Goal: Task Accomplishment & Management: Manage account settings

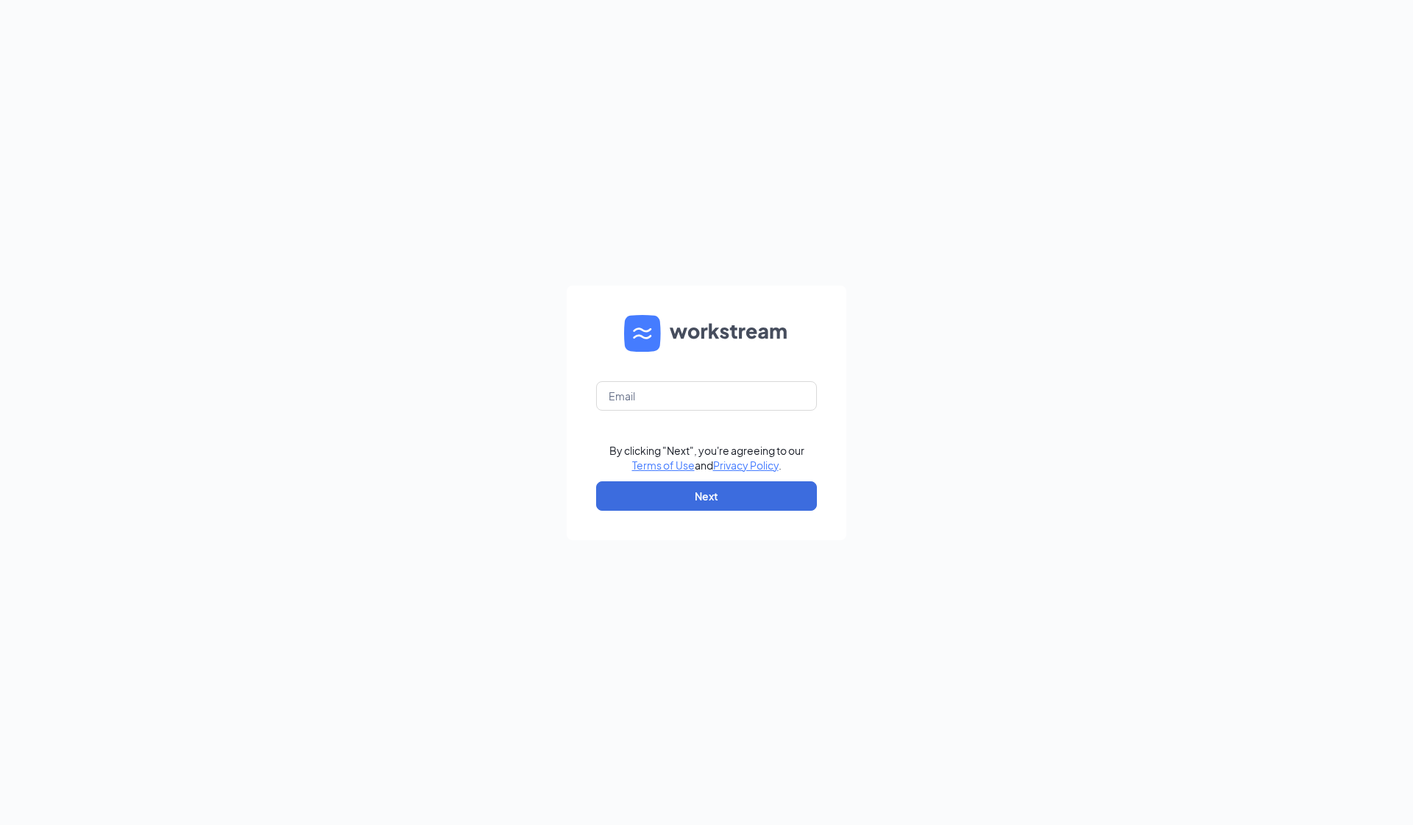
click at [730, 413] on form "By clicking "Next", you're agreeing to our Terms of Use and Privacy Policy . Ne…" at bounding box center [707, 413] width 280 height 255
click at [723, 400] on input "text" at bounding box center [706, 395] width 221 height 29
type input "jasmine@cfasouthgate.com"
click at [718, 487] on button "Next" at bounding box center [706, 495] width 221 height 29
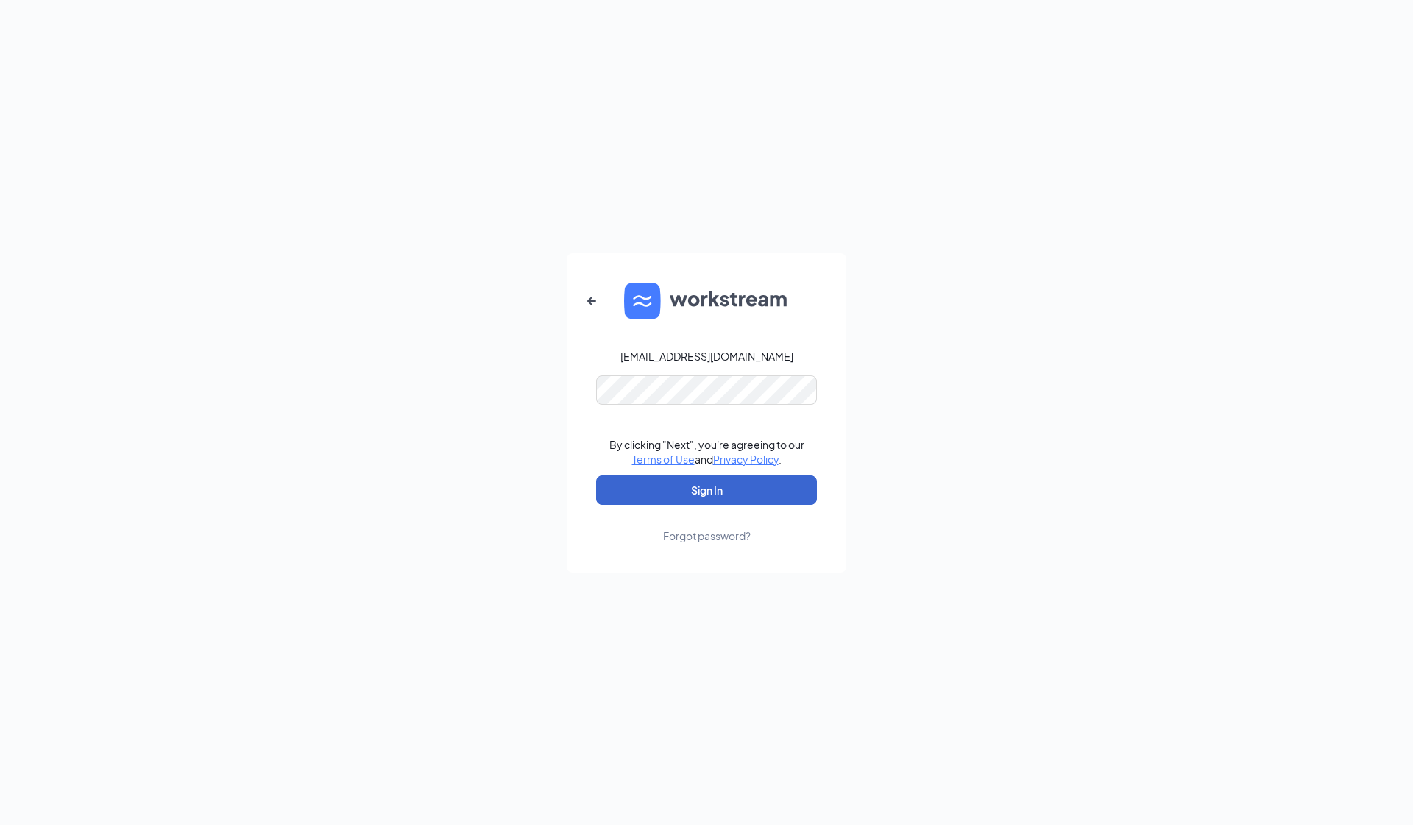
click at [707, 490] on button "Sign In" at bounding box center [706, 490] width 221 height 29
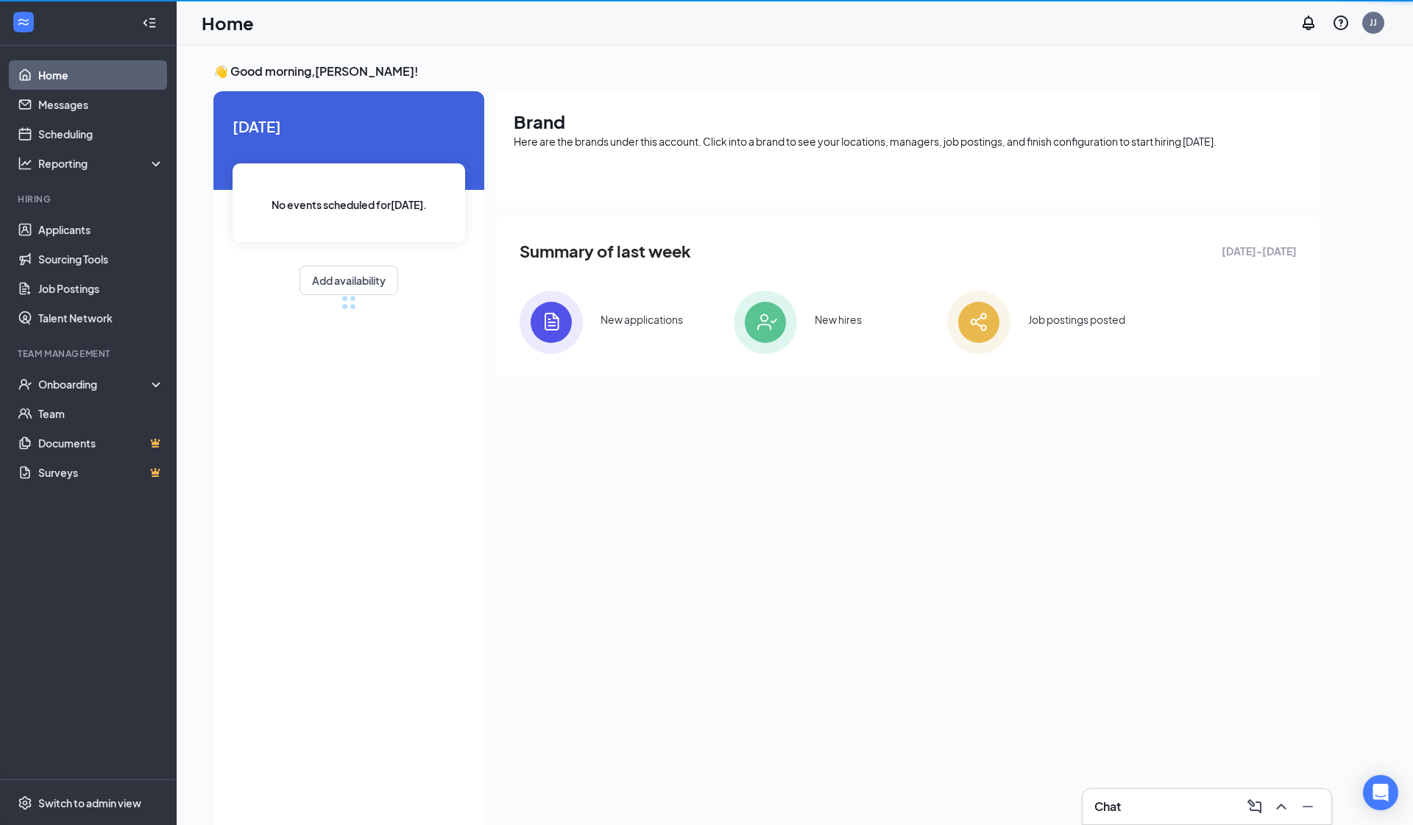
click at [1278, 804] on icon "ChevronUp" at bounding box center [1282, 807] width 18 height 18
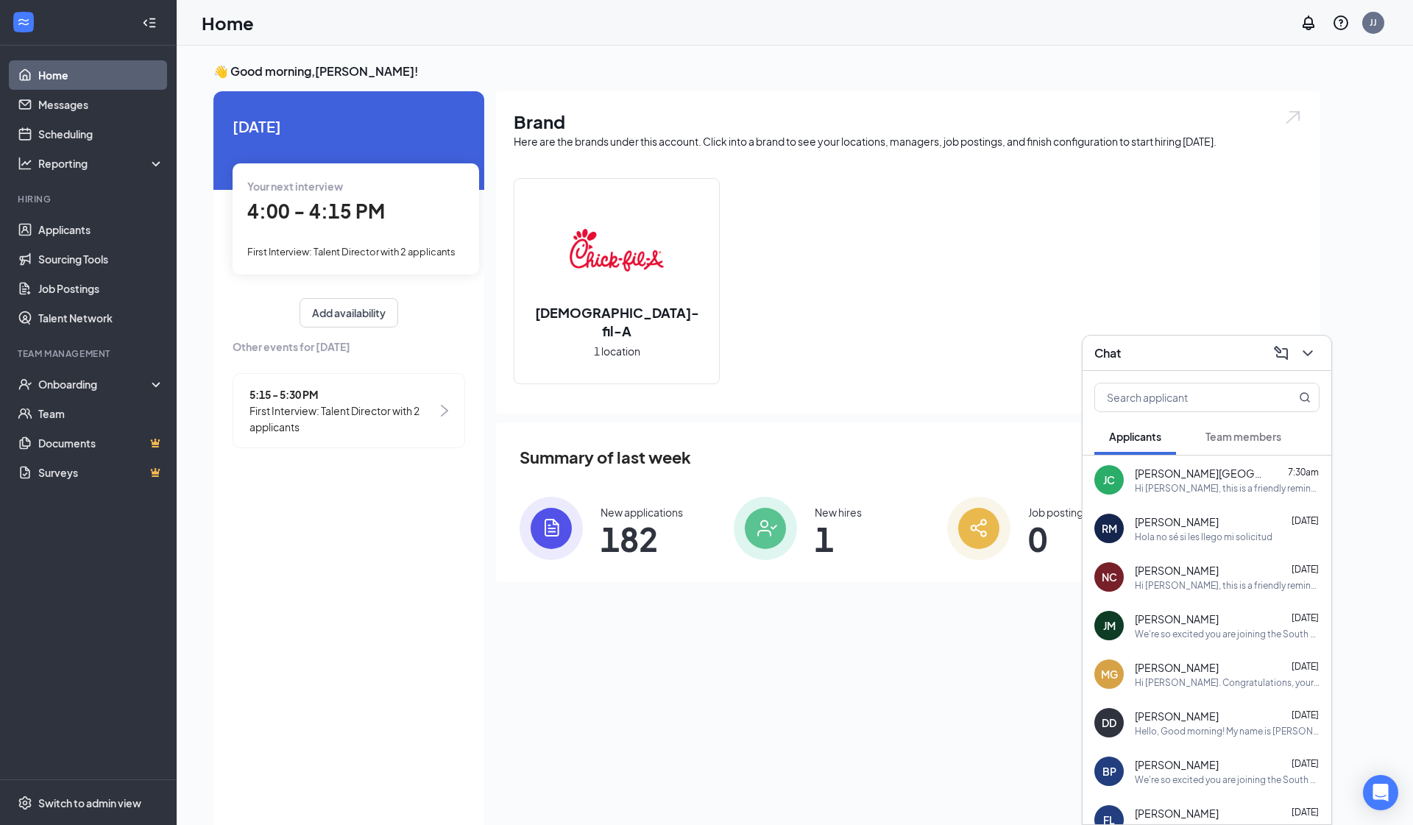
click at [1190, 495] on div "JC Jonathan Ceja-Trujillo 7:30am Hi Jonathan, this is a friendly reminder. Your…" at bounding box center [1207, 480] width 249 height 49
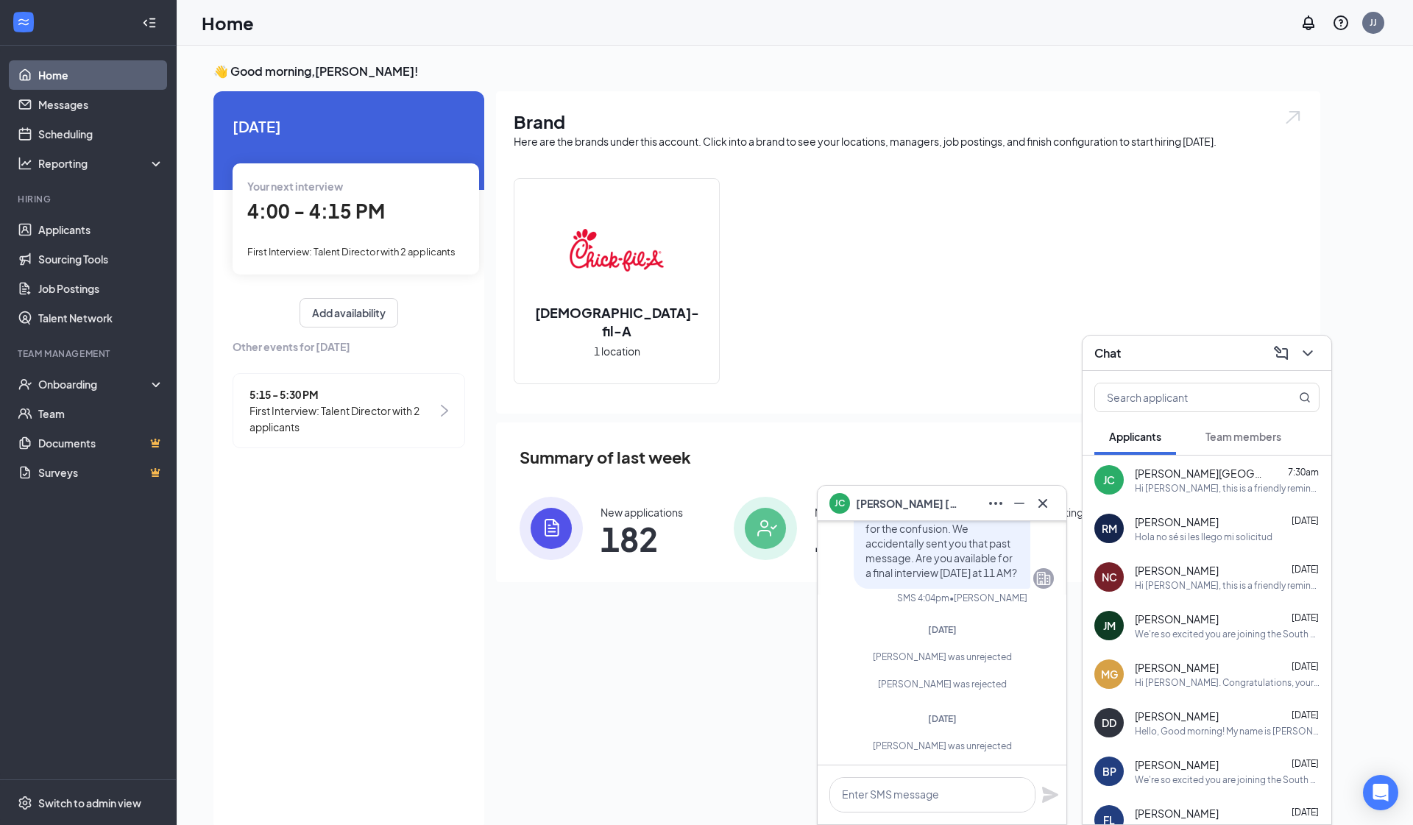
scroll to position [1, 0]
click at [894, 501] on span "Jonathan Ceja-Trujillo" at bounding box center [907, 503] width 103 height 16
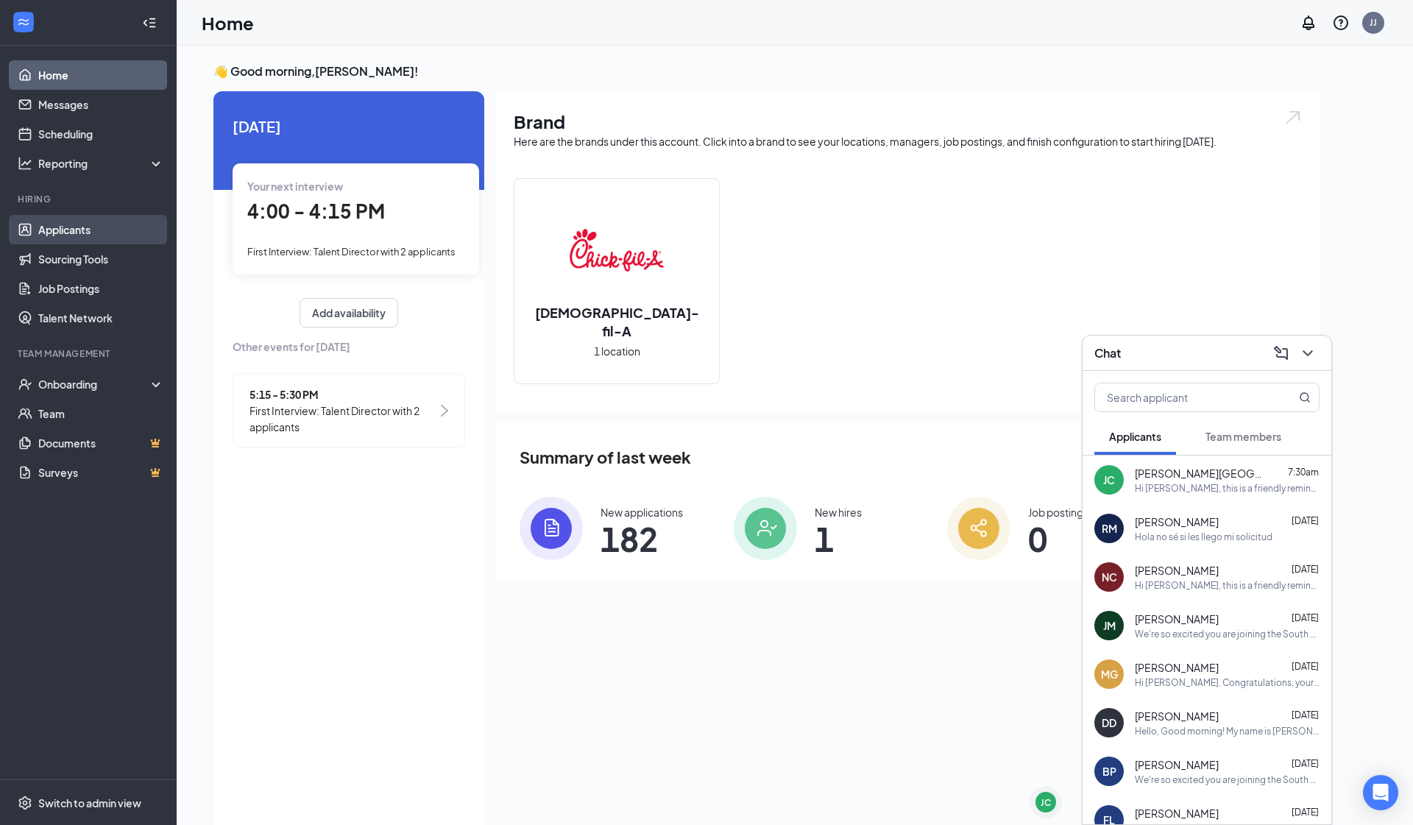
click at [76, 218] on link "Applicants" at bounding box center [101, 229] width 126 height 29
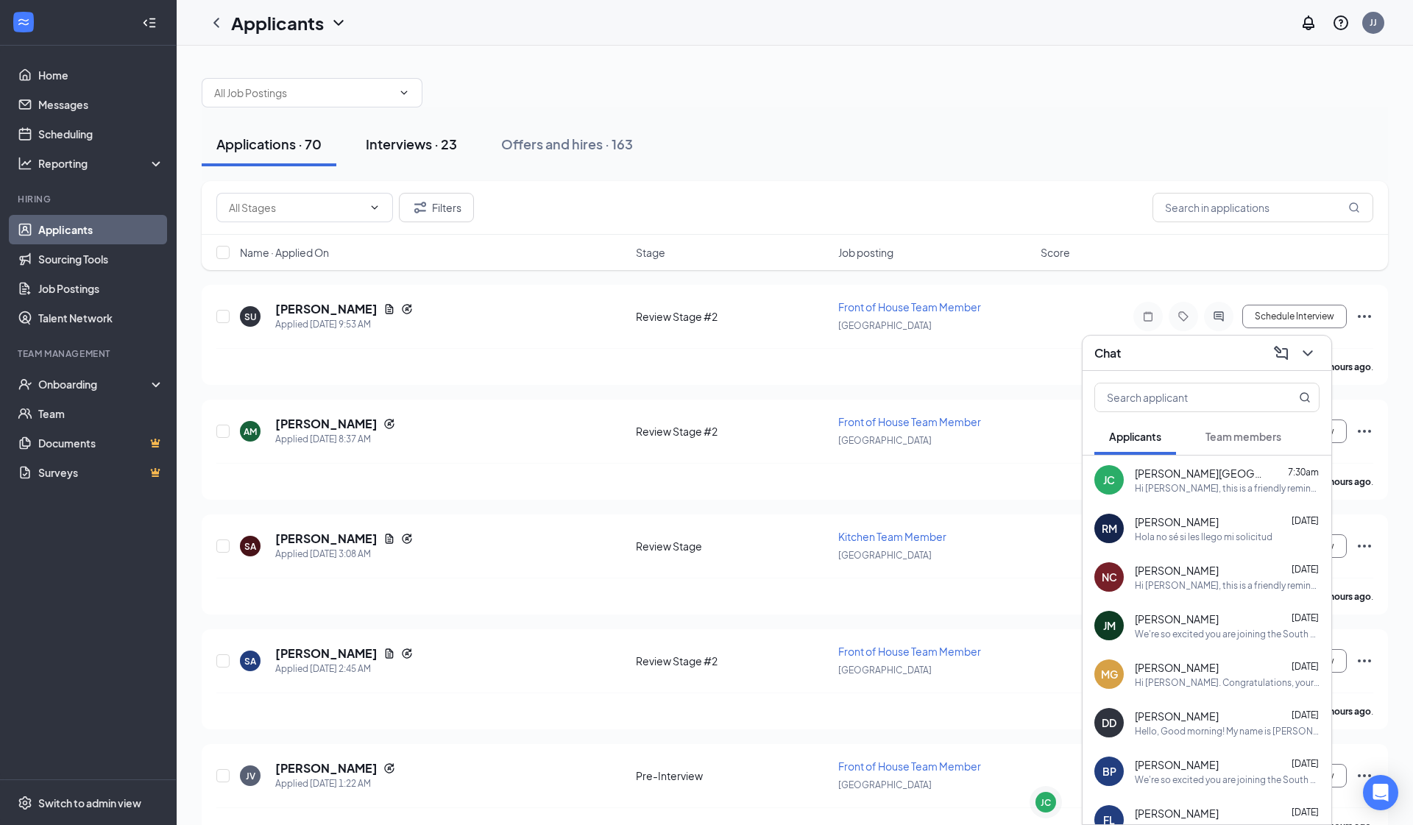
click at [405, 149] on div "Interviews · 23" at bounding box center [411, 144] width 91 height 18
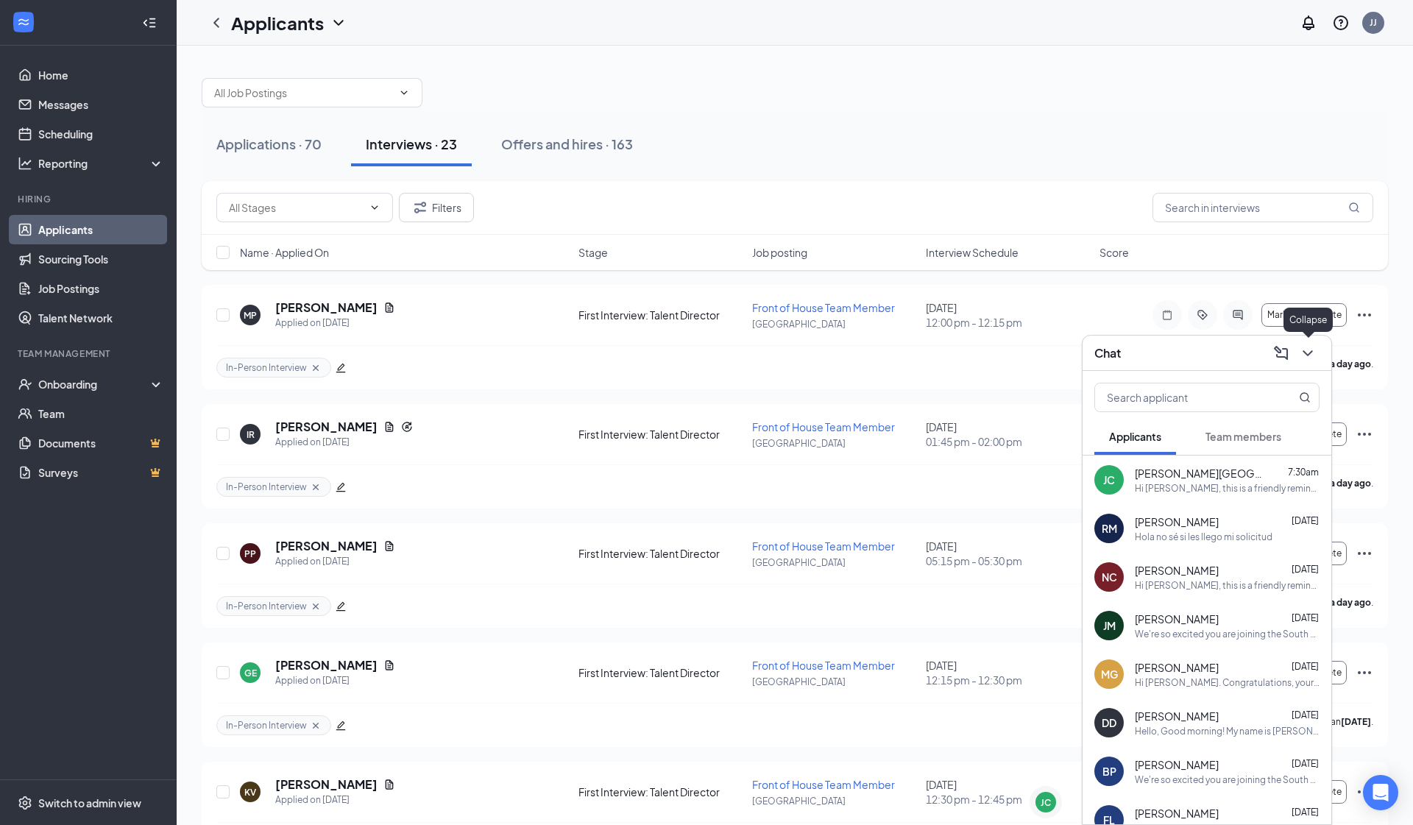
click at [1311, 350] on icon "ChevronDown" at bounding box center [1308, 354] width 18 height 18
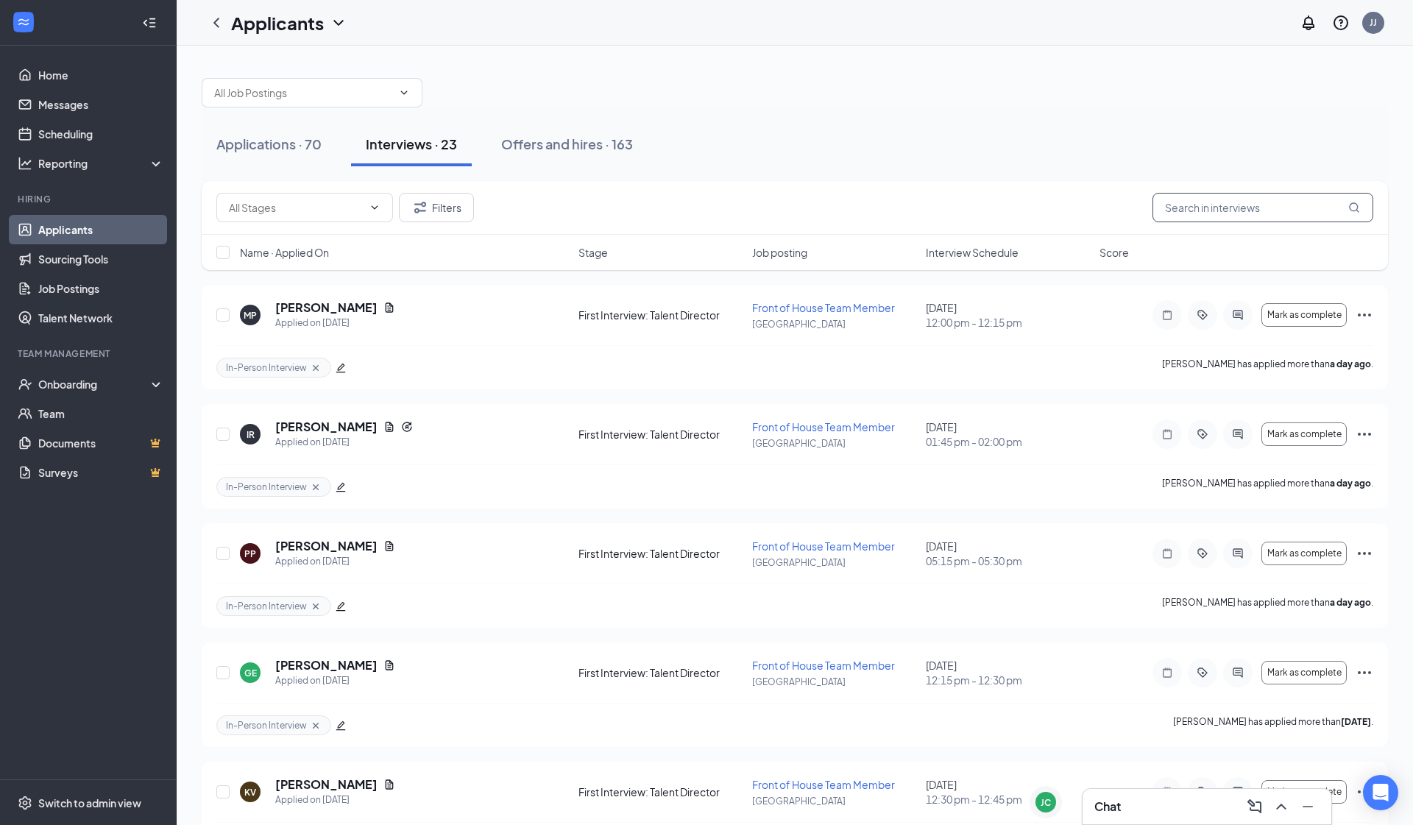
click at [1212, 212] on input "text" at bounding box center [1263, 207] width 221 height 29
type input "a"
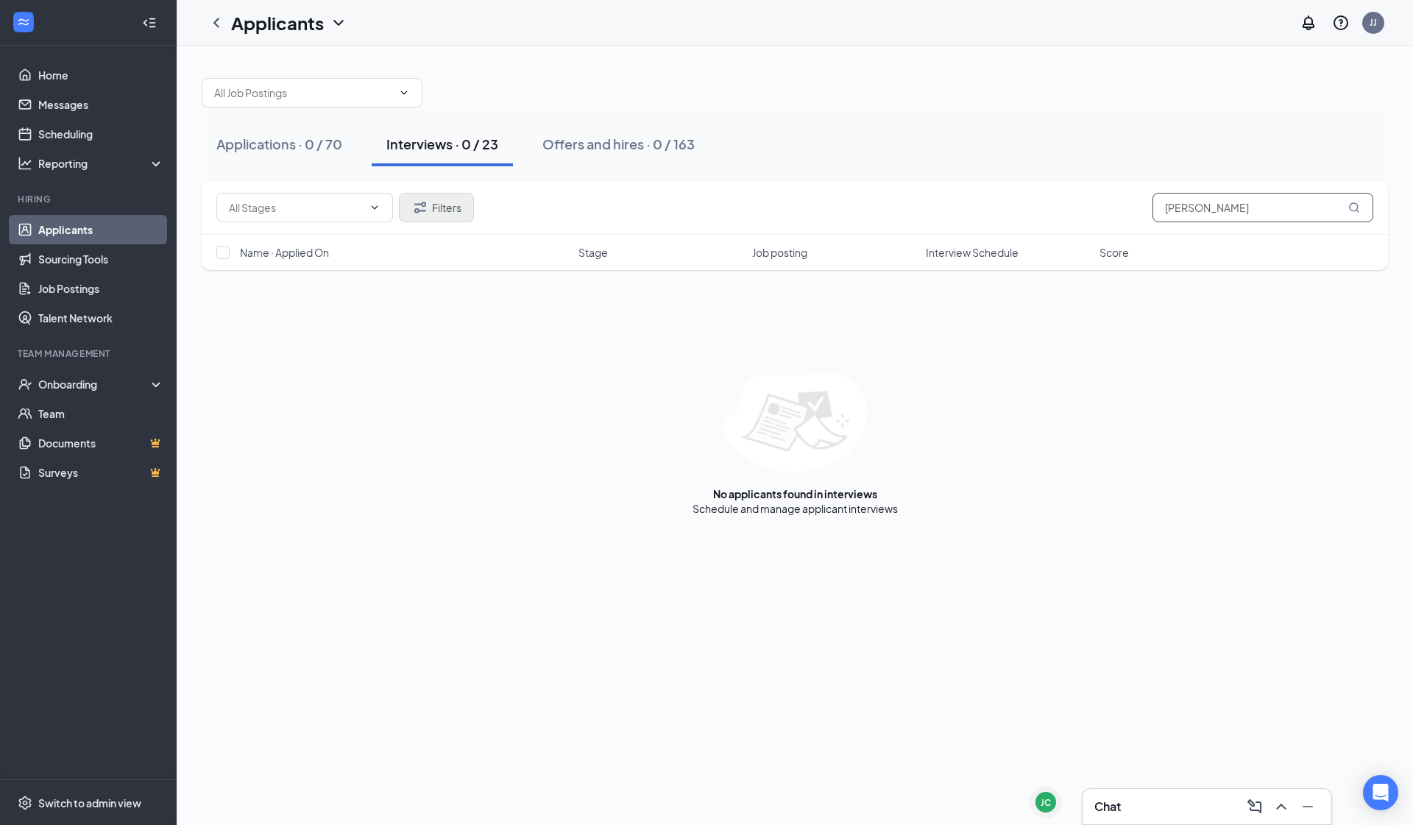
type input "Elena"
click at [414, 221] on button "Filters" at bounding box center [436, 207] width 75 height 29
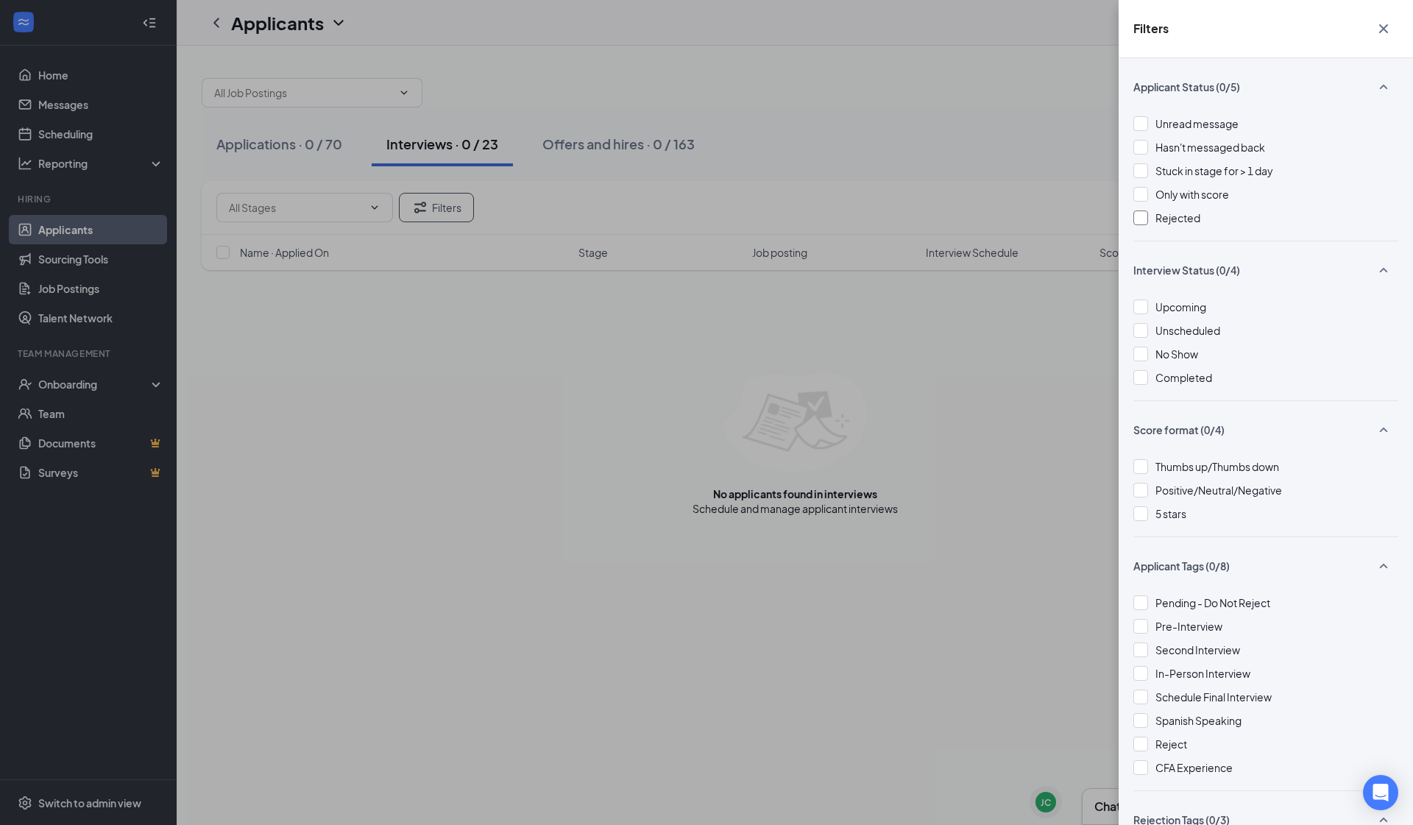
click at [1148, 221] on div at bounding box center [1141, 218] width 15 height 15
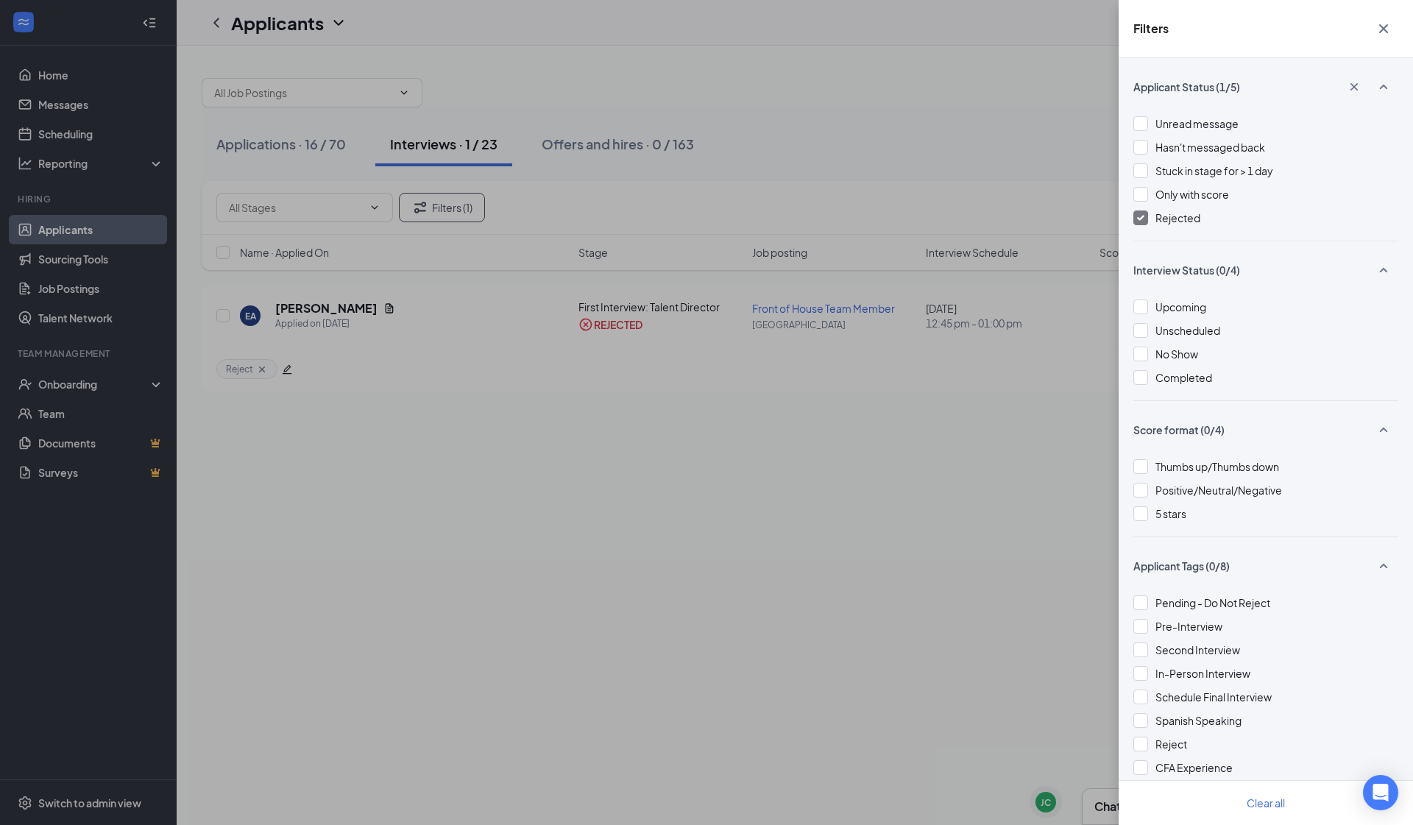
click at [922, 78] on div "Filters Applicant Status (1/5) Unread message Hasn't messaged back Stuck in sta…" at bounding box center [706, 412] width 1413 height 825
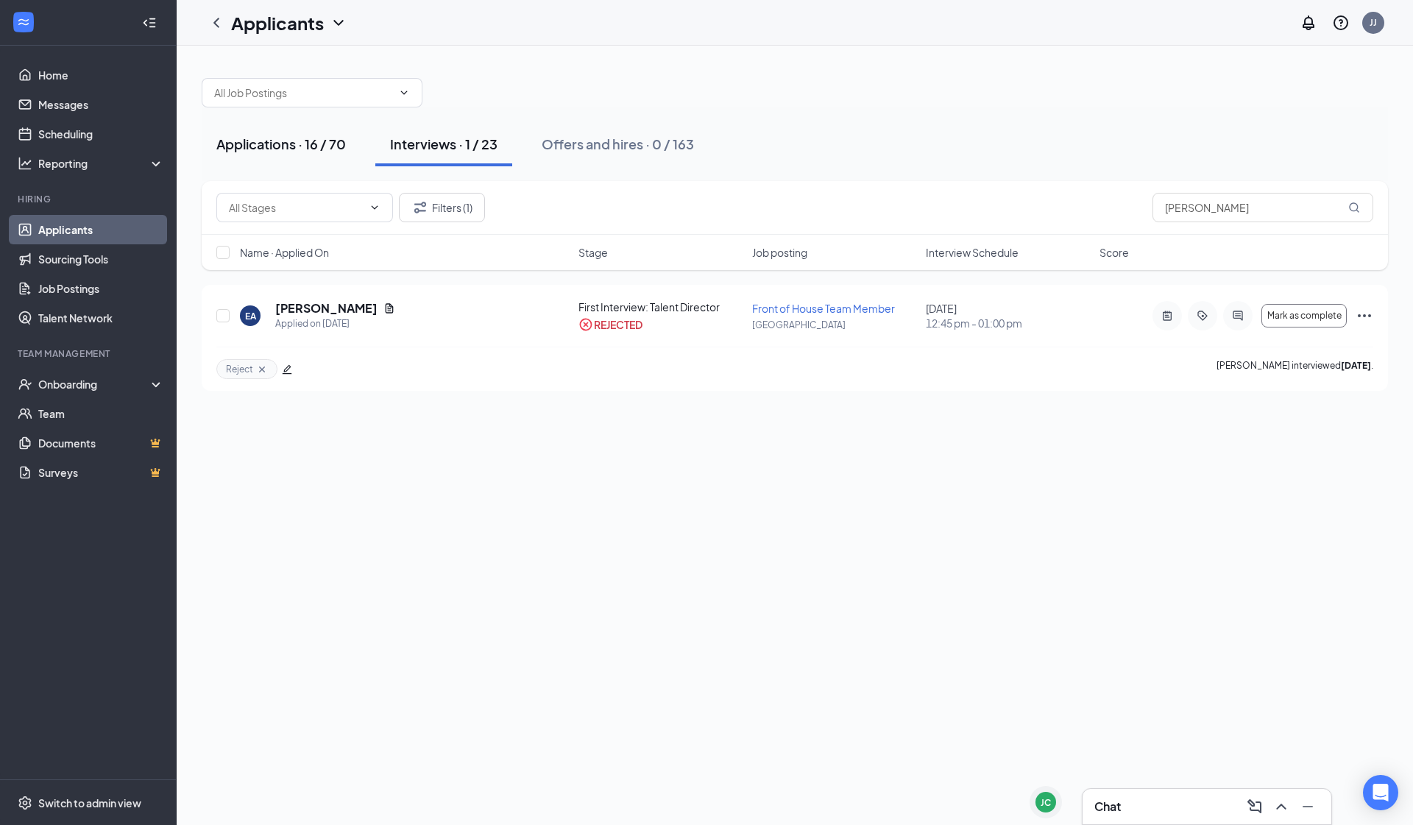
click at [280, 152] on div "Applications · 16 / 70" at bounding box center [281, 144] width 130 height 18
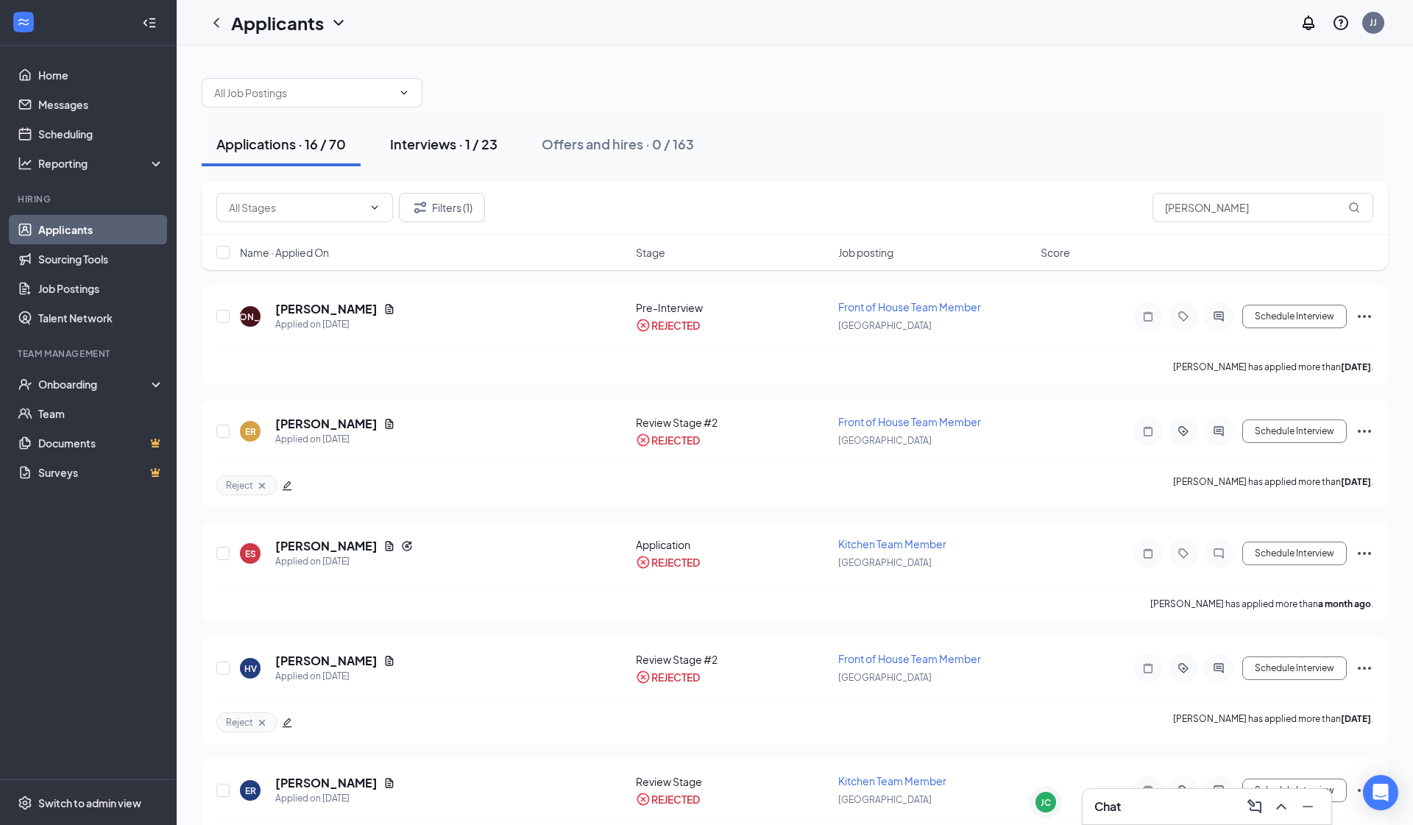
click at [479, 151] on div "Interviews · 1 / 23" at bounding box center [443, 144] width 107 height 18
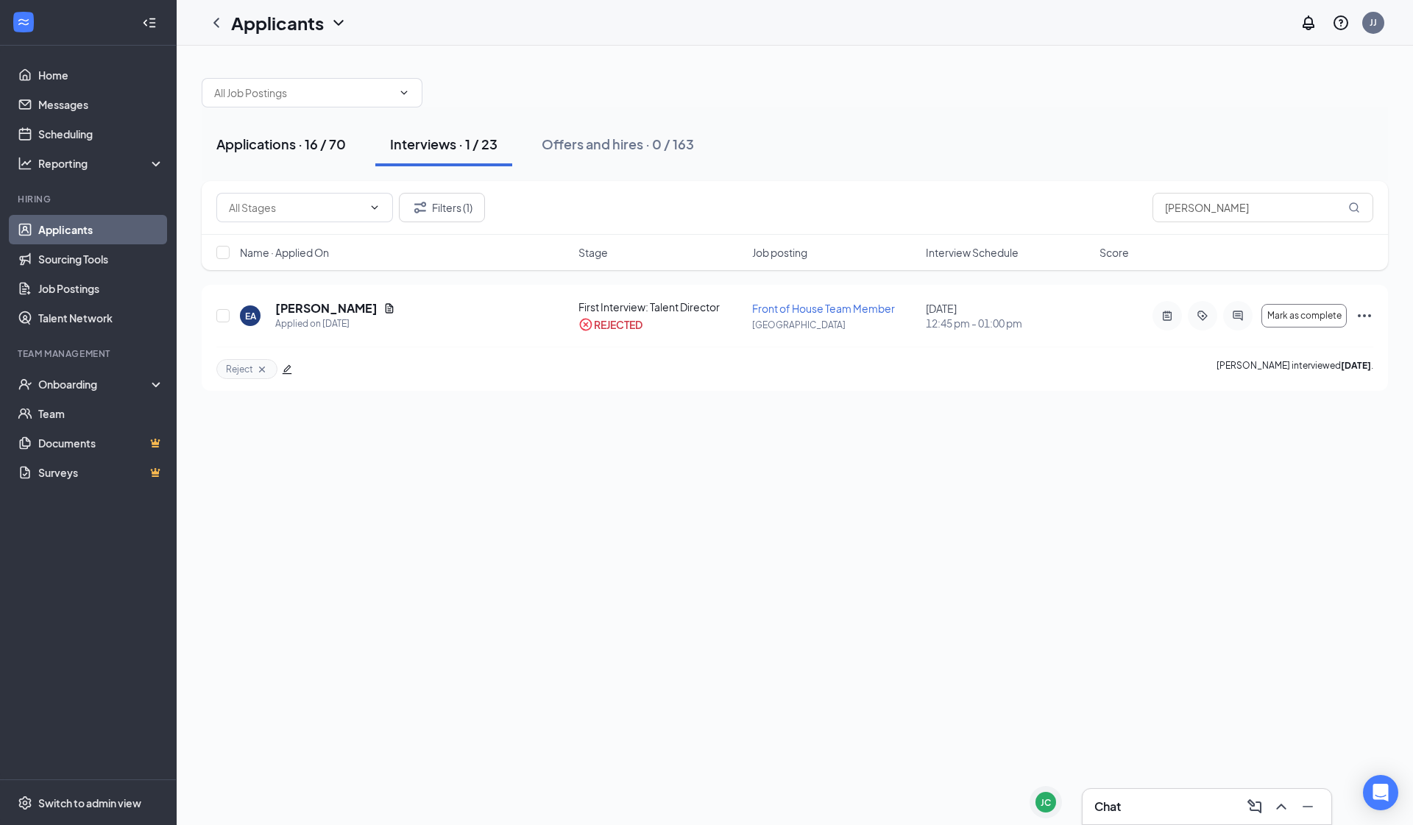
click at [306, 155] on button "Applications · 16 / 70" at bounding box center [281, 144] width 159 height 44
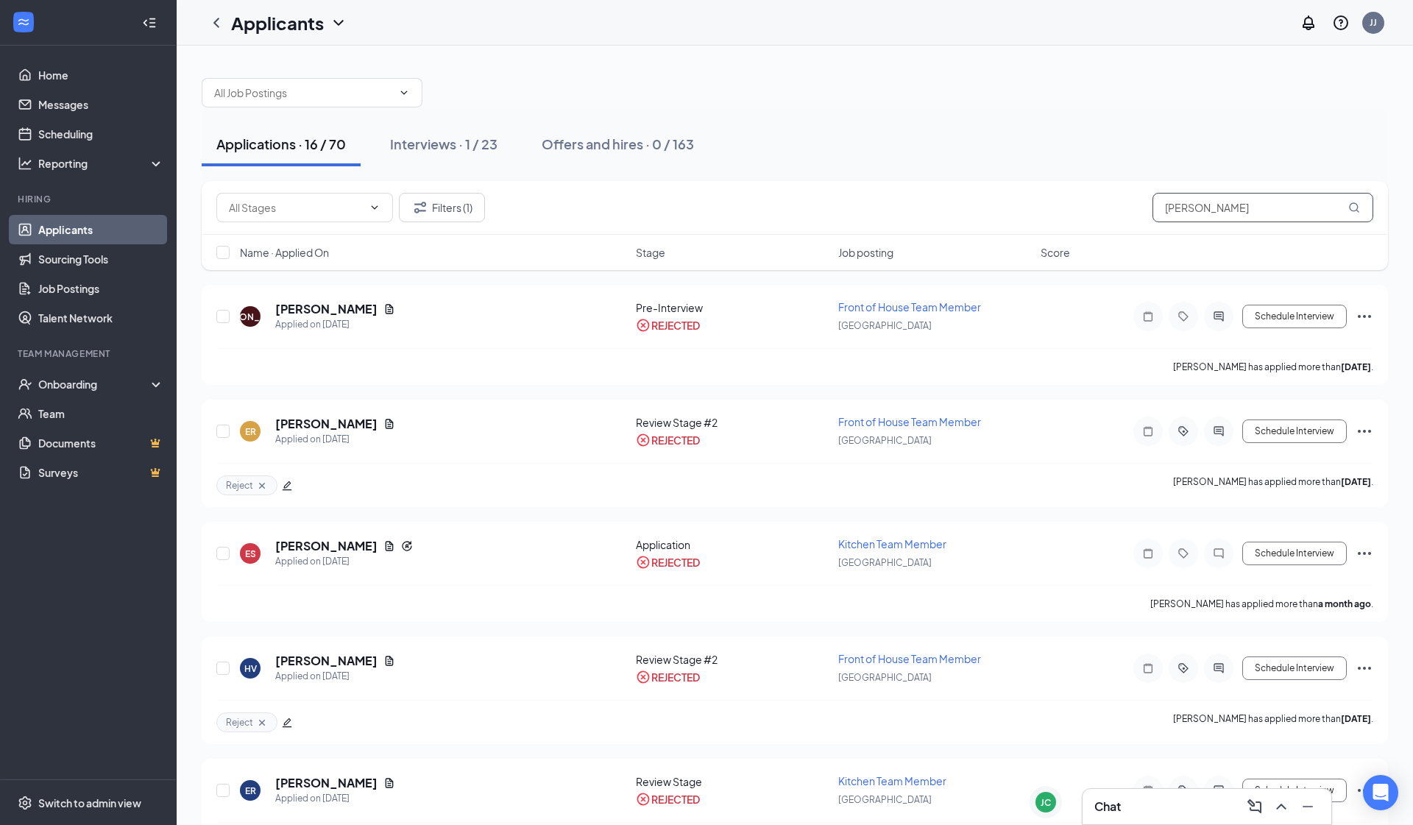
click at [1199, 211] on input "Elena" at bounding box center [1263, 207] width 221 height 29
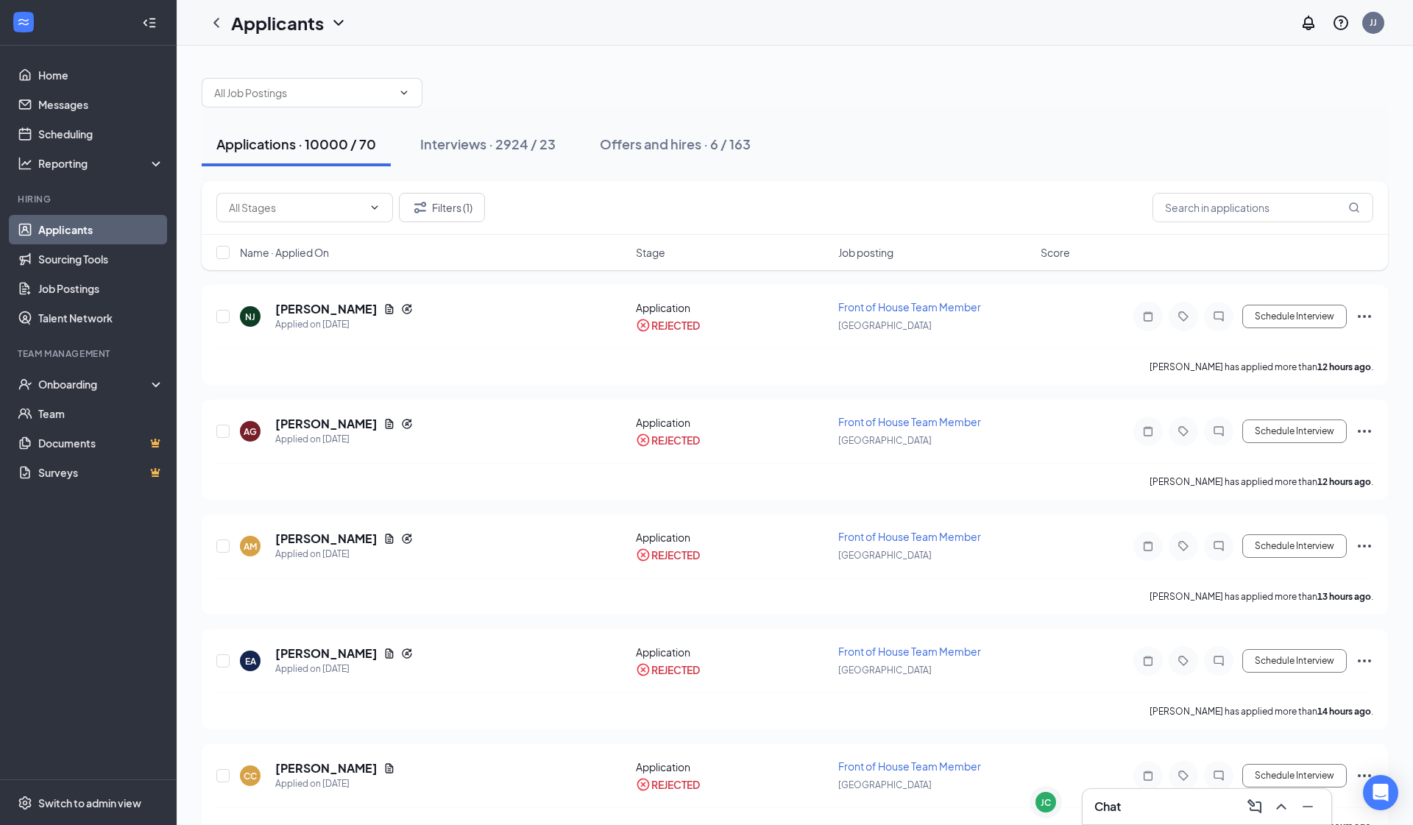
click at [746, 143] on div "Offers and hires · 6 / 163" at bounding box center [675, 144] width 151 height 18
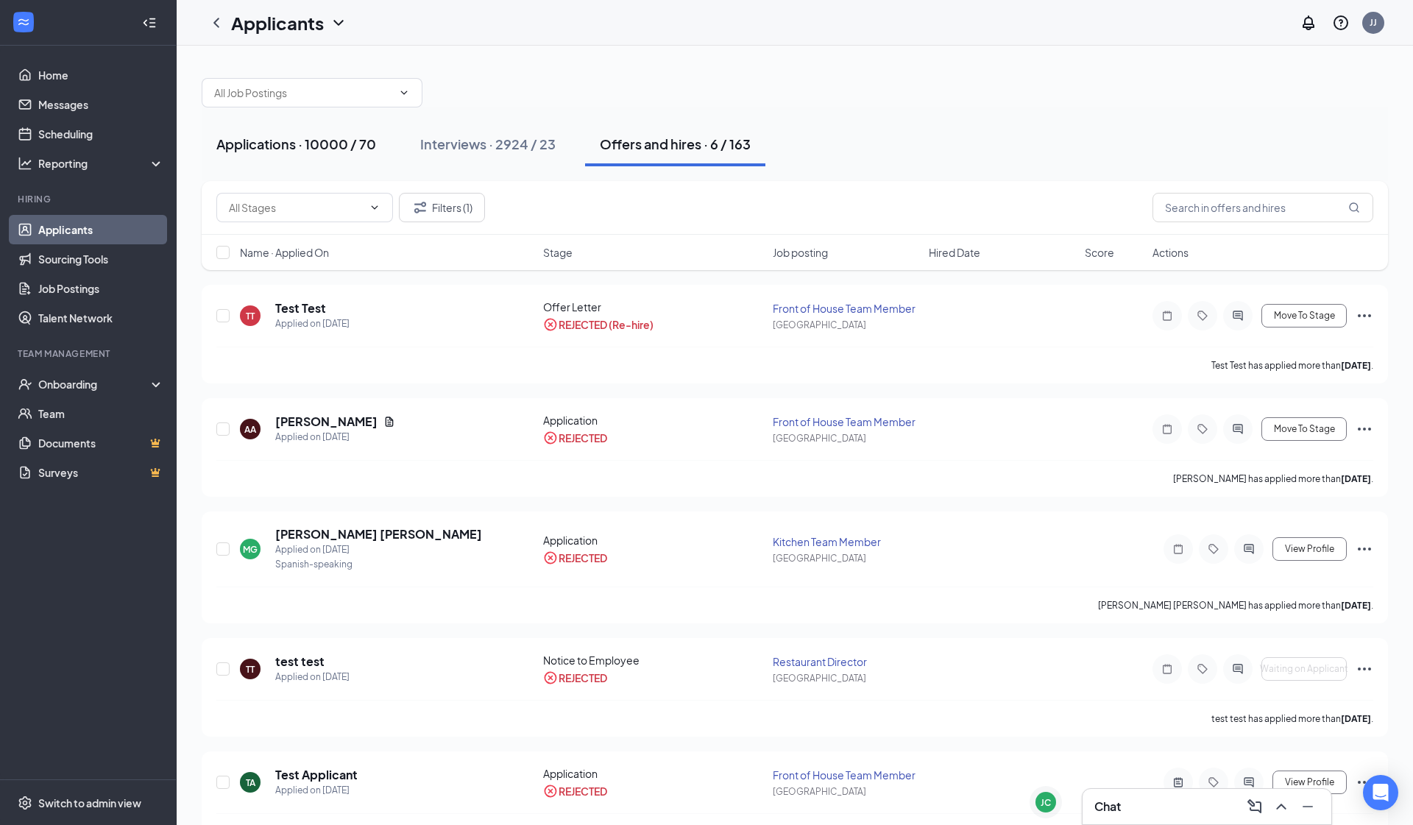
click at [280, 158] on button "Applications · 10000 / 70" at bounding box center [296, 144] width 189 height 44
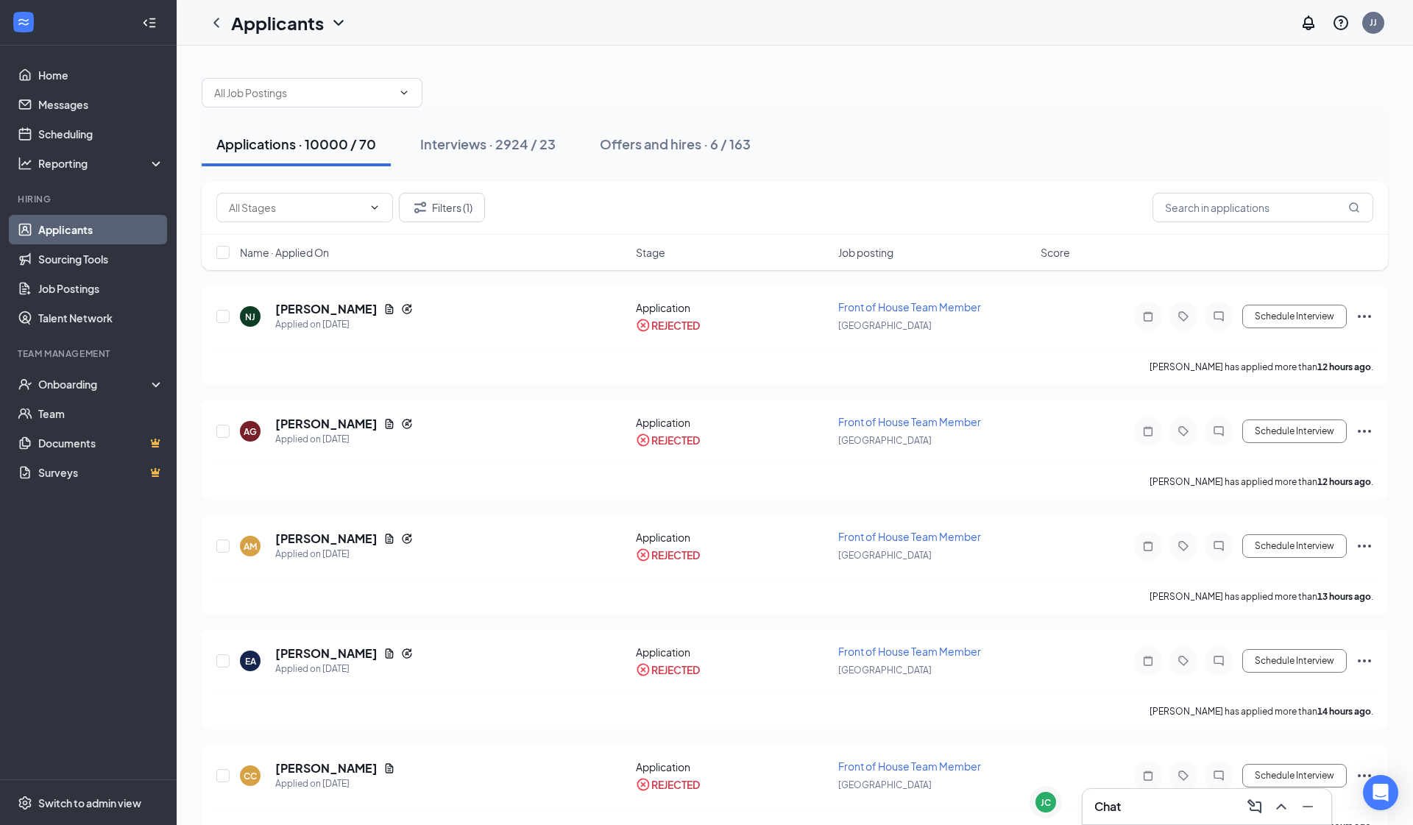
click at [439, 223] on div "Filters (1)" at bounding box center [795, 208] width 1187 height 54
click at [442, 215] on button "Filters (1)" at bounding box center [442, 207] width 86 height 29
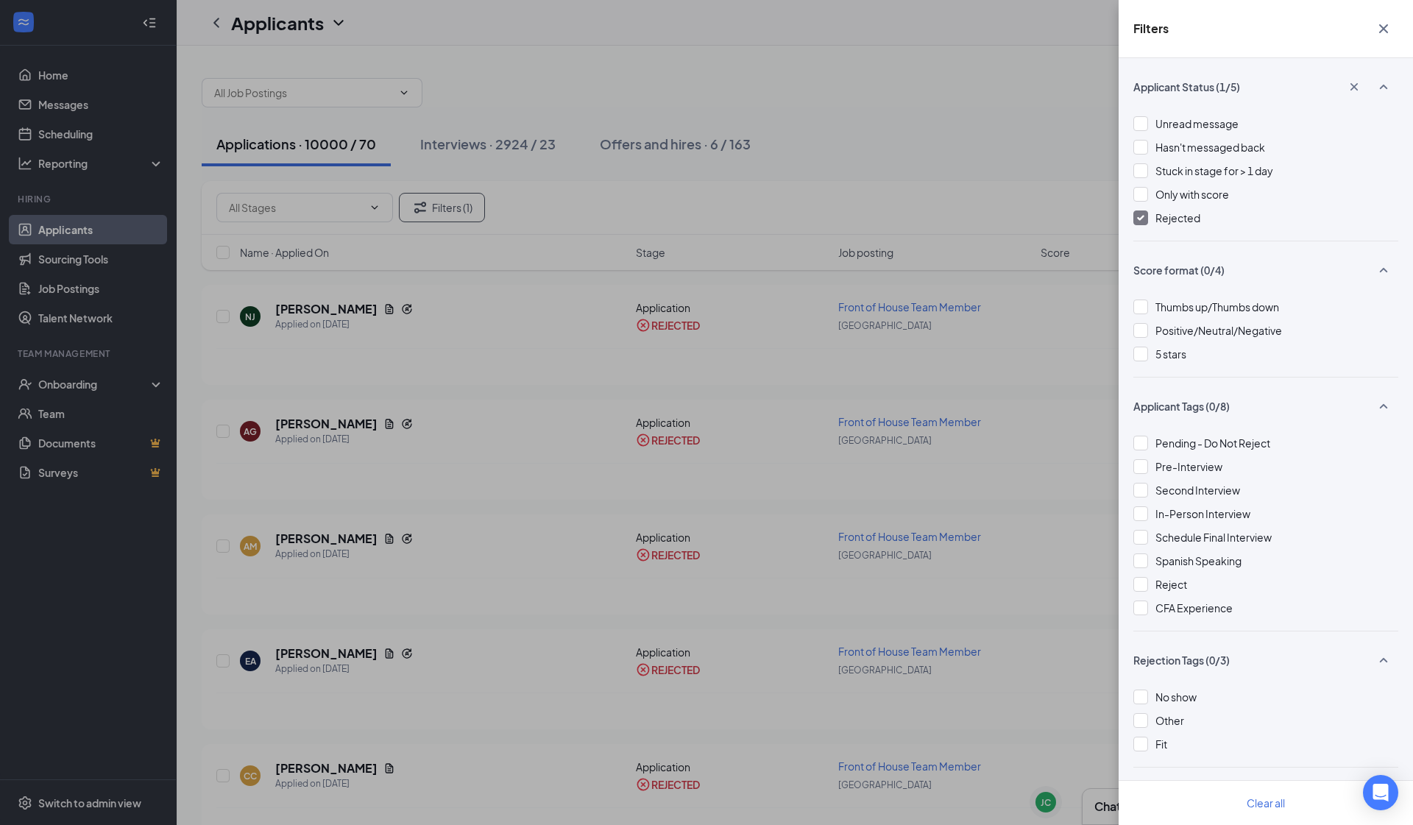
click at [1134, 230] on div "Unread message Hasn't messaged back Stuck in stage for > 1 day Only with score …" at bounding box center [1266, 178] width 265 height 125
click at [1138, 216] on img at bounding box center [1140, 218] width 7 height 6
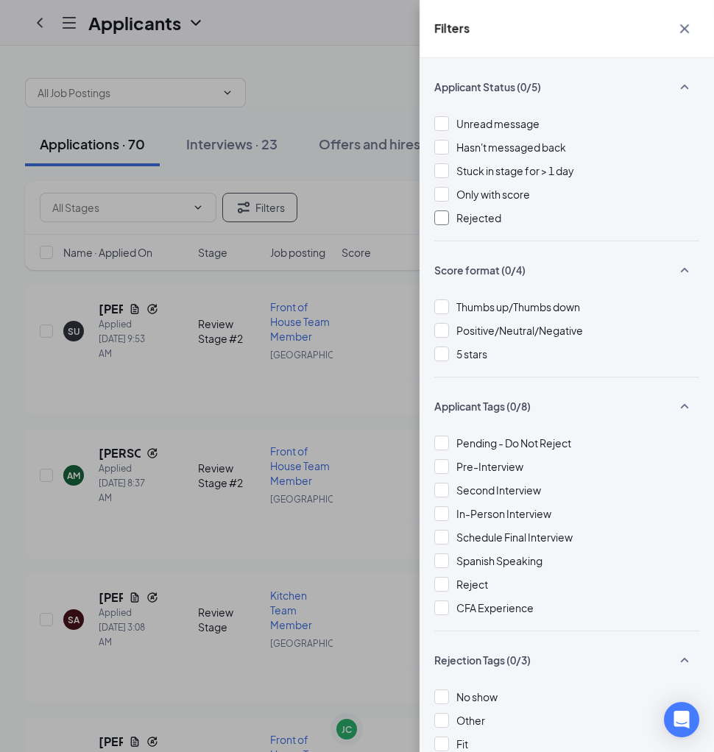
click at [688, 26] on icon "Cross" at bounding box center [684, 28] width 9 height 9
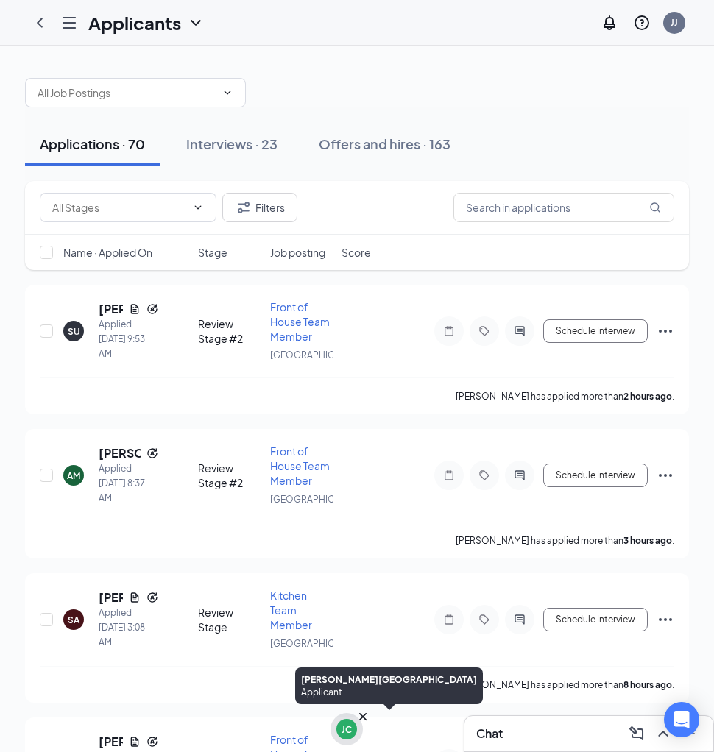
click at [363, 719] on icon "Cross" at bounding box center [363, 717] width 15 height 15
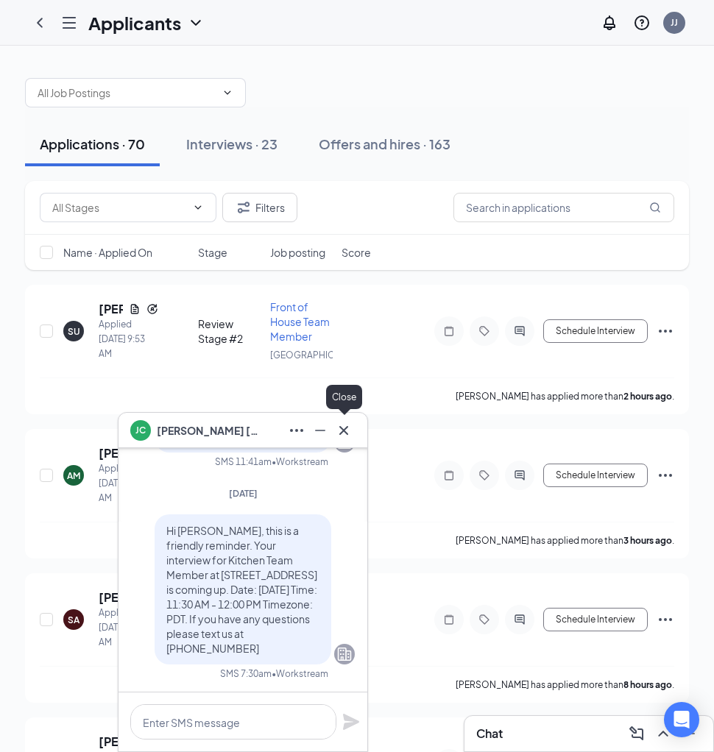
click at [339, 428] on icon "Cross" at bounding box center [344, 431] width 18 height 18
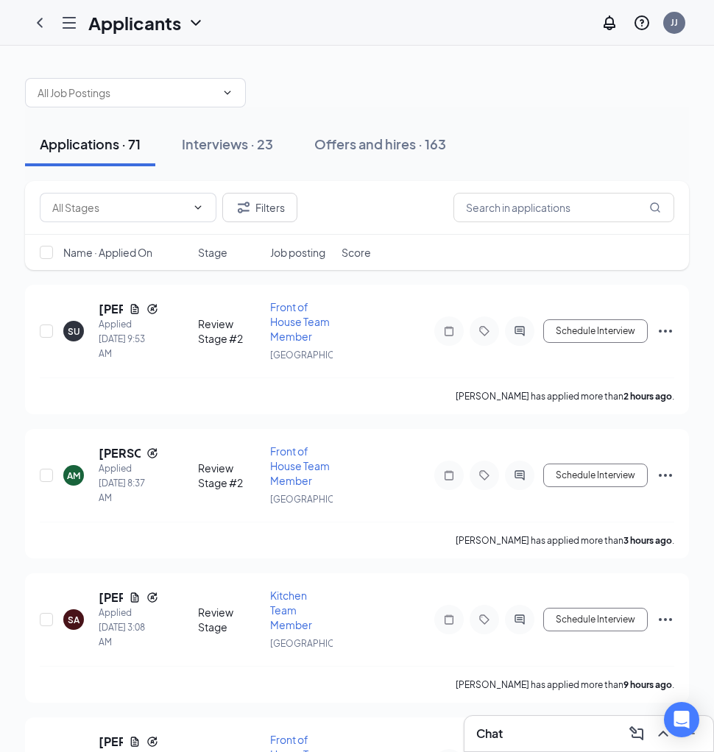
click at [664, 0] on div "Applicants JJ" at bounding box center [357, 23] width 714 height 46
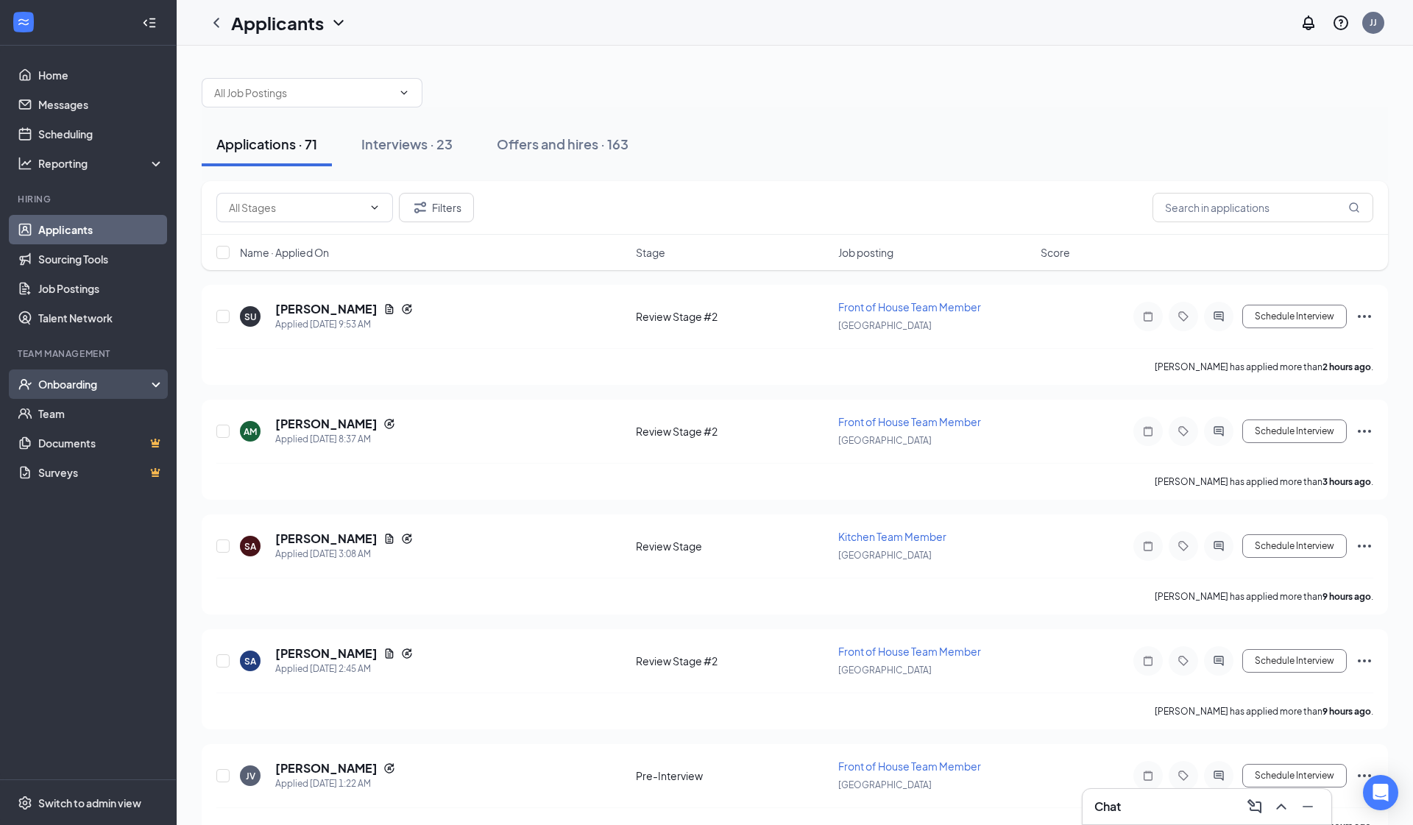
click at [93, 389] on div "Onboarding" at bounding box center [94, 384] width 113 height 15
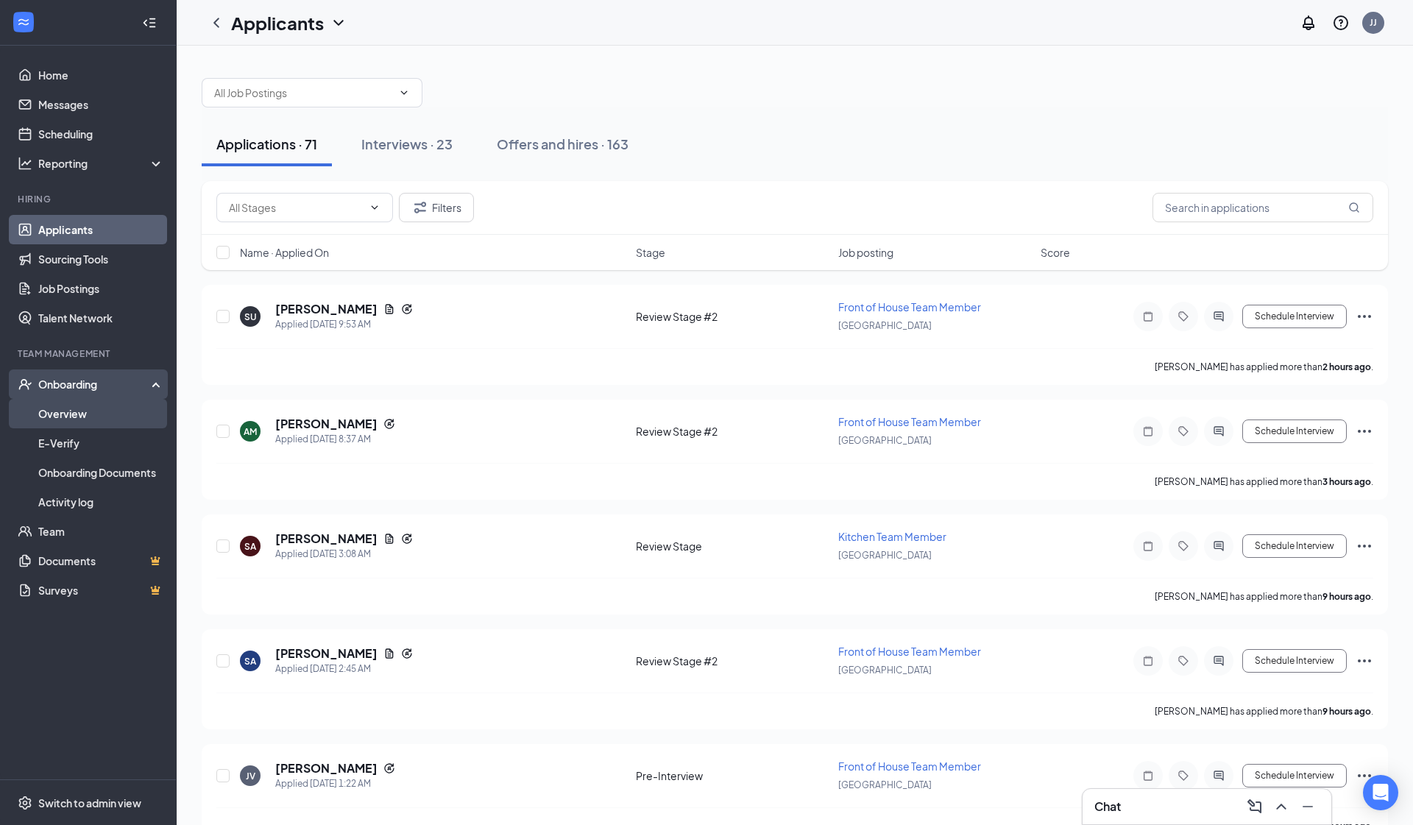
click at [130, 413] on link "Overview" at bounding box center [101, 413] width 126 height 29
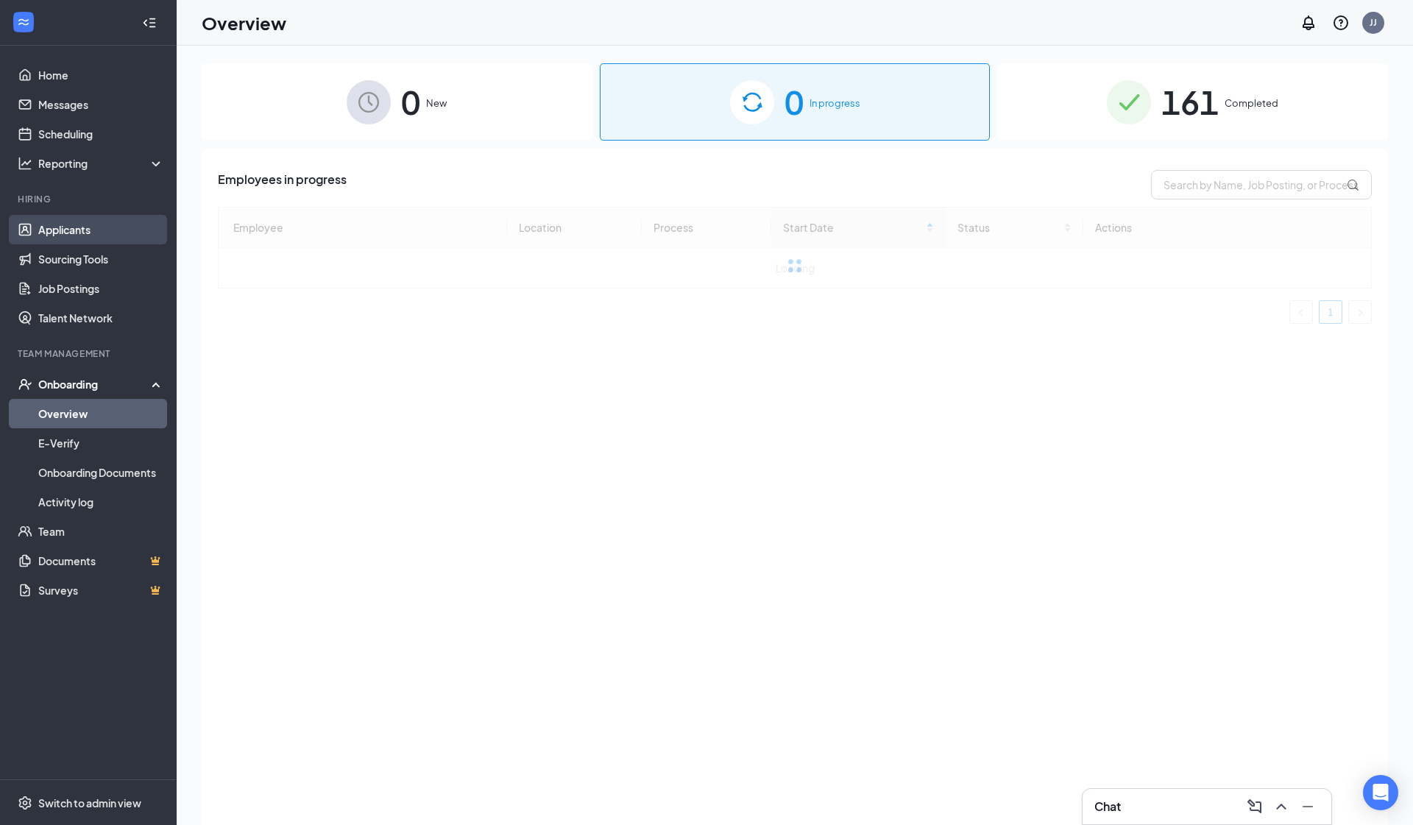
click at [95, 227] on link "Applicants" at bounding box center [101, 229] width 126 height 29
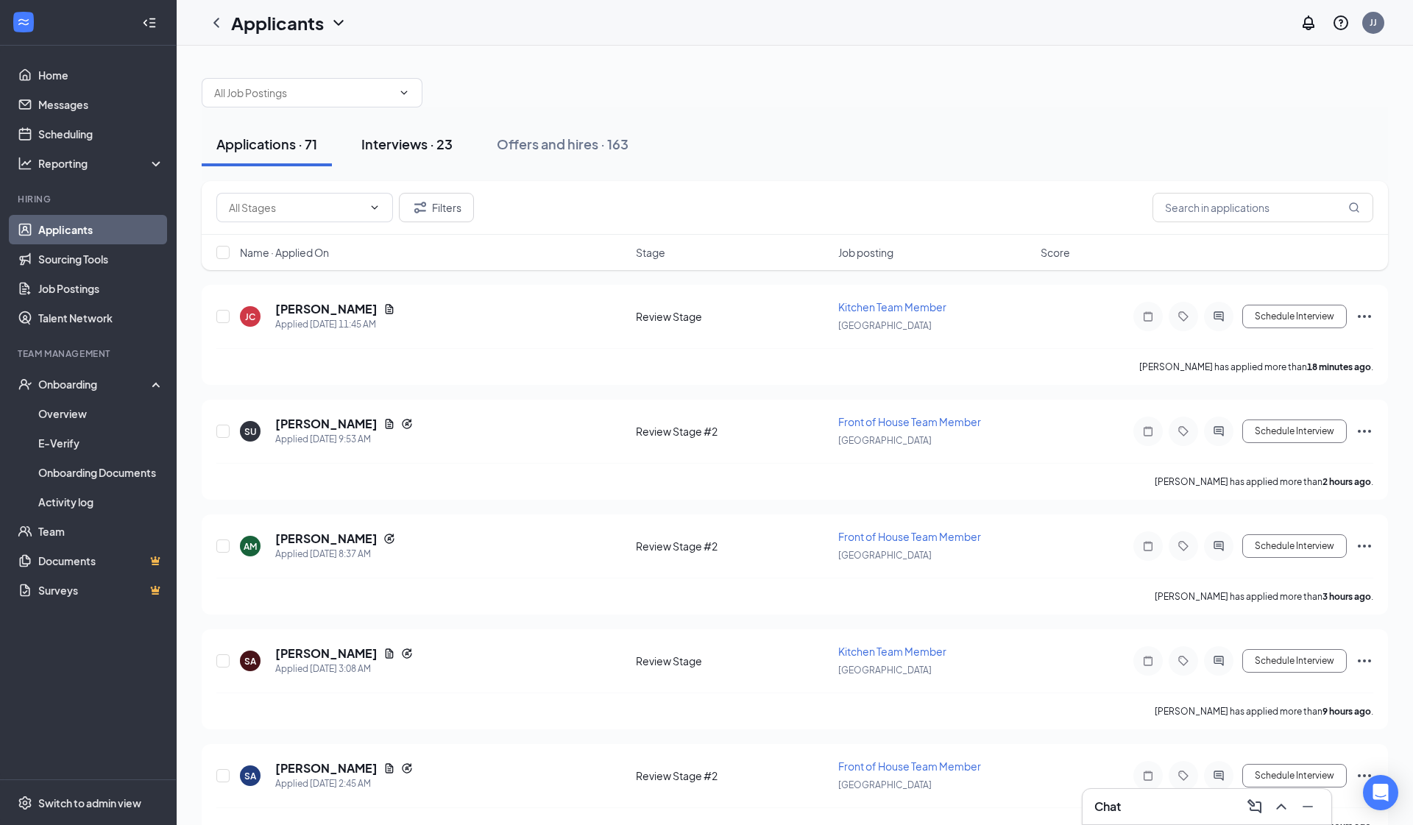
click at [442, 139] on div "Interviews · 23" at bounding box center [406, 144] width 91 height 18
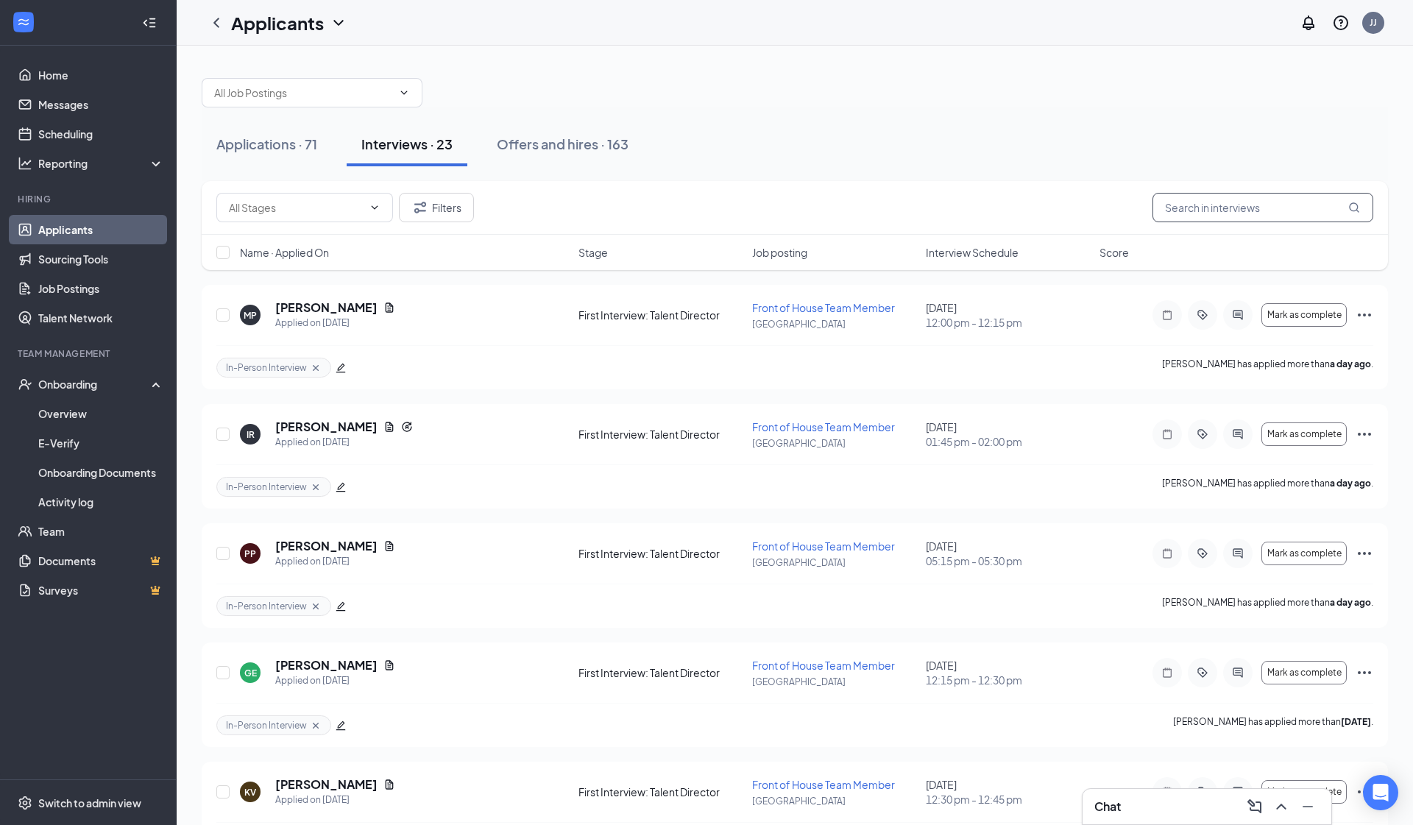
click at [1229, 204] on input "text" at bounding box center [1263, 207] width 221 height 29
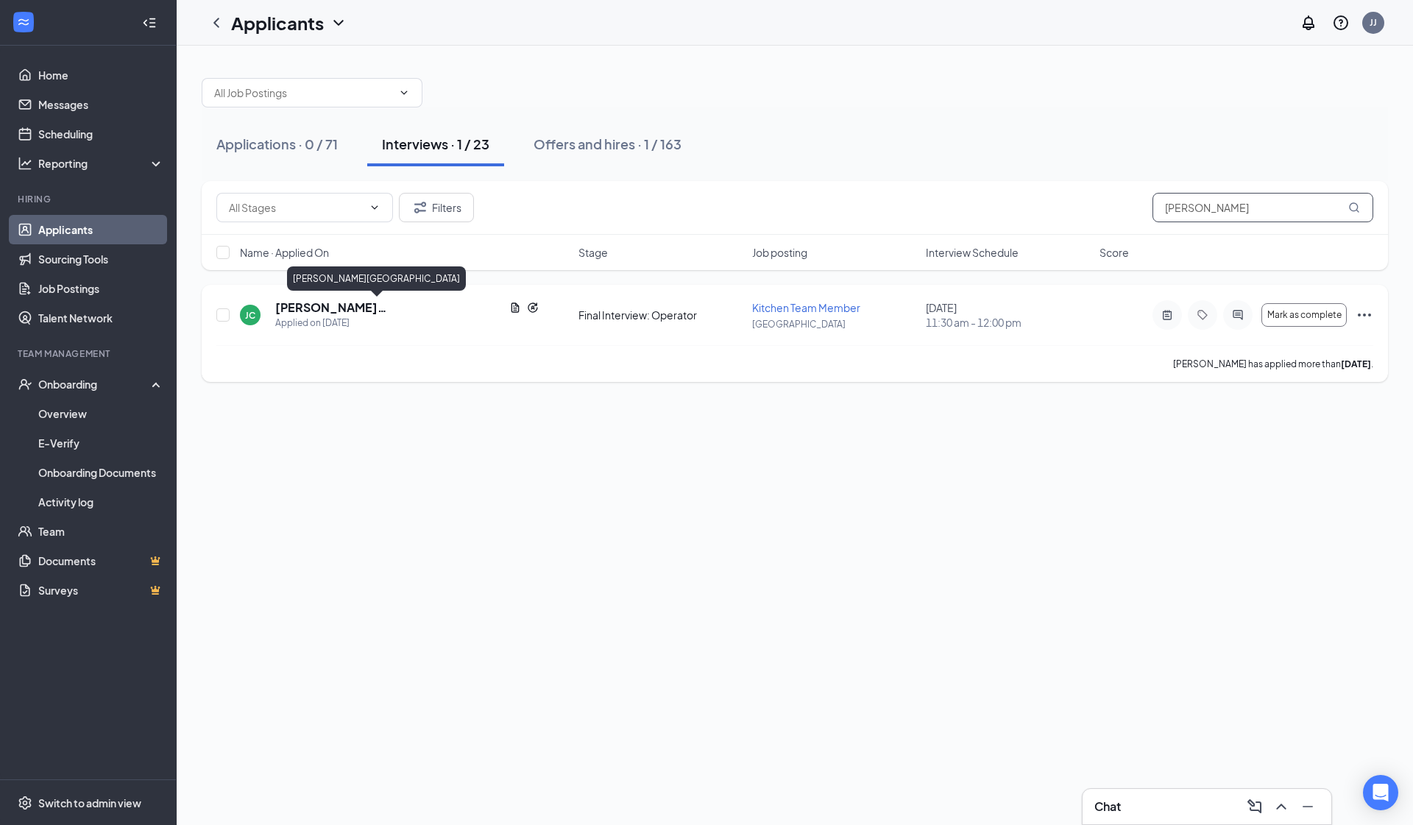
type input "Jonathan"
click at [342, 303] on h5 "Jonathan Ceja-Trujillo" at bounding box center [389, 308] width 228 height 16
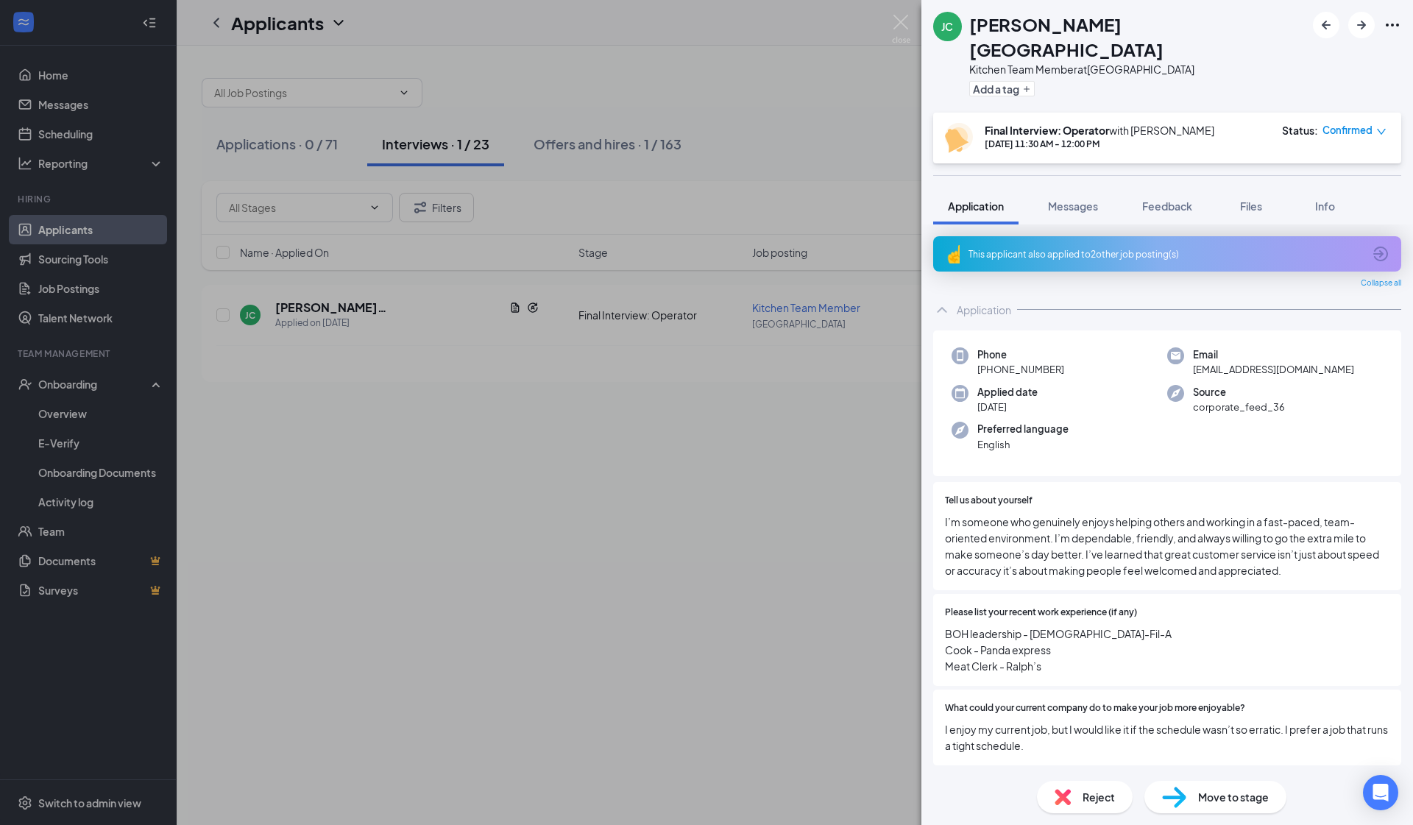
click at [1092, 237] on div "This applicant also applied to 2 other job posting(s)" at bounding box center [1167, 253] width 468 height 35
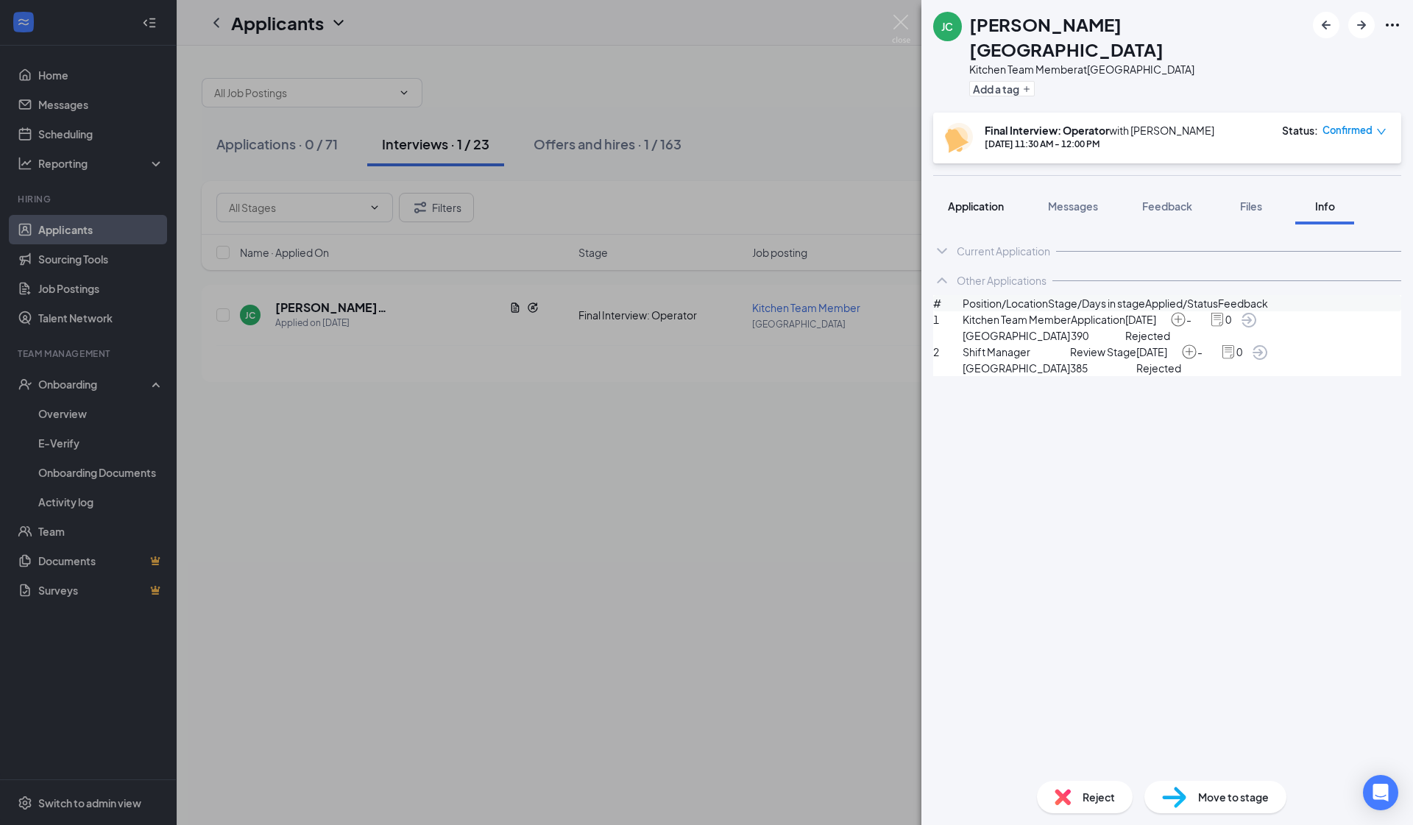
click at [1002, 200] on span "Application" at bounding box center [976, 206] width 56 height 13
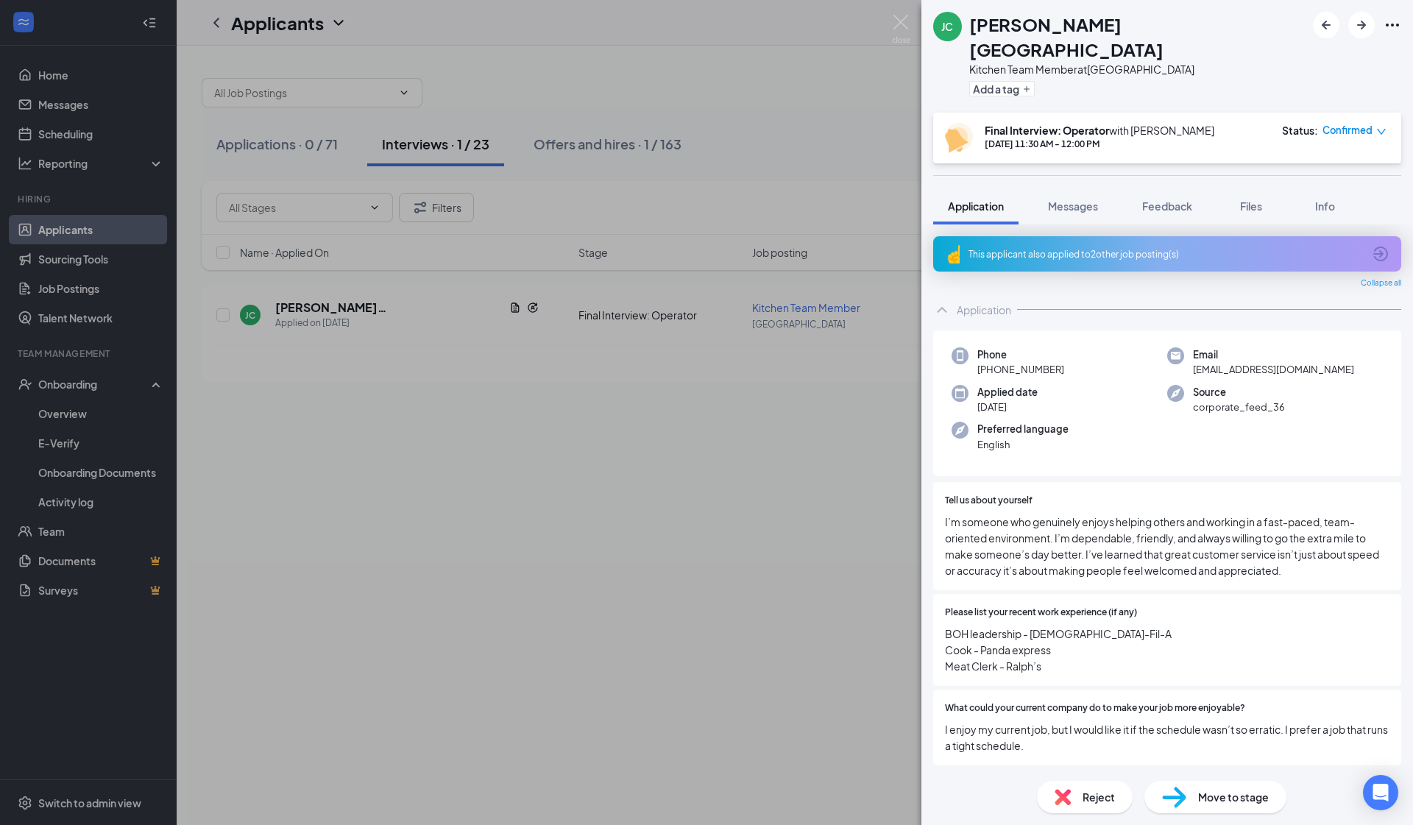
click at [1244, 798] on span "Move to stage" at bounding box center [1233, 797] width 71 height 16
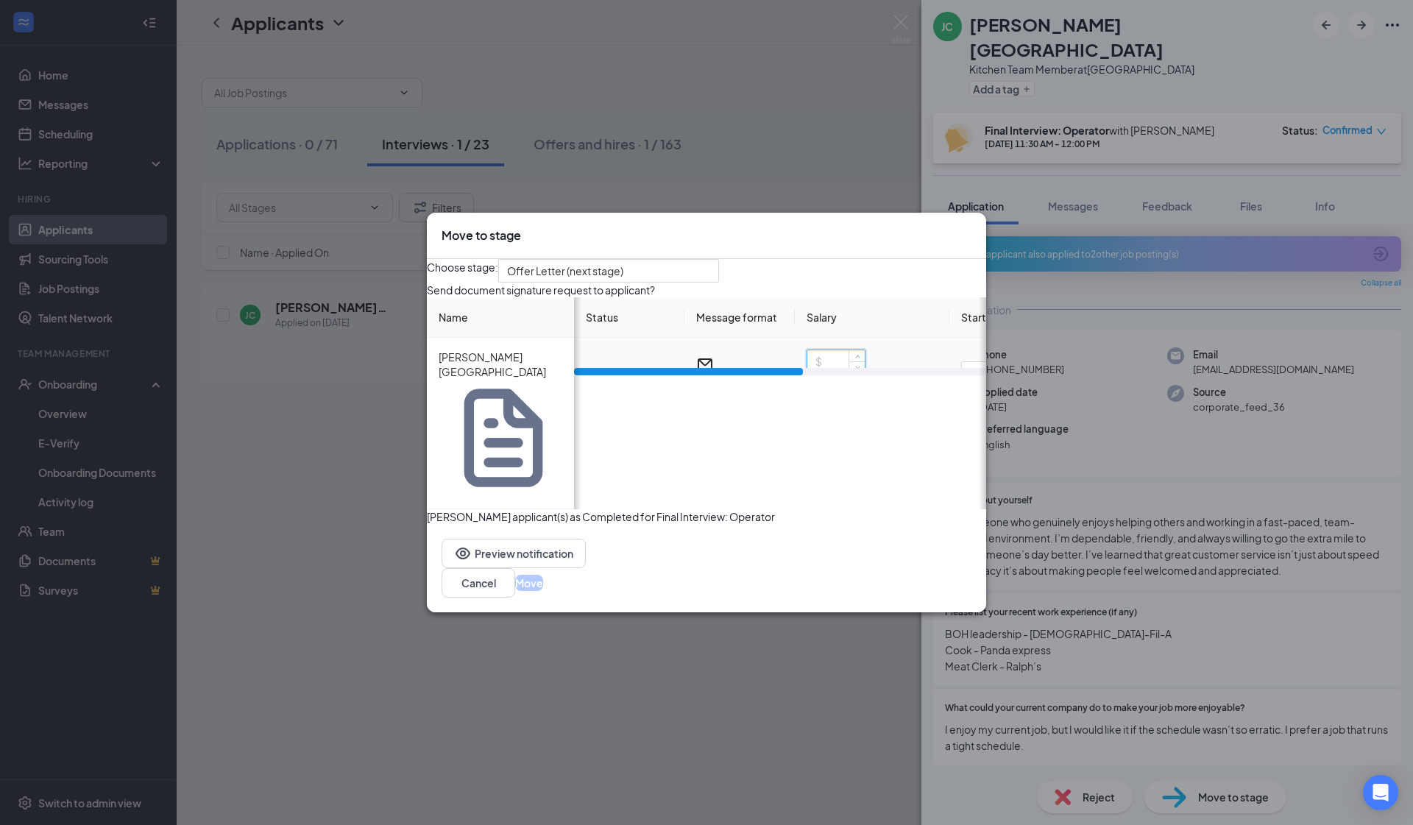
click at [856, 373] on input at bounding box center [836, 361] width 57 height 22
click at [829, 373] on input "21" at bounding box center [836, 361] width 57 height 22
click at [848, 373] on input "$21" at bounding box center [836, 361] width 57 height 22
type input "21"
click at [792, 490] on div "Choose stage: Offer Letter (next stage) Send document signature request to appl…" at bounding box center [706, 391] width 559 height 265
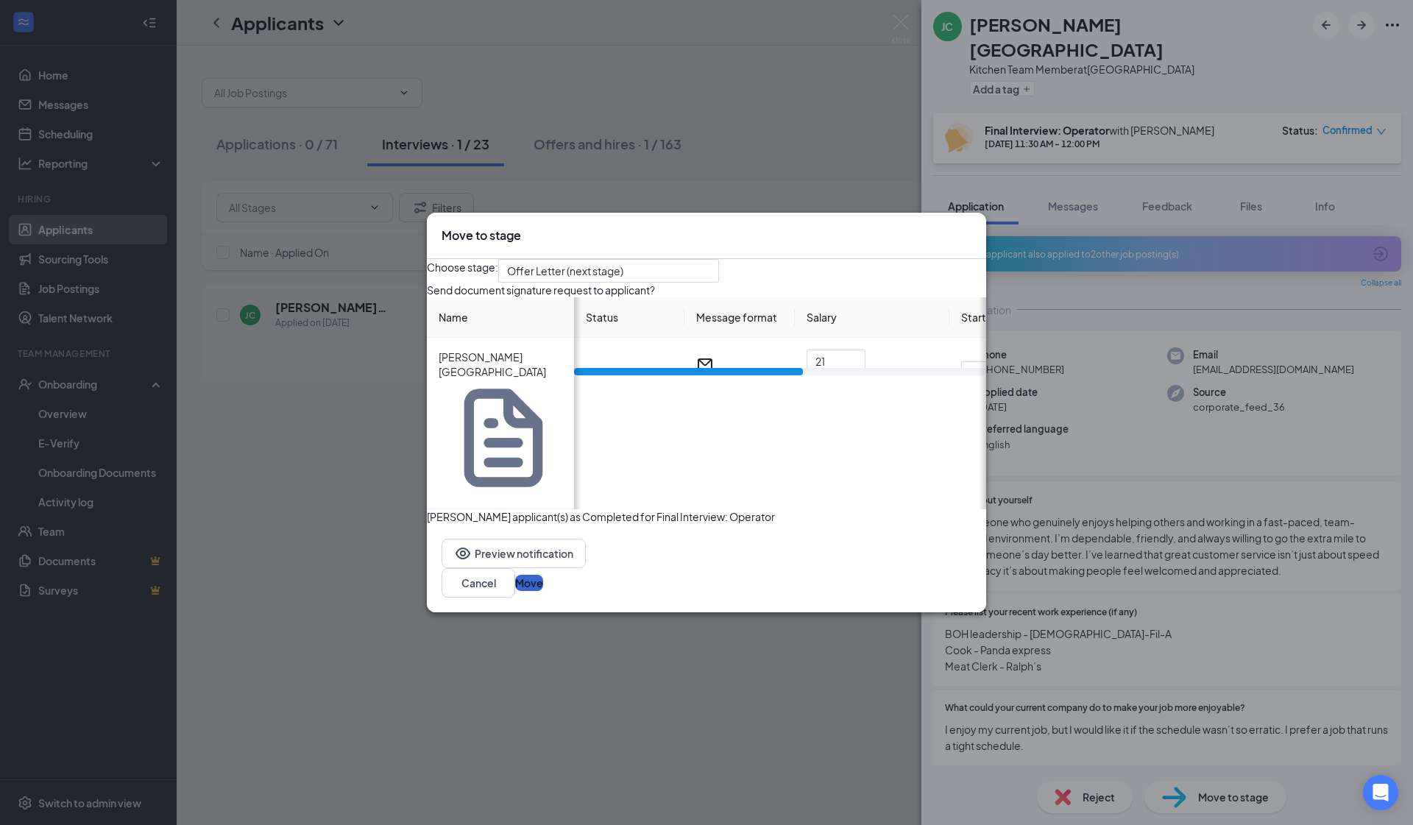
click at [543, 575] on button "Move" at bounding box center [529, 583] width 28 height 16
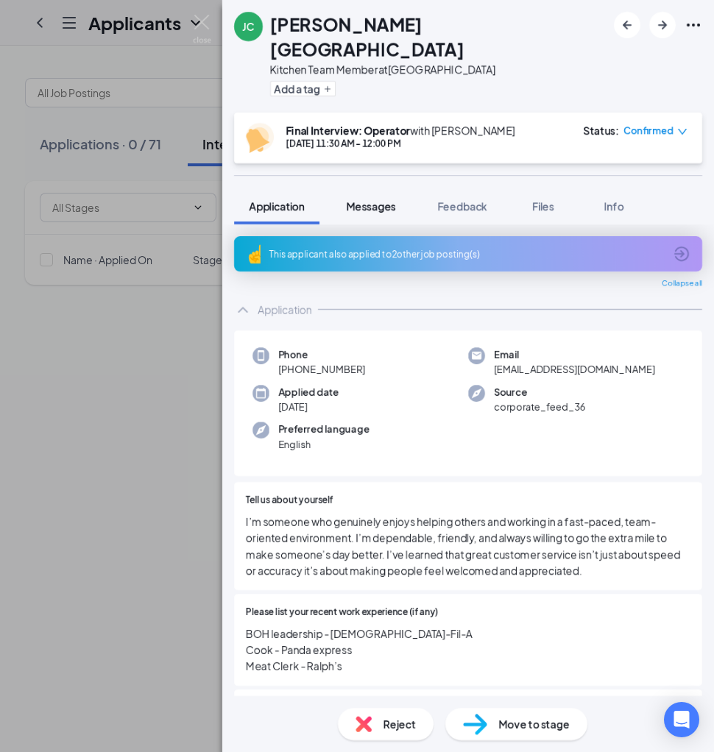
click at [364, 200] on span "Messages" at bounding box center [371, 206] width 50 height 13
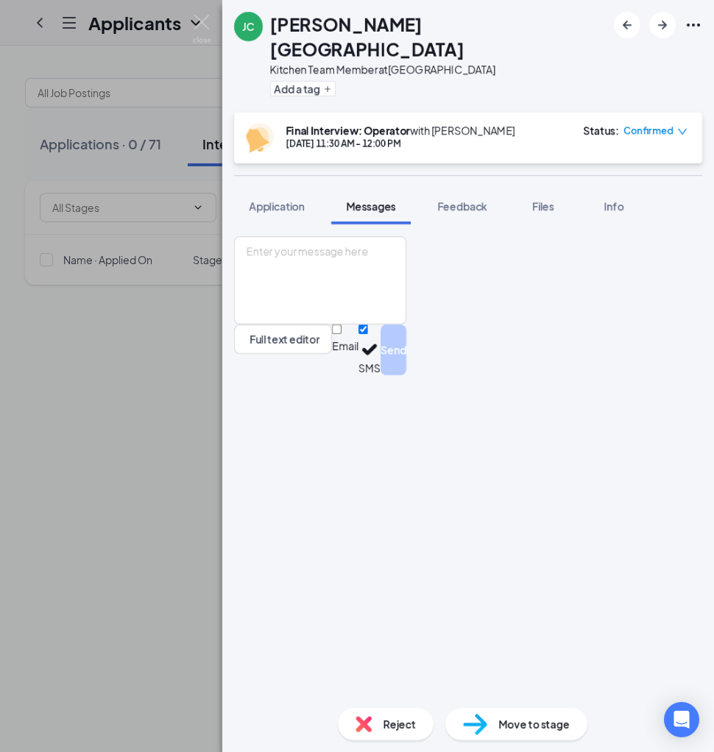
scroll to position [75, 0]
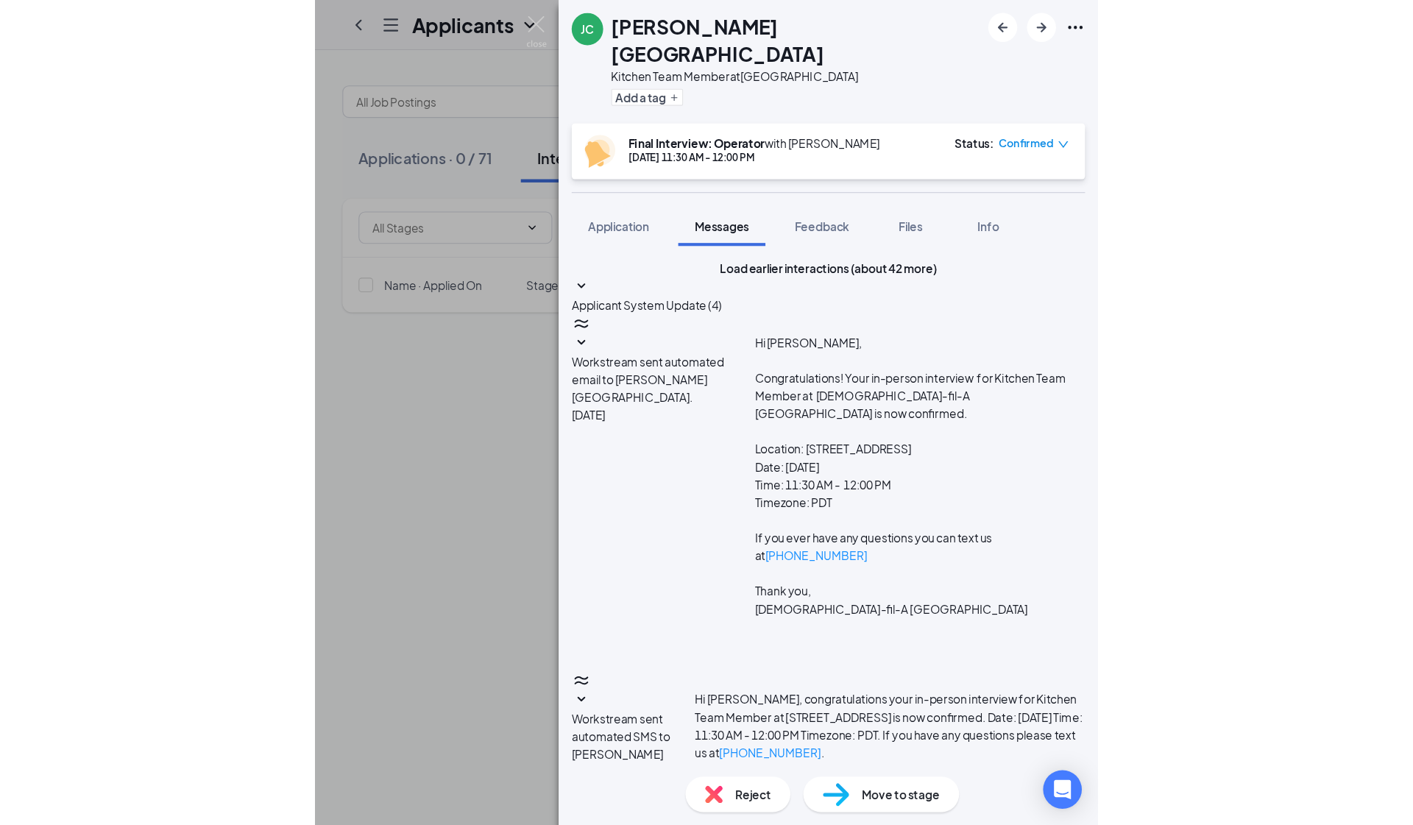
scroll to position [159, 0]
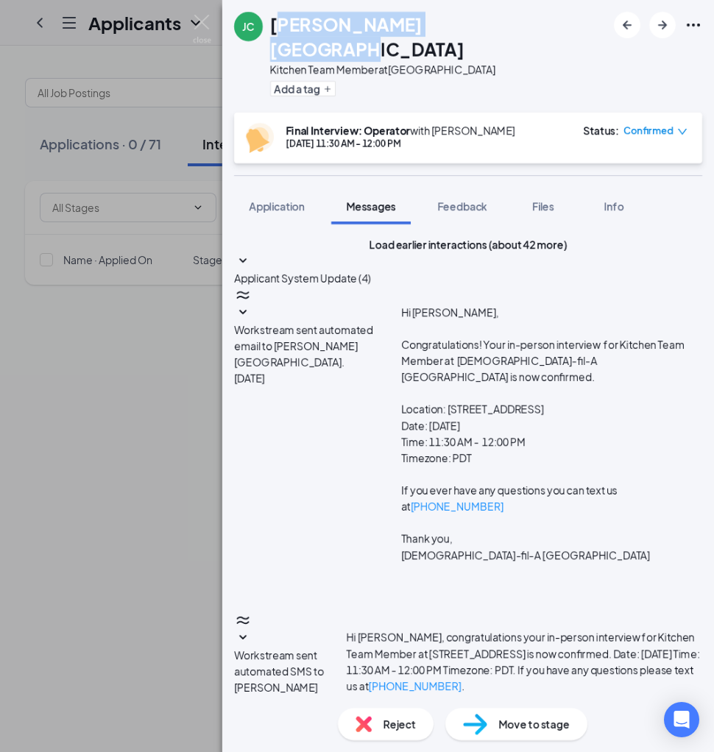
drag, startPoint x: 275, startPoint y: 22, endPoint x: 465, endPoint y: 13, distance: 189.4
click at [465, 13] on div "JC Jonathan Ceja-Trujillo Kitchen Team Member at South Gate Add a tag" at bounding box center [468, 56] width 492 height 113
click at [466, 26] on div "JC Jonathan Ceja-Trujillo Kitchen Team Member at South Gate Add a tag" at bounding box center [468, 56] width 492 height 113
drag, startPoint x: 464, startPoint y: 27, endPoint x: 269, endPoint y: 32, distance: 195.2
click at [269, 32] on div "JC Jonathan Ceja-Trujillo Kitchen Team Member at South Gate Add a tag" at bounding box center [468, 56] width 492 height 113
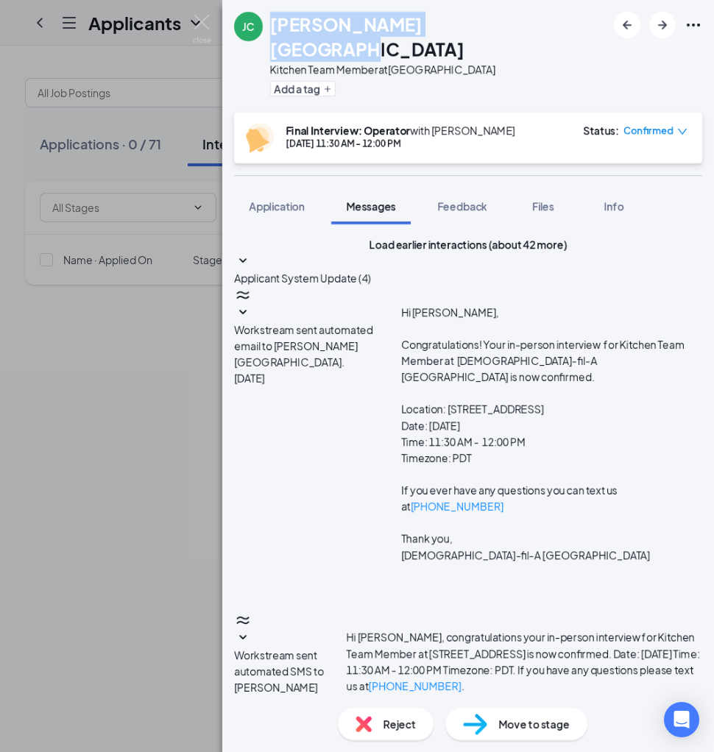
copy h1 "Jonathan Ceja-Trujillo"
click at [123, 370] on div "JC Jonathan Ceja-Trujillo Kitchen Team Member at South Gate Add a tag Final Int…" at bounding box center [357, 376] width 714 height 752
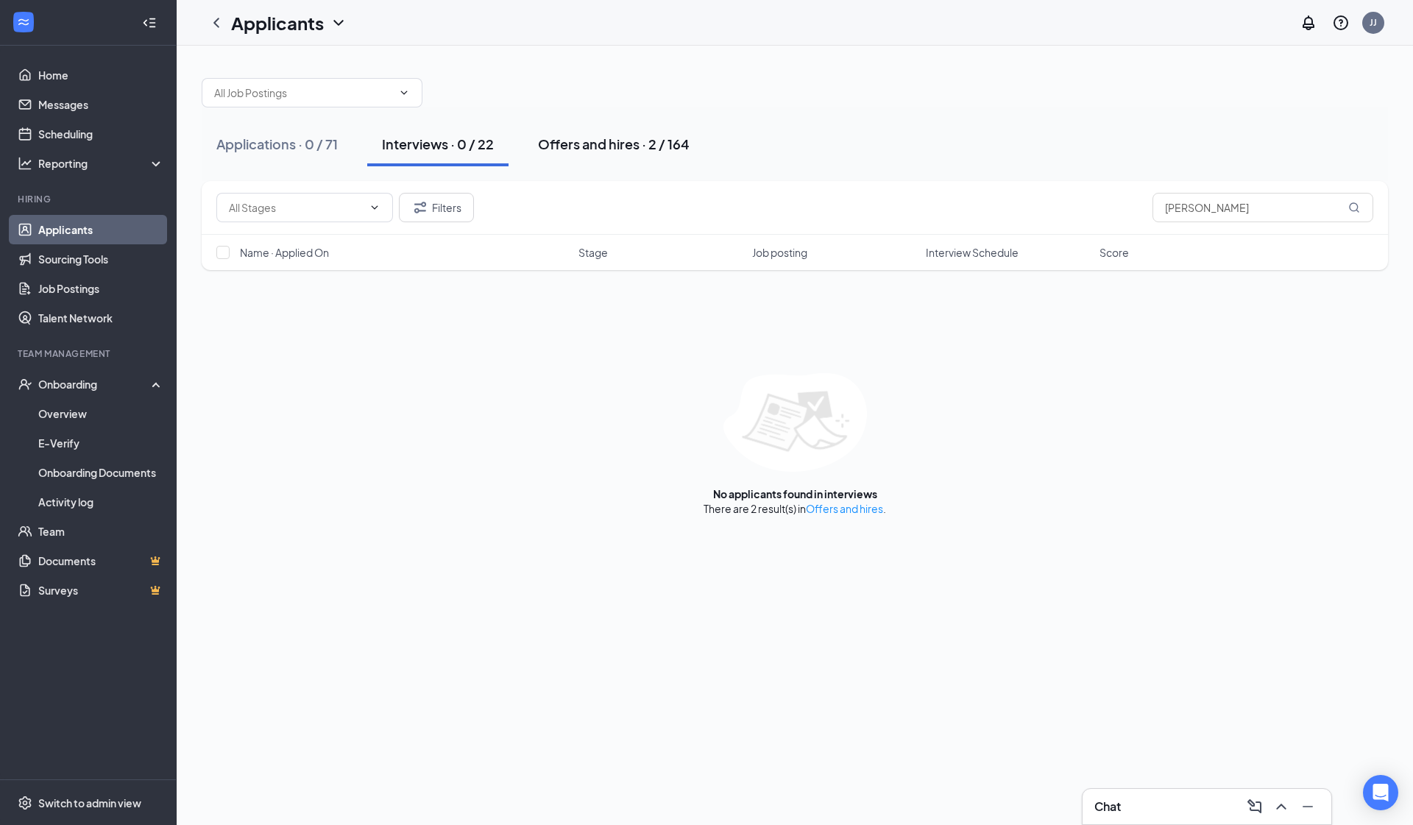
click at [643, 140] on div "Offers and hires · 2 / 164" at bounding box center [614, 144] width 152 height 18
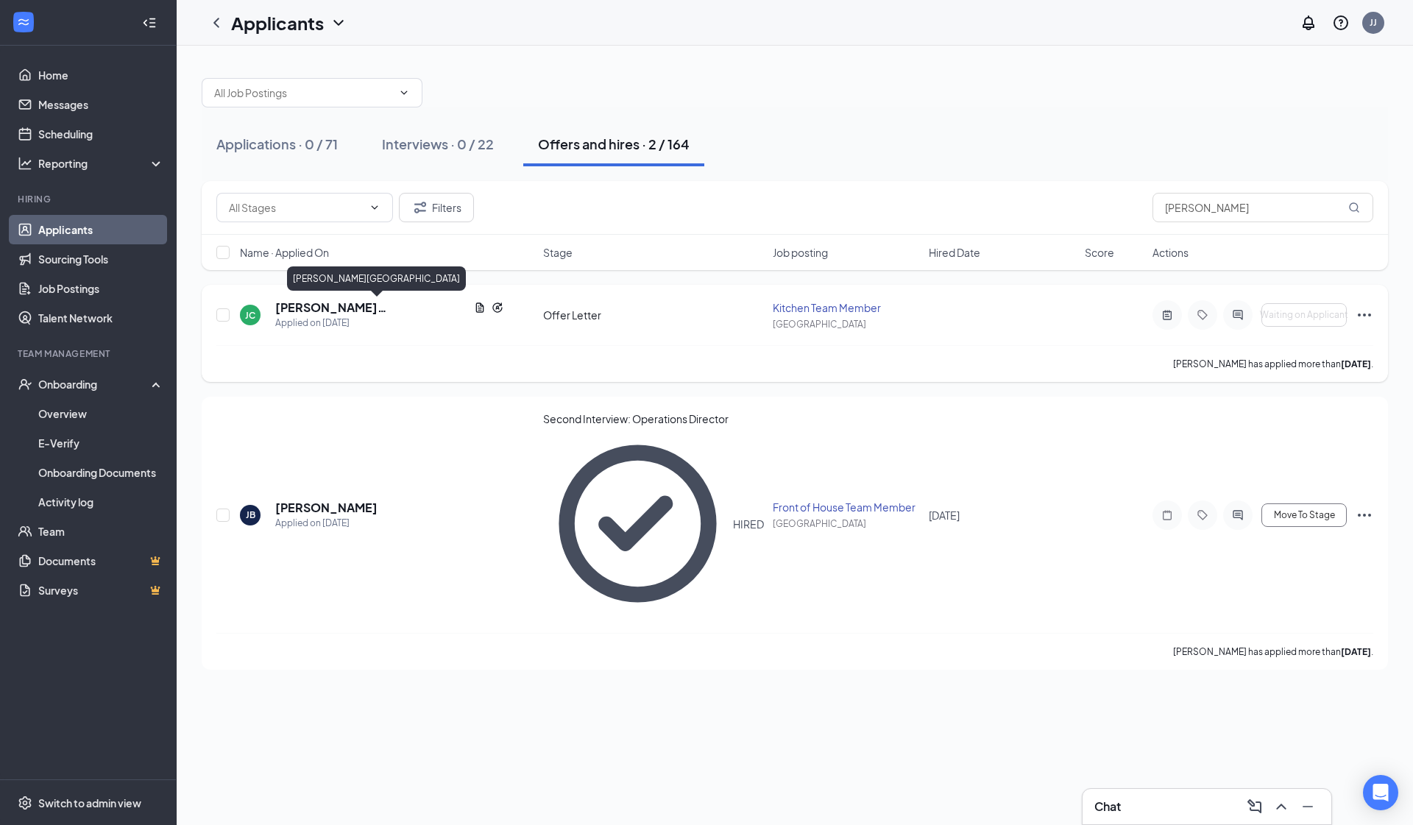
click at [376, 303] on h5 "Jonathan Ceja-Trujillo" at bounding box center [371, 308] width 193 height 16
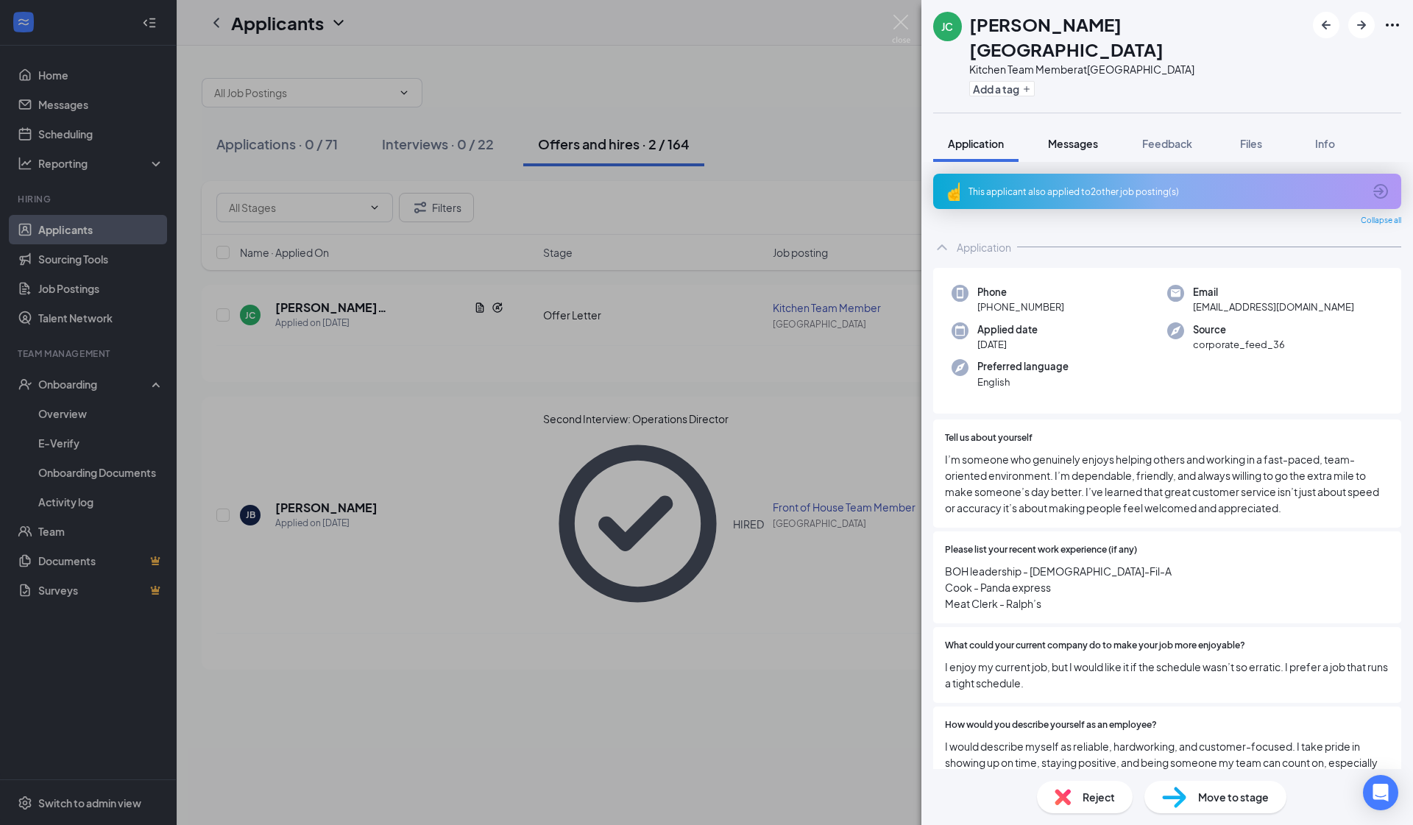
click at [1082, 137] on span "Messages" at bounding box center [1073, 143] width 50 height 13
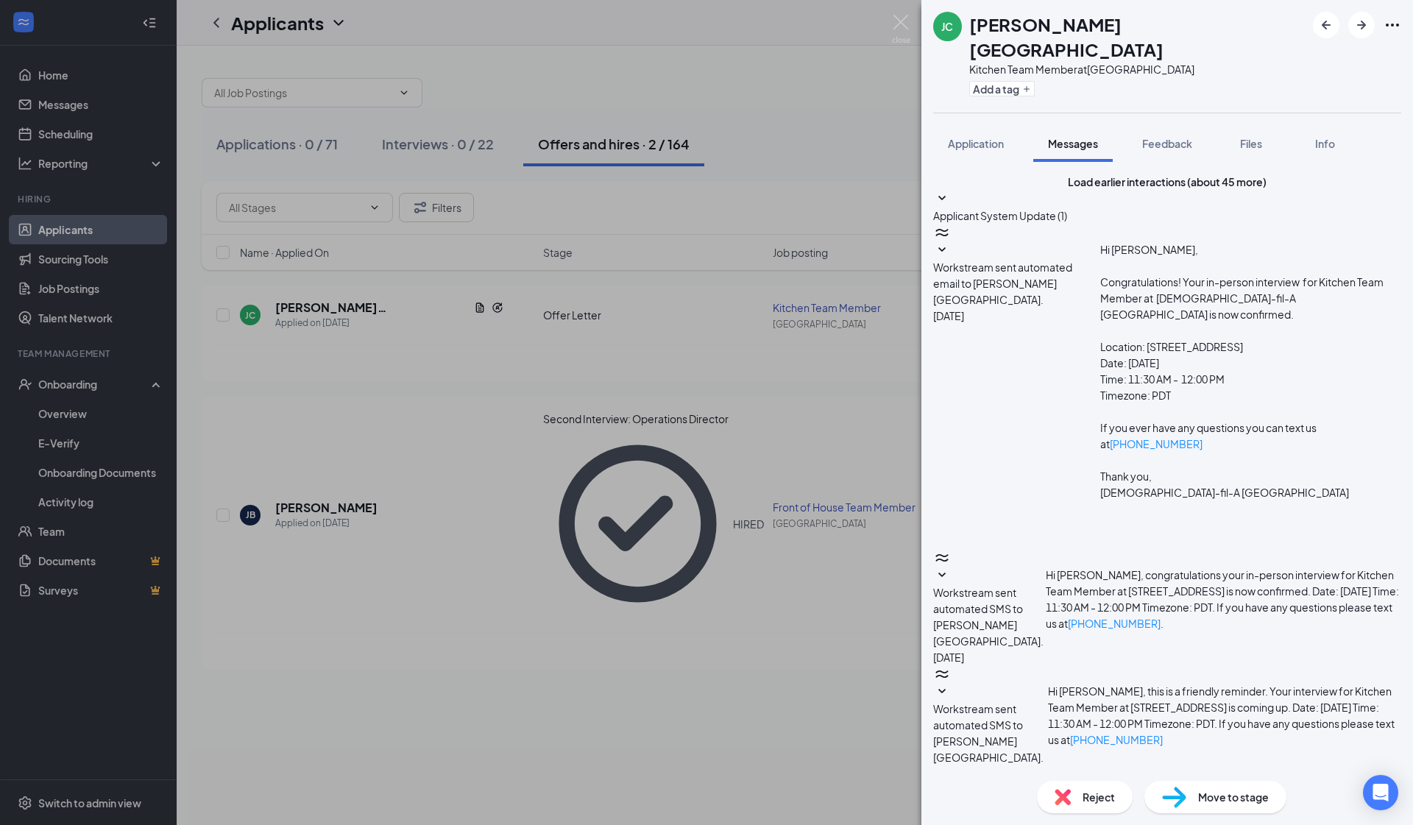
scroll to position [78, 0]
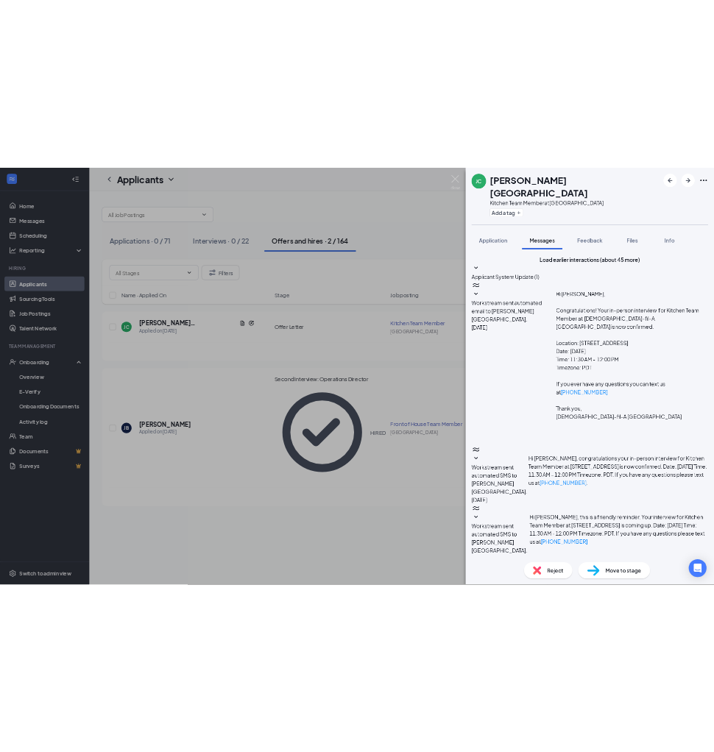
scroll to position [470, 0]
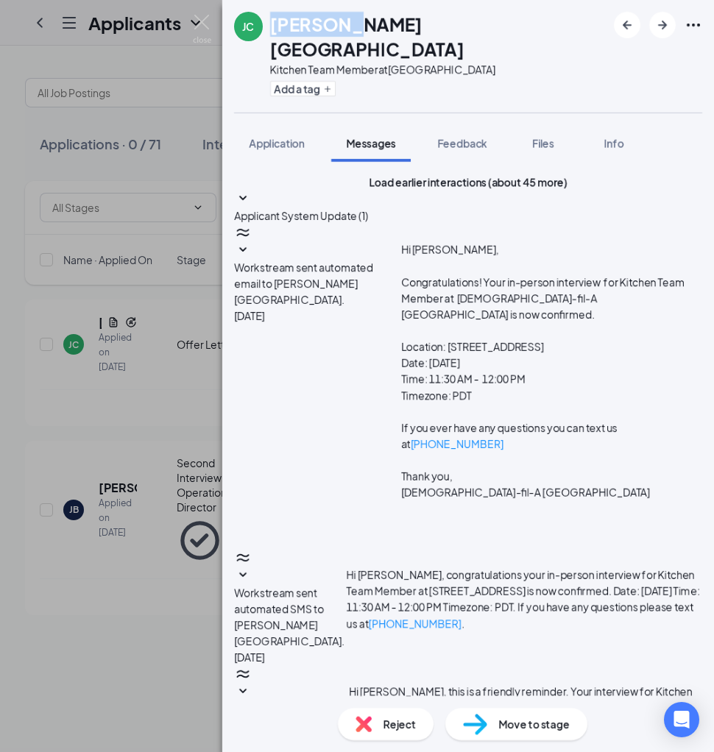
drag, startPoint x: 271, startPoint y: 26, endPoint x: 345, endPoint y: 26, distance: 73.6
click at [345, 26] on h1 "Jonathan Ceja-Trujillo" at bounding box center [438, 37] width 336 height 50
copy h1 "Jonathan"
drag, startPoint x: 353, startPoint y: 24, endPoint x: 454, endPoint y: 24, distance: 100.9
click at [454, 24] on h1 "Jonathan Ceja-Trujillo" at bounding box center [438, 37] width 336 height 50
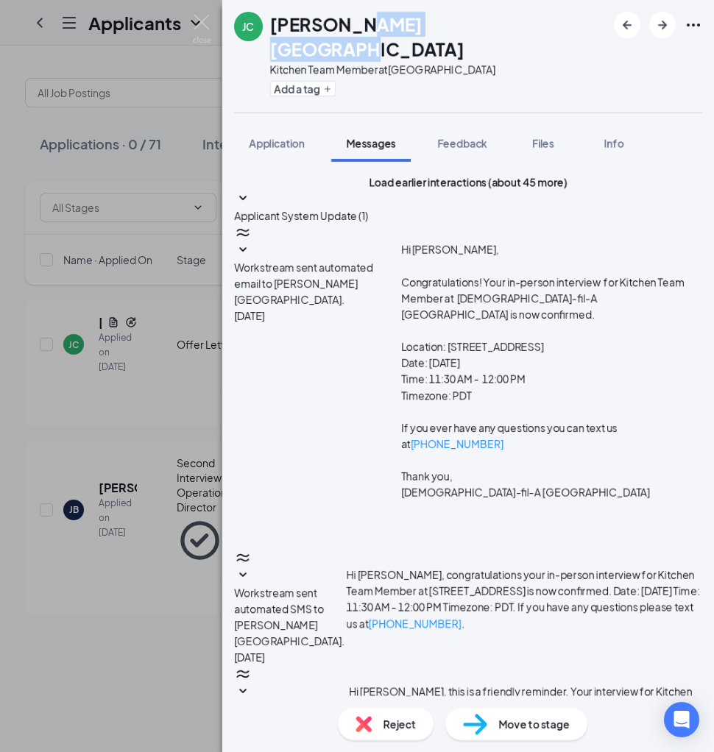
copy h1 "Ceja-Trujillo"
click at [260, 137] on span "Application" at bounding box center [277, 143] width 56 height 13
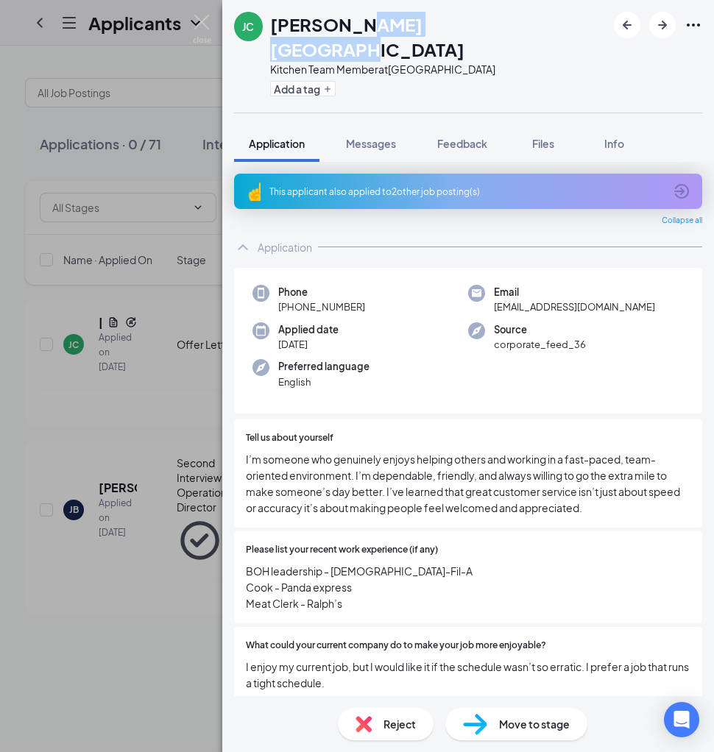
drag, startPoint x: 280, startPoint y: 284, endPoint x: 367, endPoint y: 280, distance: 86.9
click at [367, 285] on div "Phone +1 (323) 712-7822" at bounding box center [361, 300] width 216 height 30
copy span "+1 (323) 712-7822"
click at [196, 27] on img at bounding box center [202, 29] width 18 height 29
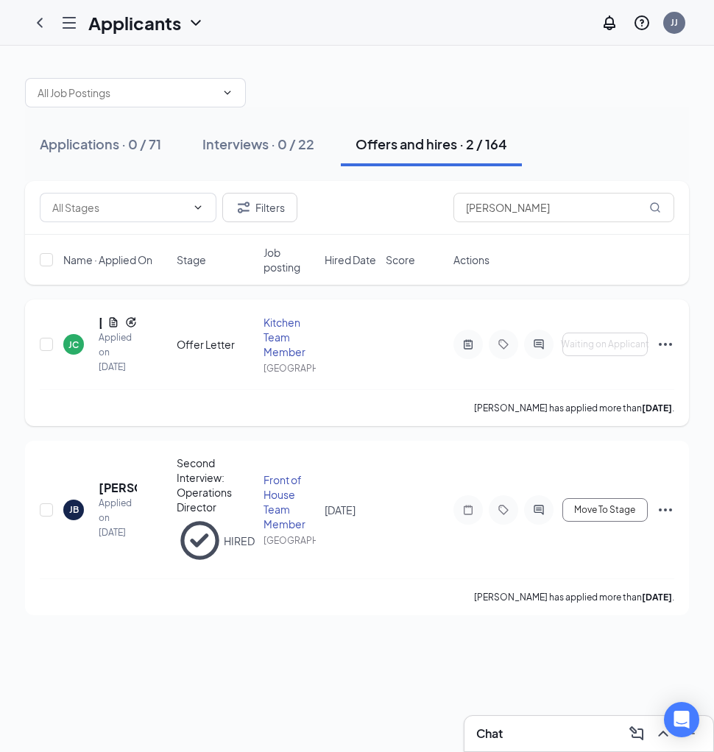
click at [104, 327] on div "Jonathan Ceja-Trujillo" at bounding box center [118, 322] width 38 height 16
click at [101, 327] on h5 "Jonathan Ceja-Trujillo" at bounding box center [100, 322] width 3 height 16
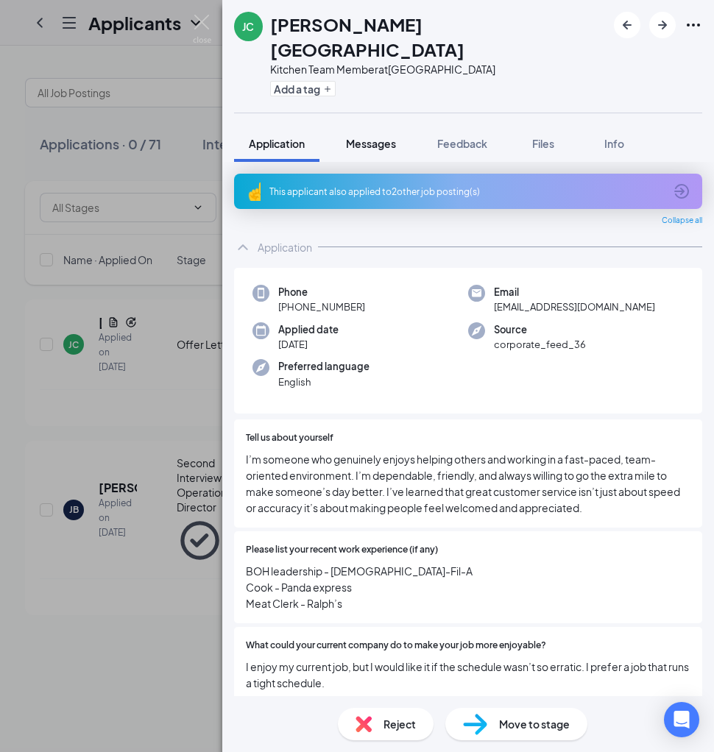
click at [395, 137] on span "Messages" at bounding box center [371, 143] width 50 height 13
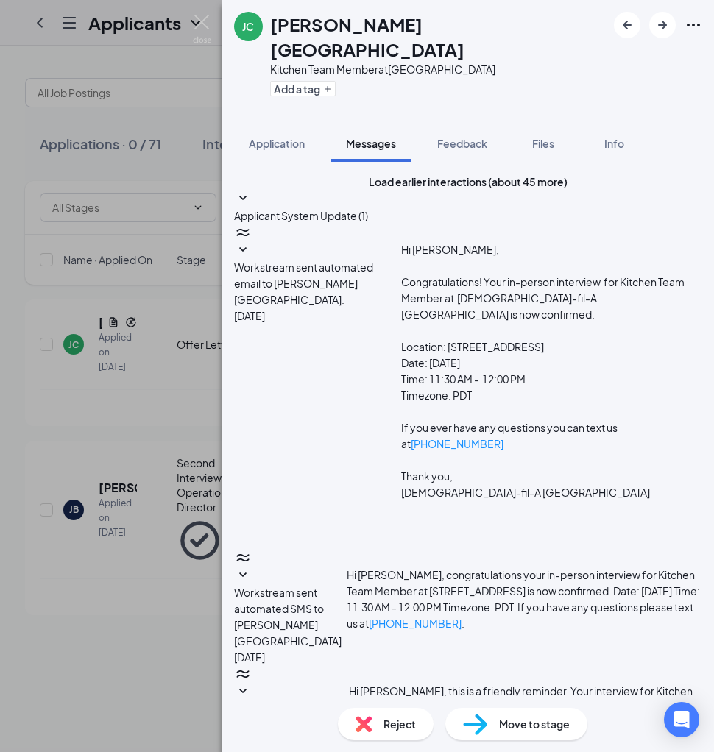
scroll to position [151, 0]
click at [206, 27] on img at bounding box center [202, 29] width 18 height 29
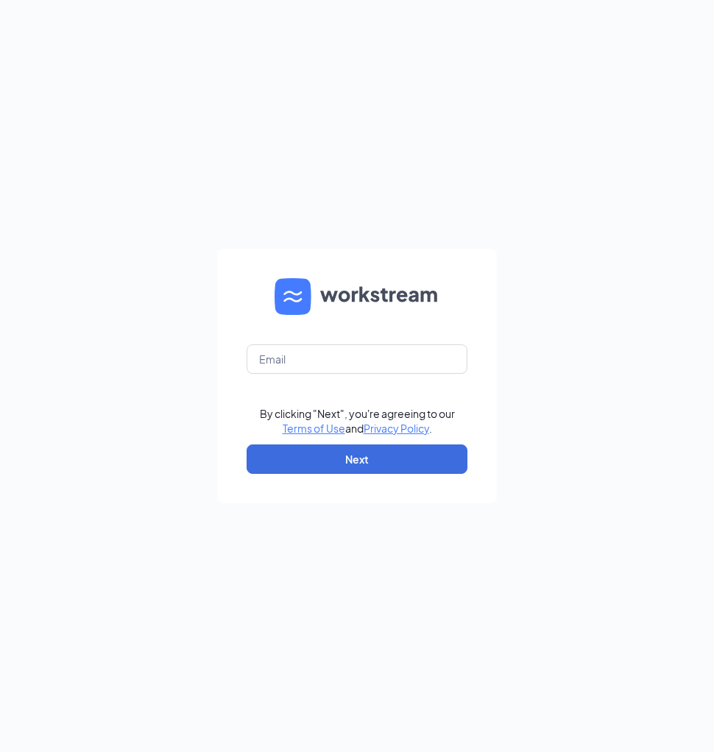
click at [304, 334] on form "By clicking "Next", you're agreeing to our Terms of Use and Privacy Policy . Ne…" at bounding box center [357, 376] width 280 height 255
click at [302, 345] on input "text" at bounding box center [357, 359] width 221 height 29
type input "[EMAIL_ADDRESS][DOMAIN_NAME]"
click at [307, 457] on button "Next" at bounding box center [357, 459] width 221 height 29
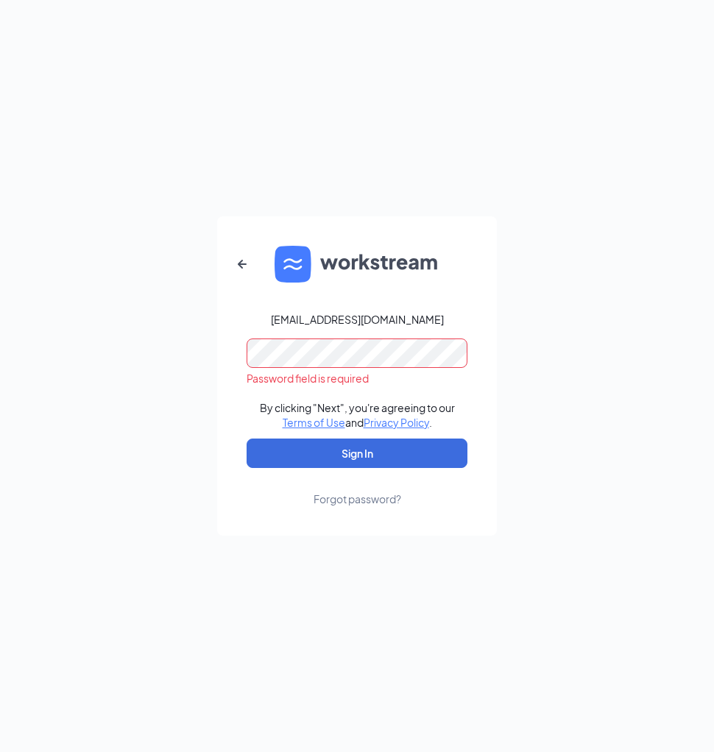
click at [331, 369] on form "jasmine@cfasouthgate.com Password field is required By clicking "Next", you're …" at bounding box center [357, 375] width 280 height 319
click at [357, 453] on button "Sign In" at bounding box center [357, 453] width 221 height 29
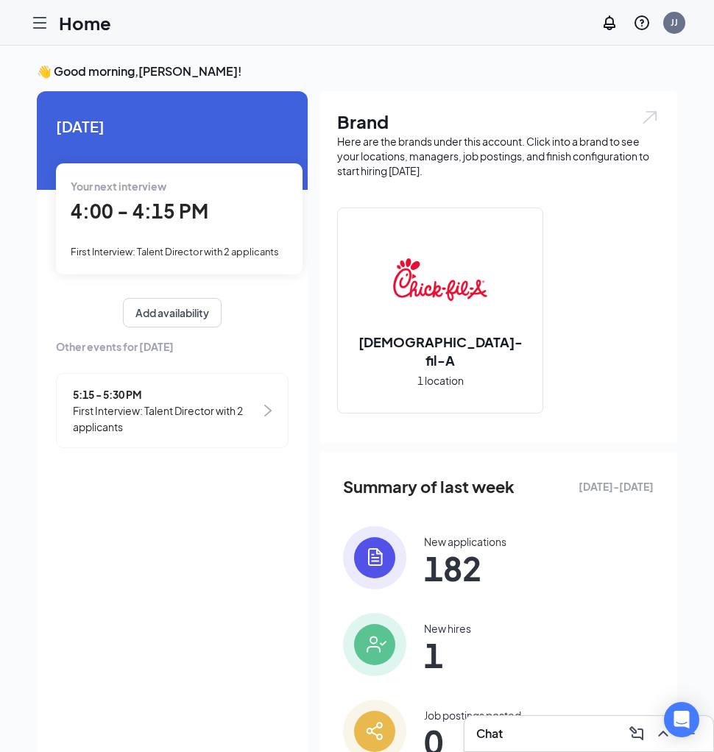
click at [49, 34] on div at bounding box center [39, 22] width 29 height 29
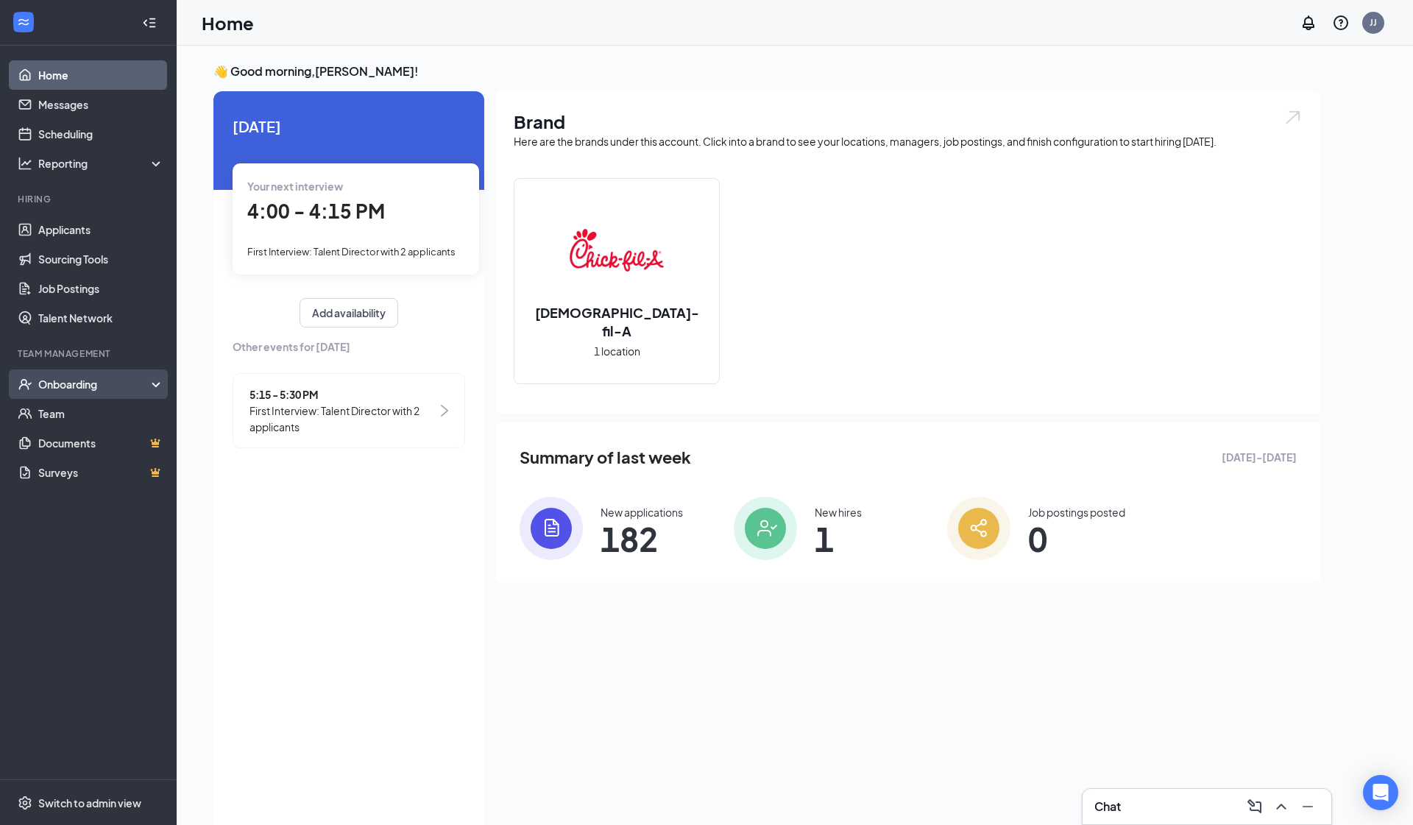
click at [116, 386] on div "Onboarding" at bounding box center [94, 384] width 113 height 15
click at [111, 386] on div "Onboarding" at bounding box center [94, 384] width 113 height 15
click at [109, 388] on div "Onboarding" at bounding box center [94, 384] width 113 height 15
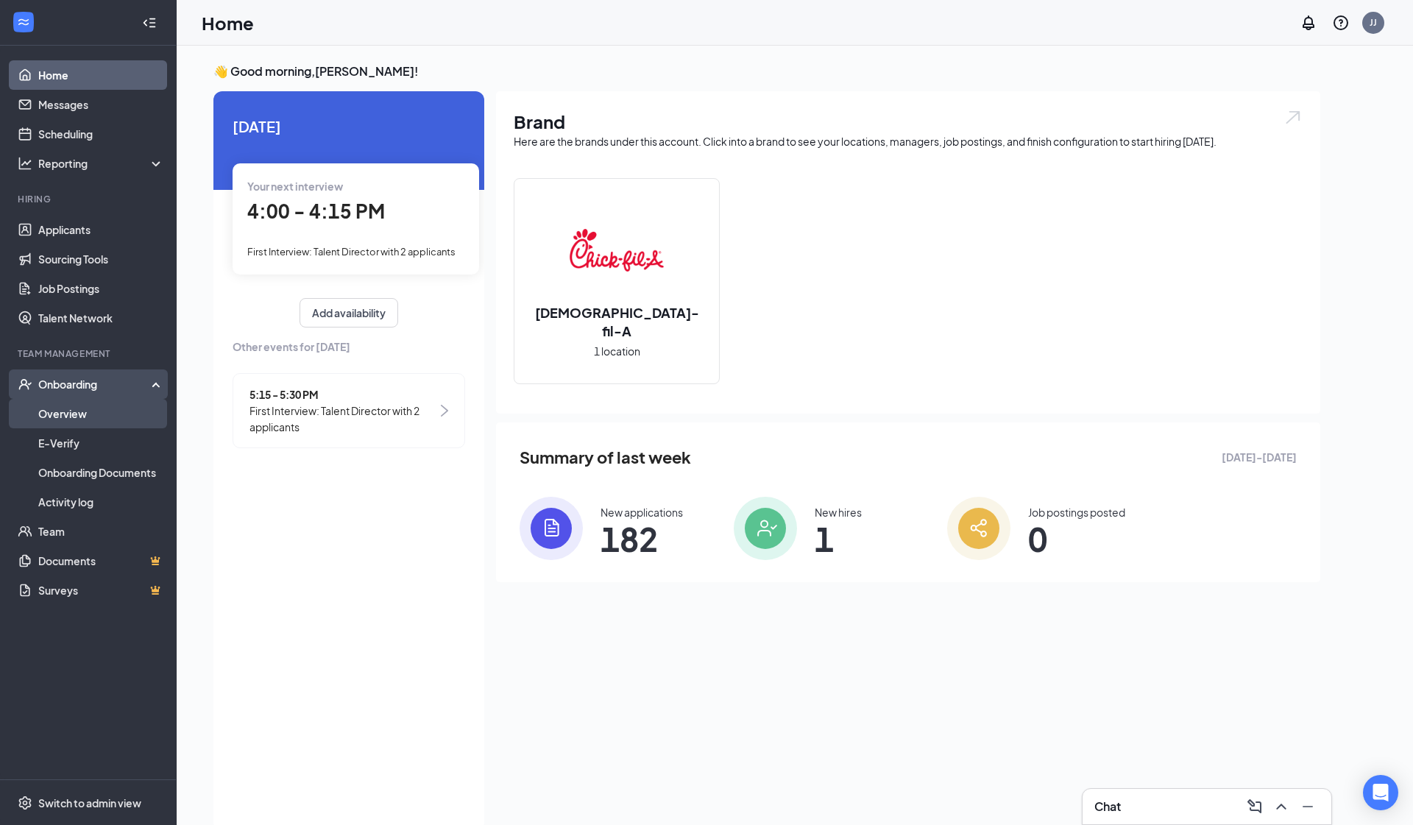
click at [99, 411] on link "Overview" at bounding box center [101, 413] width 126 height 29
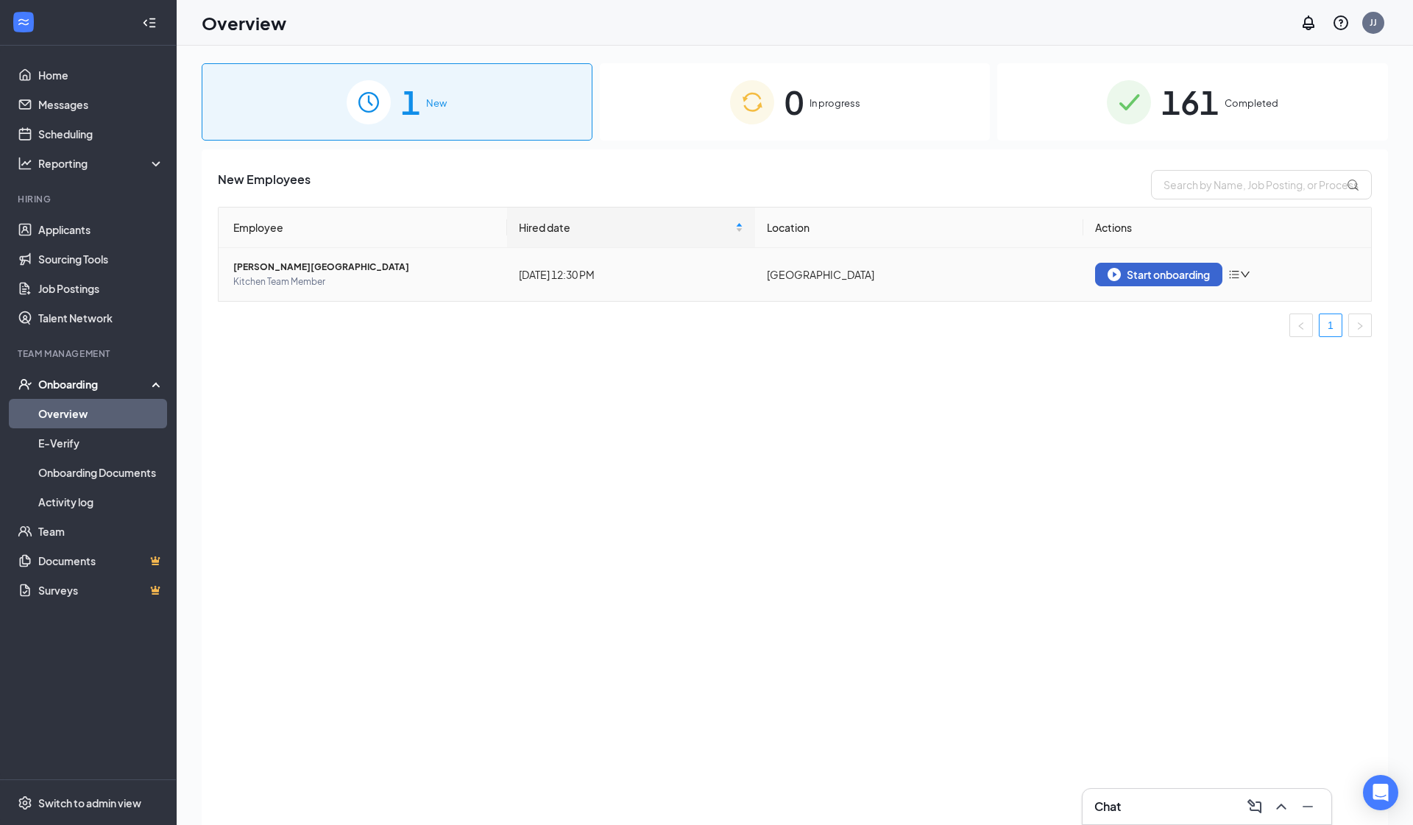
click at [713, 269] on div "Start onboarding" at bounding box center [1159, 274] width 102 height 13
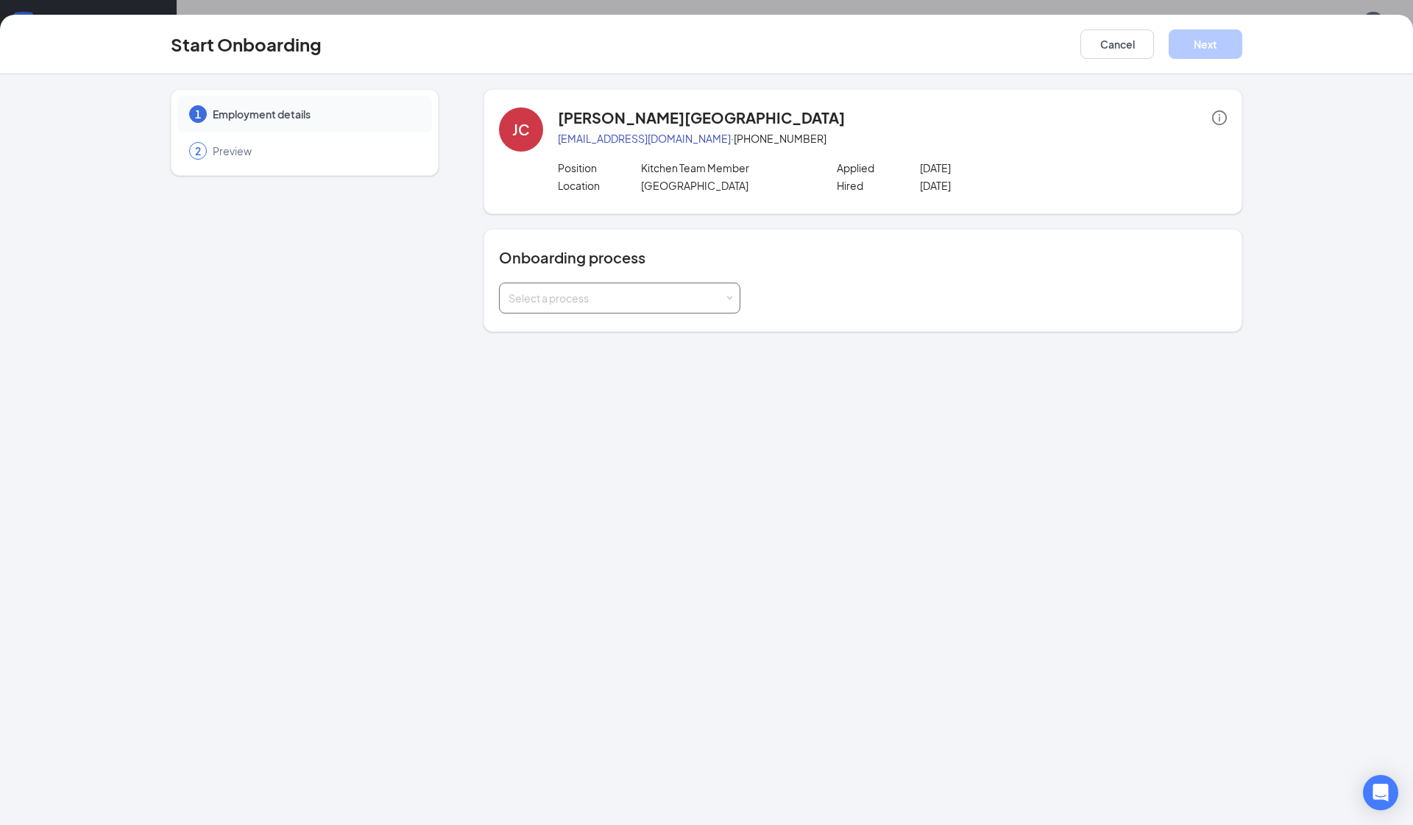
click at [619, 299] on div "Select a process" at bounding box center [617, 298] width 216 height 15
click at [604, 339] on li "New Hire" at bounding box center [618, 330] width 241 height 27
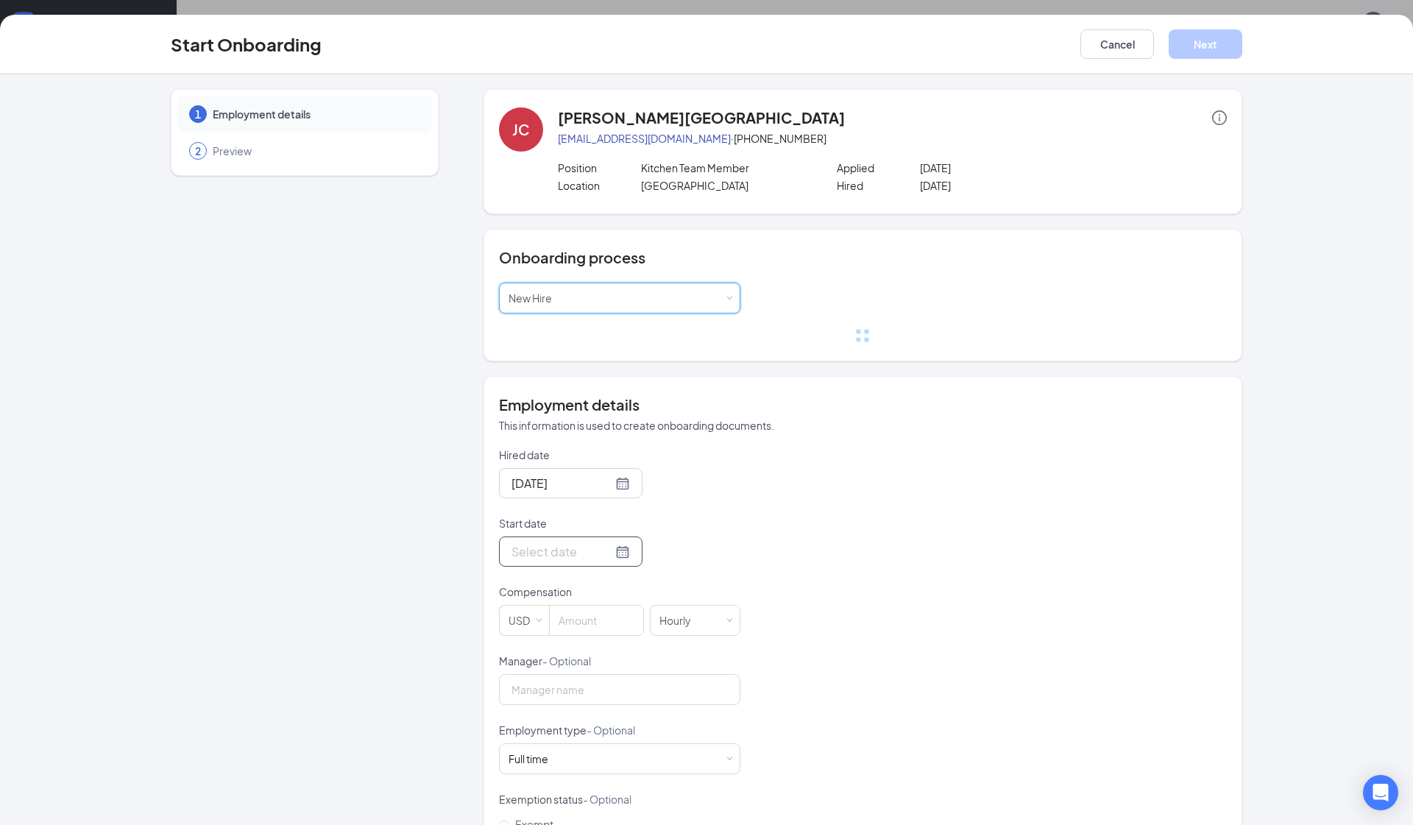
click at [620, 550] on div at bounding box center [571, 552] width 119 height 18
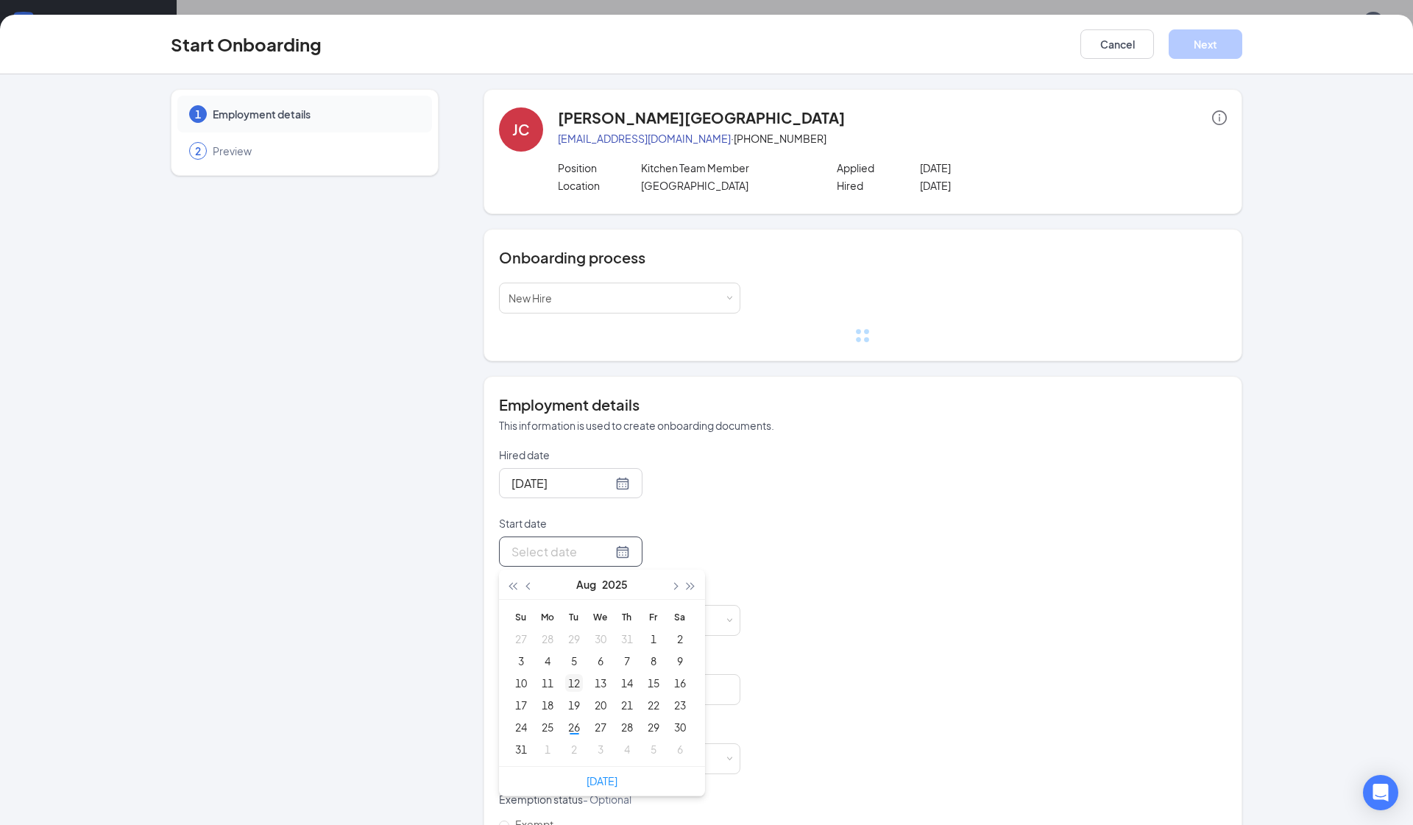
type input "Aug 12, 2025"
type input "Aug 6, 2025"
type input "Aug 1, 2025"
type input "Aug 2, 2025"
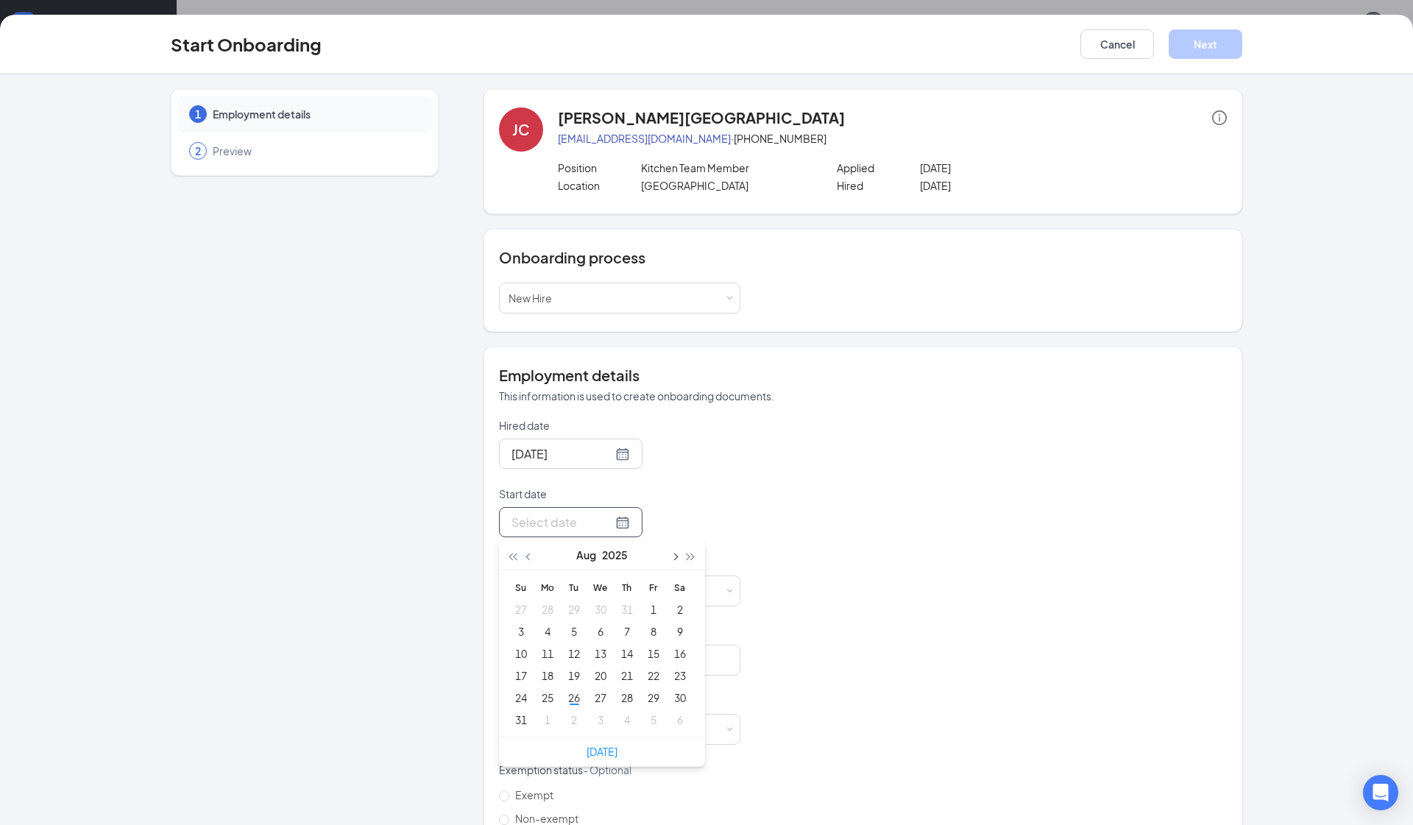
click at [674, 558] on span "button" at bounding box center [674, 557] width 7 height 7
type input "Sep 2, 2025"
type input "Sep 1, 2025"
type input "Sep 8, 2025"
click at [545, 629] on div "8" at bounding box center [548, 632] width 18 height 18
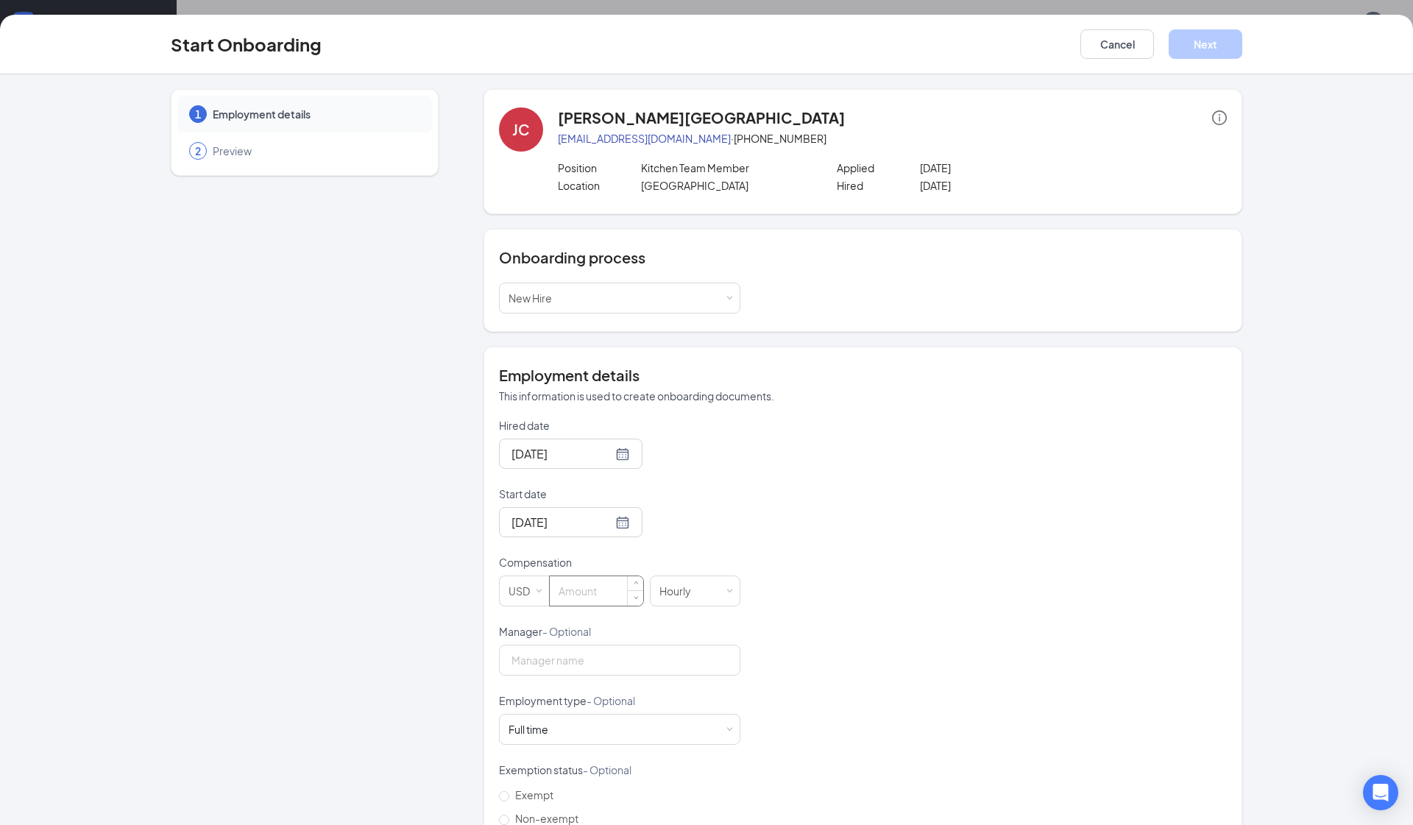
click at [582, 596] on input at bounding box center [596, 590] width 93 height 29
click at [558, 593] on input "21.00" at bounding box center [596, 590] width 93 height 29
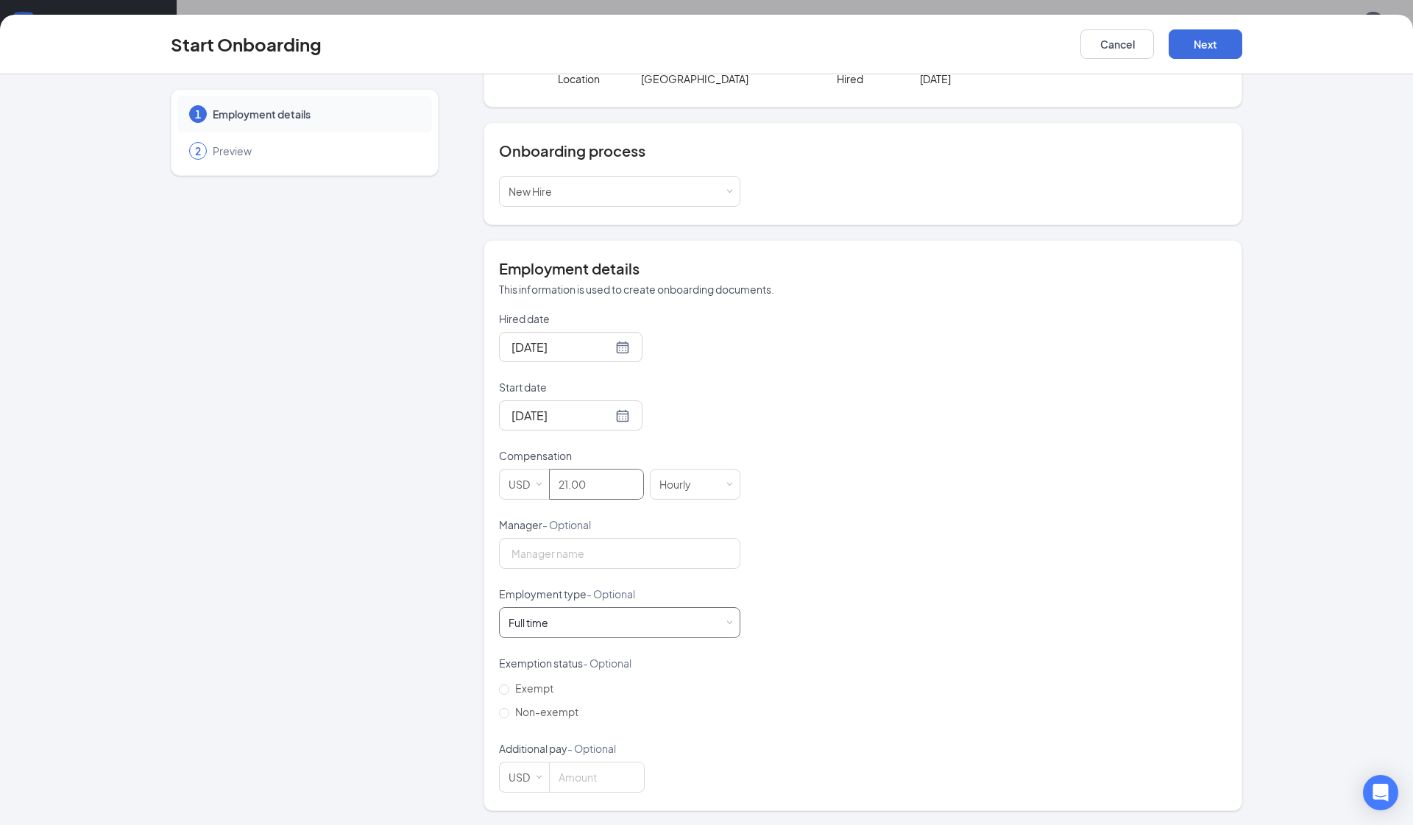
scroll to position [106, 0]
type input "21"
click at [564, 627] on div "Full time Works 30+ hours per week and is reasonably expected to work" at bounding box center [620, 623] width 222 height 29
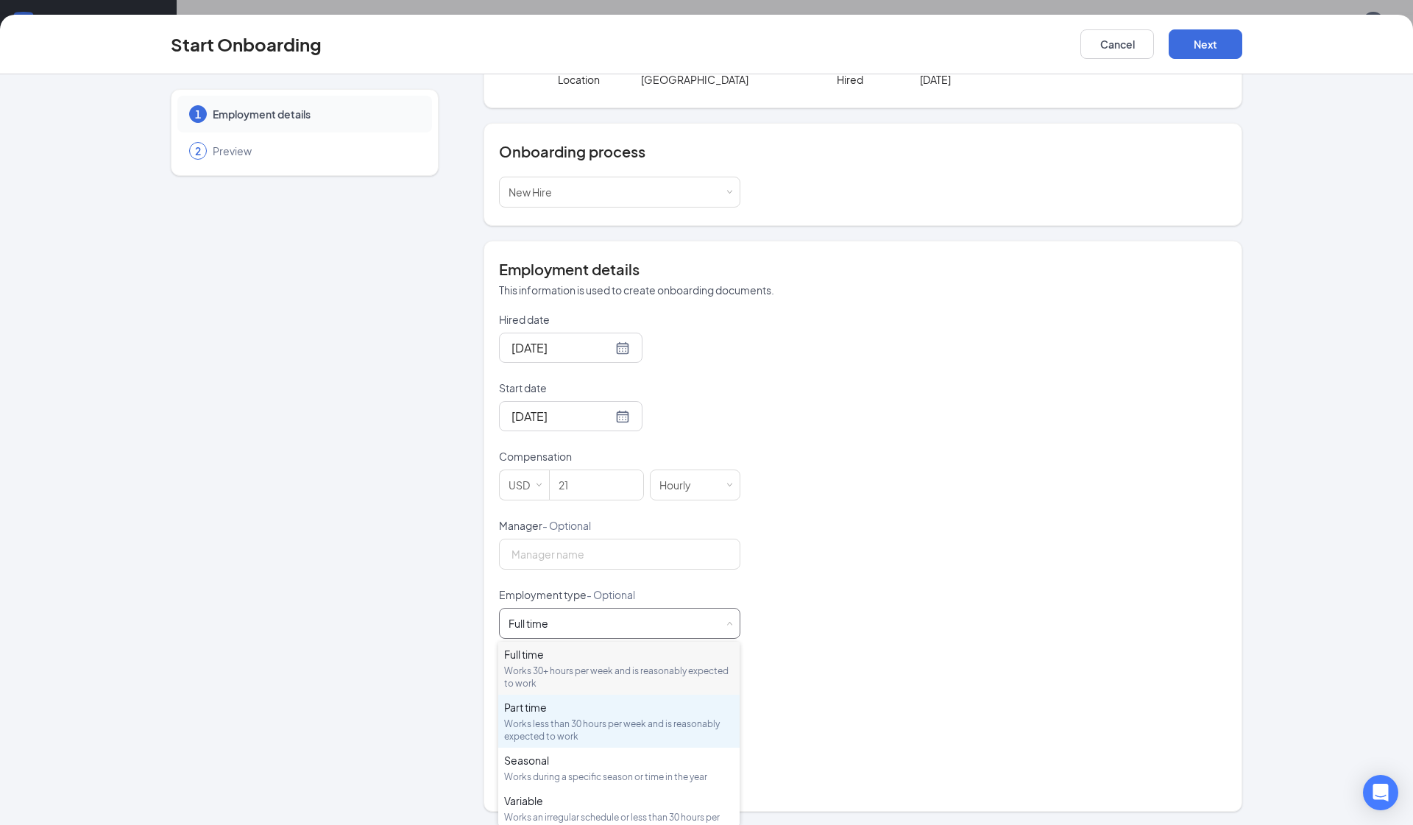
click at [547, 723] on div "Works less than 30 hours per week and is reasonably expected to work" at bounding box center [619, 730] width 230 height 25
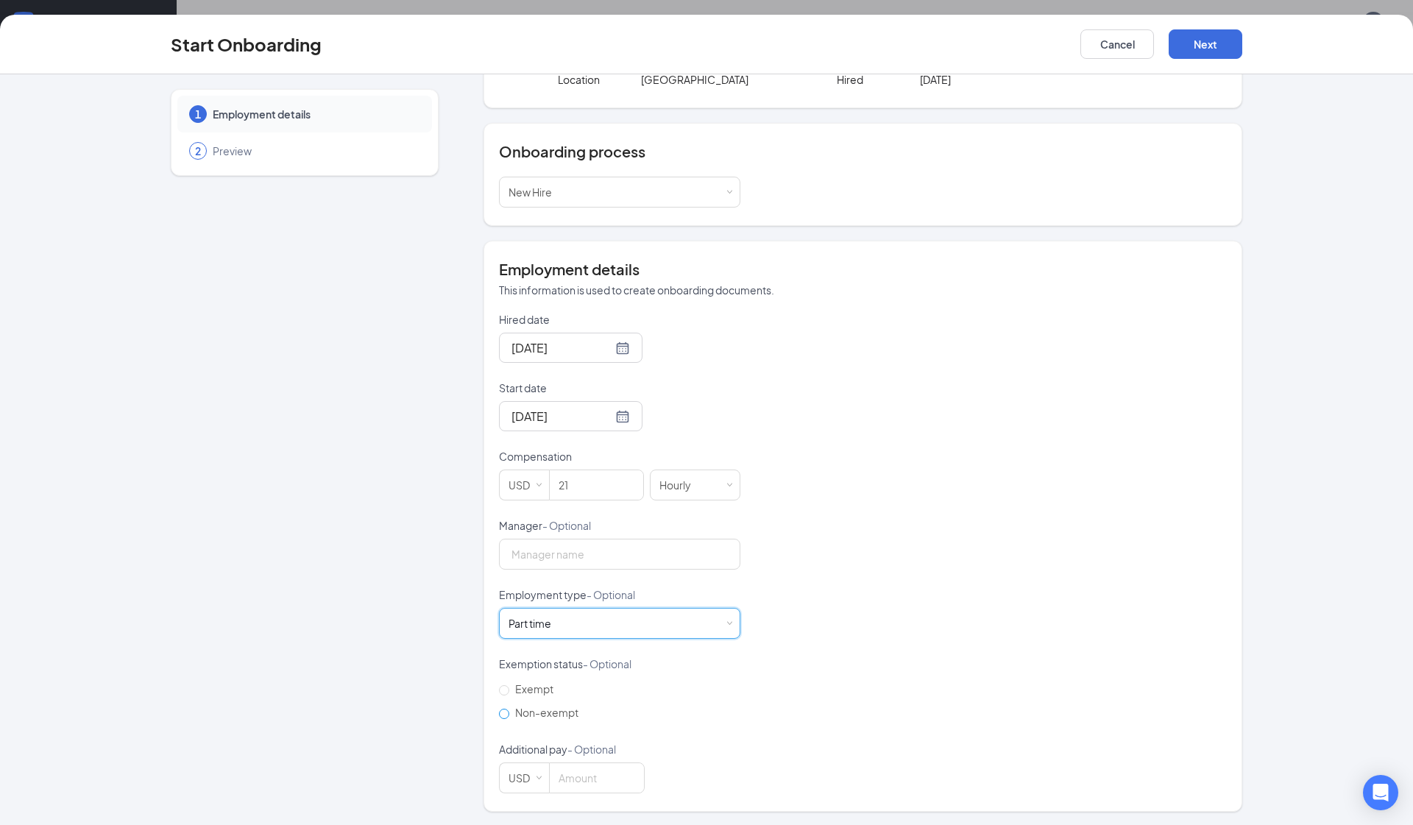
click at [541, 710] on span "Non-exempt" at bounding box center [546, 712] width 75 height 13
click at [509, 710] on input "Non-exempt" at bounding box center [504, 714] width 10 height 10
radio input "true"
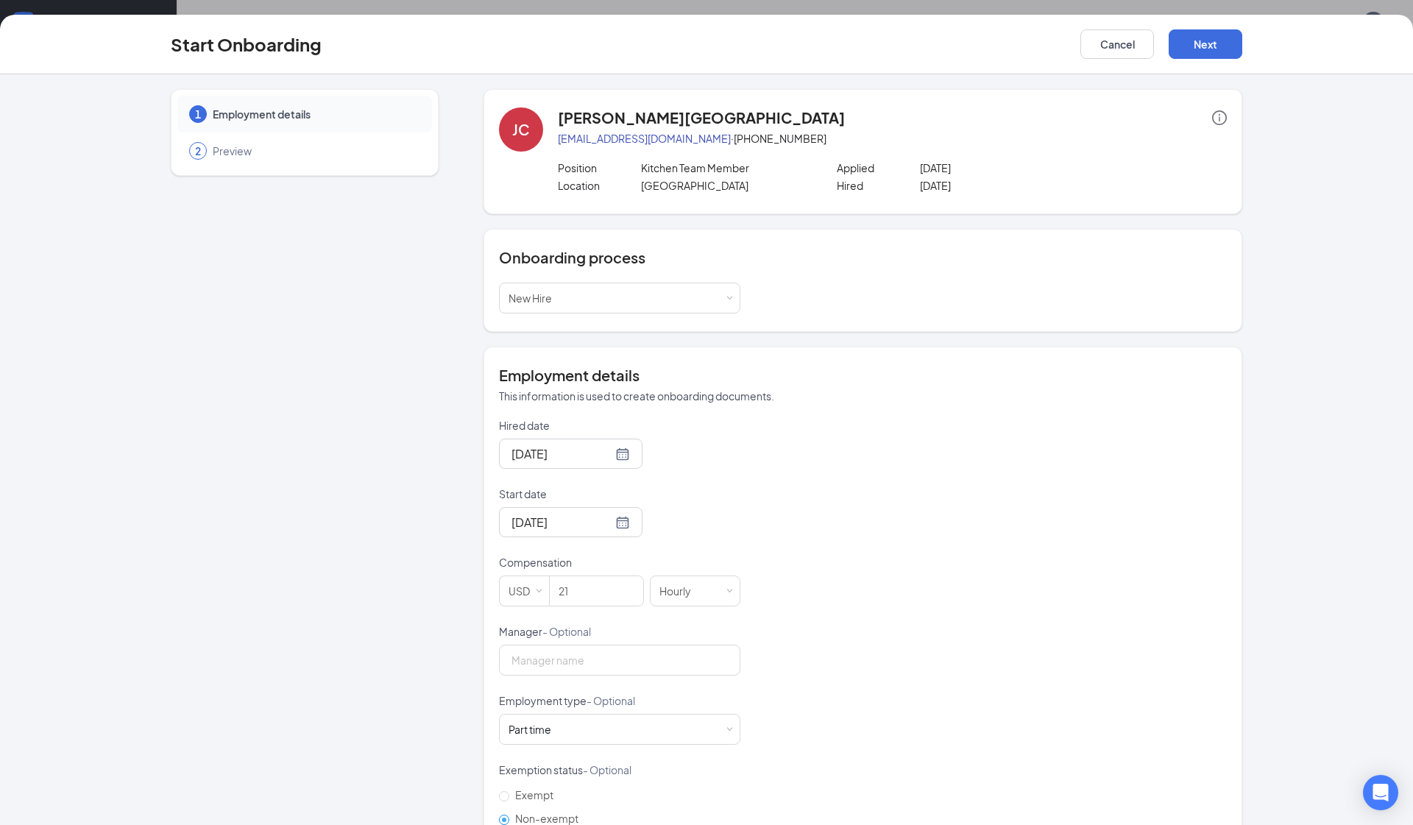
scroll to position [0, 0]
click at [713, 66] on div "Start Onboarding Cancel Next" at bounding box center [706, 45] width 1413 height 60
click at [713, 38] on button "Next" at bounding box center [1206, 43] width 74 height 29
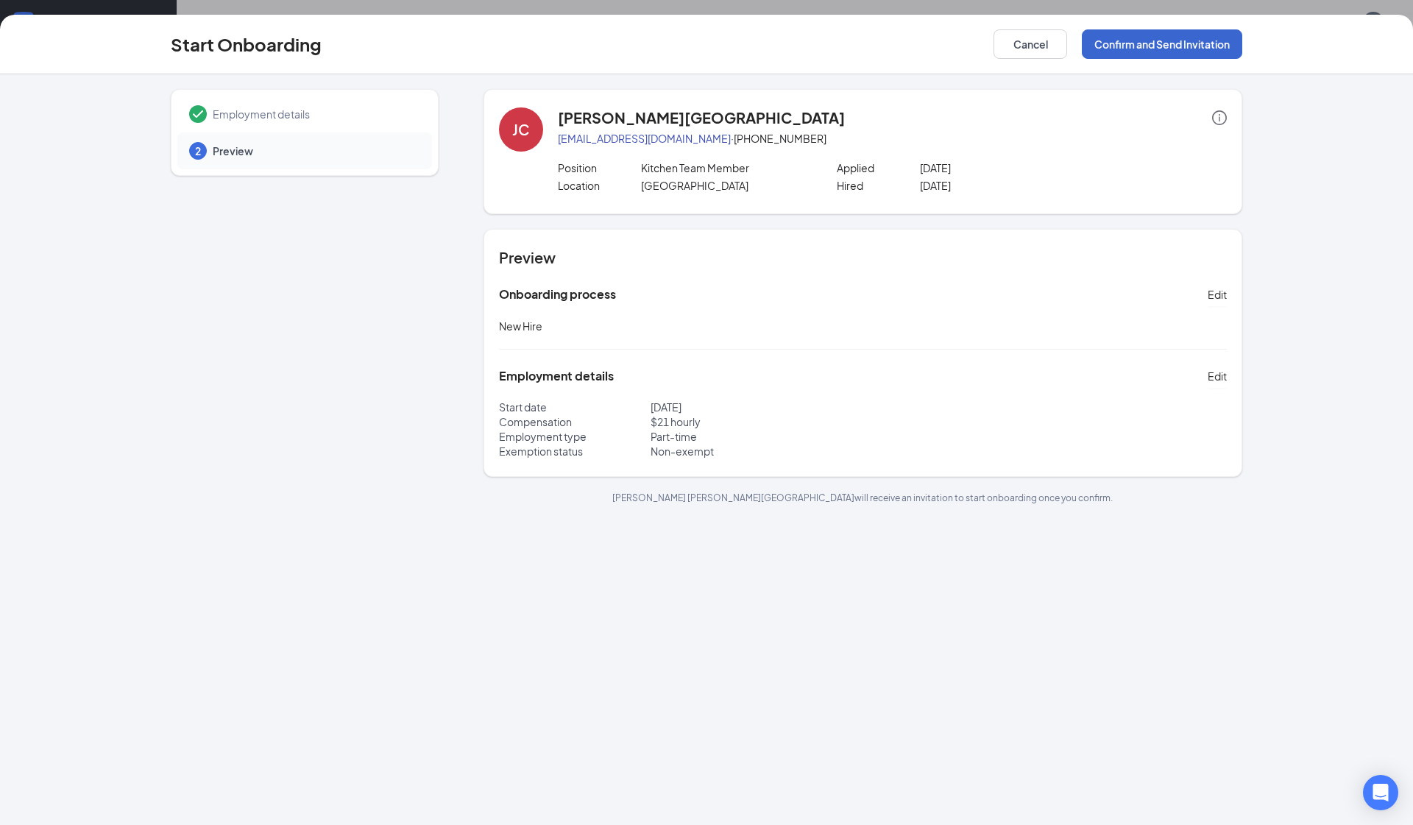
click at [713, 50] on button "Confirm and Send Invitation" at bounding box center [1162, 43] width 160 height 29
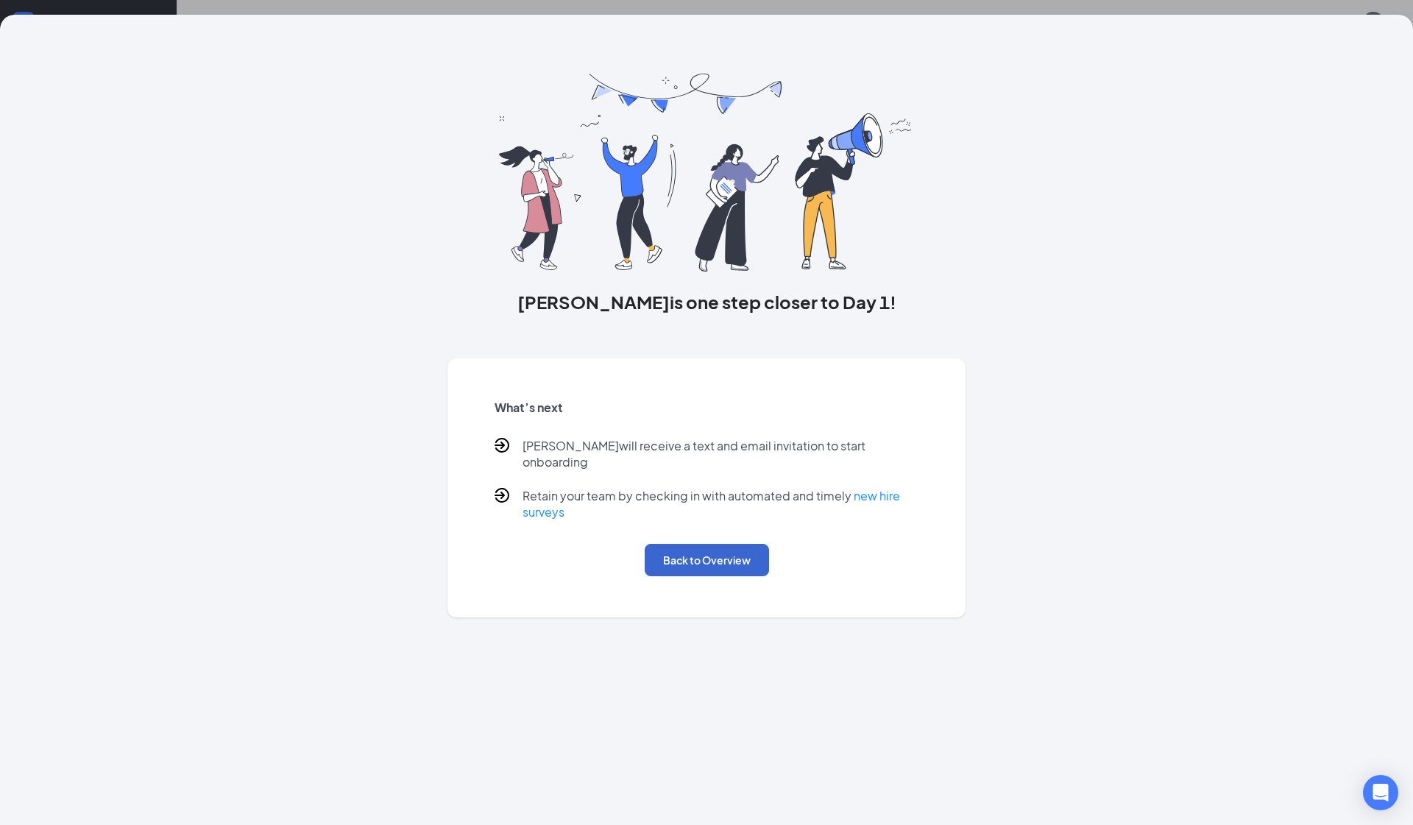
click at [713, 544] on button "Back to Overview" at bounding box center [707, 560] width 124 height 32
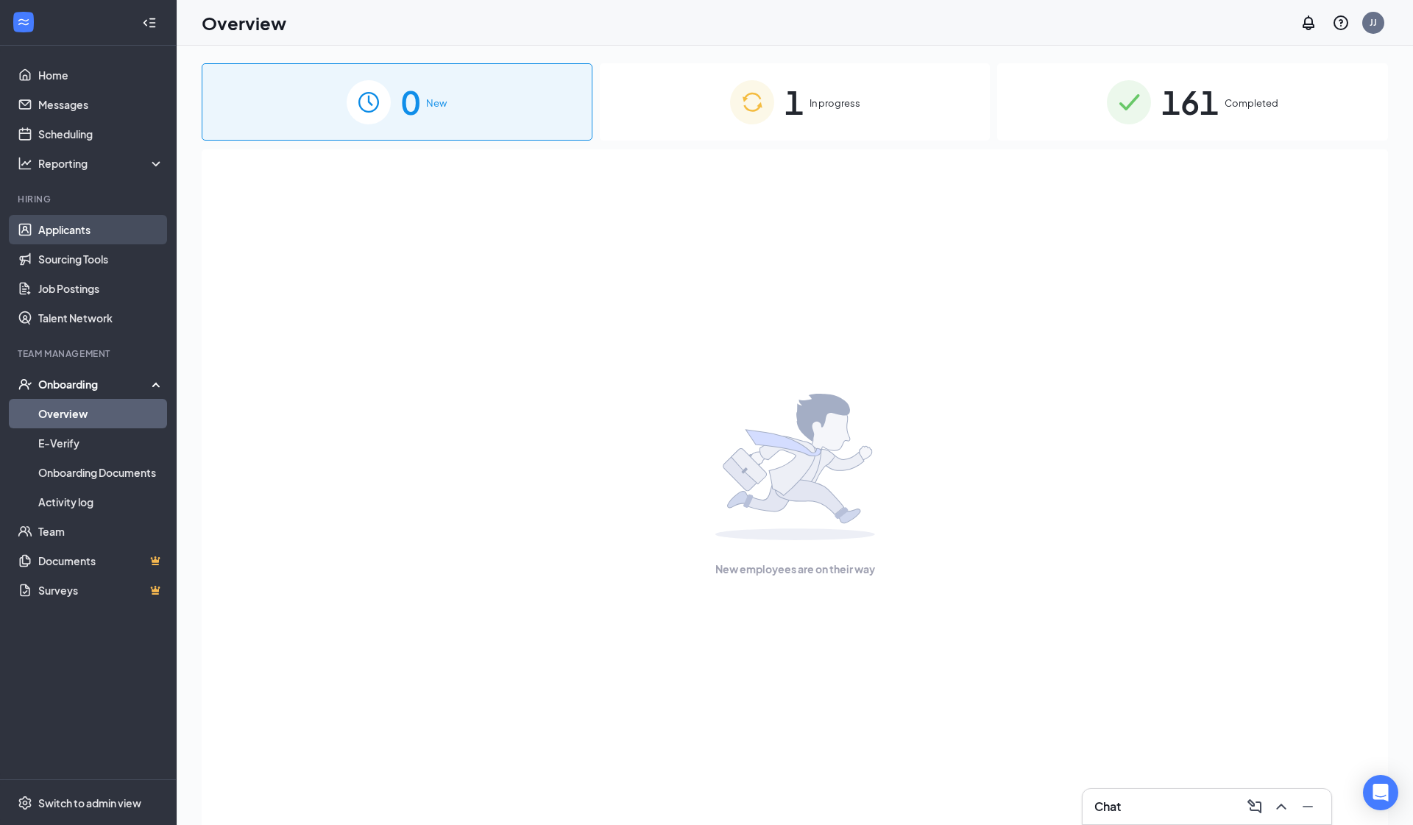
click at [67, 219] on link "Applicants" at bounding box center [101, 229] width 126 height 29
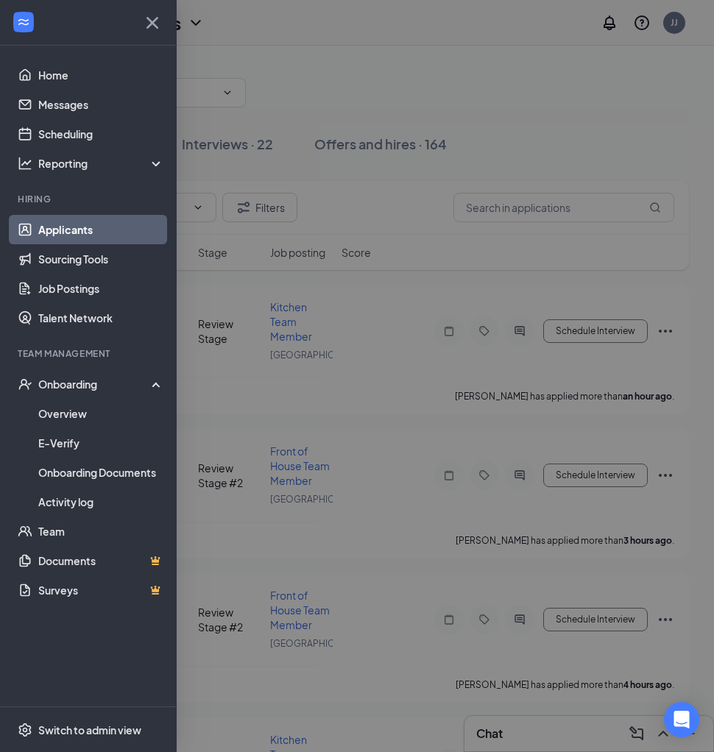
click at [206, 334] on div at bounding box center [357, 376] width 714 height 752
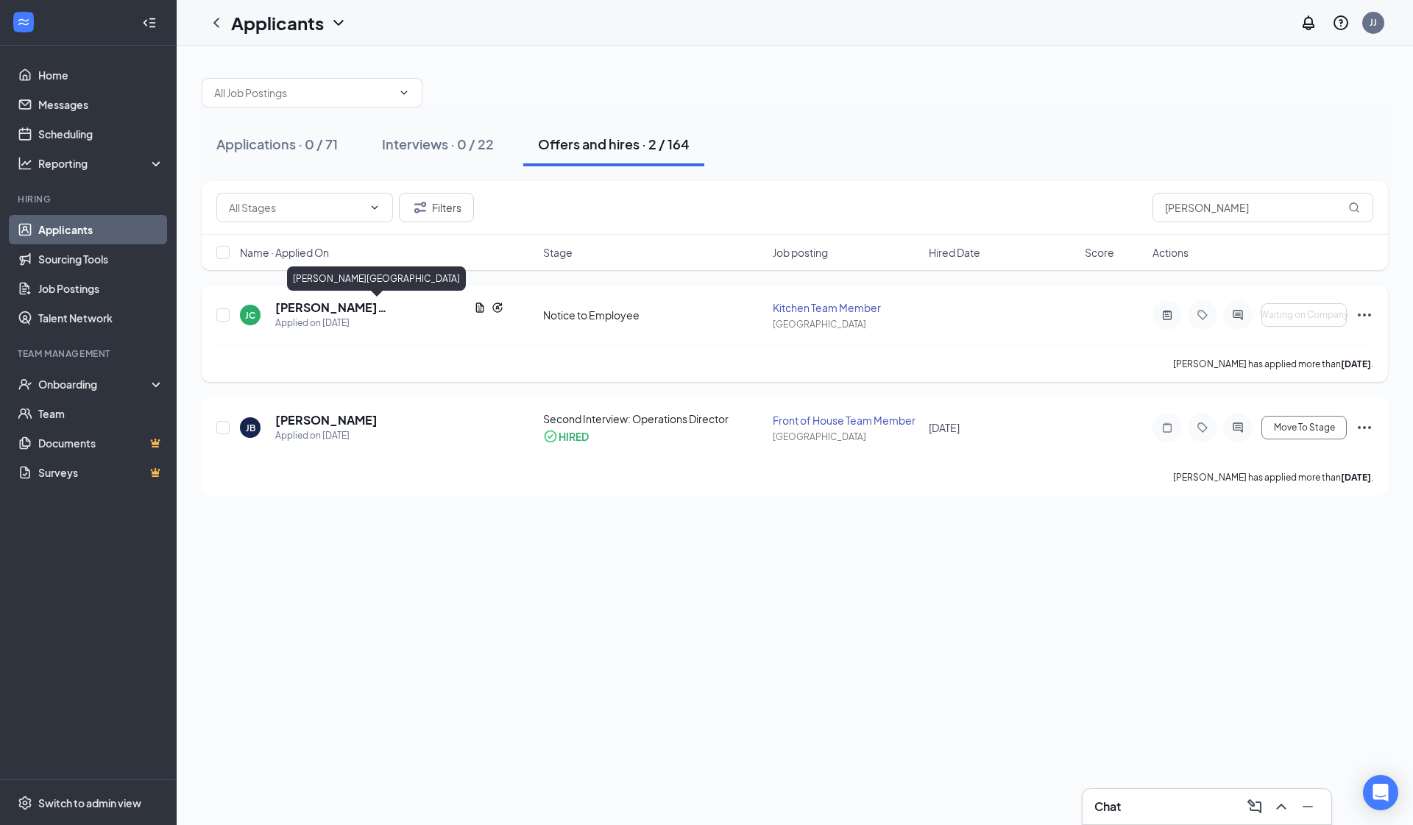
click at [383, 305] on h5 "Jonathan Ceja-Trujillo" at bounding box center [371, 308] width 193 height 16
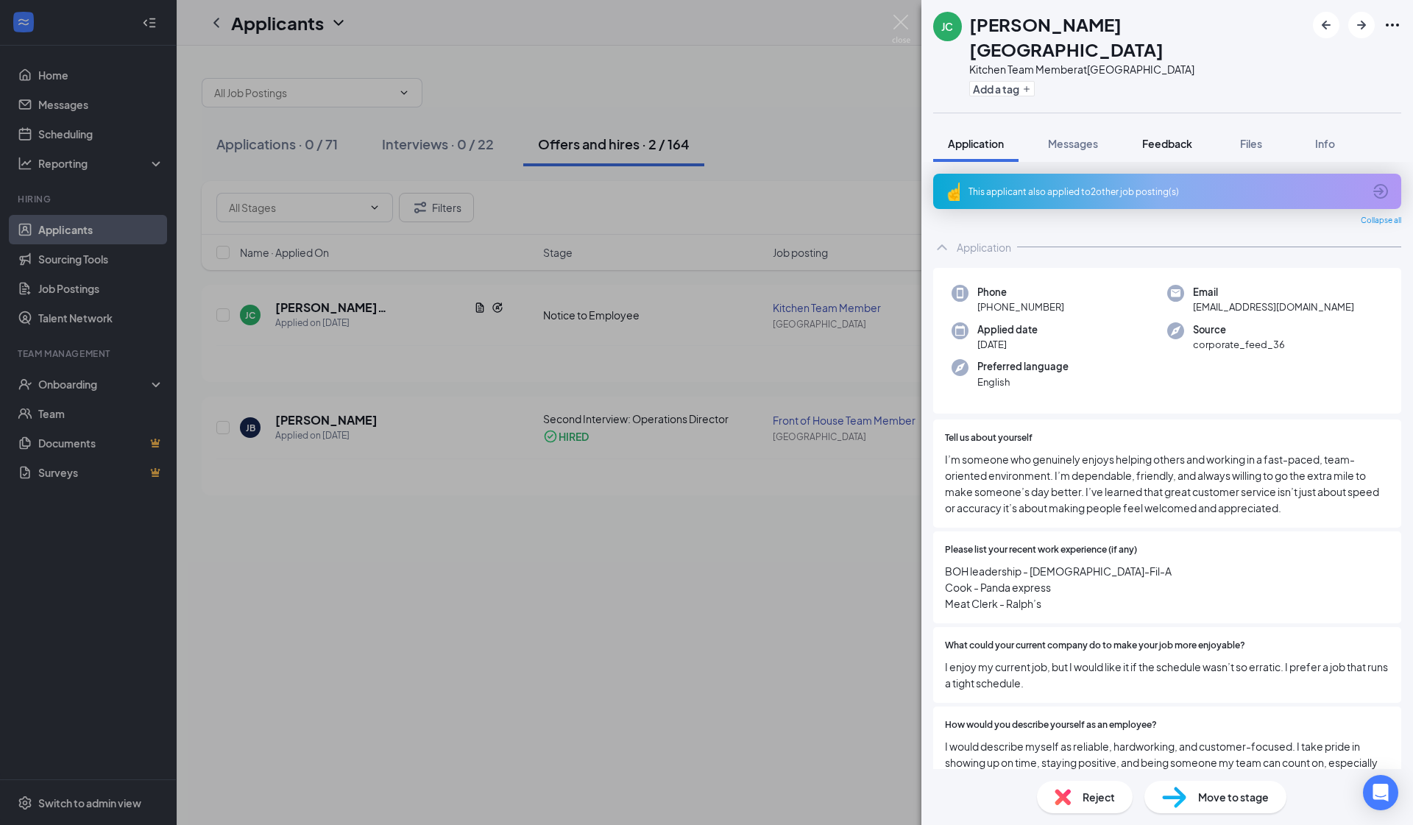
click at [713, 136] on div "Feedback" at bounding box center [1168, 143] width 50 height 15
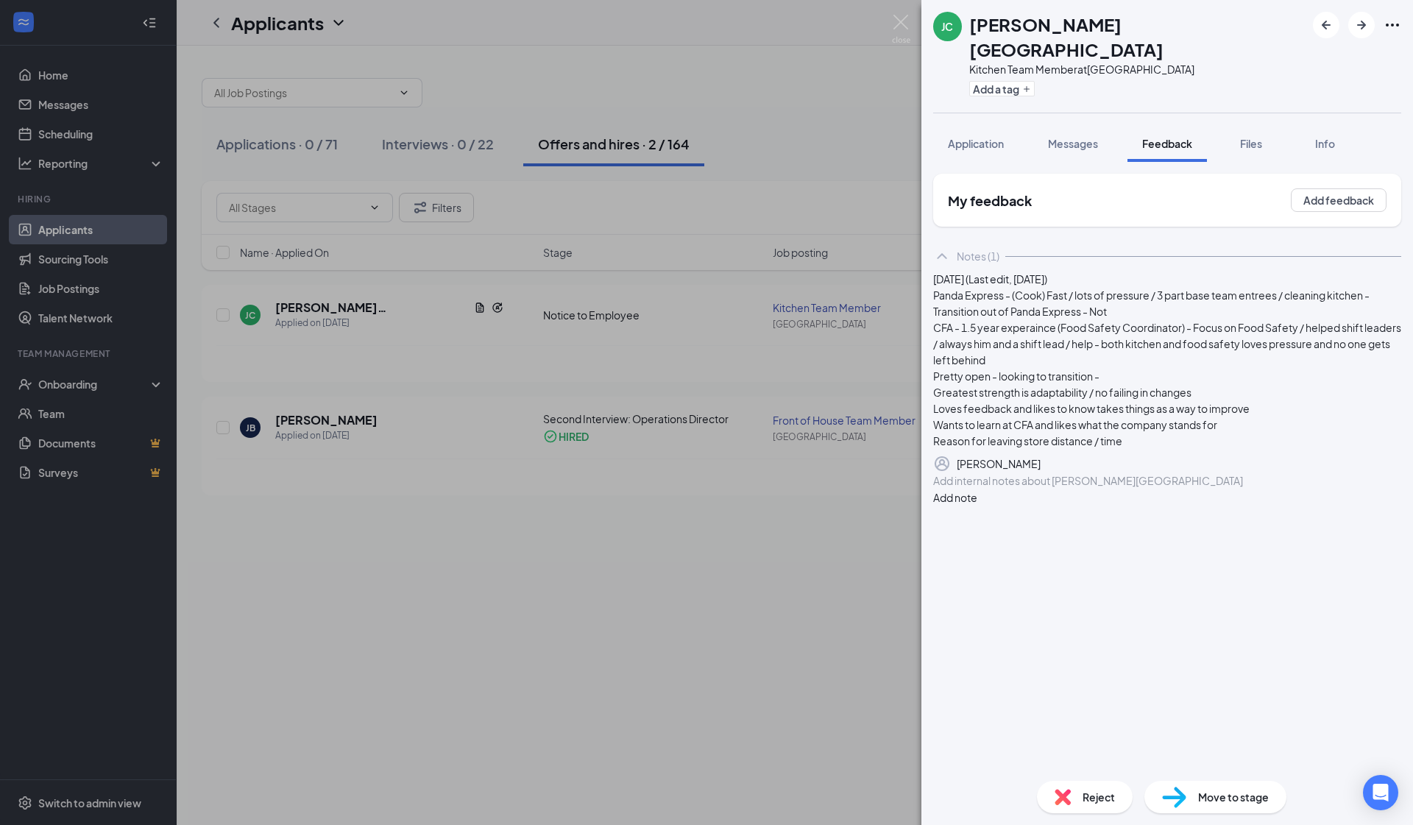
click at [713, 752] on div "Move to stage" at bounding box center [1216, 797] width 142 height 32
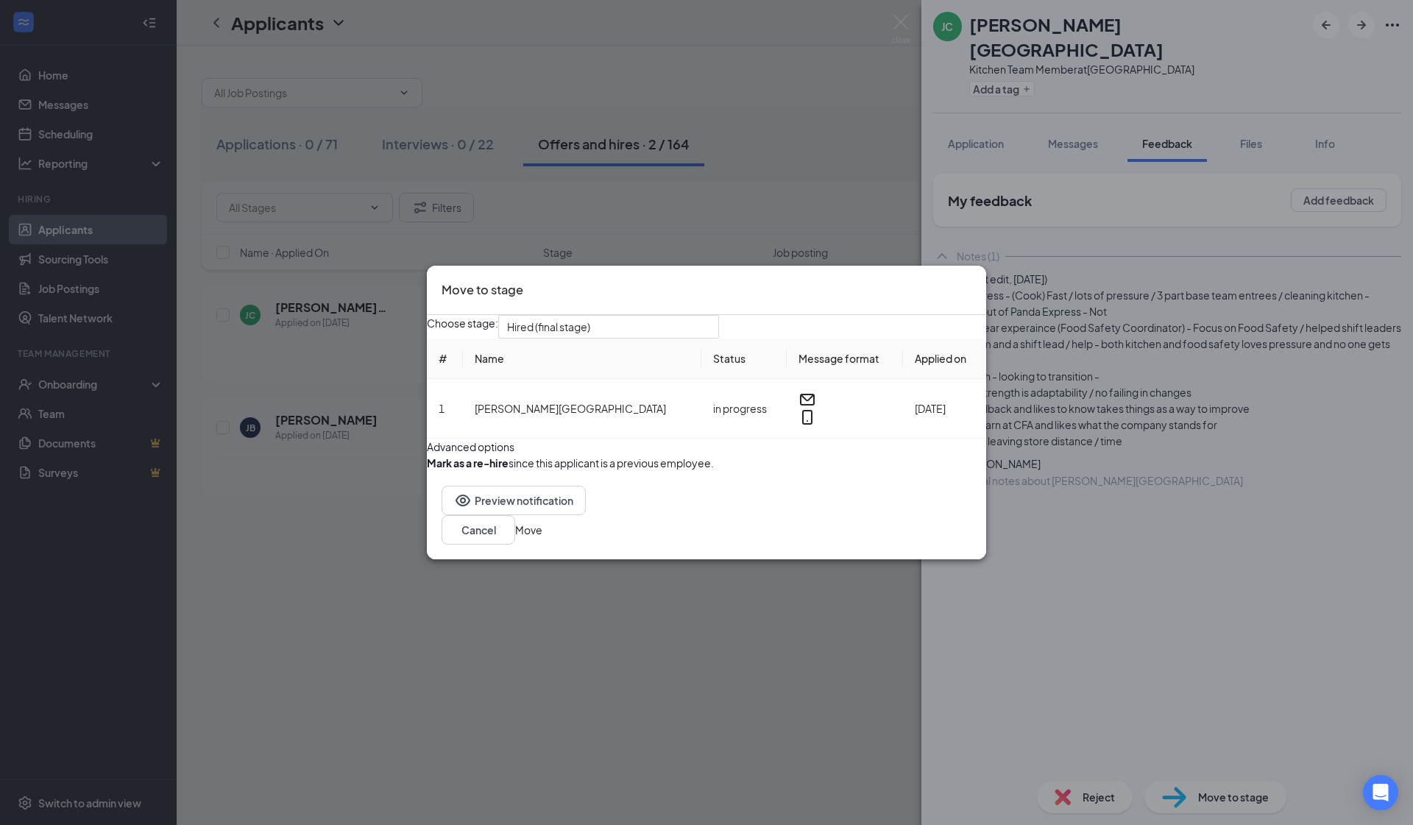
click at [713, 280] on icon "Cross" at bounding box center [972, 280] width 0 height 0
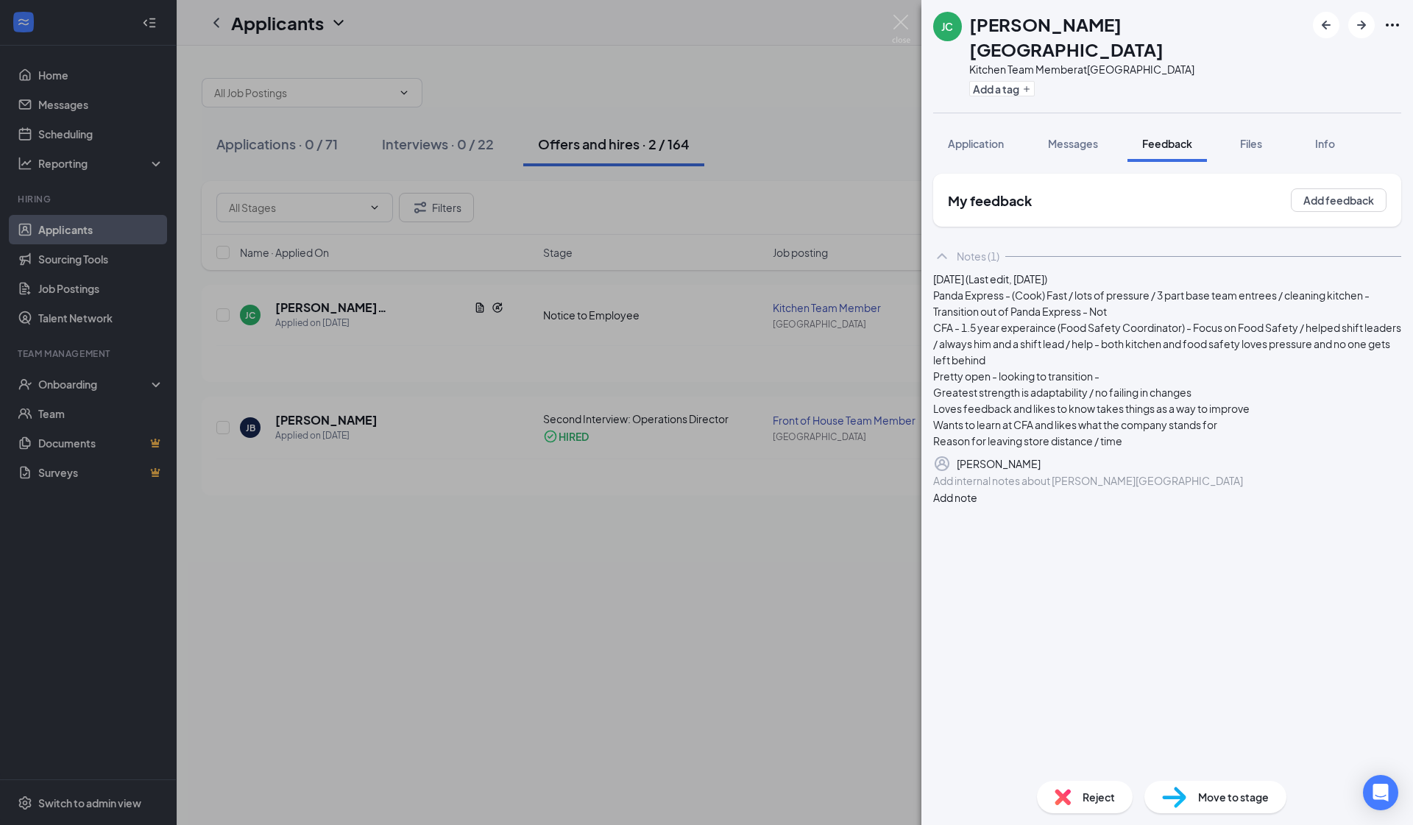
click at [93, 382] on div "JC Jonathan Ceja-Trujillo Kitchen Team Member at South Gate Add a tag Applicati…" at bounding box center [706, 412] width 1413 height 825
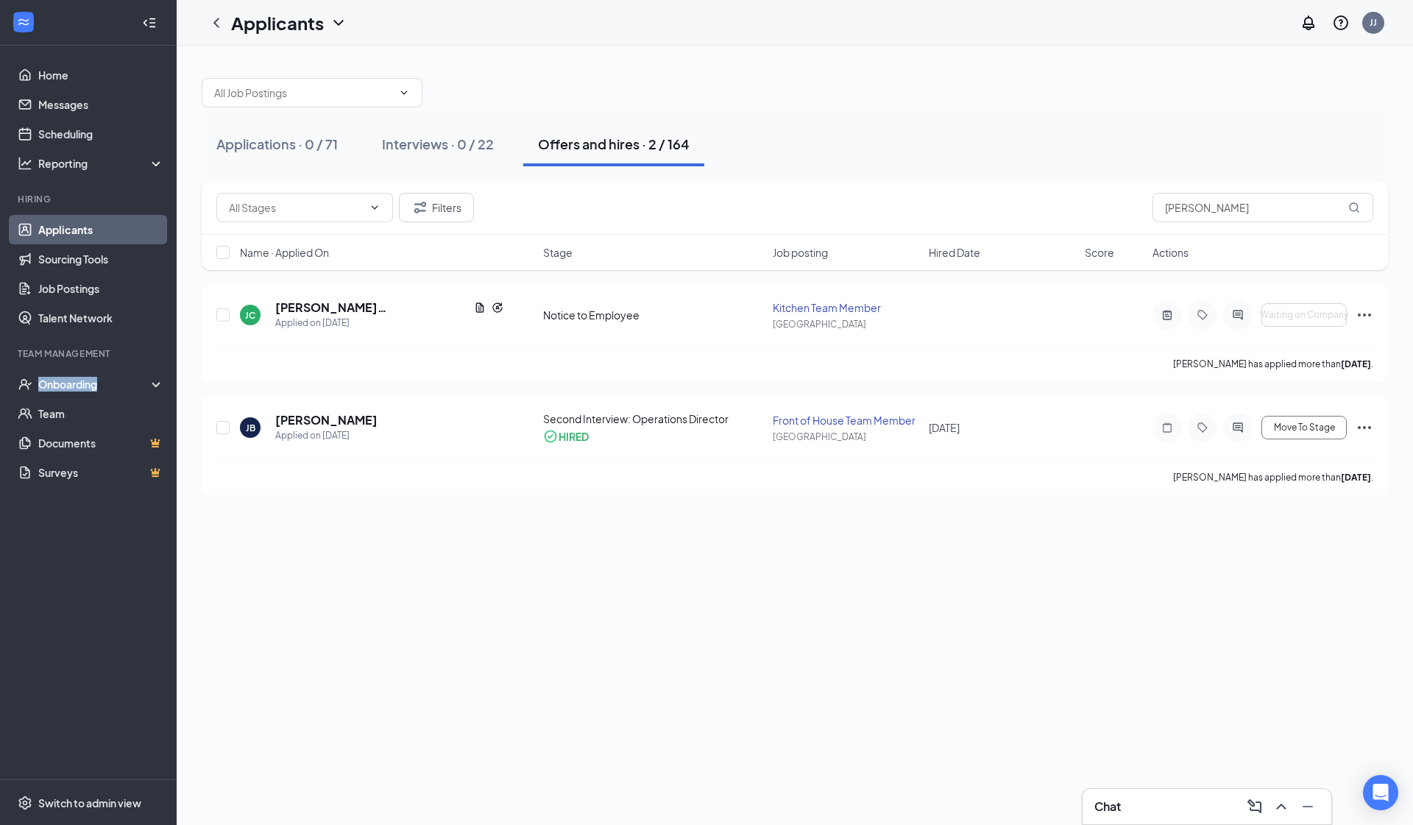
click at [93, 382] on div "Onboarding" at bounding box center [94, 384] width 113 height 15
click at [72, 419] on link "Overview" at bounding box center [99, 416] width 129 height 29
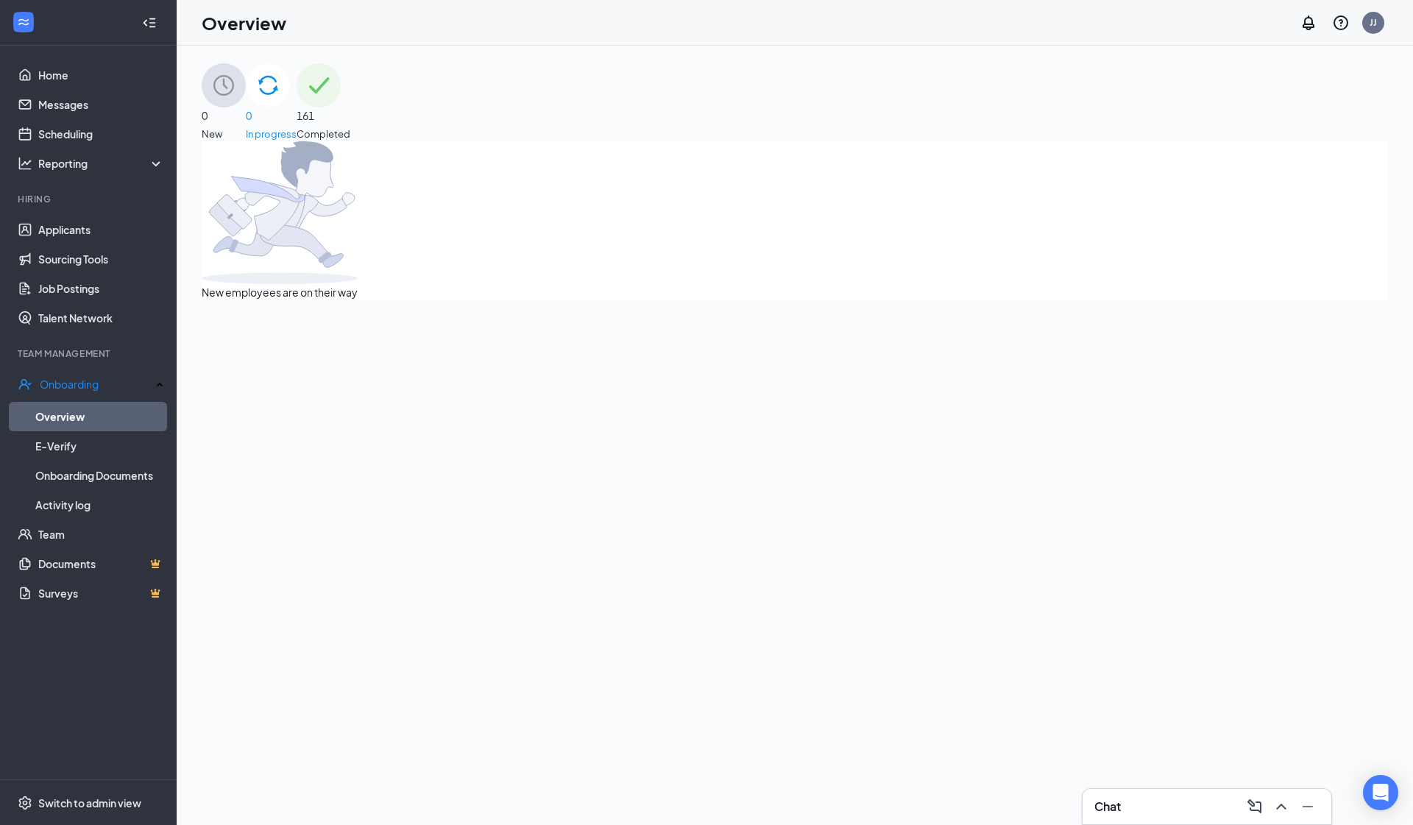
click at [246, 111] on div "0 New" at bounding box center [224, 102] width 44 height 78
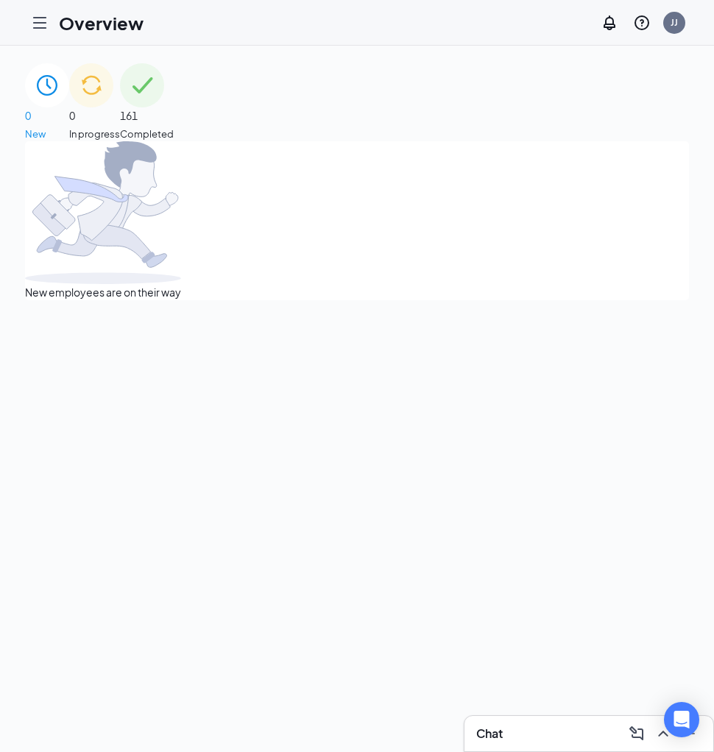
click at [43, 30] on icon "Hamburger" at bounding box center [40, 23] width 18 height 18
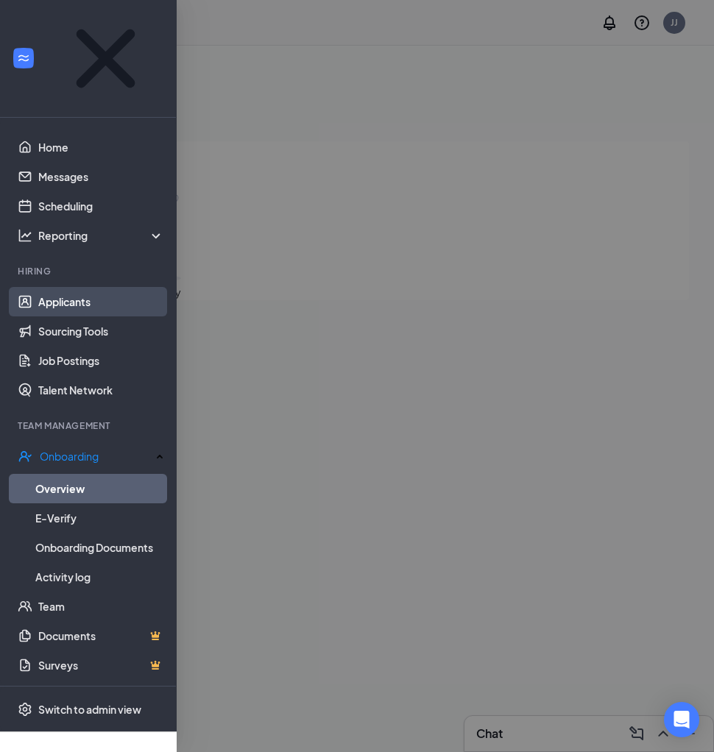
click at [74, 287] on link "Applicants" at bounding box center [101, 301] width 126 height 29
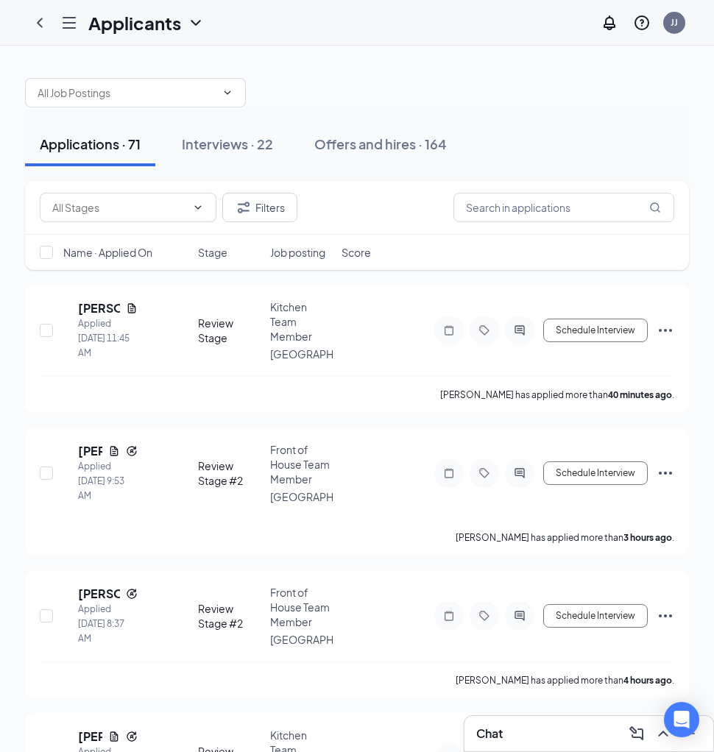
click at [593, 227] on div "Filters" at bounding box center [357, 208] width 664 height 54
click at [582, 209] on input "text" at bounding box center [563, 207] width 221 height 29
click at [339, 141] on div "Offers and hires · 164" at bounding box center [380, 144] width 133 height 18
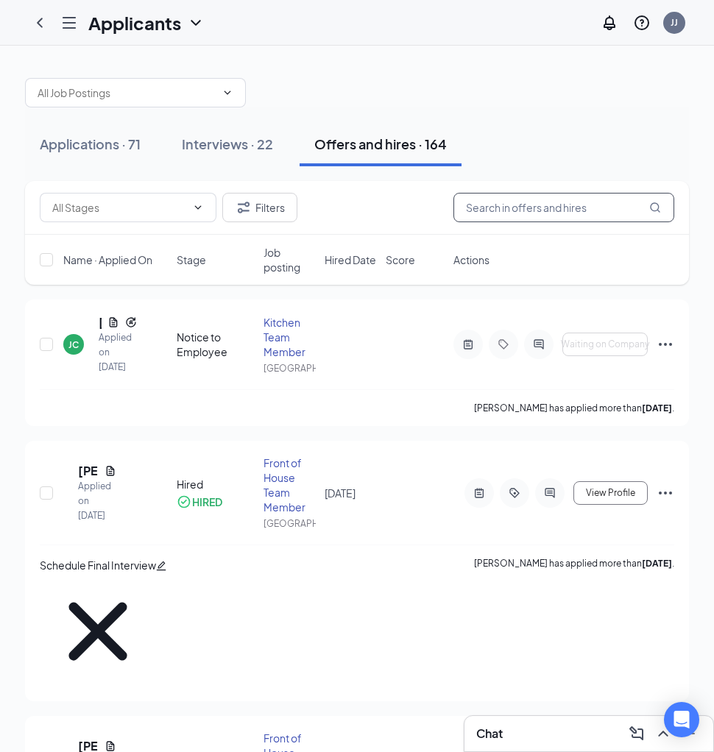
click at [534, 202] on input "text" at bounding box center [563, 207] width 221 height 29
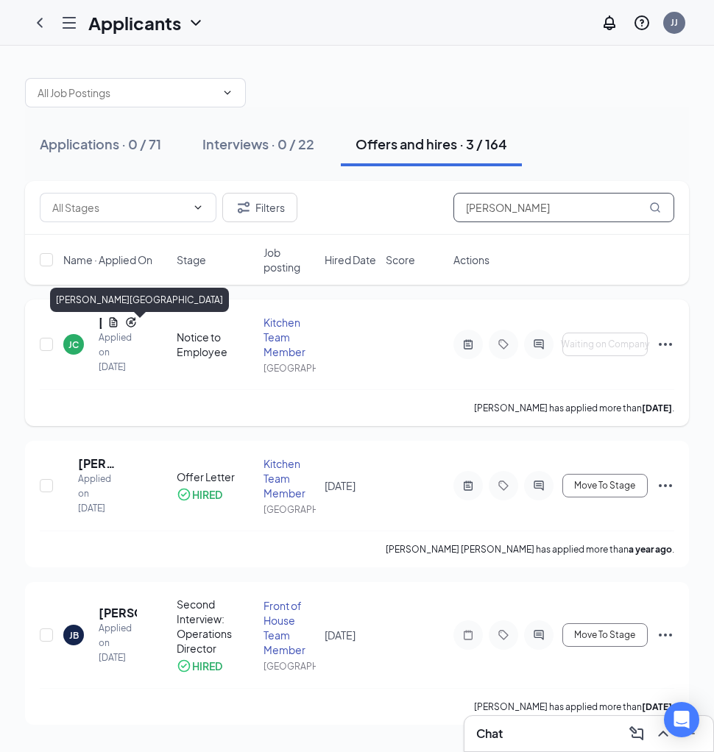
type input "jona"
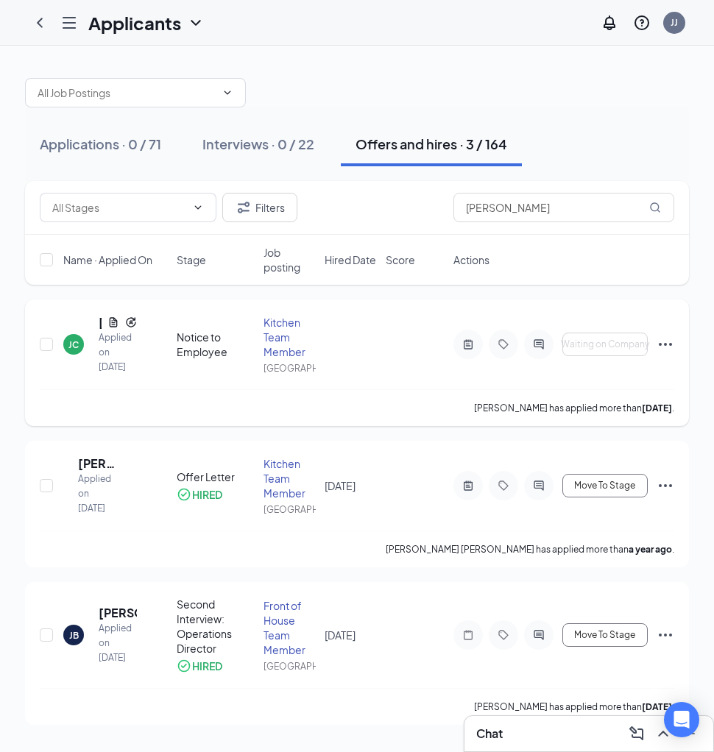
click at [102, 329] on div "[PERSON_NAME][GEOGRAPHIC_DATA]" at bounding box center [118, 322] width 38 height 16
click at [96, 328] on div "JC Jonathan Ceja-Trujillo Applied on Aug 7" at bounding box center [115, 344] width 105 height 60
click at [102, 328] on div "[PERSON_NAME][GEOGRAPHIC_DATA]" at bounding box center [118, 322] width 38 height 16
click at [101, 328] on h5 "[PERSON_NAME][GEOGRAPHIC_DATA]" at bounding box center [100, 322] width 3 height 16
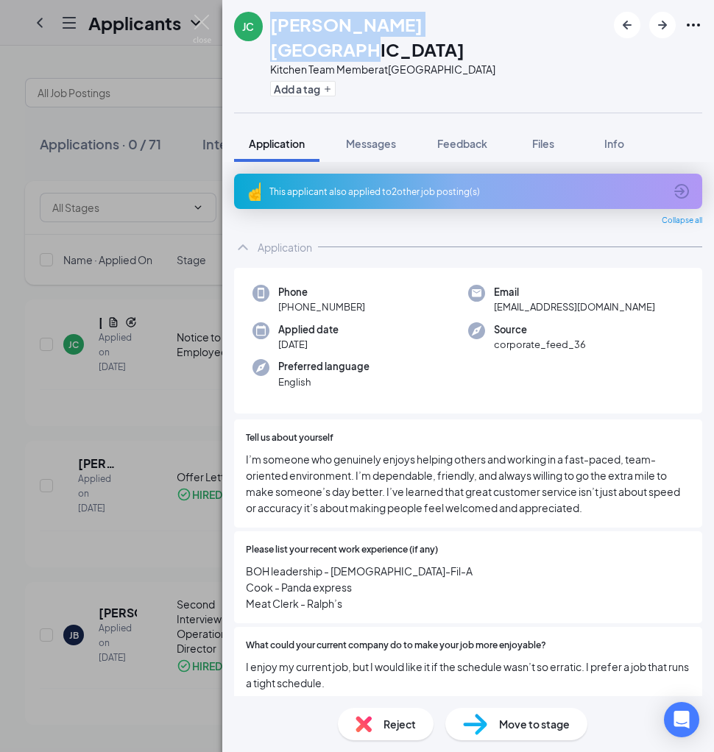
drag, startPoint x: 271, startPoint y: 25, endPoint x: 476, endPoint y: 24, distance: 204.7
click at [476, 24] on div "JC Jonathan Ceja-Trujillo Kitchen Team Member at South Gate Add a tag" at bounding box center [468, 56] width 492 height 113
copy h1 "[PERSON_NAME][GEOGRAPHIC_DATA]"
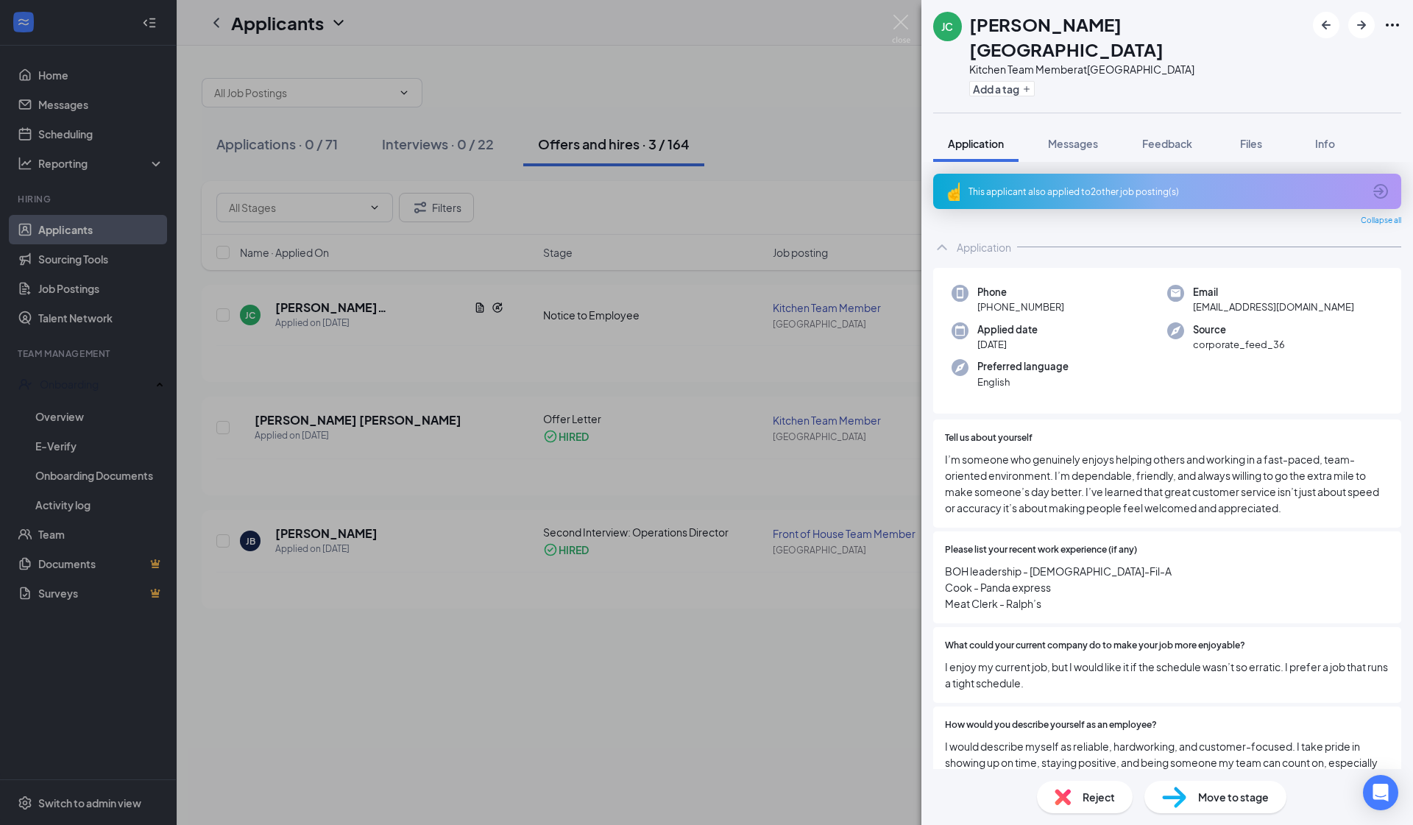
click at [713, 102] on div "JC Jonathan Ceja-Trujillo Kitchen Team Member at South Gate Add a tag Applicati…" at bounding box center [706, 412] width 1413 height 825
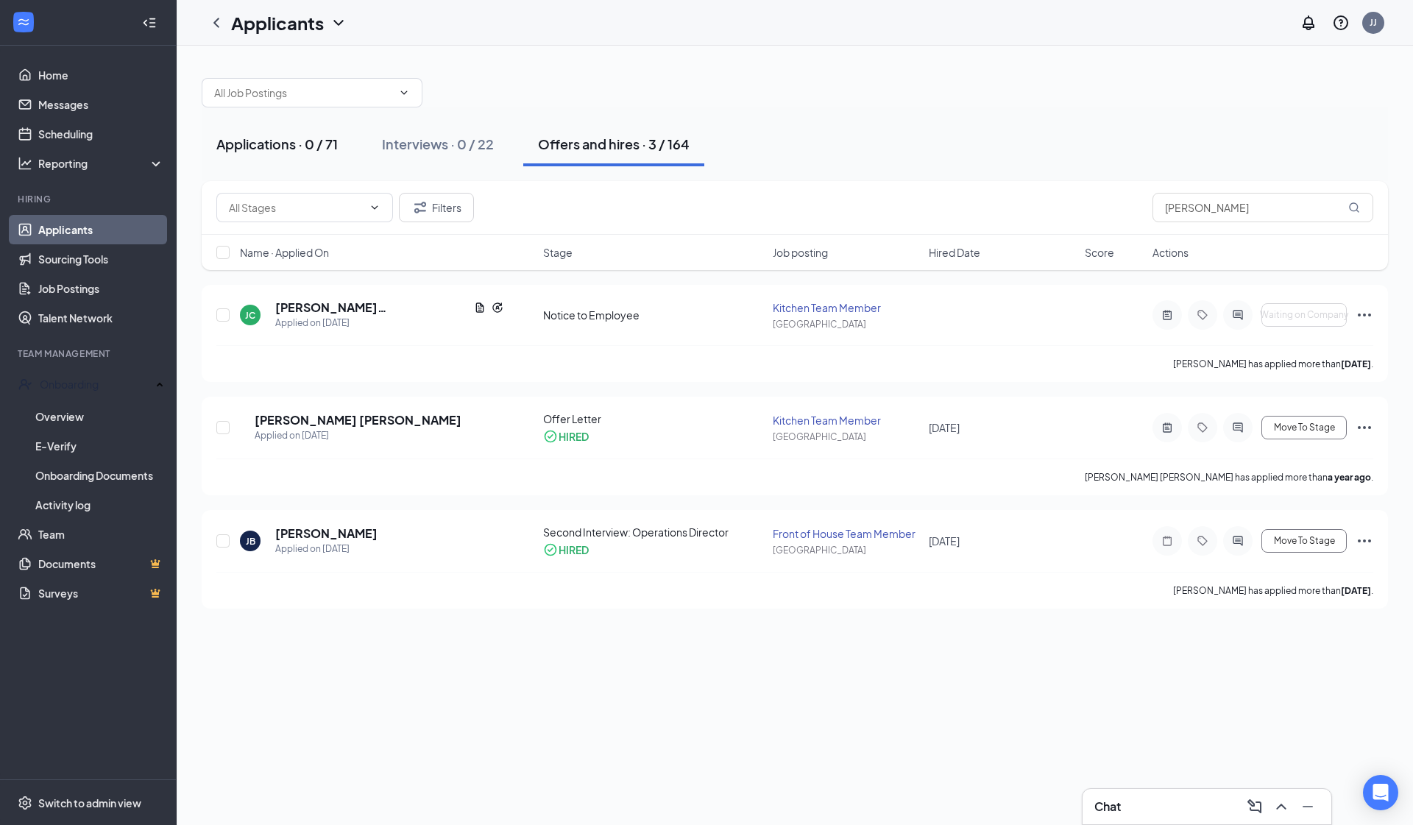
click at [292, 145] on div "Applications · 0 / 71" at bounding box center [276, 144] width 121 height 18
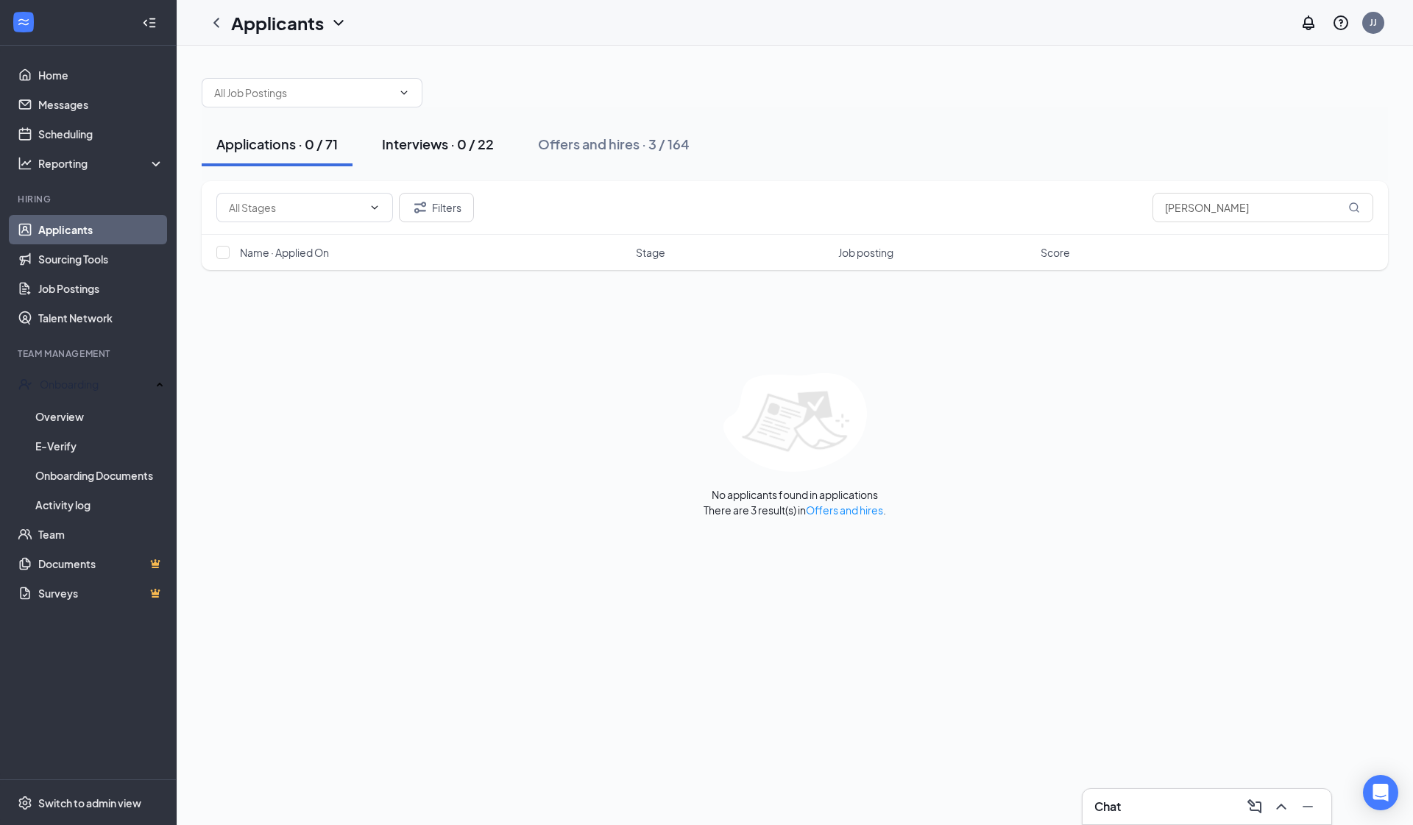
click at [444, 143] on div "Interviews · 0 / 22" at bounding box center [438, 144] width 112 height 18
click at [713, 209] on input "jona" at bounding box center [1263, 207] width 221 height 29
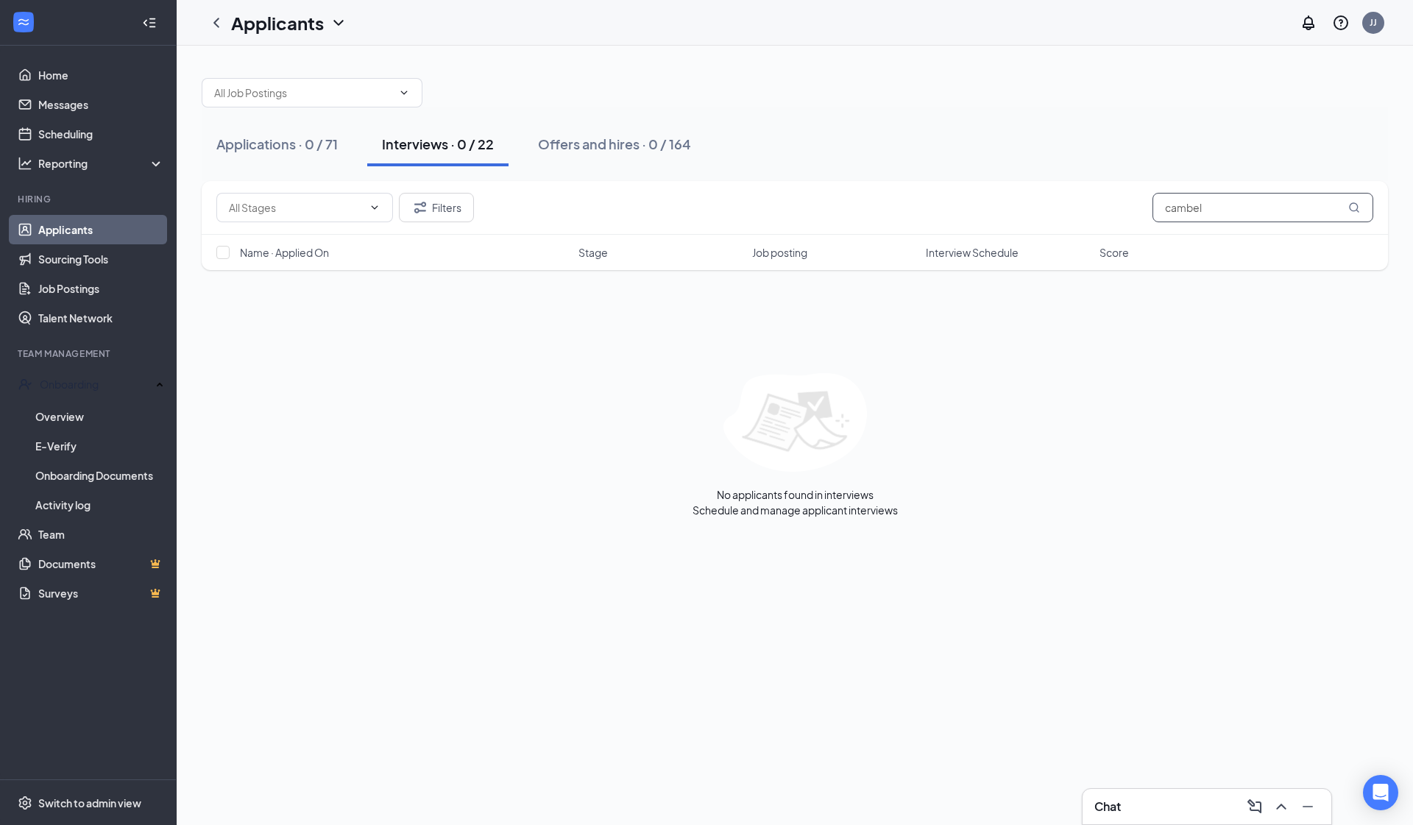
type input "camel"
drag, startPoint x: 1207, startPoint y: 209, endPoint x: 1240, endPoint y: 219, distance: 34.5
click at [713, 219] on input "camel" at bounding box center [1263, 207] width 221 height 29
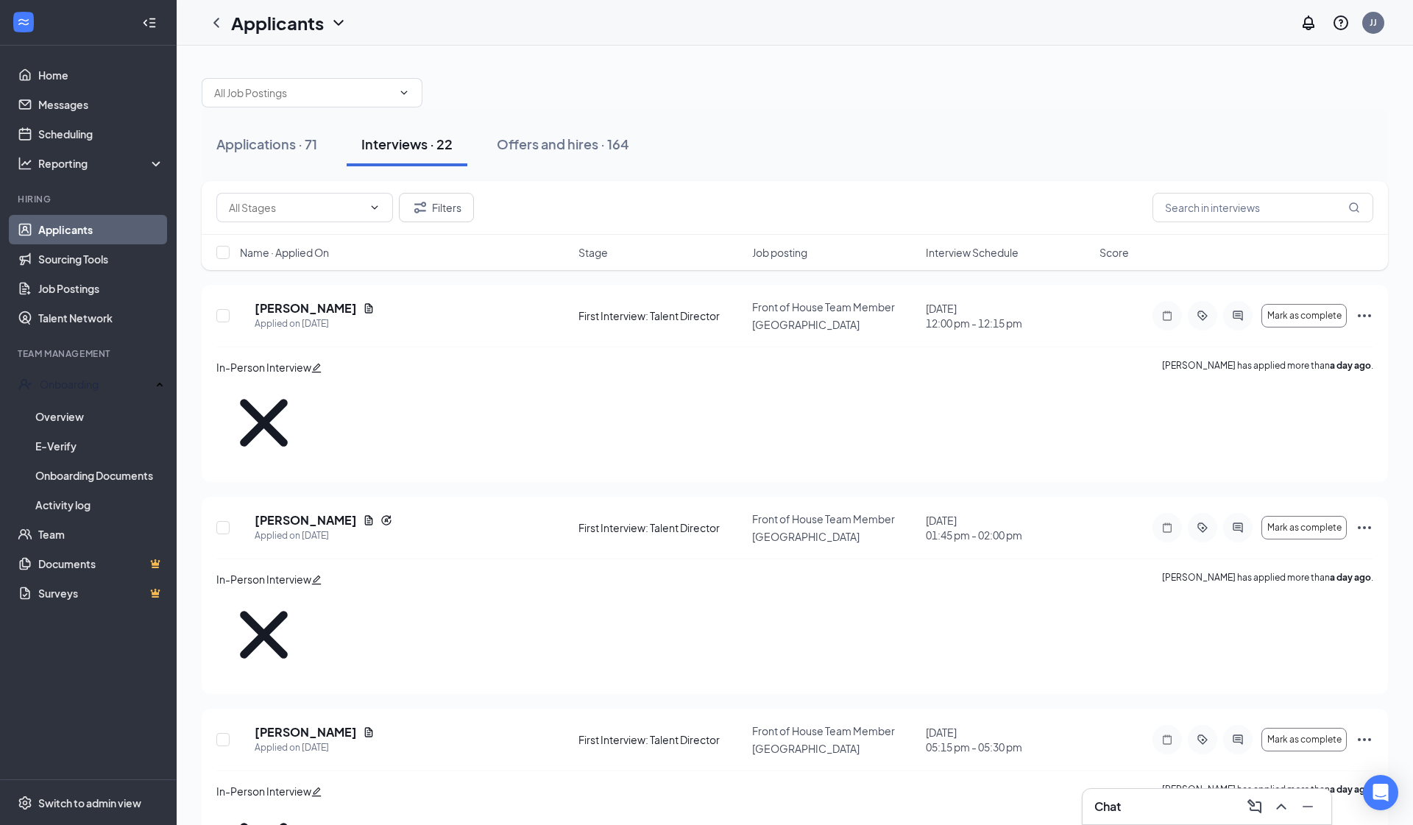
click at [713, 244] on div "Name · Applied On Stage Job posting Interview Schedule Score" at bounding box center [795, 252] width 1187 height 35
click at [713, 258] on span "Interview Schedule" at bounding box center [972, 252] width 93 height 15
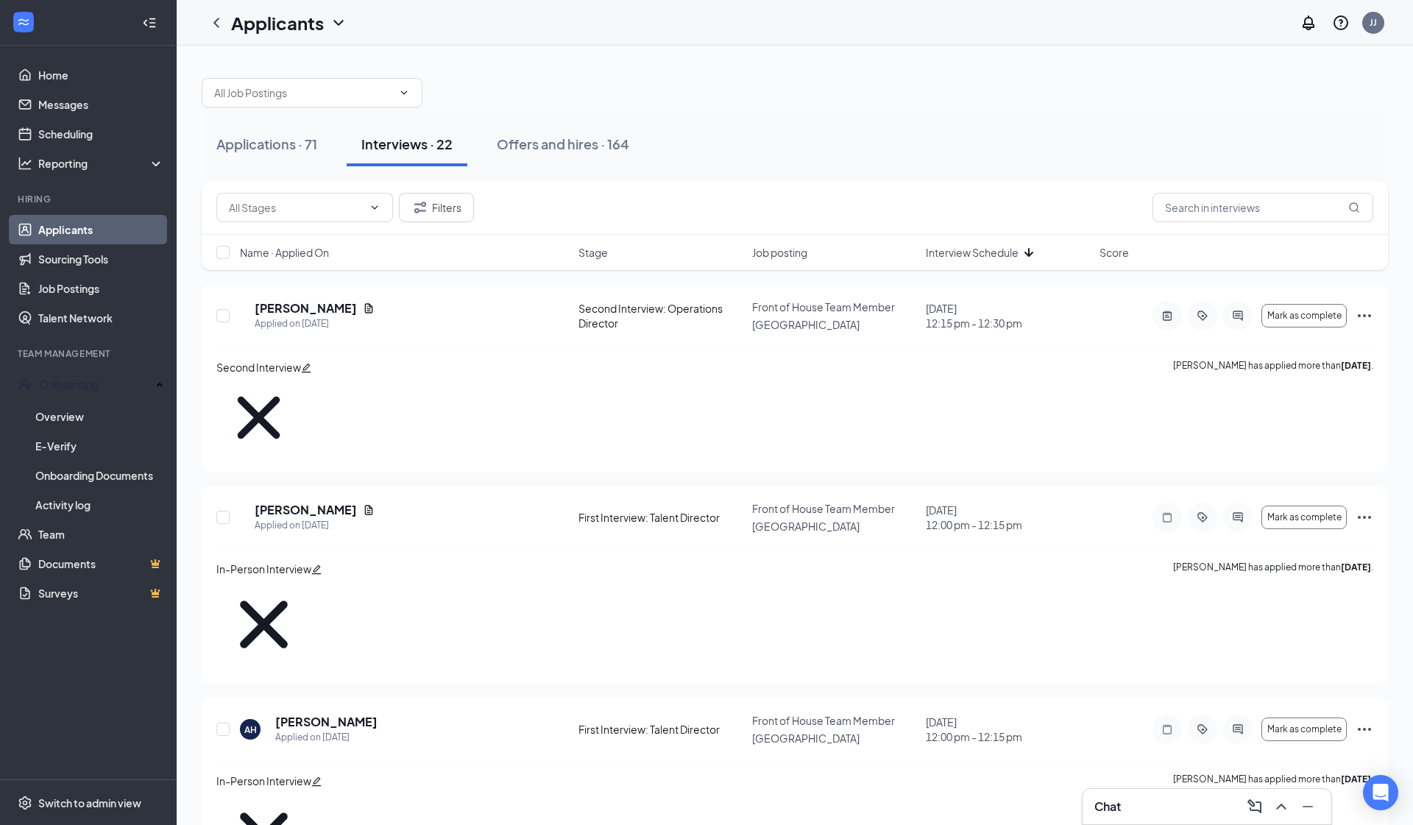
click at [713, 261] on div "Name · Applied On Stage Job posting Interview Schedule Score" at bounding box center [795, 252] width 1187 height 35
click at [713, 255] on span "Interview Schedule" at bounding box center [972, 252] width 93 height 15
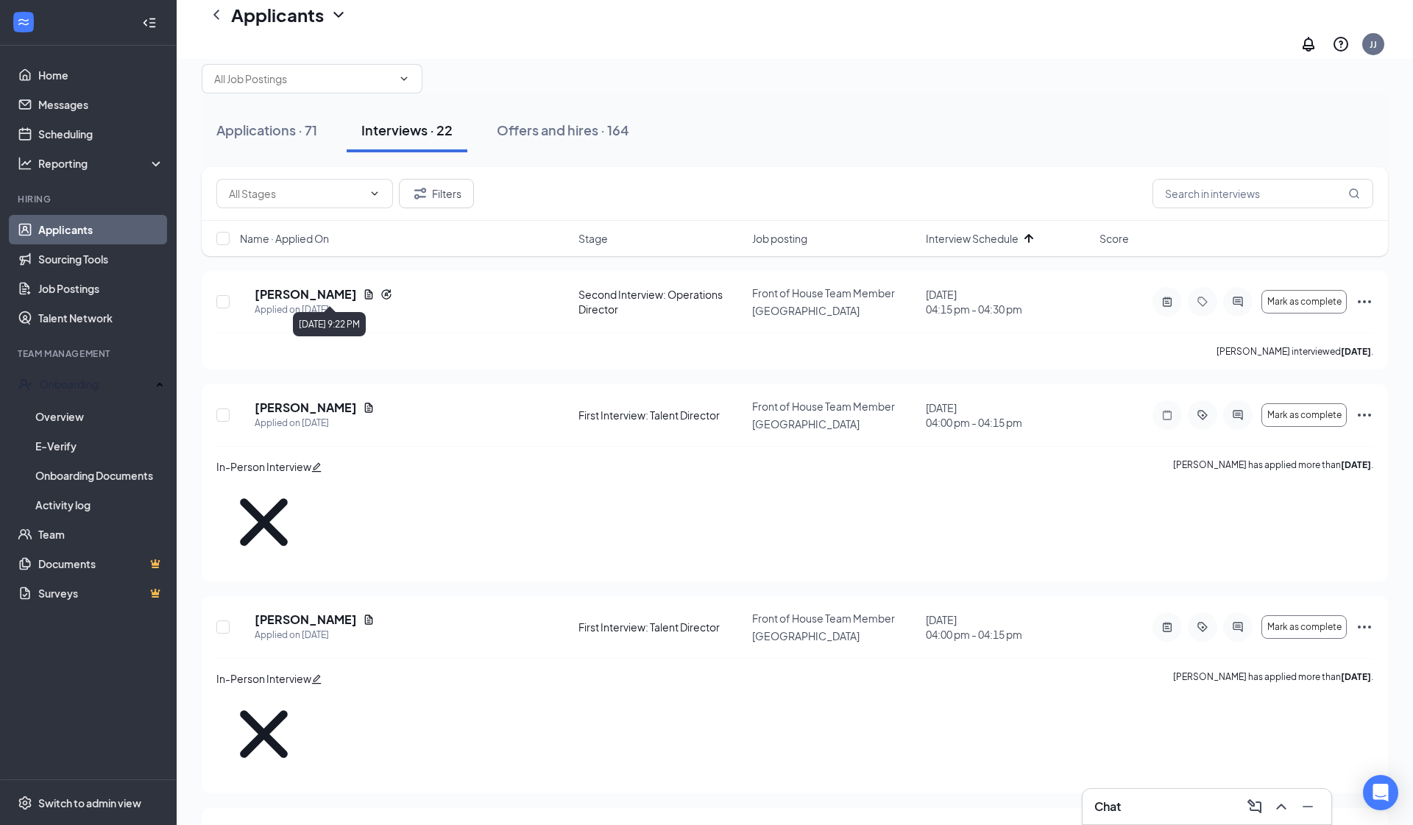
scroll to position [18, 0]
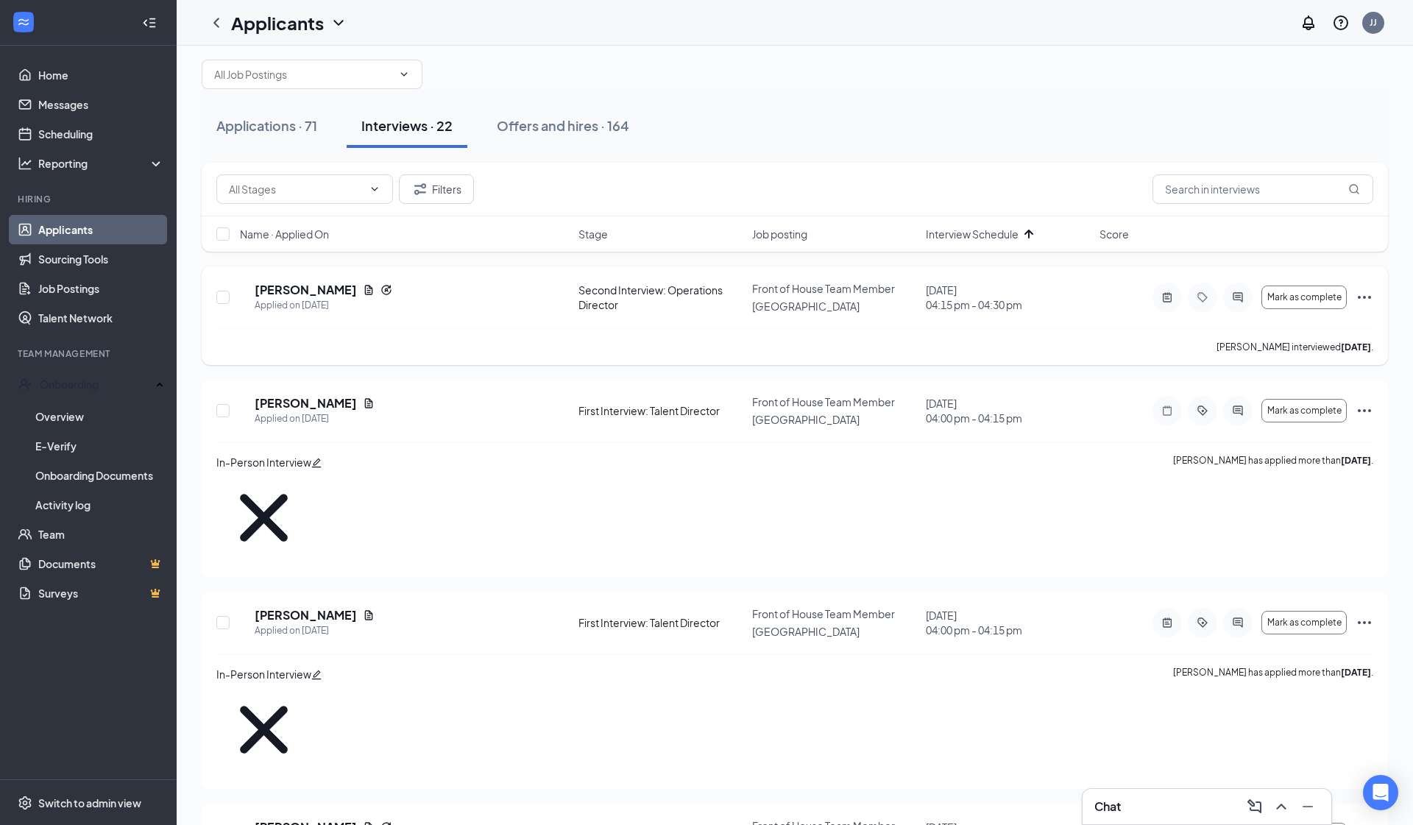
click at [351, 278] on div "MC MANUEL CALZADA Applied on Aug 6 Second Interview: Operations Director Front …" at bounding box center [795, 315] width 1187 height 99
click at [351, 282] on h5 "MANUEL CALZADA" at bounding box center [306, 290] width 102 height 16
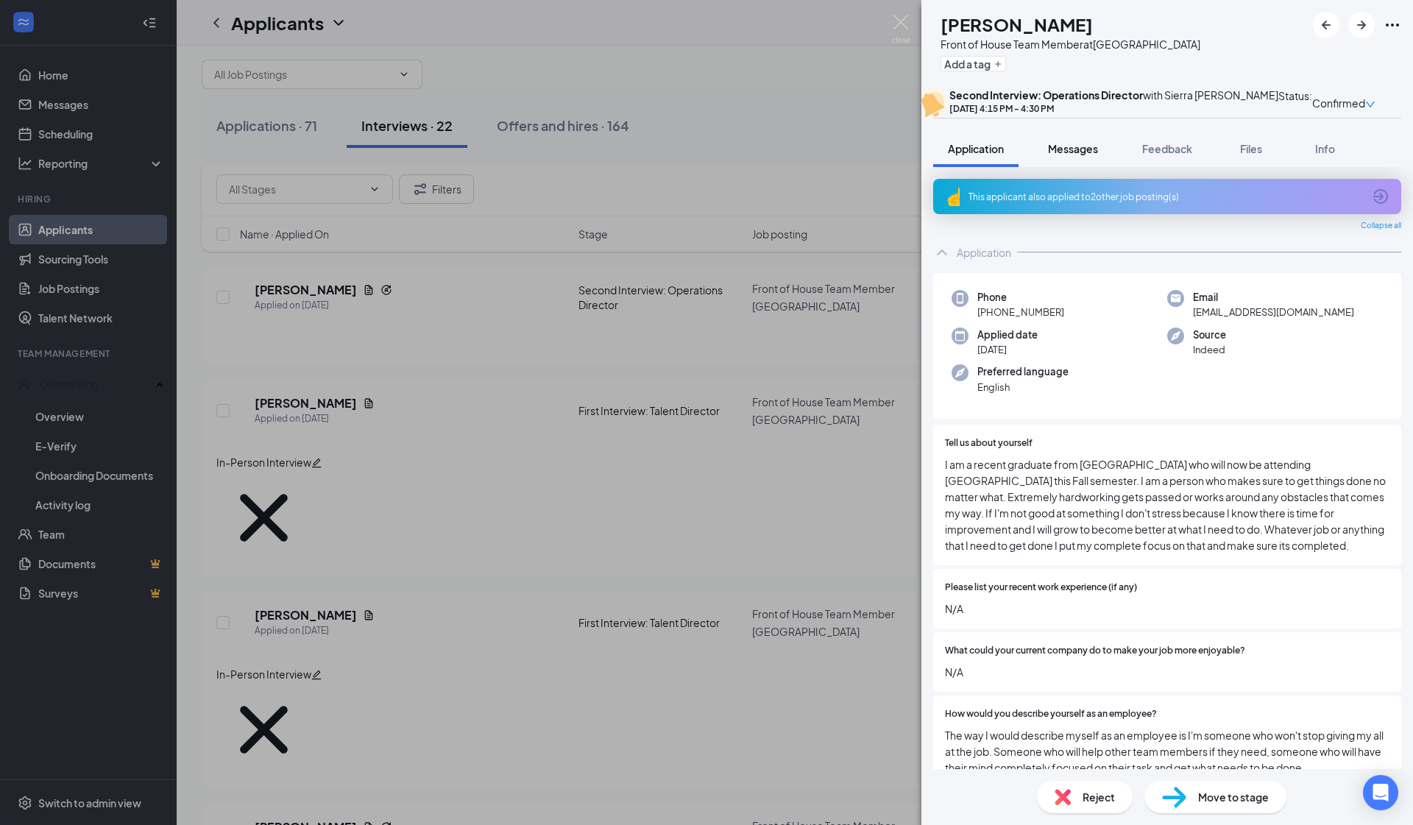
click at [713, 167] on button "Messages" at bounding box center [1074, 148] width 80 height 37
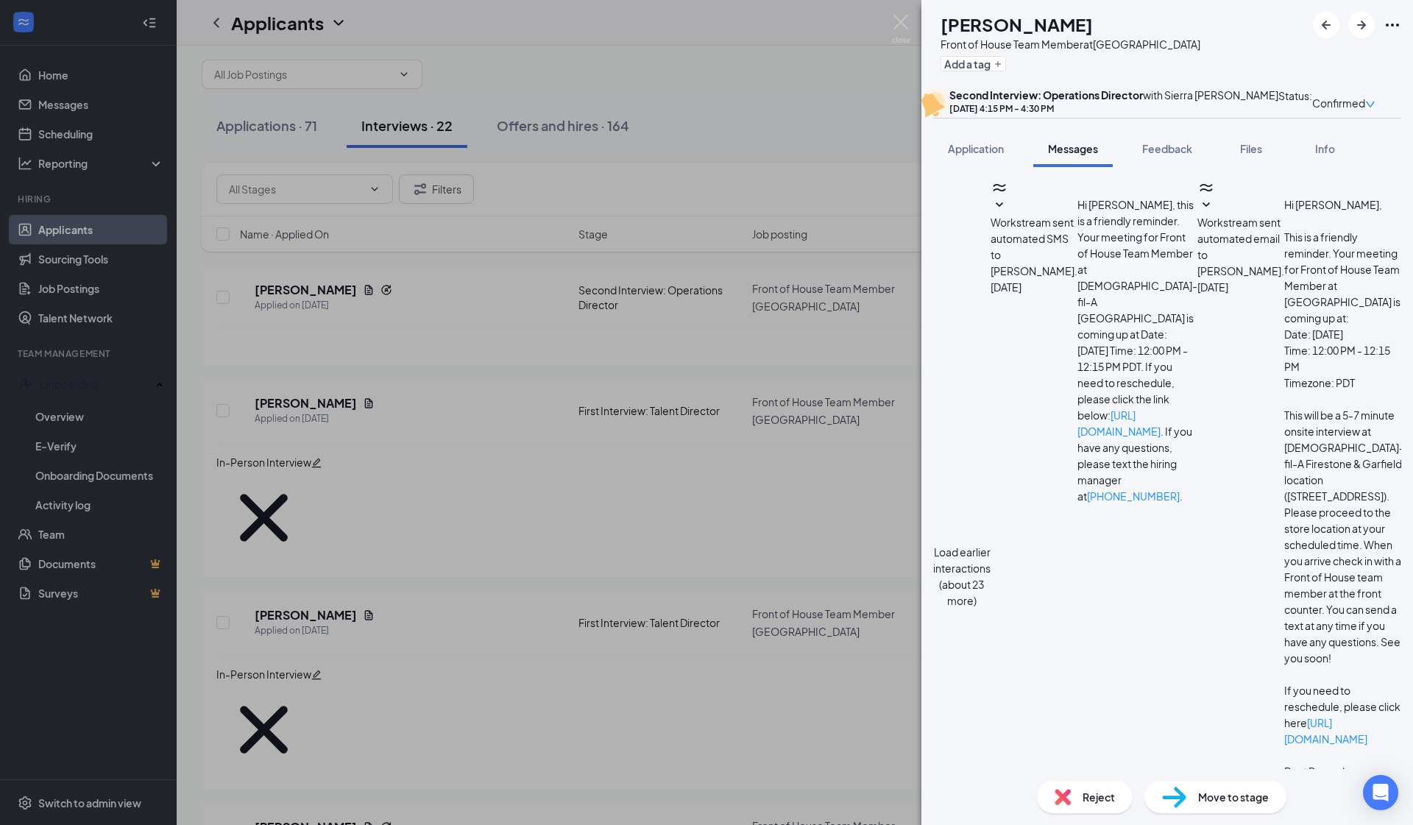
scroll to position [1168, 0]
click at [585, 459] on div "MC MANUEL CALZADA Front of House Team Member at South Gate Add a tag Second Int…" at bounding box center [706, 412] width 1413 height 825
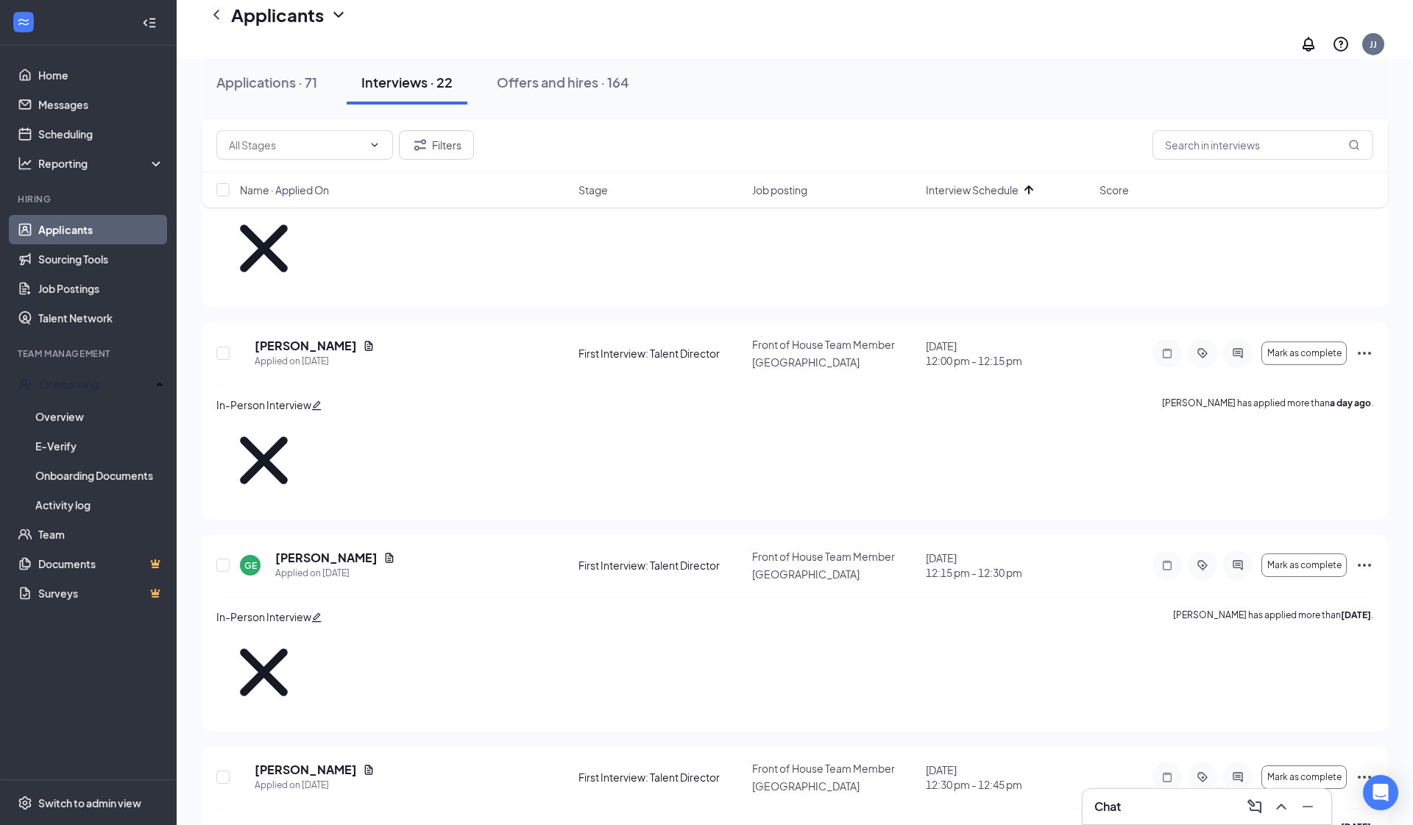
scroll to position [1358, 0]
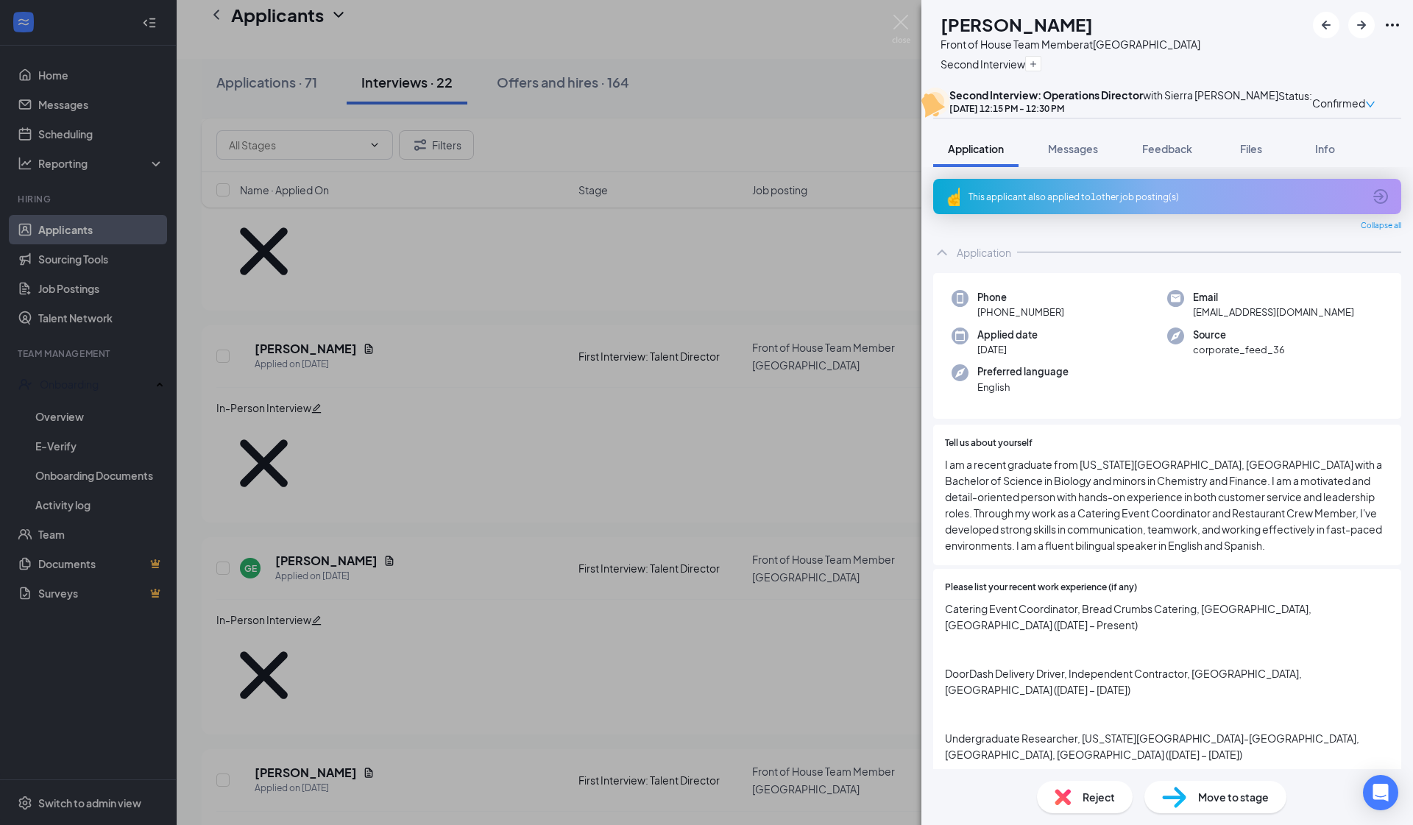
click at [713, 203] on div "This applicant also applied to 1 other job posting(s)" at bounding box center [1166, 197] width 395 height 13
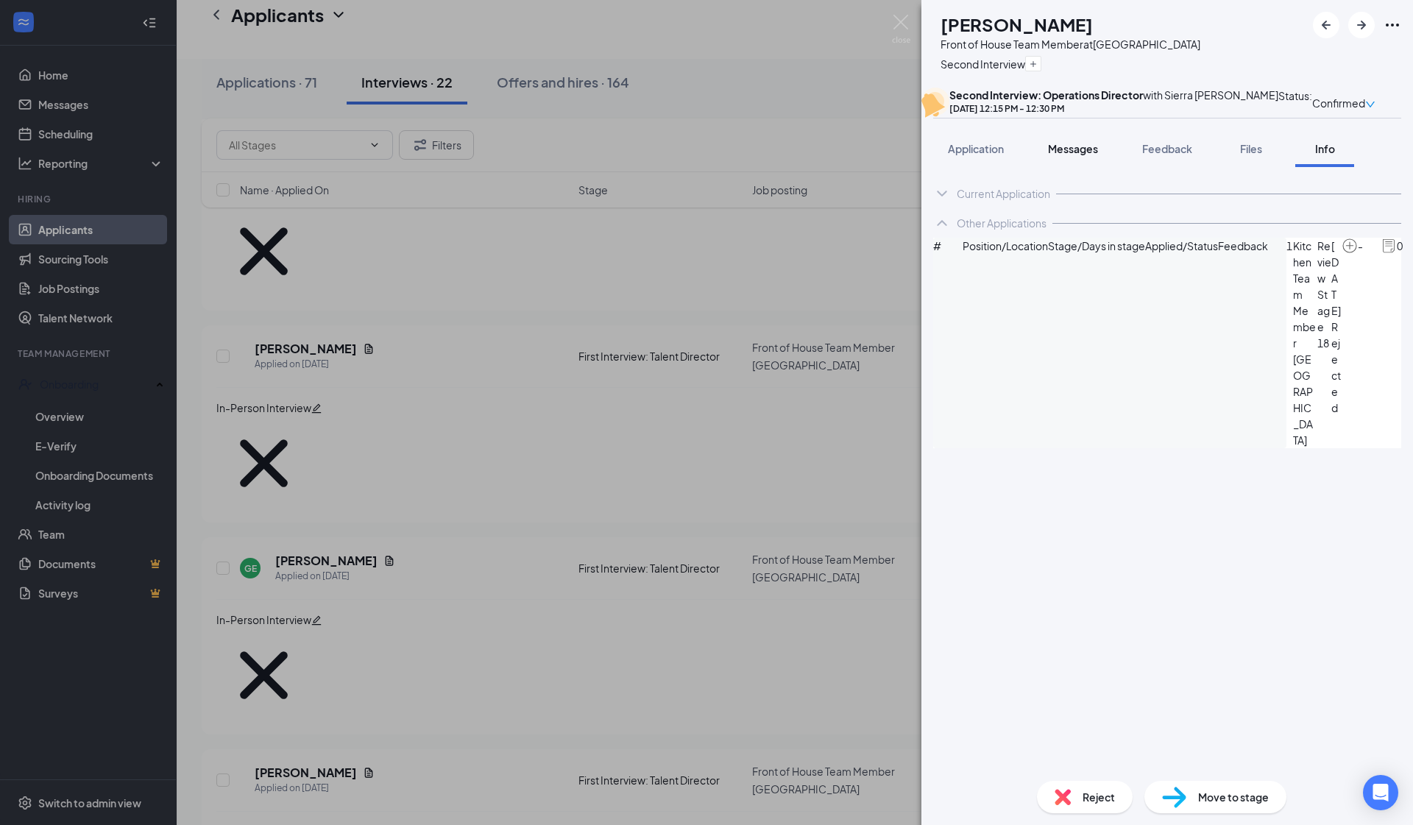
click at [713, 155] on span "Messages" at bounding box center [1073, 148] width 50 height 13
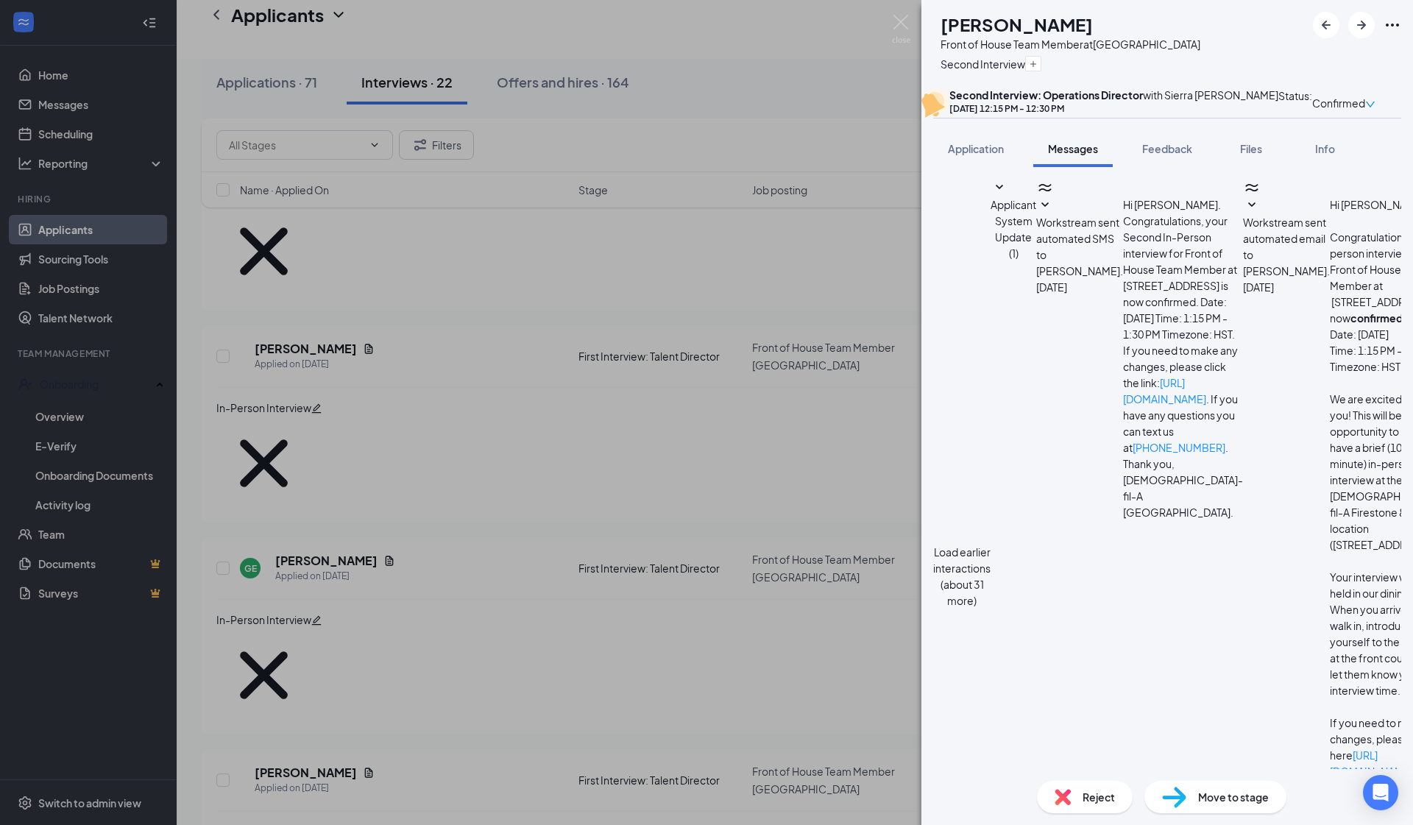
scroll to position [278, 0]
click at [691, 614] on div "MG Matthew Guerrero Front of House Team Member at South Gate Second Interview S…" at bounding box center [706, 412] width 1413 height 825
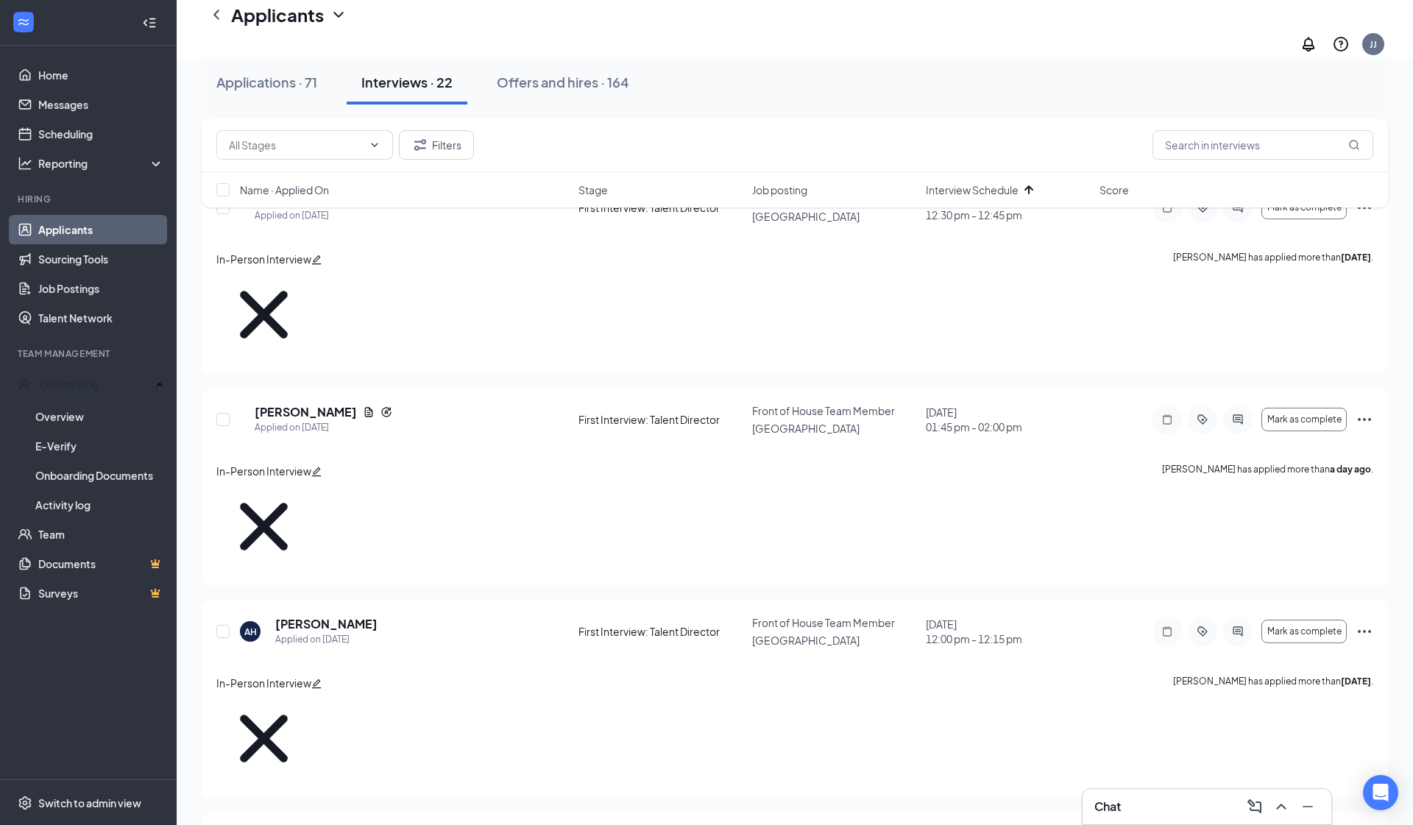
scroll to position [1932, 0]
click at [280, 66] on button "Applications · 71" at bounding box center [267, 82] width 130 height 44
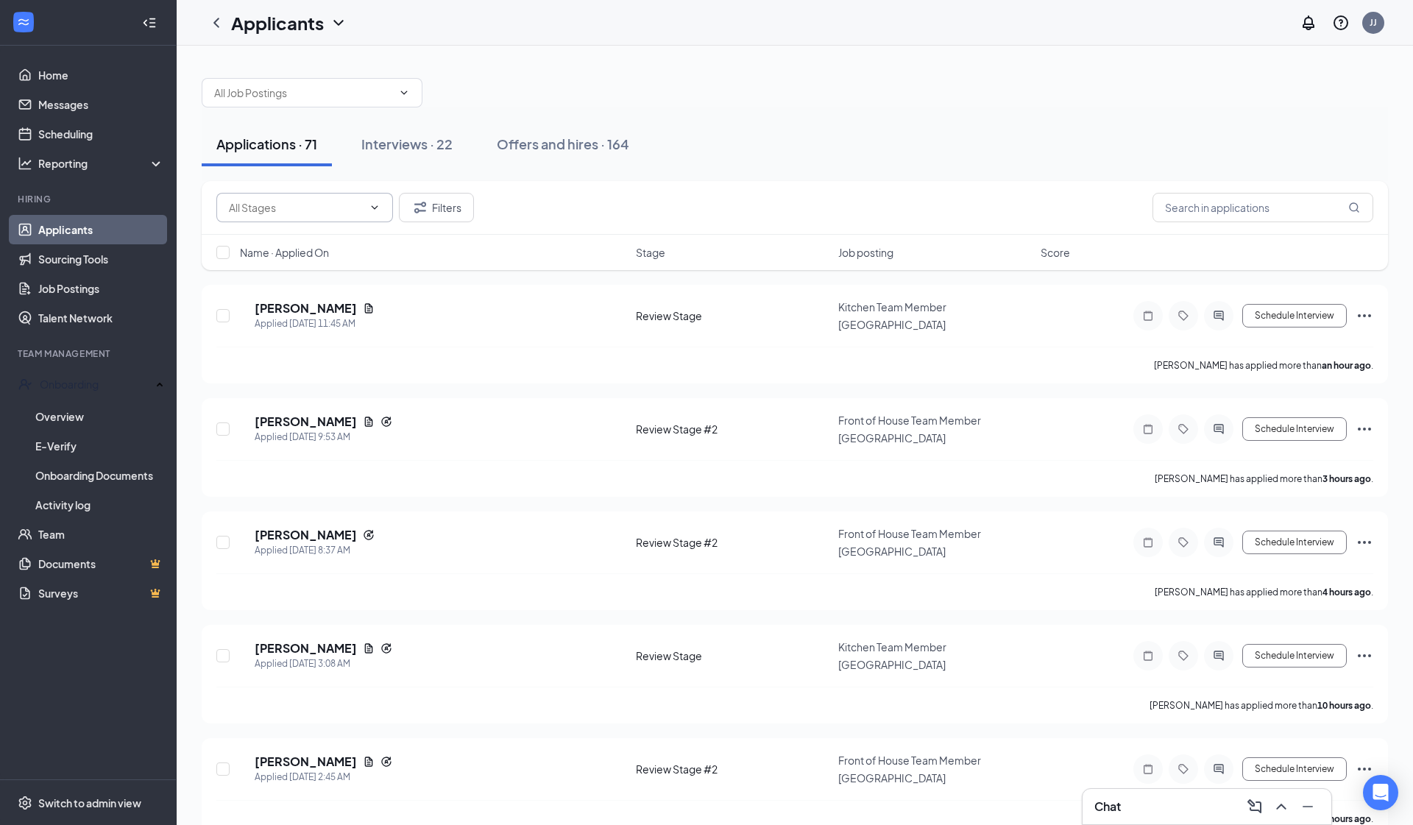
click at [335, 205] on input "text" at bounding box center [296, 208] width 134 height 16
click at [317, 290] on div "Review Stage #2 (13)" at bounding box center [266, 282] width 101 height 16
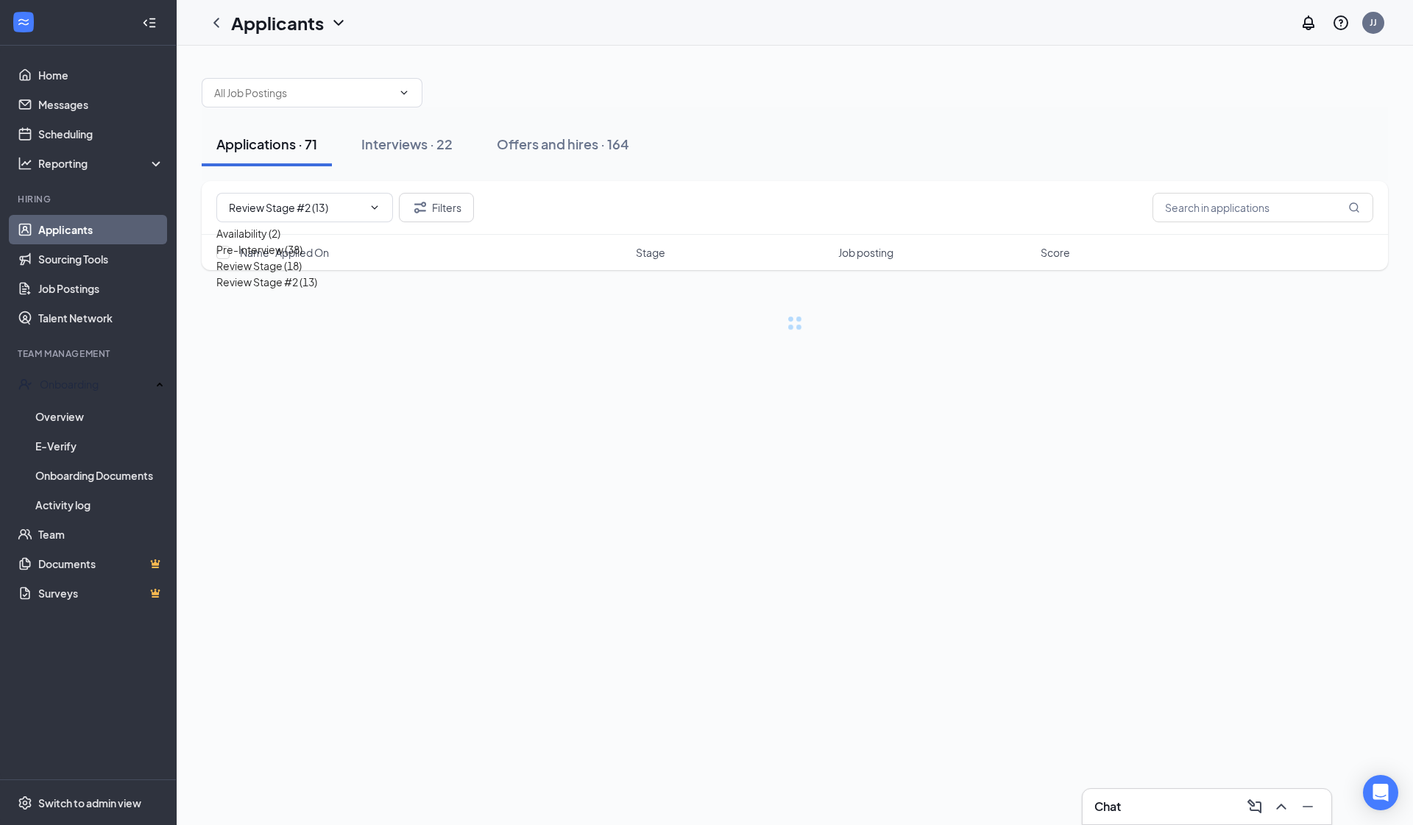
type input "Review Stage #2 (13)"
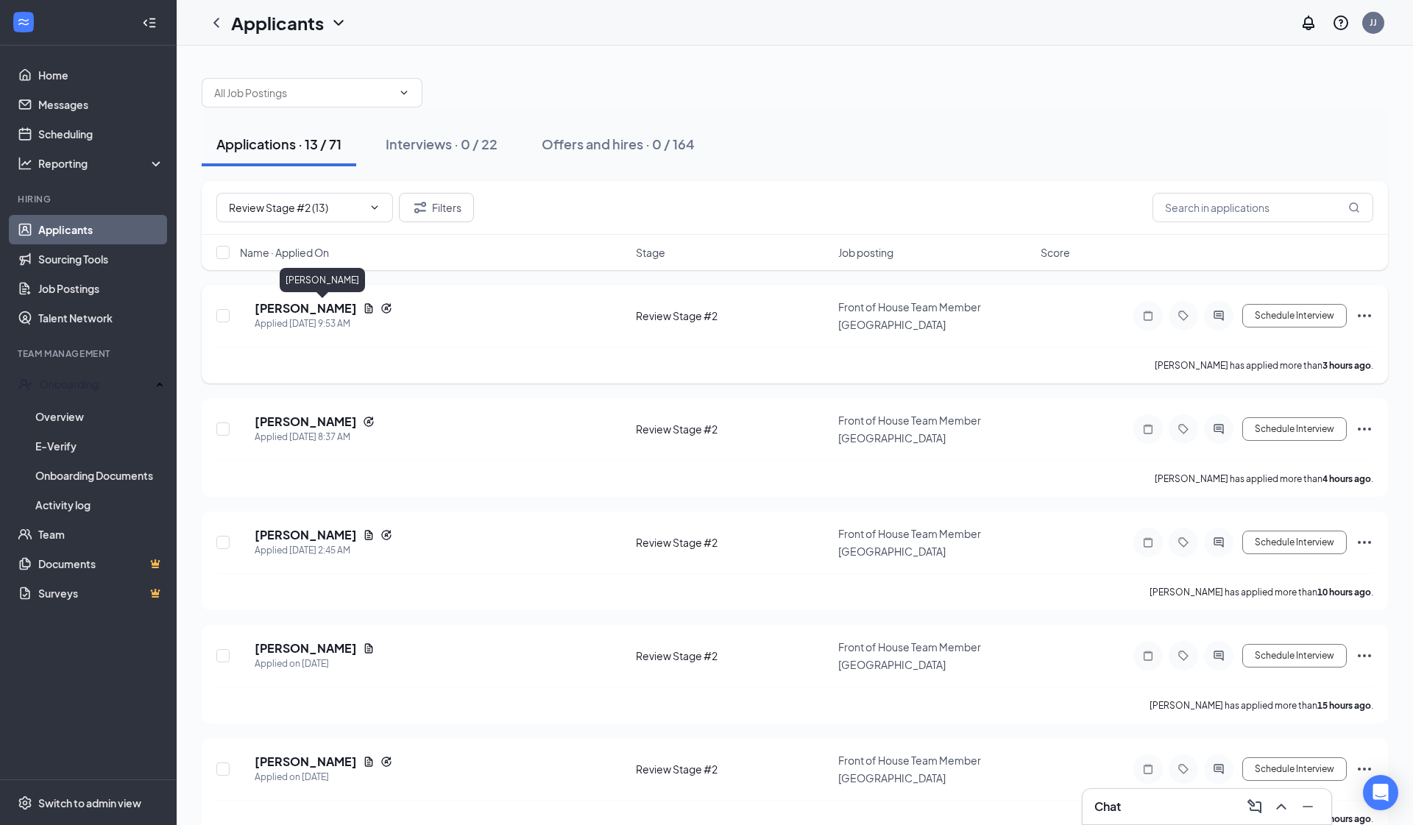
click at [314, 311] on h5 "Sofía Urquilla" at bounding box center [306, 308] width 102 height 16
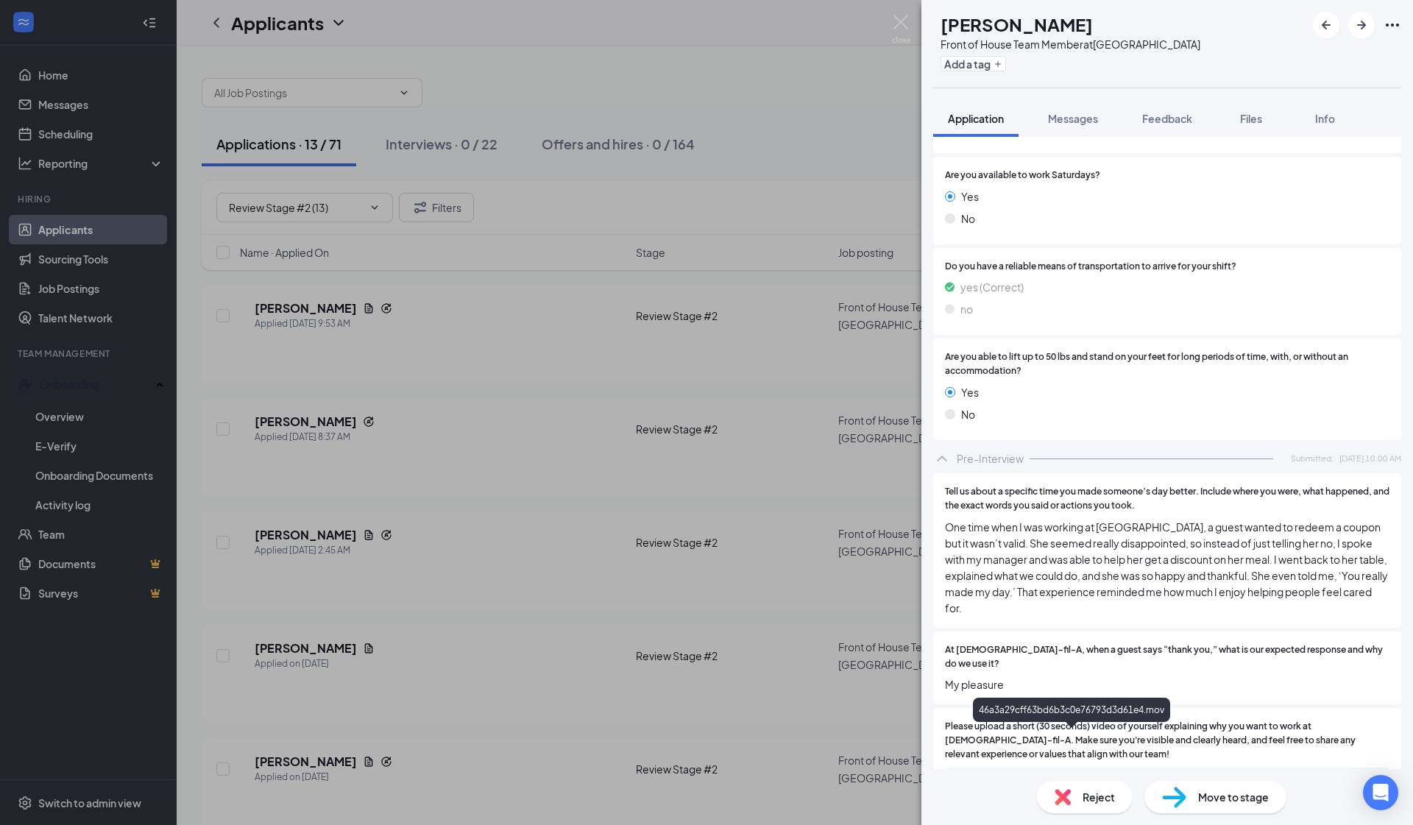
scroll to position [1991, 0]
click at [713, 752] on div "46a3a29cff63bd6b3c0e76793d3d61e4.mov" at bounding box center [1075, 783] width 206 height 12
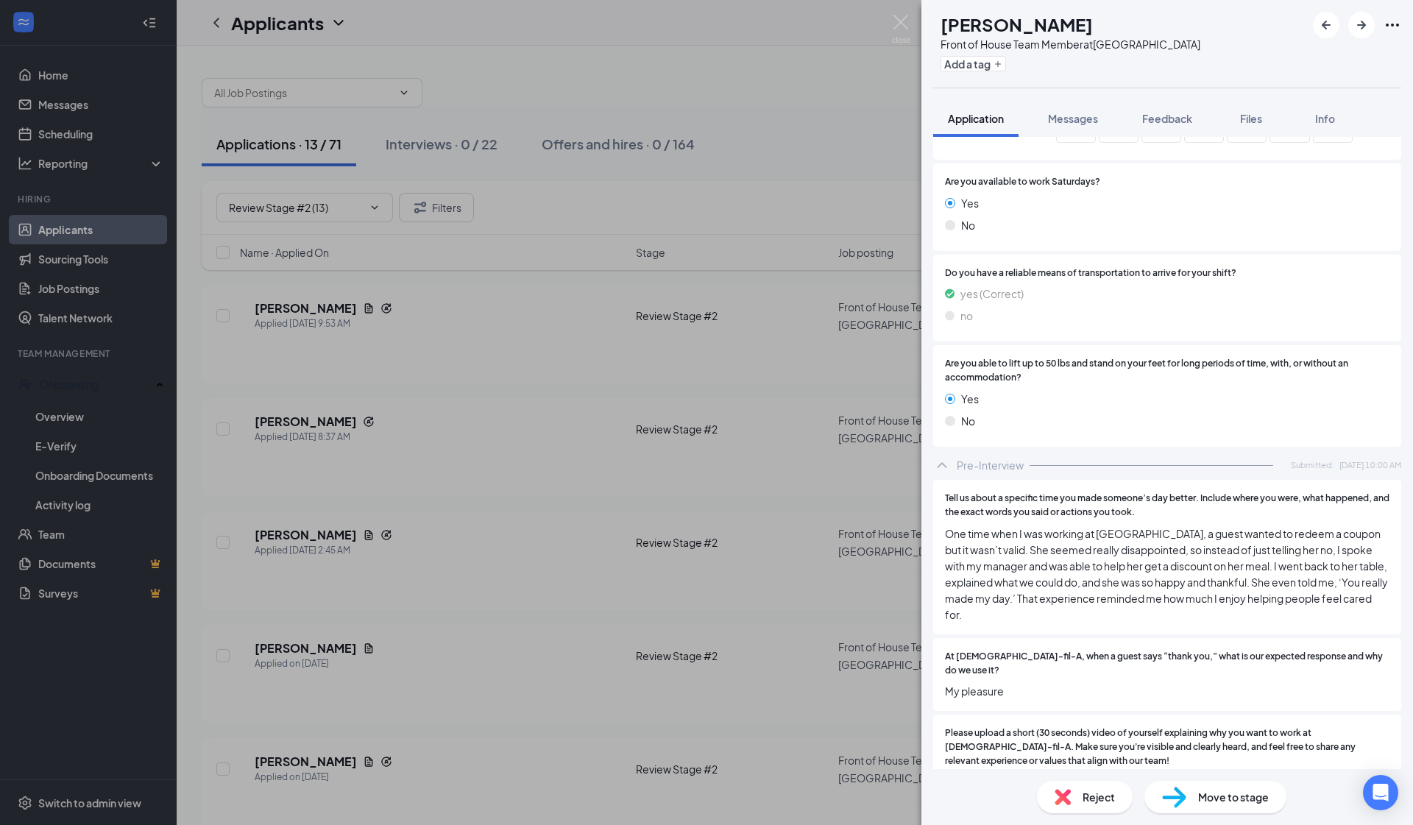
click at [476, 275] on div "SU Sofía Urquilla Front of House Team Member at South Gate Add a tag Applicatio…" at bounding box center [706, 412] width 1413 height 825
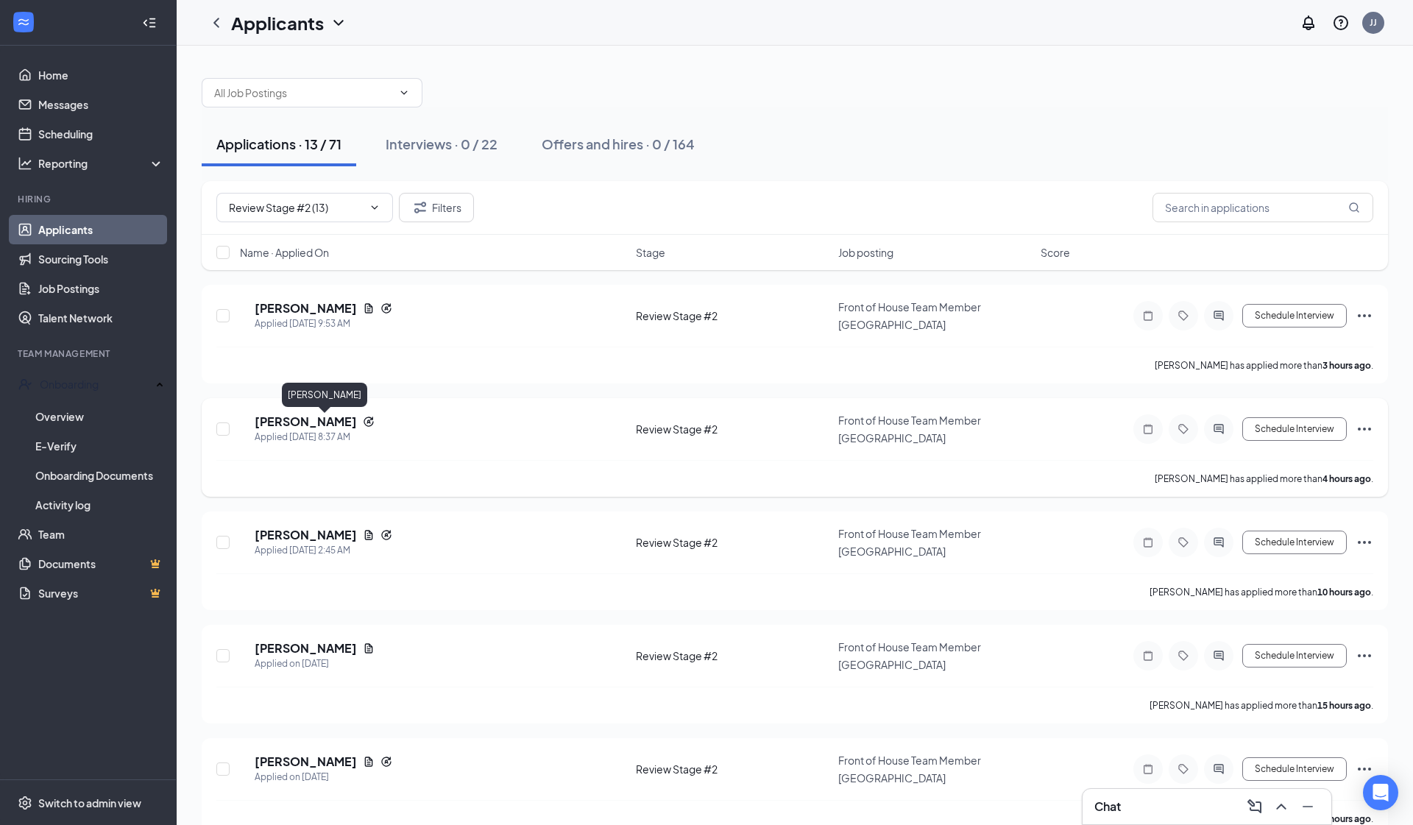
click at [289, 424] on h5 "Adrian Munguia" at bounding box center [306, 422] width 102 height 16
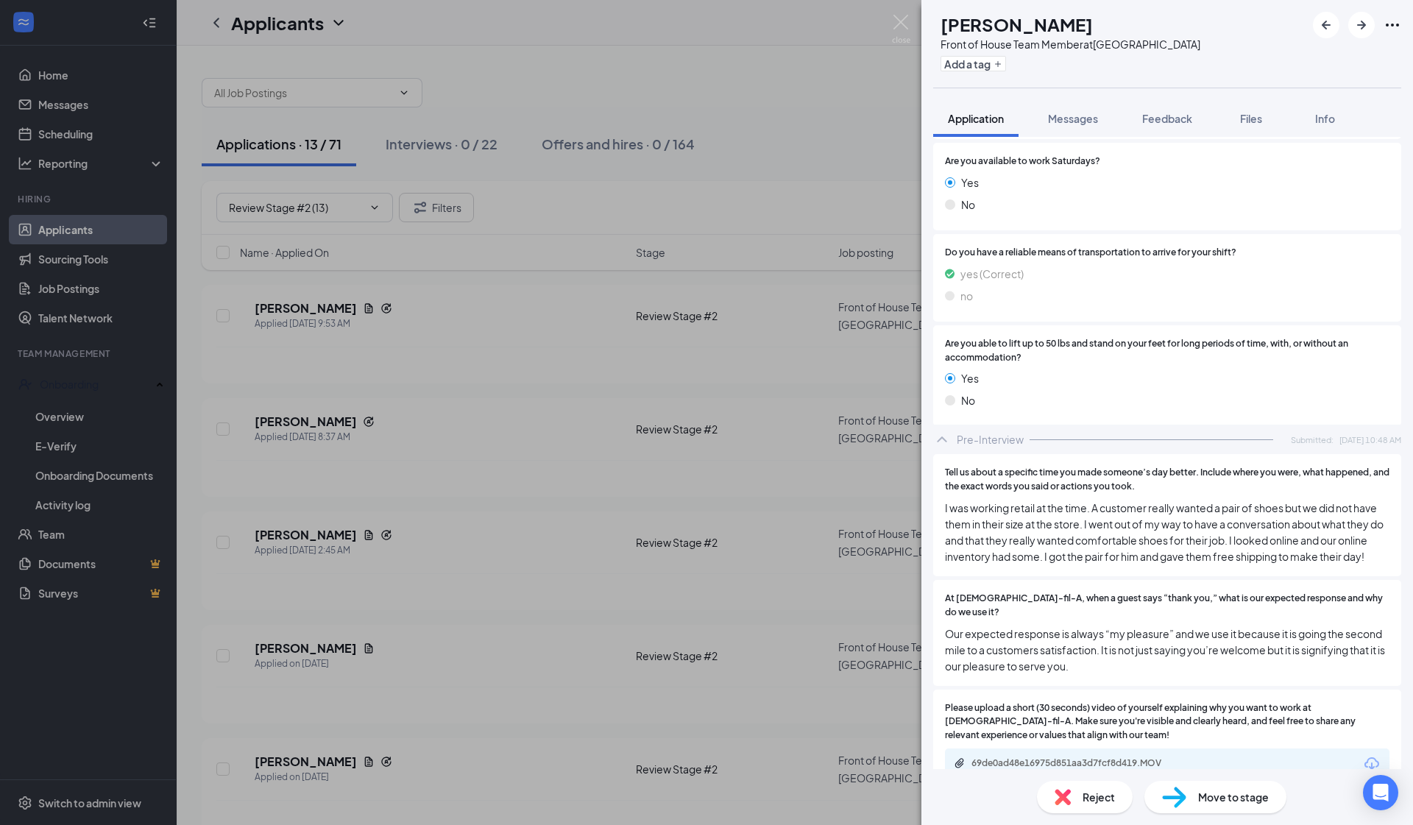
scroll to position [1868, 0]
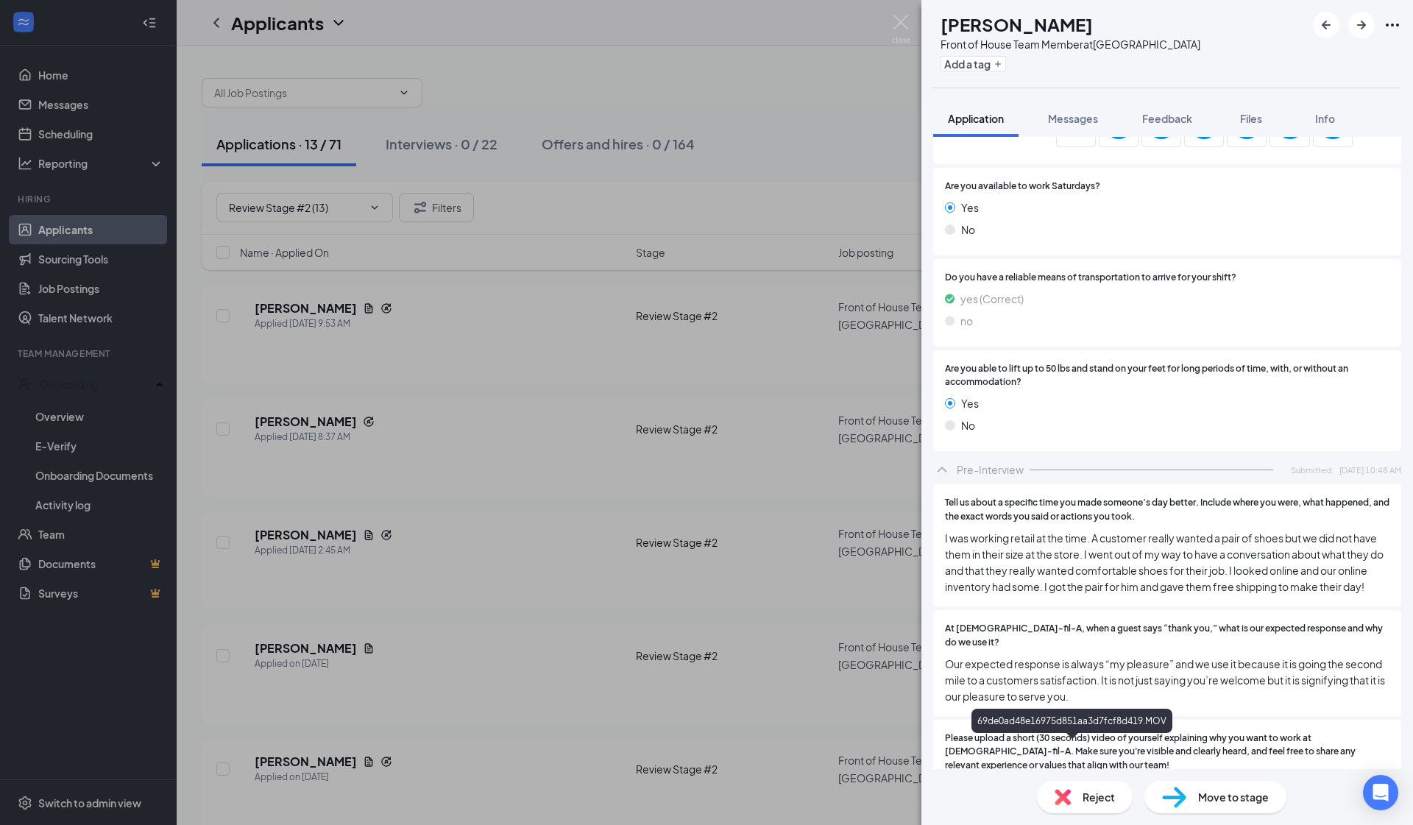
click at [713, 752] on div "69de0ad48e16975d851aa3d7fcf8d419.MOV" at bounding box center [1075, 794] width 206 height 12
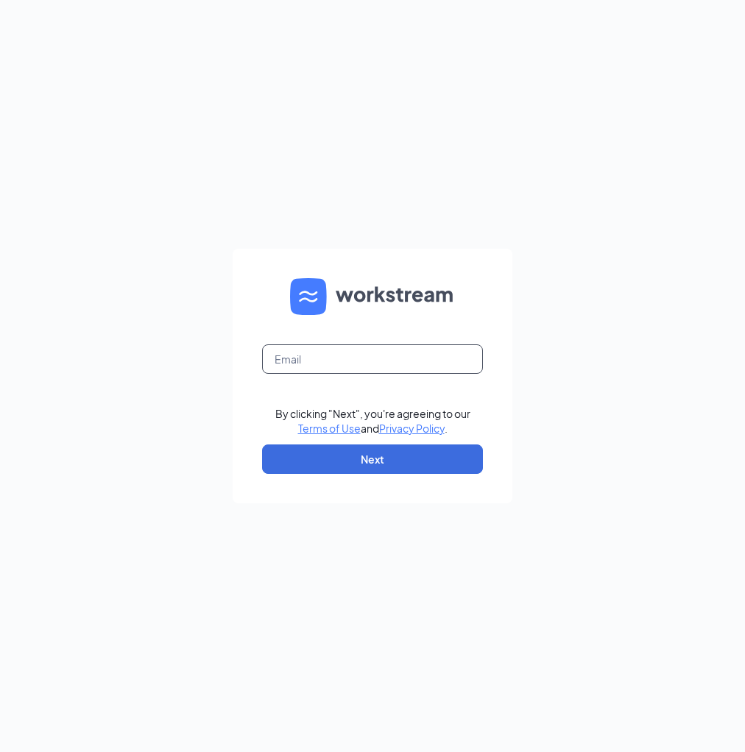
click at [310, 355] on input "text" at bounding box center [372, 359] width 221 height 29
type input "[EMAIL_ADDRESS][DOMAIN_NAME]"
click at [335, 481] on form "[EMAIL_ADDRESS][DOMAIN_NAME] By clicking "Next", you're agreeing to our Terms o…" at bounding box center [373, 376] width 280 height 255
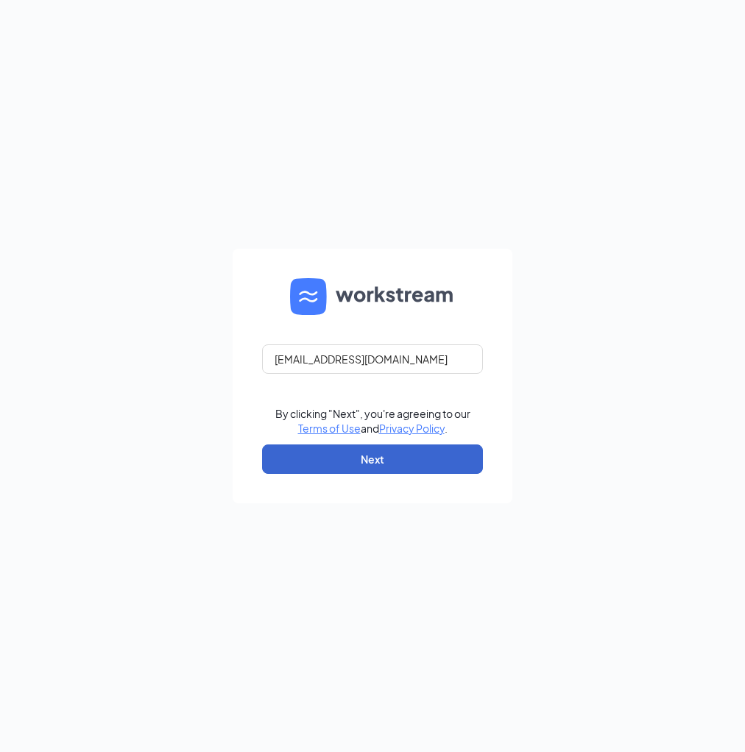
click at [335, 470] on button "Next" at bounding box center [372, 459] width 221 height 29
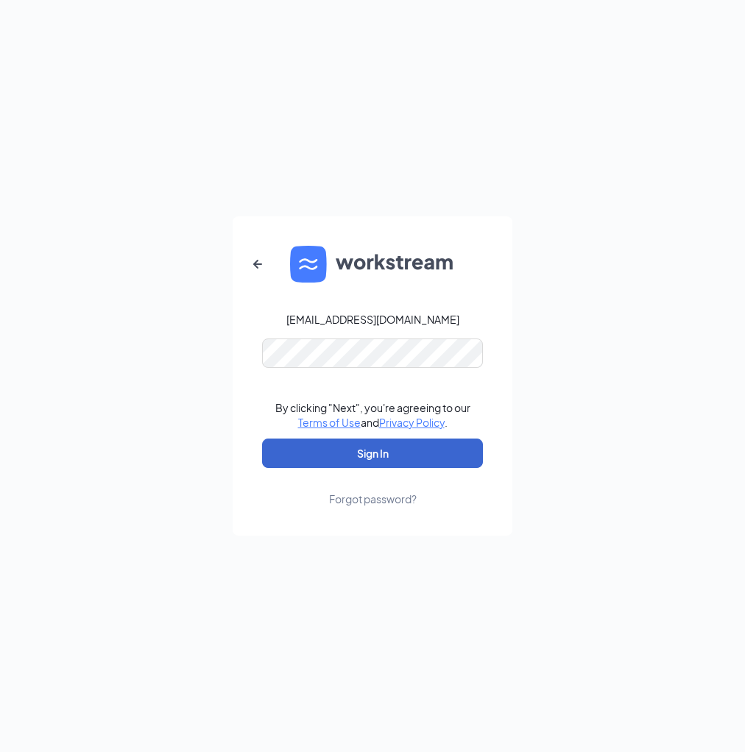
click at [373, 453] on button "Sign In" at bounding box center [372, 453] width 221 height 29
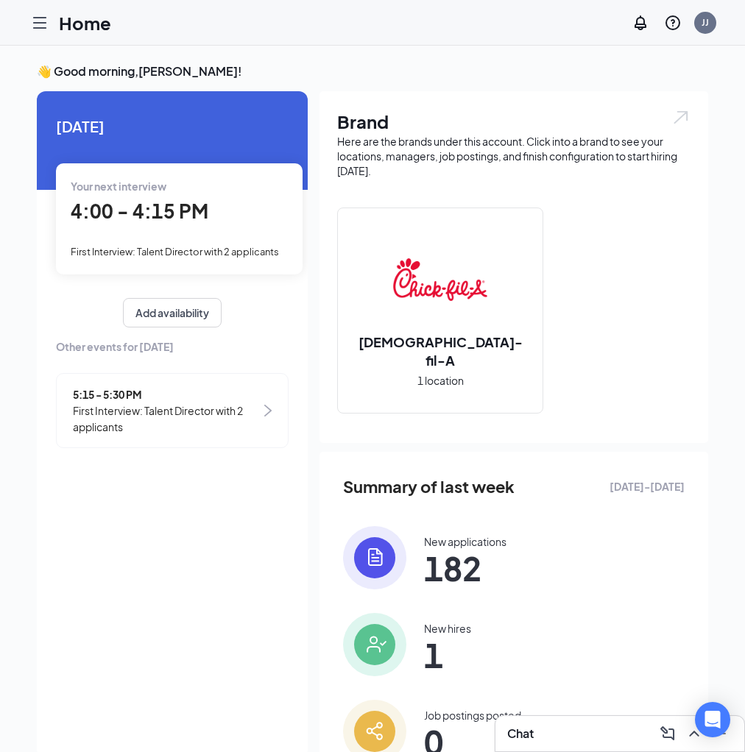
click at [43, 29] on icon "Hamburger" at bounding box center [40, 23] width 18 height 18
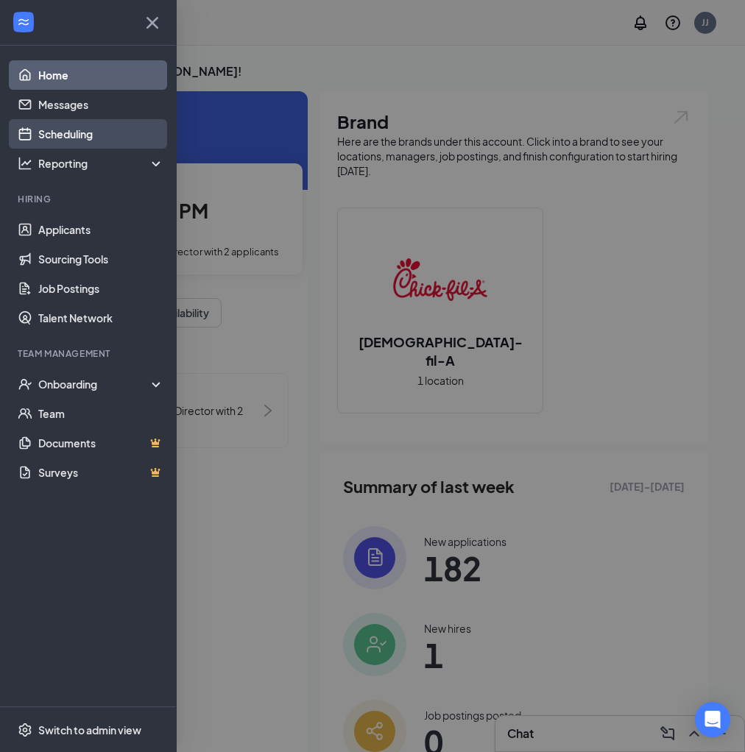
click at [67, 146] on link "Scheduling" at bounding box center [101, 133] width 126 height 29
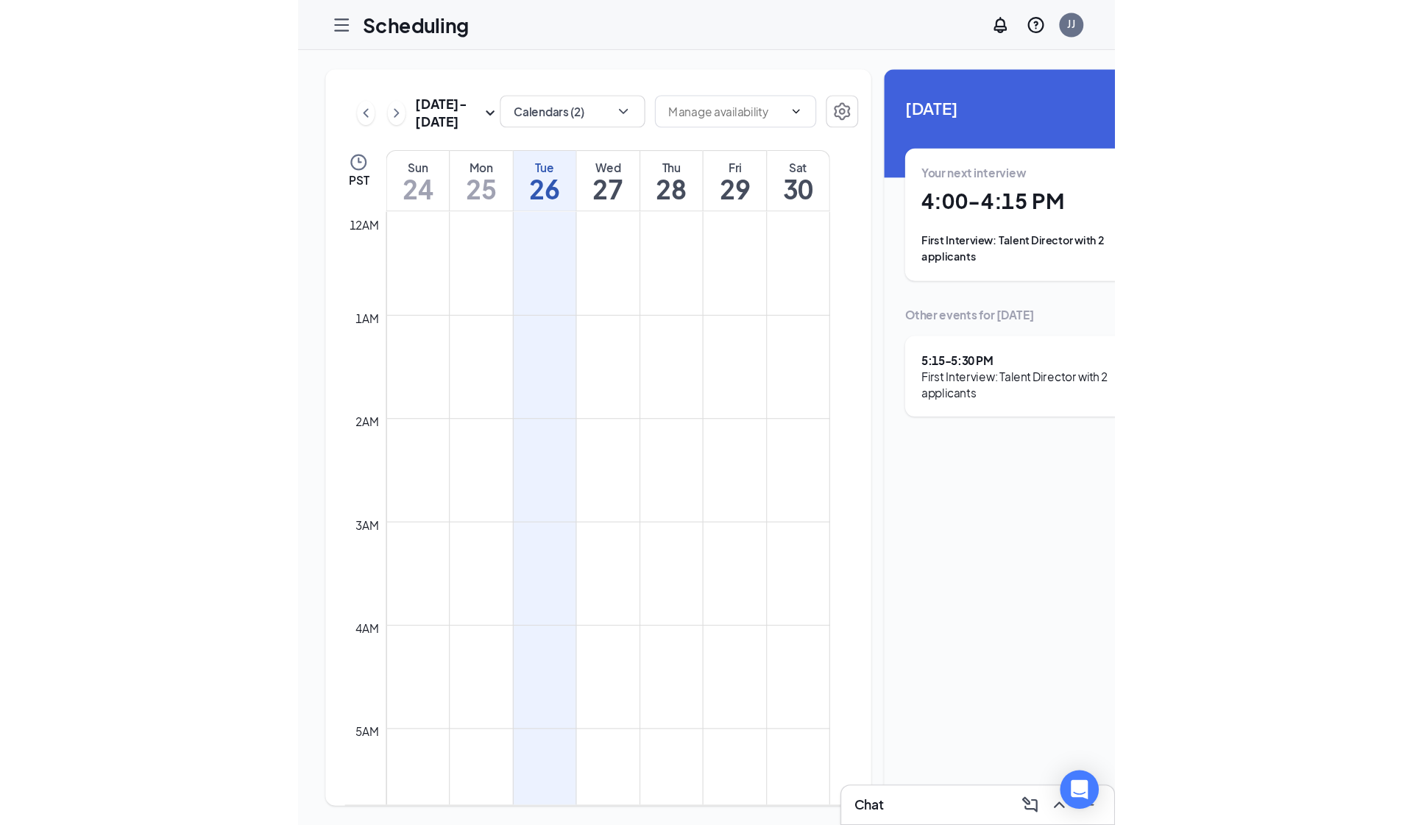
scroll to position [724, 0]
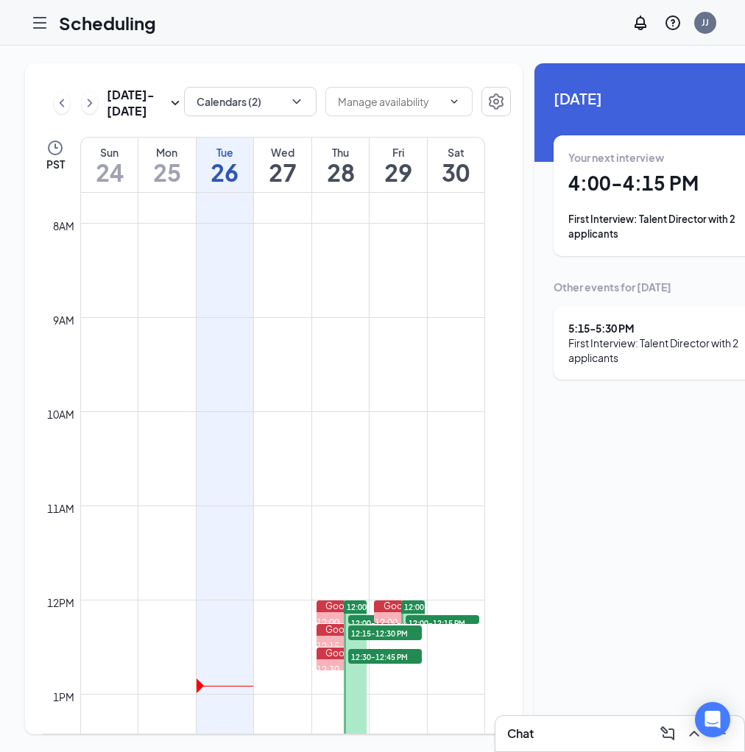
click at [35, 23] on icon "Hamburger" at bounding box center [40, 23] width 12 height 10
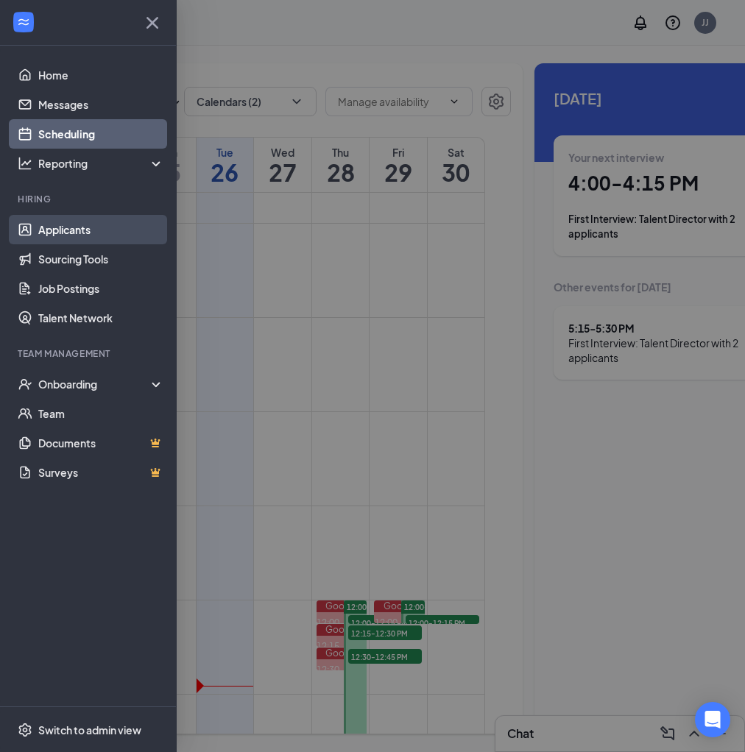
click at [66, 223] on link "Applicants" at bounding box center [101, 229] width 126 height 29
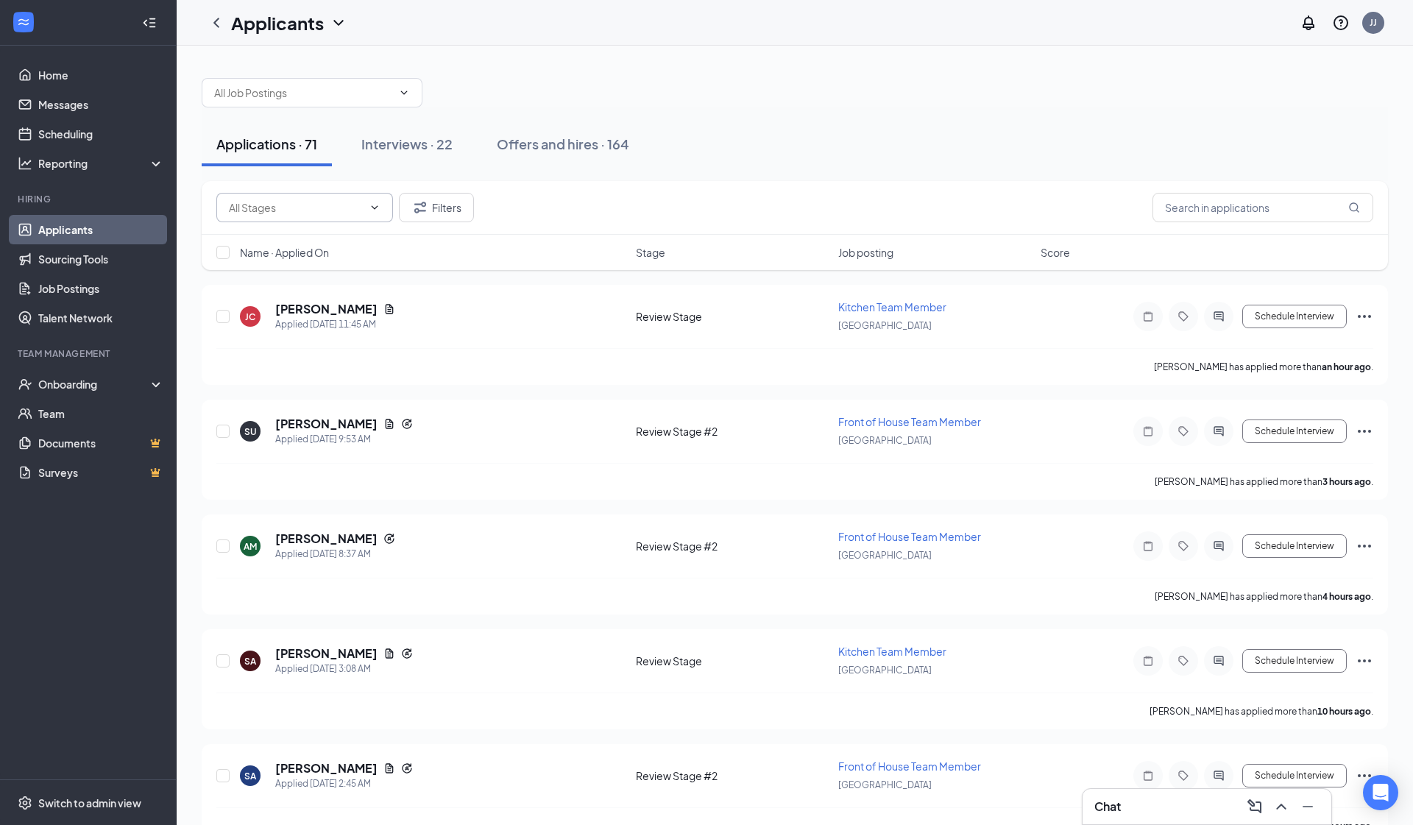
click at [319, 204] on input "text" at bounding box center [296, 208] width 134 height 16
click at [294, 339] on div "Review Stage #2 (13)" at bounding box center [278, 344] width 101 height 16
type input "Review Stage #2 (13)"
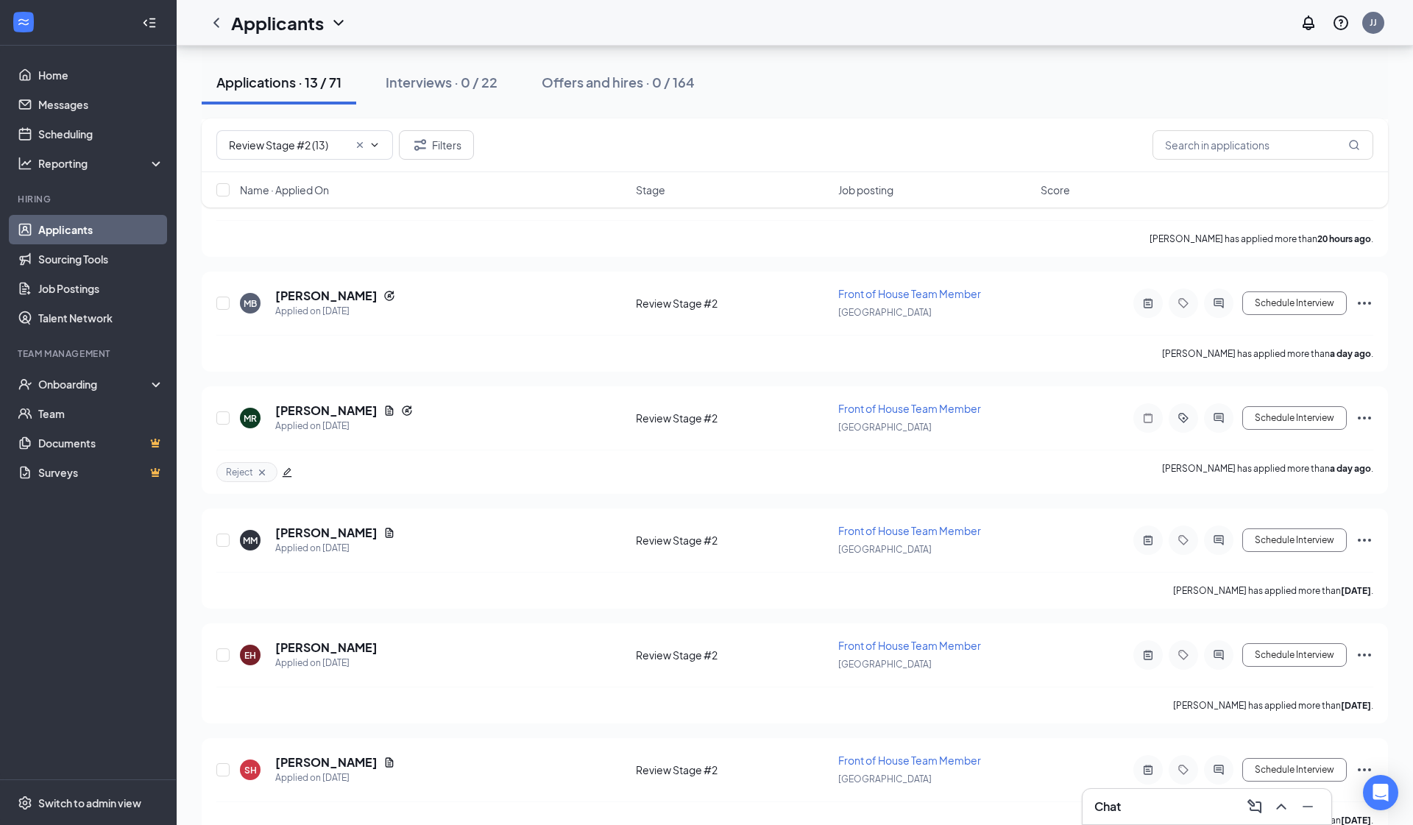
scroll to position [707, 0]
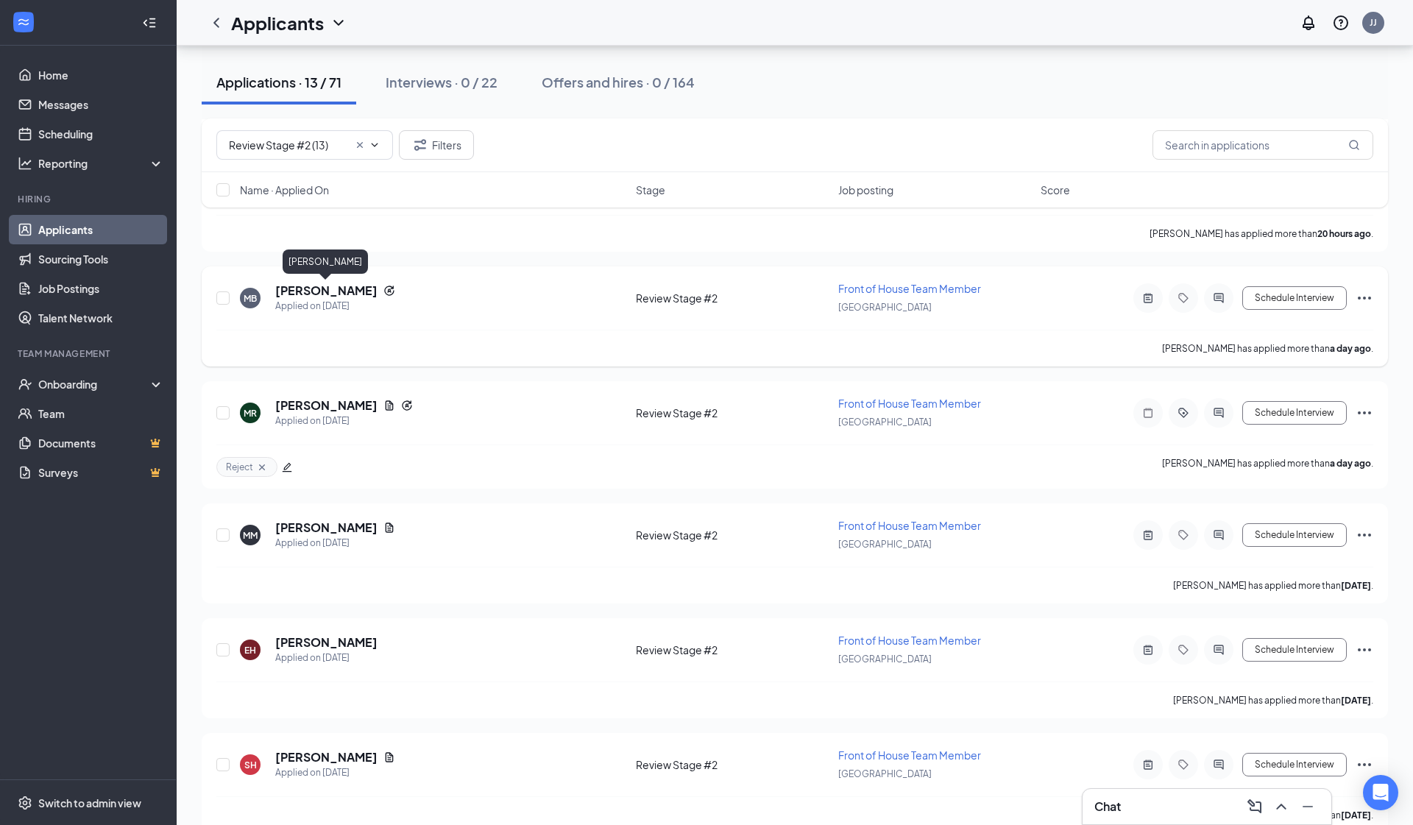
click at [333, 292] on h5 "[PERSON_NAME]" at bounding box center [326, 291] width 102 height 16
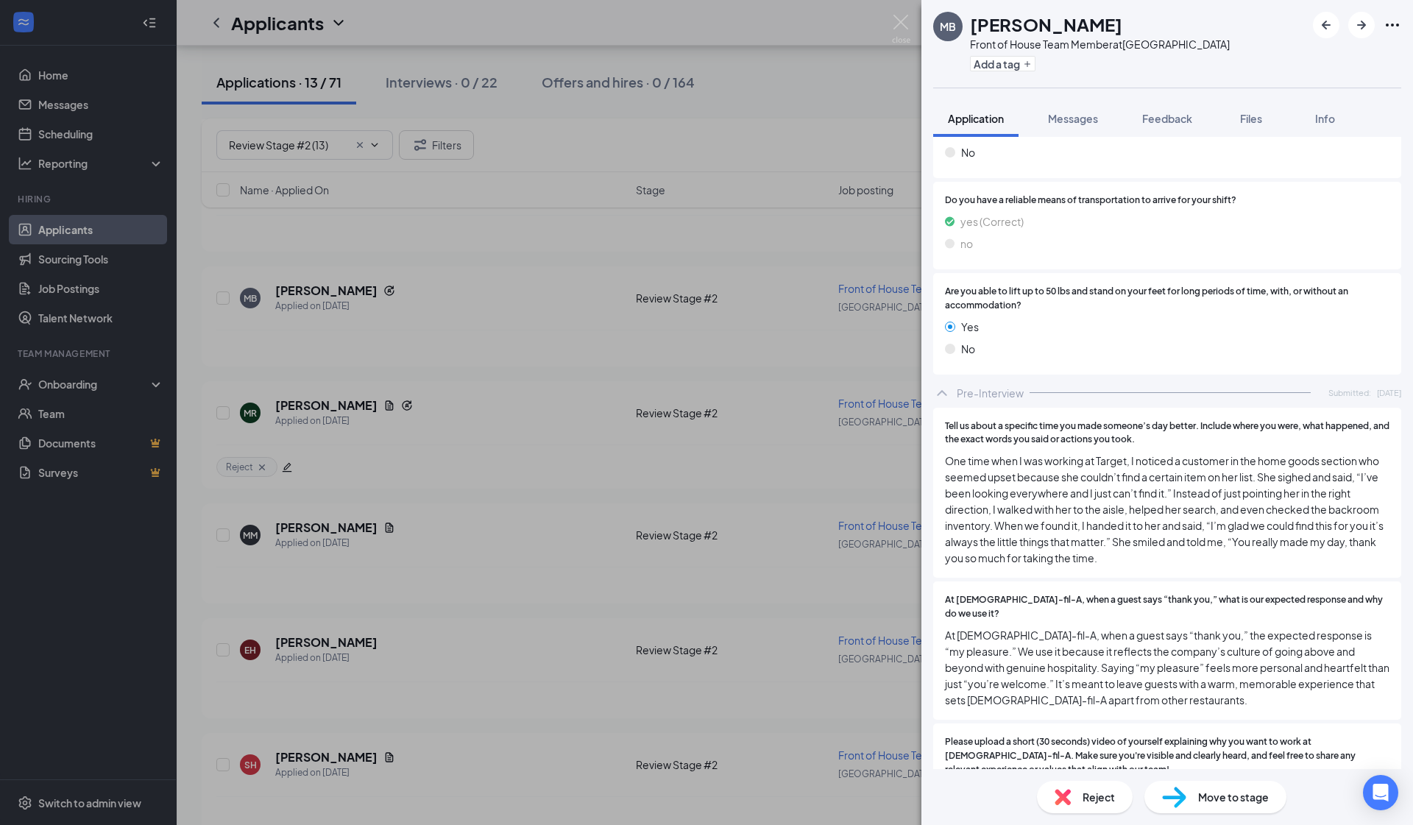
scroll to position [1946, 0]
click at [744, 752] on div "47821f70996e0fb2019de1150245bc9b.mov" at bounding box center [1075, 799] width 206 height 12
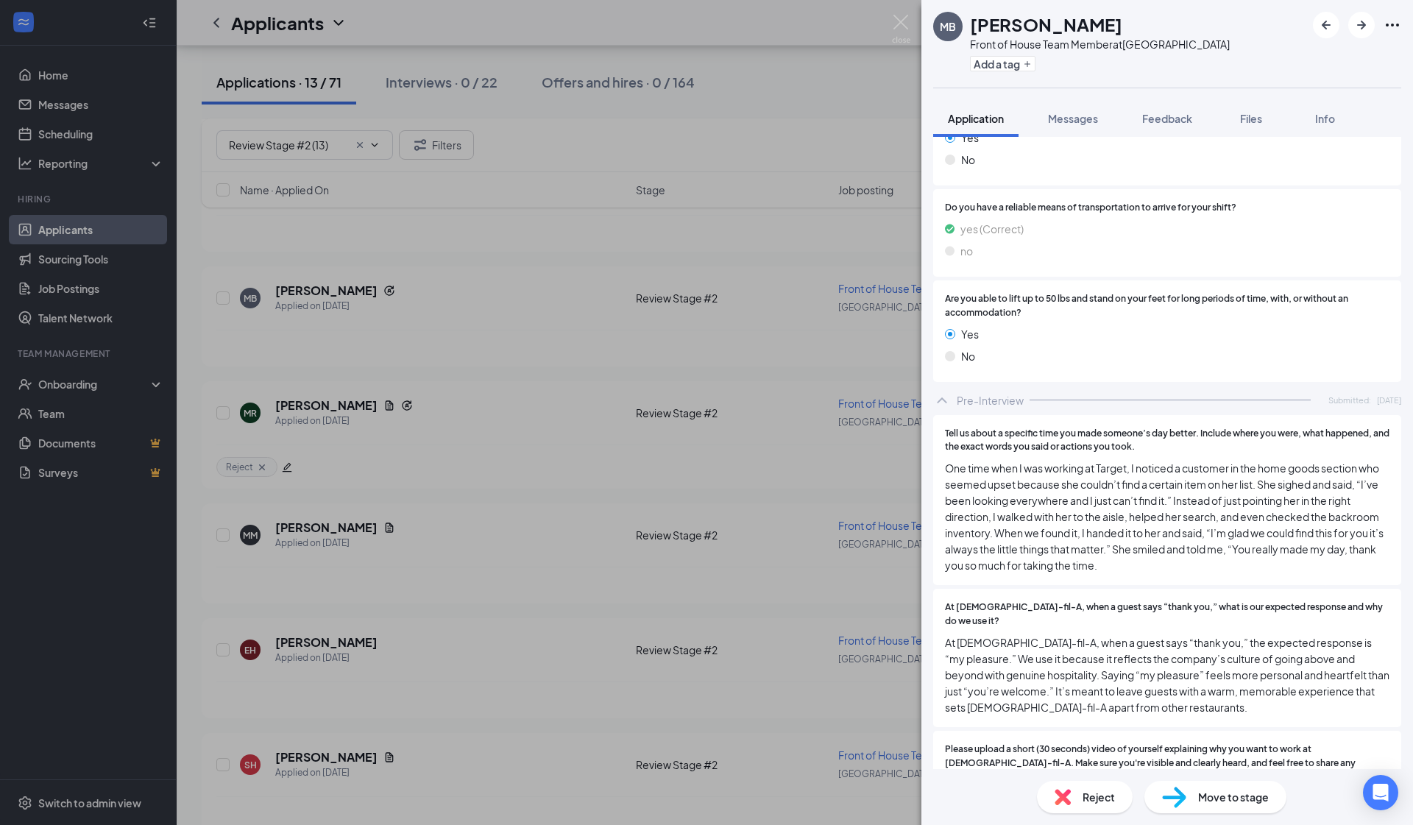
click at [744, 427] on span "Tell us about a specific time you made someone’s day better. Include where you …" at bounding box center [1167, 441] width 445 height 28
click at [744, 60] on button "Add a tag" at bounding box center [1003, 63] width 66 height 15
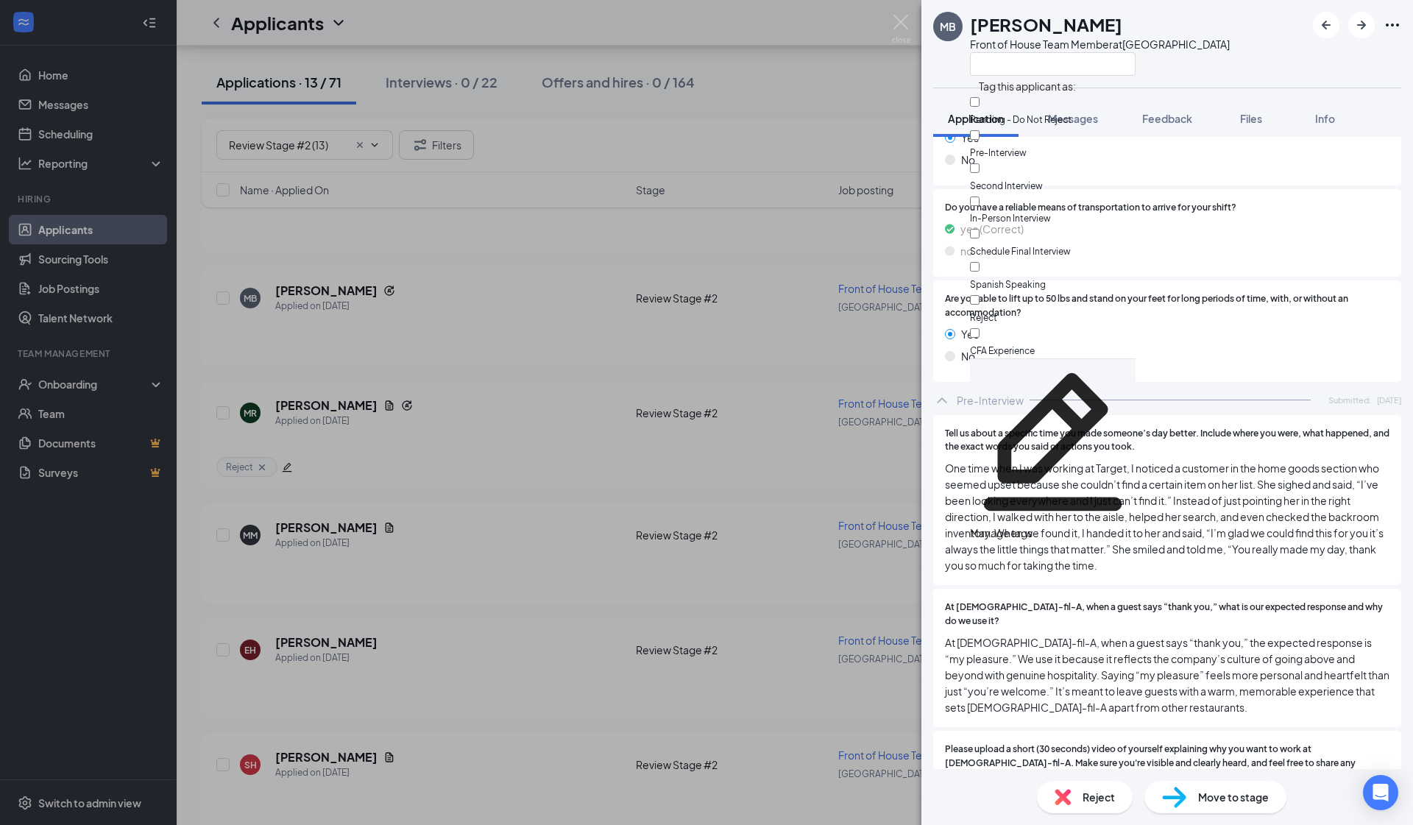
click at [744, 295] on input "Reject" at bounding box center [975, 300] width 10 height 10
checkbox input "true"
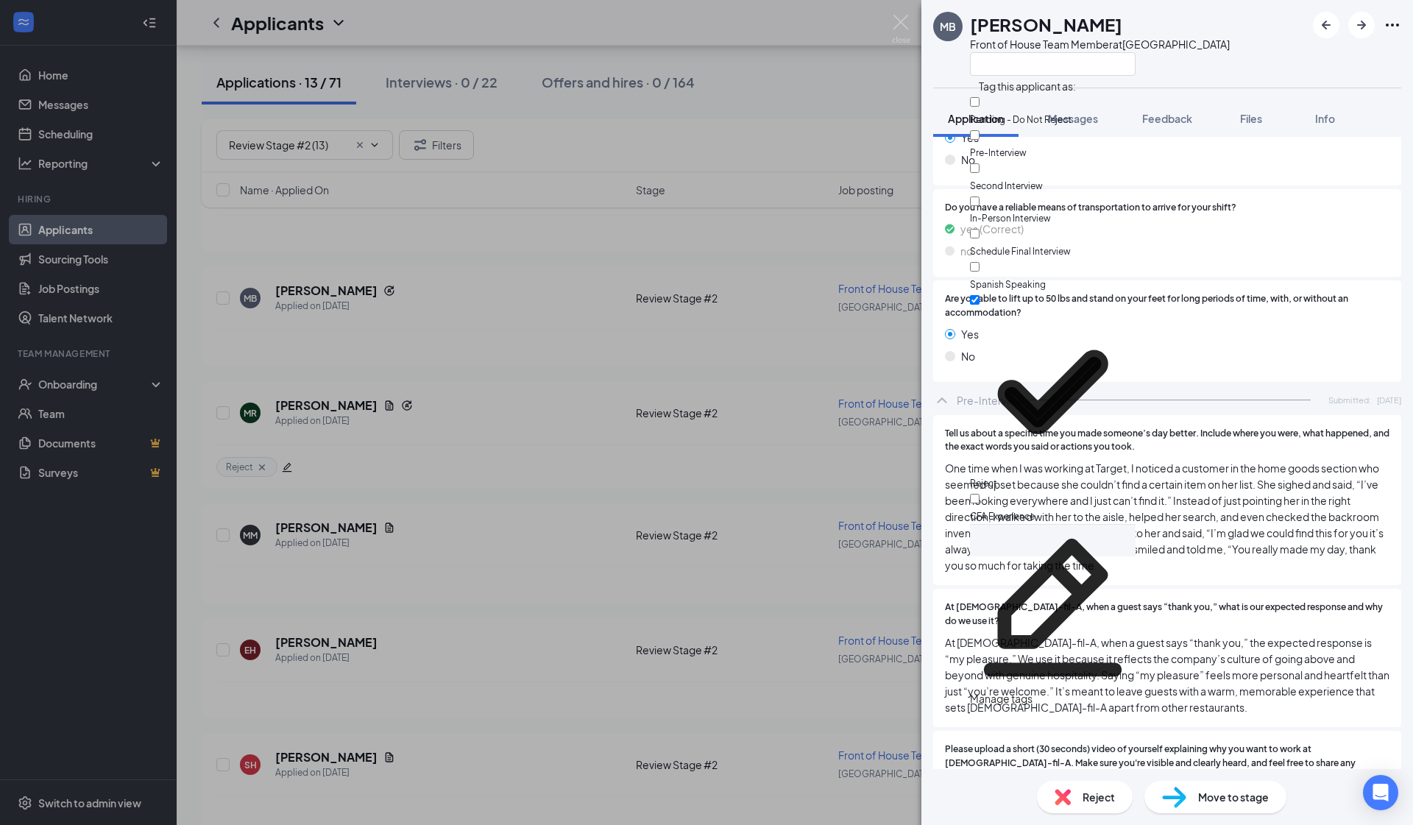
click at [272, 356] on div "MB Mesha Blackwell Front of House Team Member at South Gate Application Message…" at bounding box center [706, 412] width 1413 height 825
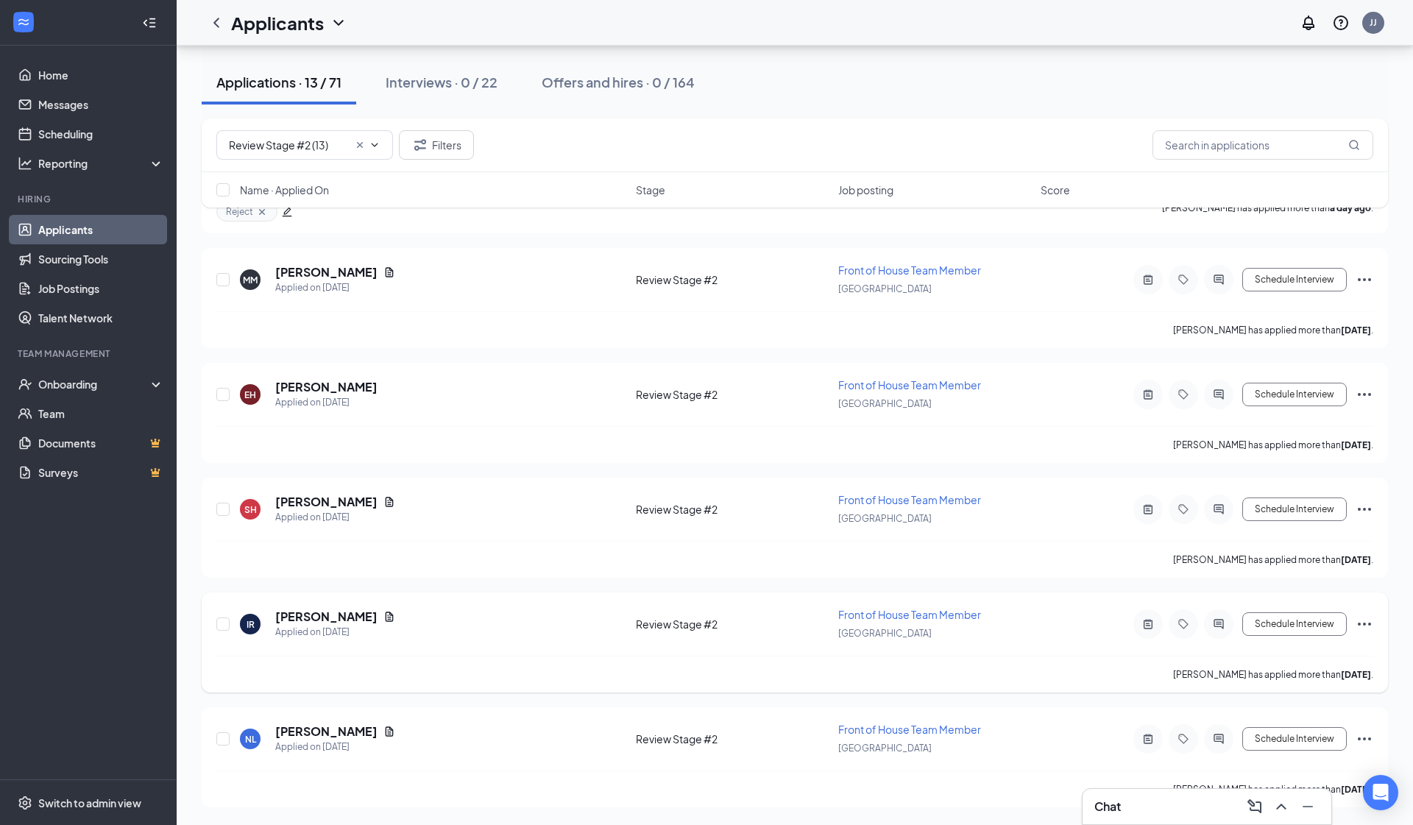
scroll to position [970, 0]
click at [307, 732] on h5 "Nathan Lopez" at bounding box center [326, 732] width 102 height 16
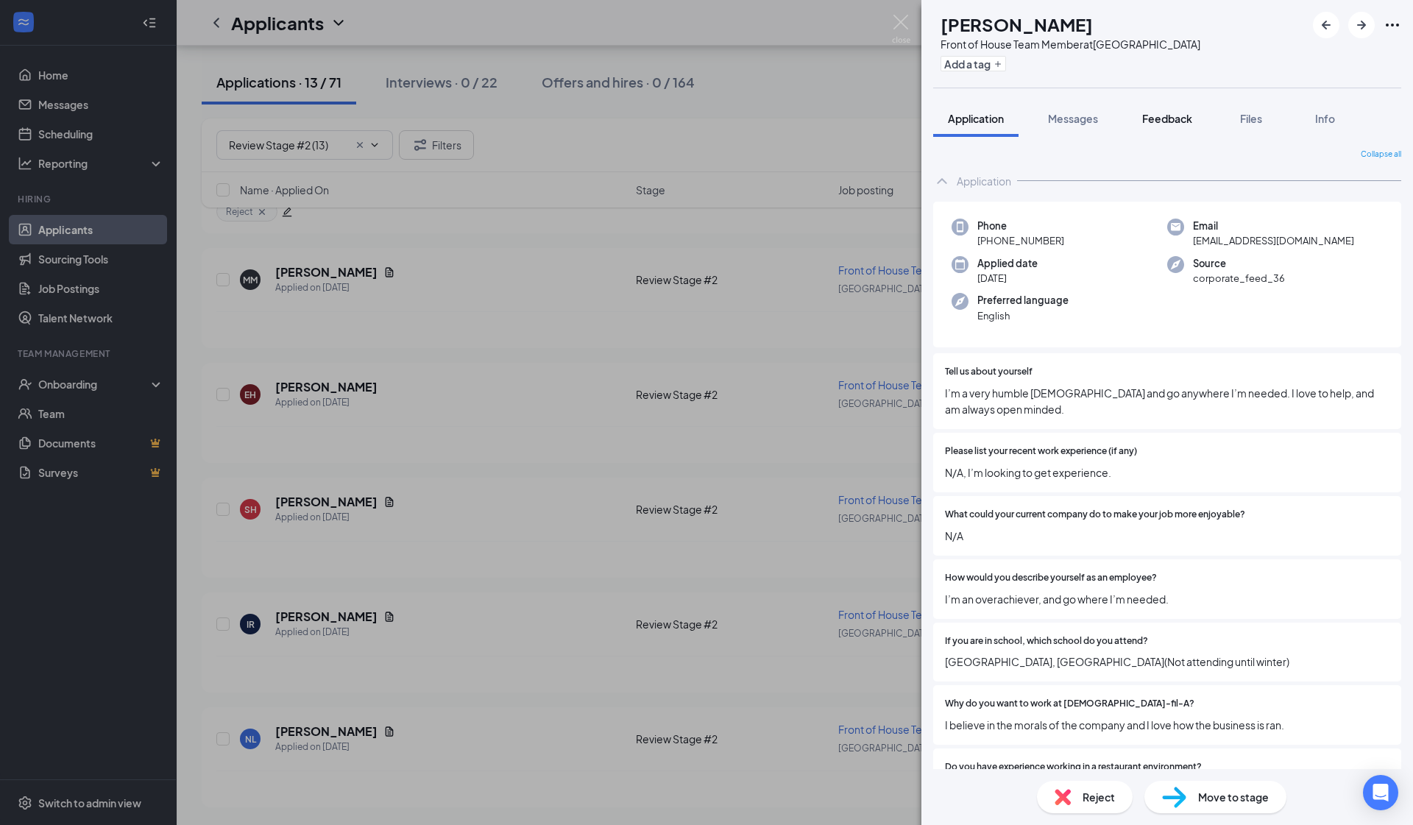
click at [744, 130] on button "Feedback" at bounding box center [1168, 118] width 80 height 37
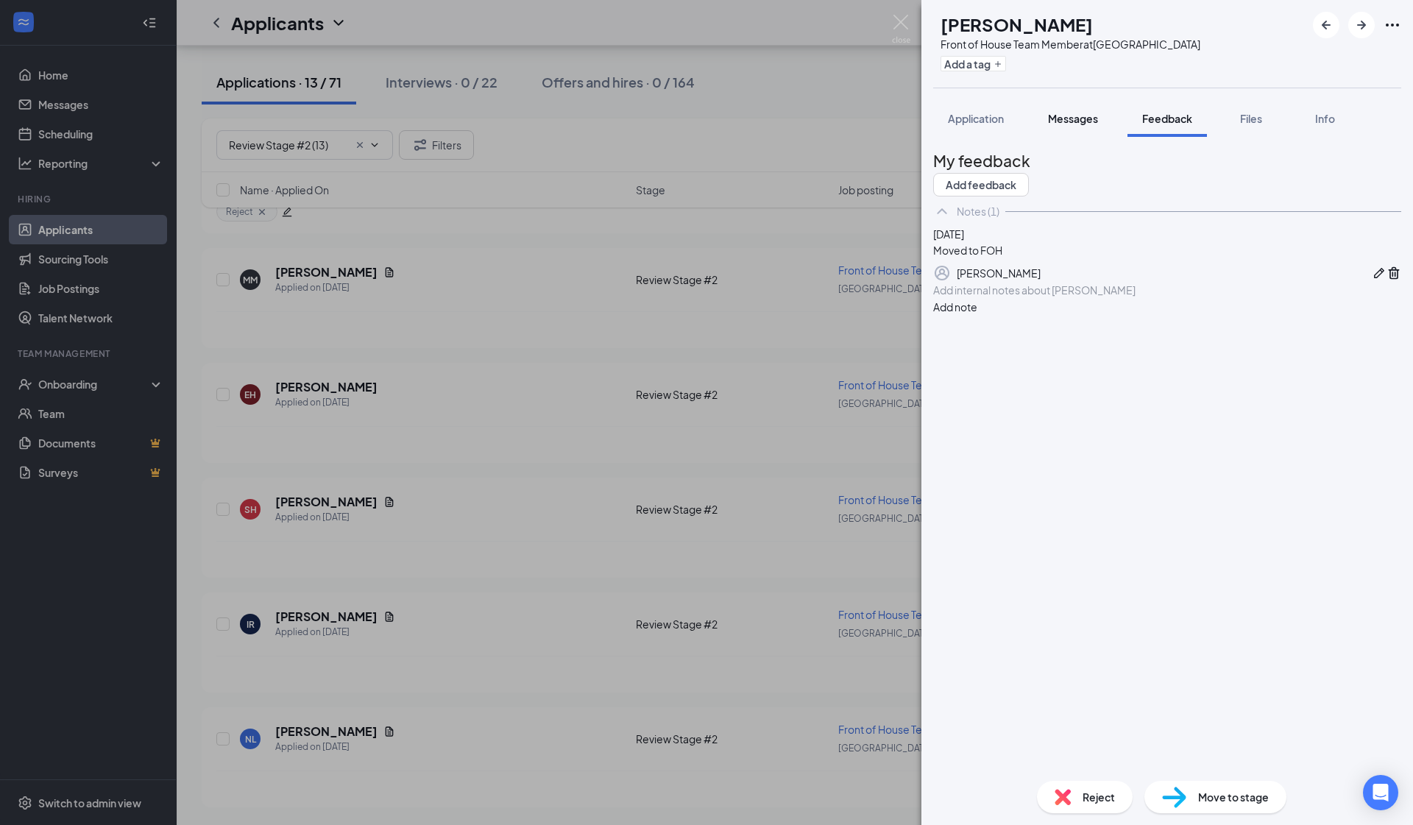
click at [744, 122] on span "Messages" at bounding box center [1073, 118] width 50 height 13
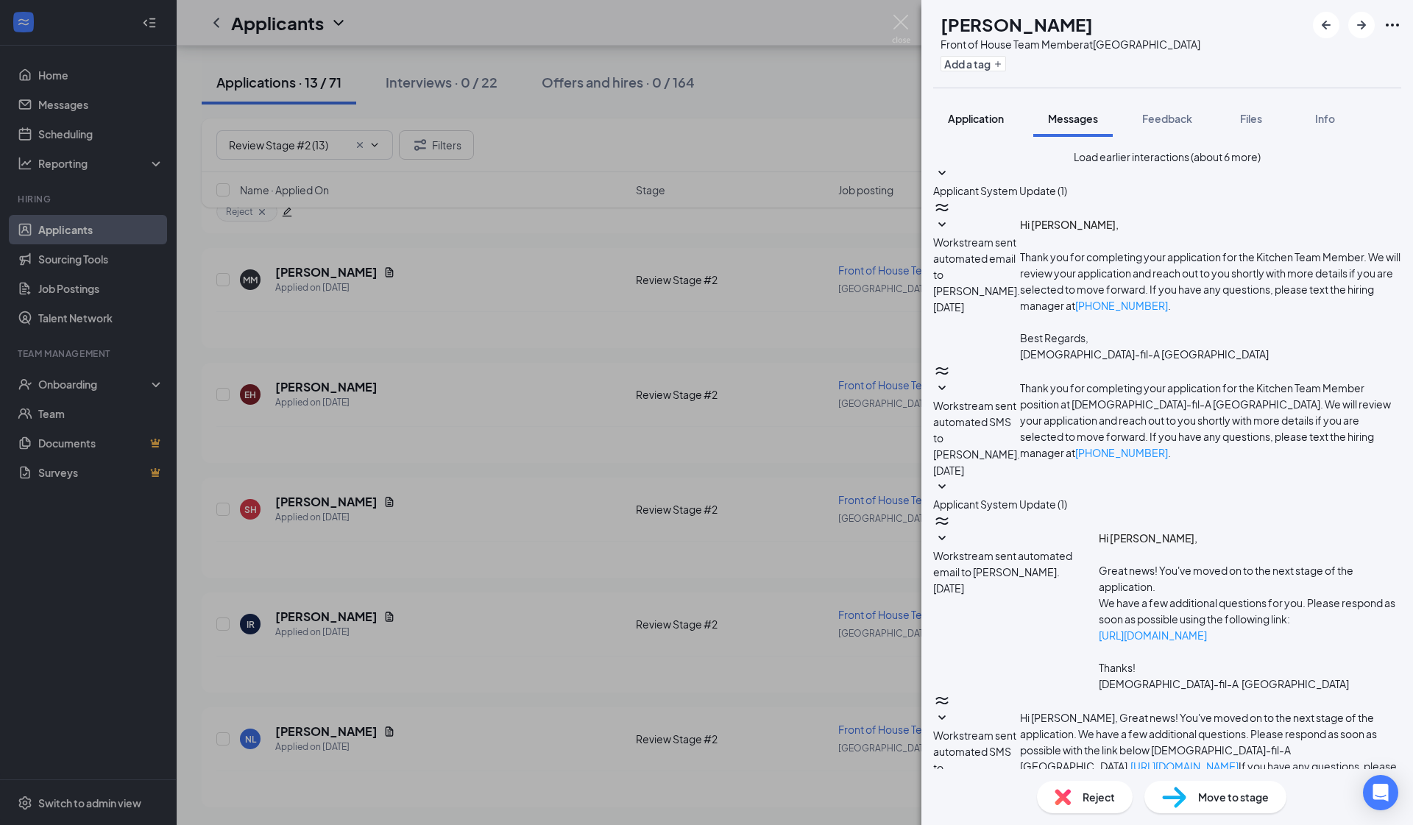
scroll to position [121, 0]
click at [744, 122] on span "Application" at bounding box center [976, 118] width 56 height 13
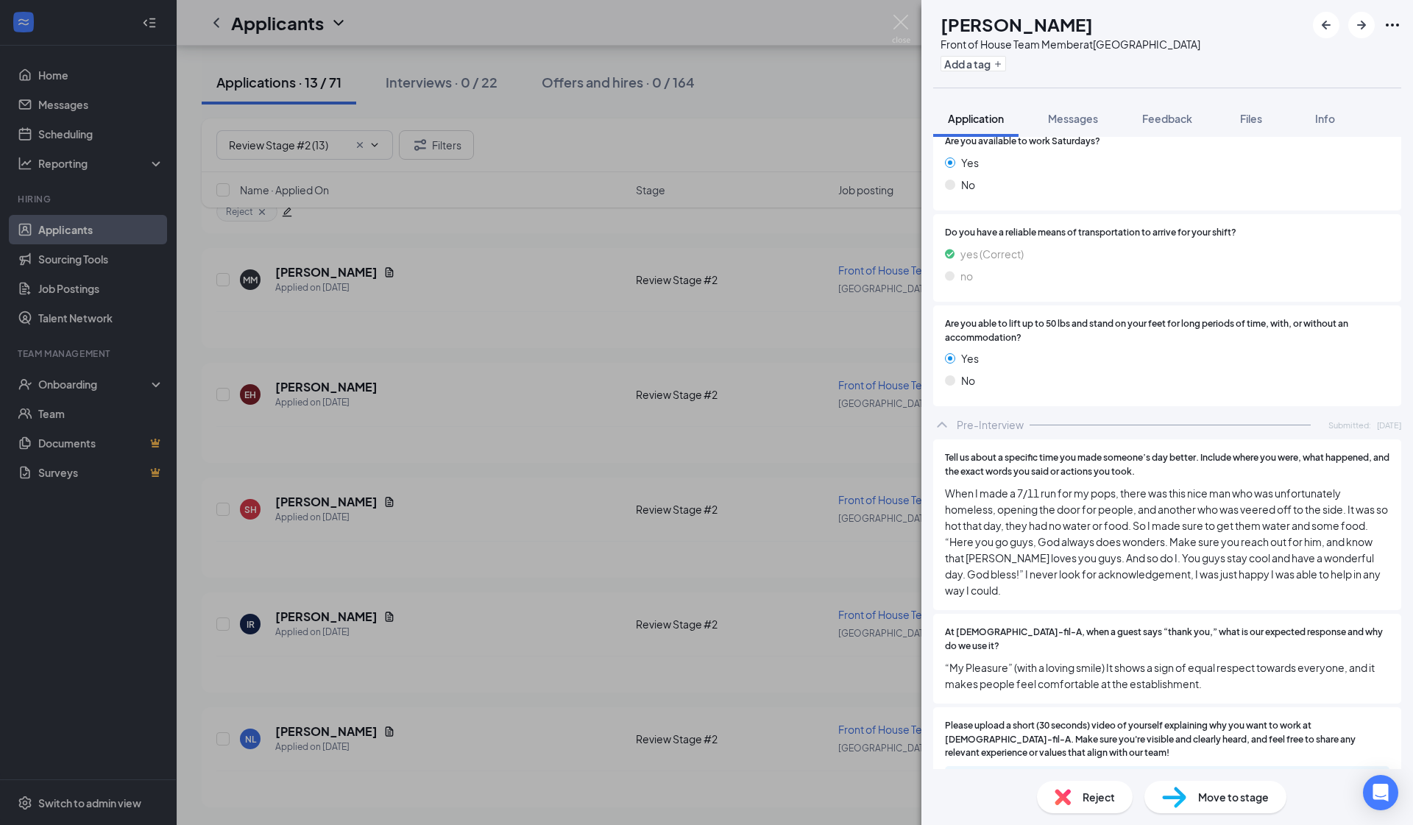
scroll to position [1839, 0]
click at [290, 622] on div "NL Nathan Lopez Front of House Team Member at South Gate Add a tag Application …" at bounding box center [706, 412] width 1413 height 825
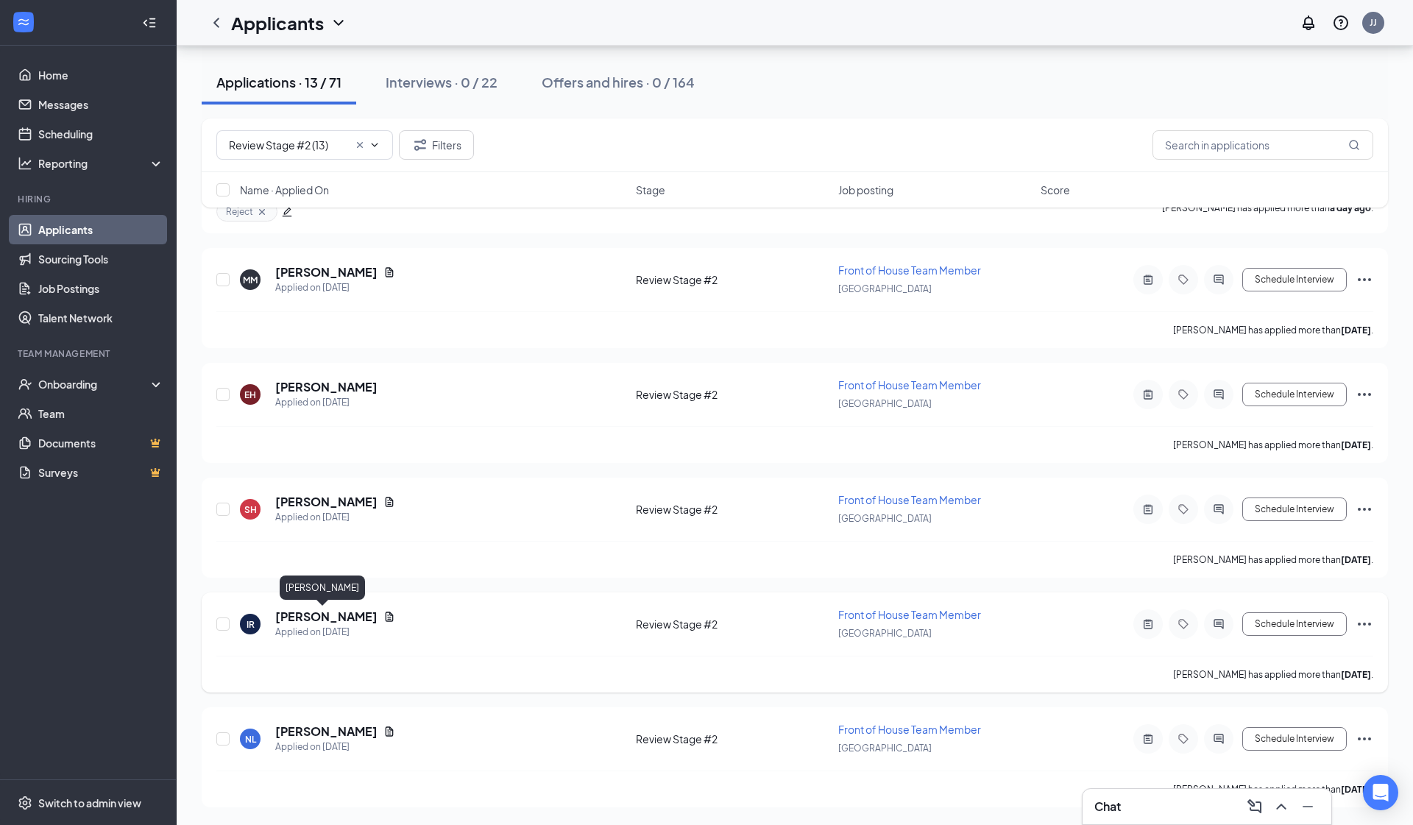
click at [297, 615] on h5 "Izzea Romero" at bounding box center [326, 617] width 102 height 16
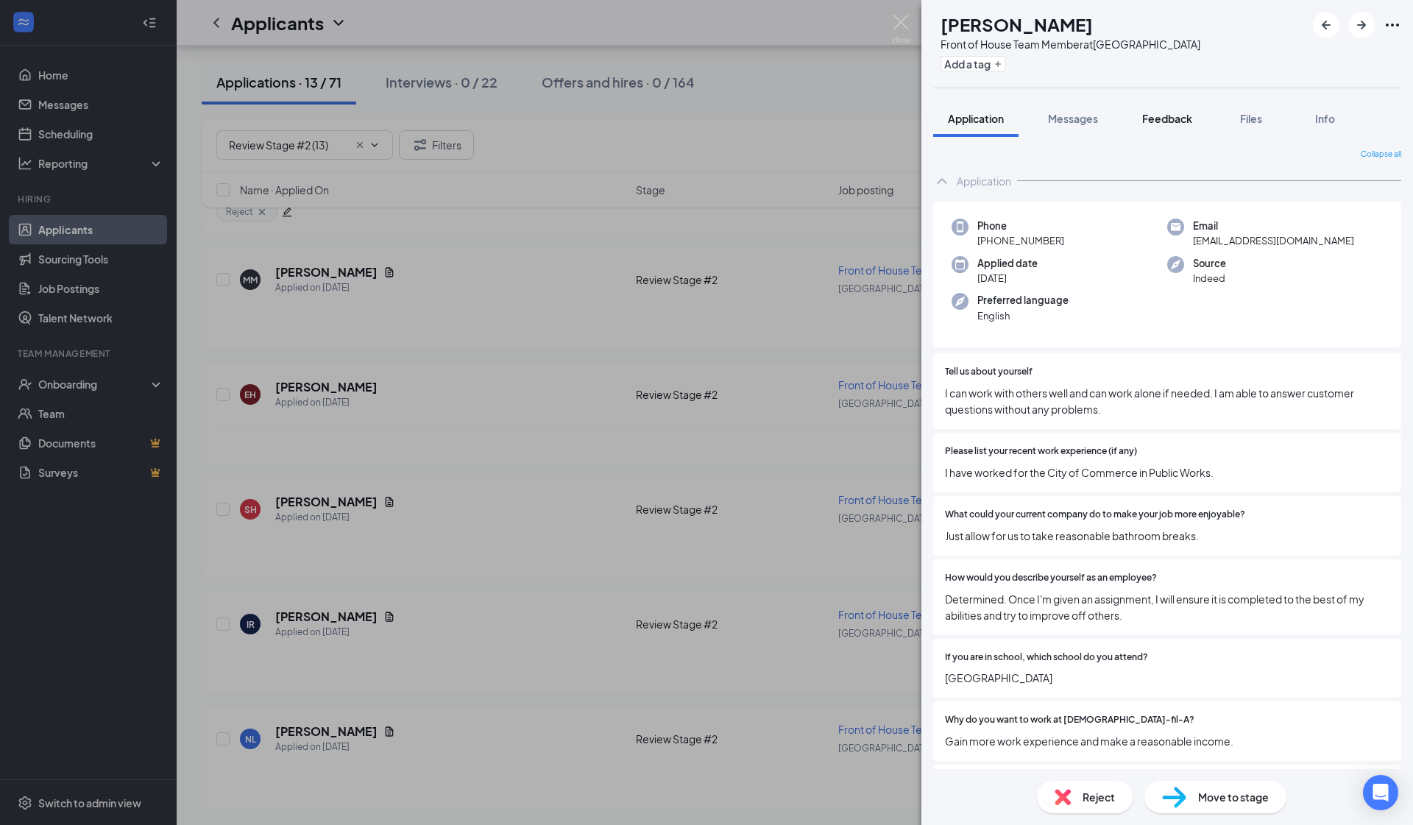
click at [744, 124] on span "Feedback" at bounding box center [1168, 118] width 50 height 13
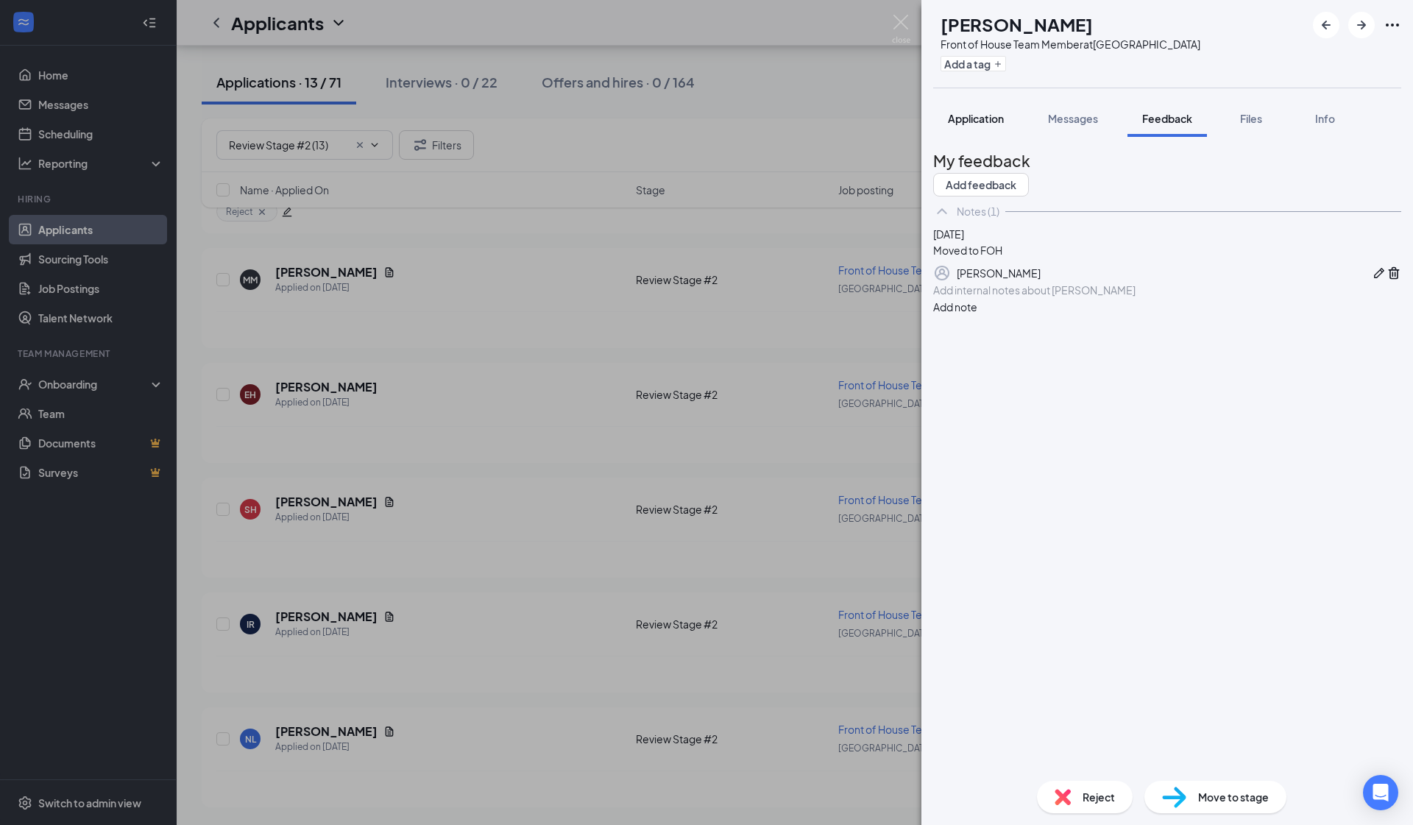
click at [744, 105] on button "Application" at bounding box center [975, 118] width 85 height 37
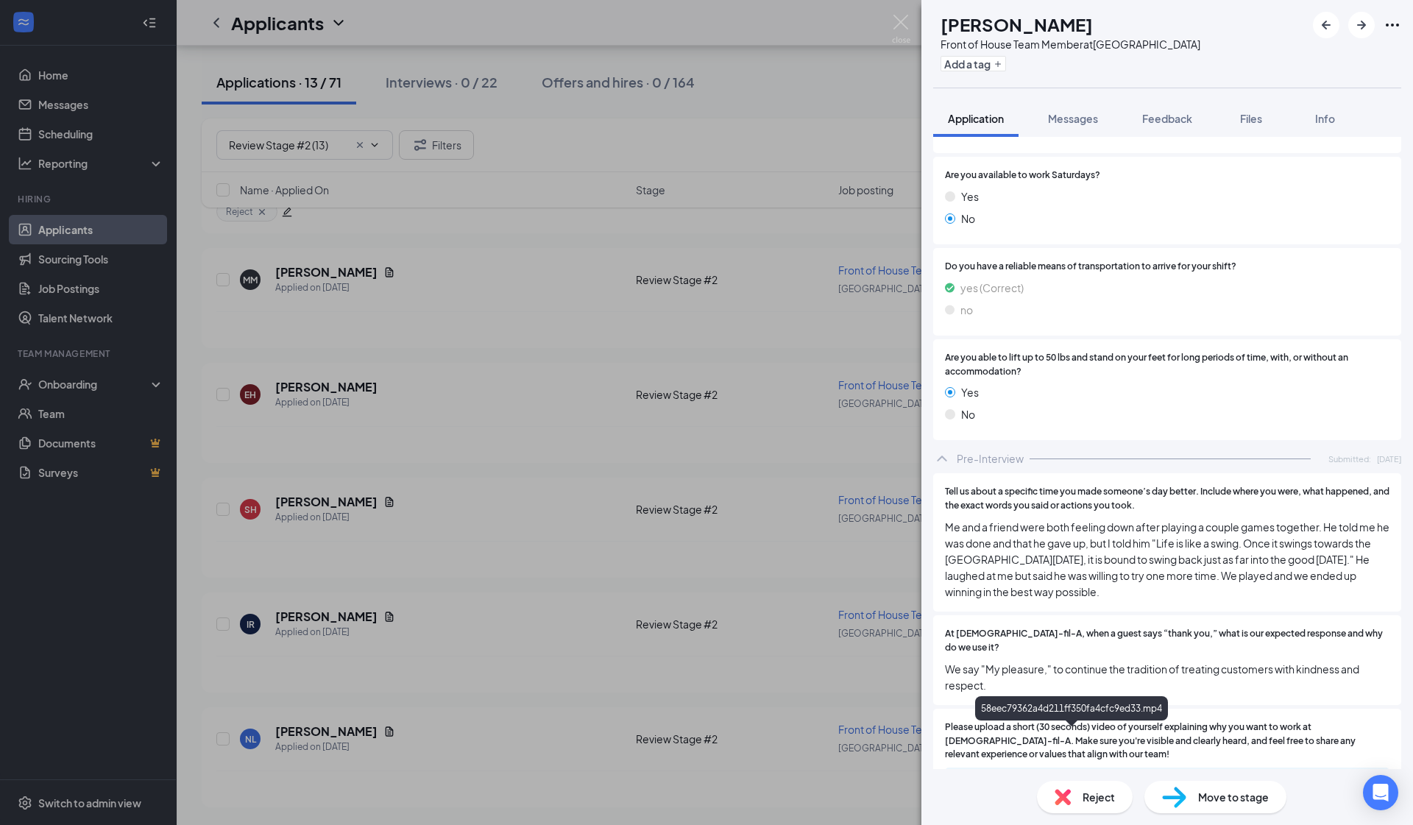
scroll to position [1823, 0]
click at [744, 752] on div "58eec79362a4d211ff350fa4cfc9ed33.mp4" at bounding box center [1075, 783] width 206 height 12
click at [744, 61] on button "Add a tag" at bounding box center [974, 63] width 66 height 15
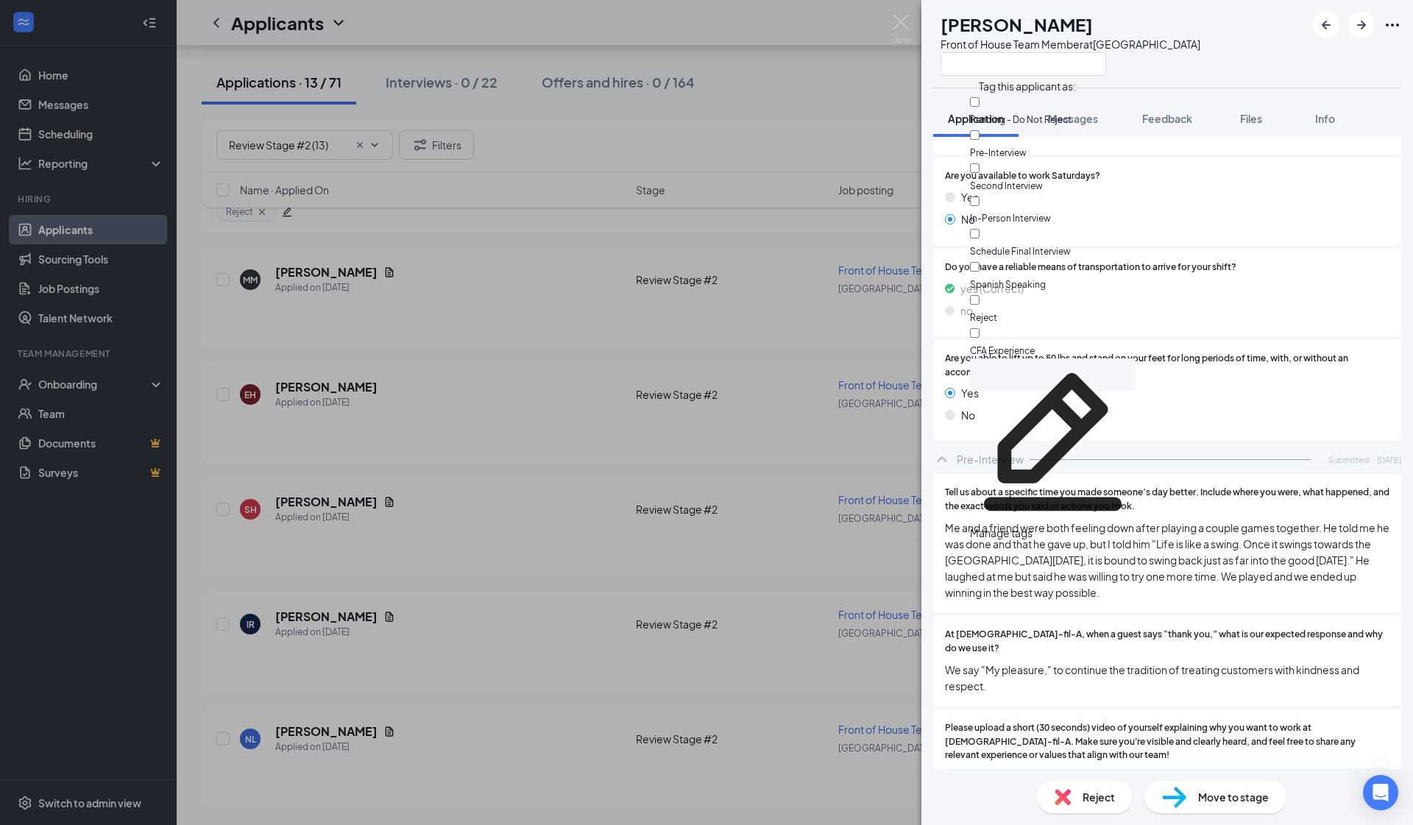
click at [744, 295] on input "Reject" at bounding box center [975, 300] width 10 height 10
checkbox input "true"
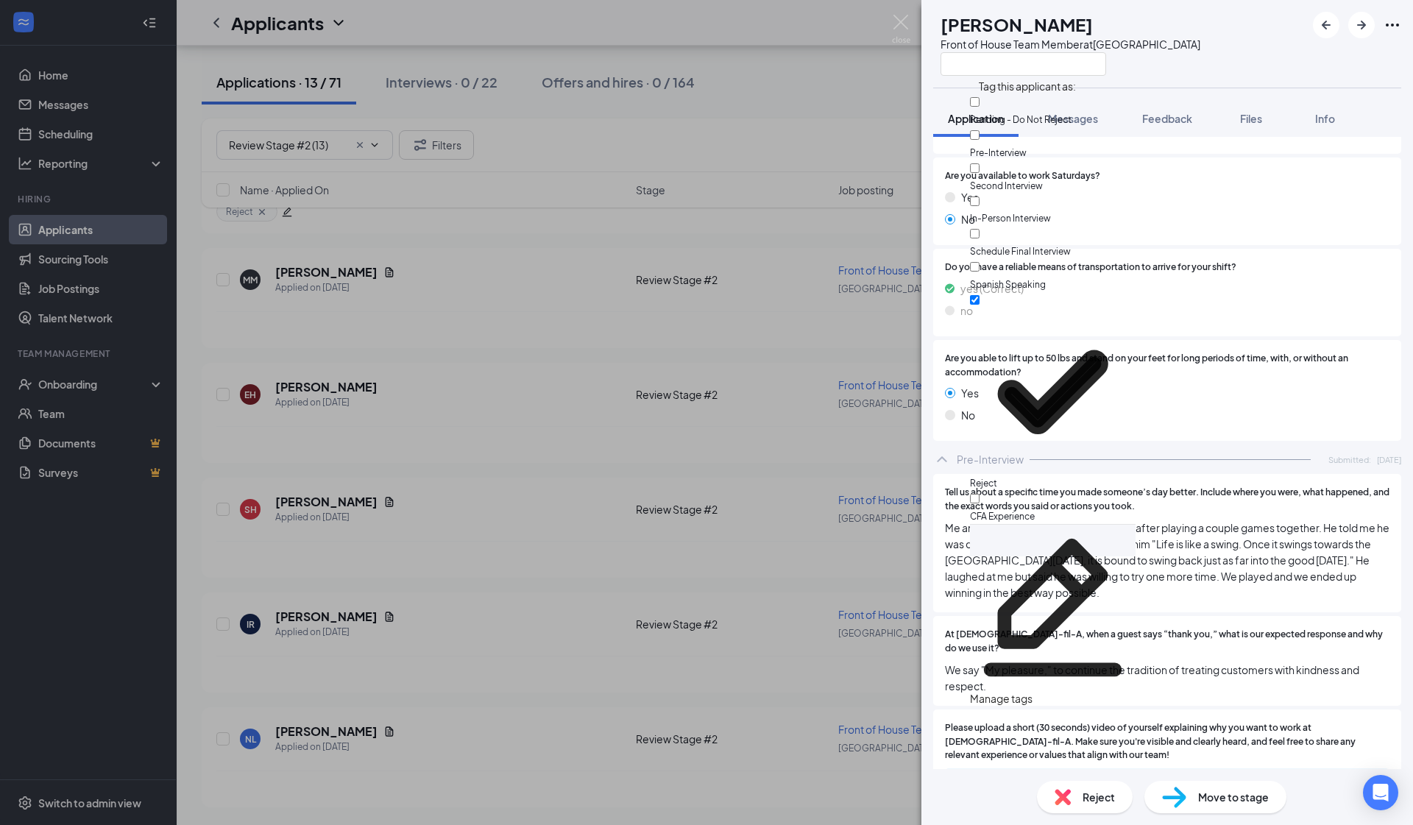
click at [744, 407] on div "Are you able to lift up to 50 lbs and stand on your feet for long periods of ti…" at bounding box center [1167, 391] width 468 height 102
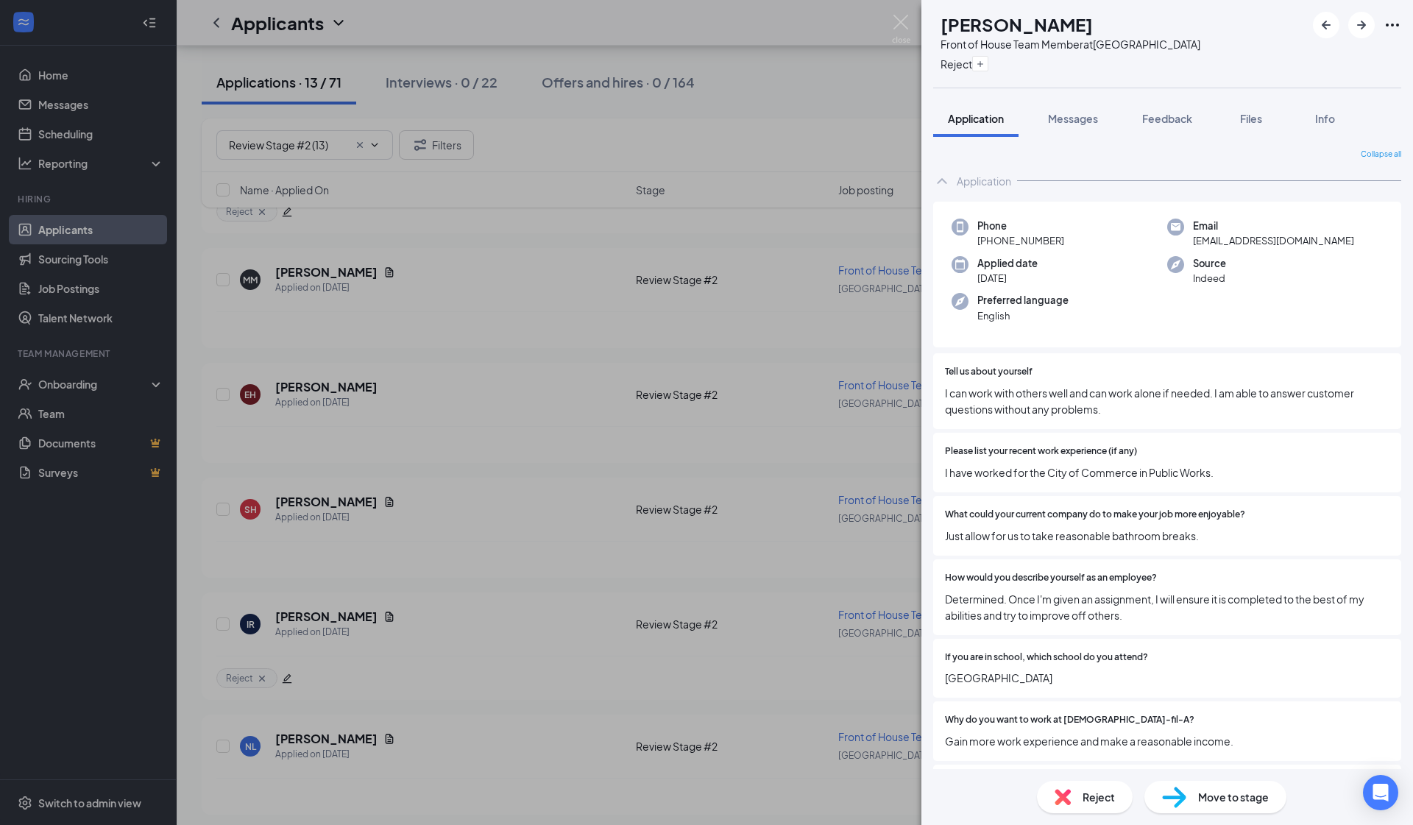
scroll to position [0, 0]
click at [498, 445] on div "IR Izzea Romero Front of House Team Member at South Gate Reject Application Mes…" at bounding box center [706, 412] width 1413 height 825
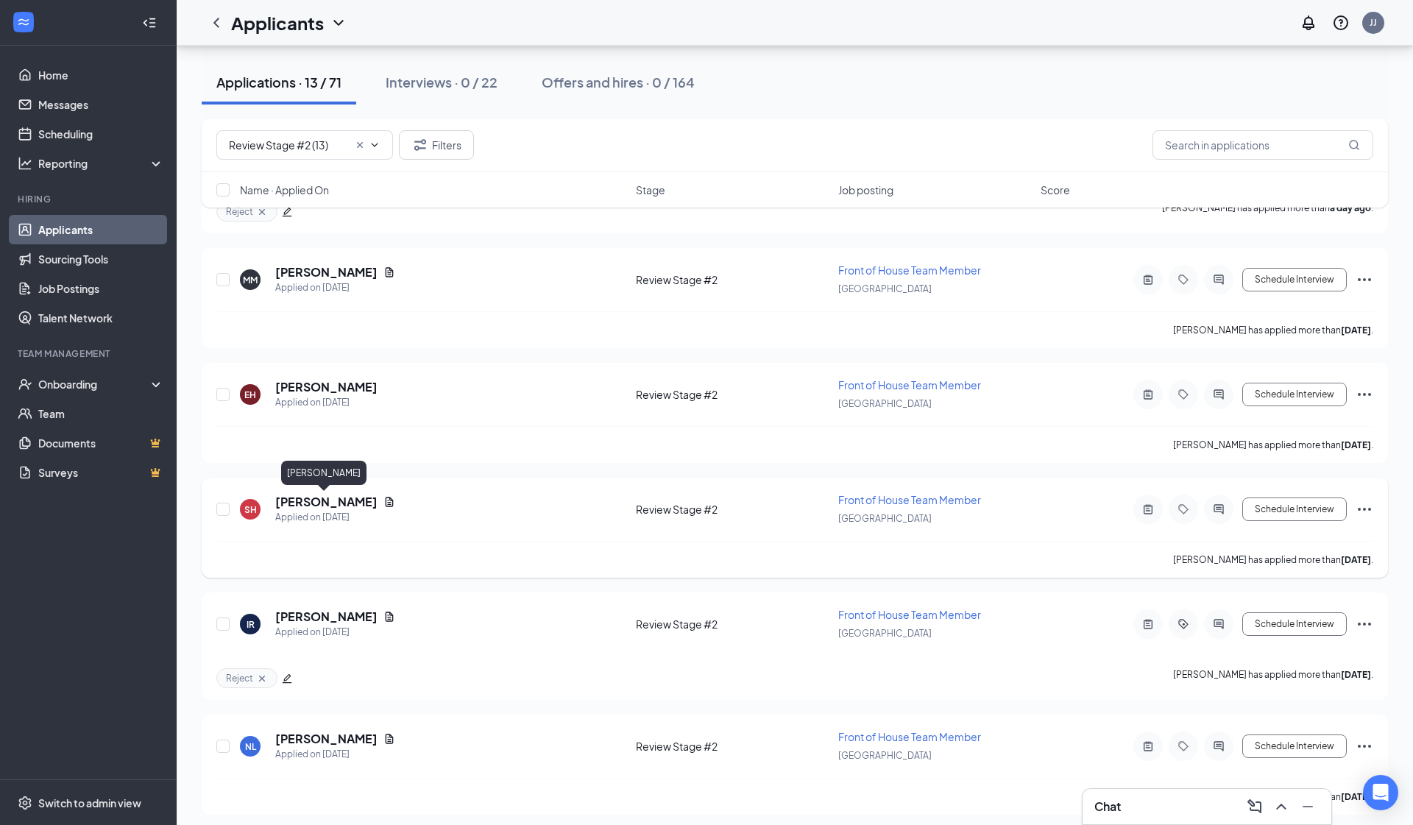
click at [329, 501] on h5 "Sydney Hopson" at bounding box center [326, 502] width 102 height 16
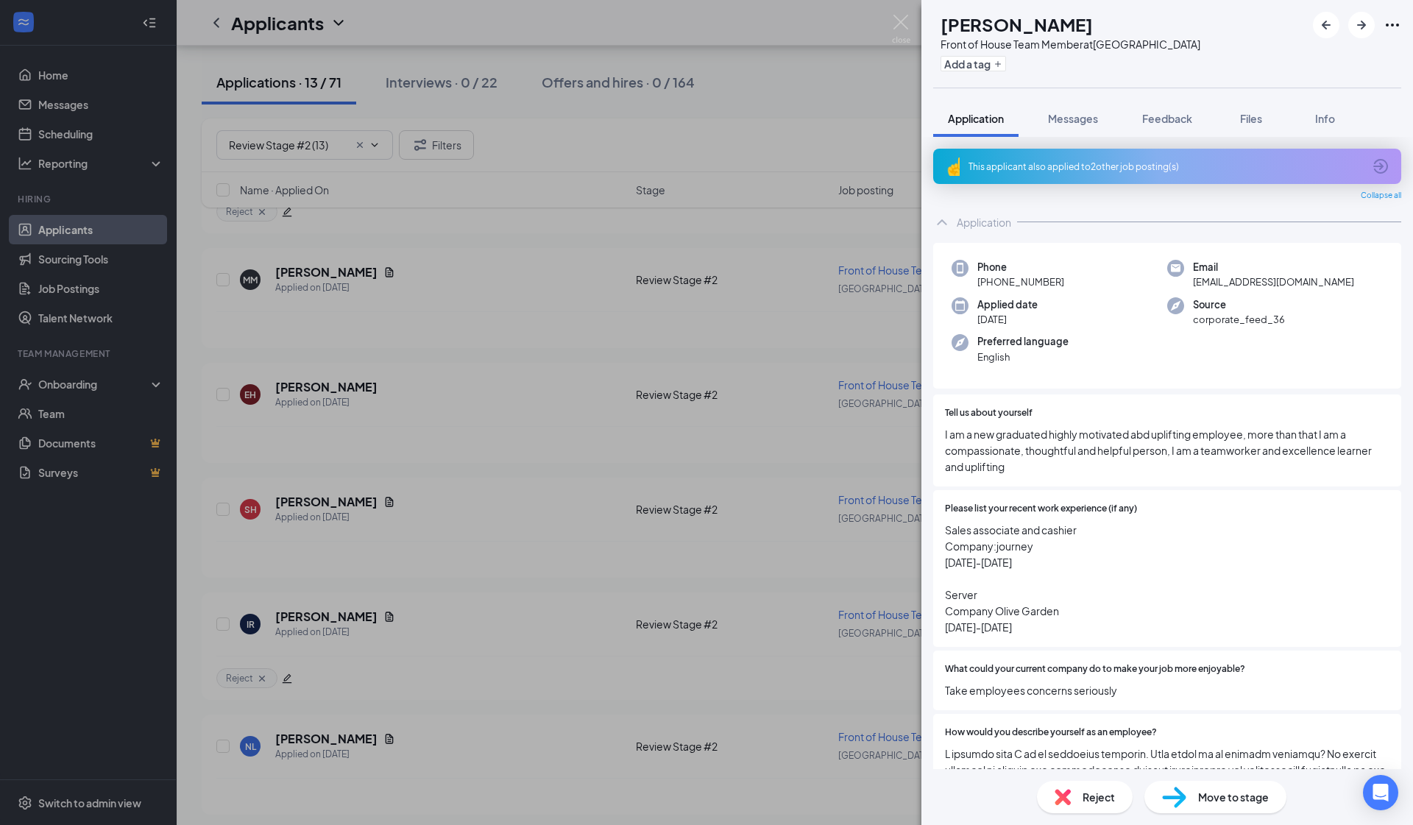
click at [744, 162] on div "This applicant also applied to 2 other job posting(s)" at bounding box center [1166, 166] width 395 height 13
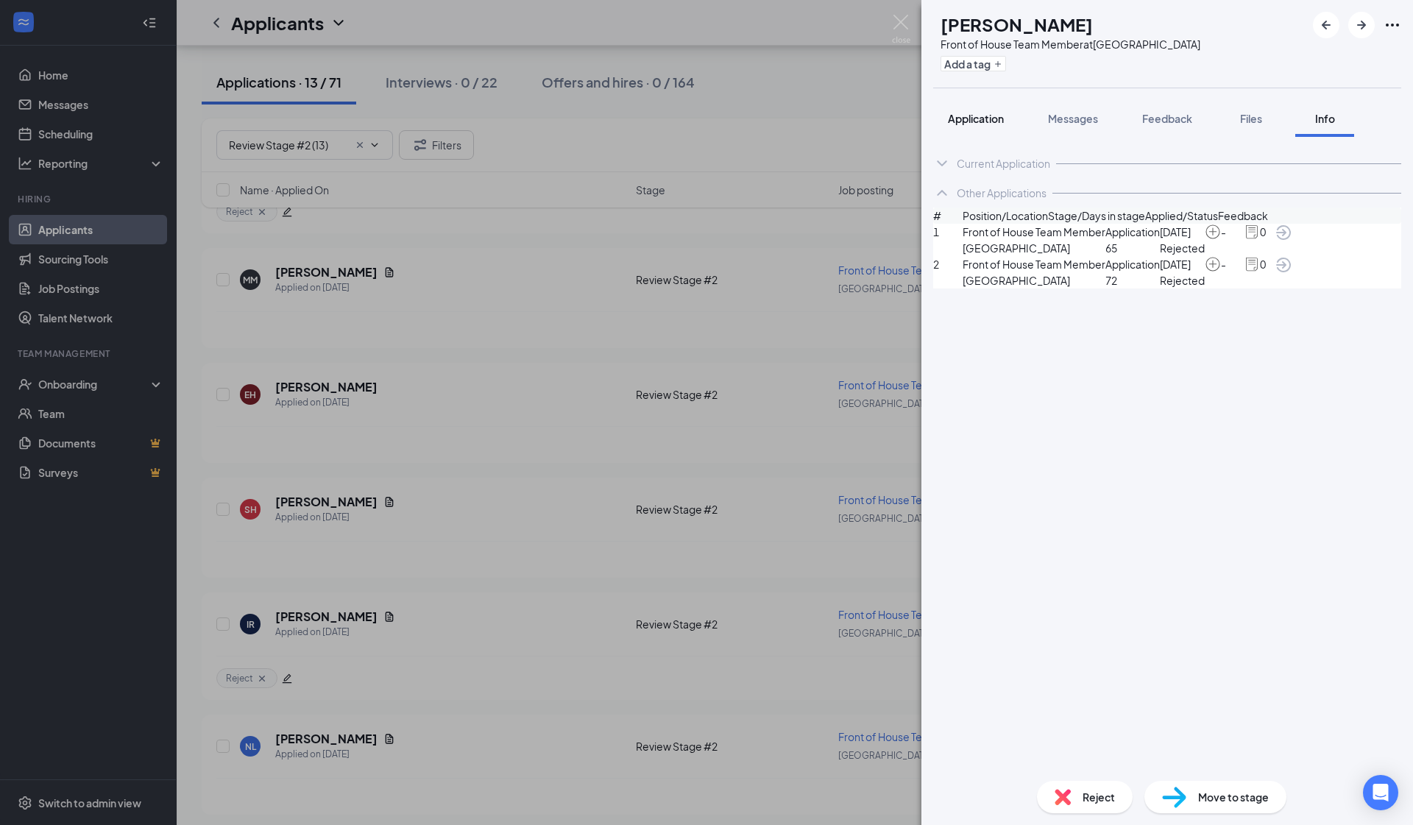
click at [744, 124] on span "Application" at bounding box center [976, 118] width 56 height 13
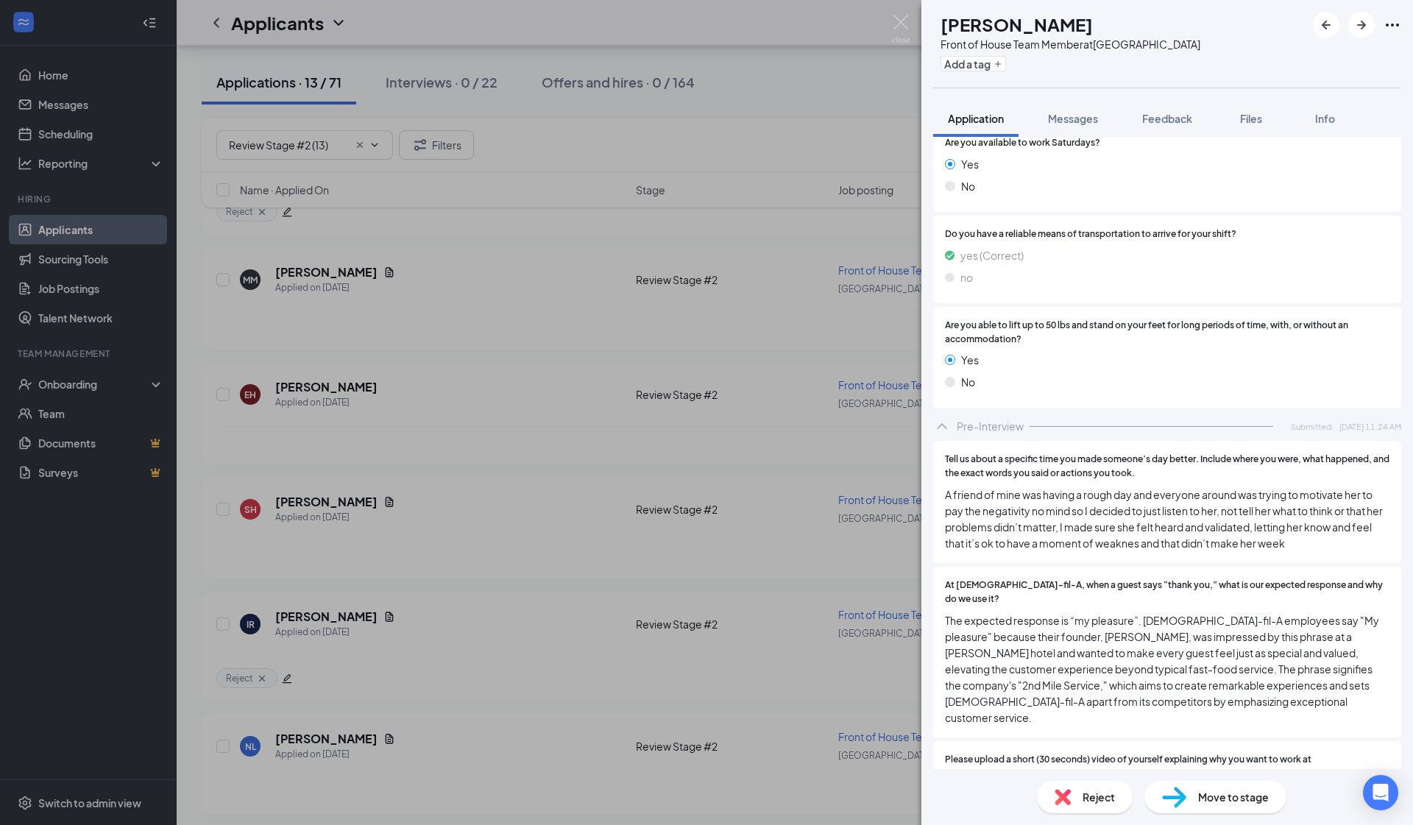
scroll to position [2609, 0]
click at [744, 752] on div "a3ccfd5a9d4562b26b3512ae2802d5a5.MOV" at bounding box center [1075, 816] width 206 height 12
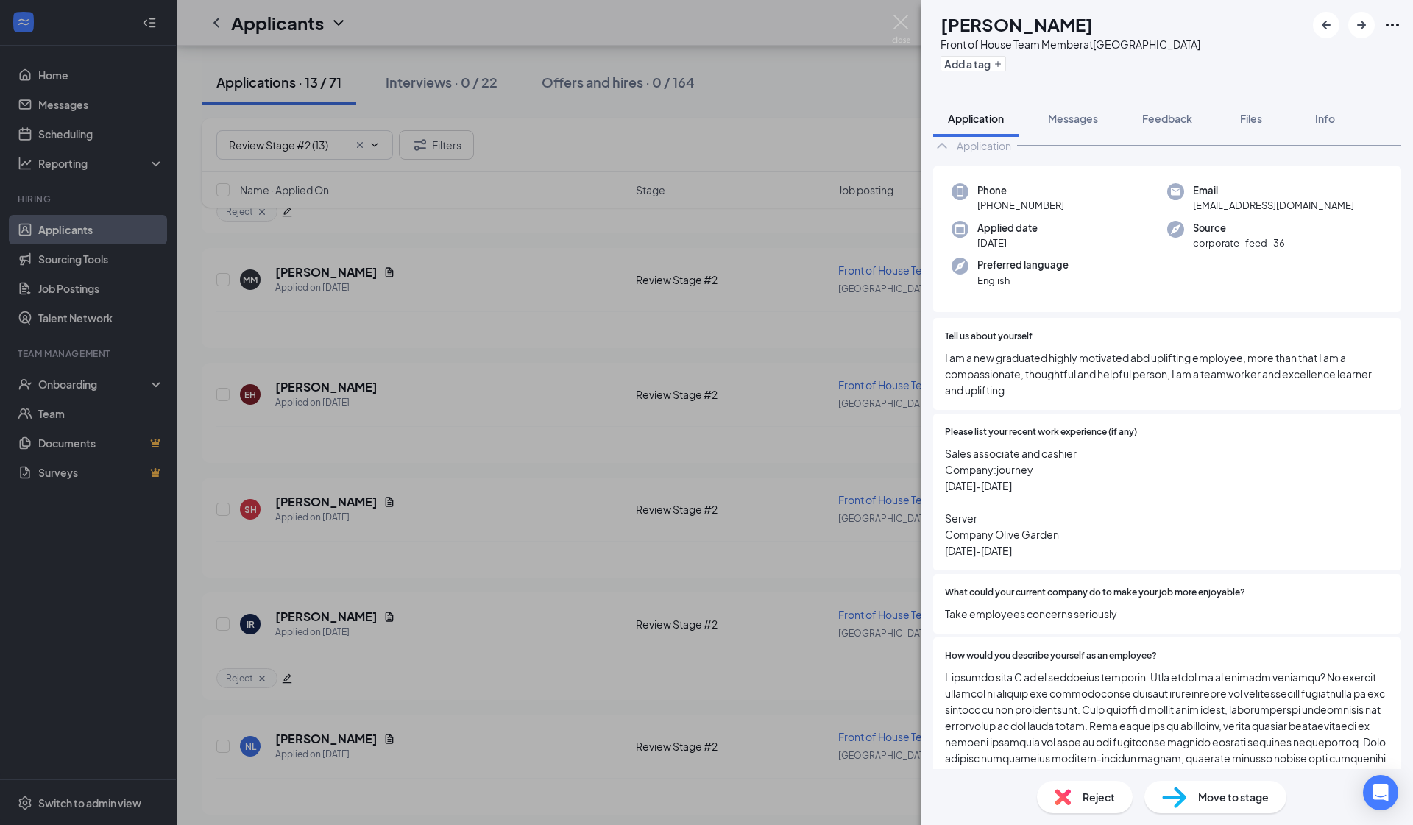
scroll to position [75, 0]
click at [744, 69] on button "Add a tag" at bounding box center [974, 63] width 66 height 15
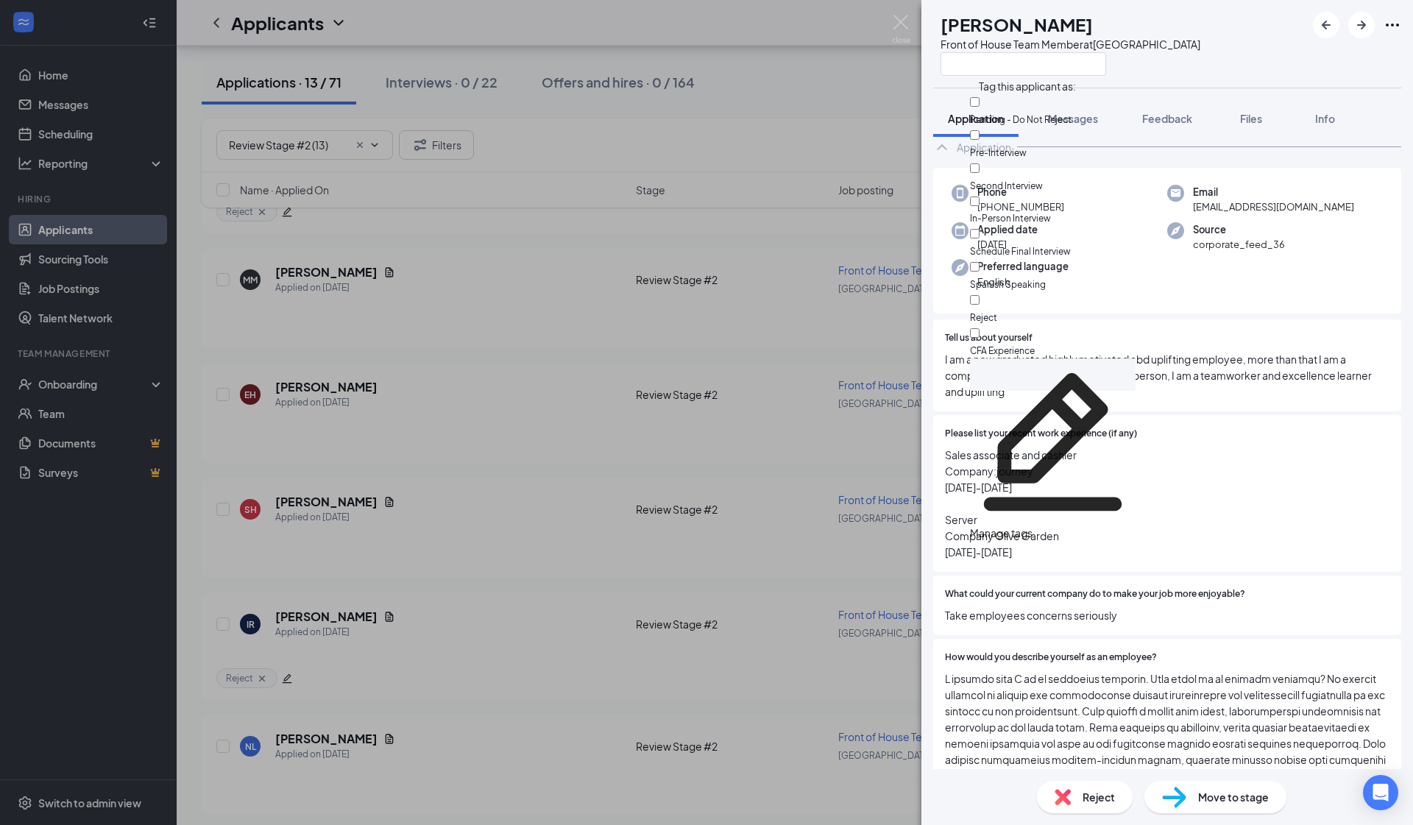
click at [744, 295] on input "Reject" at bounding box center [975, 300] width 10 height 10
checkbox input "true"
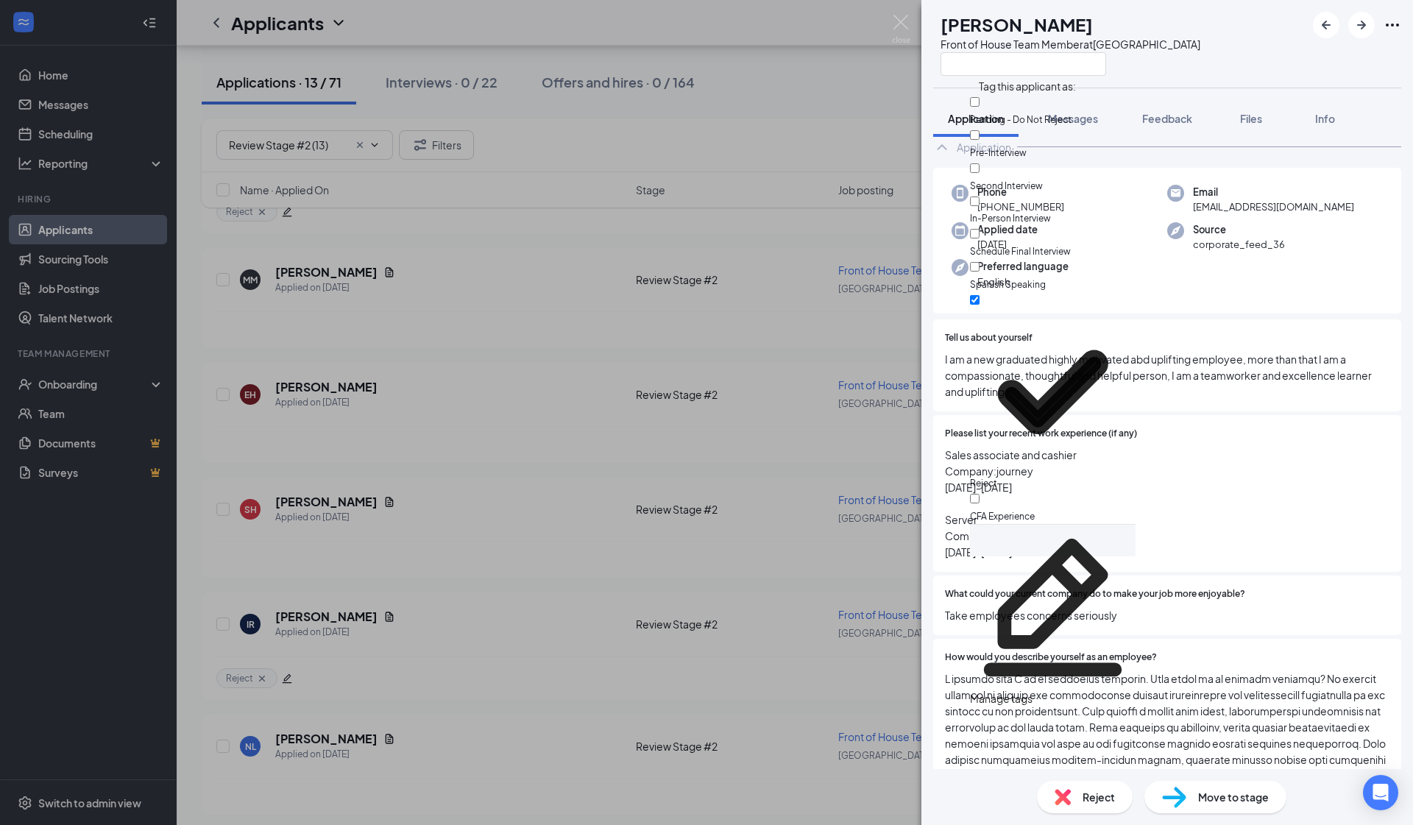
click at [744, 431] on span "Please list your recent work experience (if any)" at bounding box center [1041, 434] width 192 height 14
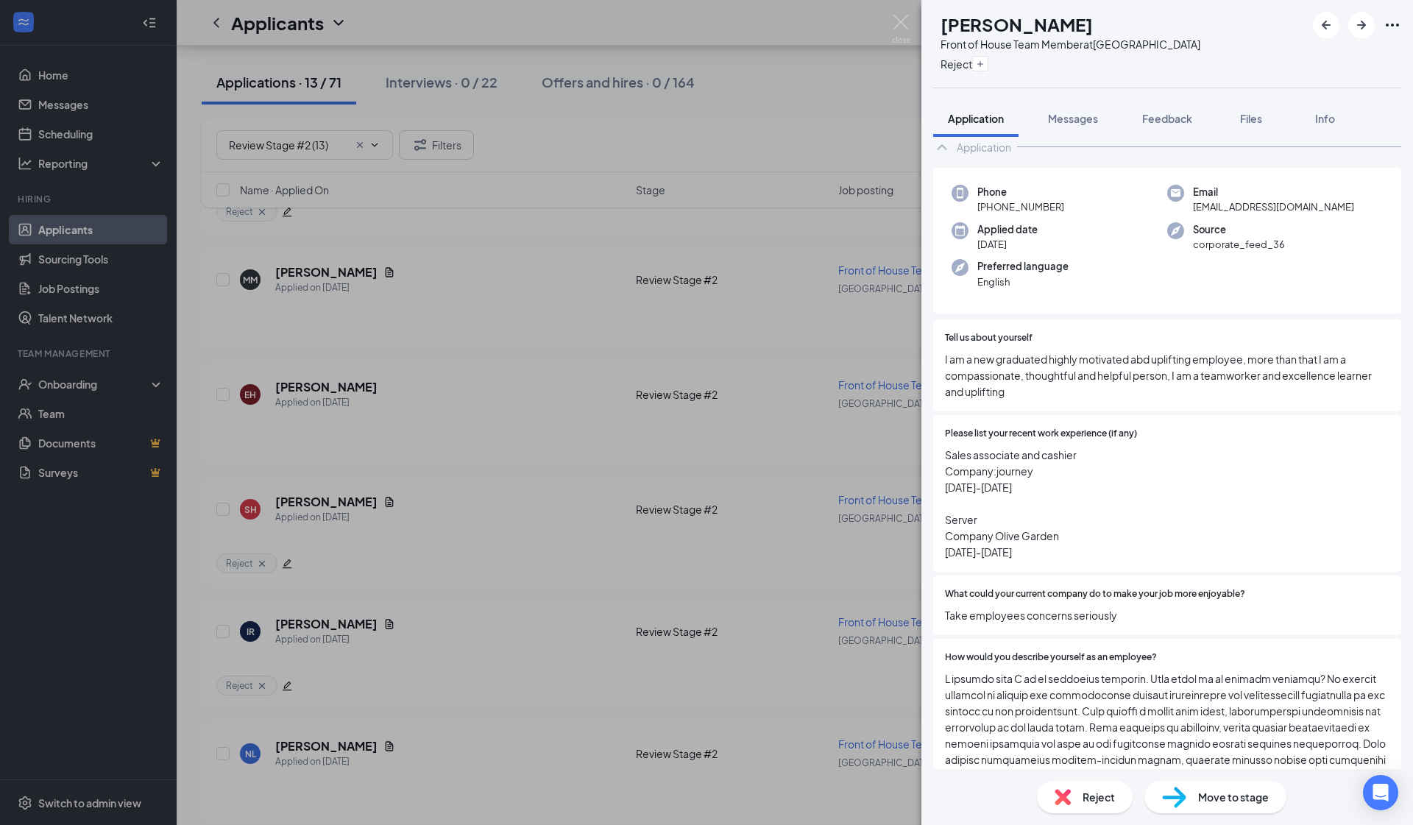
click at [333, 390] on div "SH Sydney Hopson Front of House Team Member at South Gate Reject Application Me…" at bounding box center [706, 412] width 1413 height 825
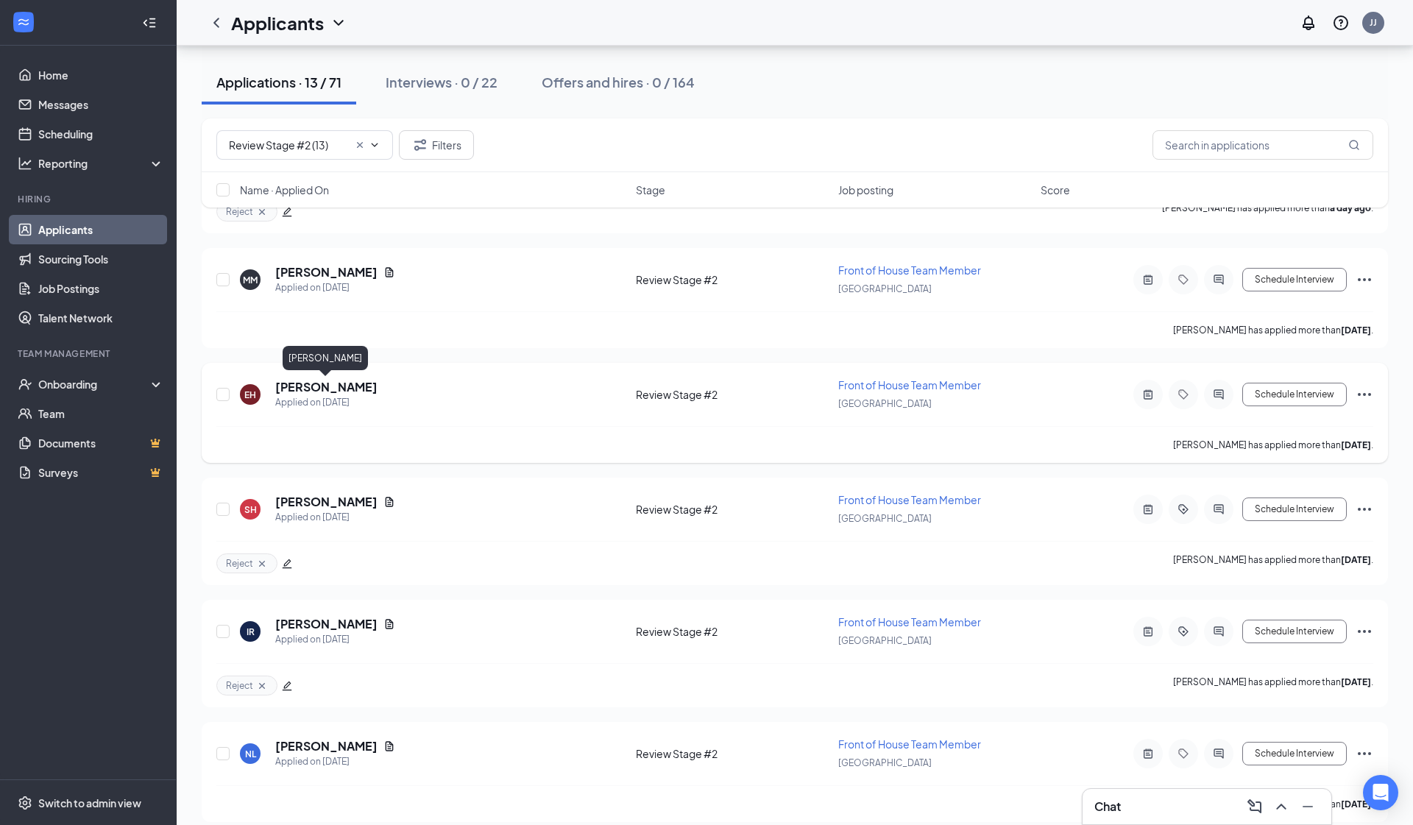
click at [331, 385] on h5 "Esrom Hernandez" at bounding box center [326, 387] width 102 height 16
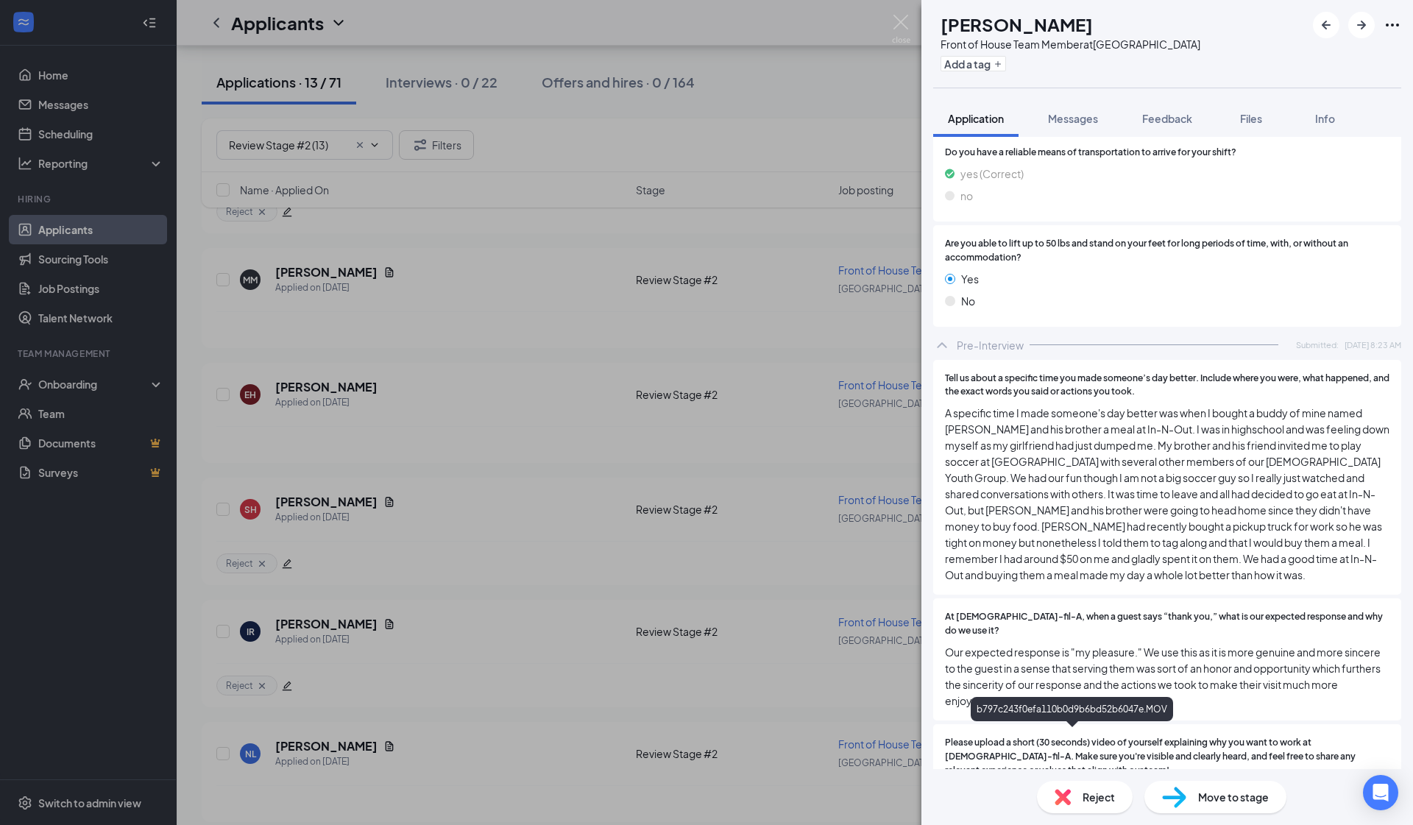
scroll to position [1938, 0]
click at [744, 724] on div "b797c243f0efa110b0d9b6bd52b6047e.MOV" at bounding box center [1072, 713] width 202 height 30
click at [744, 752] on div "b797c243f0efa110b0d9b6bd52b6047e.MOV" at bounding box center [1167, 799] width 445 height 31
click at [744, 752] on div "b797c243f0efa110b0d9b6bd52b6047e.MOV" at bounding box center [1075, 799] width 206 height 12
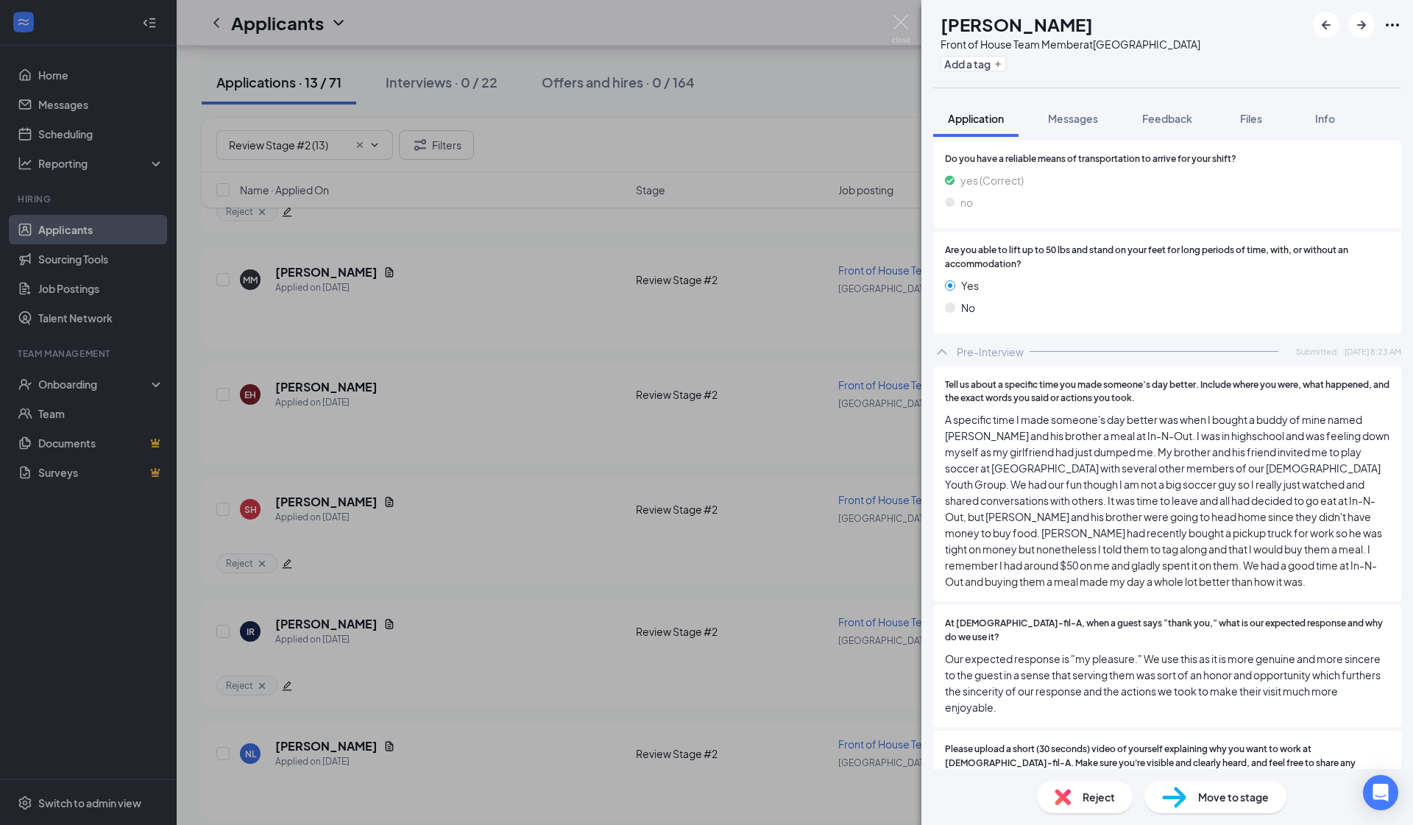
click at [744, 428] on span "A specific time I made someone's day better was when I bought a buddy of mine n…" at bounding box center [1167, 501] width 445 height 178
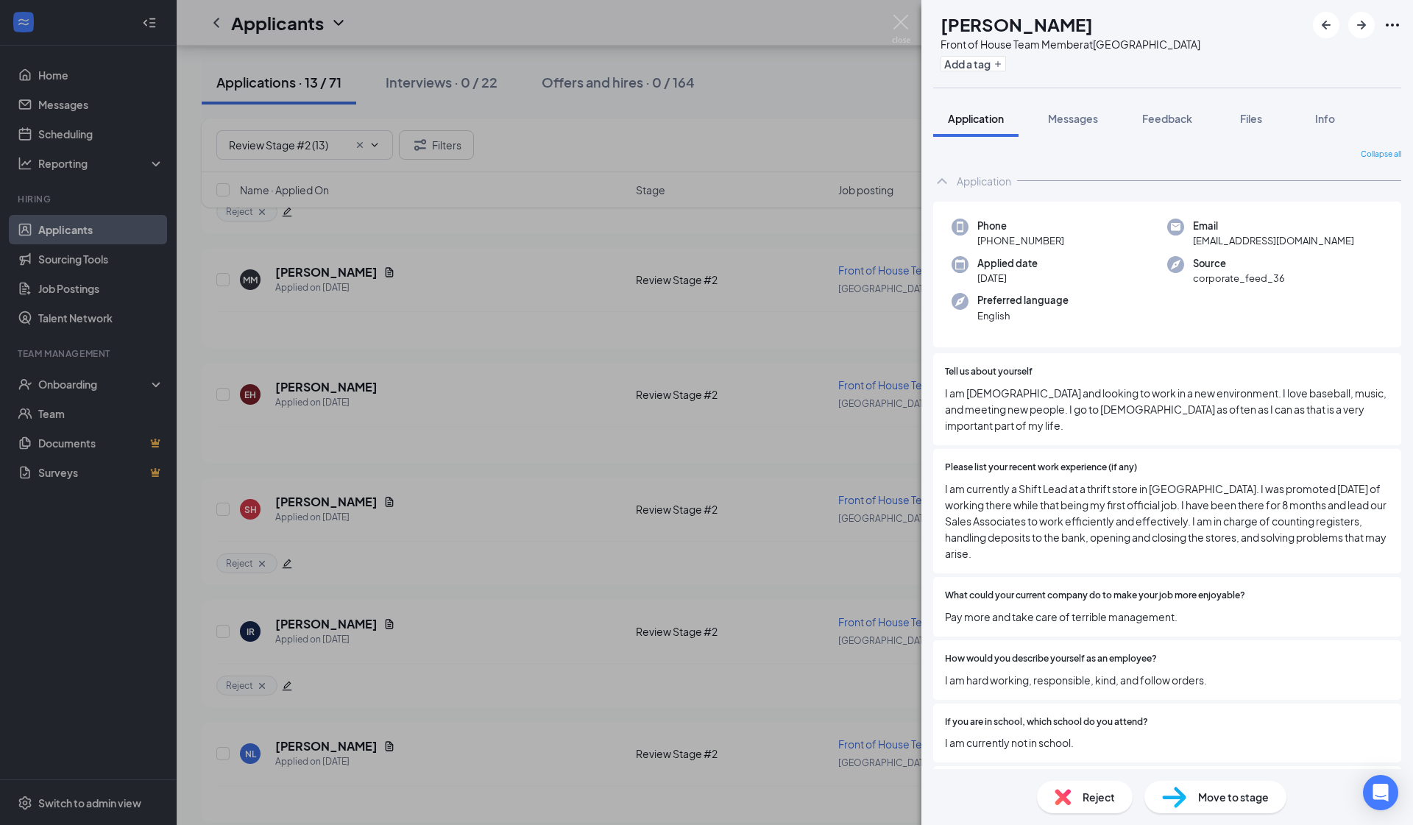
scroll to position [0, 0]
click at [744, 60] on button "Add a tag" at bounding box center [974, 63] width 66 height 15
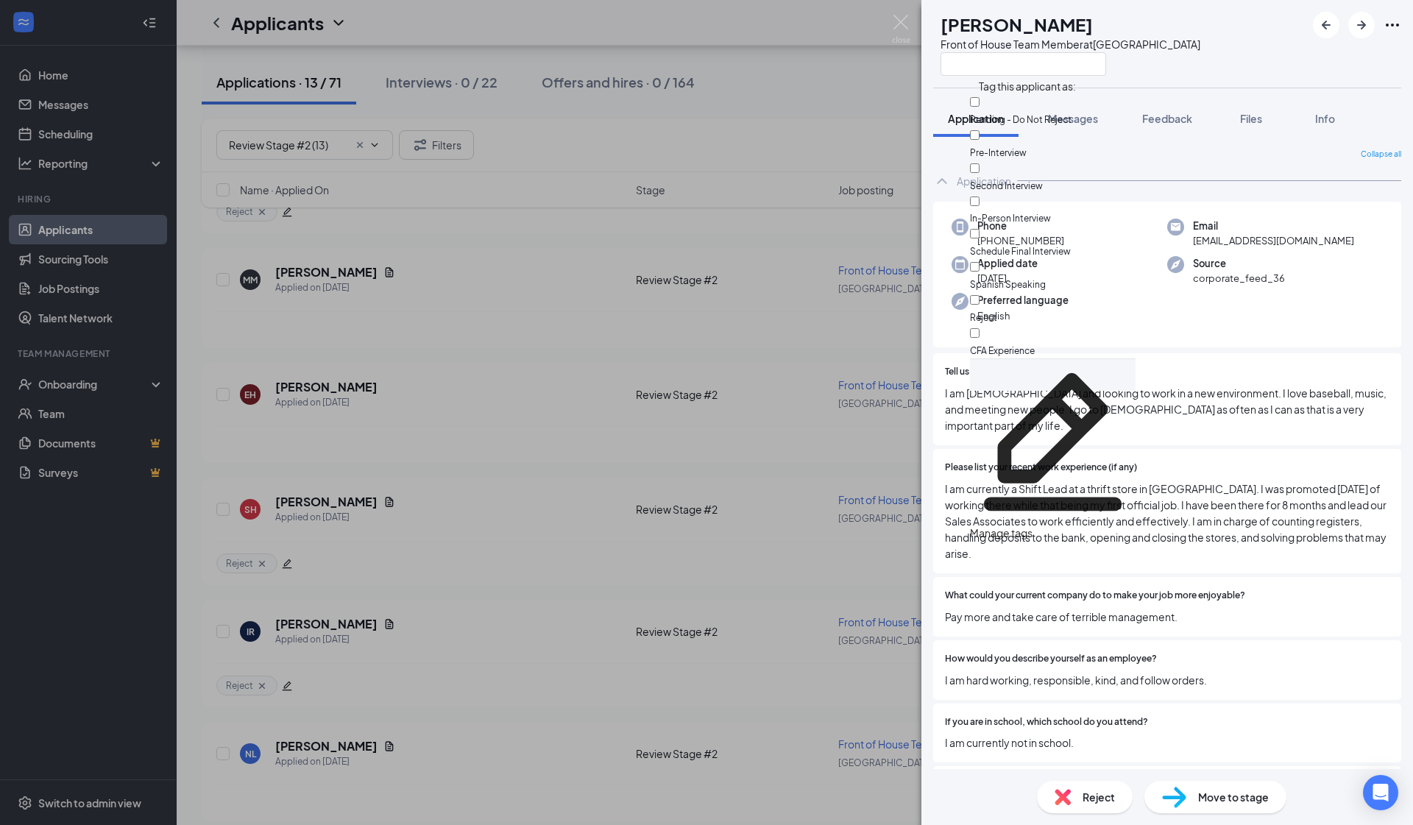
click at [744, 513] on span "I am currently a Shift Lead at a thrift store in Whittier. I was promoted withi…" at bounding box center [1167, 521] width 445 height 81
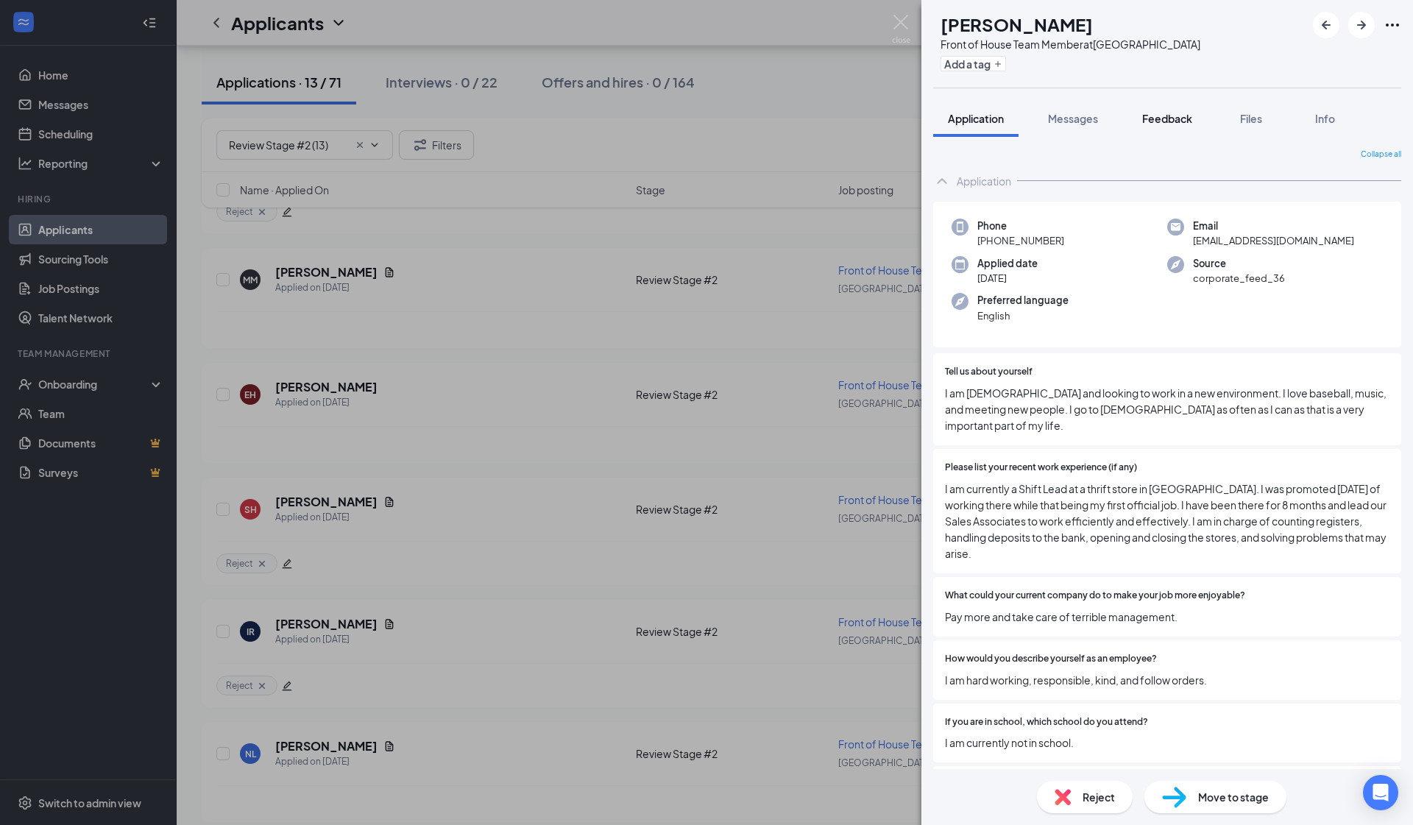
click at [744, 114] on span "Feedback" at bounding box center [1168, 118] width 50 height 13
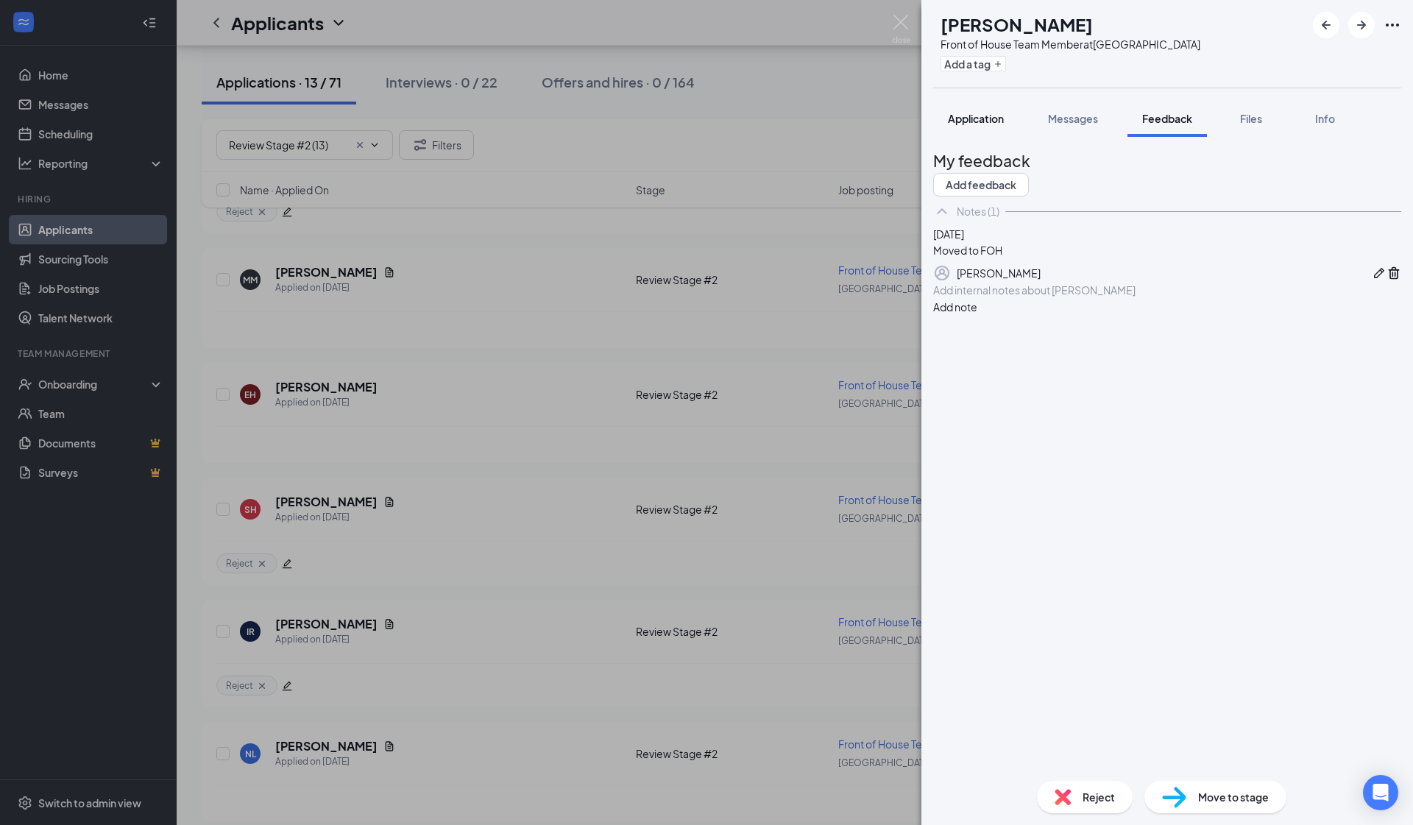
click at [744, 109] on button "Application" at bounding box center [975, 118] width 85 height 37
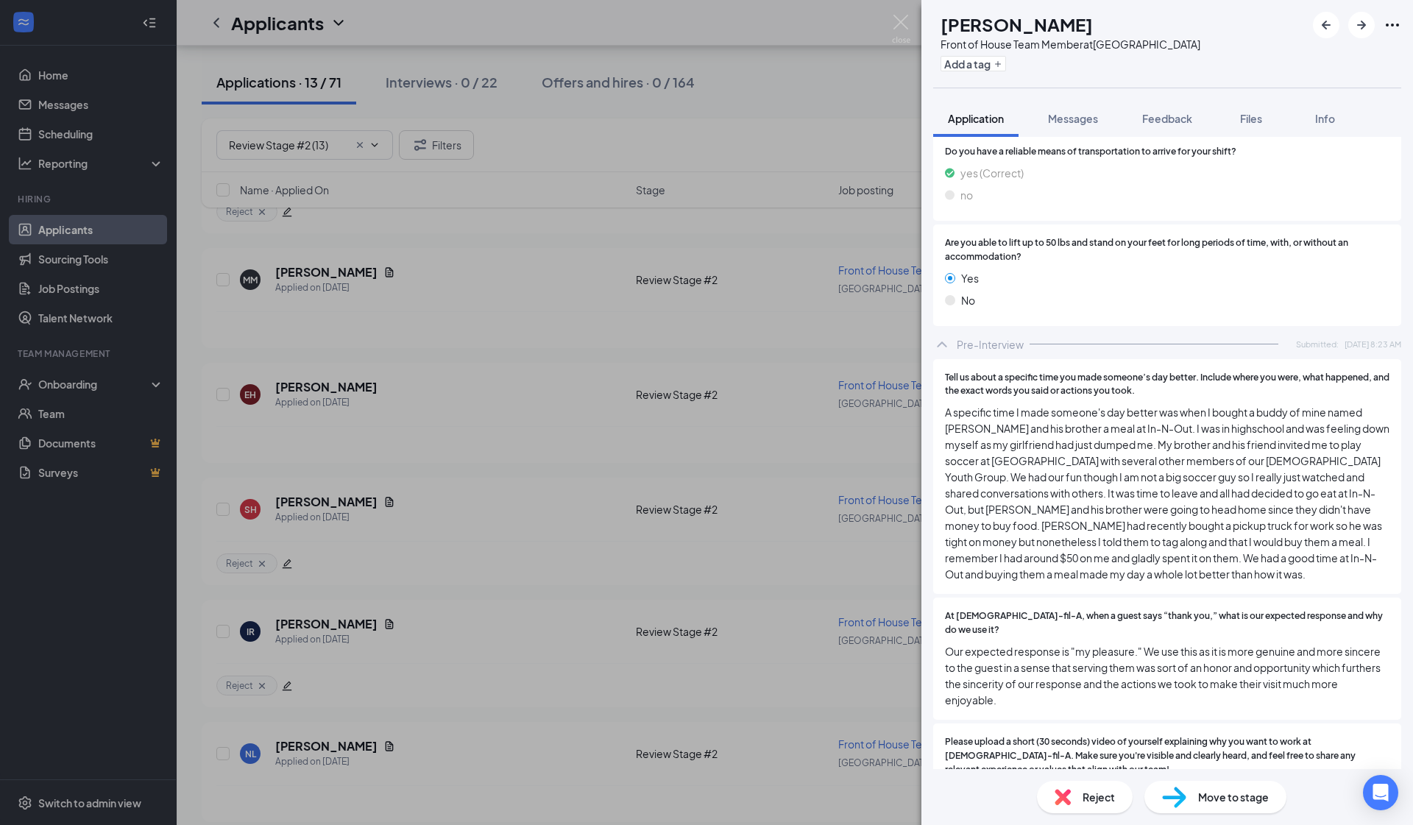
scroll to position [1938, 0]
click at [744, 66] on button "Add a tag" at bounding box center [974, 63] width 66 height 15
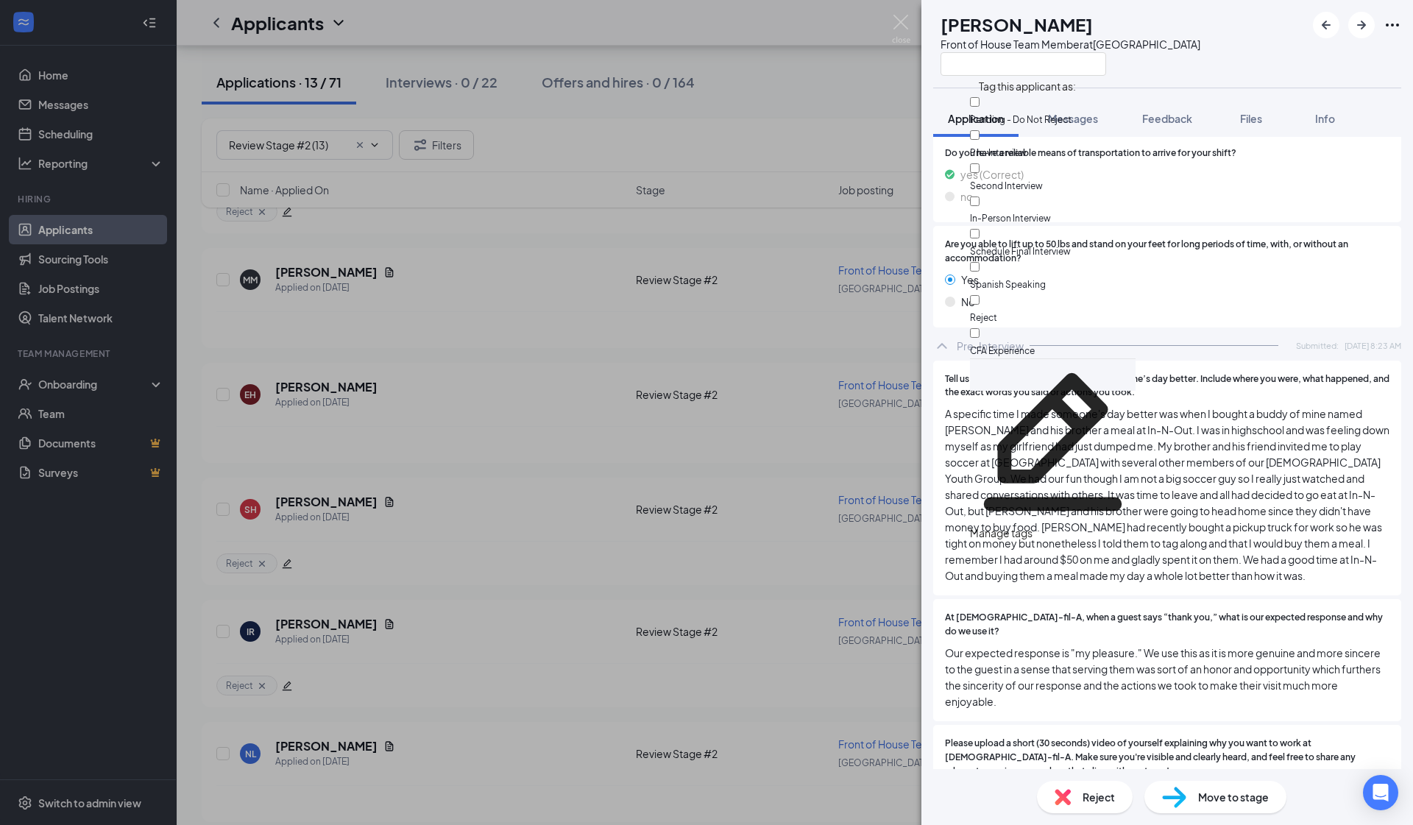
click at [744, 292] on div "Reject" at bounding box center [1053, 308] width 166 height 33
checkbox input "true"
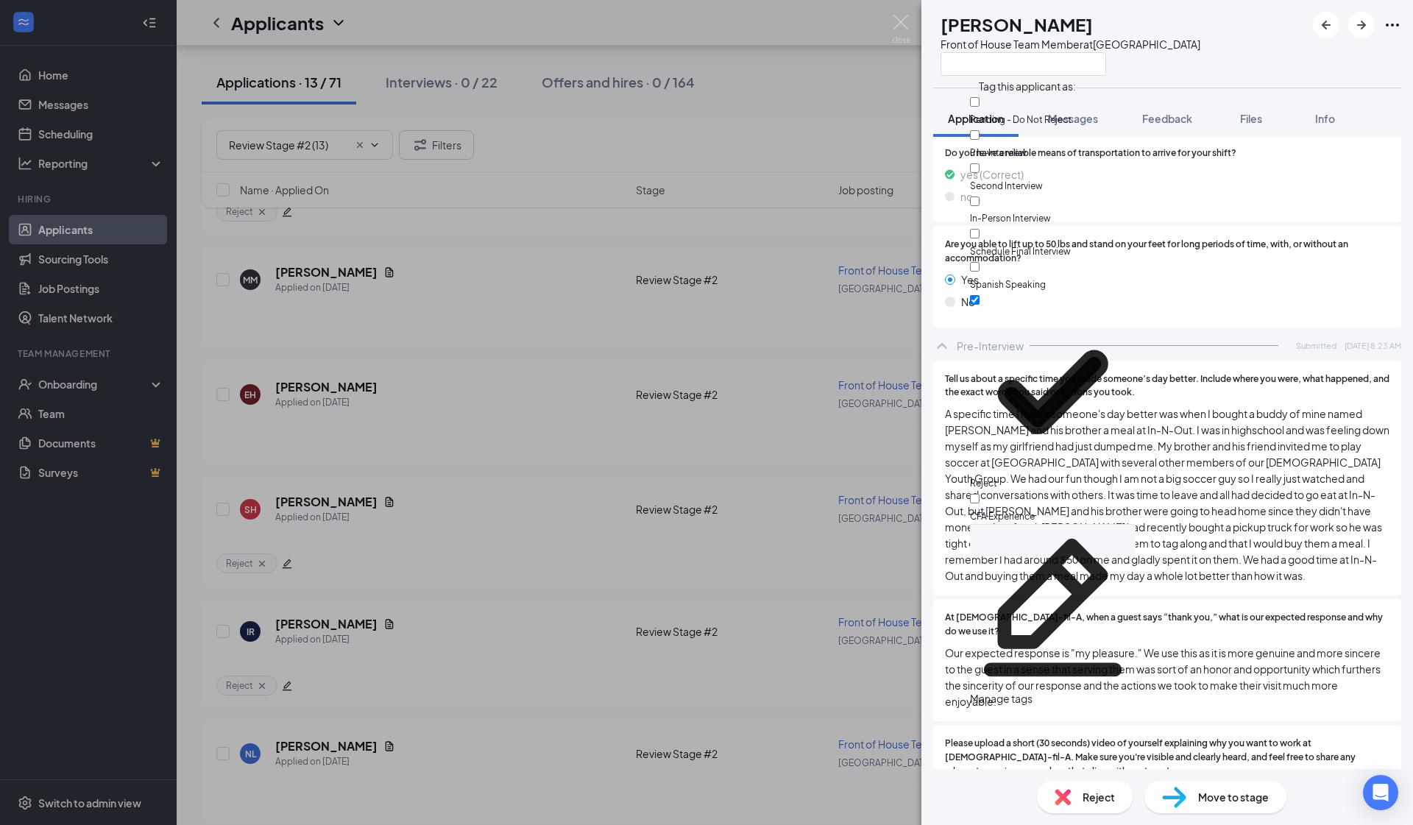
click at [585, 386] on div "EH Esrom Hernandez Front of House Team Member at South Gate Application Message…" at bounding box center [706, 412] width 1413 height 825
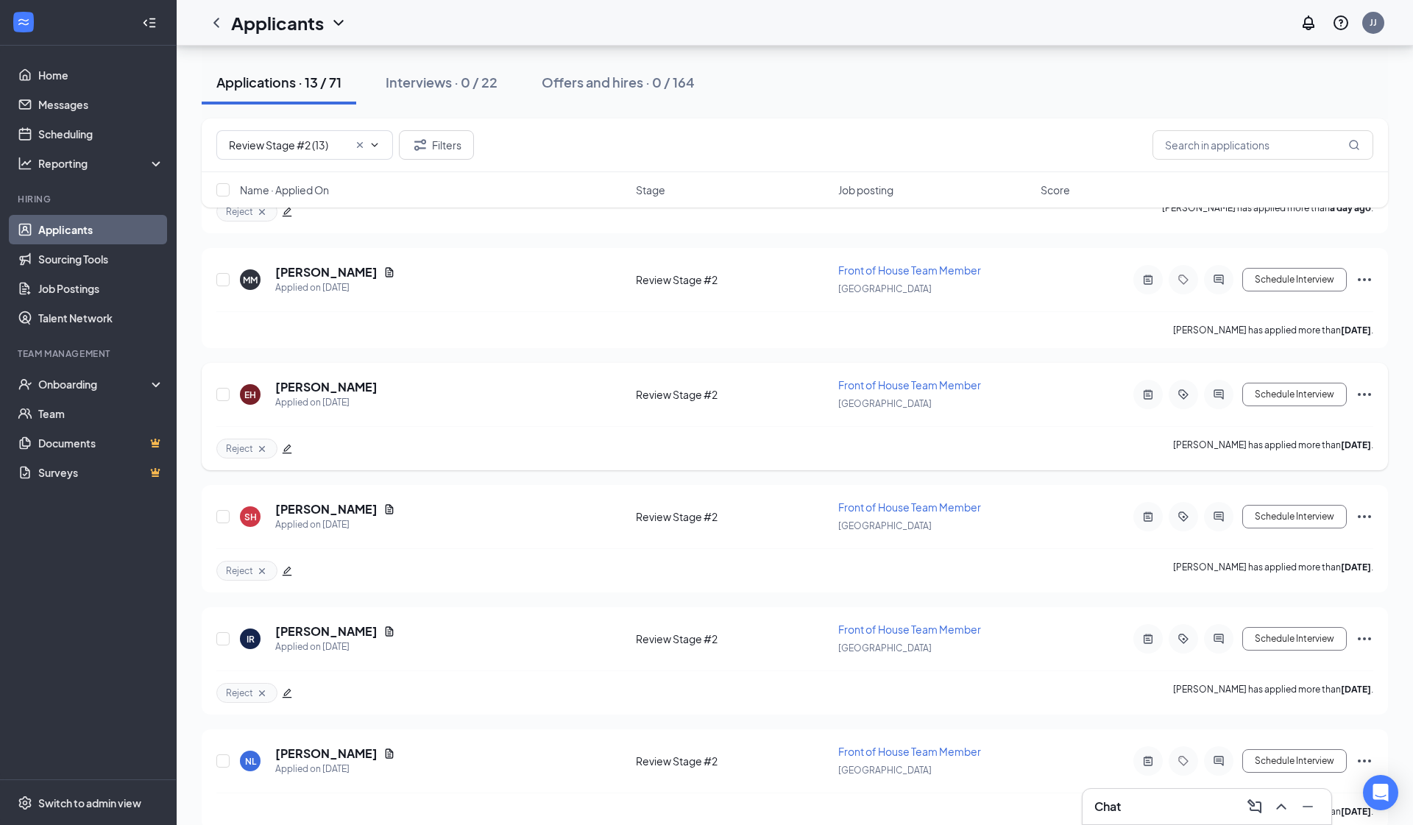
scroll to position [972, 0]
click at [326, 271] on h5 "Magda Mendoza" at bounding box center [326, 271] width 102 height 16
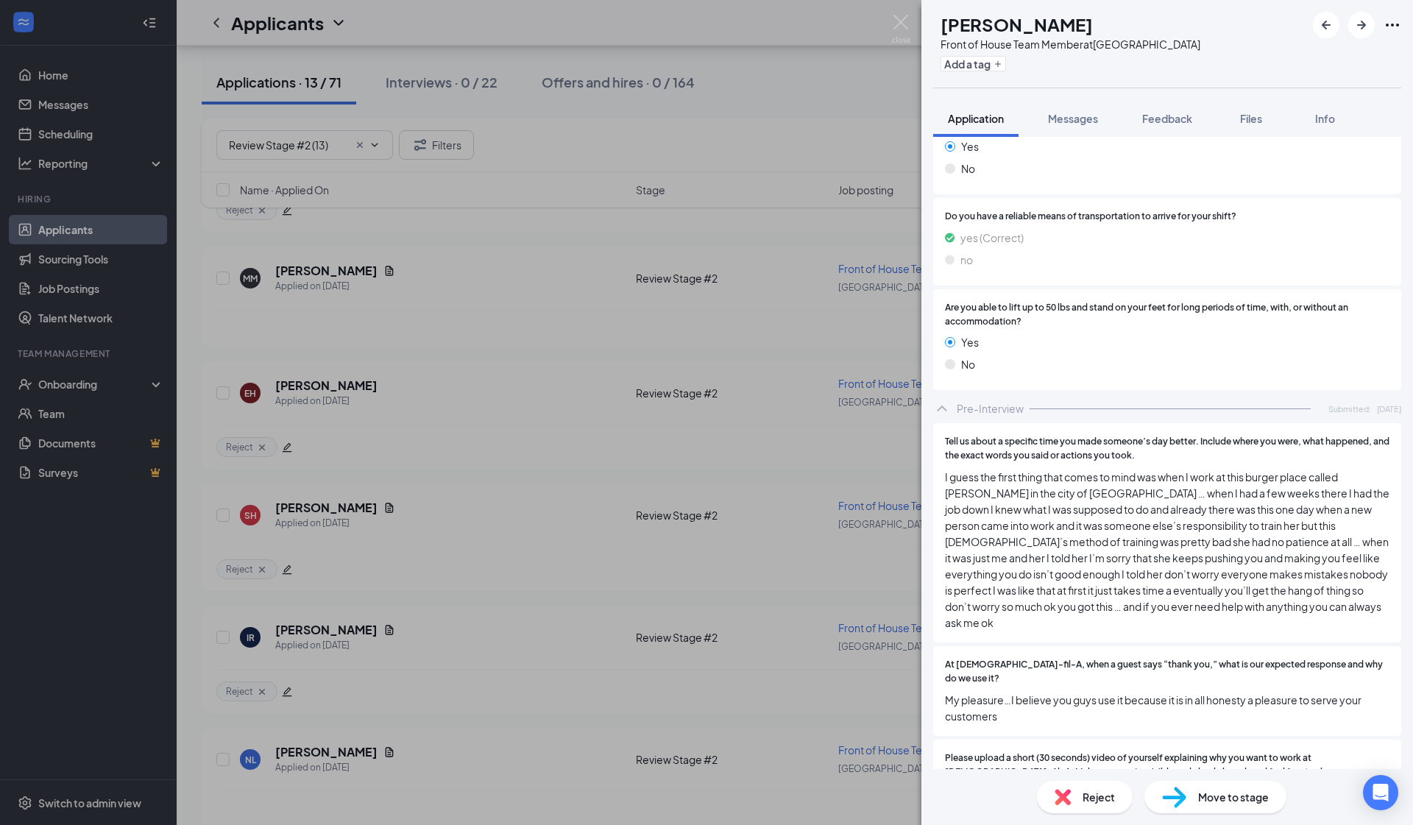
scroll to position [1969, 0]
click at [744, 752] on div "baf9ba3f6afffd7877d2fe85572ea217.mov" at bounding box center [1075, 816] width 206 height 12
click at [730, 352] on div "MM Magda Mendoza Front of House Team Member at South Gate Add a tag Application…" at bounding box center [706, 412] width 1413 height 825
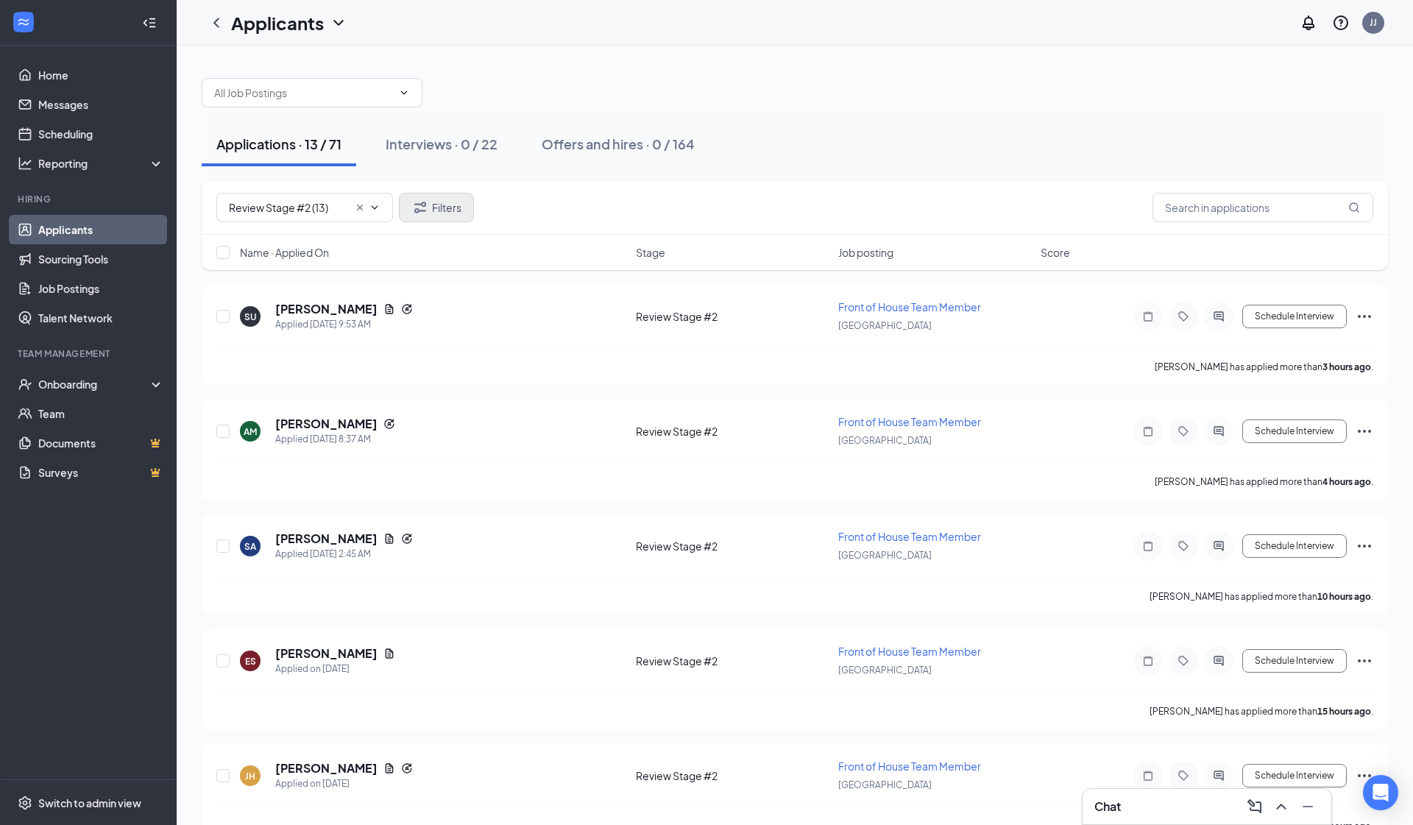
click at [423, 211] on icon "Filter" at bounding box center [420, 207] width 12 height 11
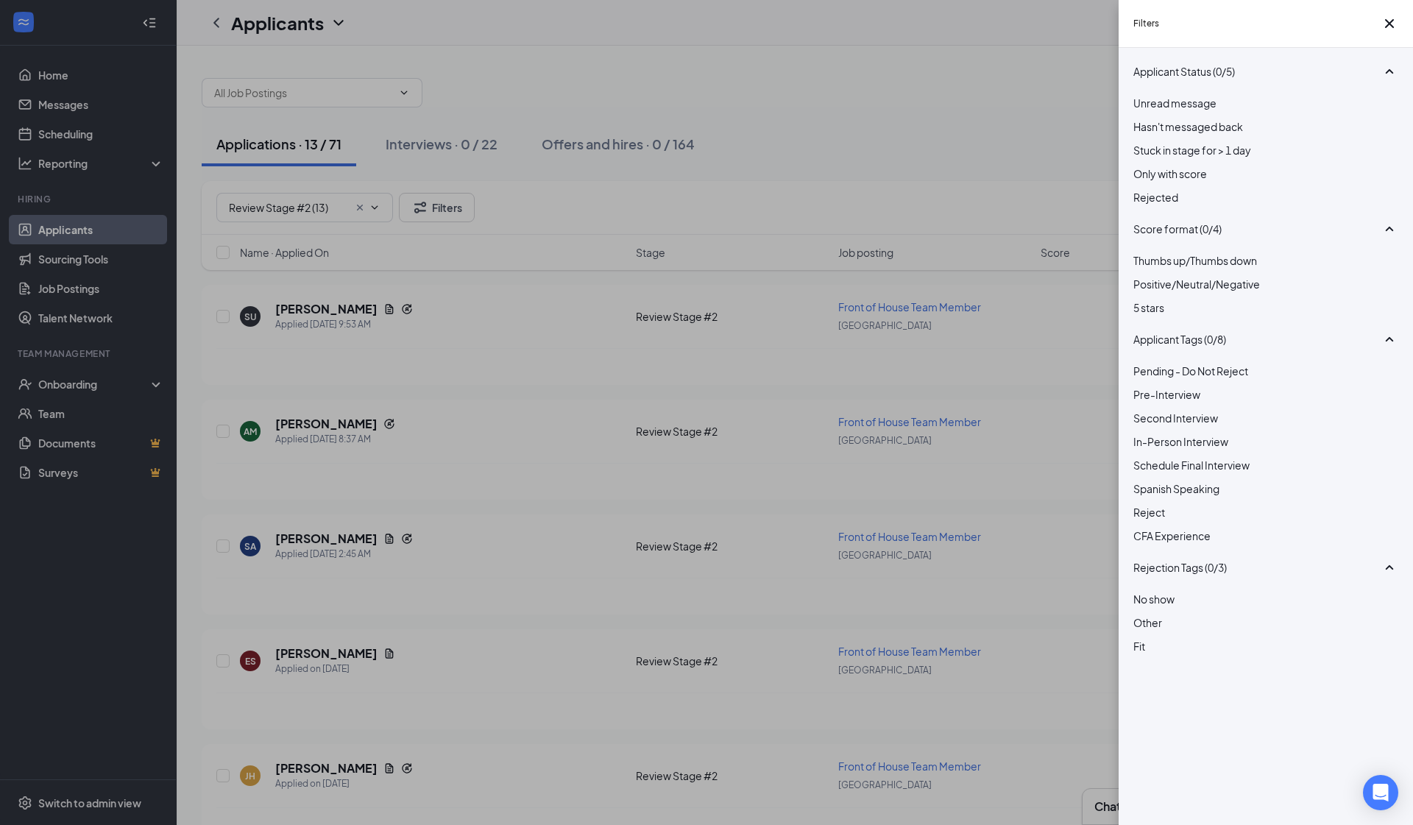
click at [744, 504] on div at bounding box center [1266, 504] width 265 height 0
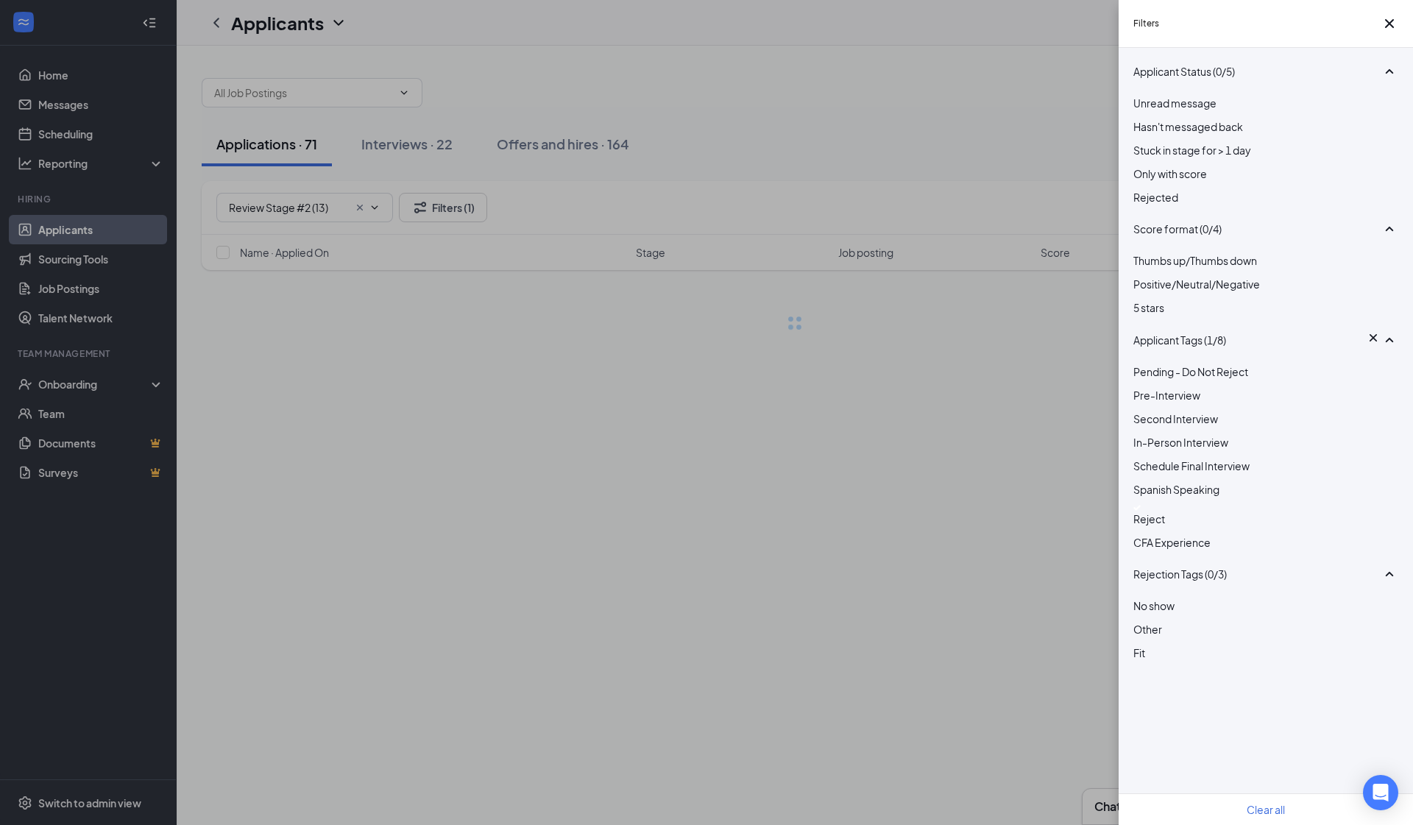
click at [744, 538] on div "Filters Applicant Status (0/5) Unread message Hasn't messaged back Stuck in sta…" at bounding box center [706, 412] width 1413 height 825
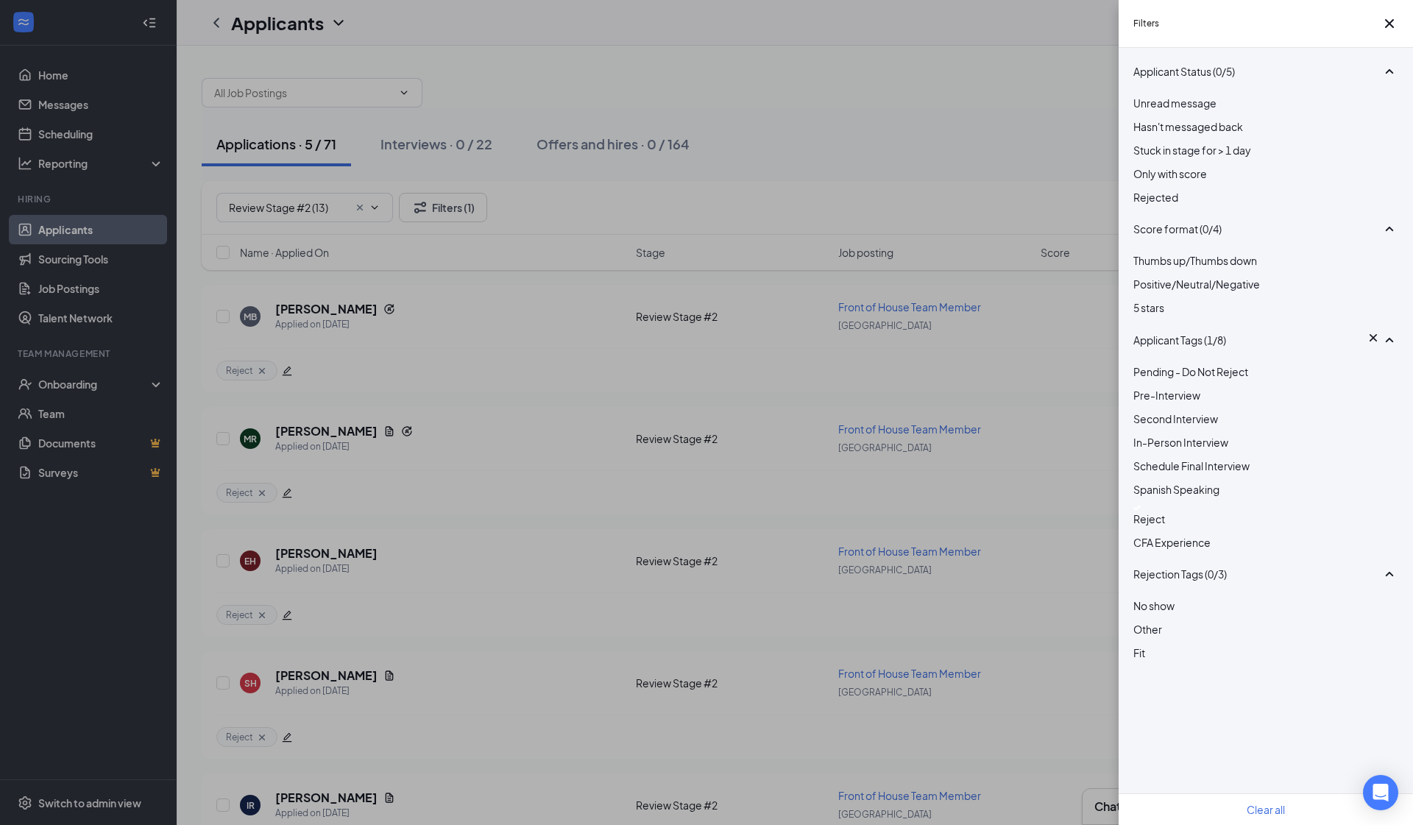
click at [622, 334] on div "Filters Applicant Status (0/5) Unread message Hasn't messaged back Stuck in sta…" at bounding box center [706, 412] width 1413 height 825
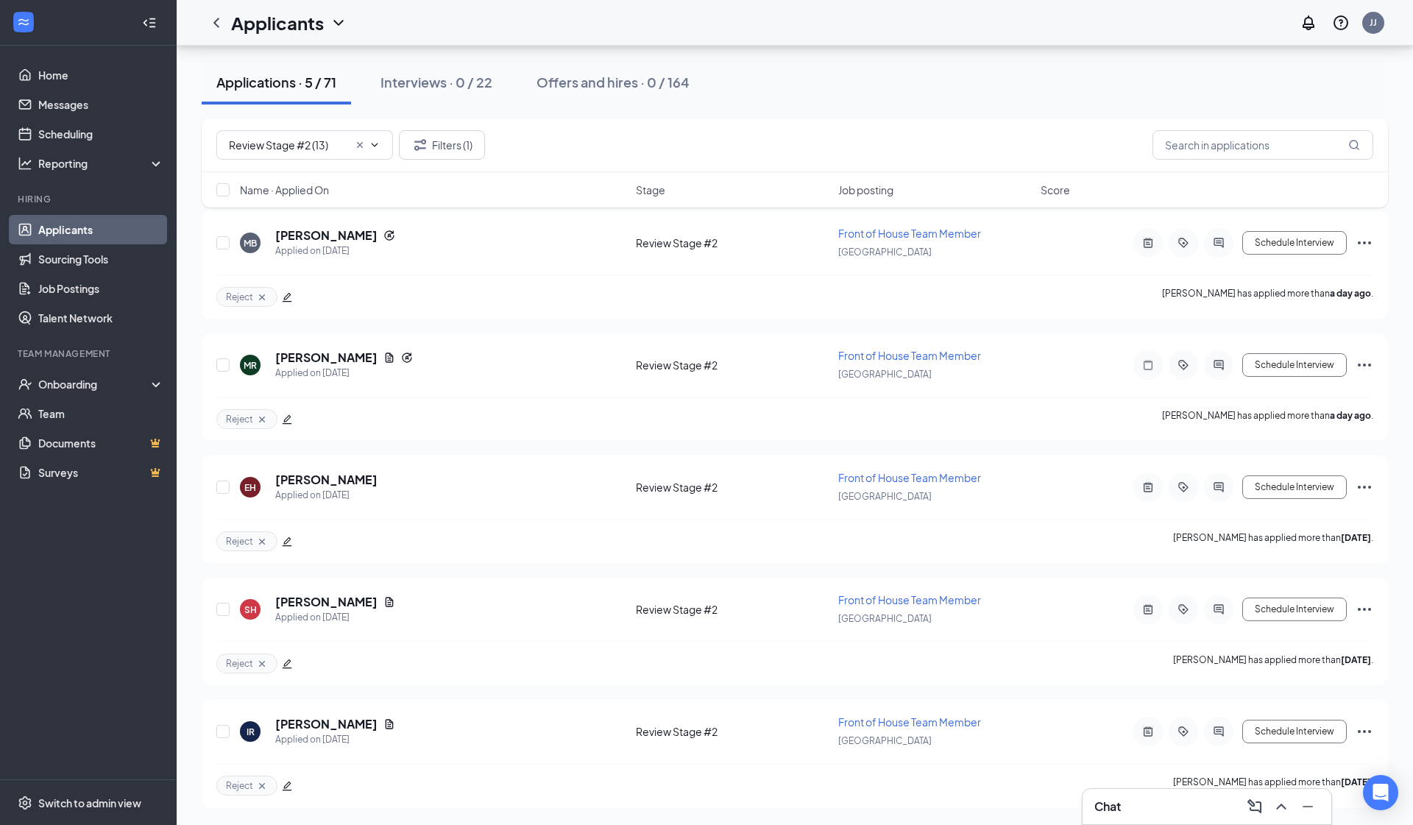
scroll to position [74, 0]
click at [223, 202] on div "Name · Applied On Stage Job posting Score" at bounding box center [795, 189] width 1187 height 35
click at [223, 193] on input "checkbox" at bounding box center [222, 189] width 13 height 13
checkbox input "true"
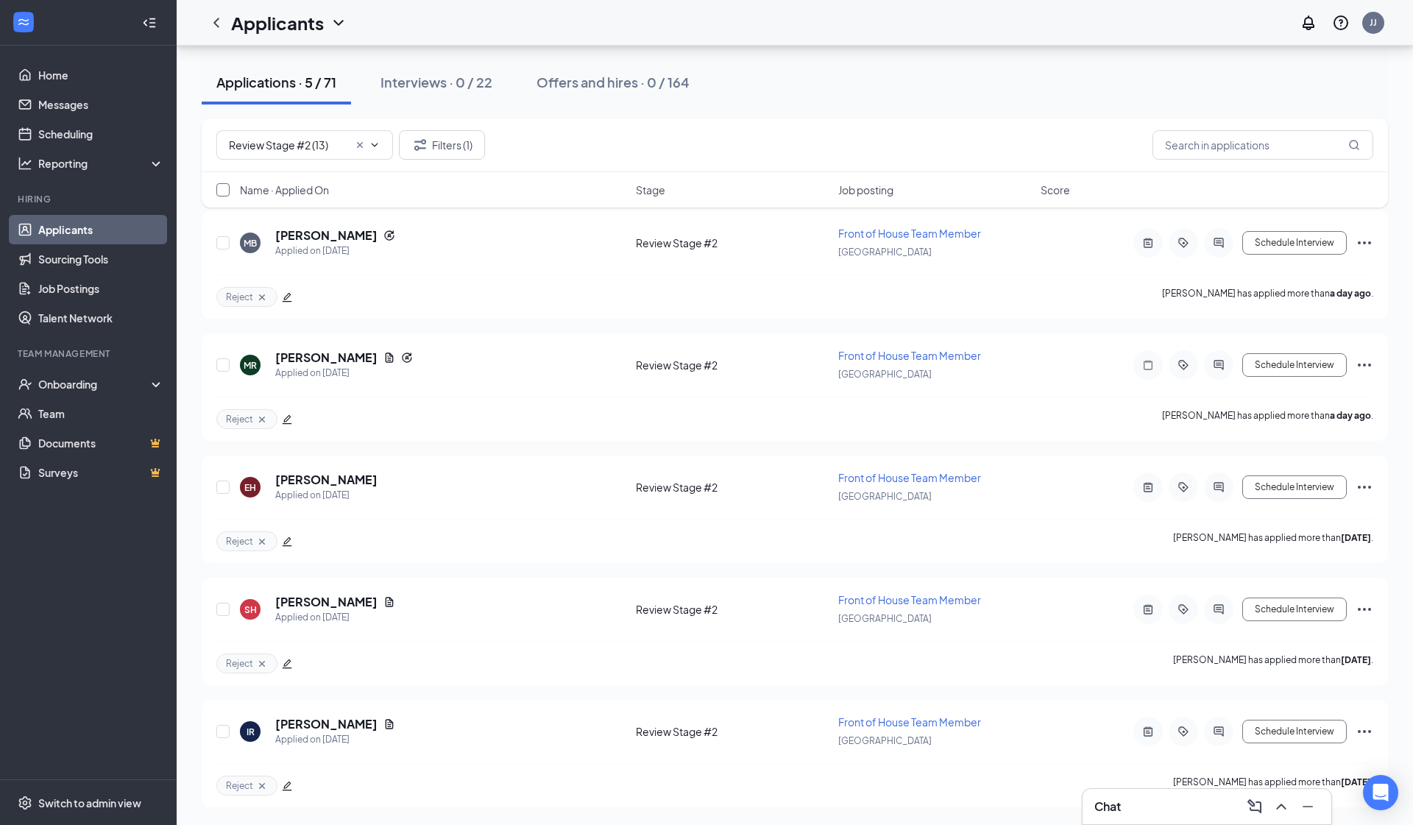
checkbox input "true"
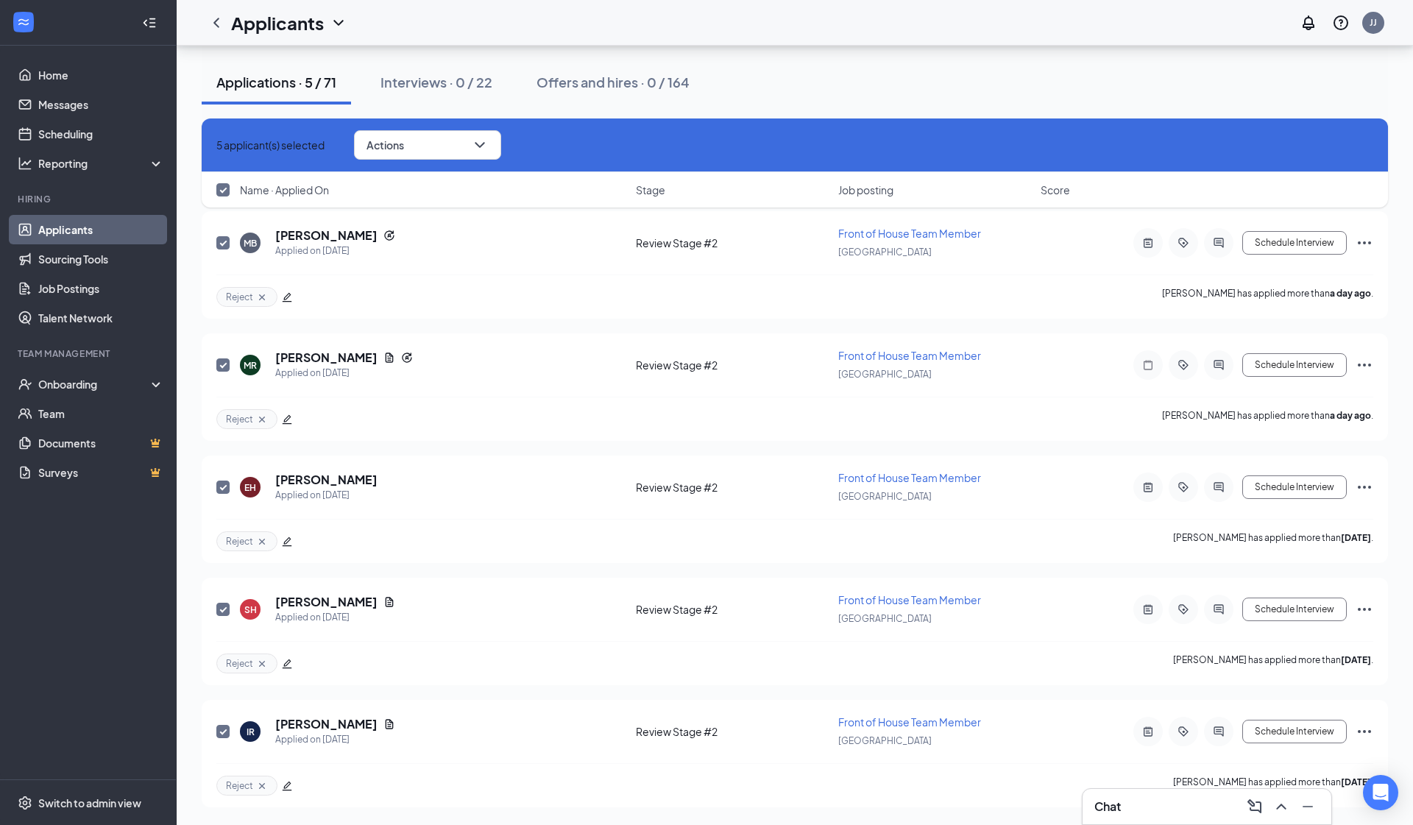
click at [436, 126] on div "5 applicant(s) selected Actions" at bounding box center [795, 146] width 1187 height 54
click at [404, 147] on span "Actions" at bounding box center [386, 145] width 38 height 10
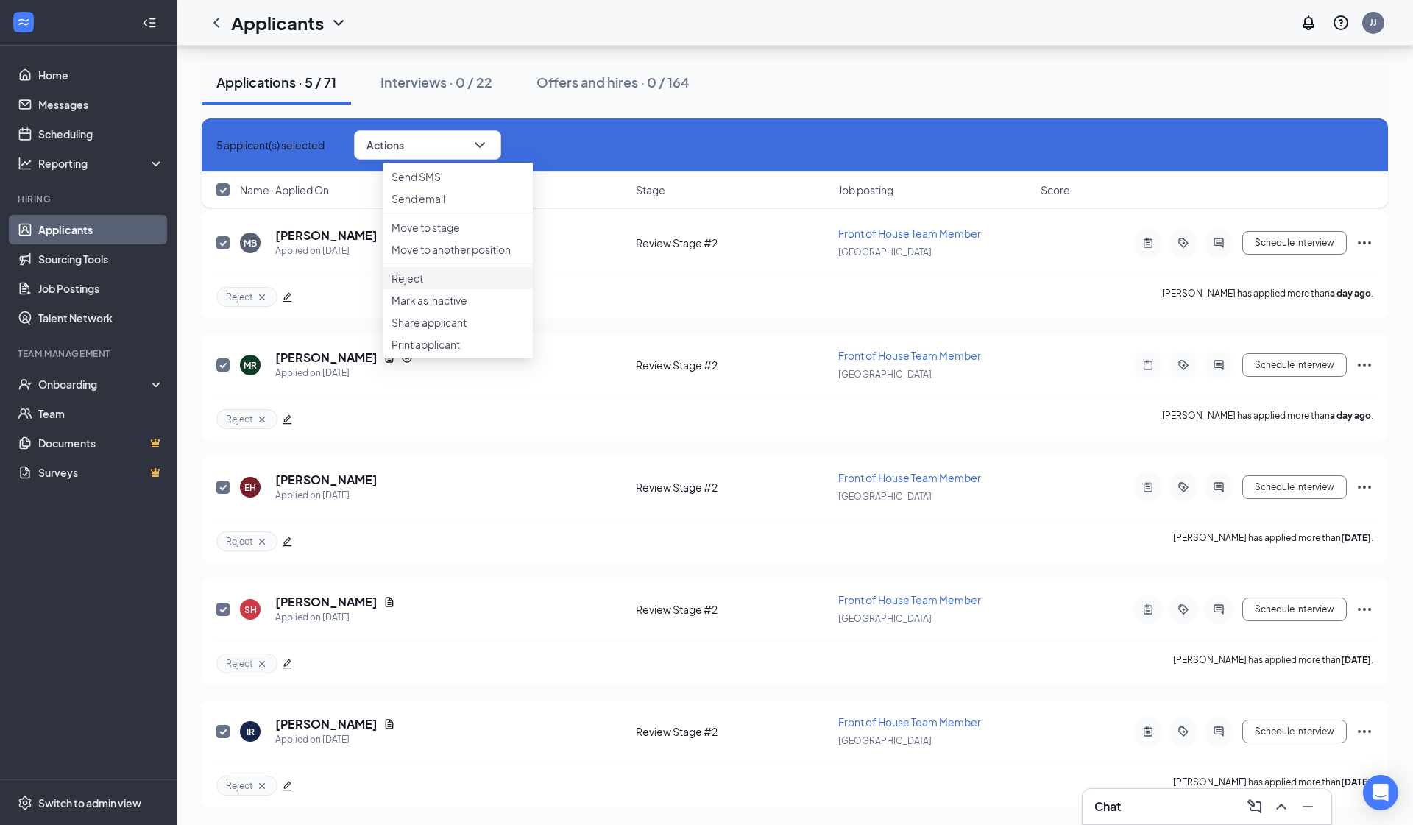
click at [433, 286] on p "Reject" at bounding box center [458, 278] width 133 height 15
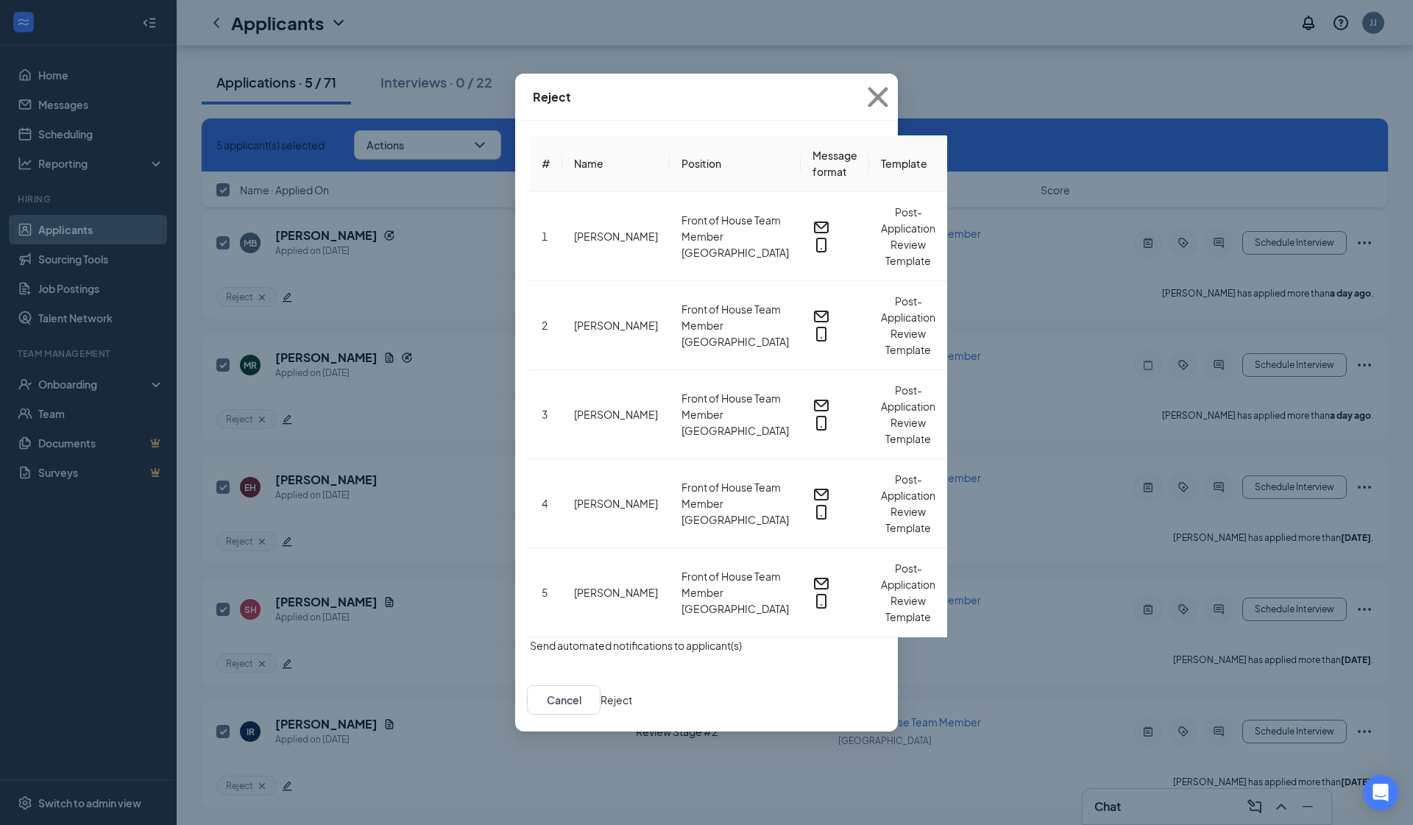
click at [530, 638] on button "button" at bounding box center [530, 646] width 0 height 16
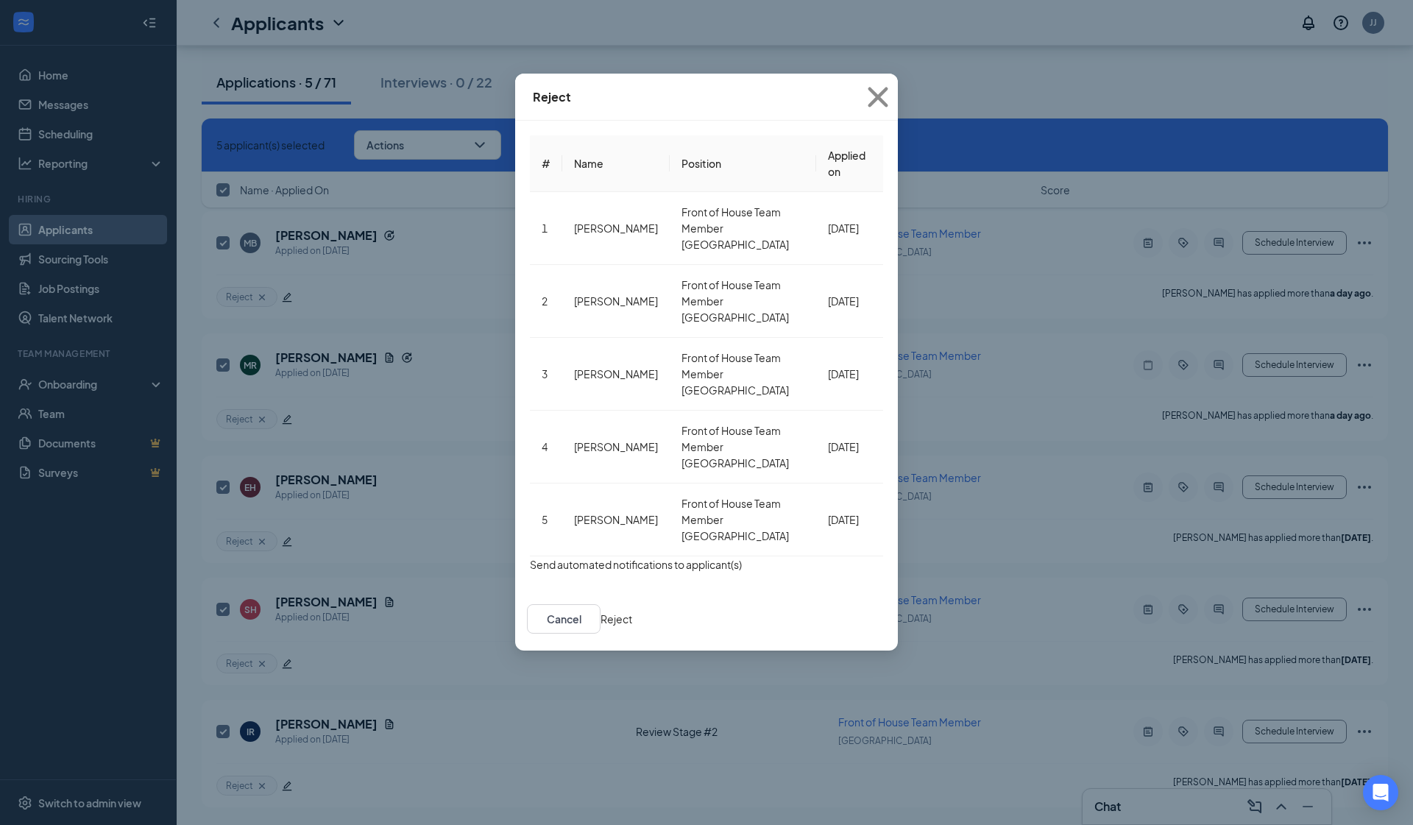
click at [744, 587] on div "Cancel Reject" at bounding box center [706, 618] width 383 height 63
click at [632, 611] on button "Reject" at bounding box center [617, 619] width 32 height 16
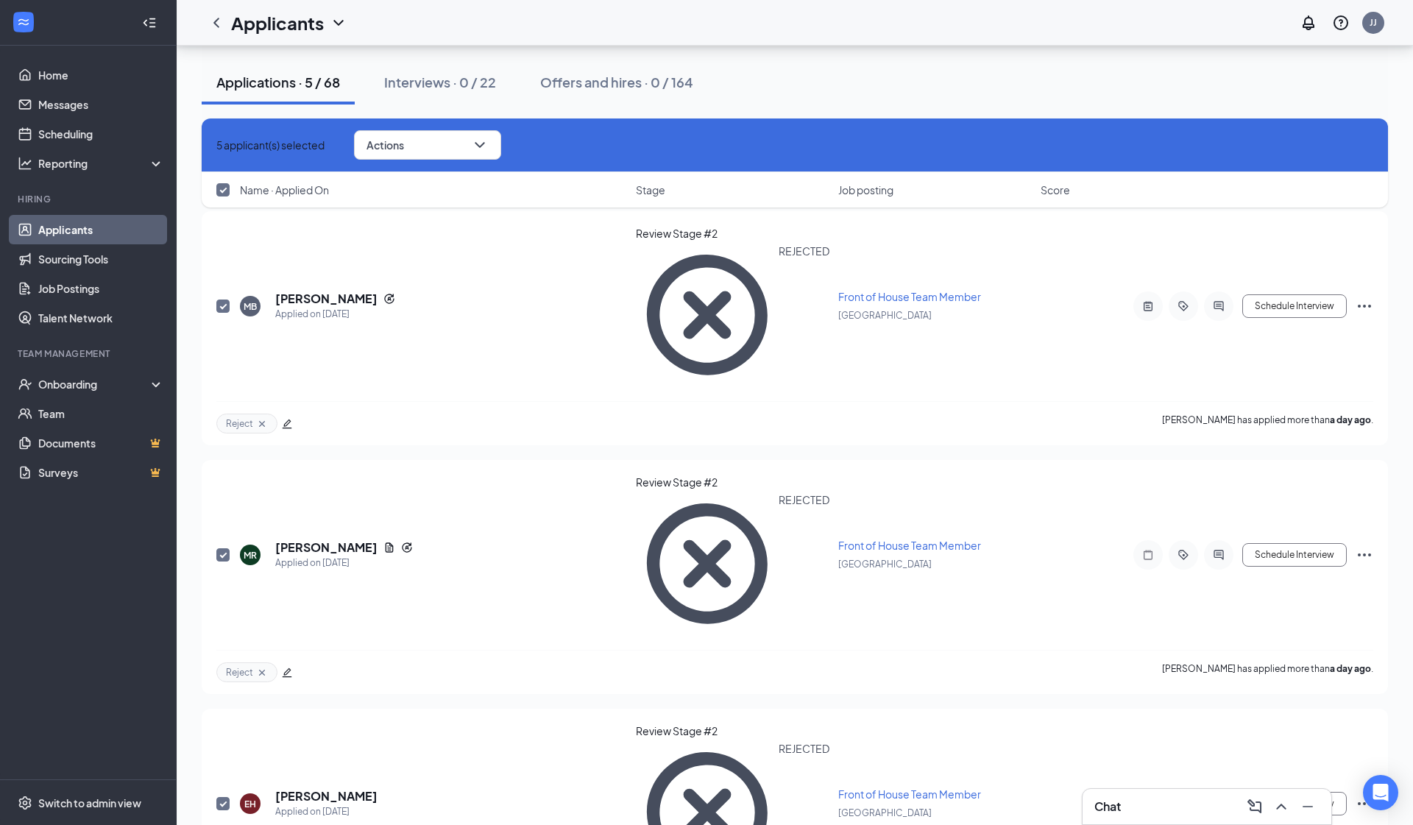
click at [423, 105] on div "Applications · 5 / 68 Interviews · 0 / 22 Offers and hires · 0 / 164" at bounding box center [795, 83] width 1187 height 74
click at [408, 83] on div "Interviews · 0 / 22" at bounding box center [440, 82] width 112 height 18
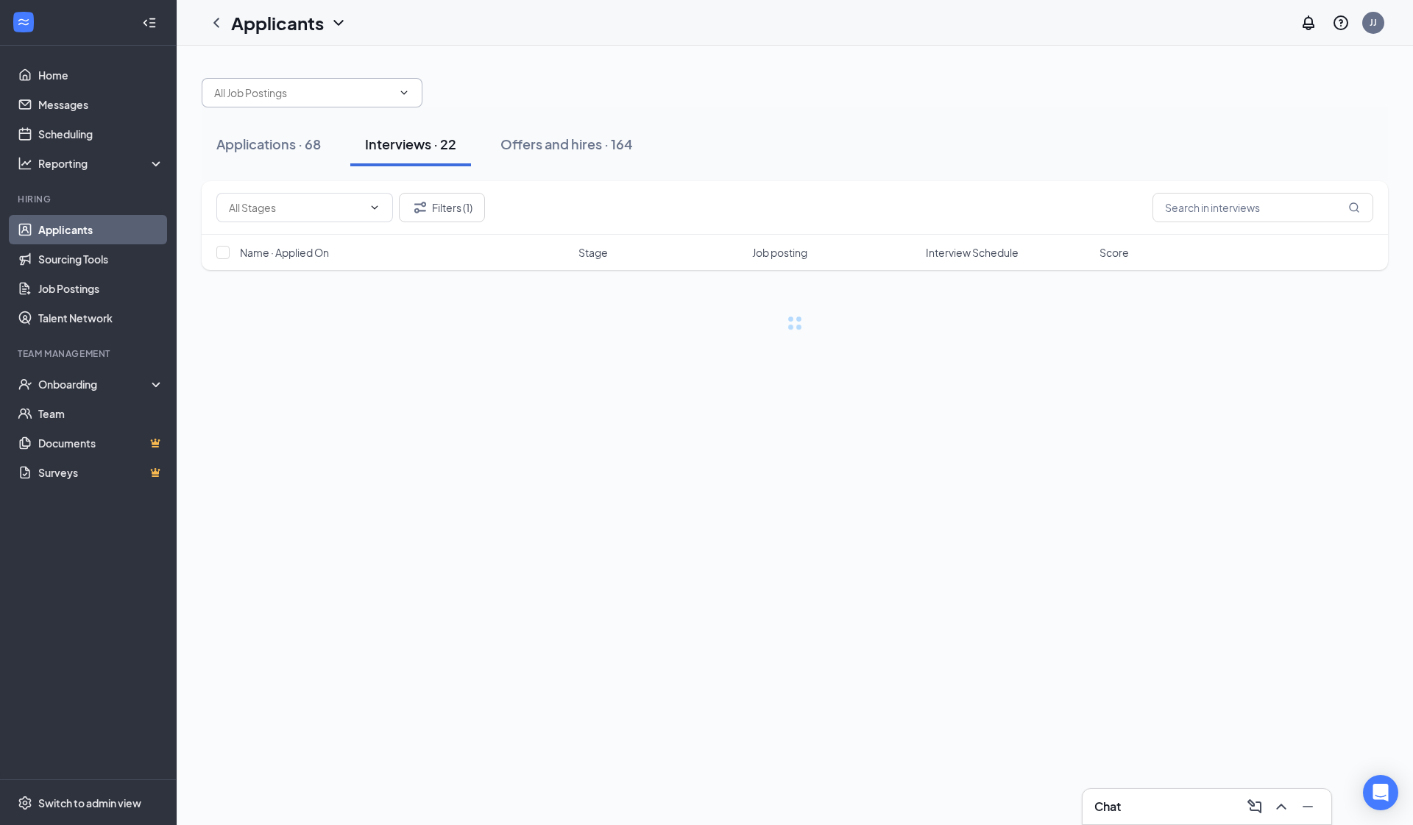
click at [293, 94] on input "text" at bounding box center [303, 93] width 178 height 16
click at [202, 110] on div "Restaurant Director ([GEOGRAPHIC_DATA])" at bounding box center [202, 110] width 0 height 0
type input "Restaurant Director ([GEOGRAPHIC_DATA])"
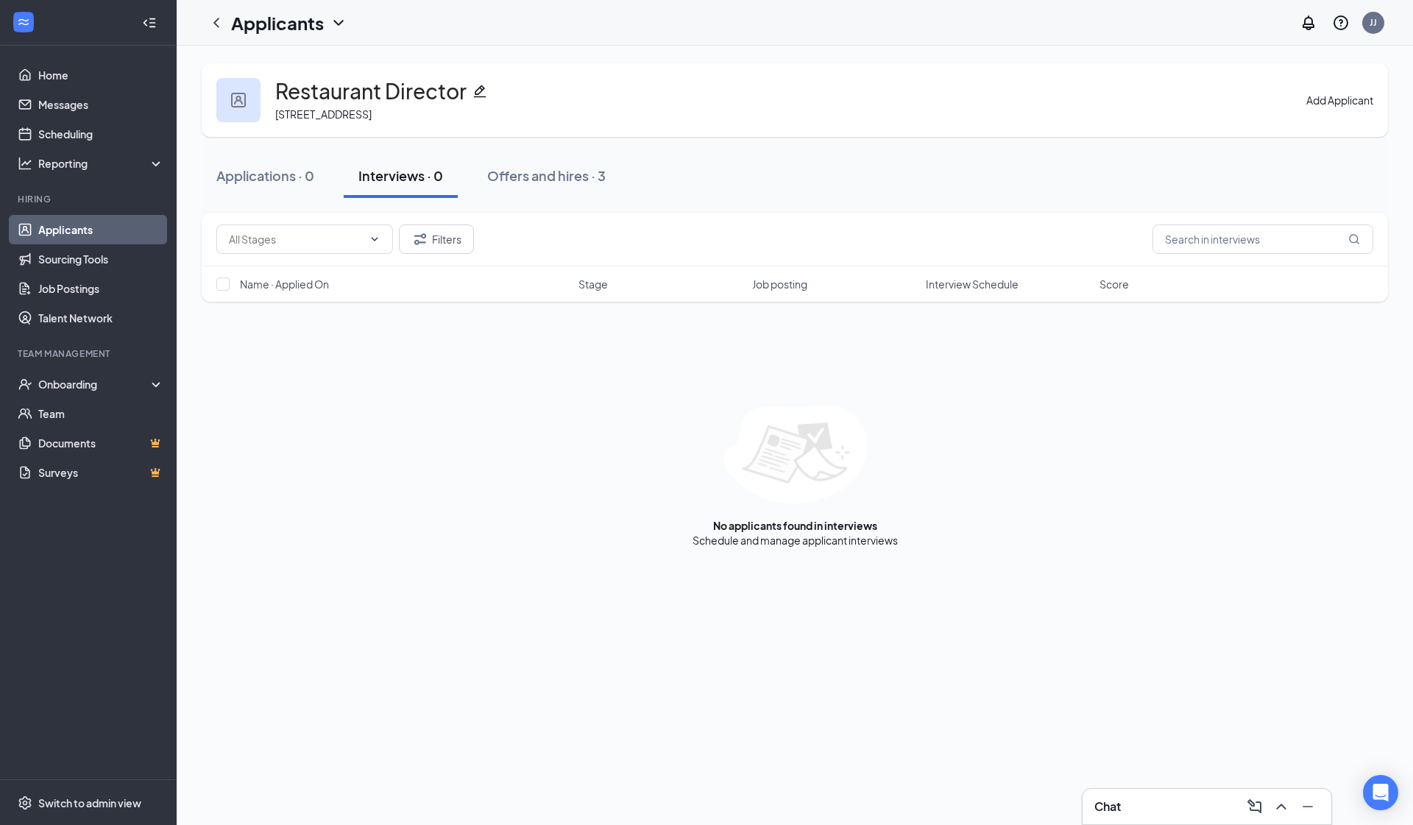
click at [232, 32] on h1 "Applicants" at bounding box center [277, 22] width 93 height 25
click at [210, 32] on div at bounding box center [216, 22] width 29 height 29
click at [210, 29] on icon "ChevronLeft" at bounding box center [217, 23] width 18 height 18
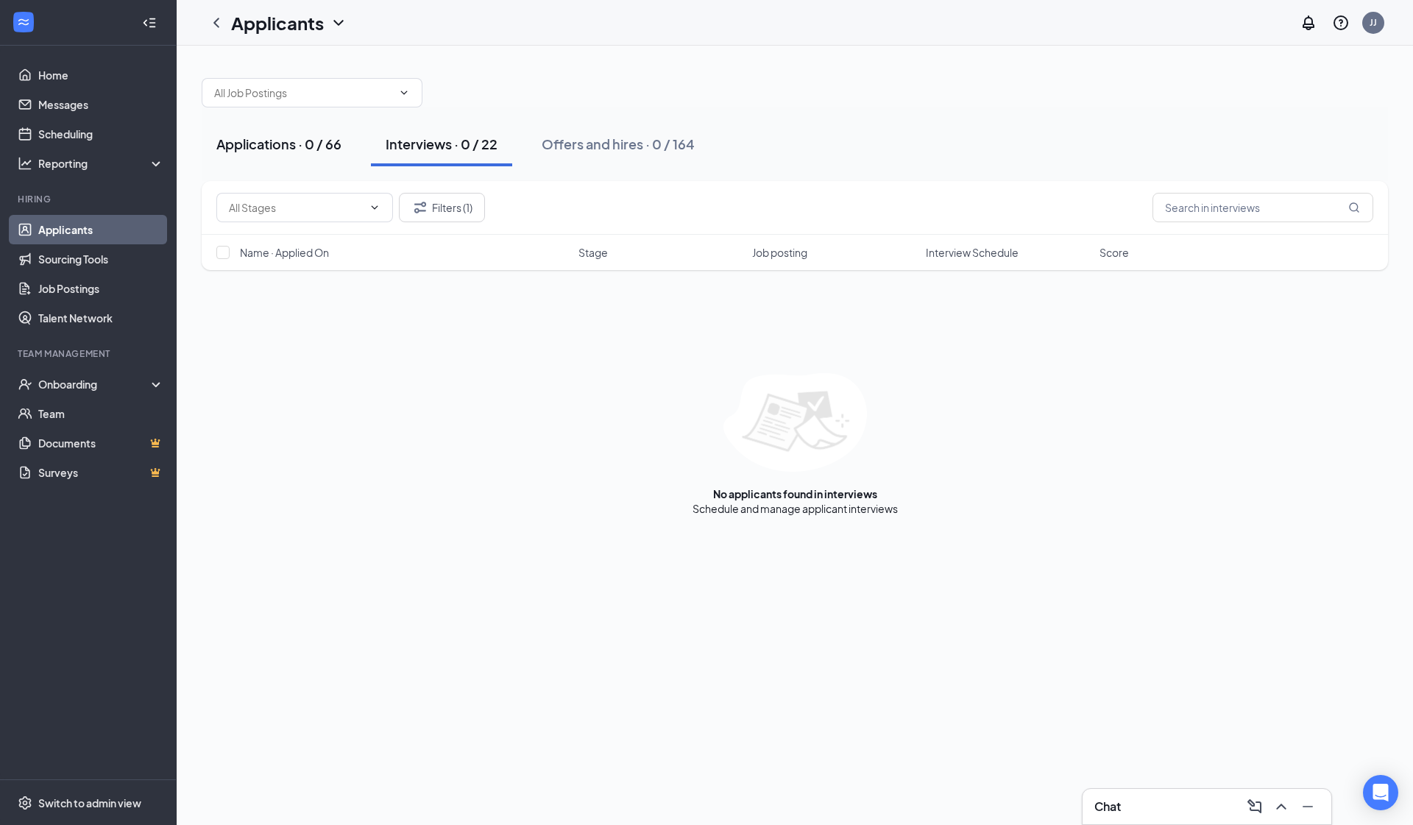
click at [282, 158] on button "Applications · 0 / 66" at bounding box center [279, 144] width 155 height 44
click at [459, 222] on div "Filters (1)" at bounding box center [795, 208] width 1187 height 54
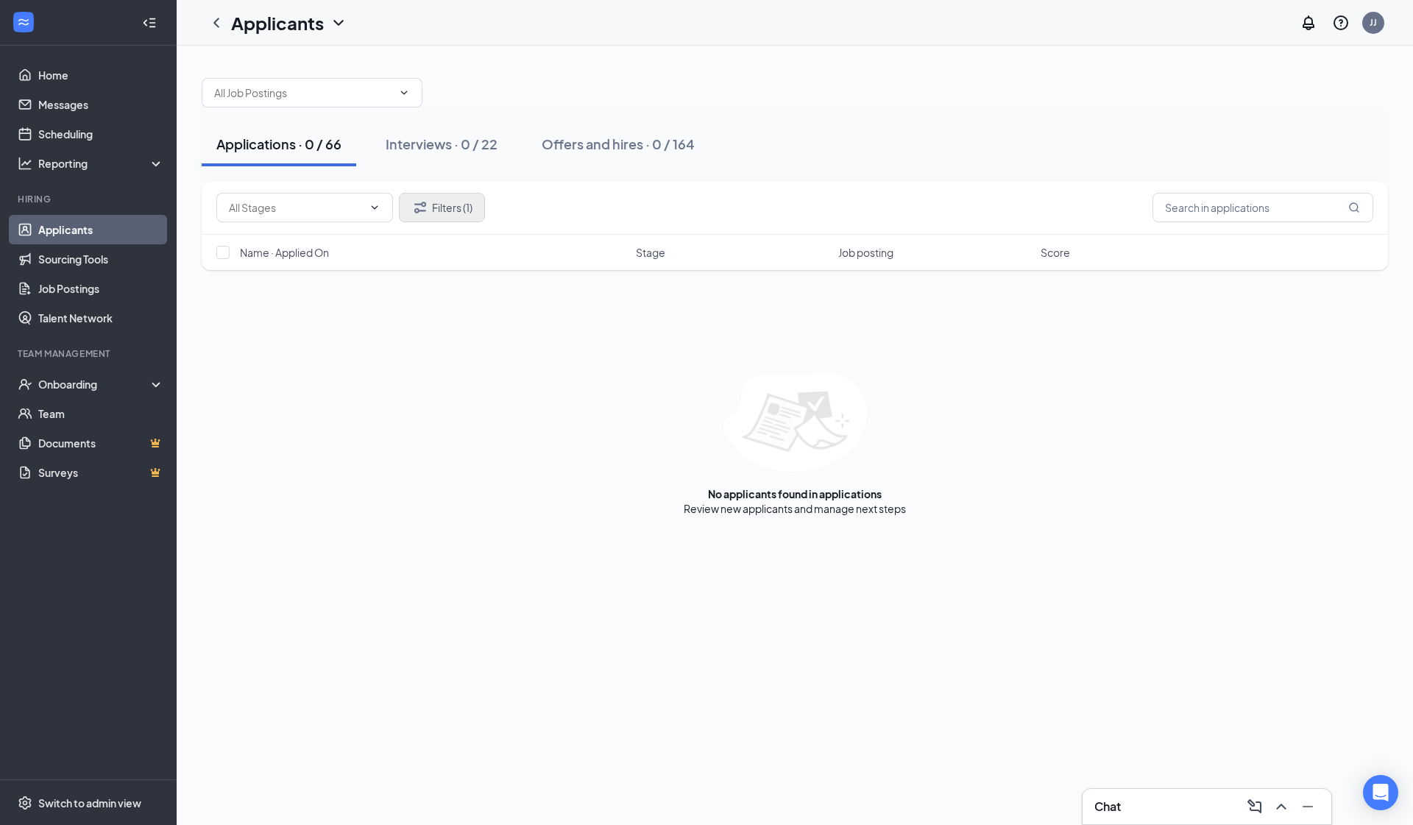
click at [459, 218] on button "Filters (1)" at bounding box center [442, 207] width 86 height 29
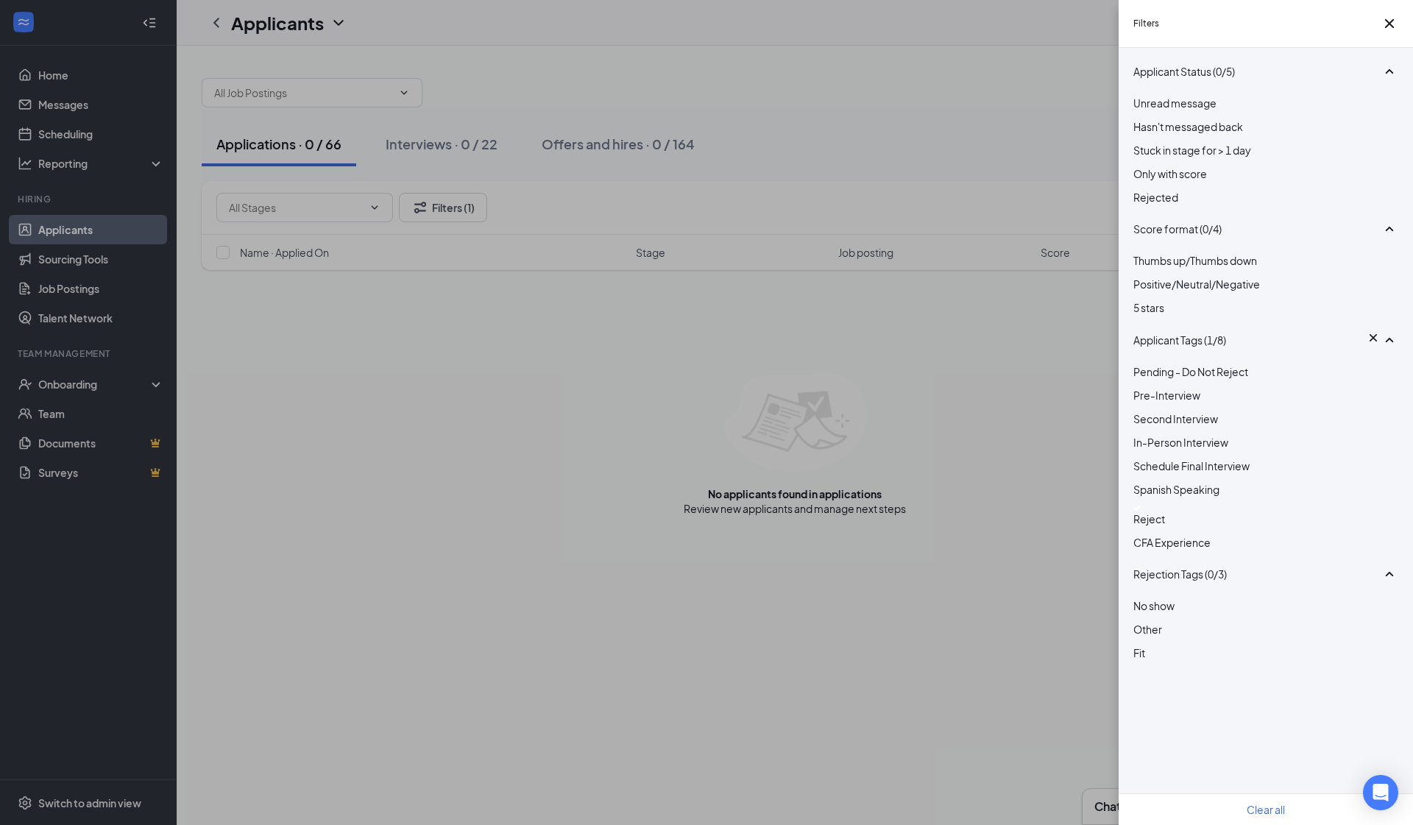
click at [744, 565] on div "Pending - Do Not Reject Pre-Interview Second Interview In-Person Interview Sche…" at bounding box center [1266, 465] width 265 height 202
click at [744, 511] on img at bounding box center [1137, 508] width 7 height 6
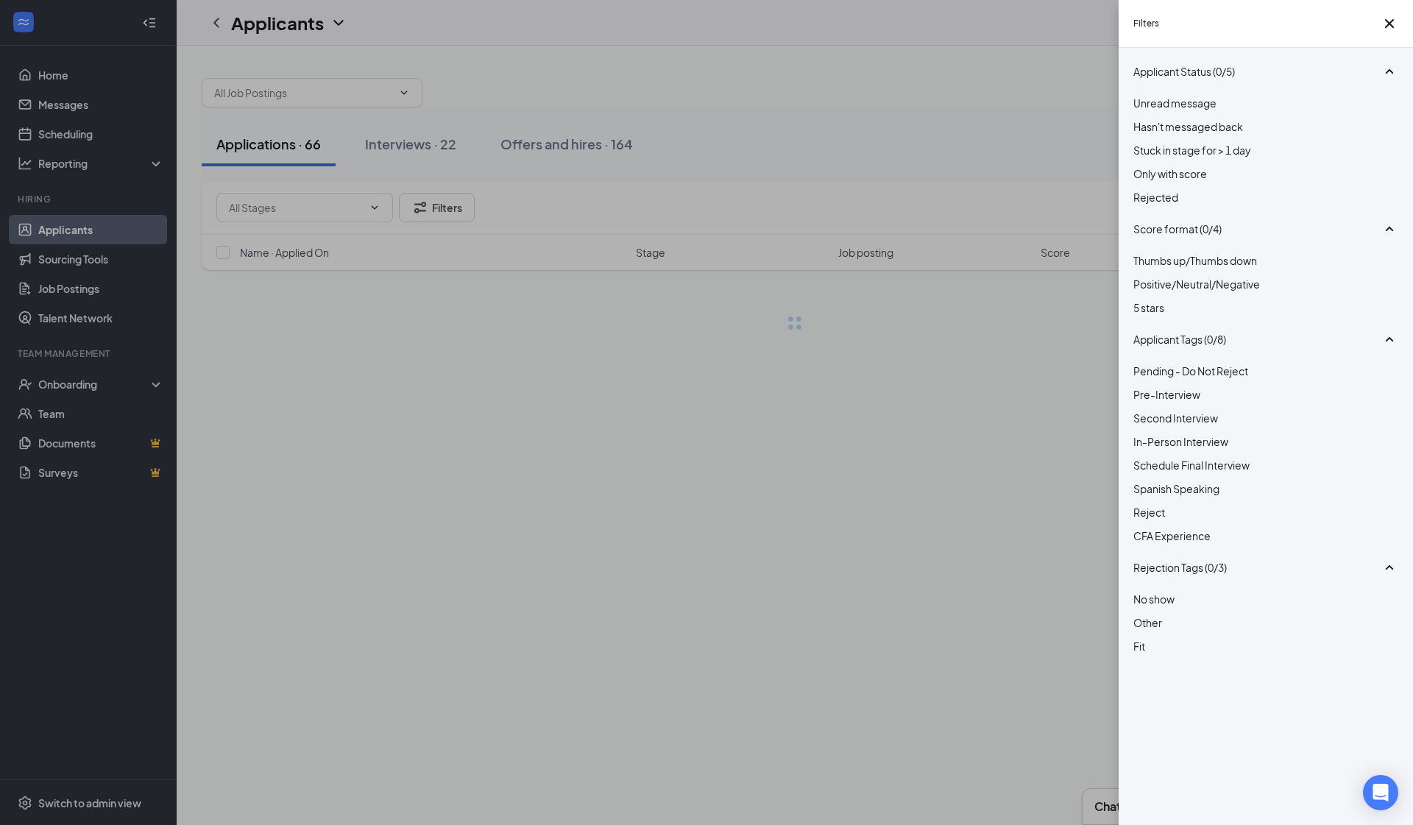
click at [744, 572] on div "Filters Applicant Status (0/5) Unread message Hasn't messaged back Stuck in sta…" at bounding box center [706, 412] width 1413 height 825
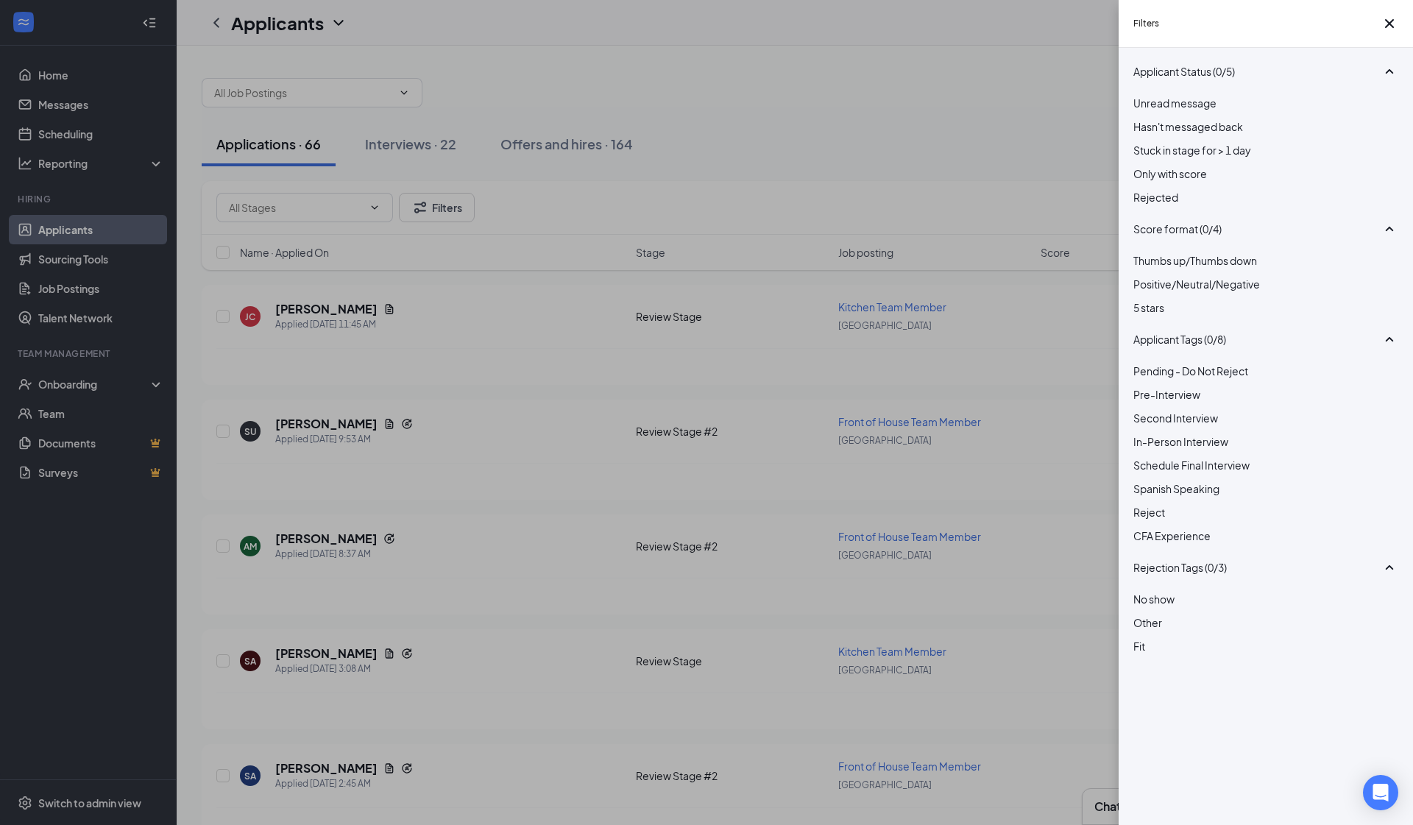
click at [744, 579] on div "Filters Applicant Status (0/5) Unread message Hasn't messaged back Stuck in sta…" at bounding box center [706, 412] width 1413 height 825
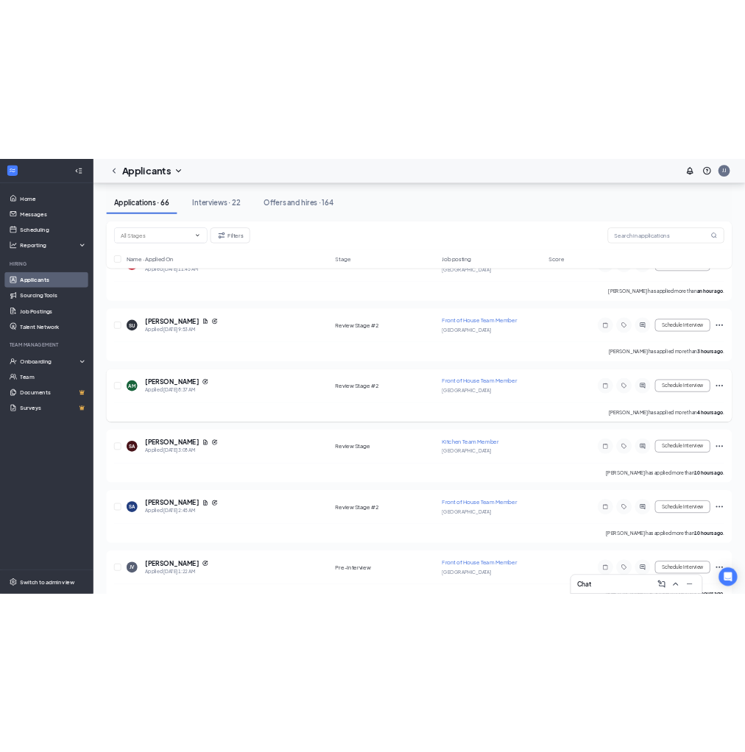
scroll to position [128, 0]
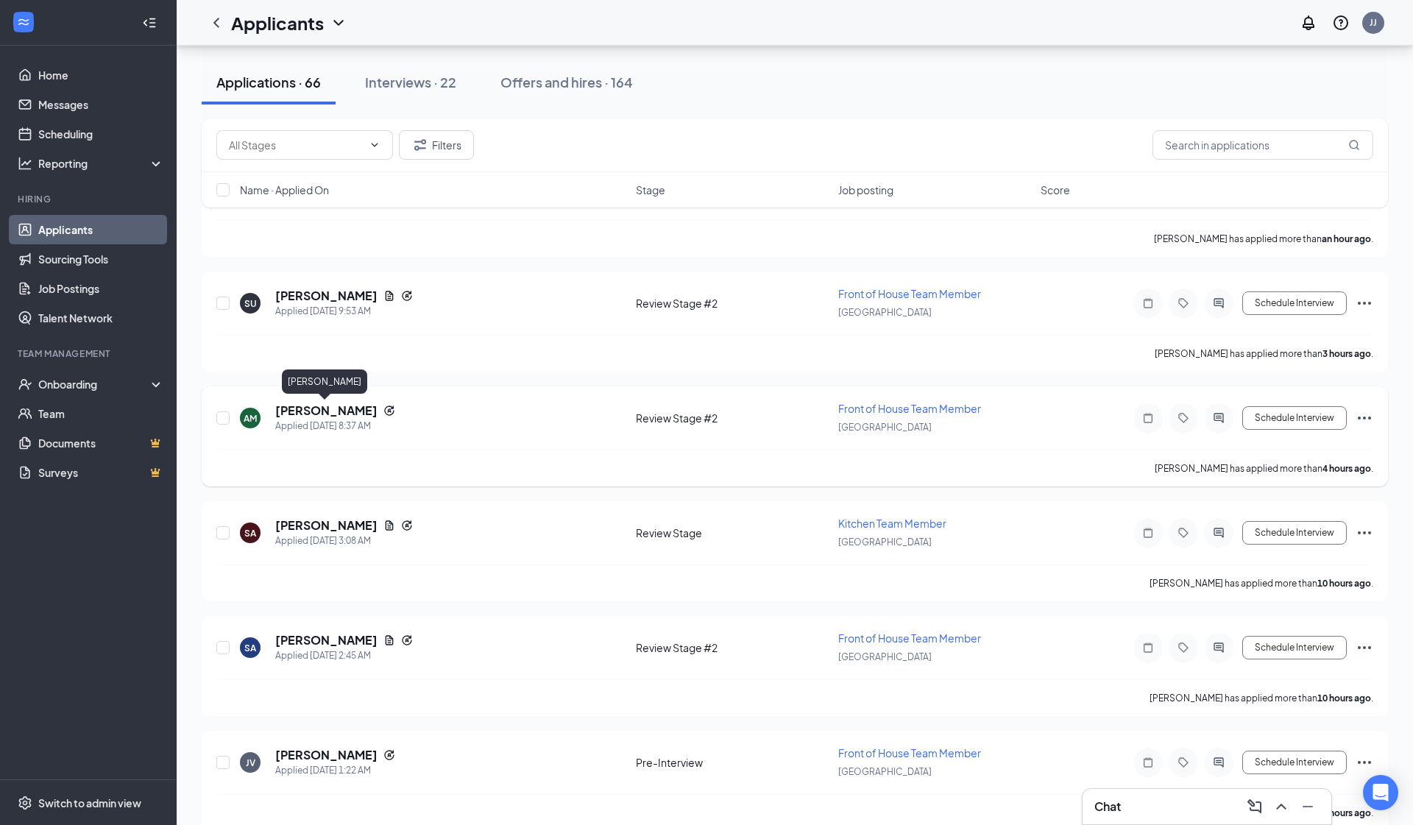
click at [345, 404] on h5 "Adrian Munguia" at bounding box center [326, 411] width 102 height 16
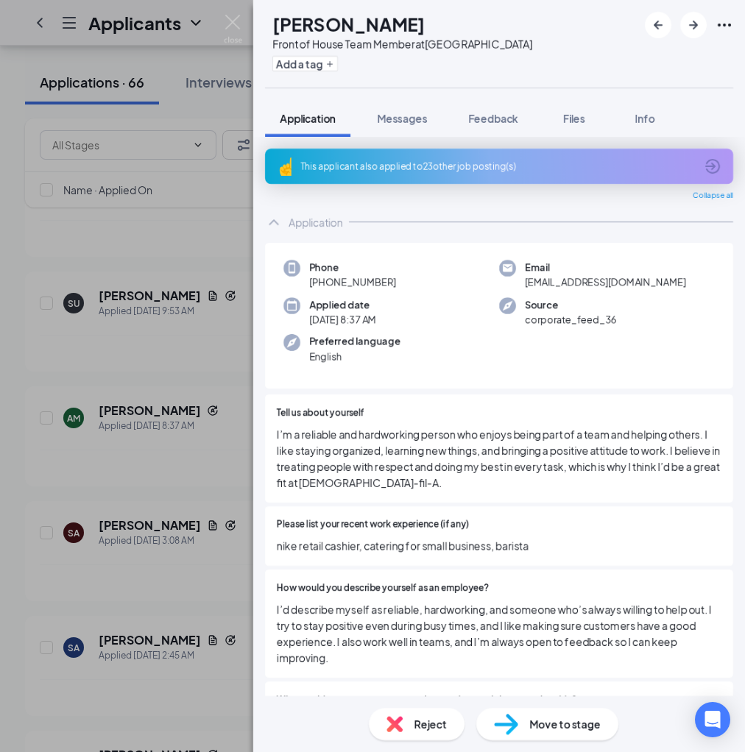
click at [325, 75] on div "Add a tag" at bounding box center [402, 64] width 260 height 24
click at [324, 70] on button "Add a tag" at bounding box center [305, 63] width 66 height 15
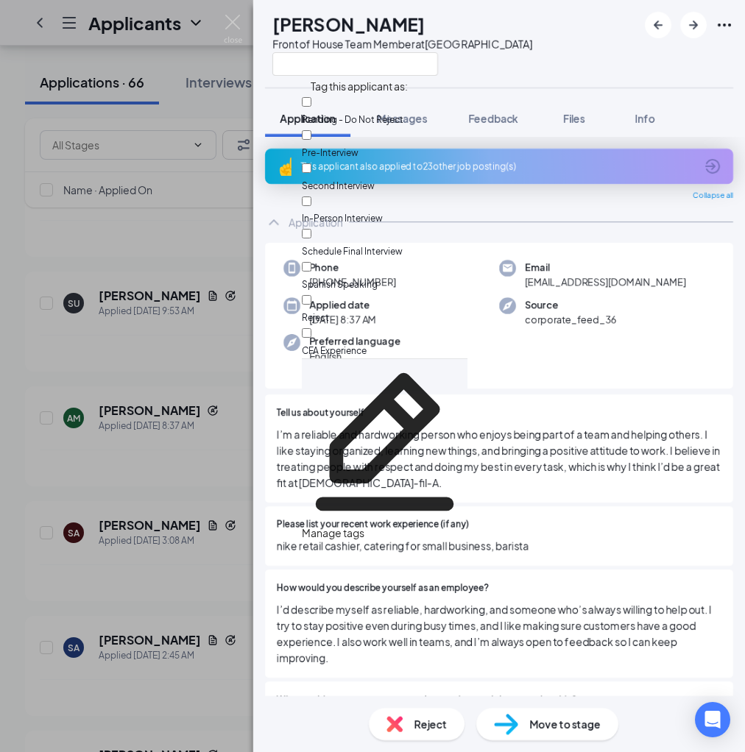
click at [322, 309] on div at bounding box center [385, 309] width 166 height 0
click at [311, 295] on input "Reject" at bounding box center [307, 300] width 10 height 10
checkbox input "true"
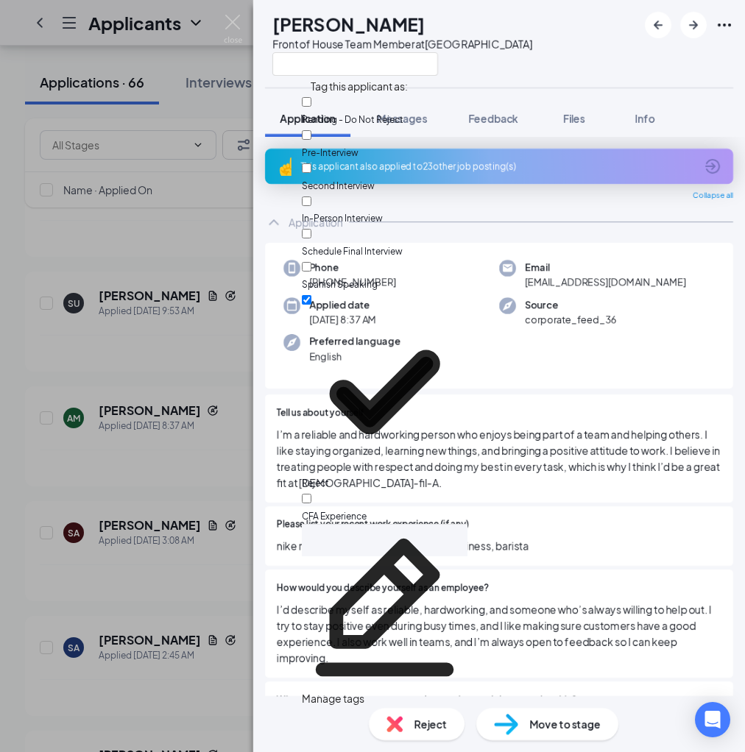
click at [127, 300] on div "AM Adrian Munguia Front of House Team Member at South Gate Application Messages…" at bounding box center [372, 376] width 745 height 752
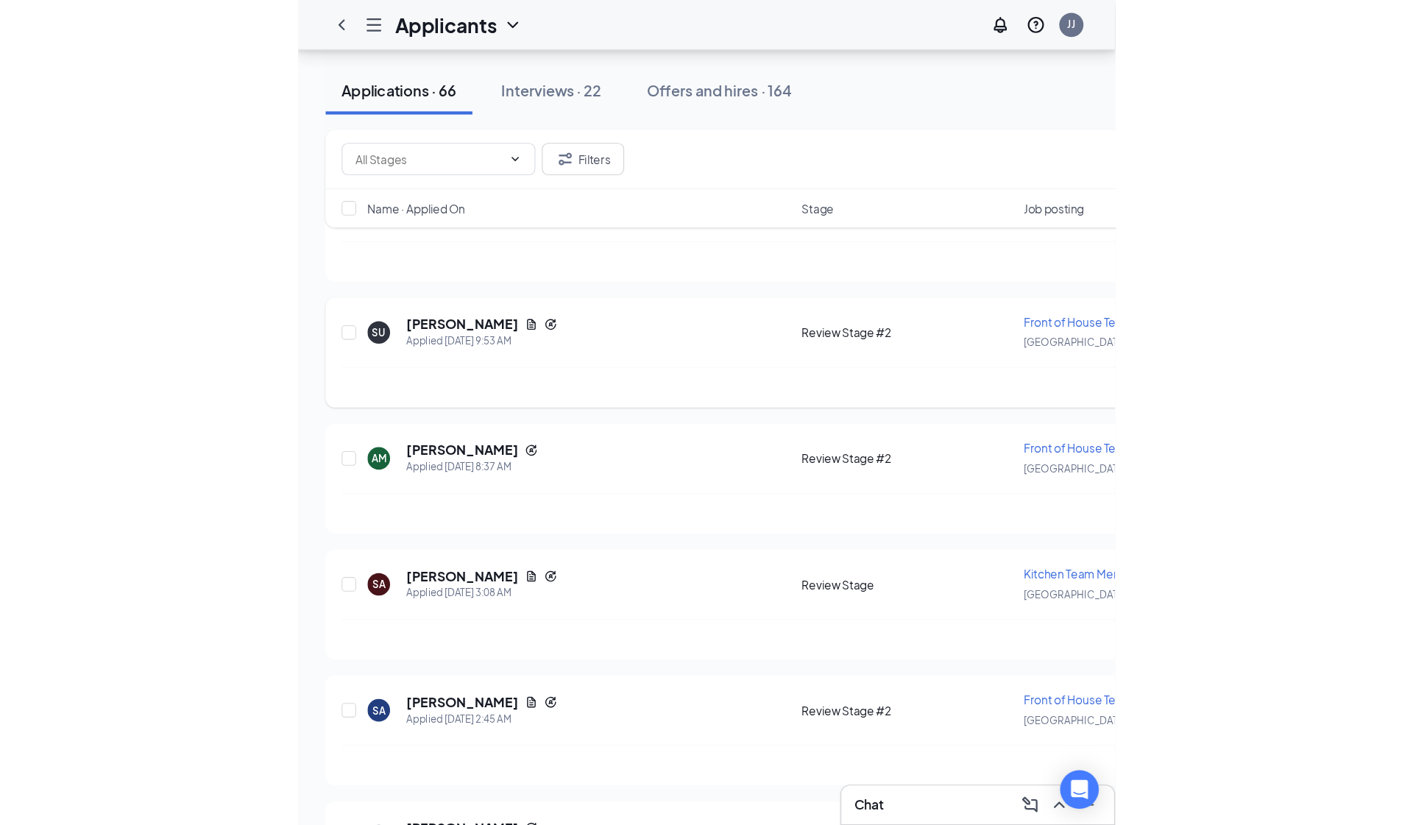
scroll to position [163, 0]
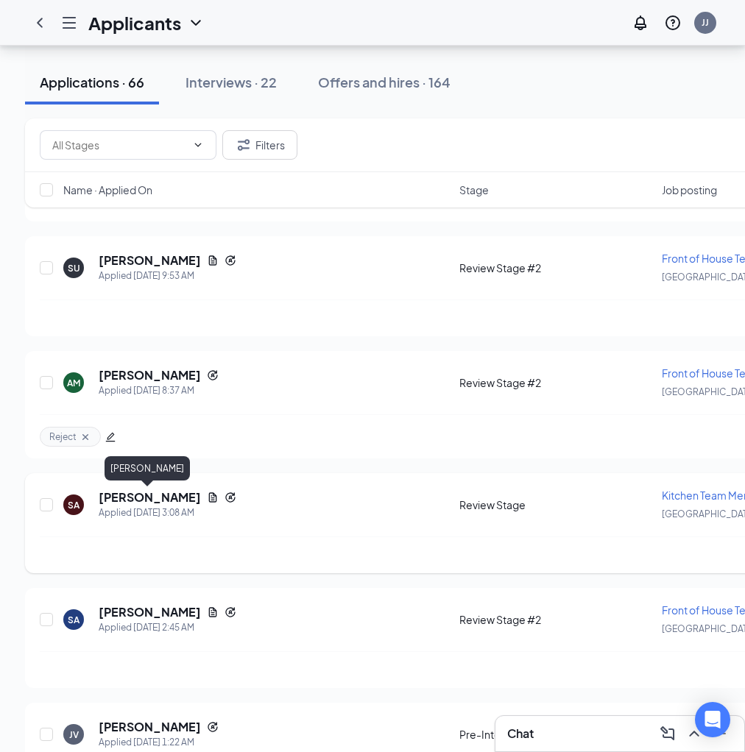
click at [138, 502] on h5 "Sergio Alcaraz" at bounding box center [150, 498] width 102 height 16
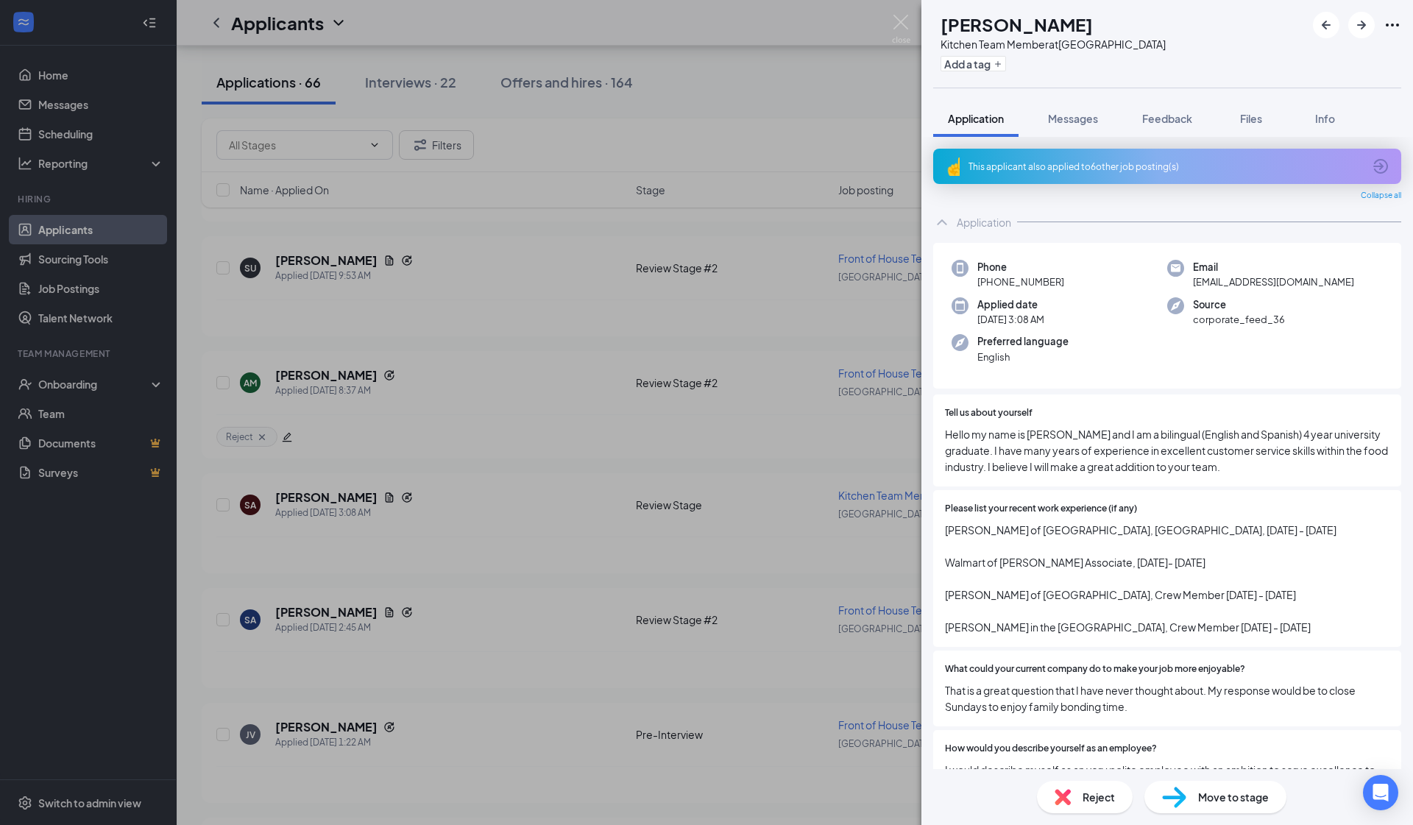
click at [387, 437] on div "SA Sergio Alcaraz Kitchen Team Member at South Gate Add a tag Application Messa…" at bounding box center [706, 412] width 1413 height 825
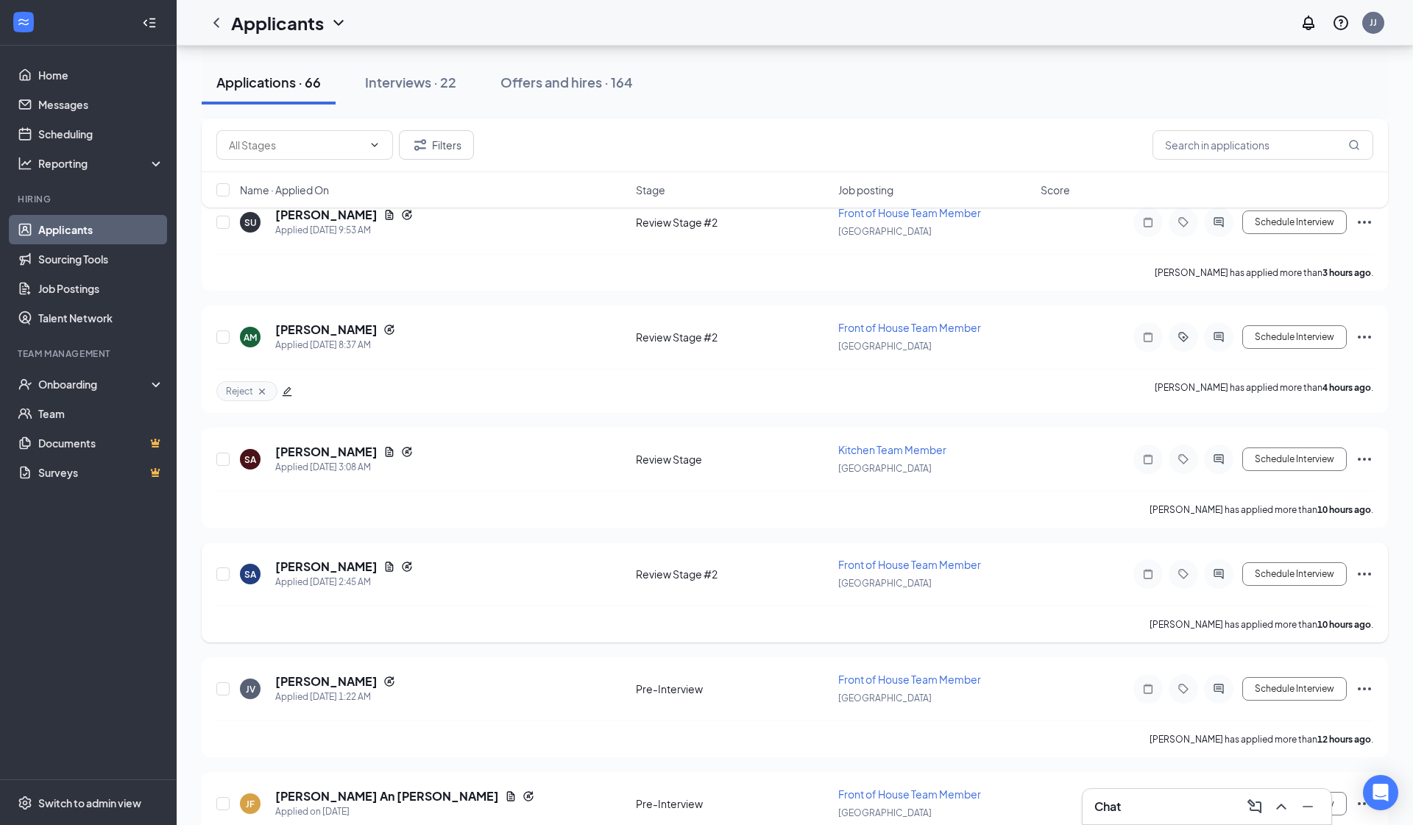
scroll to position [210, 0]
click at [332, 561] on h5 "Sergio Alcaraz" at bounding box center [326, 566] width 102 height 16
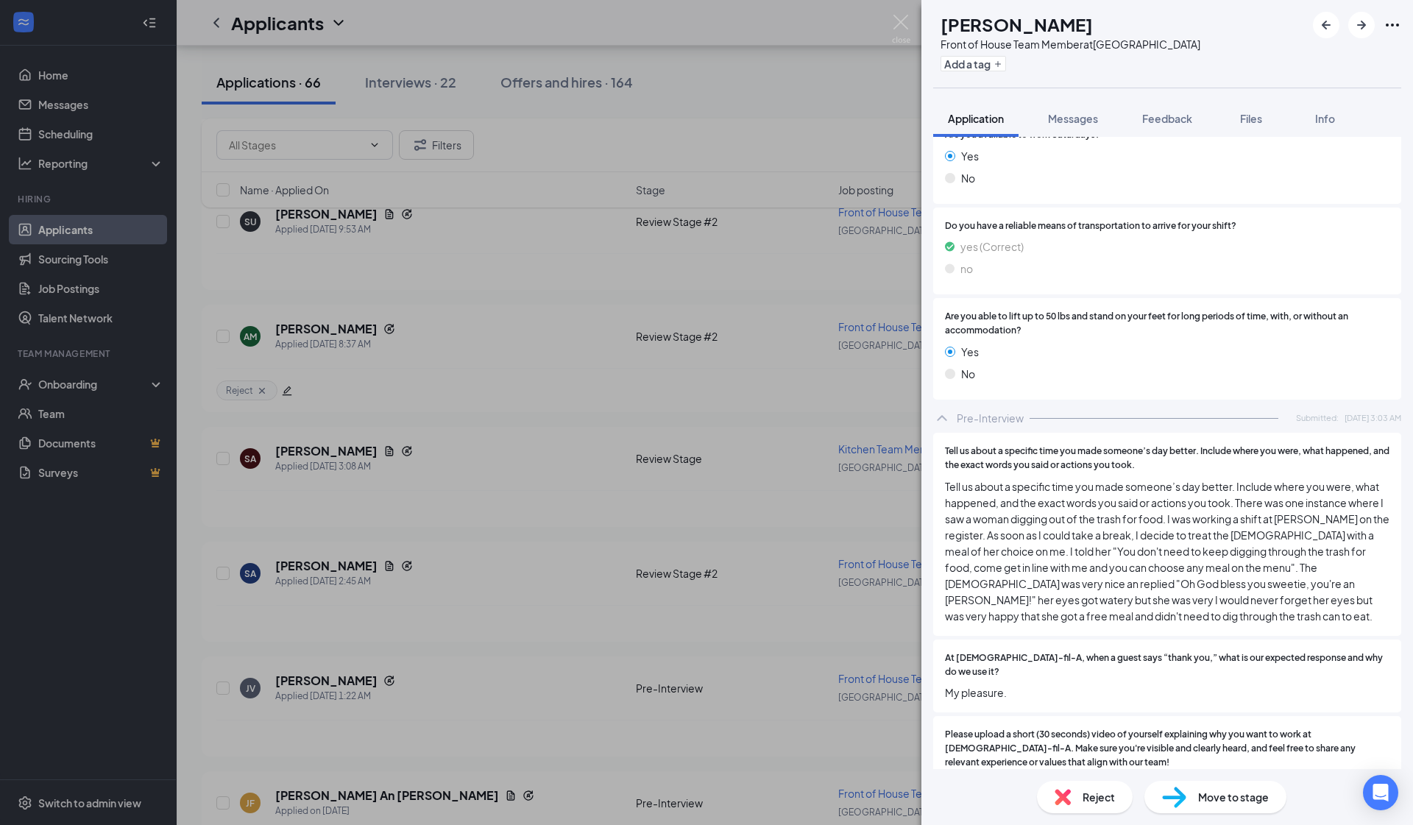
scroll to position [2169, 0]
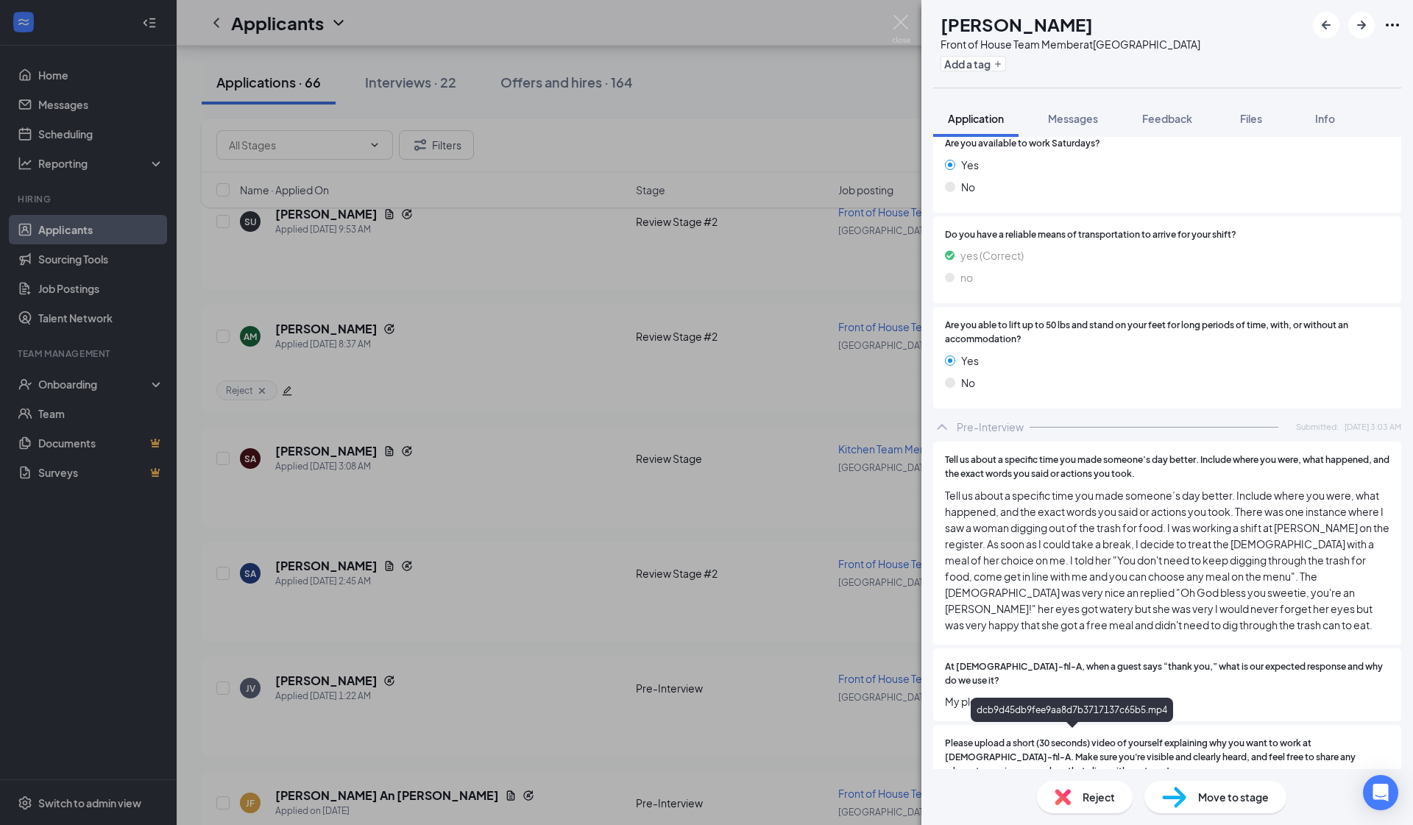
click at [744, 752] on div "dcb9d45db9fee9aa8d7b3717137c65b5.mp4" at bounding box center [1075, 800] width 206 height 12
click at [744, 59] on button "Add a tag" at bounding box center [974, 63] width 66 height 15
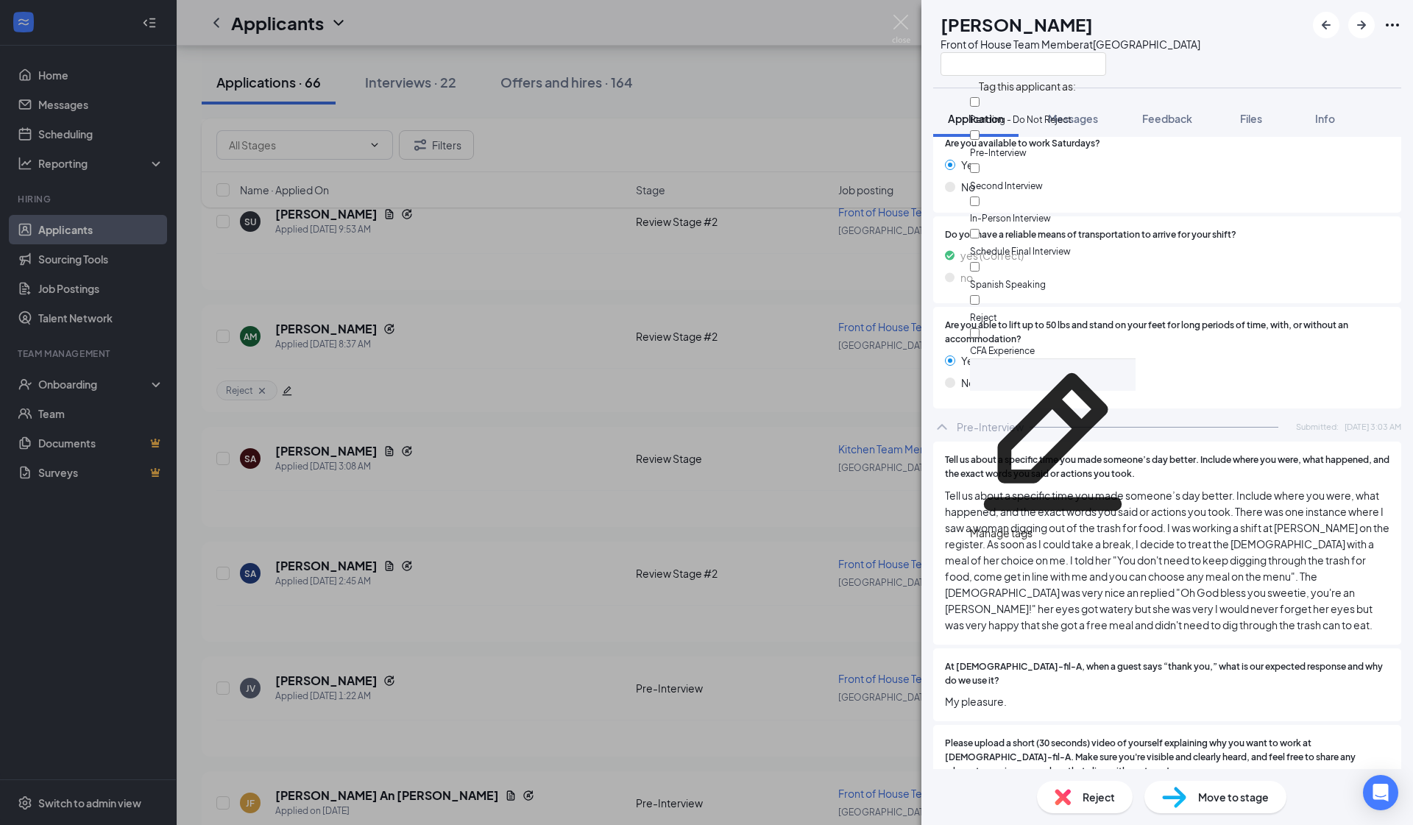
click at [744, 292] on div "Reject" at bounding box center [1053, 308] width 166 height 33
checkbox input "true"
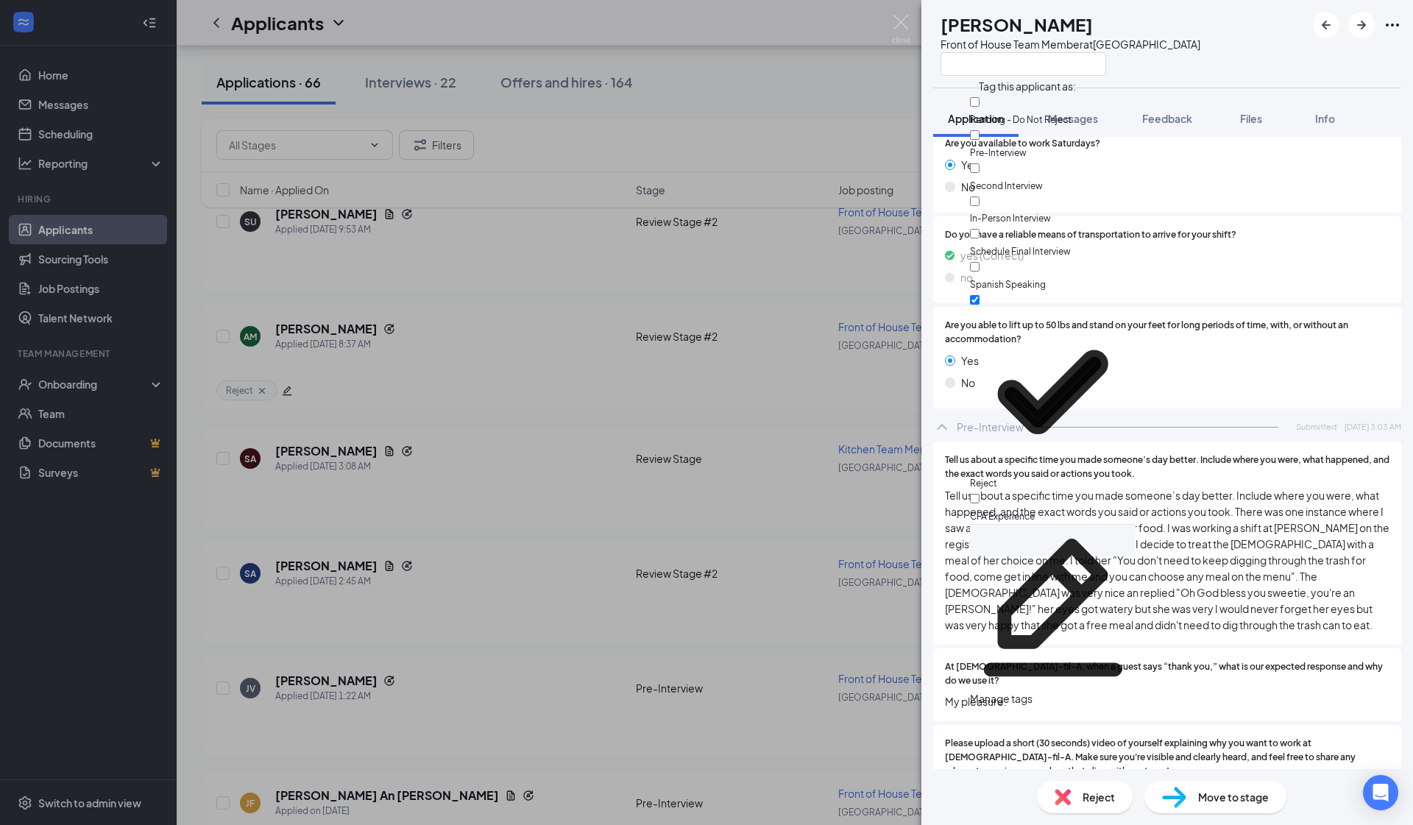
click at [729, 294] on div "SA Sergio Alcaraz Front of House Team Member at South Gate Application Messages…" at bounding box center [706, 412] width 1413 height 825
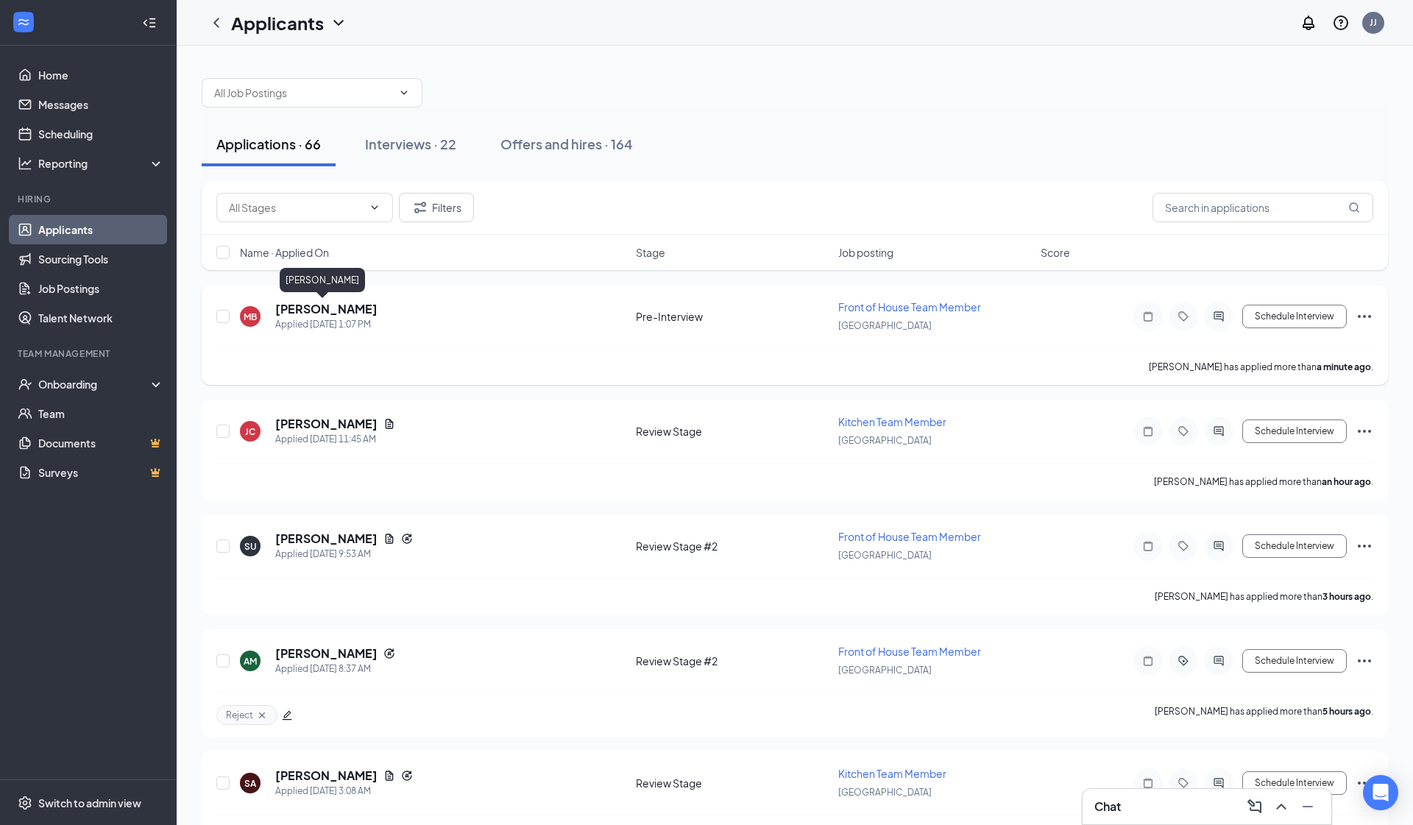
click at [319, 314] on h5 "Mateya Boyd" at bounding box center [326, 309] width 102 height 16
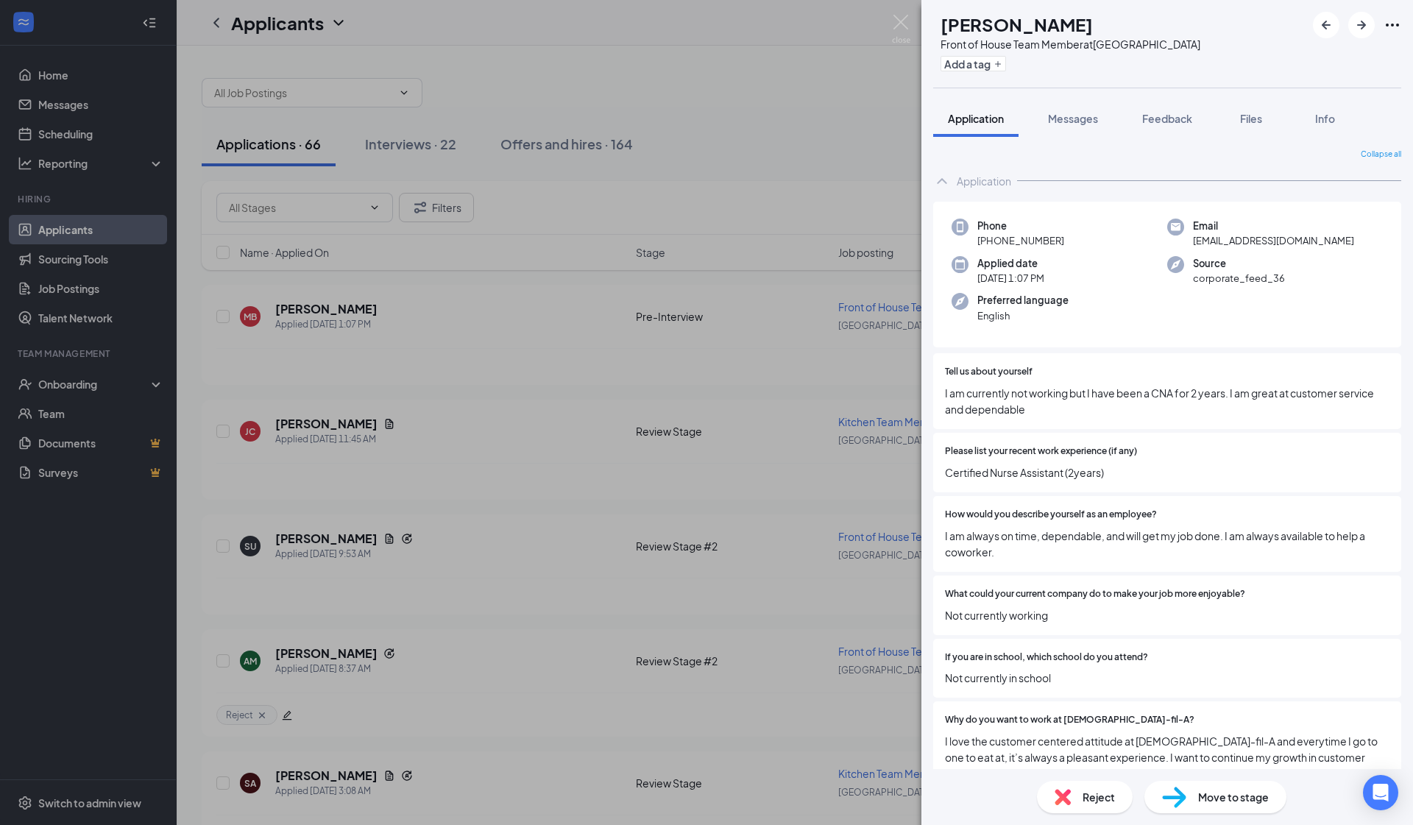
click at [494, 523] on div "MB Mateya Boyd Front of House Team Member at South Gate Add a tag Application M…" at bounding box center [706, 412] width 1413 height 825
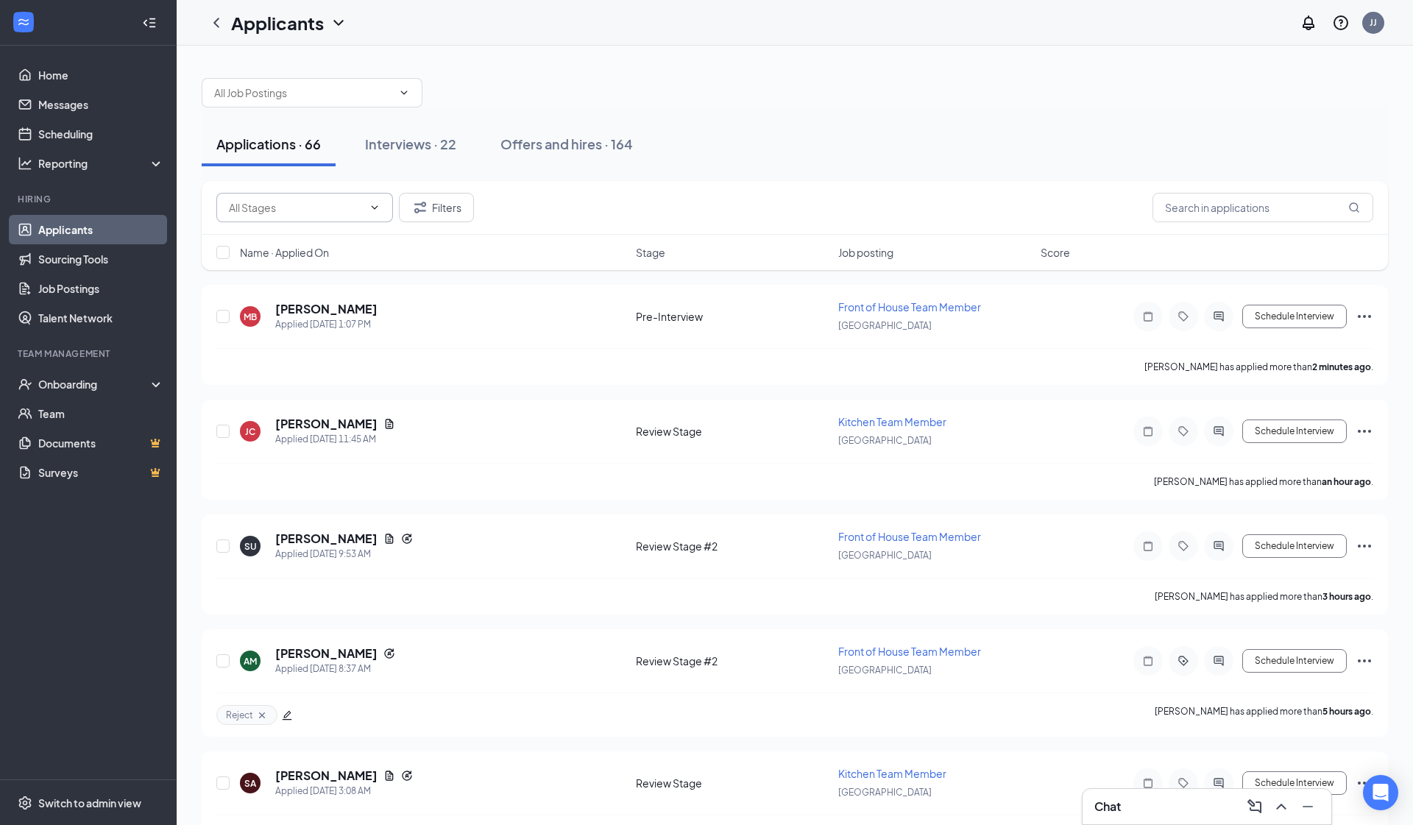
click at [347, 215] on input "text" at bounding box center [296, 208] width 134 height 16
click at [331, 341] on div "Review Stage #2 (8)" at bounding box center [304, 344] width 153 height 16
type input "Review Stage #2 (8)"
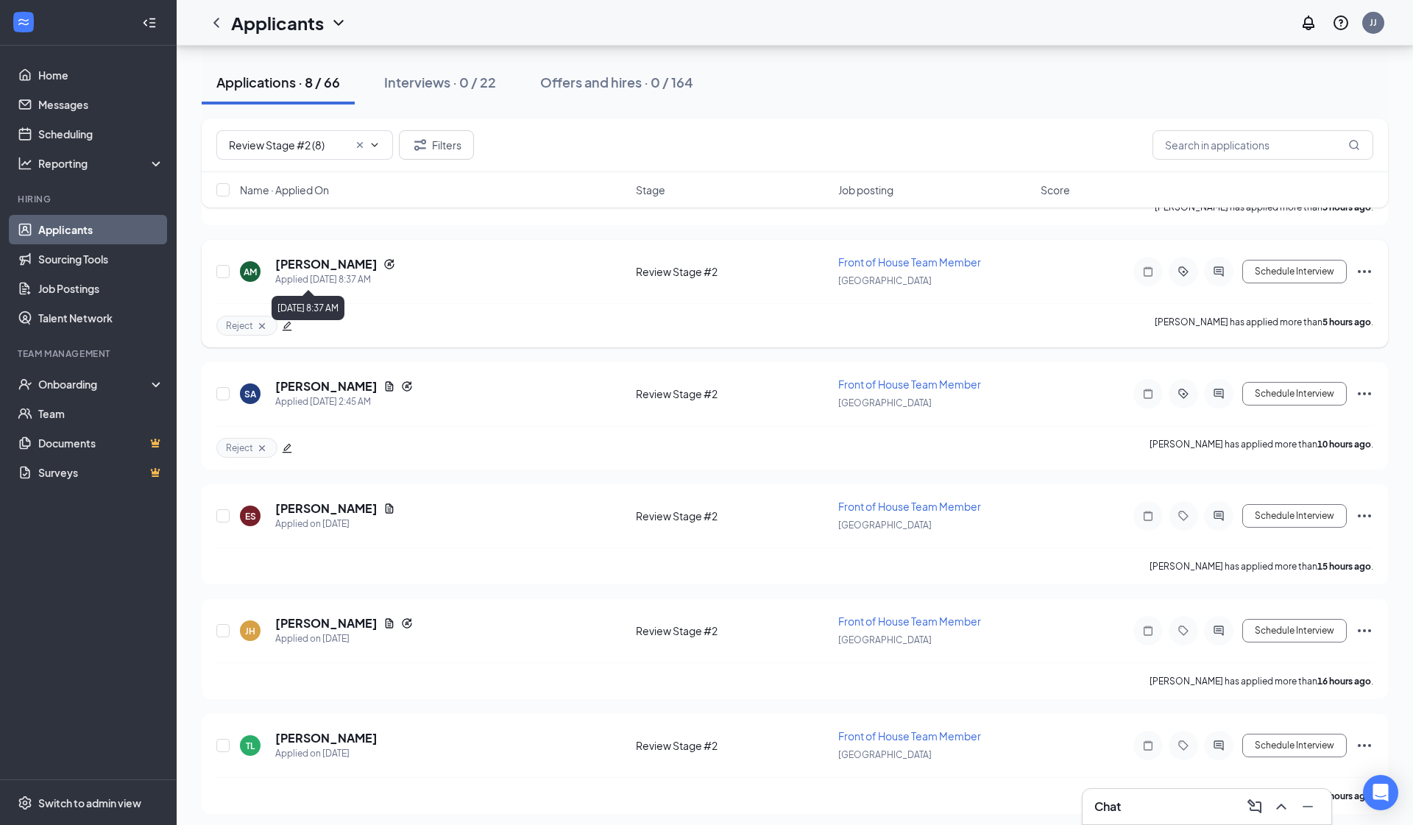
scroll to position [167, 0]
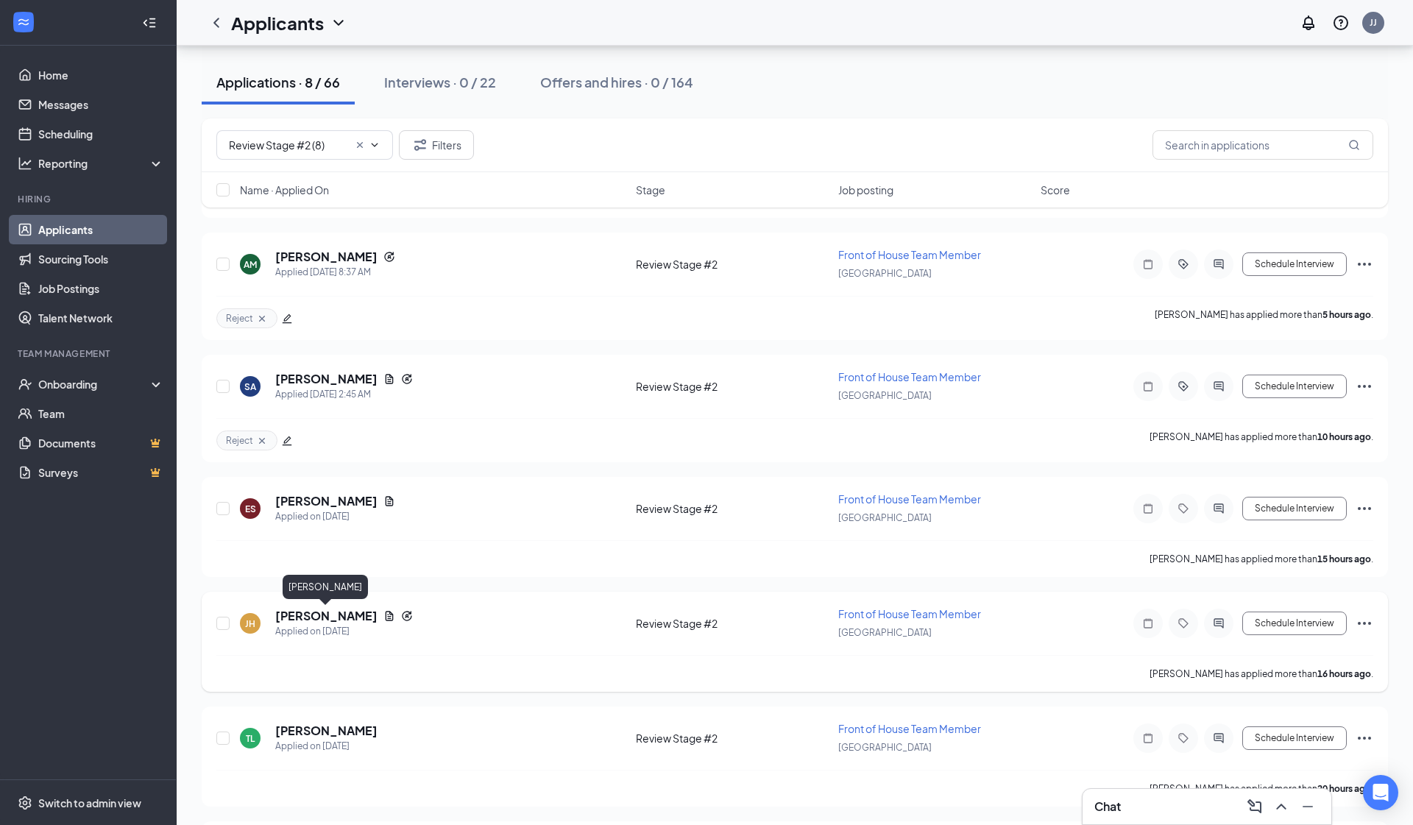
click at [315, 614] on h5 "Joseph Henriquez" at bounding box center [326, 616] width 102 height 16
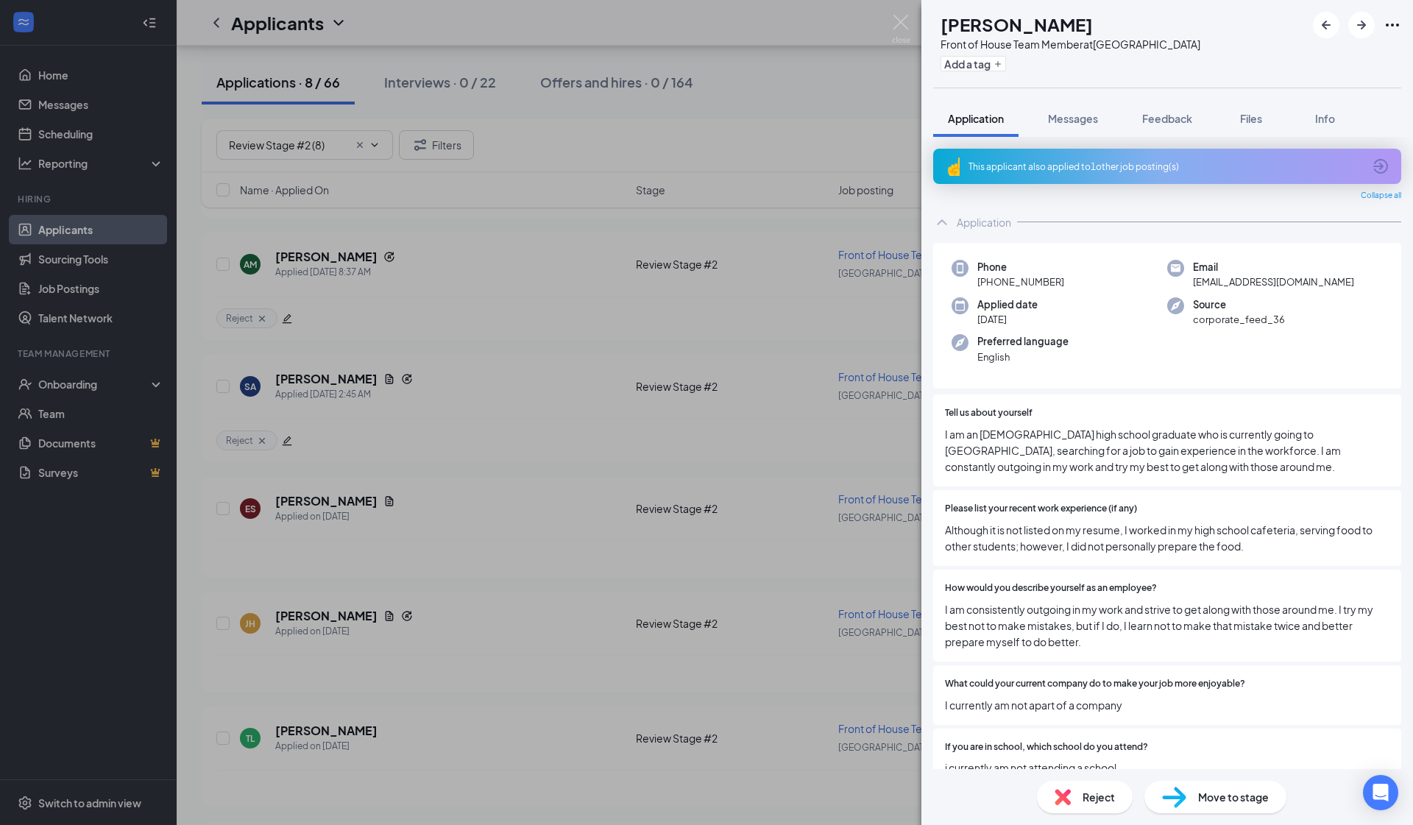
click at [744, 174] on div "This applicant also applied to 1 other job posting(s)" at bounding box center [1167, 166] width 468 height 35
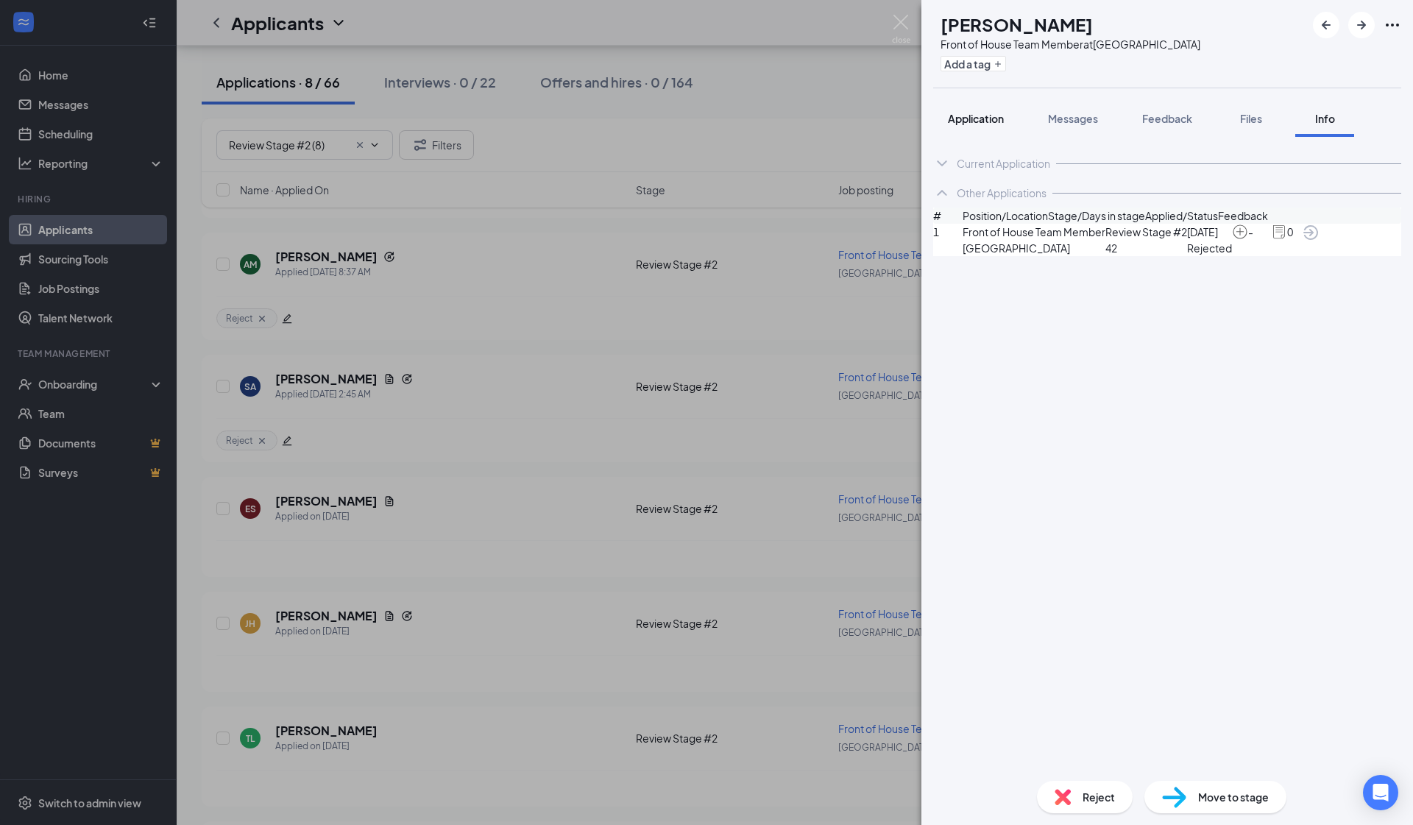
click at [744, 110] on button "Application" at bounding box center [975, 118] width 85 height 37
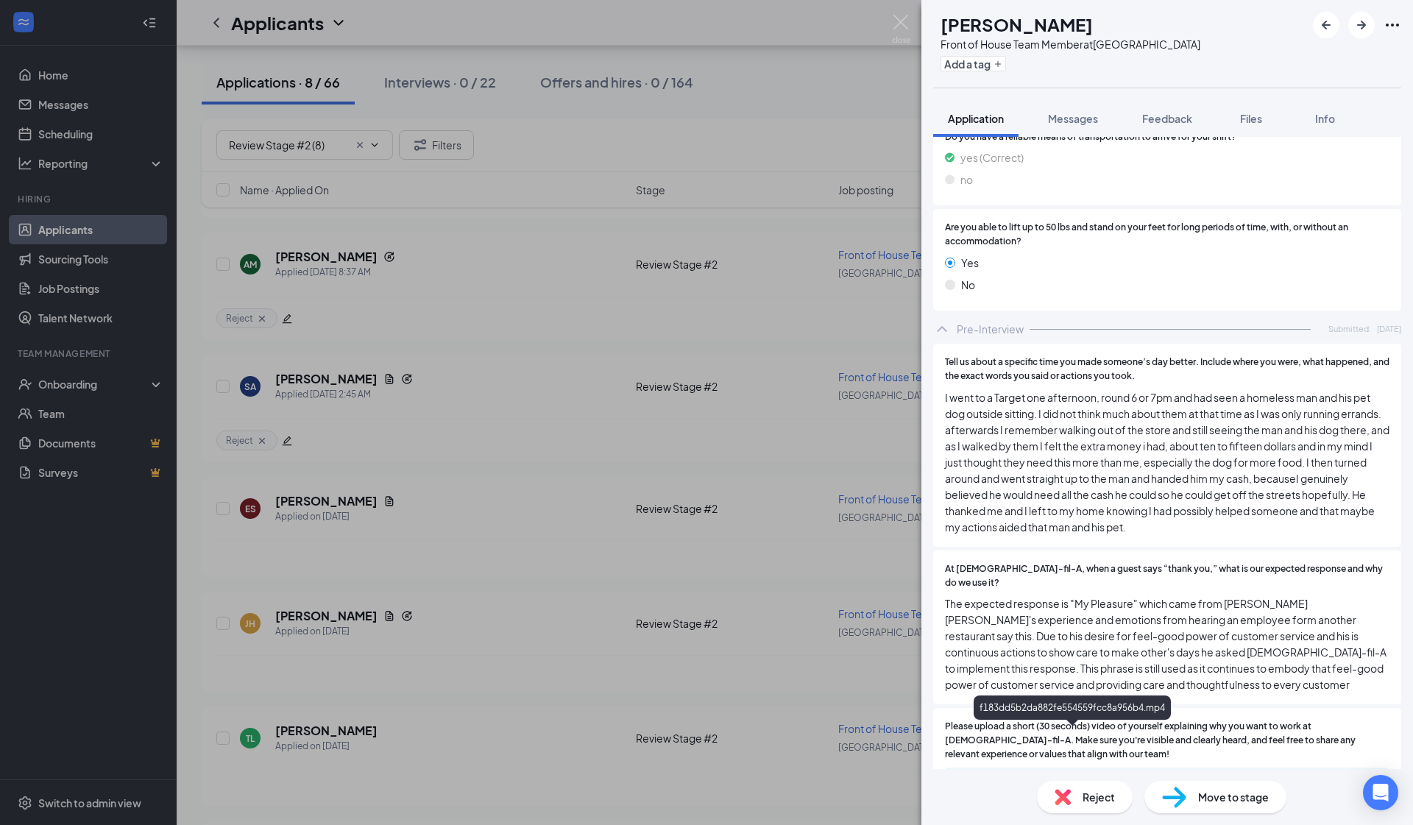
scroll to position [2105, 0]
click at [744, 752] on div "f183dd5b2da882fe554559fcc8a956b4.mp4" at bounding box center [1075, 783] width 206 height 12
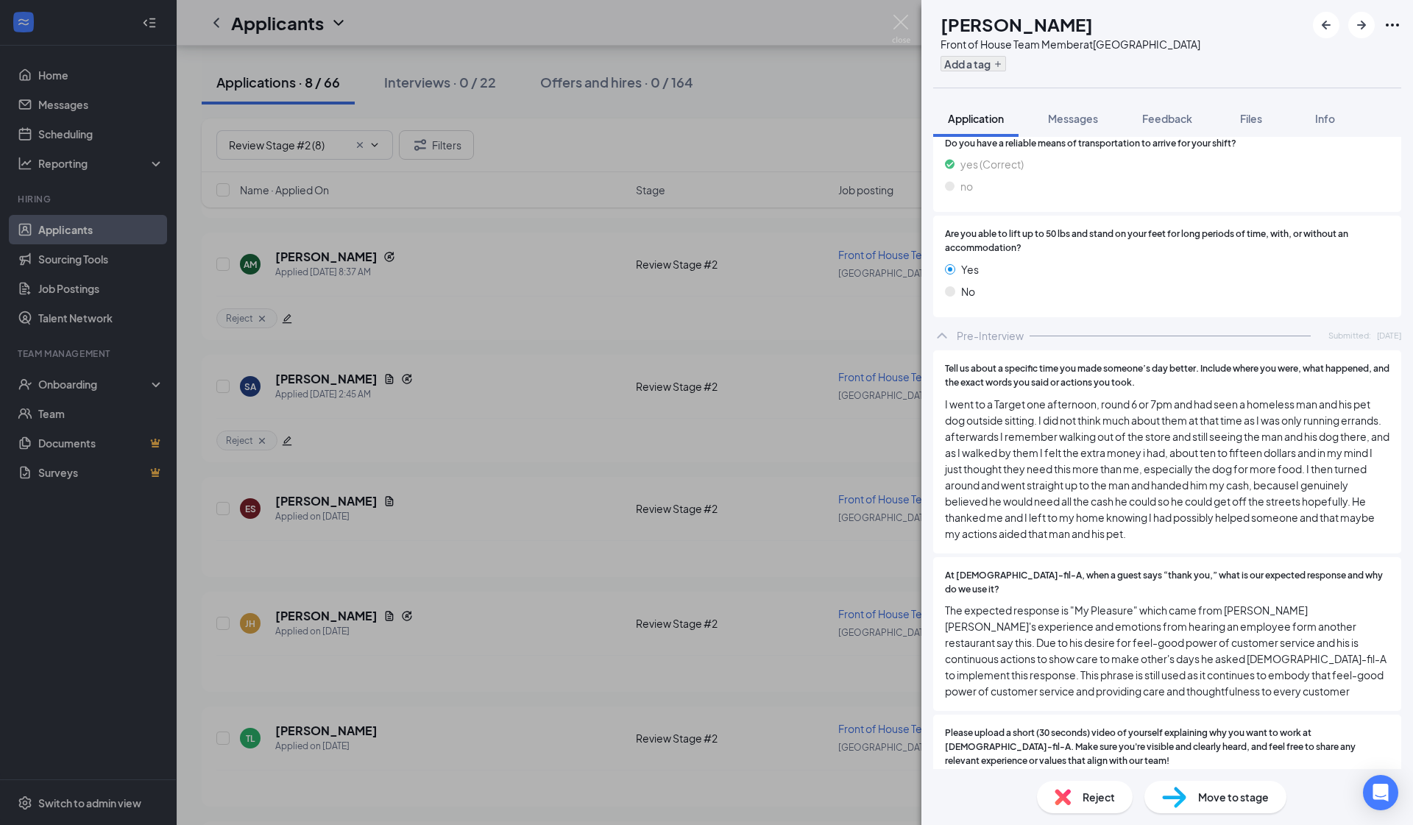
click at [744, 68] on button "Add a tag" at bounding box center [974, 63] width 66 height 15
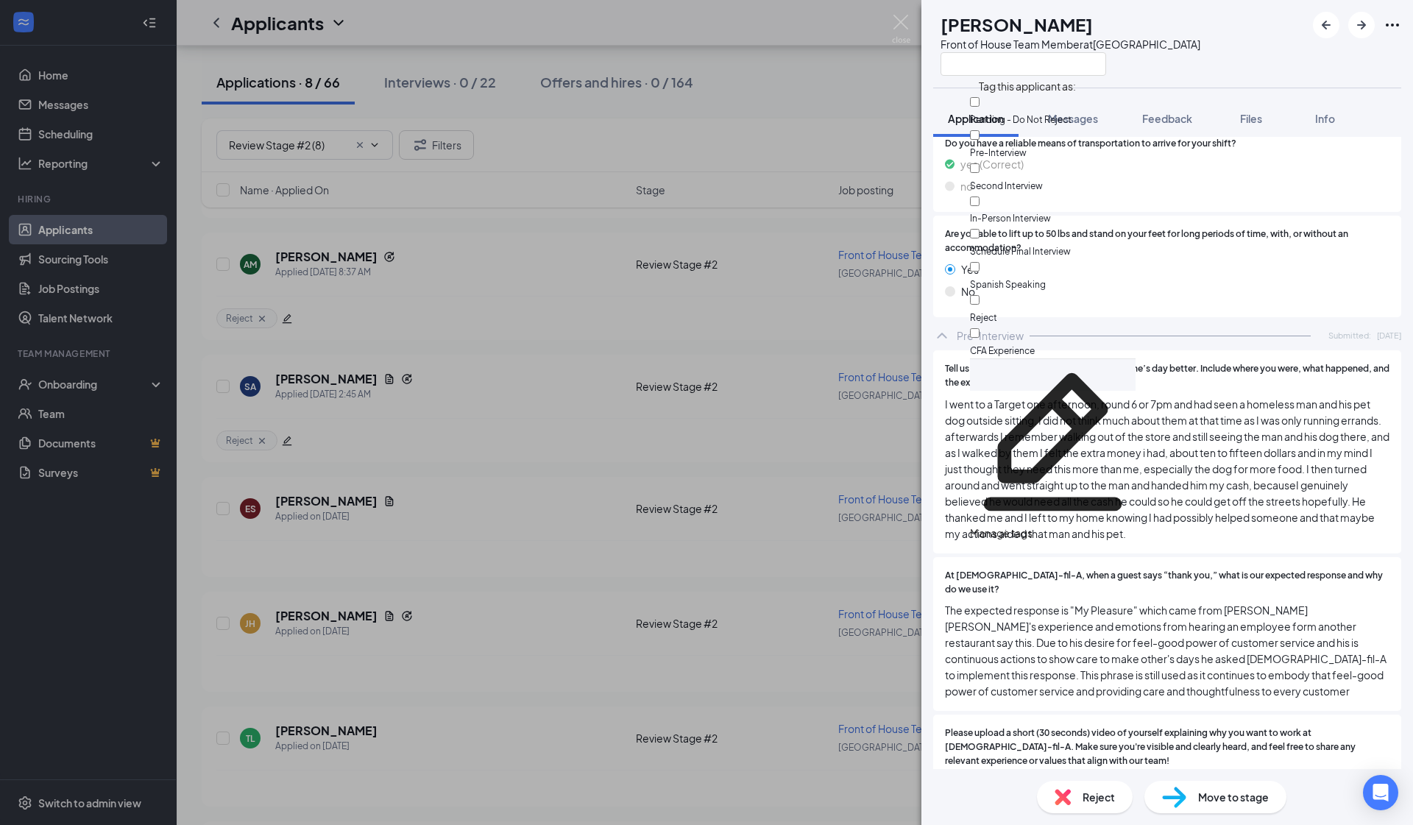
click at [744, 295] on input "Reject" at bounding box center [975, 300] width 10 height 10
checkbox input "true"
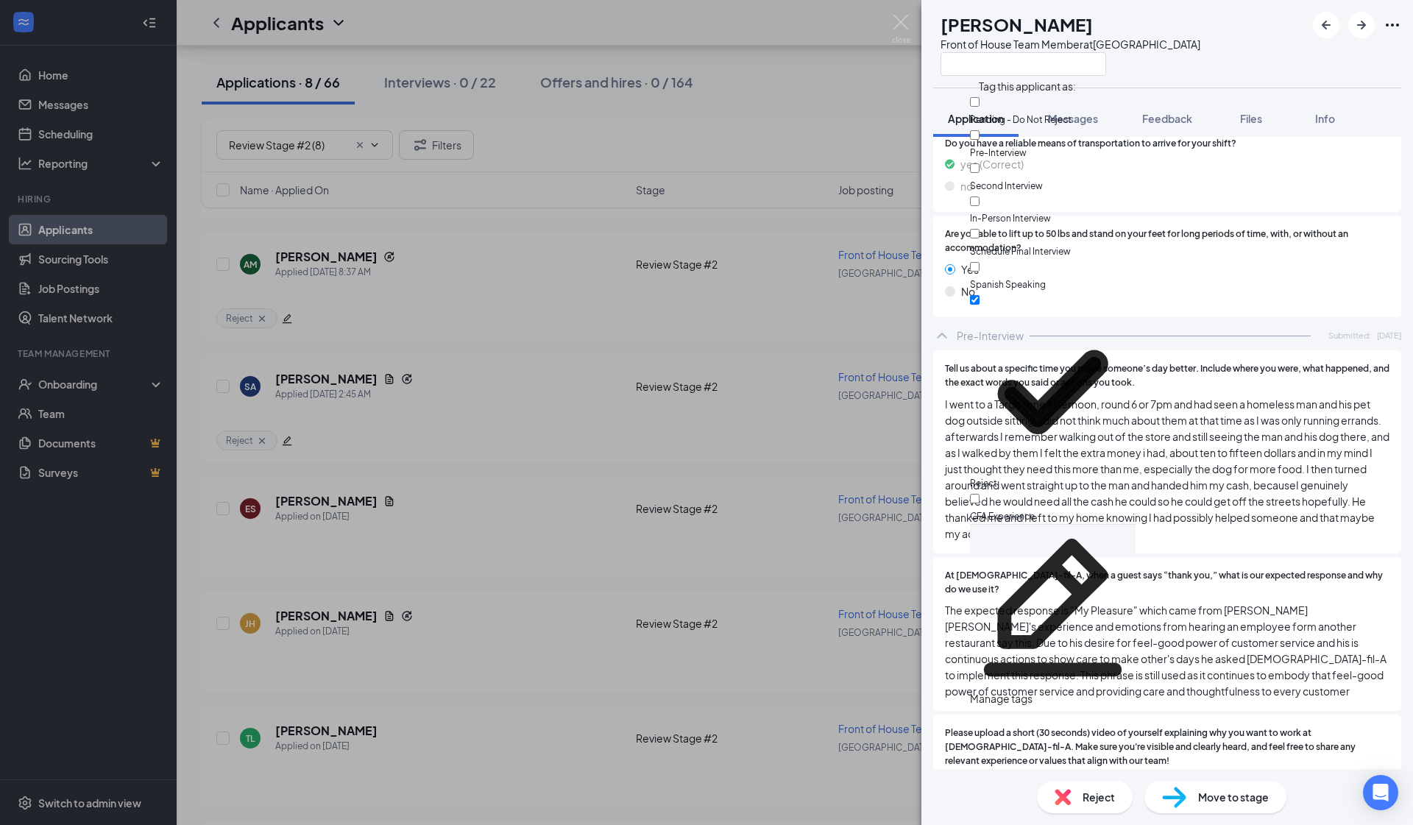
click at [333, 608] on div "JH Joseph Henriquez Front of House Team Member at South Gate Application Messag…" at bounding box center [706, 412] width 1413 height 825
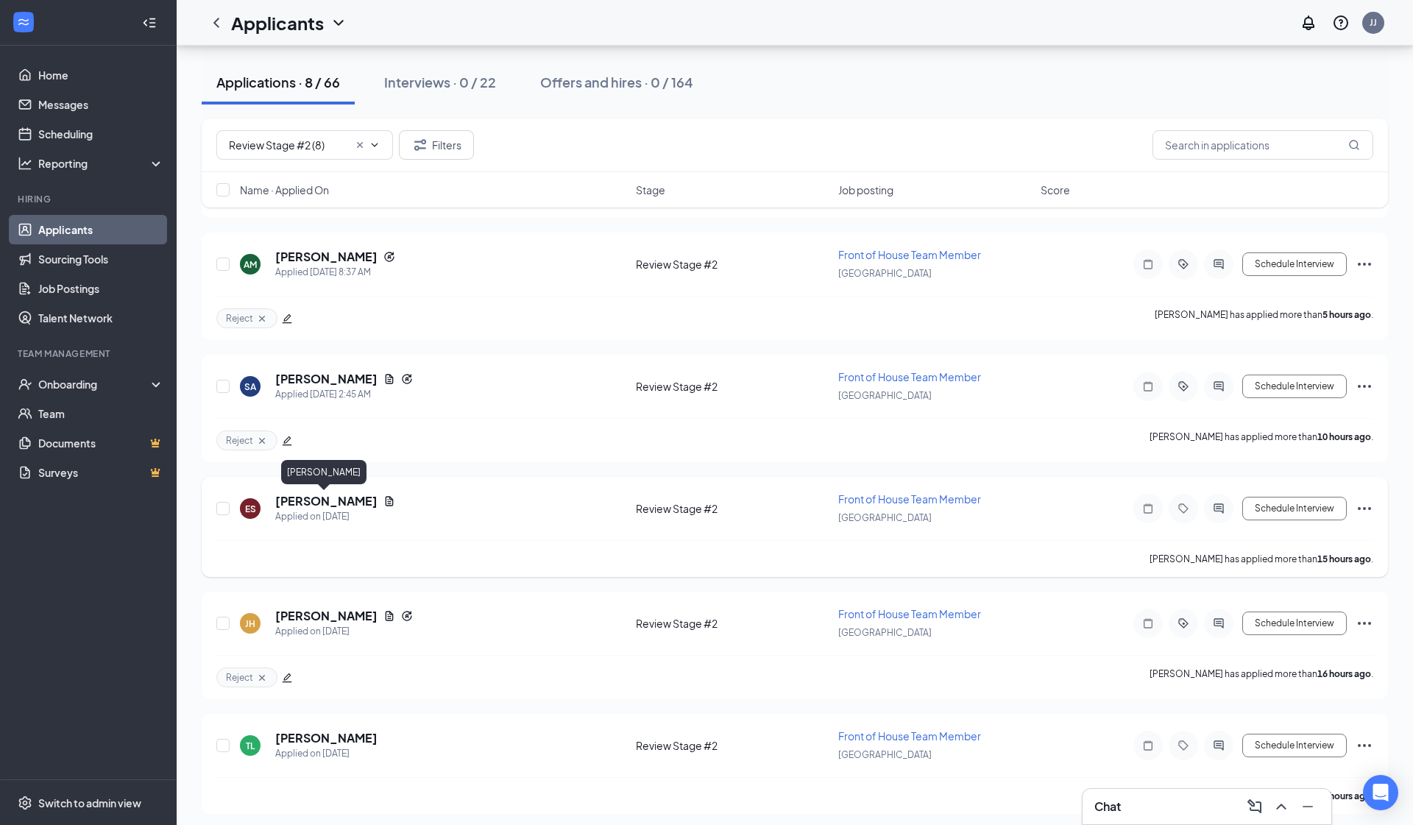
click at [337, 500] on h5 "Eileen Sanchez" at bounding box center [326, 501] width 102 height 16
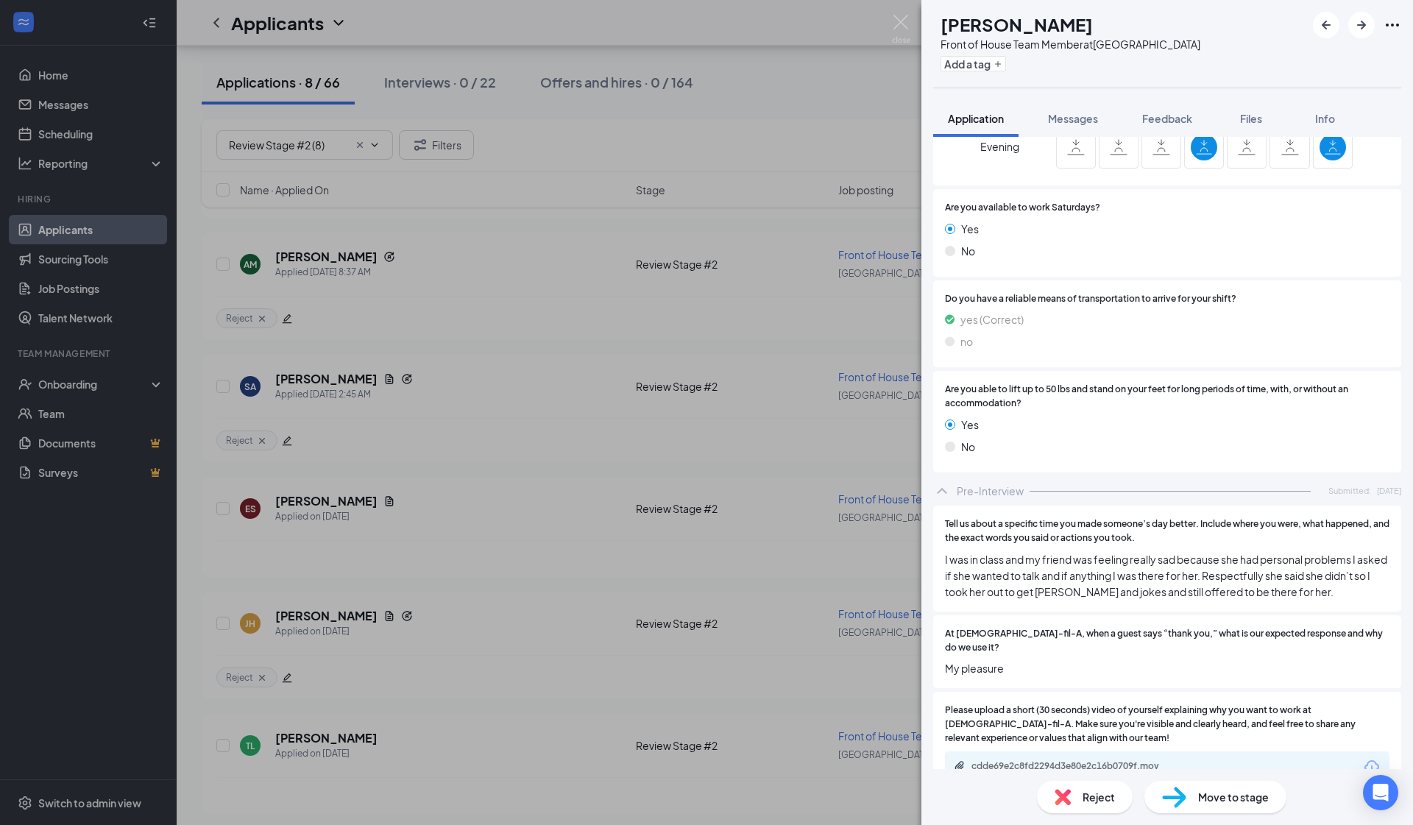
scroll to position [1772, 0]
click at [744, 752] on div "cdde69e2c8fd2294d3e80e2c16b0709f.mov" at bounding box center [1075, 767] width 206 height 12
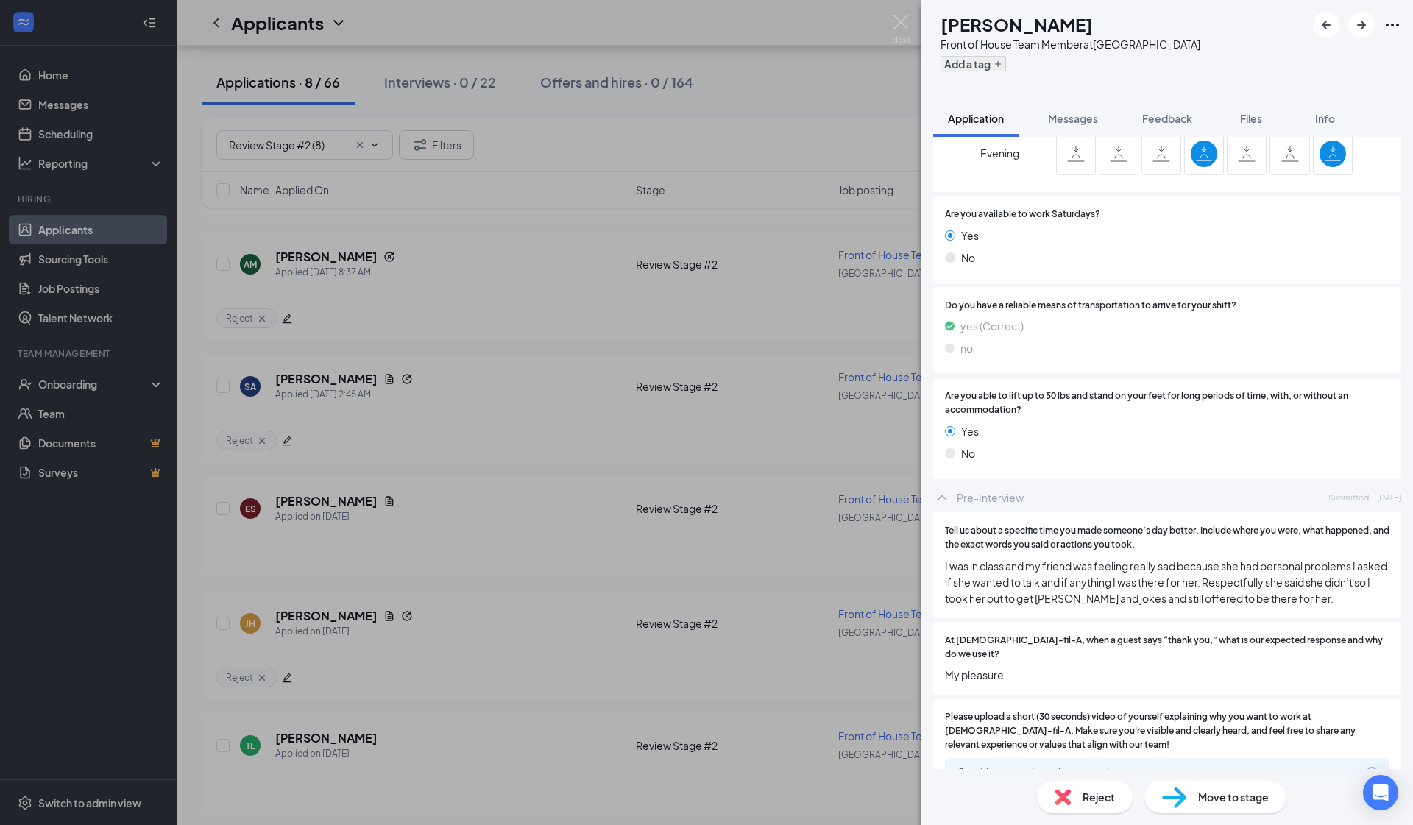
click at [744, 60] on button "Add a tag" at bounding box center [974, 63] width 66 height 15
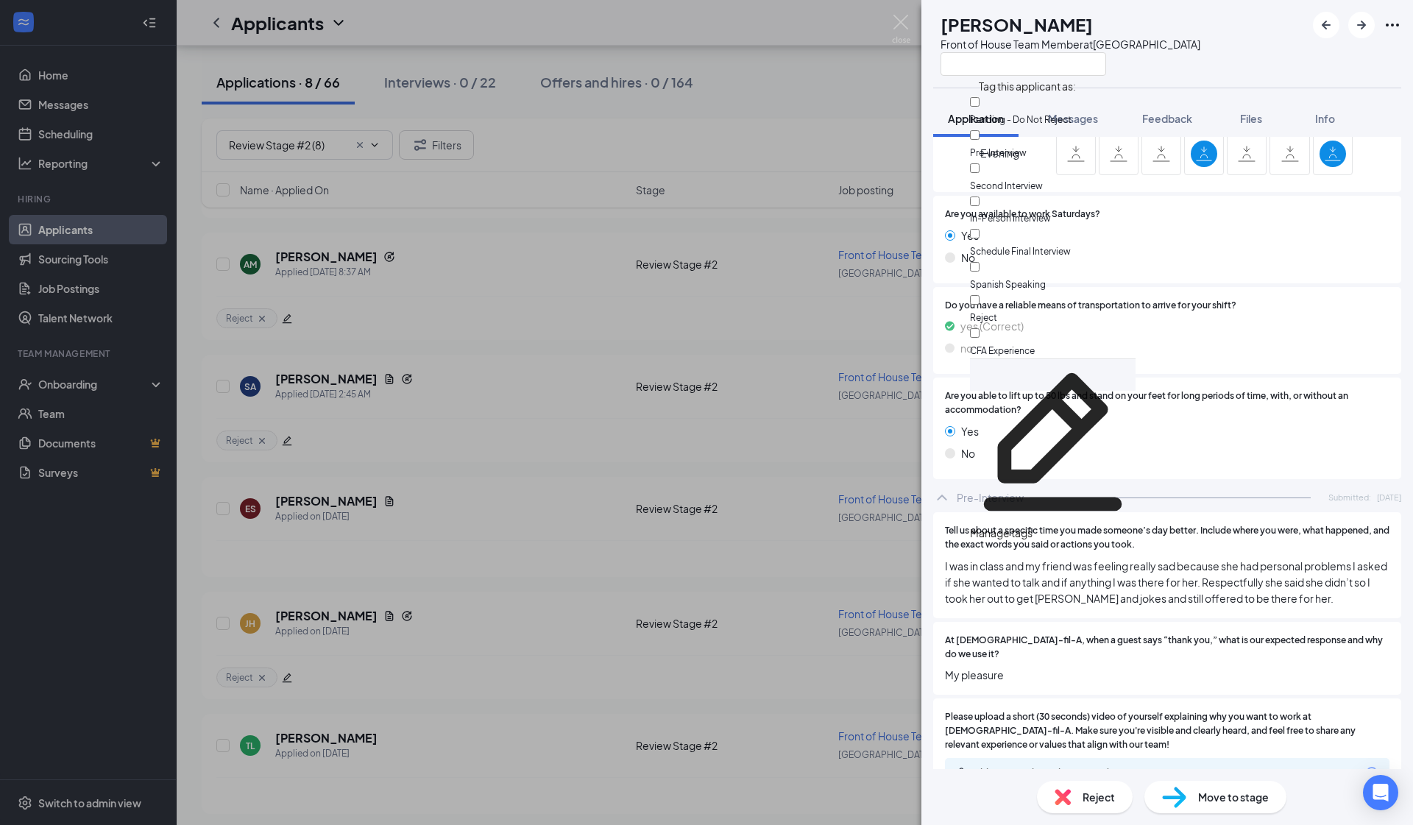
click at [744, 295] on input "Reject" at bounding box center [975, 300] width 10 height 10
checkbox input "true"
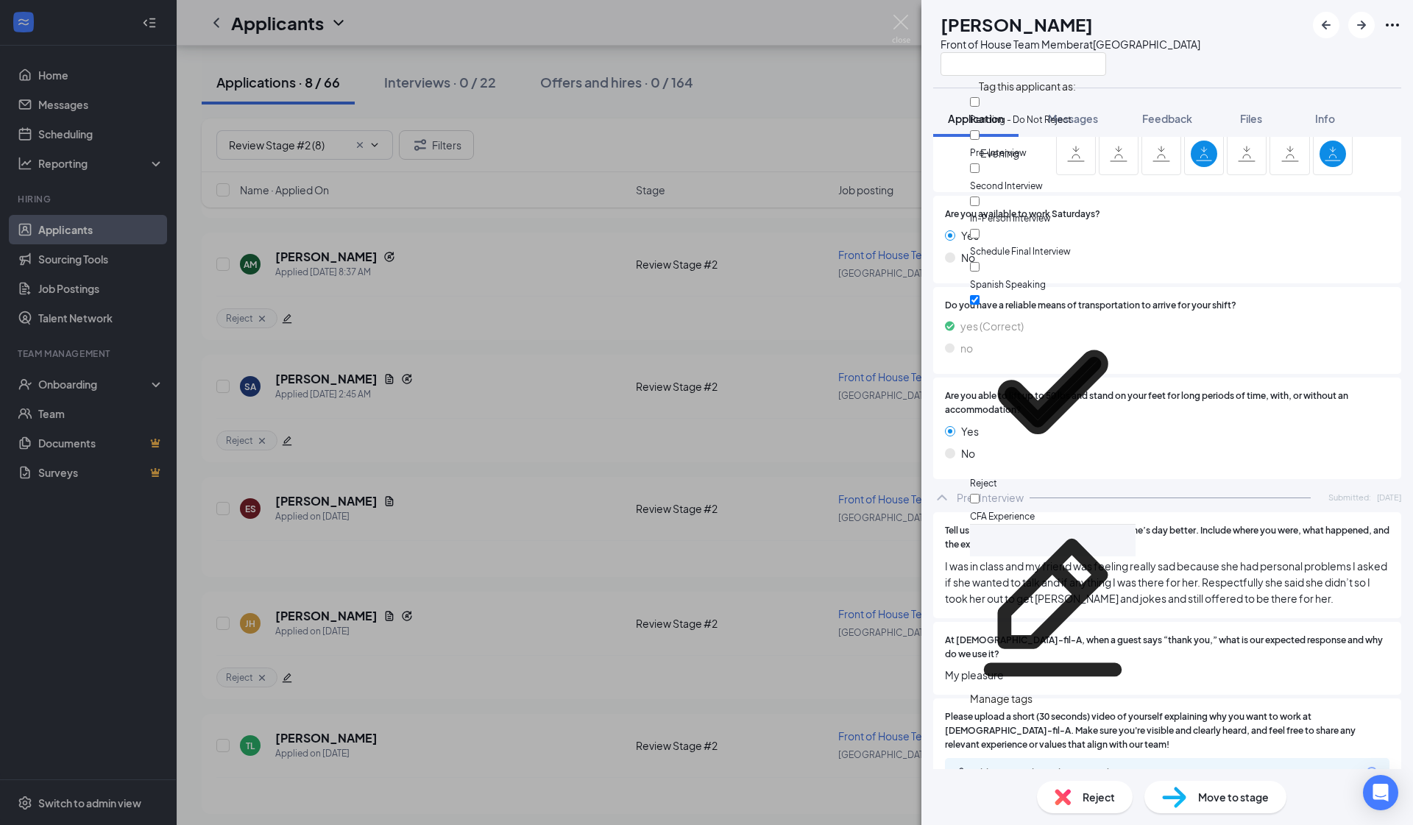
click at [727, 366] on div "ES Eileen Sanchez Front of House Team Member at South Gate Application Messages…" at bounding box center [706, 412] width 1413 height 825
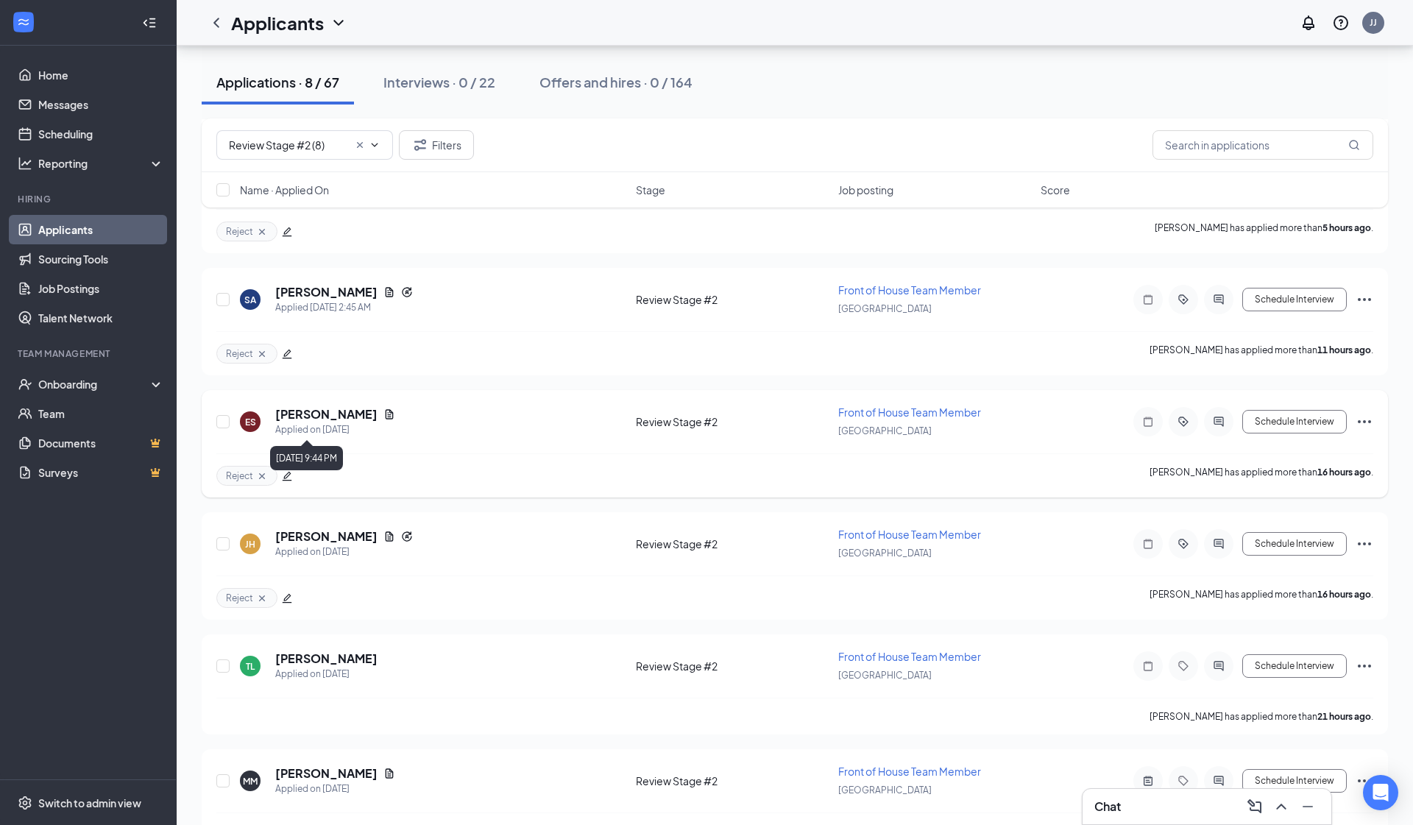
scroll to position [347, 0]
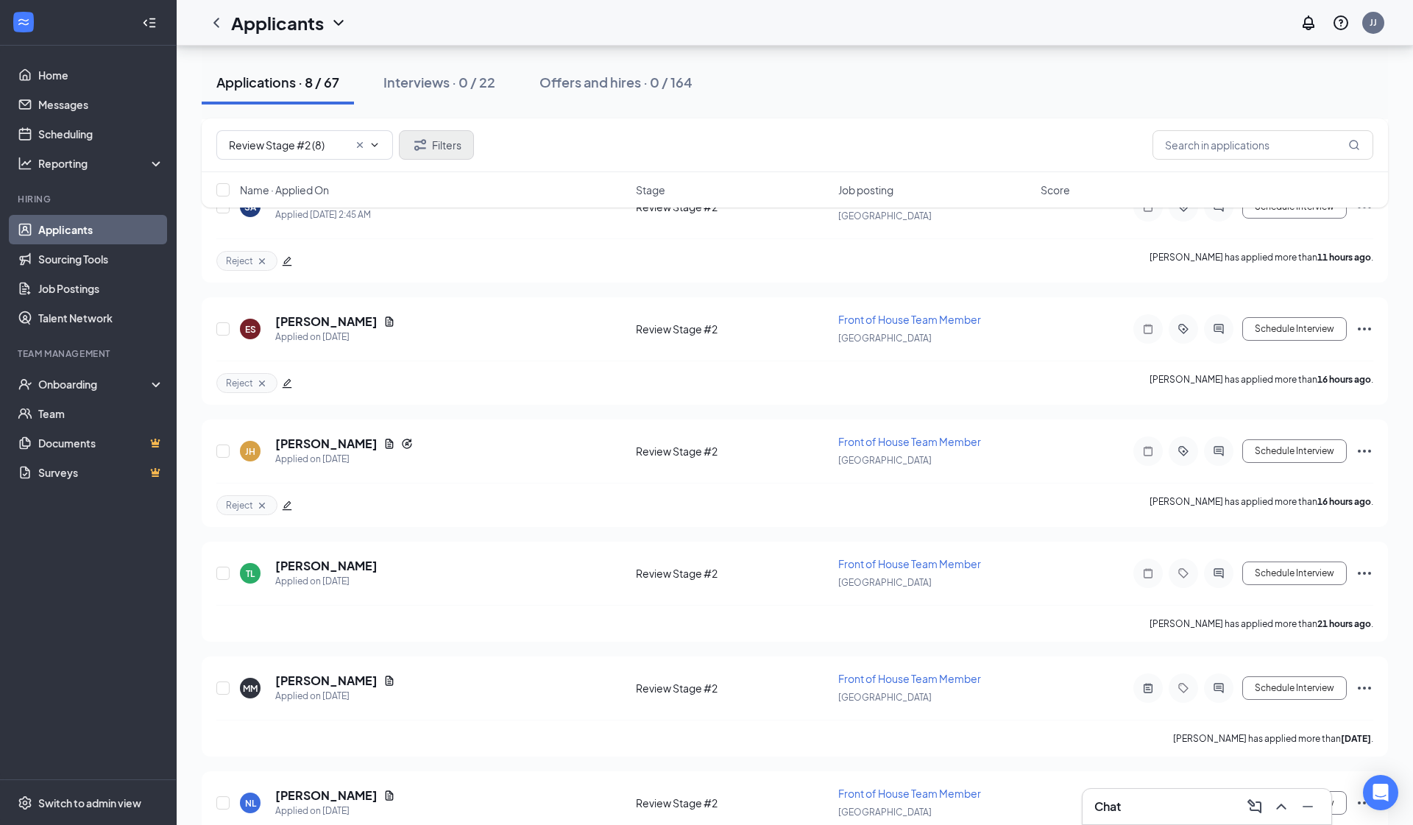
click at [419, 131] on button "Filters" at bounding box center [436, 144] width 75 height 29
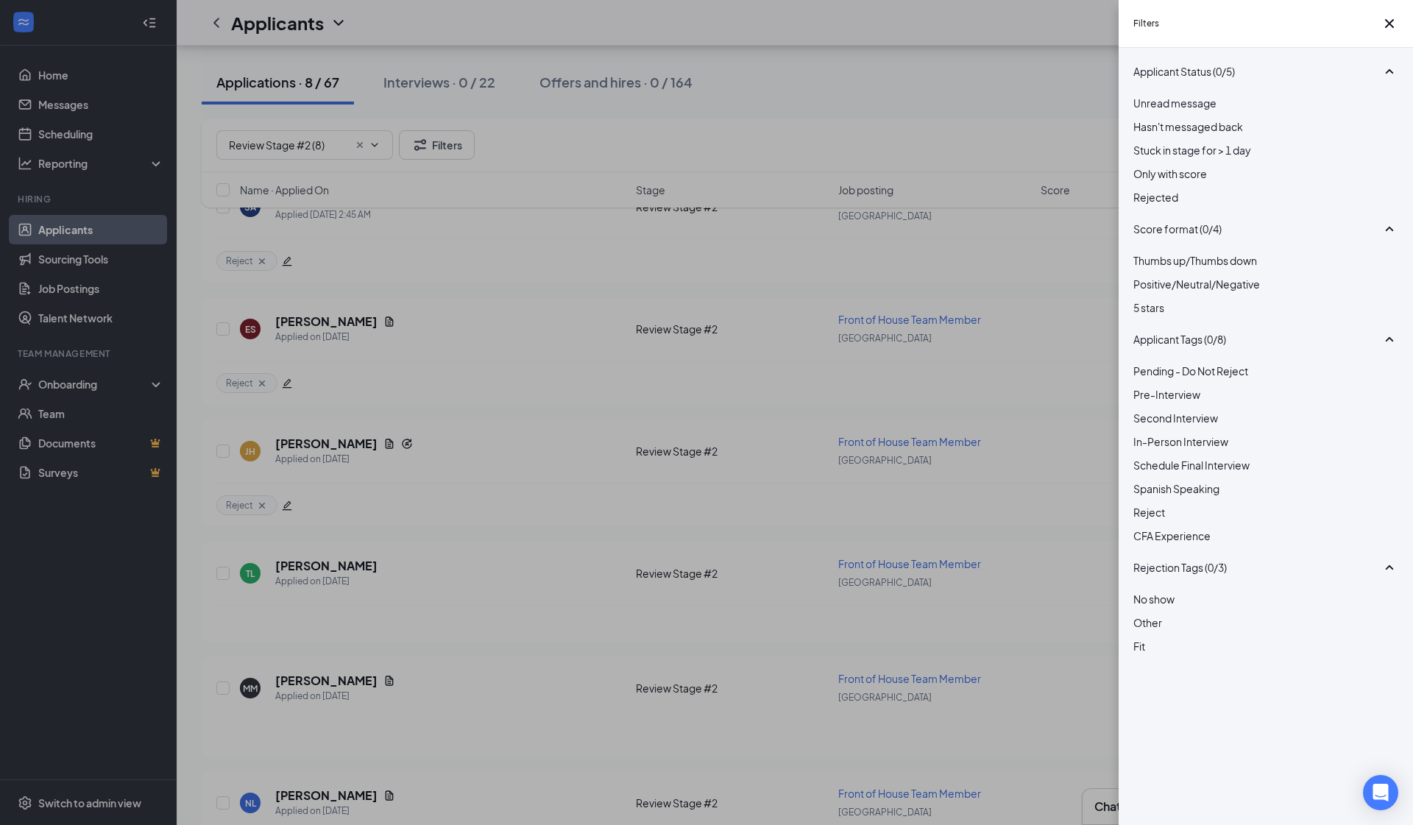
click at [744, 520] on div "Reject" at bounding box center [1266, 512] width 265 height 16
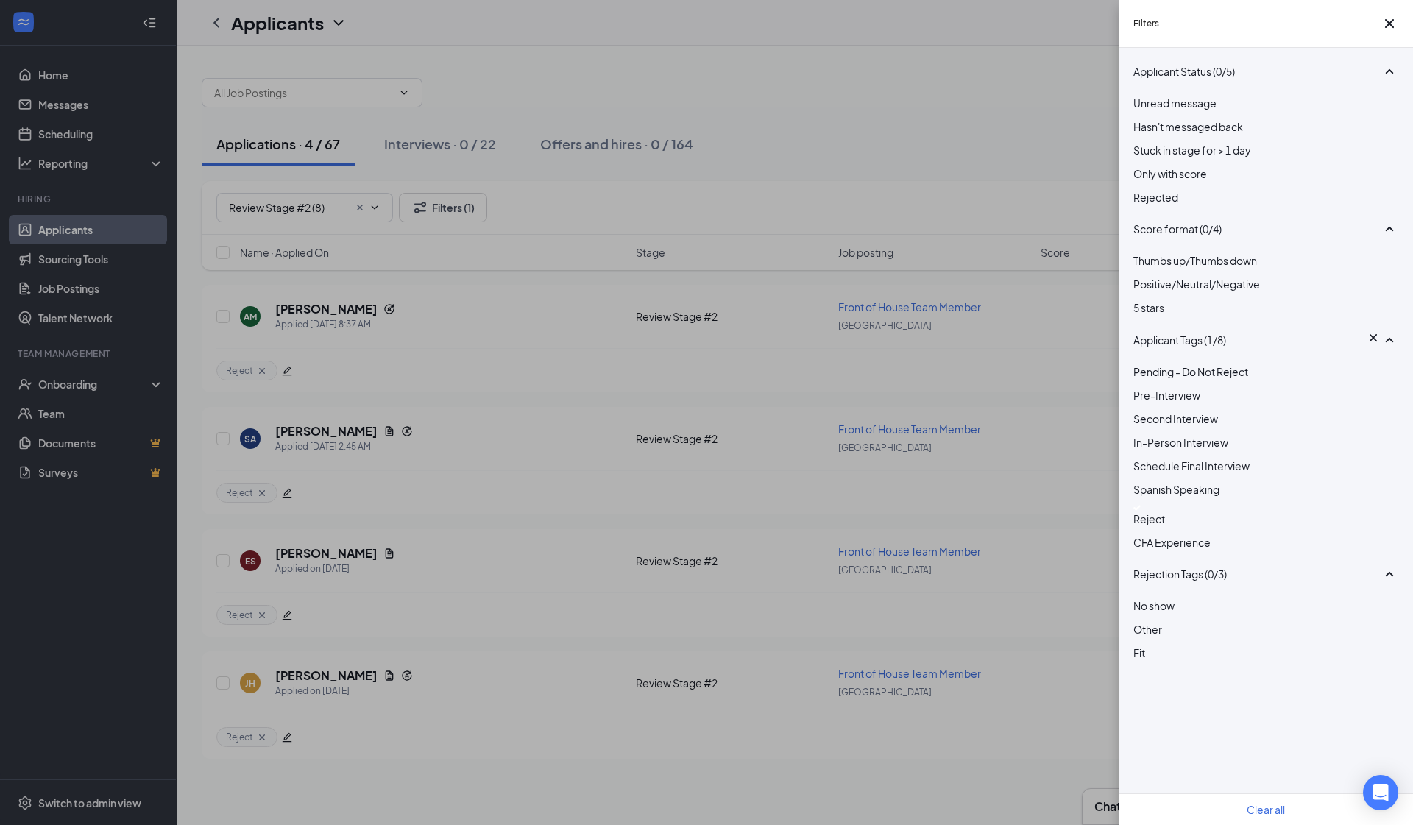
click at [434, 474] on div "Filters Applicant Status (0/5) Unread message Hasn't messaged back Stuck in sta…" at bounding box center [706, 412] width 1413 height 825
click at [257, 278] on div "Filters Applicant Status (0/5) Unread message Hasn't messaged back Stuck in sta…" at bounding box center [706, 412] width 1413 height 825
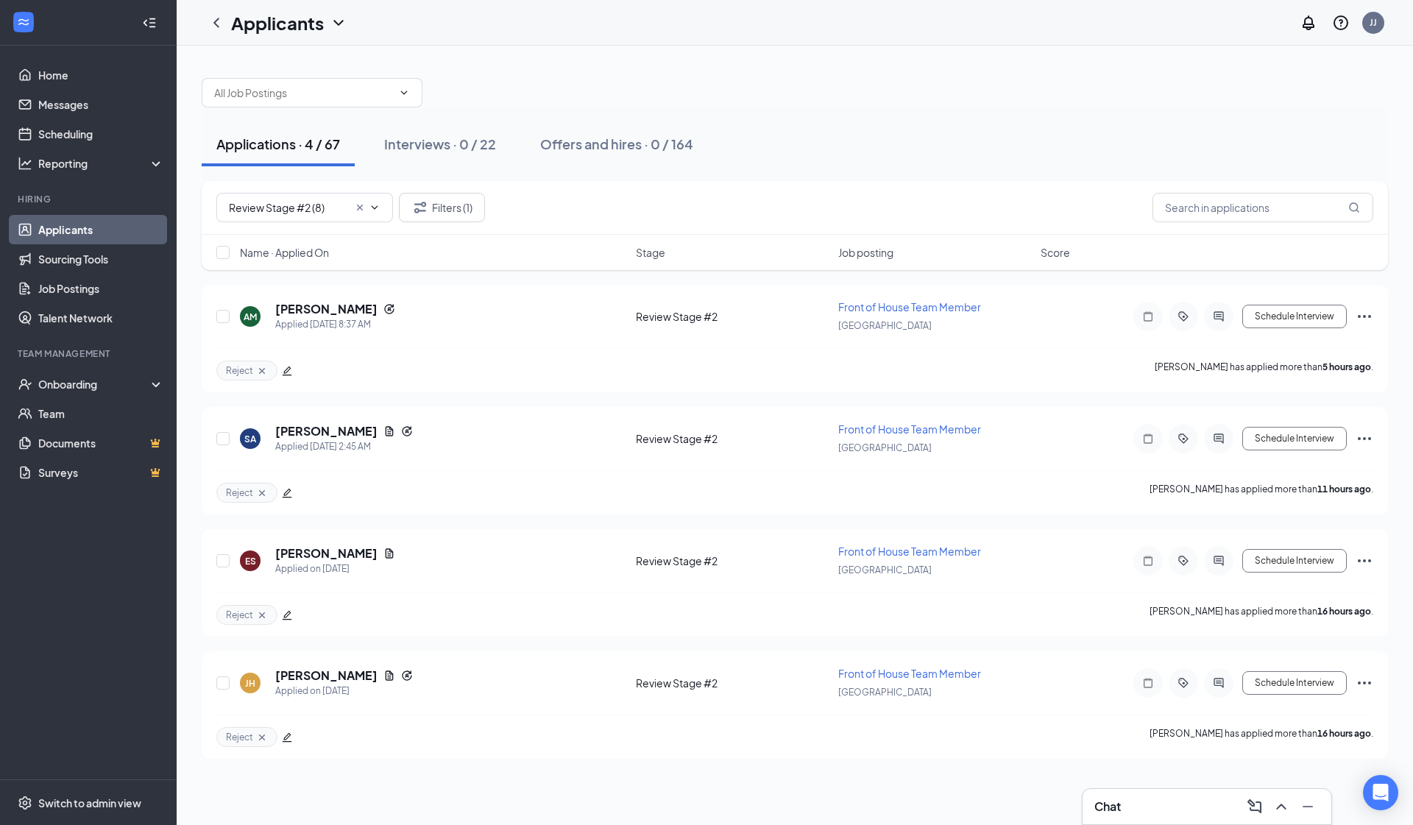
click at [214, 247] on div "Name · Applied On Stage Job posting Score" at bounding box center [795, 252] width 1187 height 35
click at [222, 247] on input "checkbox" at bounding box center [222, 252] width 13 height 13
checkbox input "true"
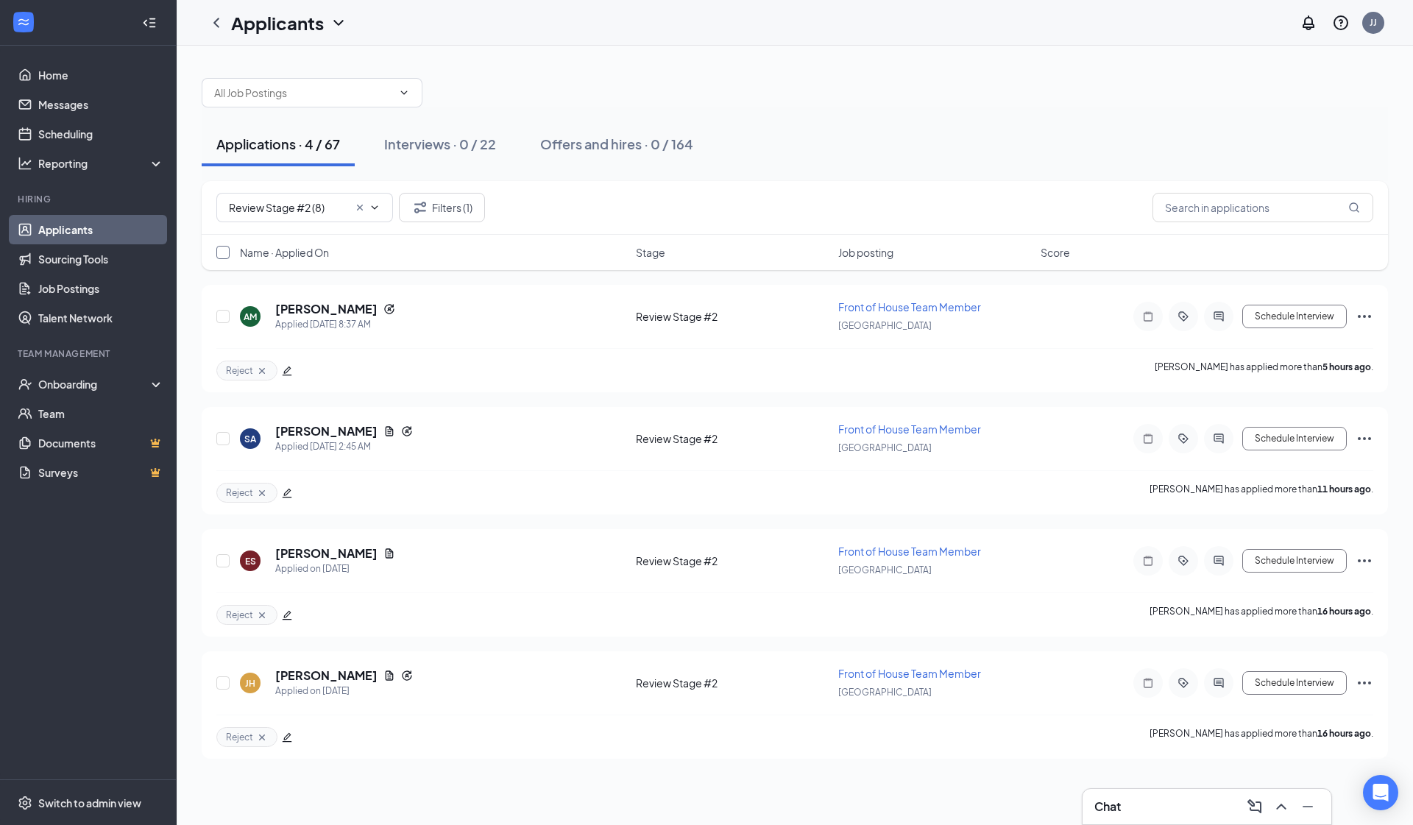
checkbox input "true"
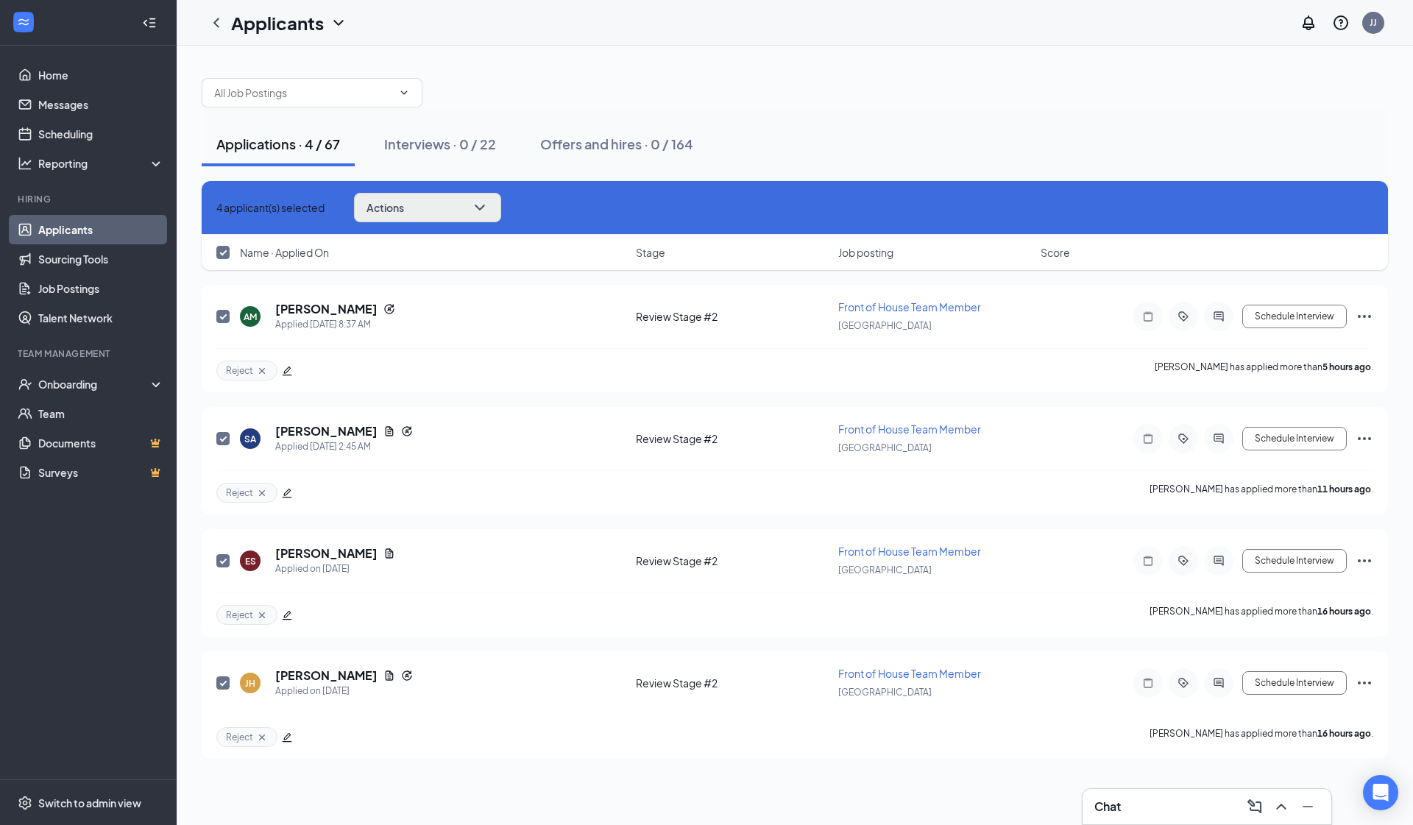
click at [483, 205] on button "Actions" at bounding box center [427, 207] width 147 height 29
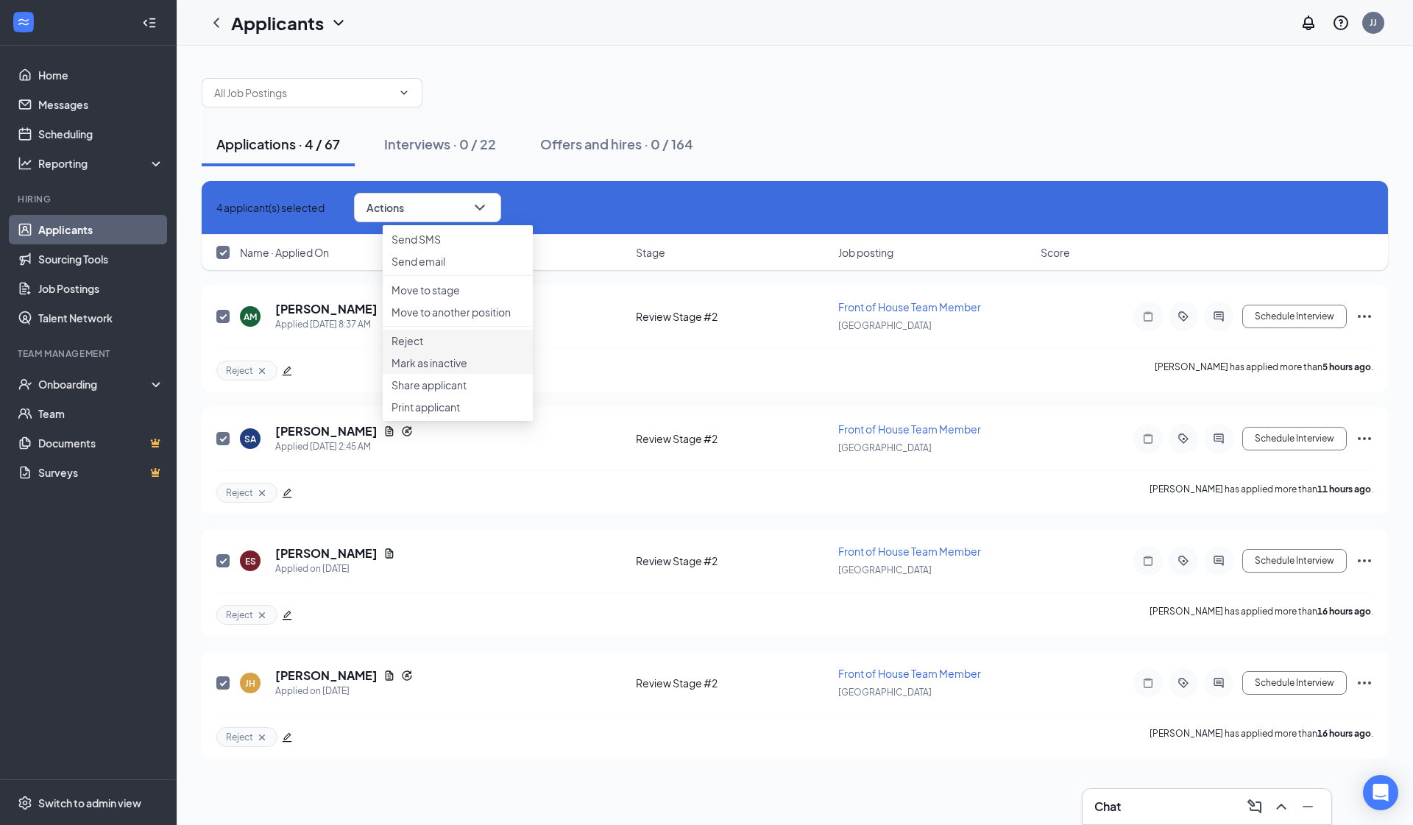
click at [430, 352] on li "Reject" at bounding box center [458, 341] width 150 height 22
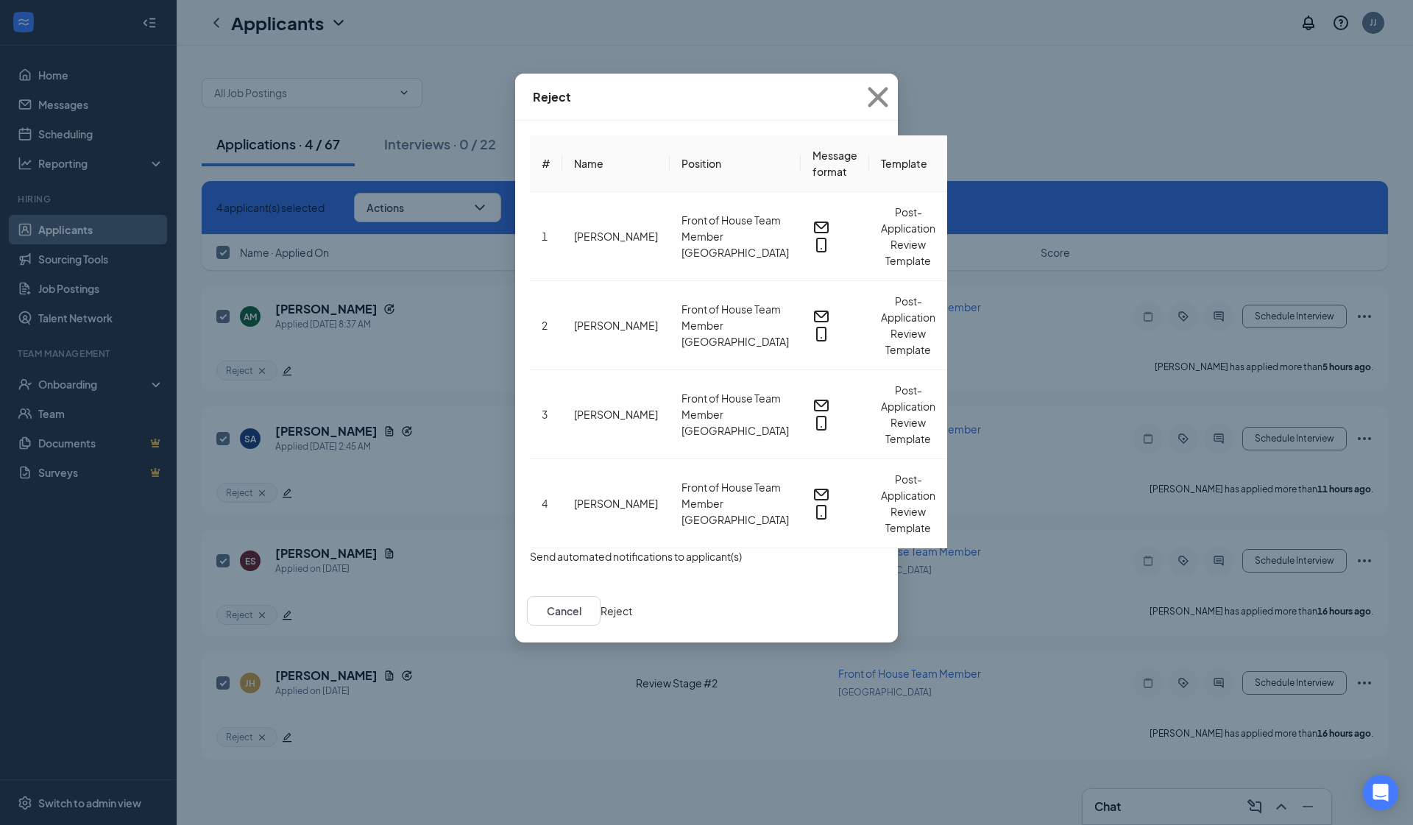
click at [515, 361] on div "# Name Position Message format Template 1 Adrian Munguia Front of House Team Me…" at bounding box center [706, 350] width 383 height 459
click at [530, 548] on button "button" at bounding box center [530, 556] width 0 height 16
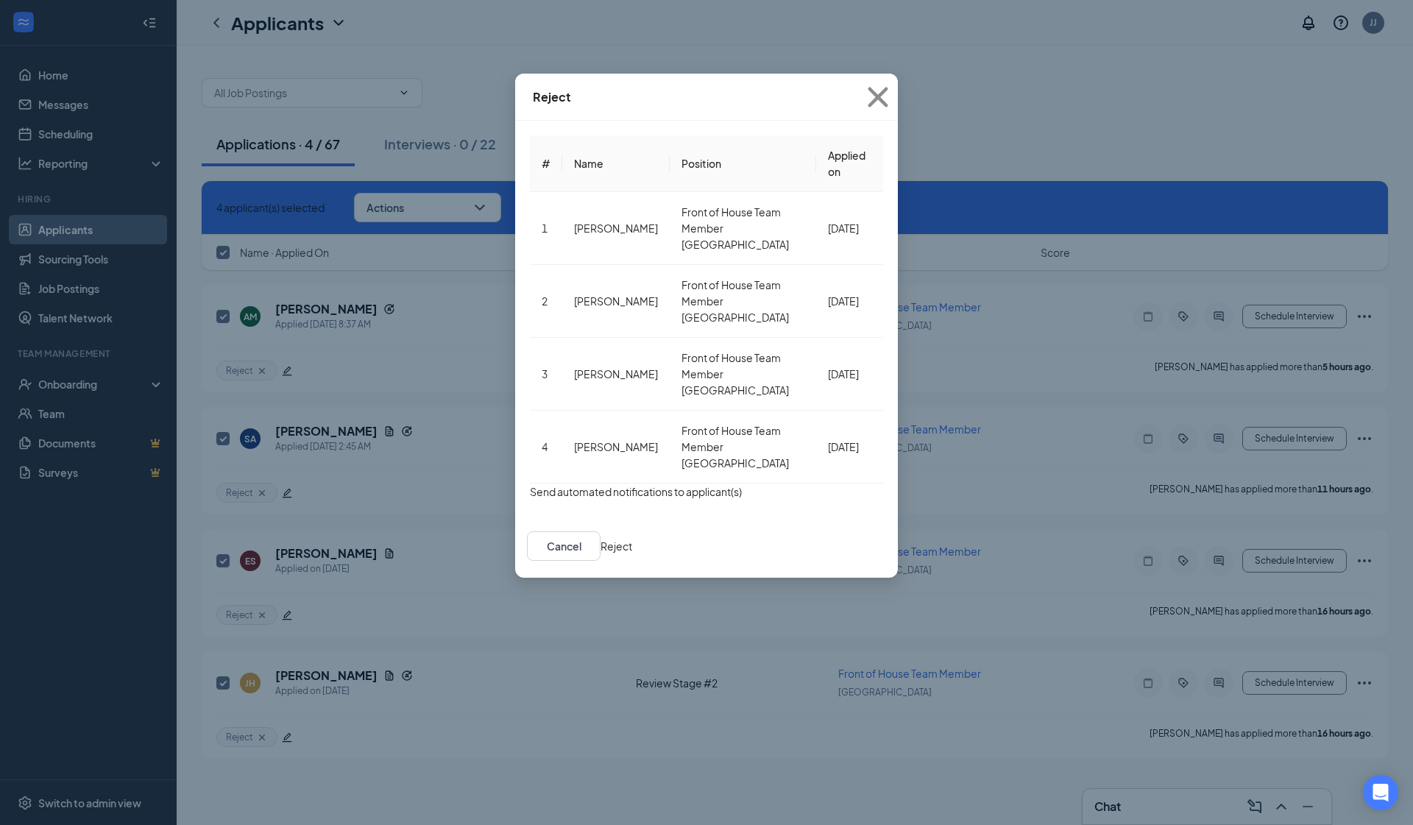
click at [632, 538] on button "Reject" at bounding box center [617, 546] width 32 height 16
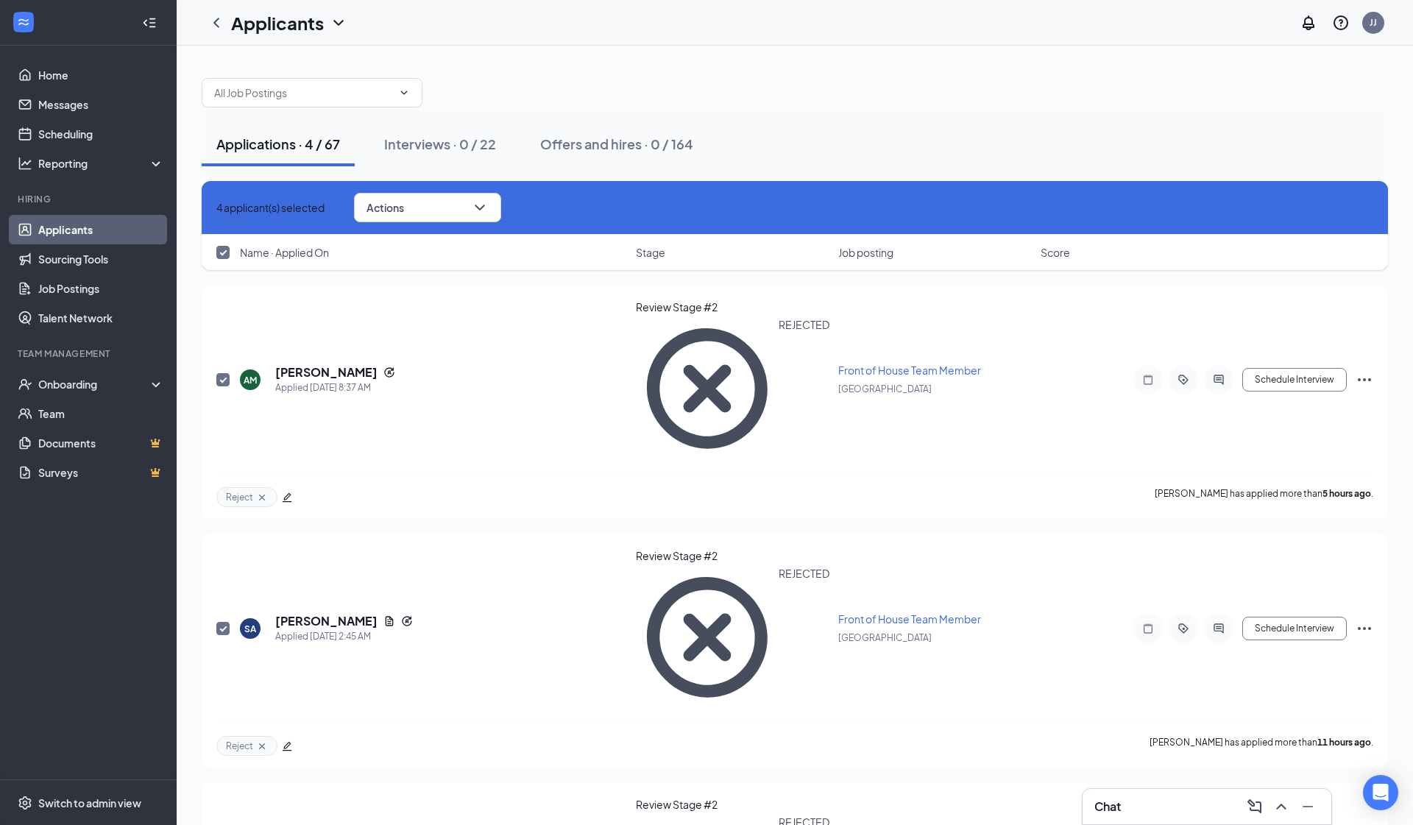
click at [449, 166] on div "Applications · 4 / 67 Interviews · 0 / 22 Offers and hires · 0 / 164" at bounding box center [795, 144] width 1187 height 74
click at [428, 156] on button "Interviews · 0 / 22" at bounding box center [440, 144] width 141 height 44
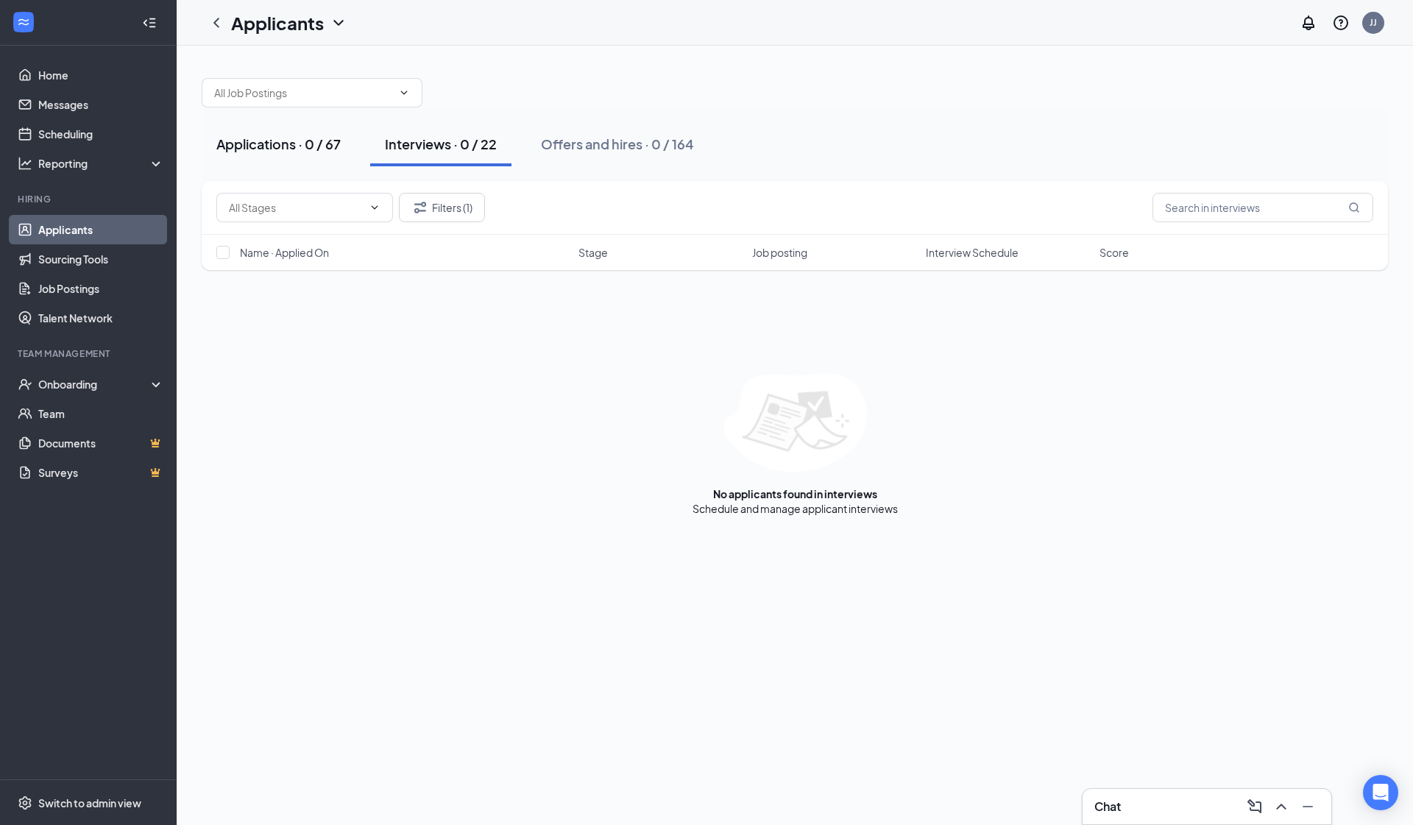
click at [305, 149] on div "Applications · 0 / 67" at bounding box center [278, 144] width 124 height 18
click at [459, 233] on div "Filters (1)" at bounding box center [795, 208] width 1187 height 54
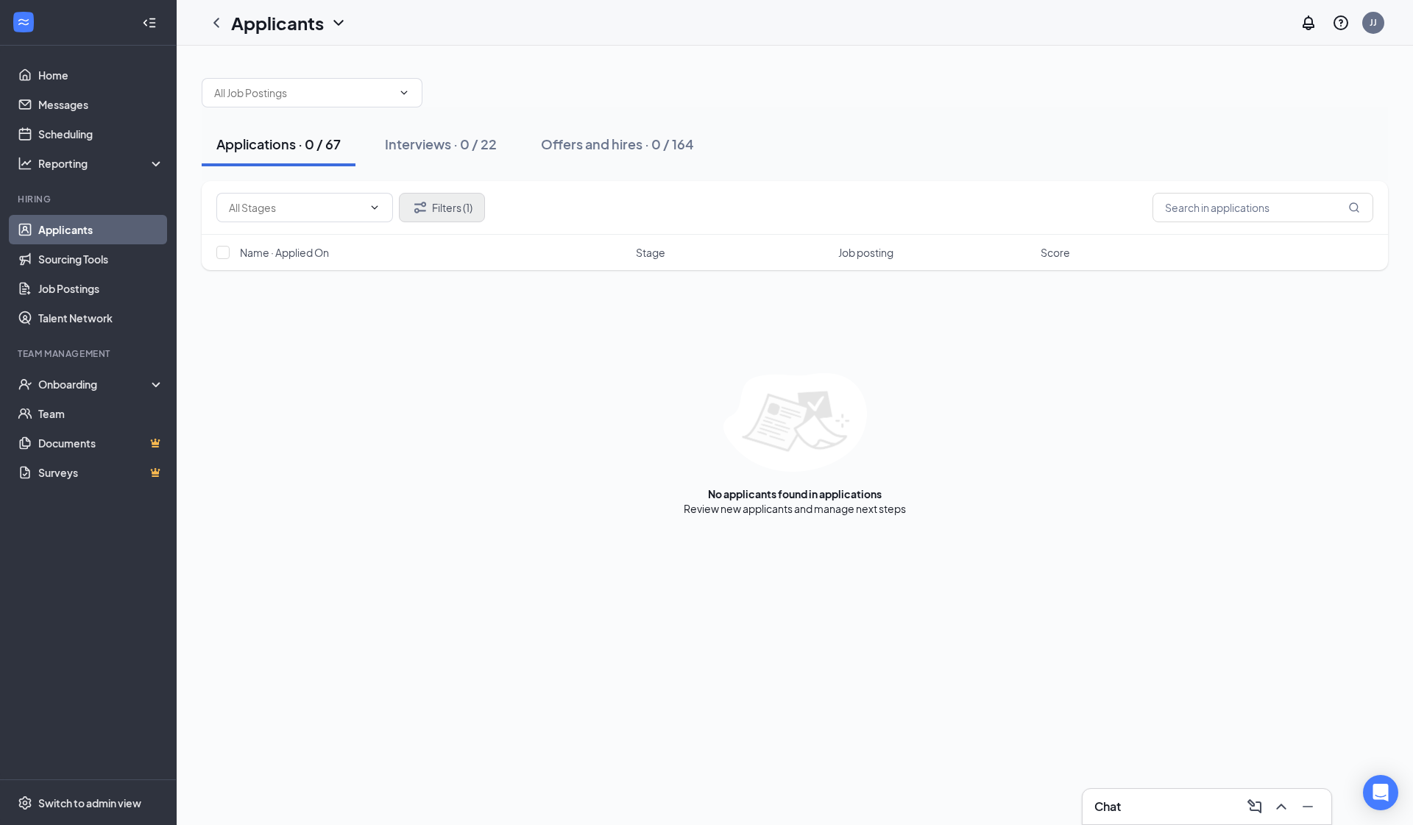
click at [457, 213] on button "Filters (1)" at bounding box center [442, 207] width 86 height 29
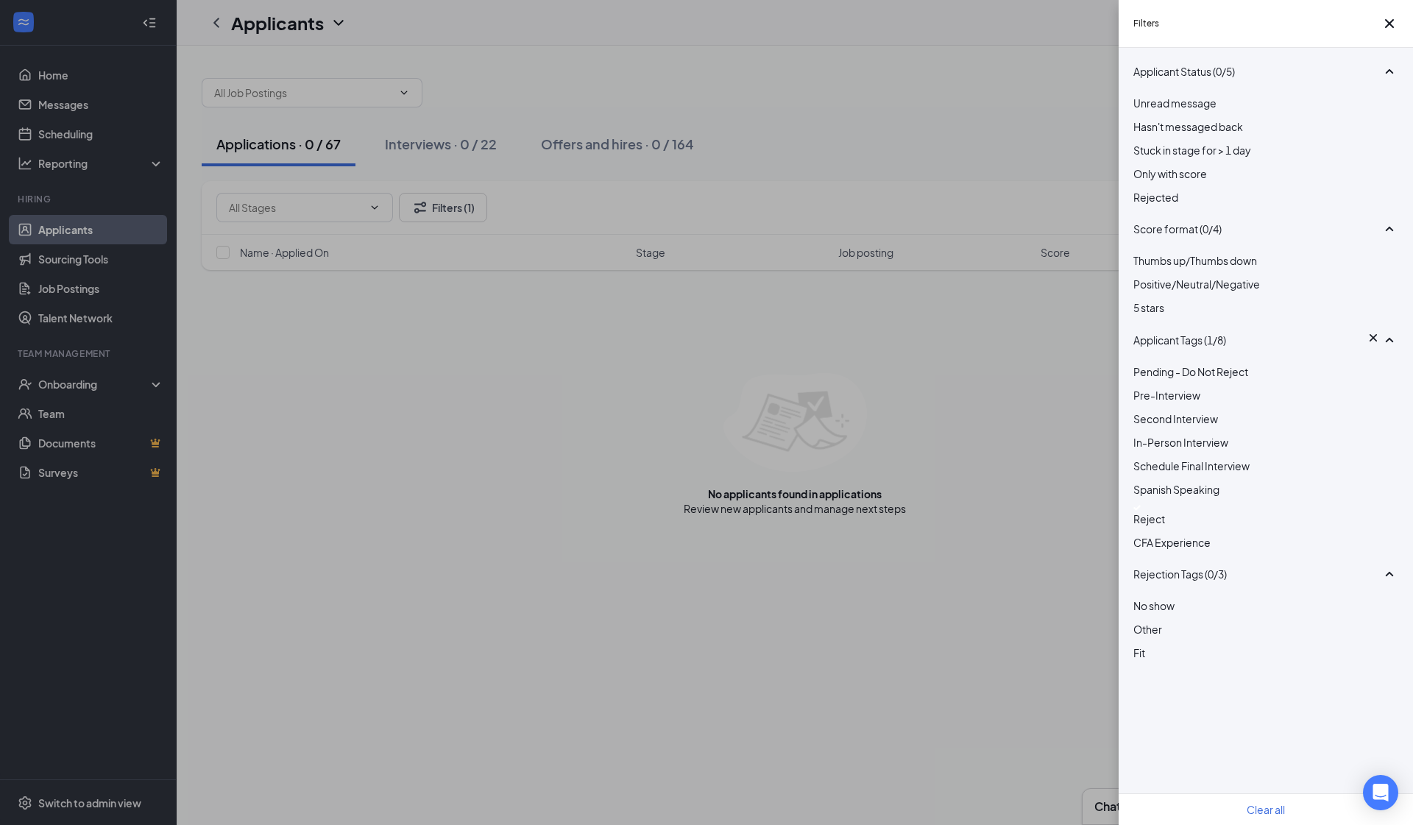
click at [744, 511] on div at bounding box center [1266, 508] width 265 height 6
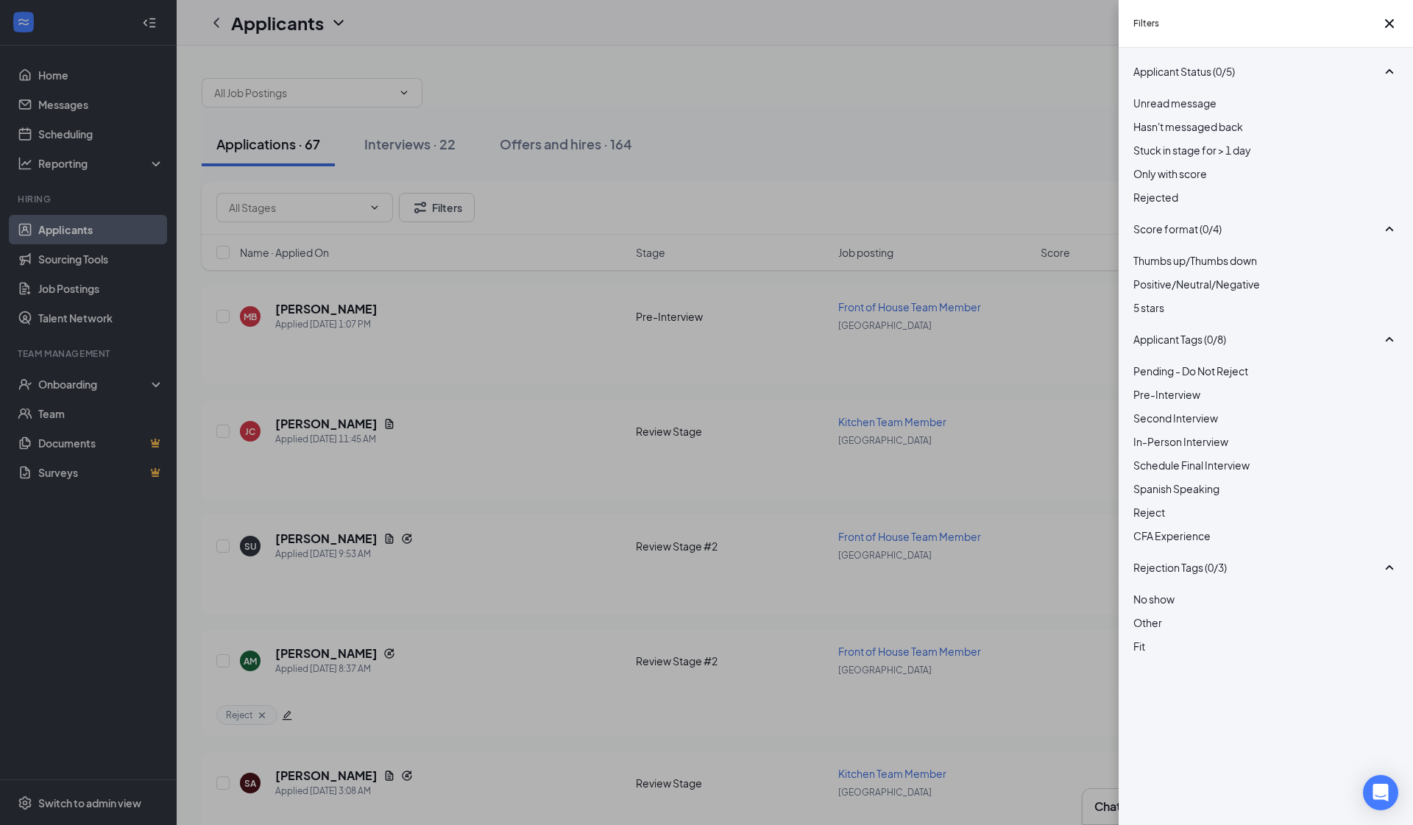
click at [662, 520] on div "Filters Applicant Status (0/5) Unread message Hasn't messaged back Stuck in sta…" at bounding box center [706, 412] width 1413 height 825
click at [429, 340] on div "Filters Applicant Status (0/5) Unread message Hasn't messaged back Stuck in sta…" at bounding box center [706, 412] width 1413 height 825
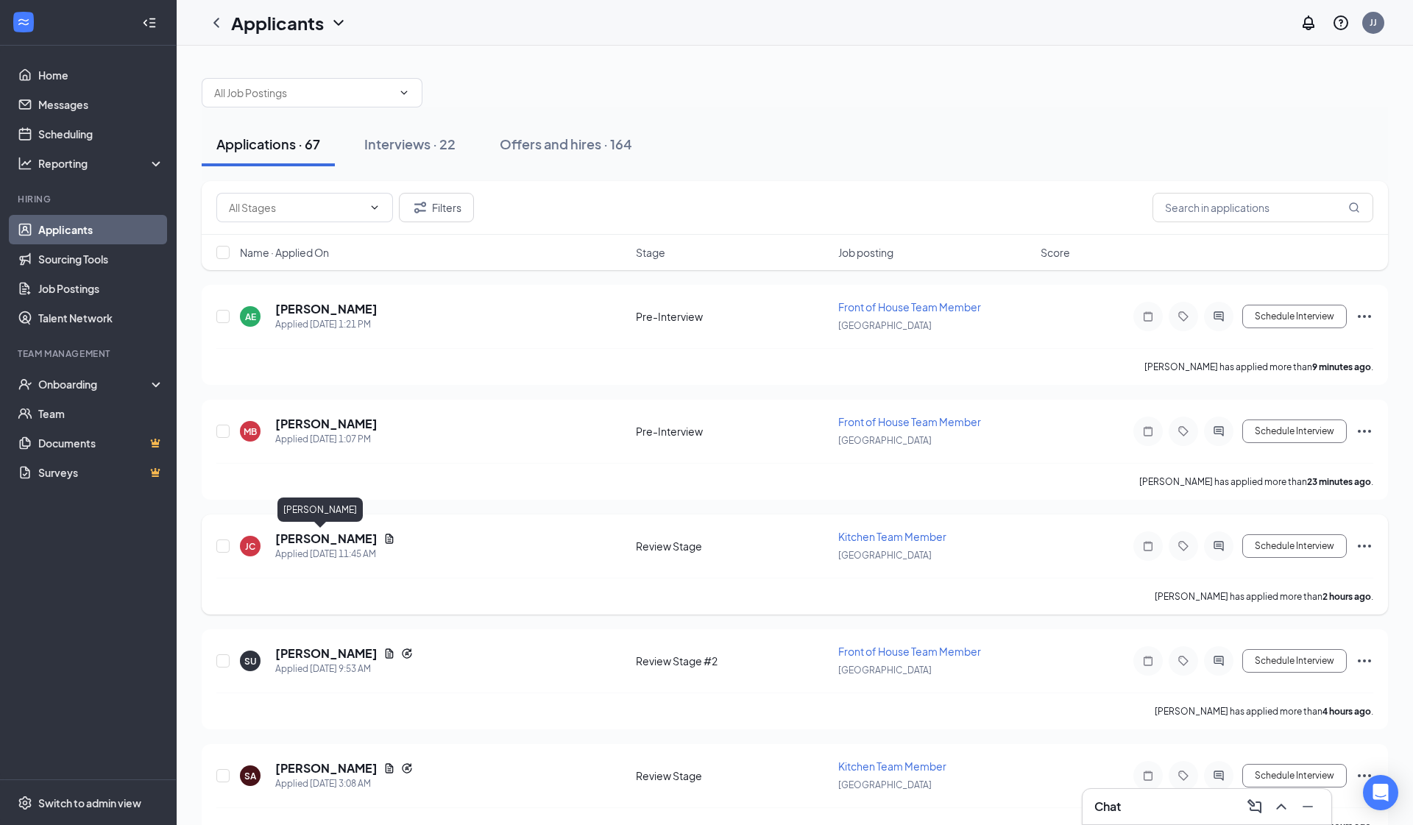
click at [313, 539] on h5 "[PERSON_NAME]" at bounding box center [326, 539] width 102 height 16
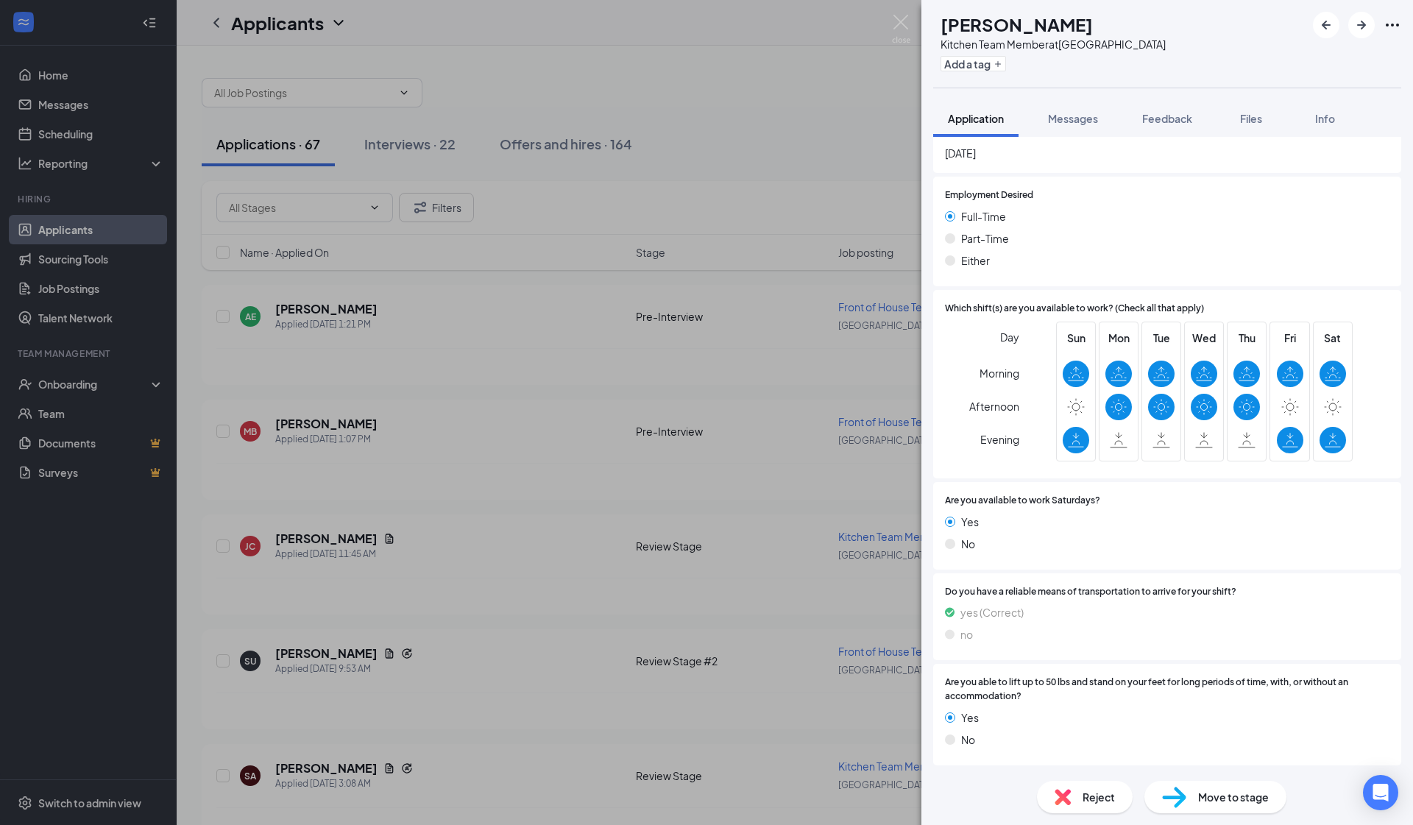
scroll to position [1500, 0]
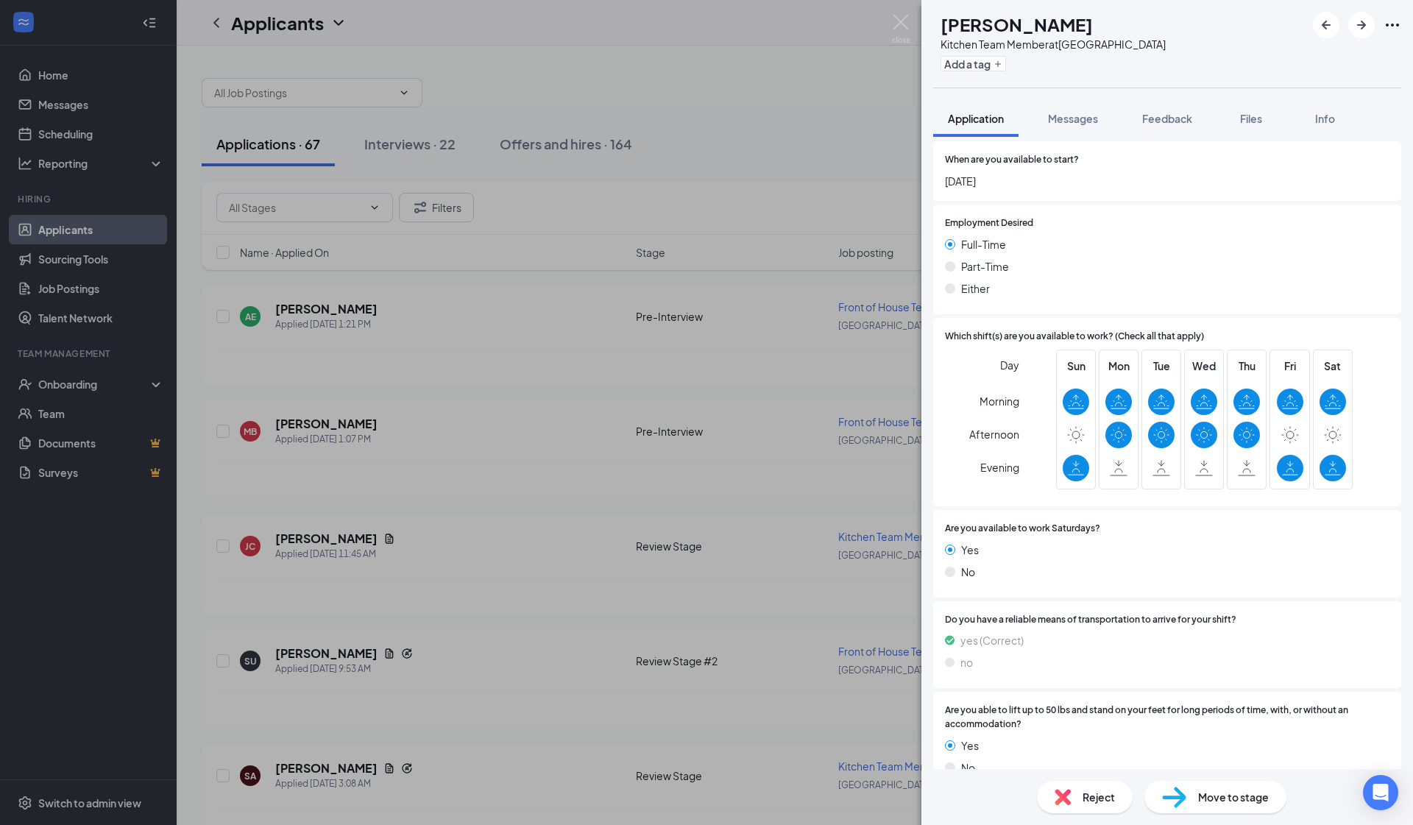
click at [592, 482] on div "JC Jorge Cruz Kitchen Team Member at South Gate Add a tag Application Messages …" at bounding box center [706, 412] width 1413 height 825
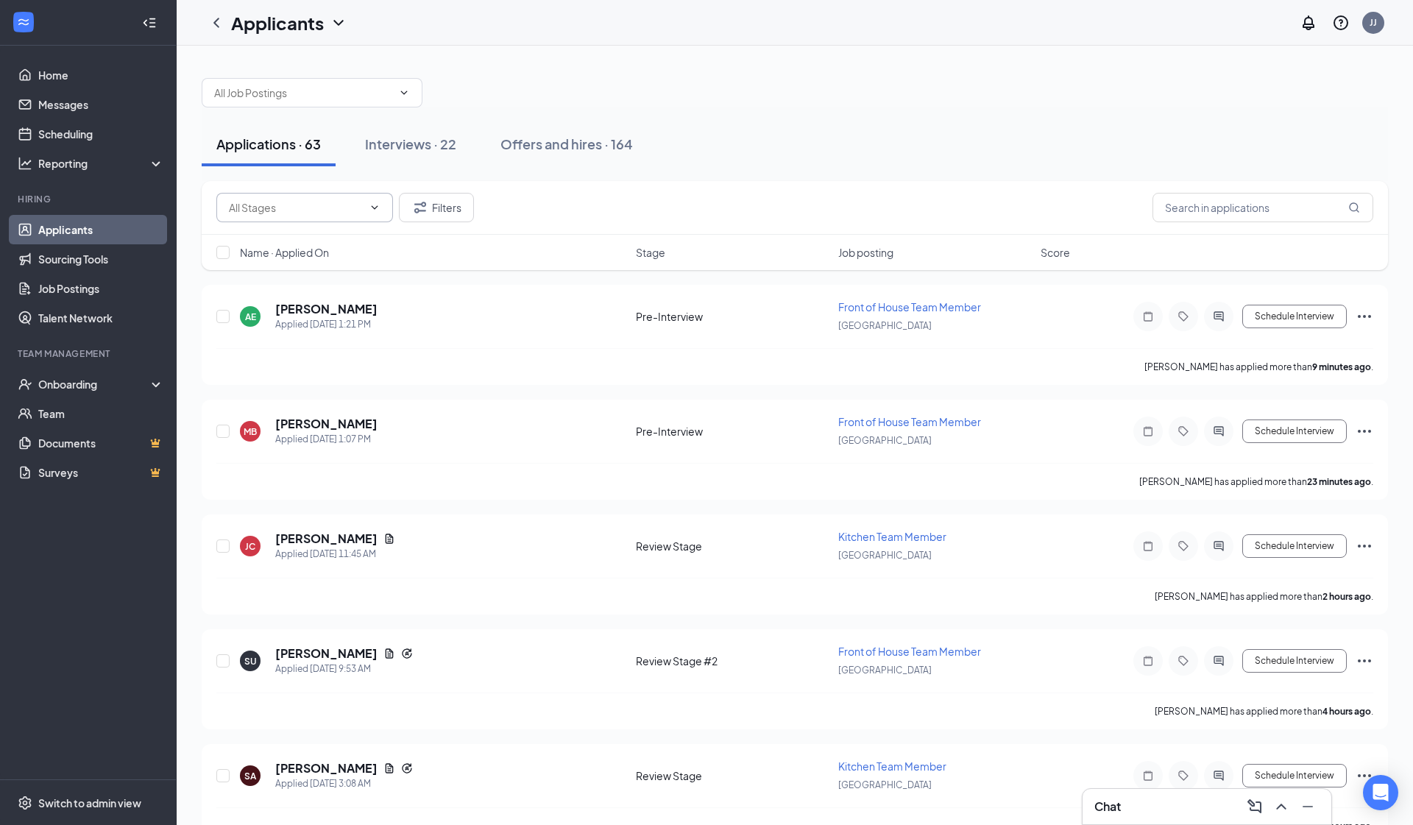
click at [363, 217] on span at bounding box center [304, 207] width 177 height 29
click at [337, 339] on div "Review Stage #2 (4)" at bounding box center [304, 344] width 153 height 16
type input "Review Stage #2 (4)"
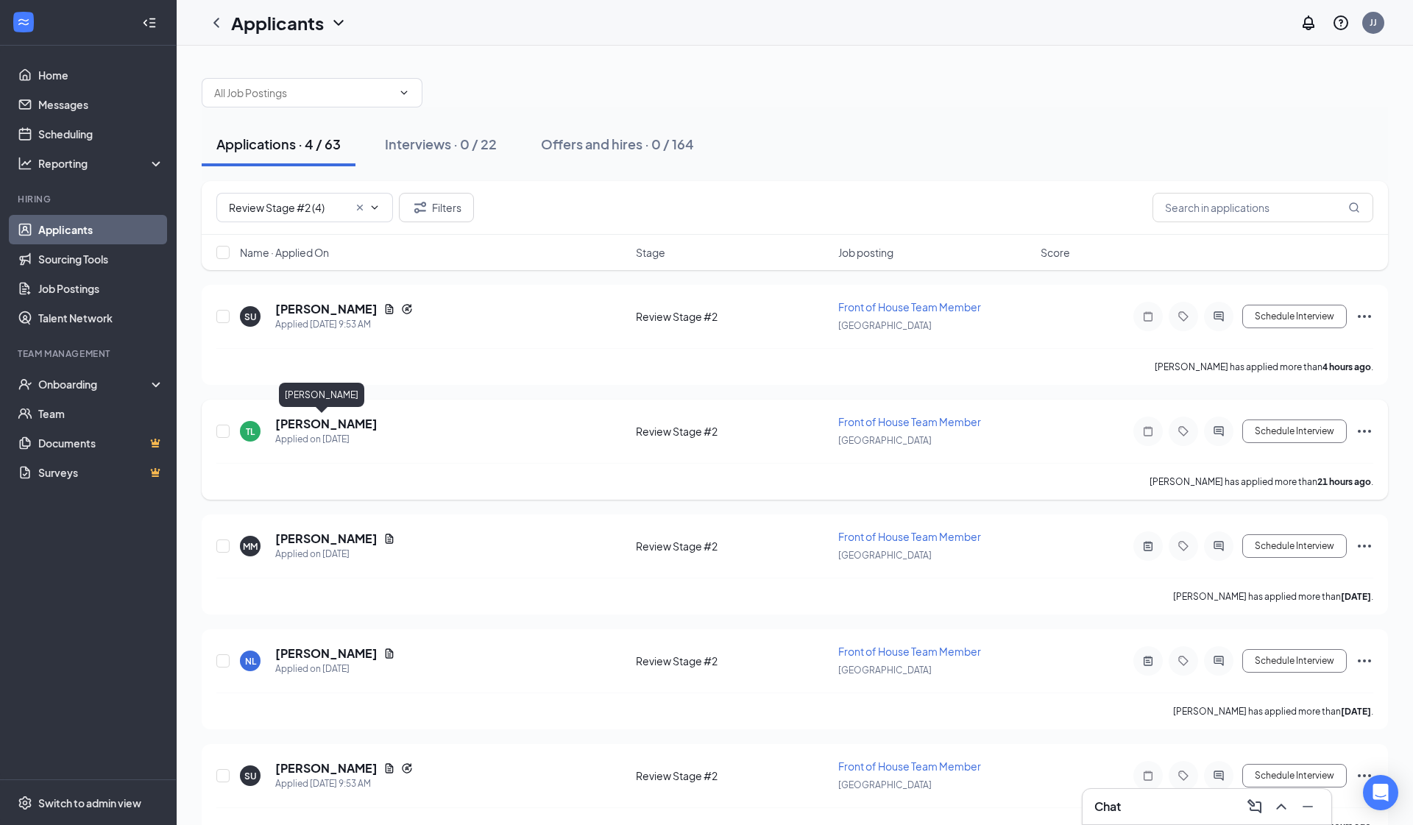
click at [308, 427] on h5 "Tiana Liddell" at bounding box center [326, 424] width 102 height 16
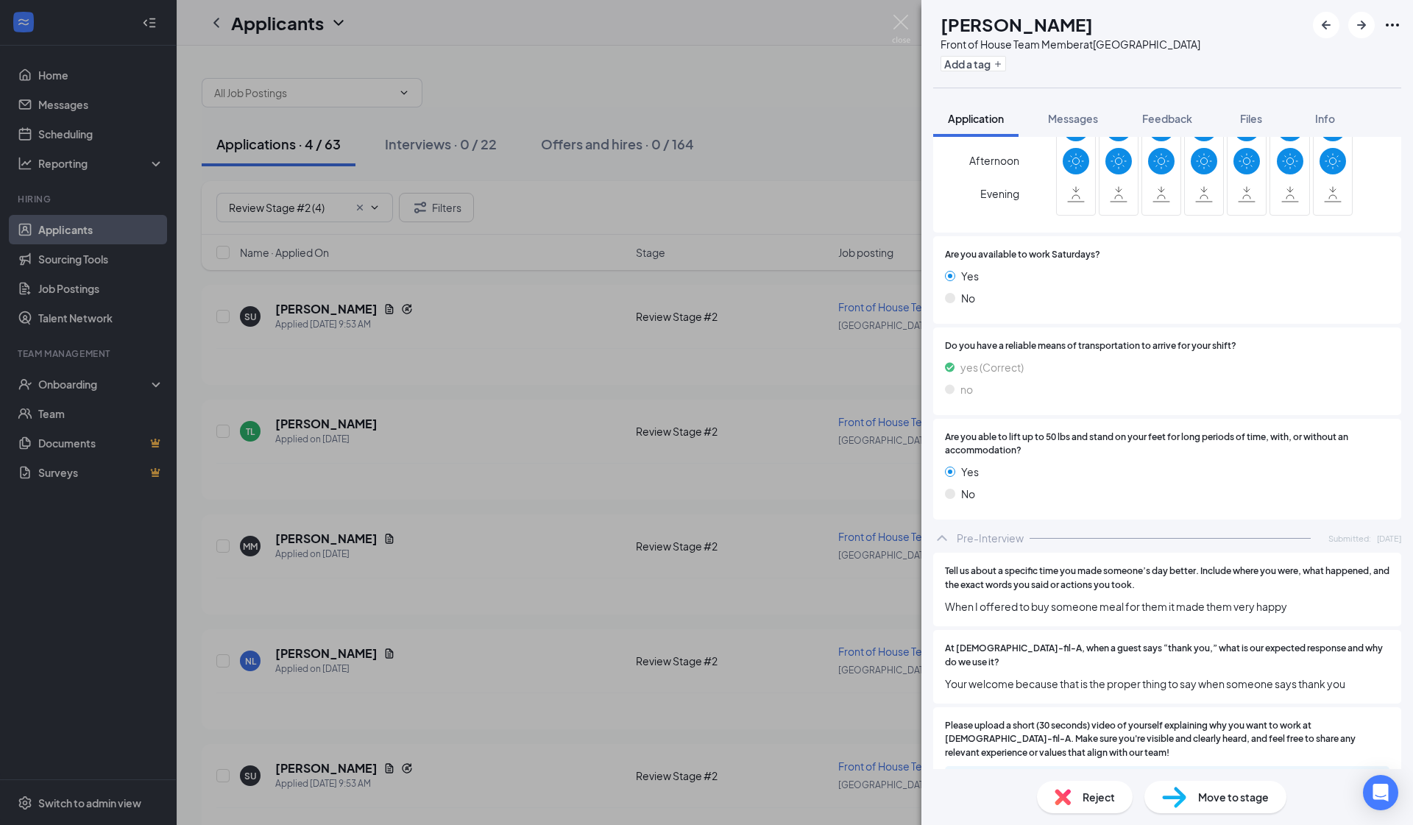
scroll to position [1611, 0]
click at [744, 752] on div "4f3c88c48abc89cd832dfdd466b45727.mov" at bounding box center [1167, 783] width 445 height 31
click at [744, 752] on div "4f3c88c48abc89cd832dfdd466b45727.mov" at bounding box center [1075, 783] width 206 height 12
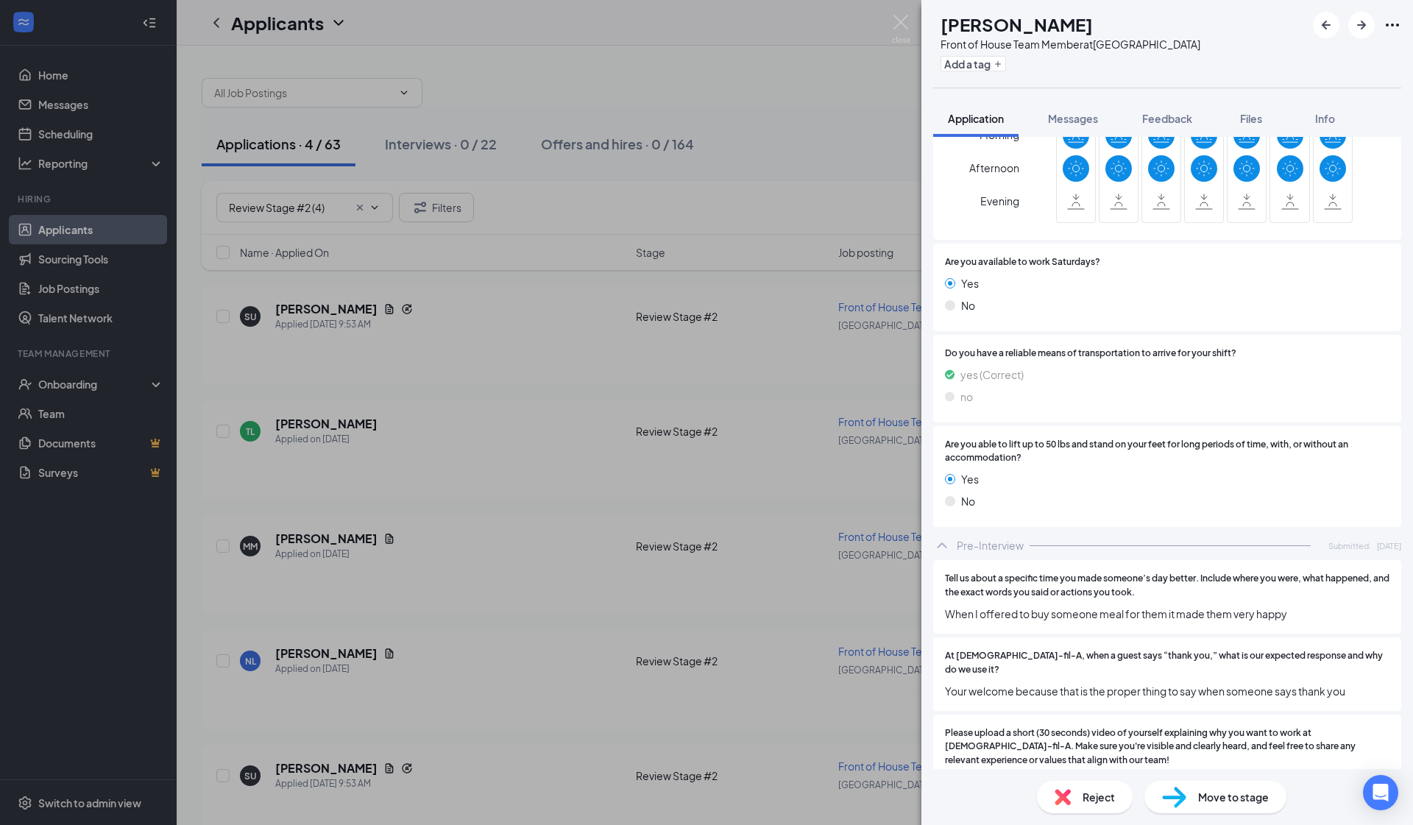
click at [744, 53] on div "Add a tag" at bounding box center [1071, 64] width 260 height 24
click at [744, 59] on button "Add a tag" at bounding box center [974, 63] width 66 height 15
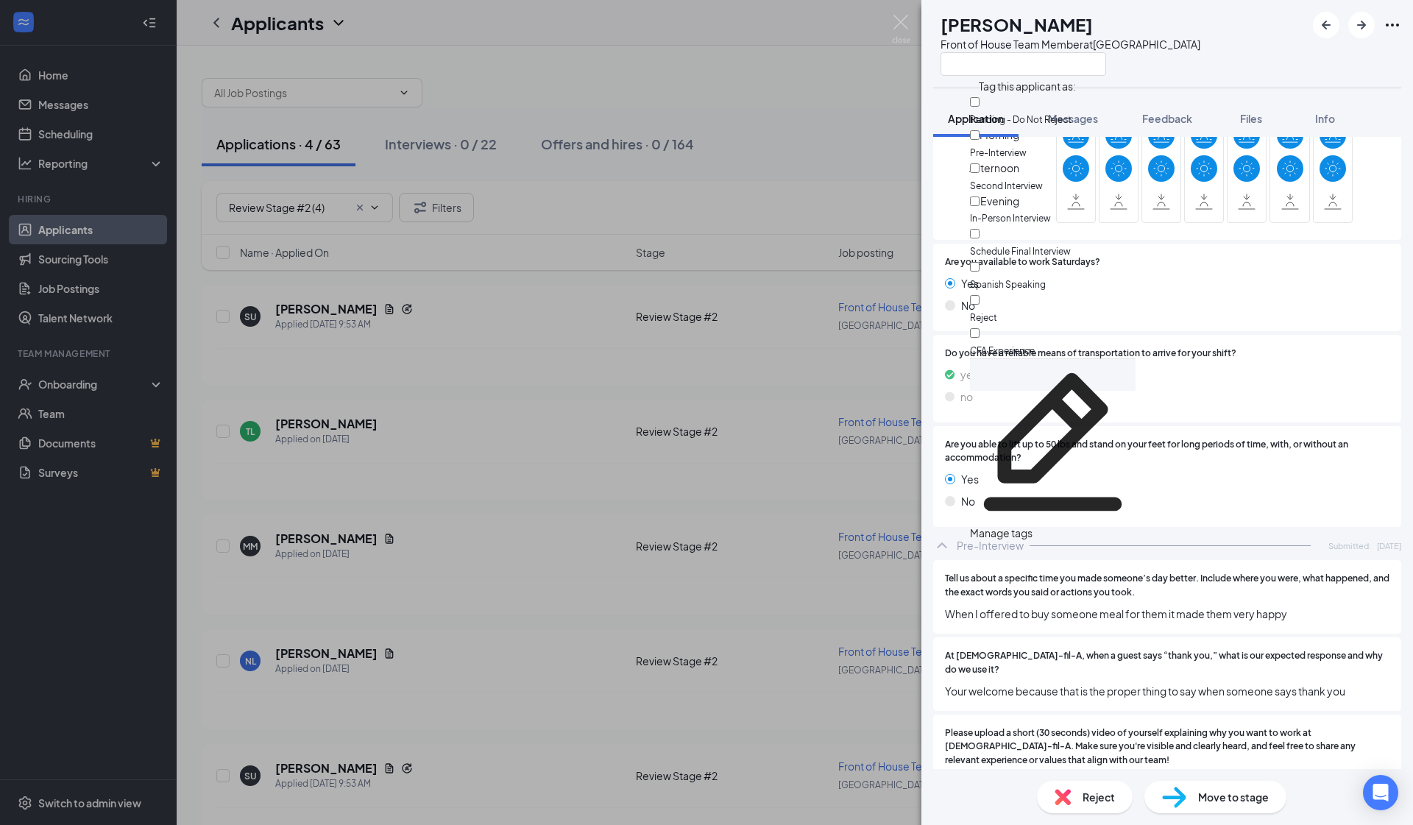
click at [744, 292] on div "Reject" at bounding box center [1053, 308] width 166 height 33
checkbox input "true"
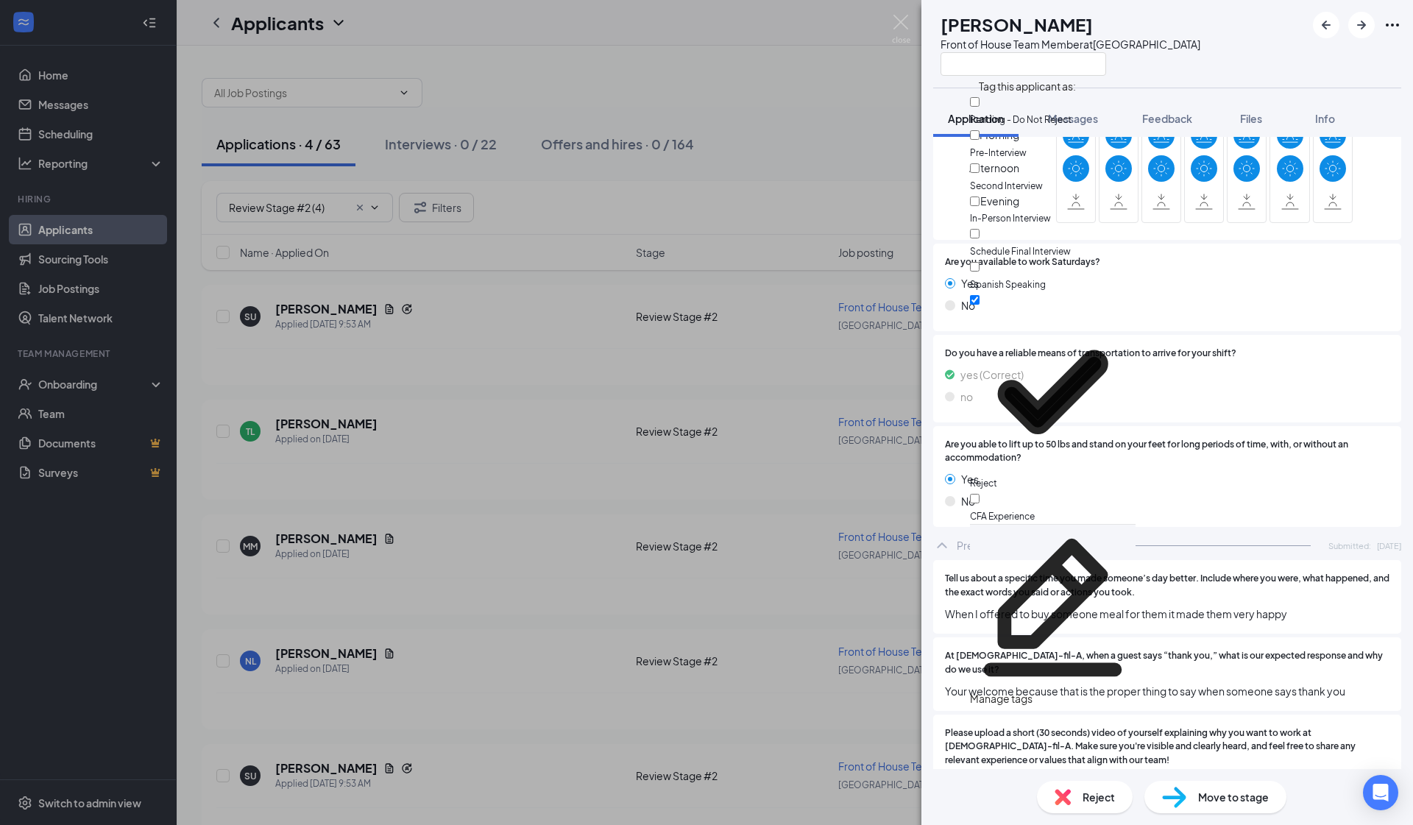
click at [539, 494] on div "TL Tiana Liddell Front of House Team Member at South Gate Application Messages …" at bounding box center [706, 412] width 1413 height 825
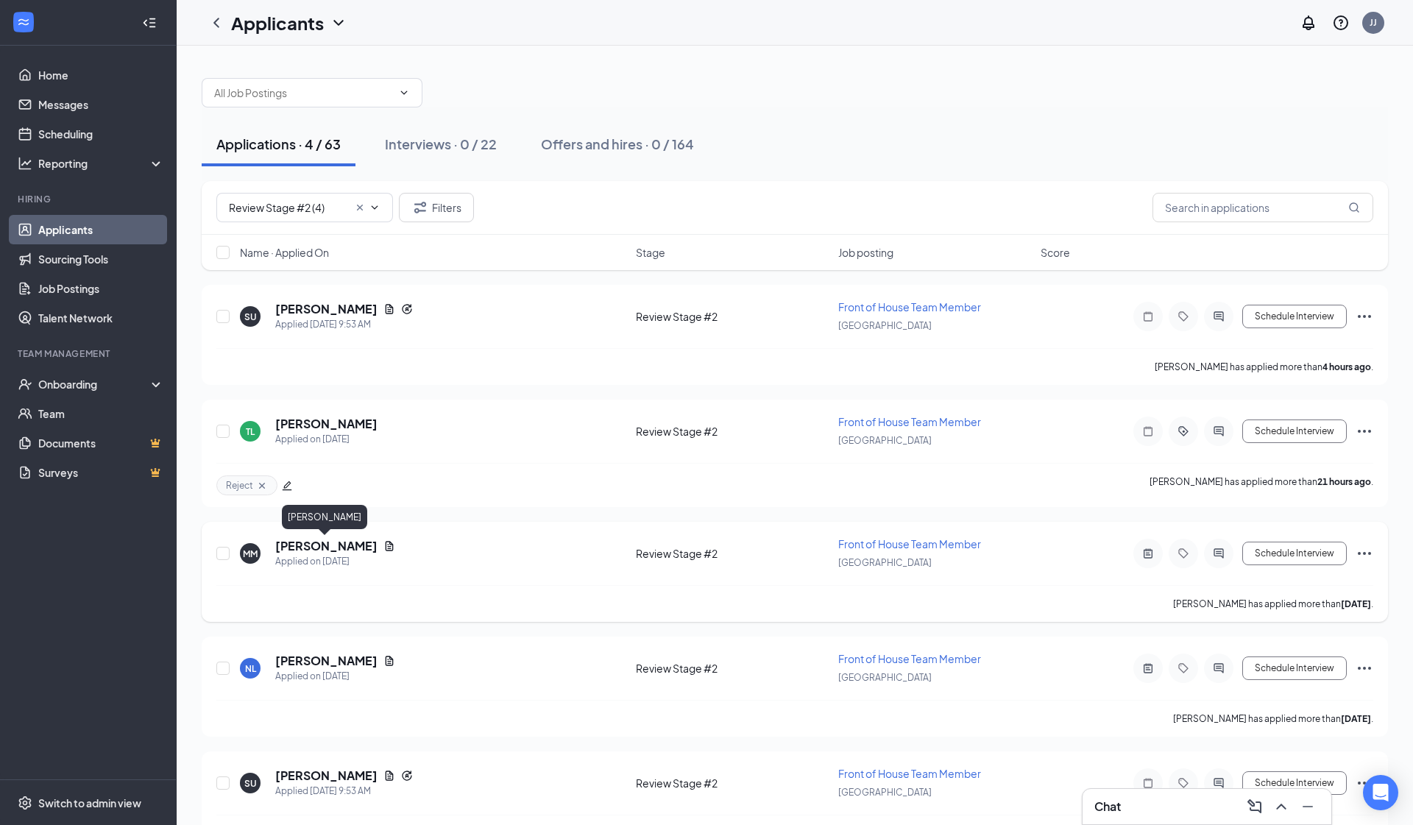
click at [332, 550] on h5 "Magda Mendoza" at bounding box center [326, 546] width 102 height 16
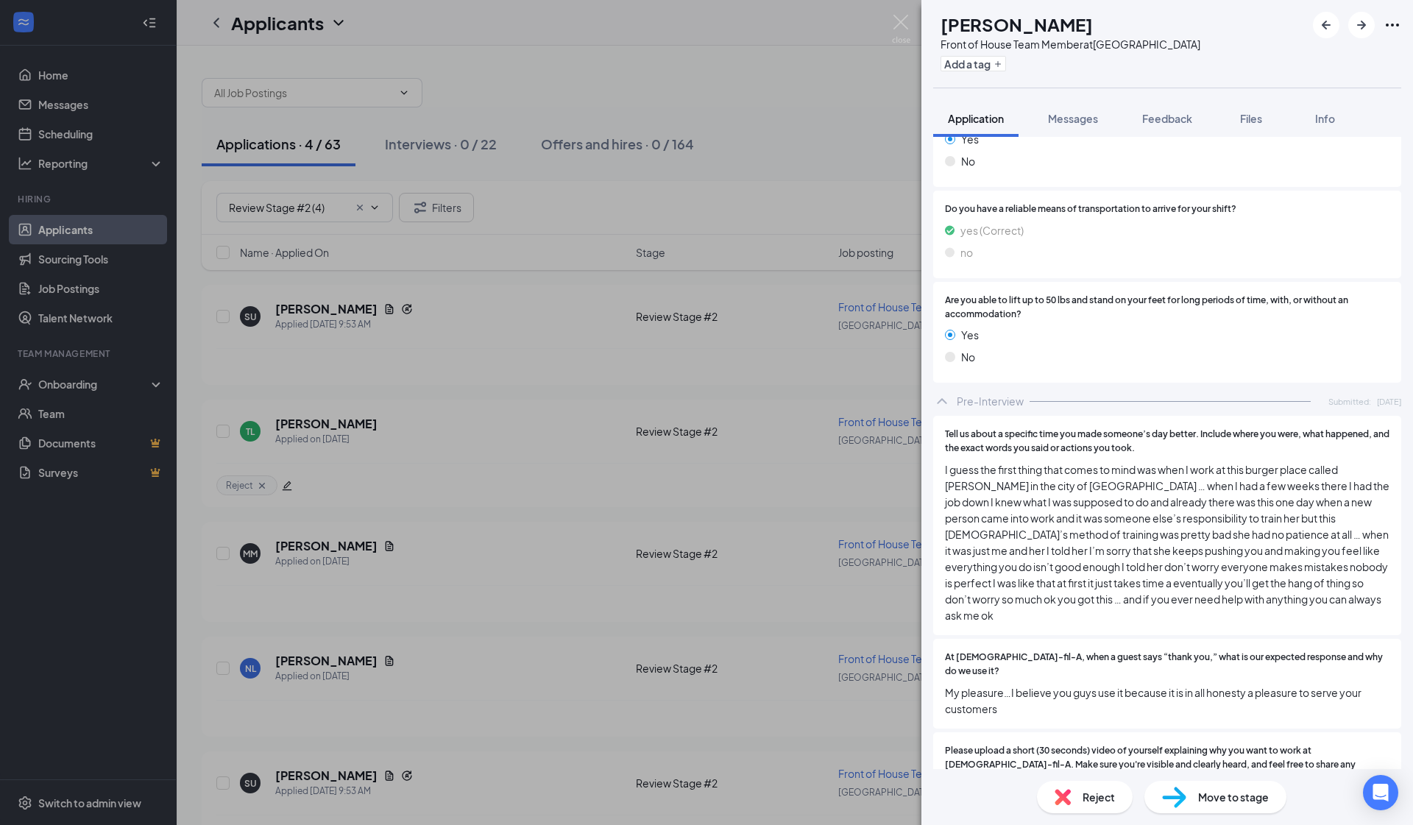
scroll to position [1969, 0]
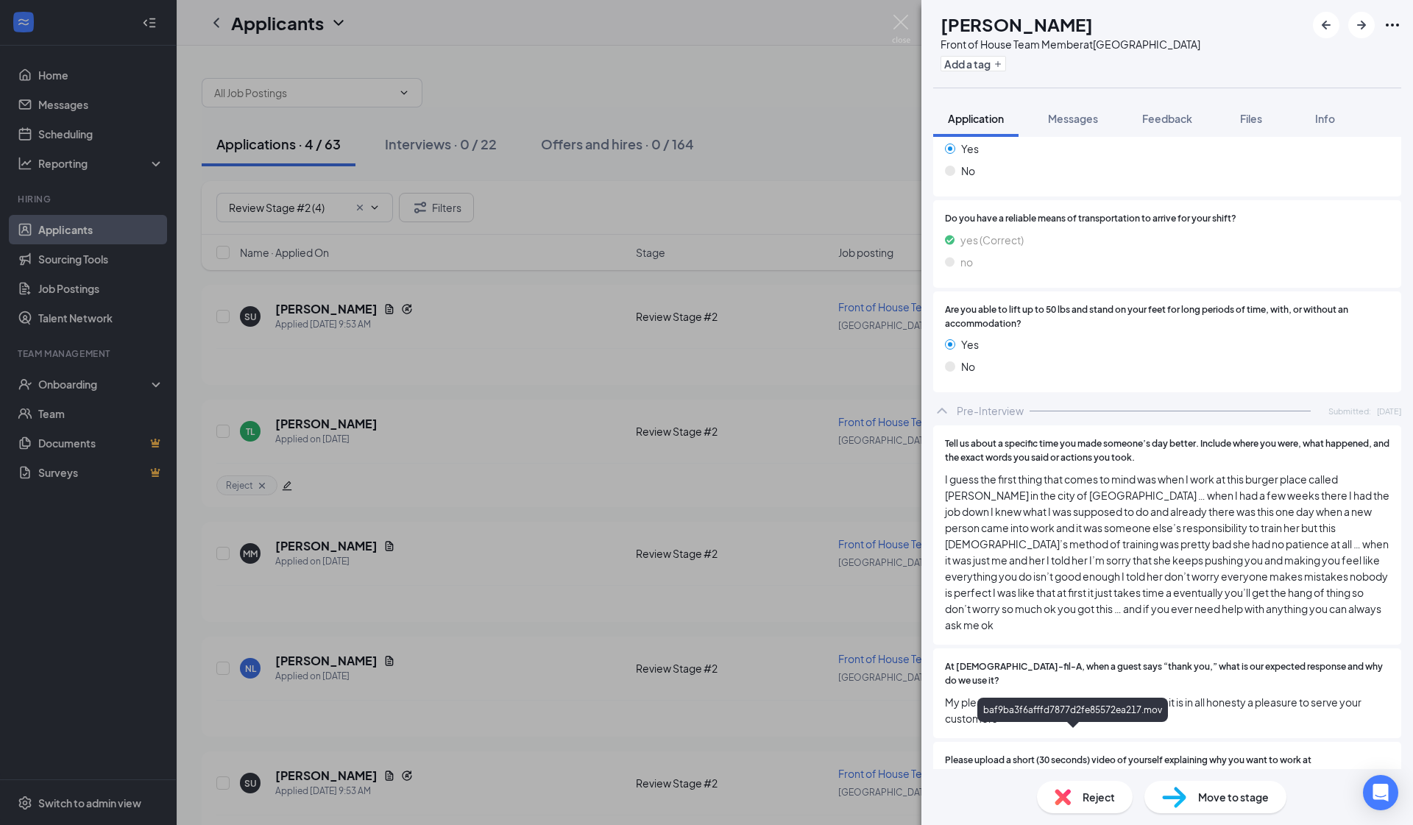
click at [744, 752] on div "baf9ba3f6afffd7877d2fe85572ea217.mov" at bounding box center [1075, 816] width 206 height 12
click at [744, 471] on span "I guess the first thing that comes to mind was when I work at this burger place…" at bounding box center [1167, 552] width 445 height 162
click at [744, 69] on div "MM Magda Mendoza Front of House Team Member at South Gate Add a tag" at bounding box center [1066, 44] width 267 height 64
click at [744, 65] on button "Add a tag" at bounding box center [974, 63] width 66 height 15
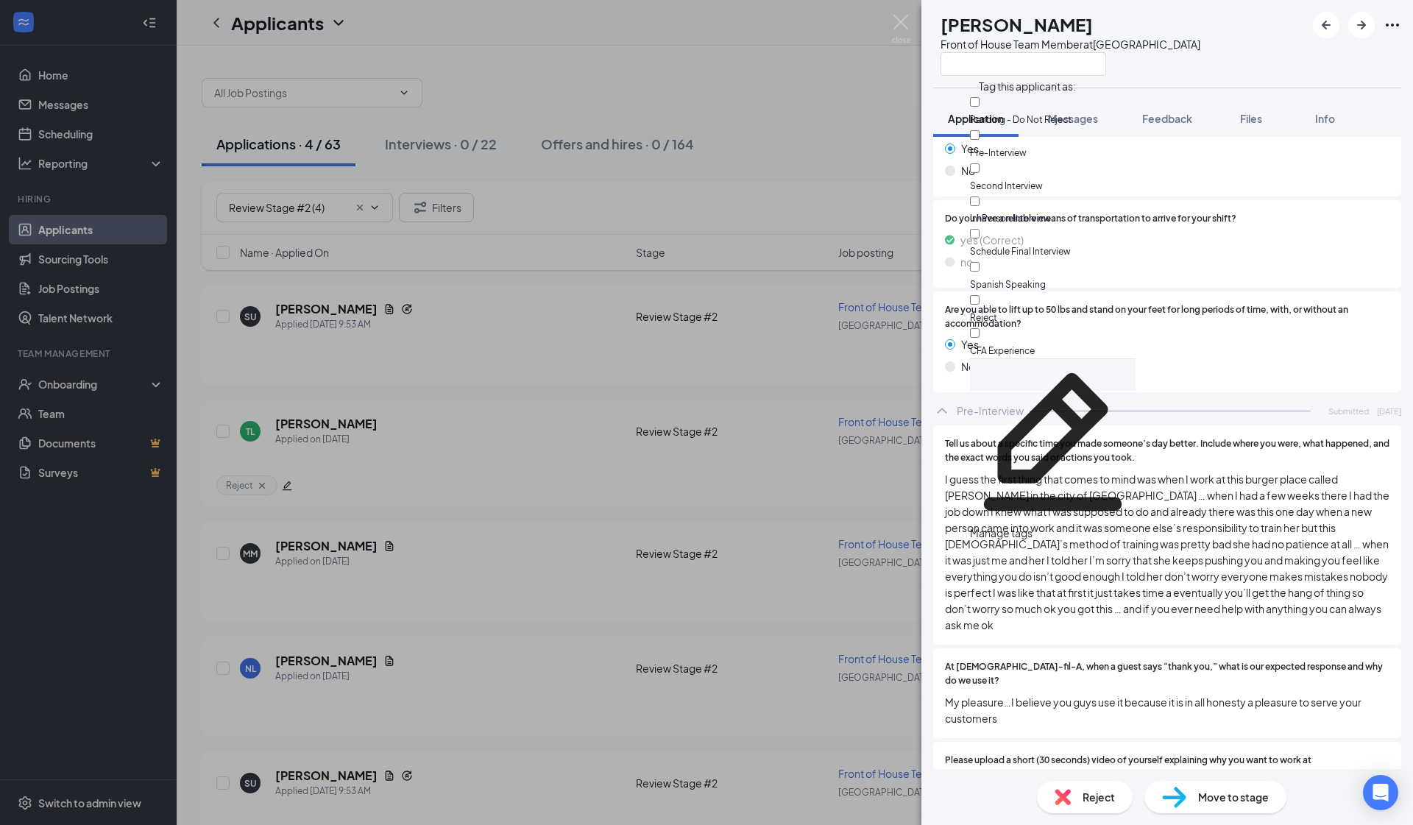
click at [744, 197] on input "In-Person Interview" at bounding box center [975, 202] width 10 height 10
checkbox input "true"
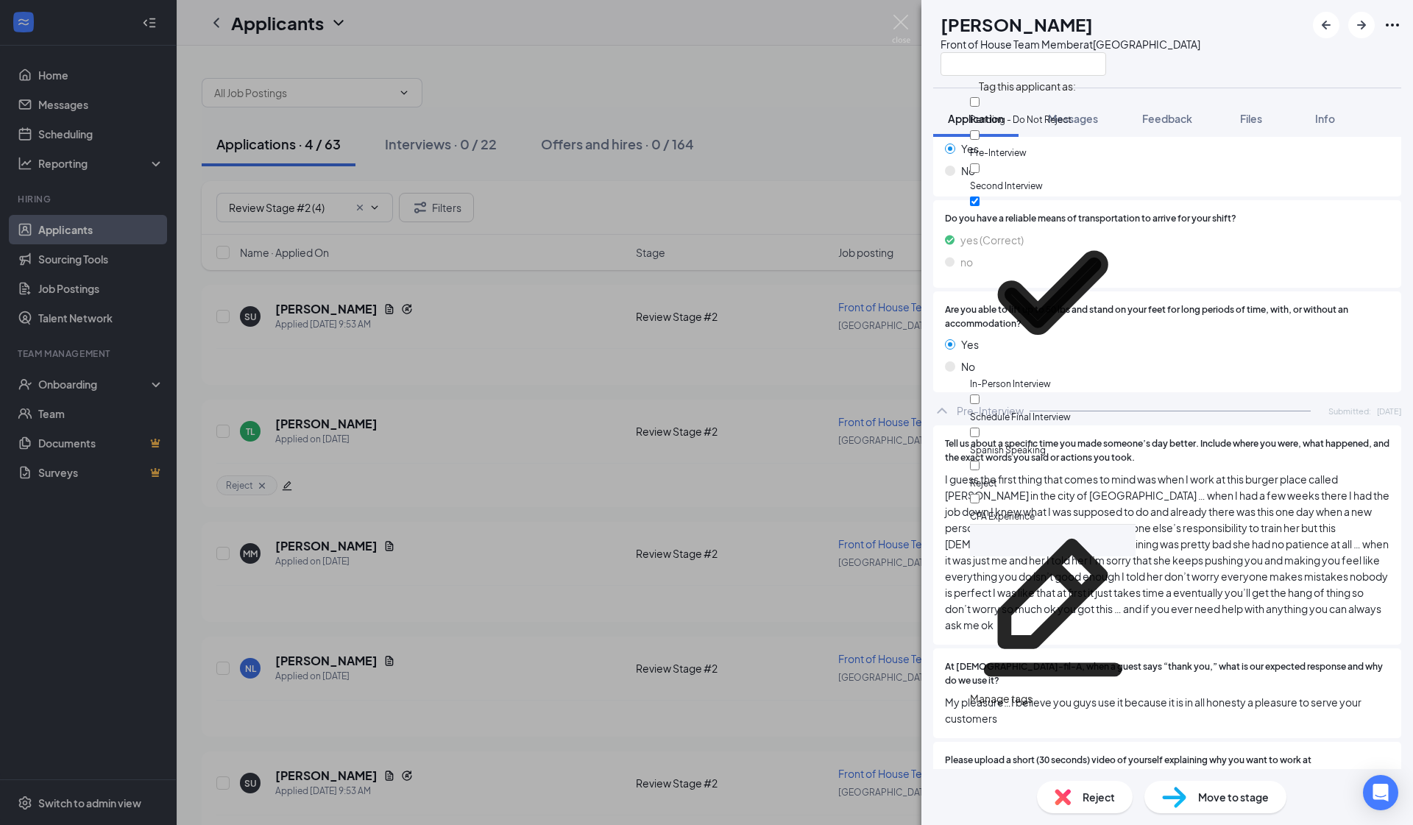
click at [530, 389] on div "MM Magda Mendoza Front of House Team Member at South Gate Application Messages …" at bounding box center [706, 412] width 1413 height 825
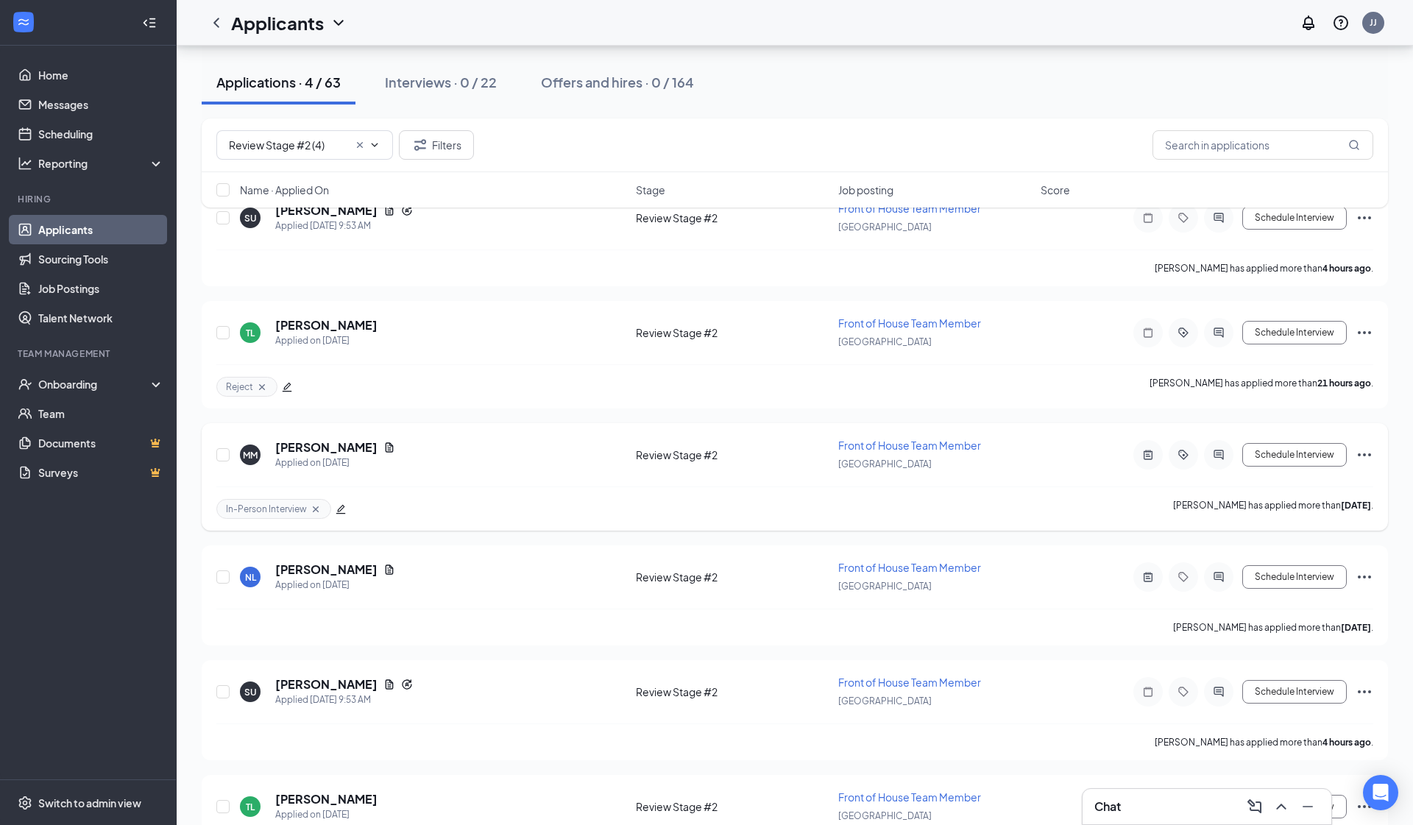
scroll to position [75, 0]
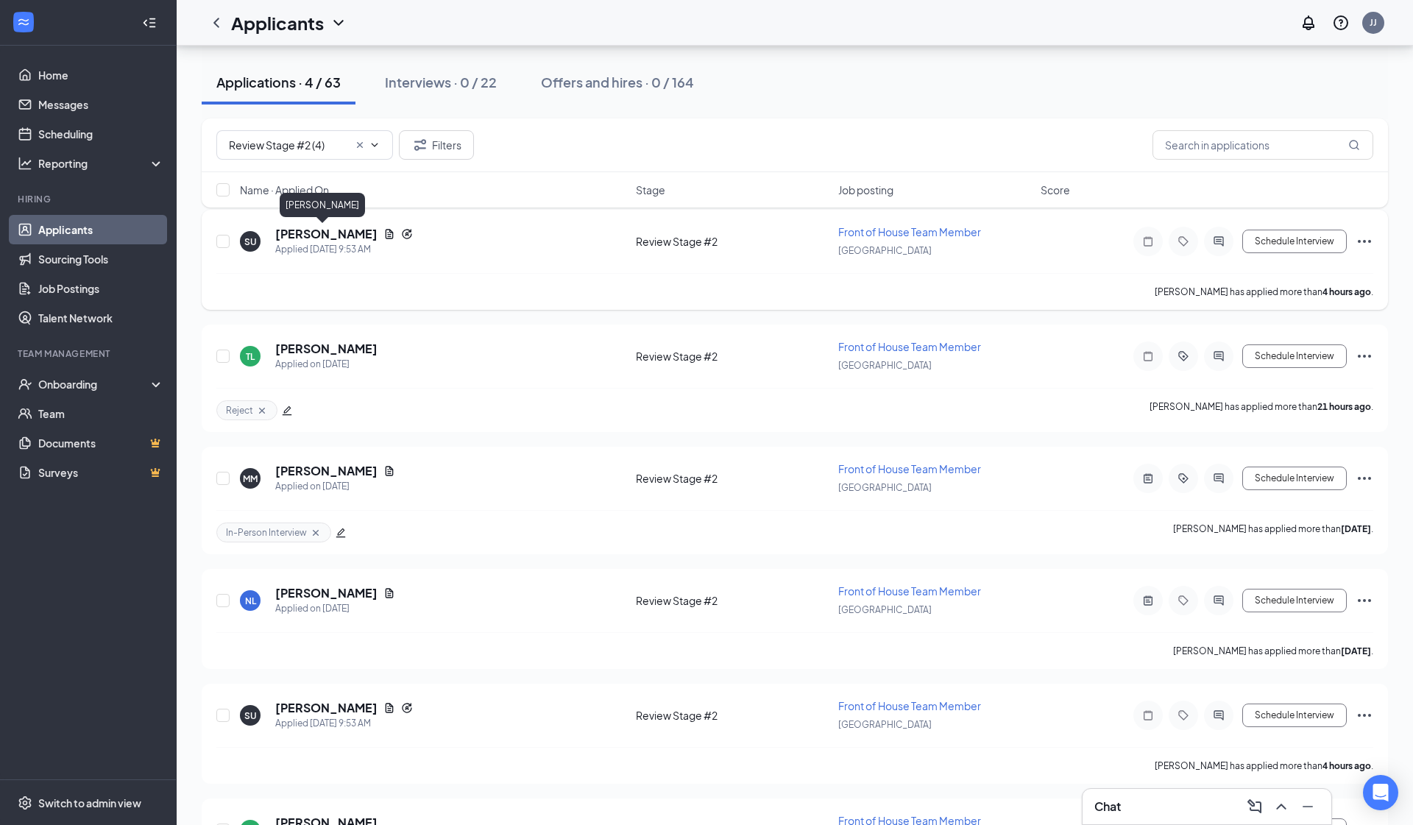
click at [345, 239] on h5 "Sofía Urquilla" at bounding box center [326, 234] width 102 height 16
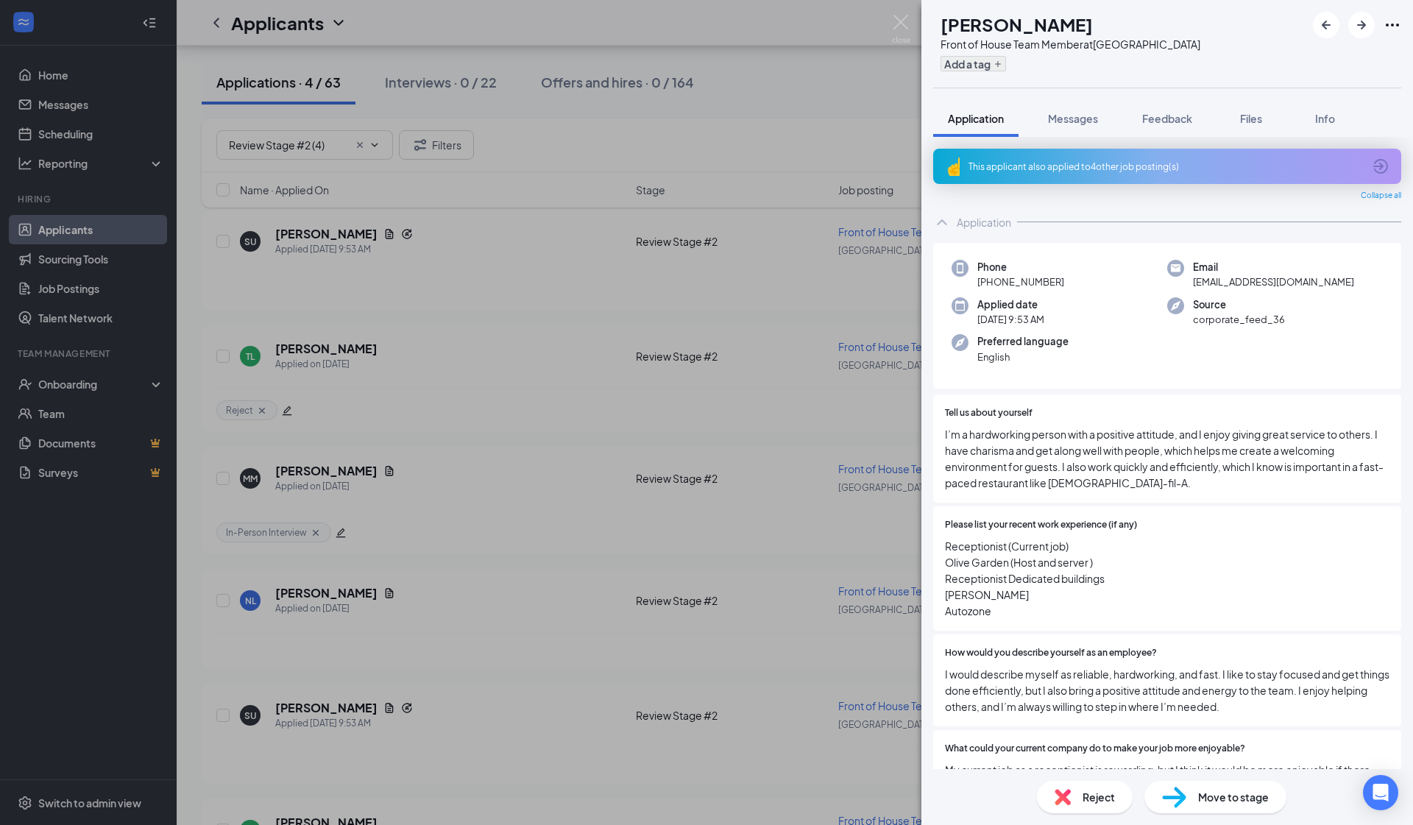
click at [744, 64] on button "Add a tag" at bounding box center [974, 63] width 66 height 15
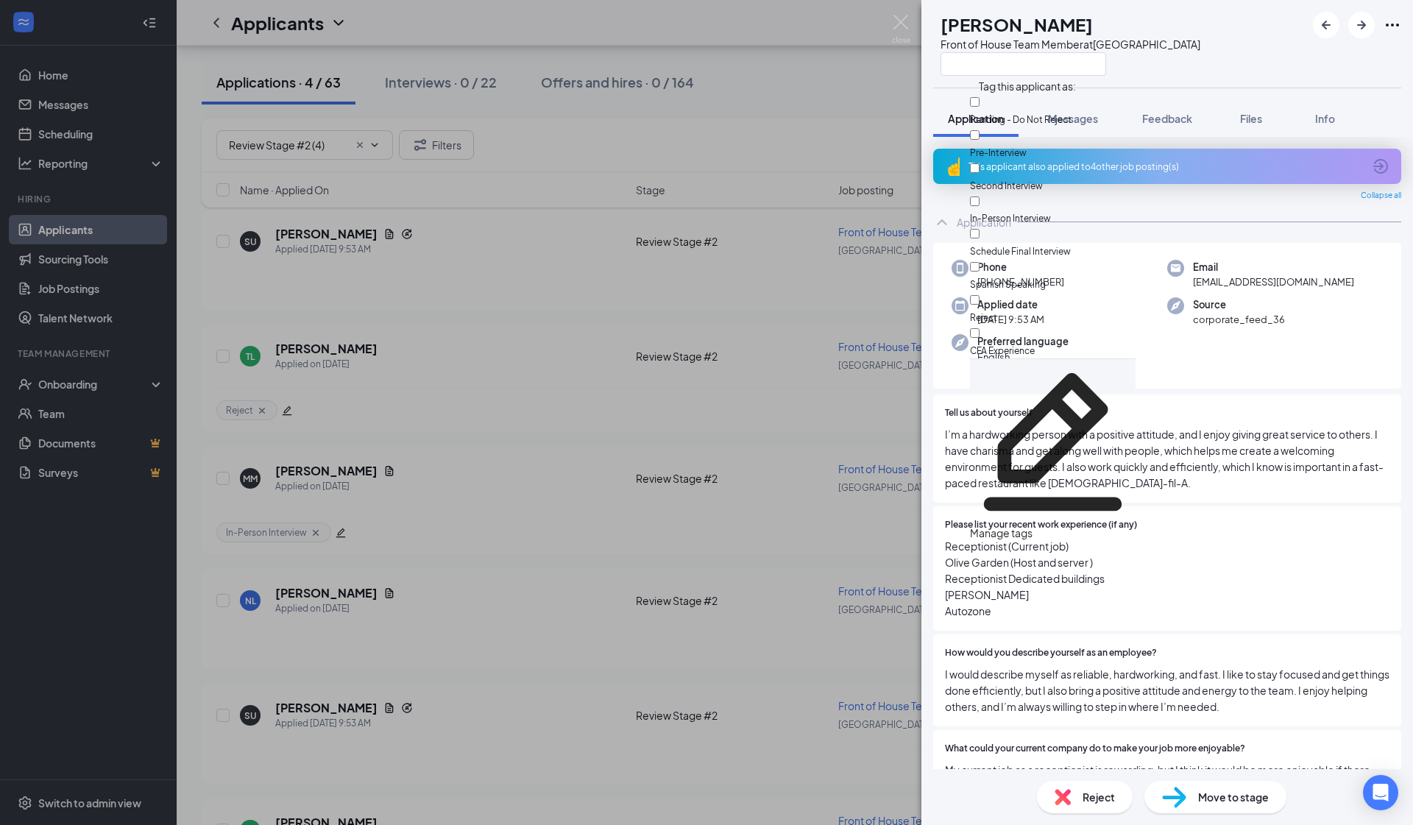
click at [744, 210] on div at bounding box center [1053, 210] width 166 height 0
click at [744, 197] on input "In-Person Interview" at bounding box center [975, 202] width 10 height 10
click at [744, 210] on div at bounding box center [1053, 210] width 166 height 0
click at [744, 197] on input "In-Person Interview" at bounding box center [975, 202] width 10 height 10
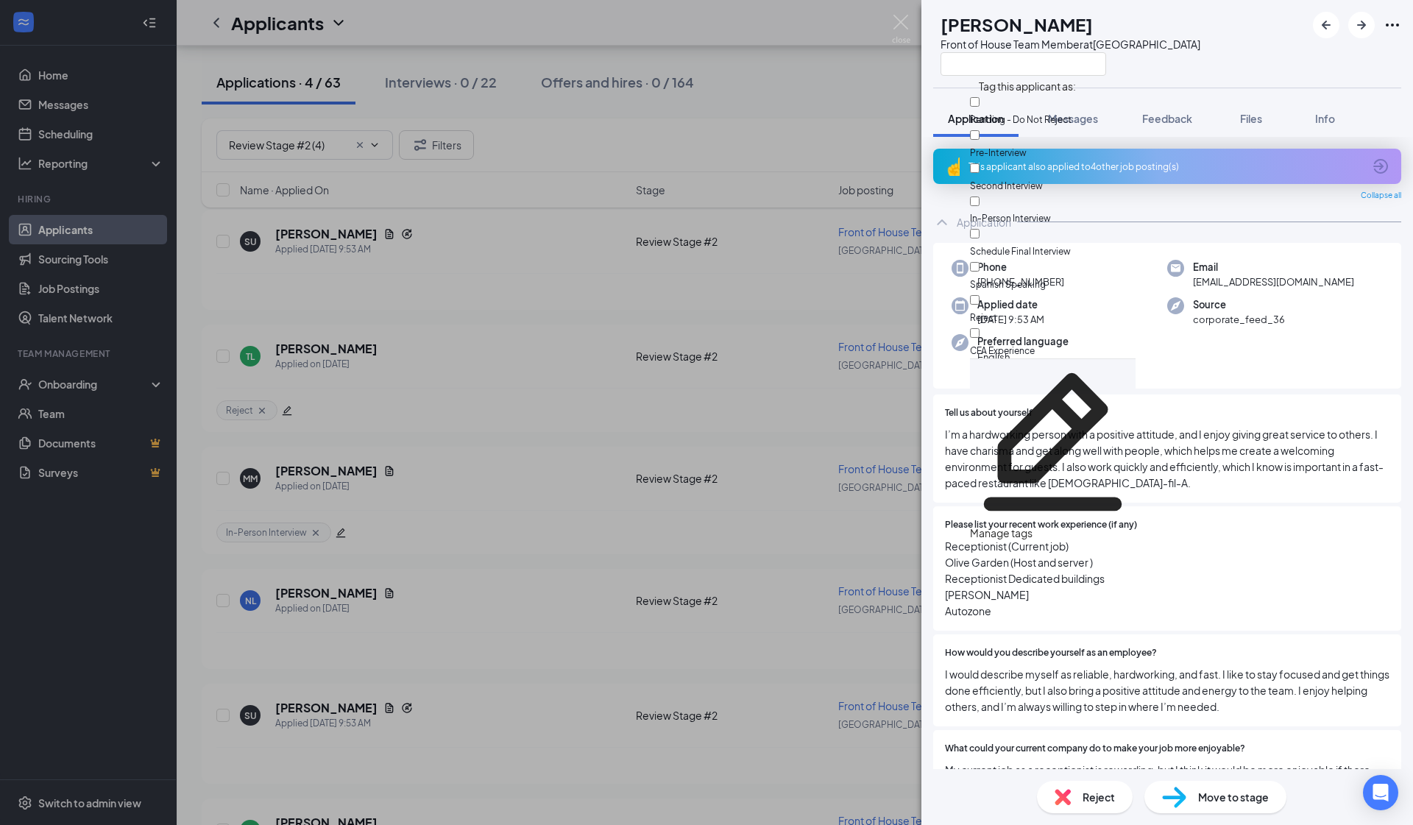
checkbox input "true"
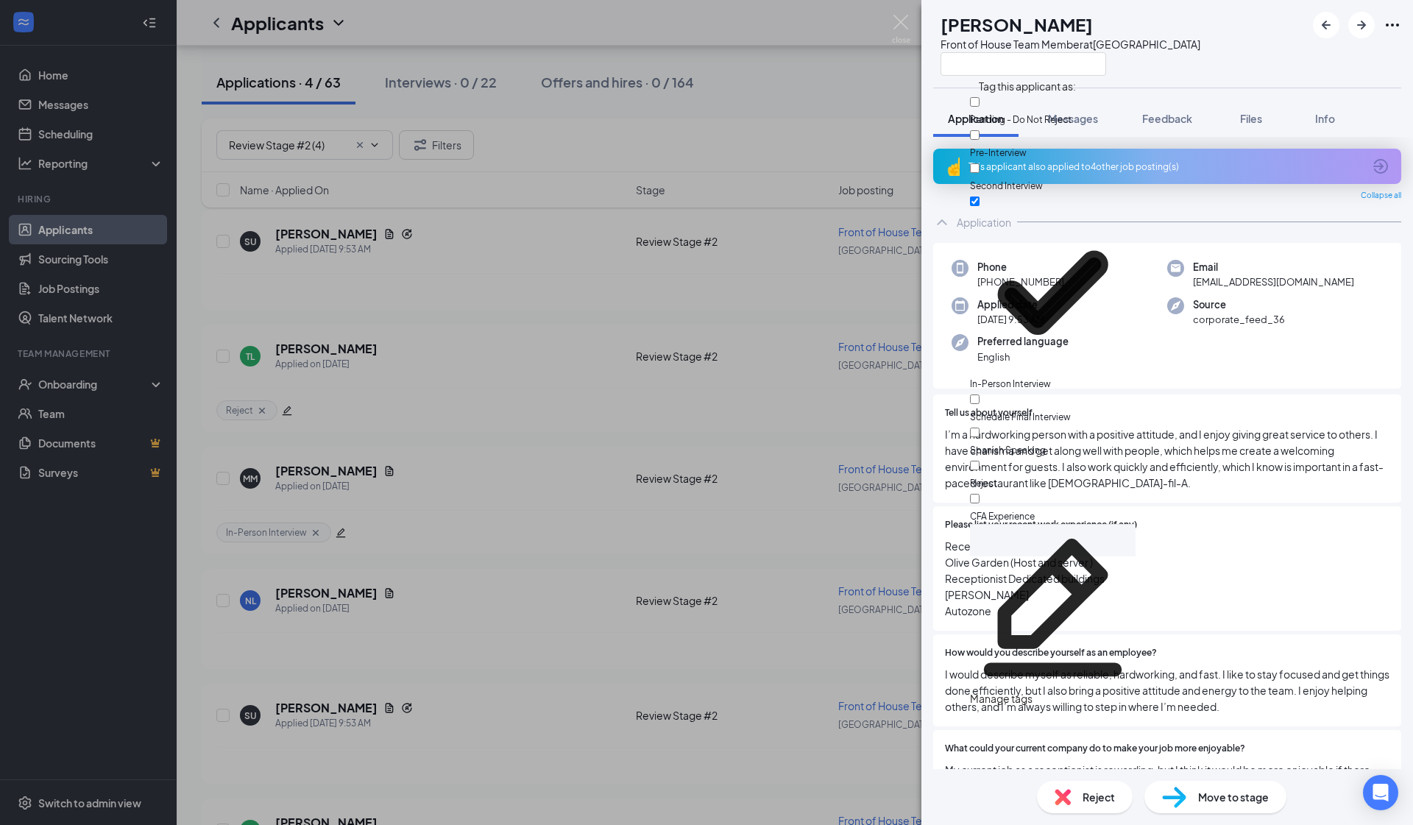
click at [497, 412] on div "SU Sofía Urquilla Front of House Team Member at South Gate Application Messages…" at bounding box center [706, 412] width 1413 height 825
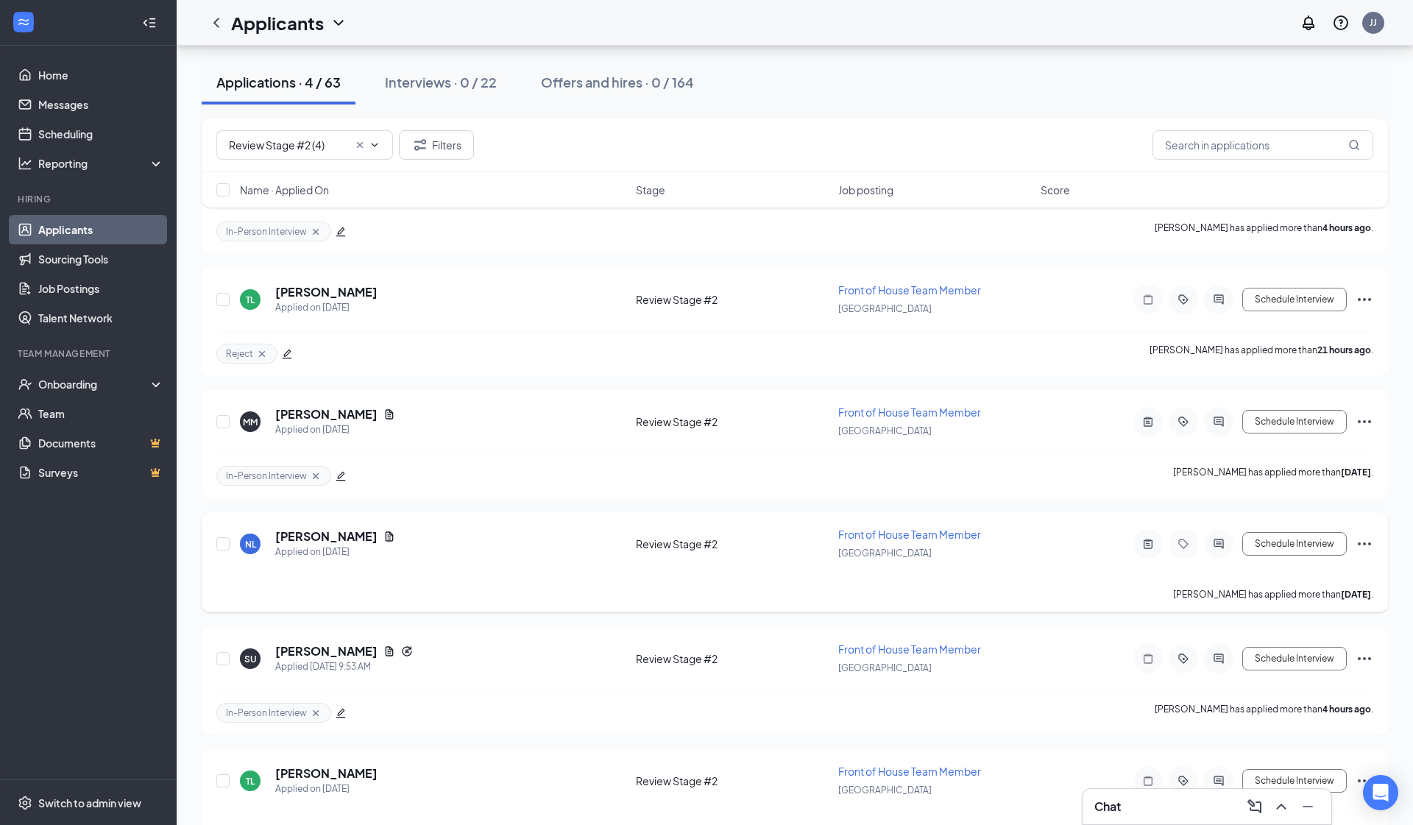
scroll to position [141, 0]
click at [307, 541] on h5 "Nathan Lopez" at bounding box center [326, 535] width 102 height 16
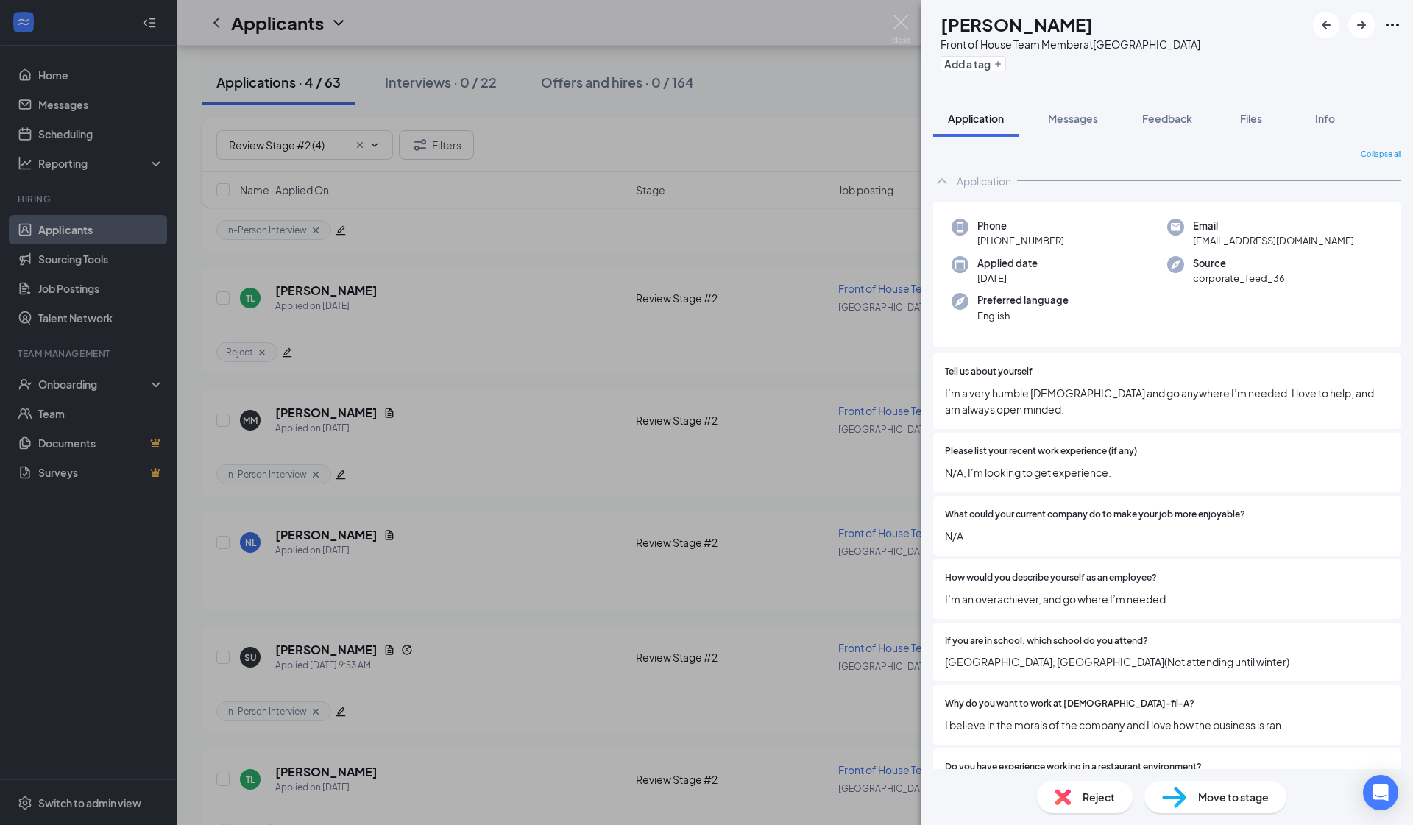
click at [654, 655] on div "NL Nathan Lopez Front of House Team Member at South Gate Add a tag Application …" at bounding box center [706, 412] width 1413 height 825
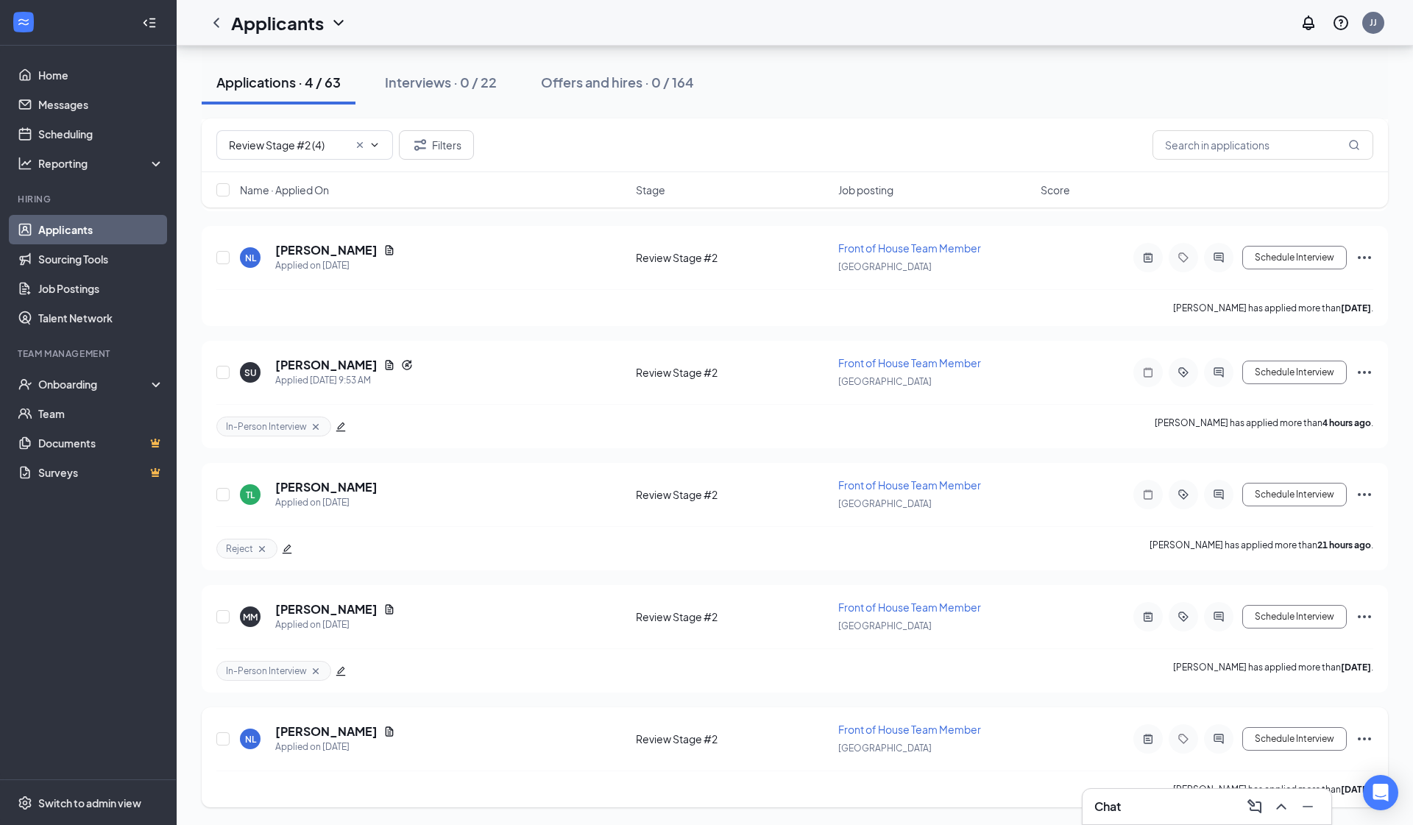
scroll to position [426, 0]
click at [280, 735] on h5 "Nathan Lopez" at bounding box center [326, 732] width 102 height 16
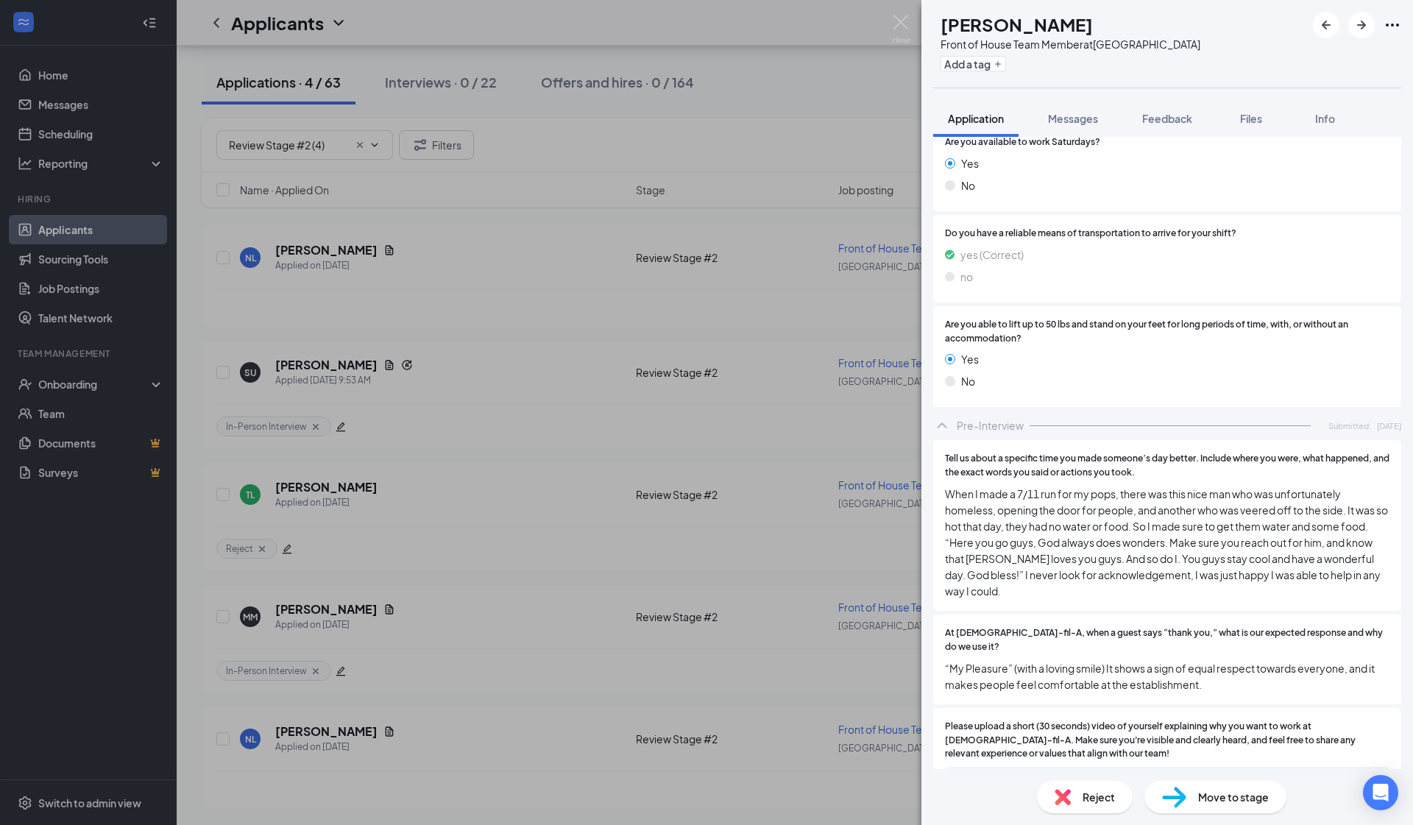
scroll to position [1839, 0]
click at [744, 752] on div "d5f056a3fbe04d1fc77734cf2f53213f.mov" at bounding box center [1167, 784] width 445 height 31
click at [744, 752] on div "d5f056a3fbe04d1fc77734cf2f53213f.mov" at bounding box center [1075, 783] width 206 height 12
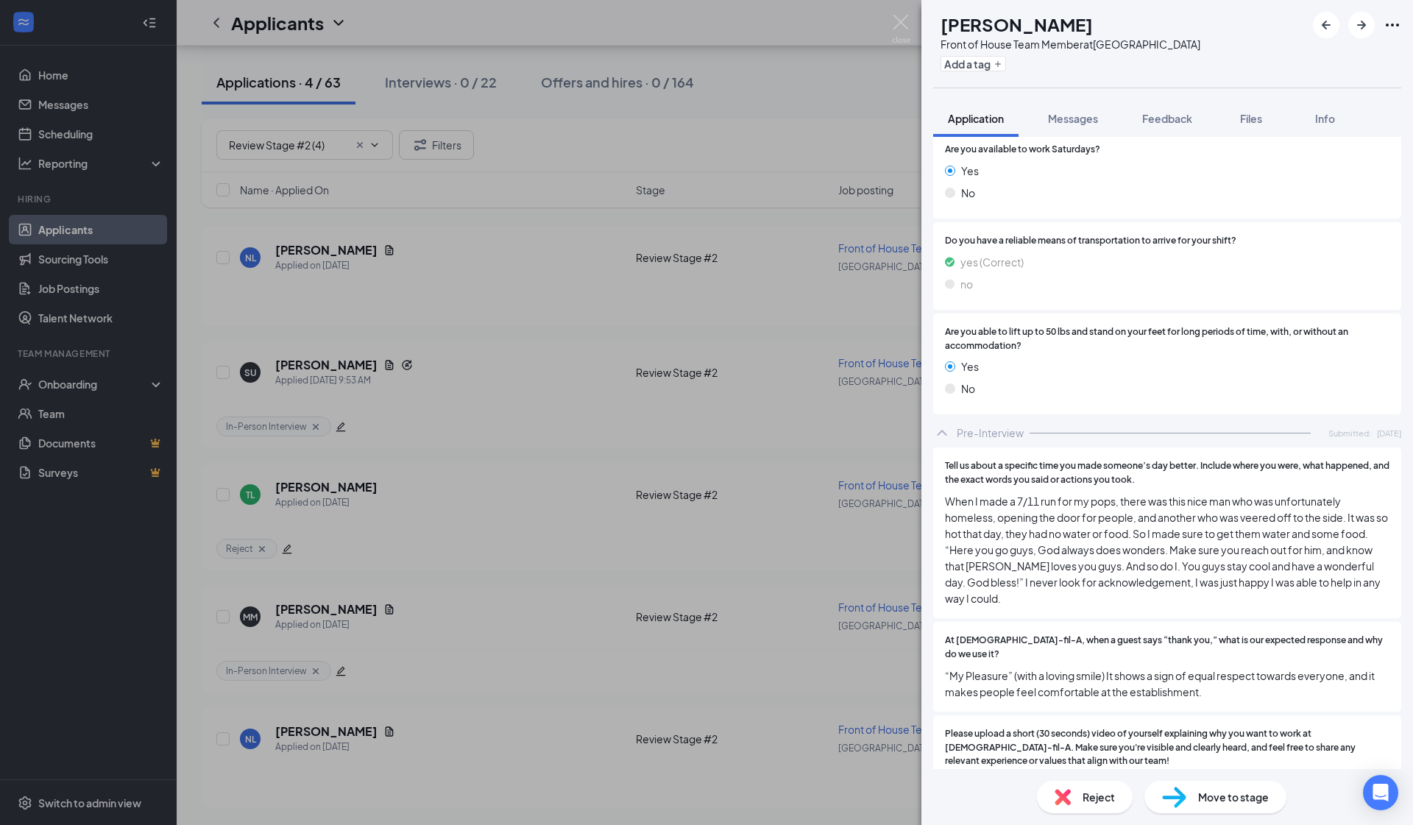
click at [744, 418] on div "Pre-Interview Submitted: Aug 23" at bounding box center [1167, 432] width 468 height 29
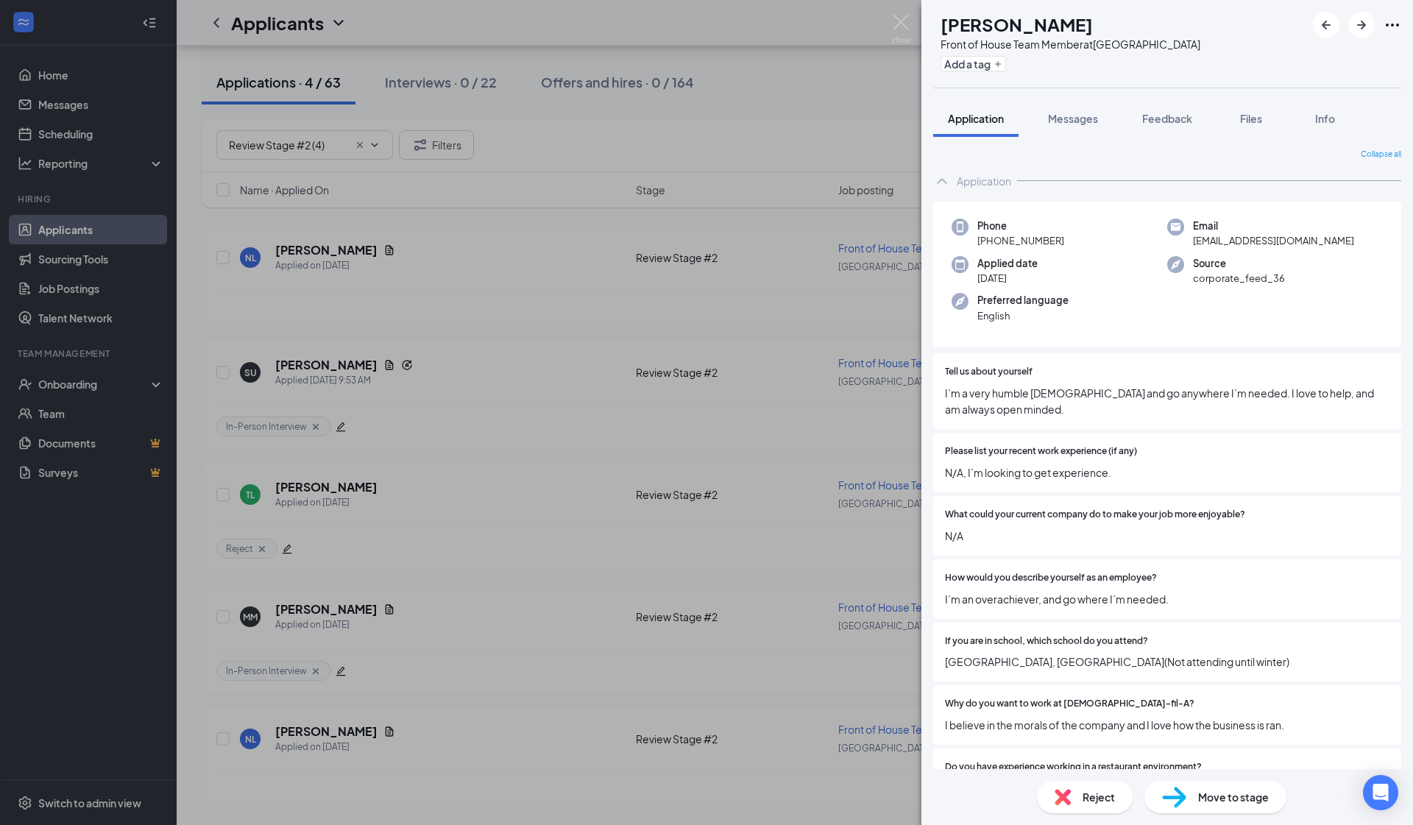
scroll to position [0, 0]
click at [744, 54] on div "Add a tag" at bounding box center [1071, 64] width 260 height 24
click at [744, 61] on button "Add a tag" at bounding box center [974, 63] width 66 height 15
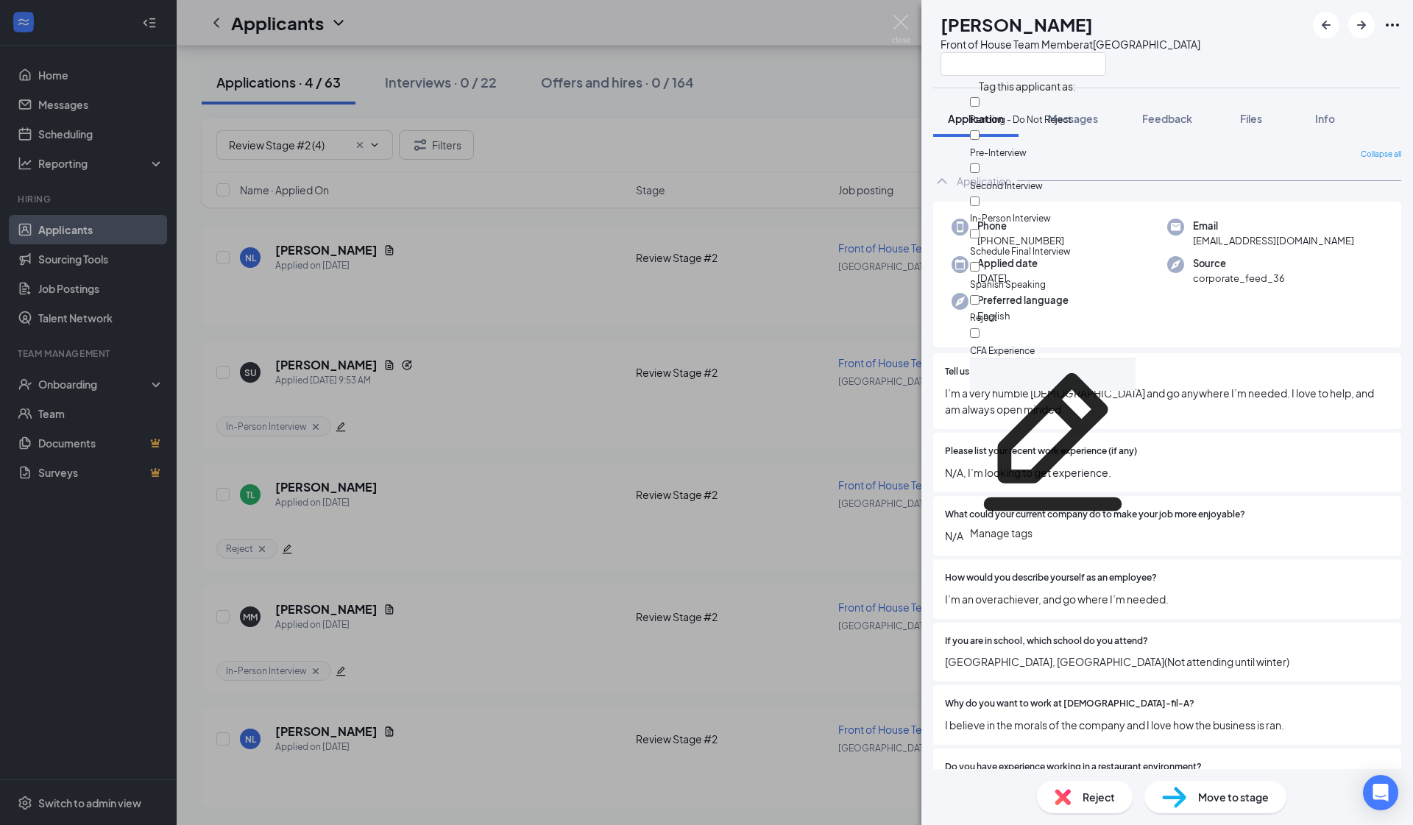
click at [744, 292] on div "Reject" at bounding box center [1053, 308] width 166 height 33
checkbox input "true"
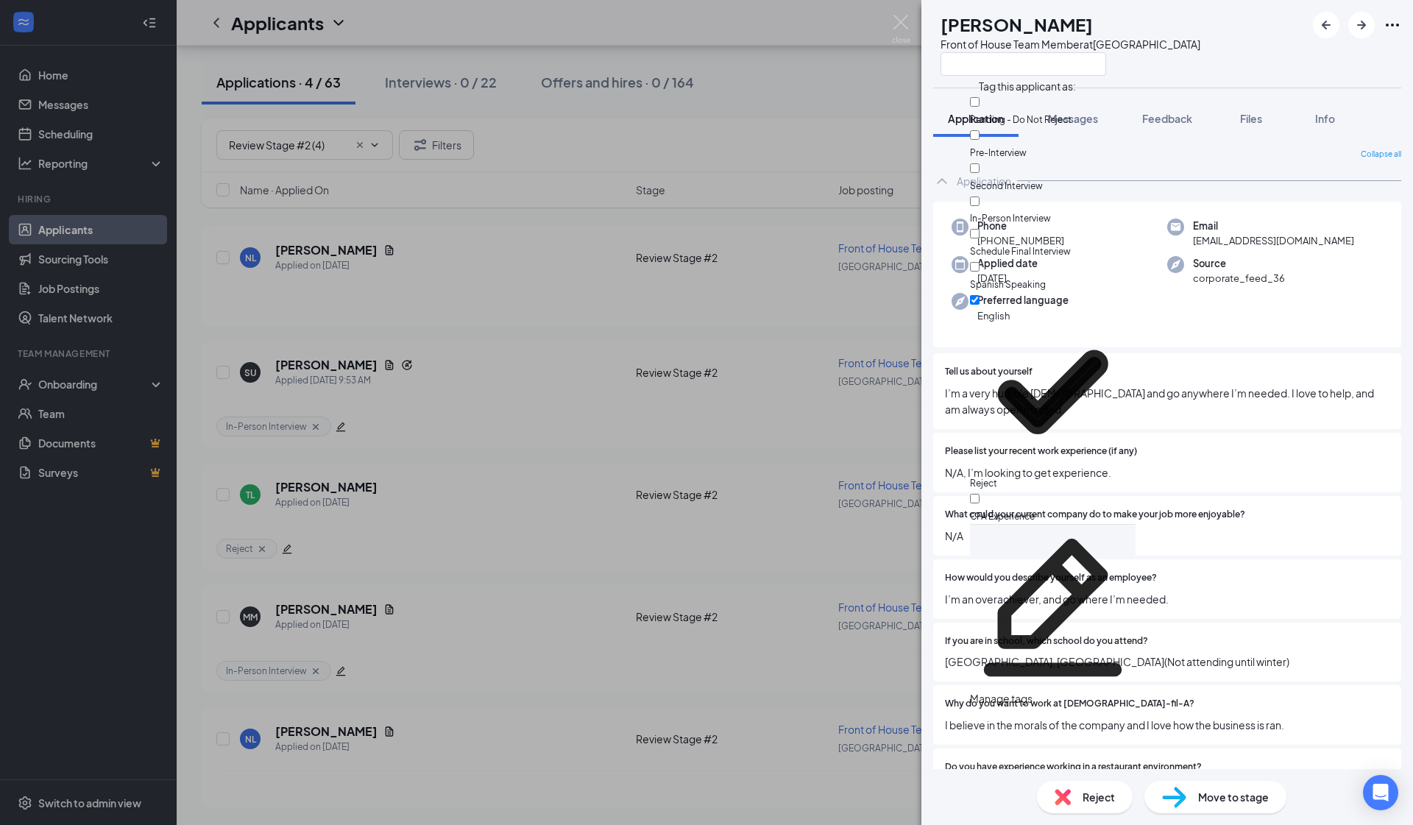
click at [619, 358] on div "NL Nathan Lopez Front of House Team Member at South Gate Application Messages F…" at bounding box center [706, 412] width 1413 height 825
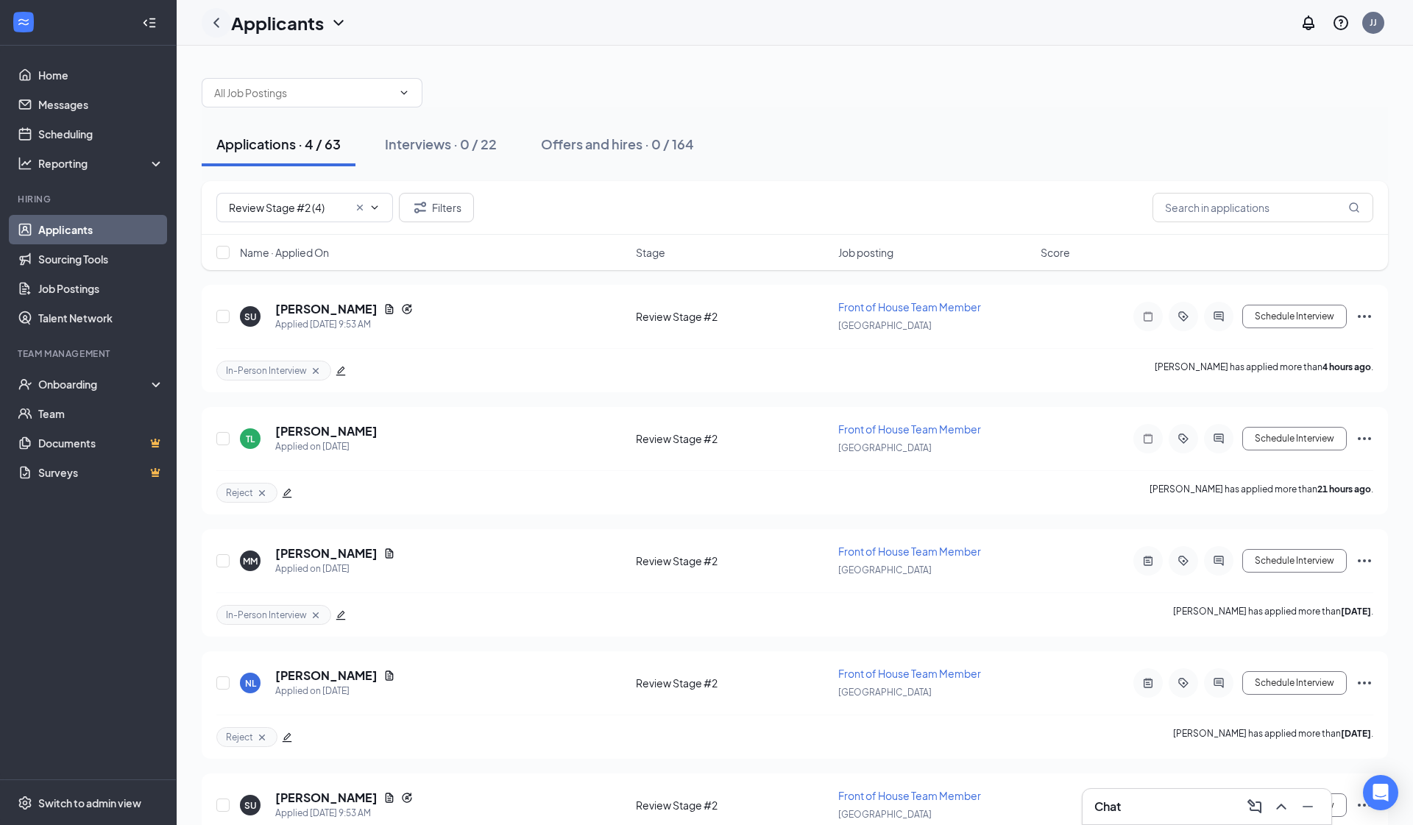
click at [216, 27] on icon "ChevronLeft" at bounding box center [217, 23] width 18 height 18
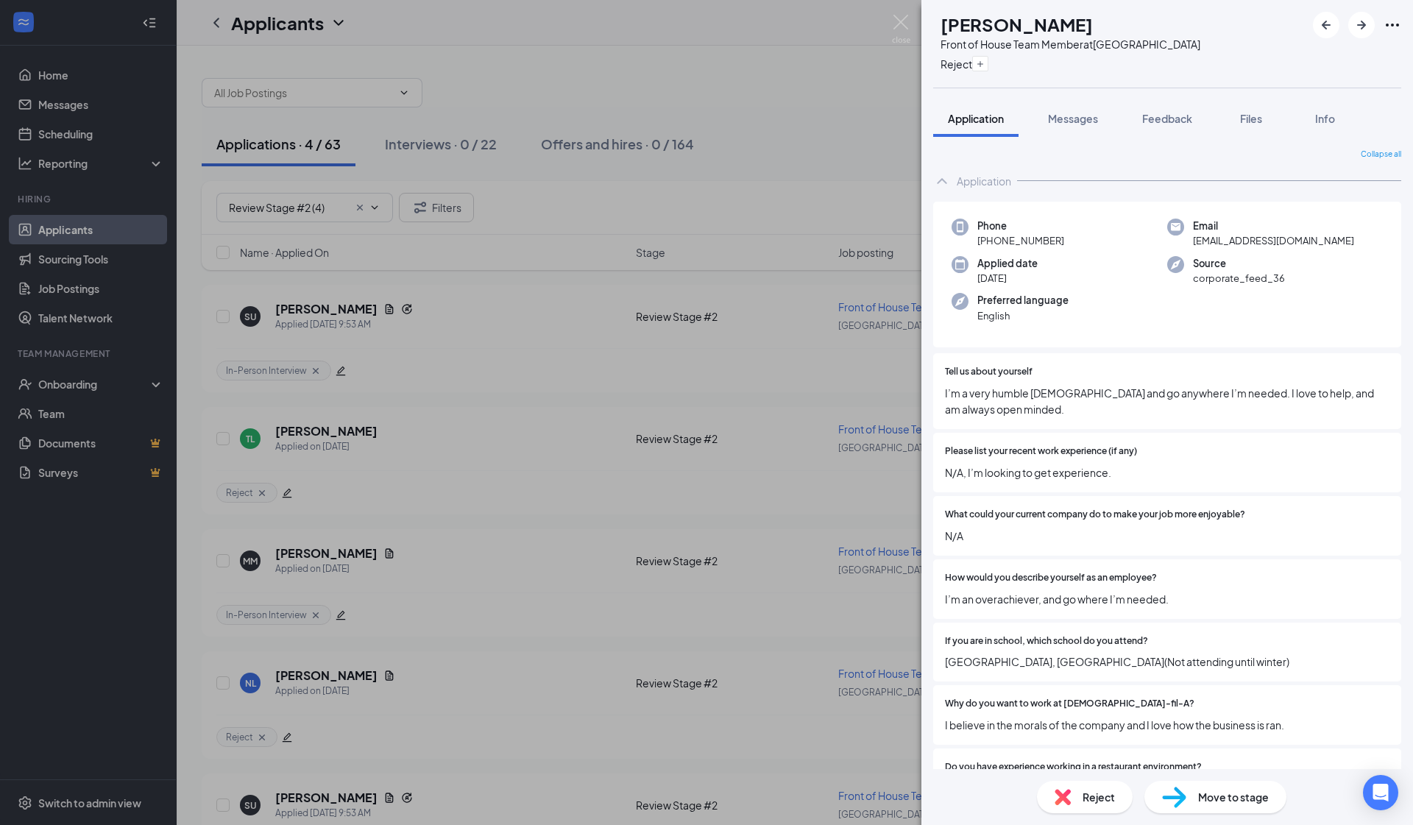
click at [744, 342] on div "NL Nathan Lopez Front of House Team Member at South Gate Reject Application Mes…" at bounding box center [706, 412] width 1413 height 825
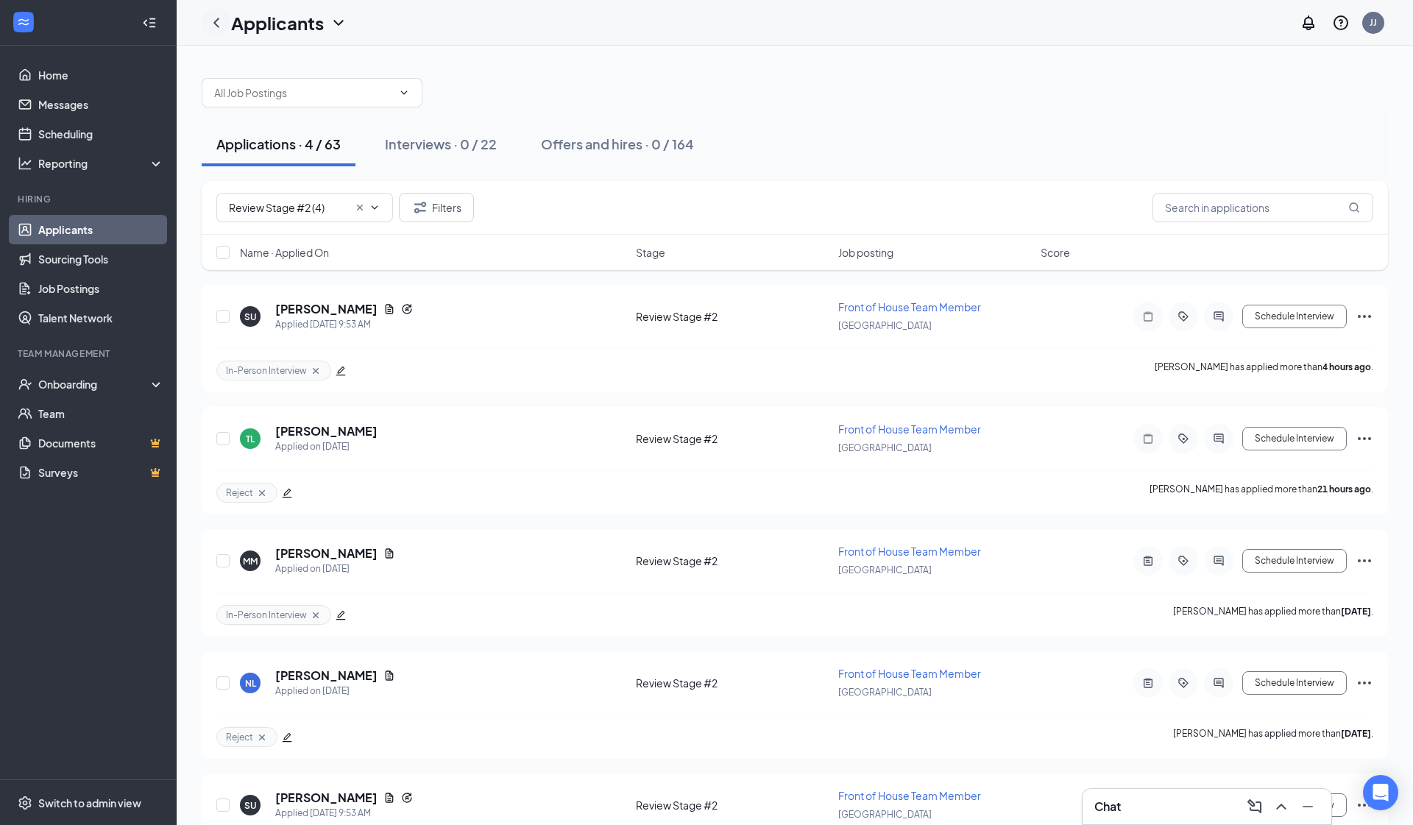
click at [218, 26] on icon "ChevronLeft" at bounding box center [216, 23] width 6 height 10
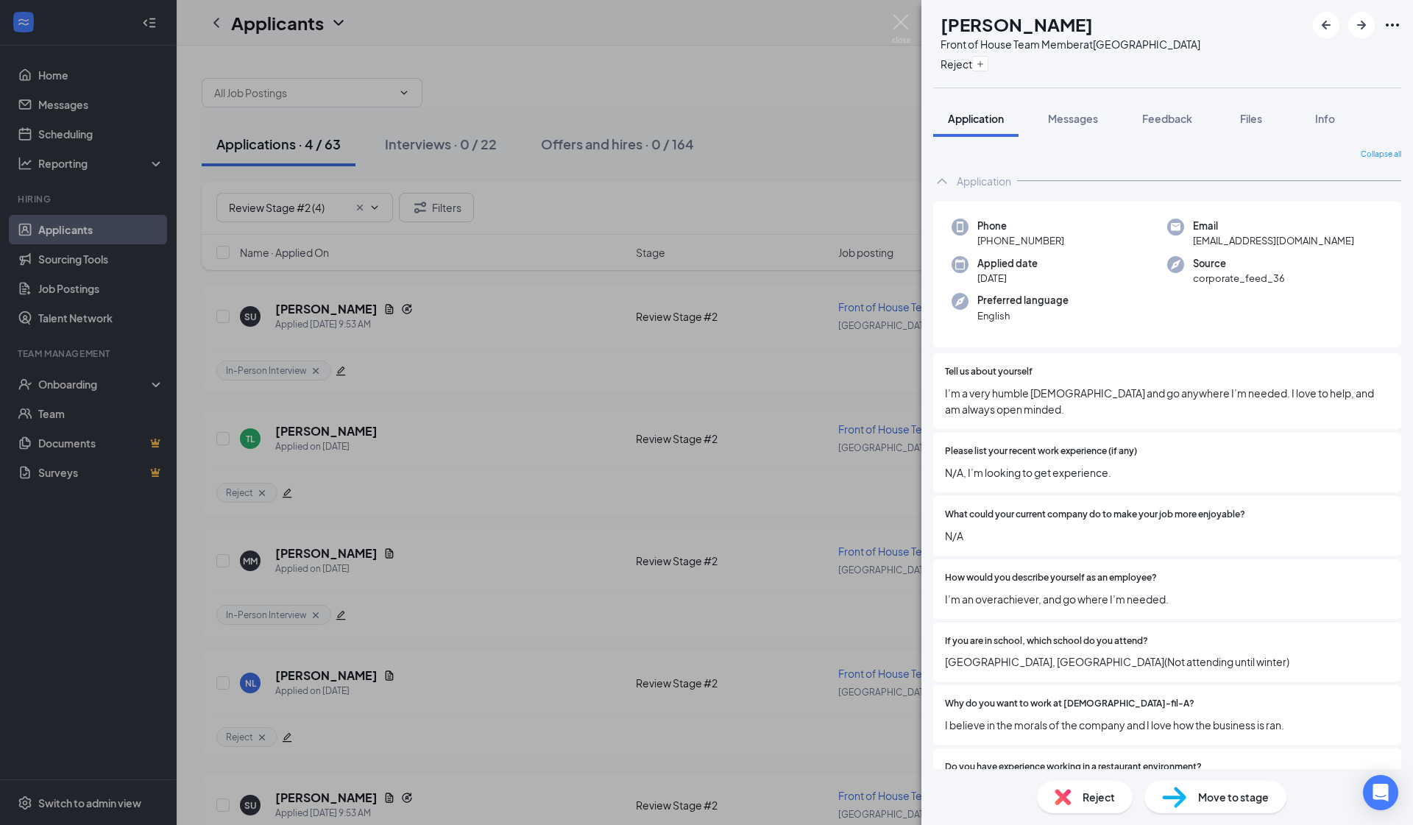
click at [669, 138] on div "NL Nathan Lopez Front of House Team Member at South Gate Reject Application Mes…" at bounding box center [706, 412] width 1413 height 825
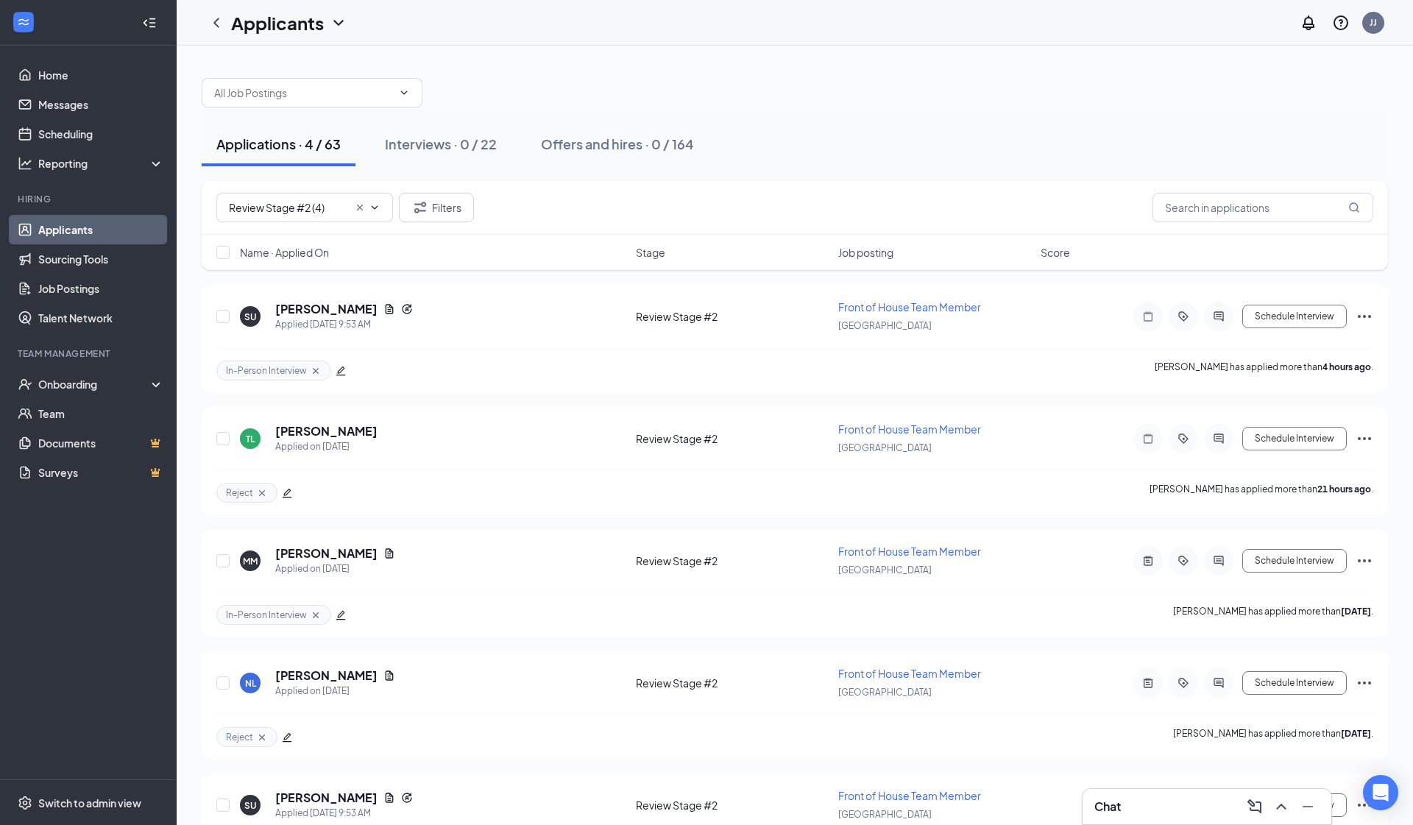
click at [121, 225] on link "Applicants" at bounding box center [101, 229] width 126 height 29
click at [82, 233] on link "Applicants" at bounding box center [101, 229] width 126 height 29
click at [85, 136] on link "Scheduling" at bounding box center [101, 133] width 126 height 29
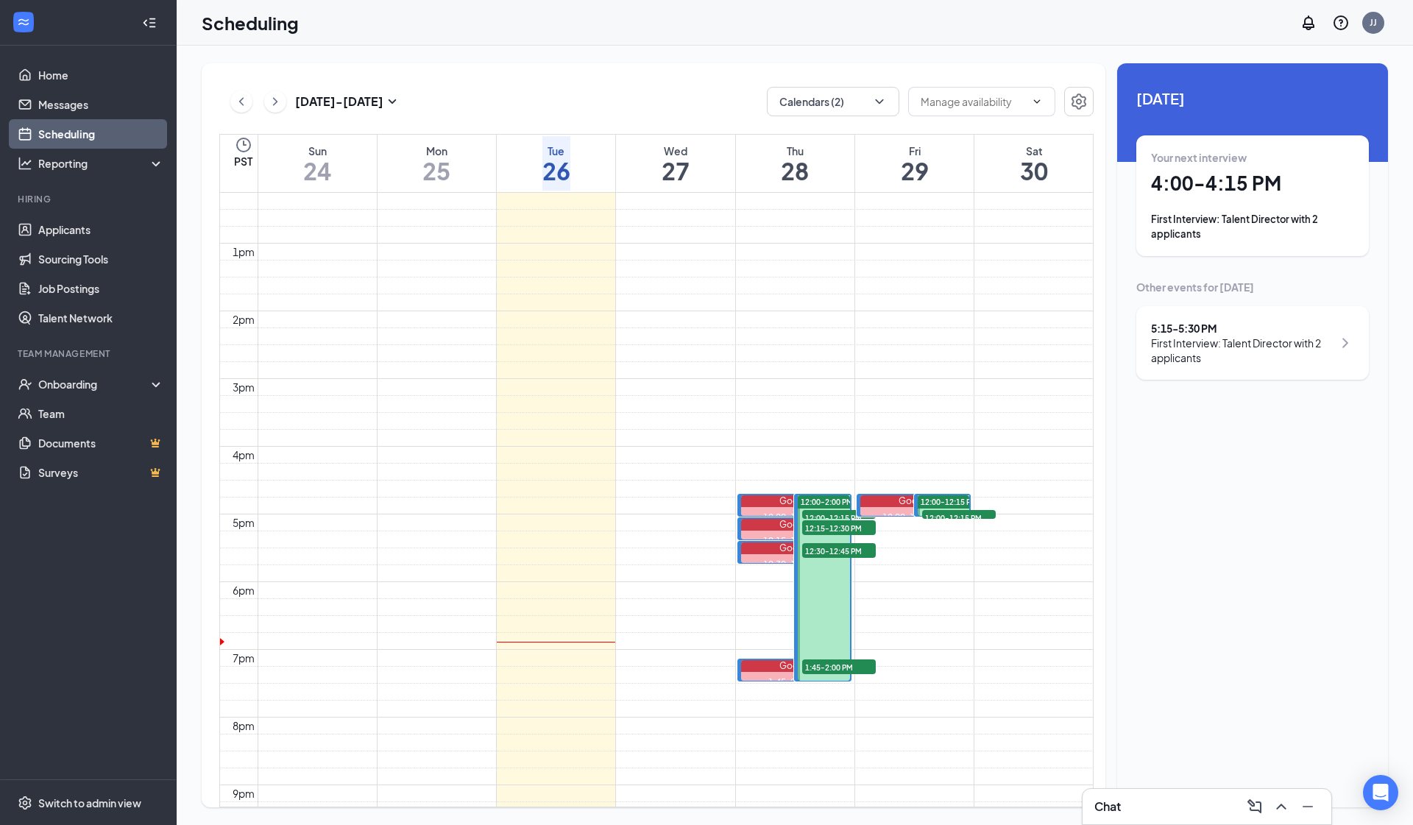
scroll to position [832, 0]
click at [744, 541] on span "12:30-12:45 PM" at bounding box center [839, 548] width 74 height 15
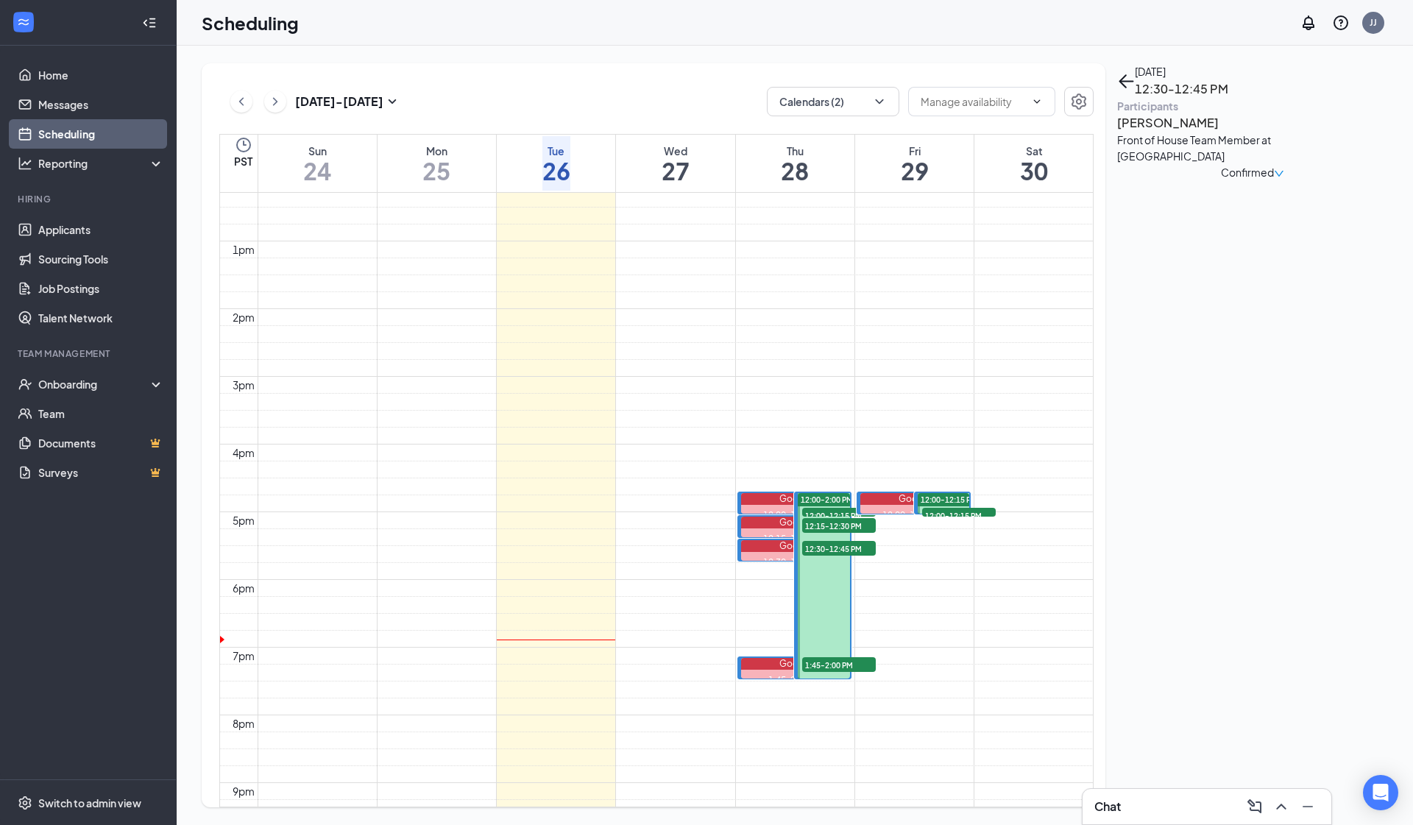
click at [744, 511] on span "12:00-12:15 PM" at bounding box center [839, 515] width 74 height 15
click at [744, 509] on span "12:00-12:15 PM" at bounding box center [839, 515] width 74 height 15
click at [744, 526] on span "12:15-12:30 PM" at bounding box center [839, 525] width 74 height 15
click at [744, 545] on span "12:30-12:45 PM" at bounding box center [839, 548] width 74 height 15
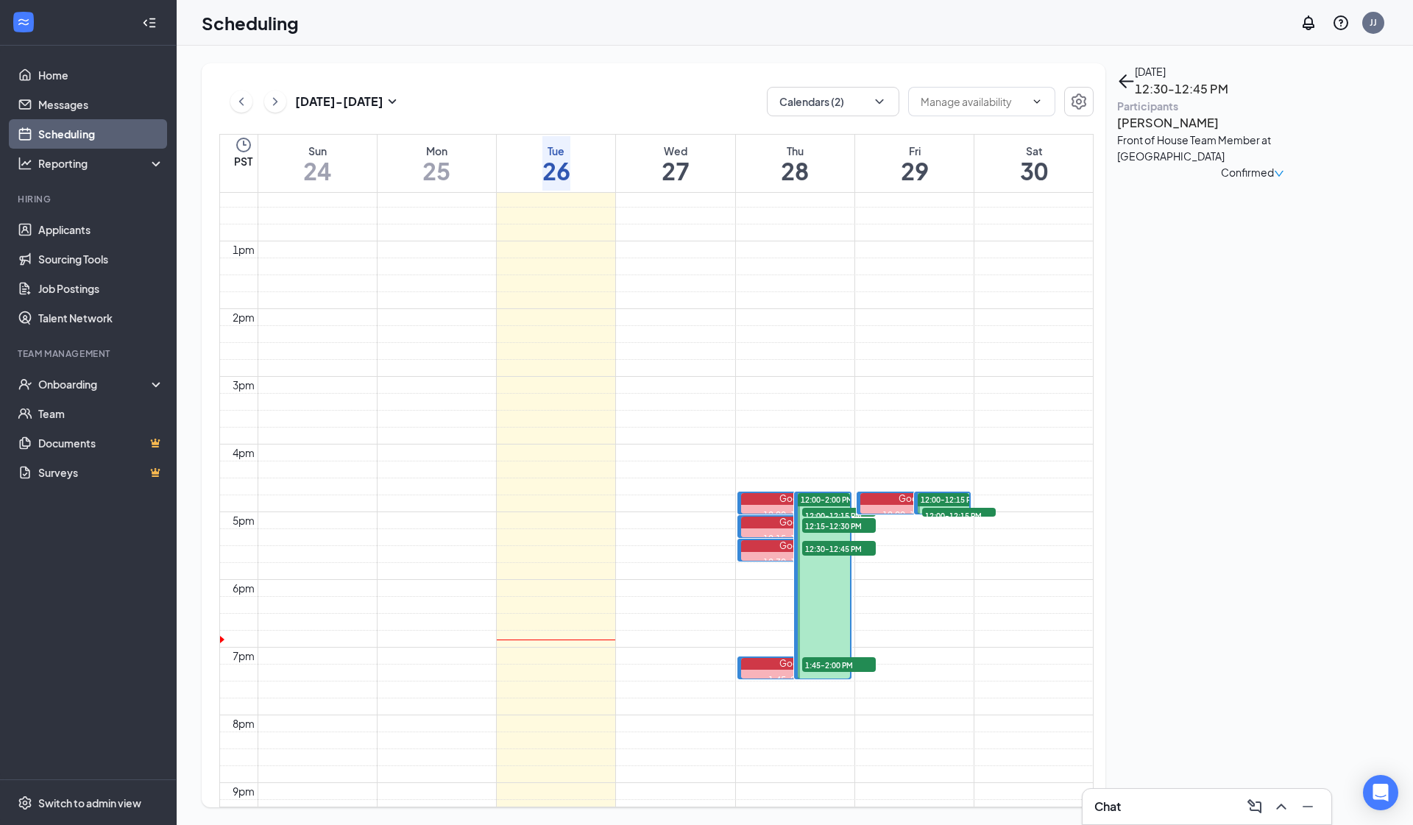
click at [744, 666] on span "1:45-2:00 PM" at bounding box center [839, 664] width 74 height 15
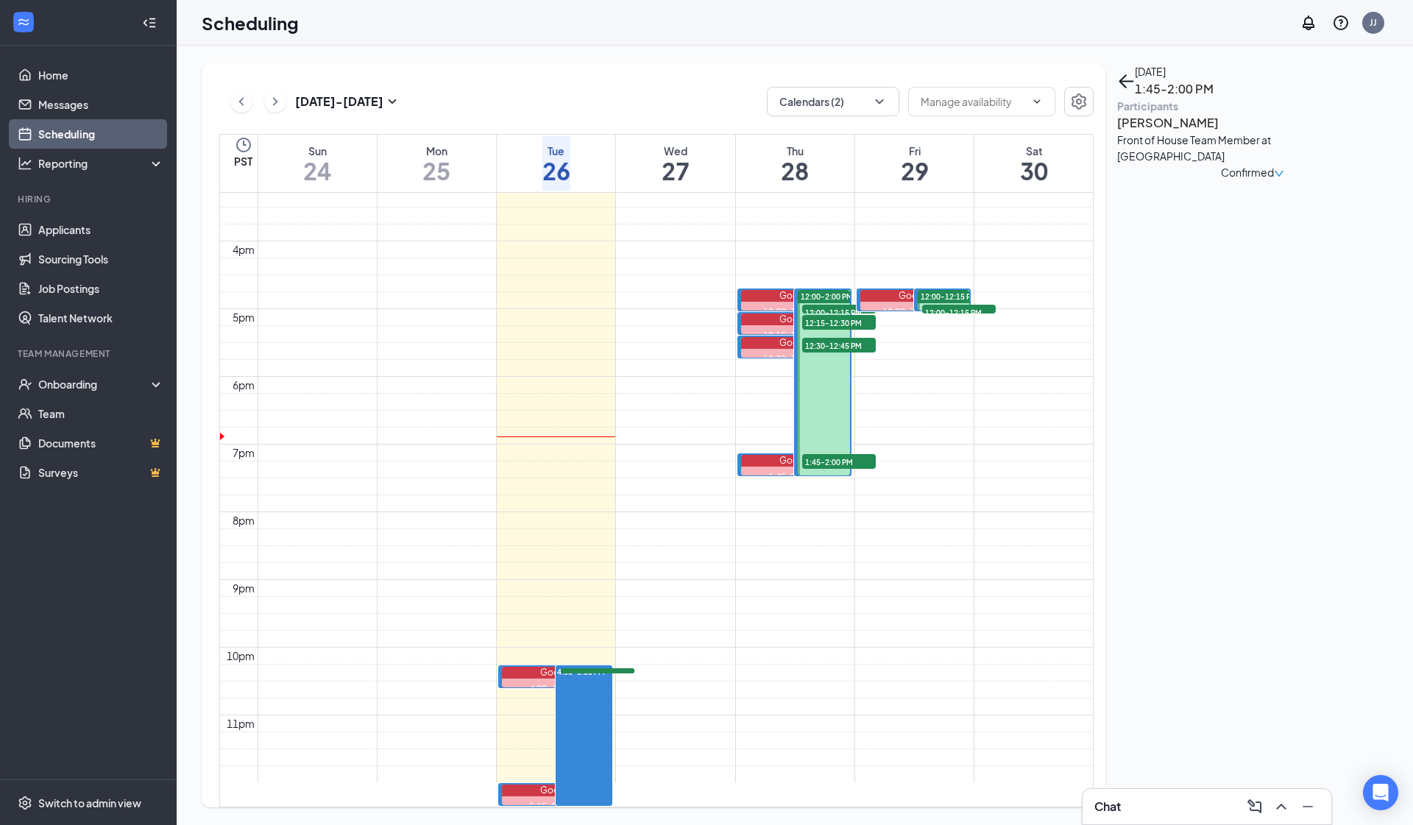
scroll to position [1291, 0]
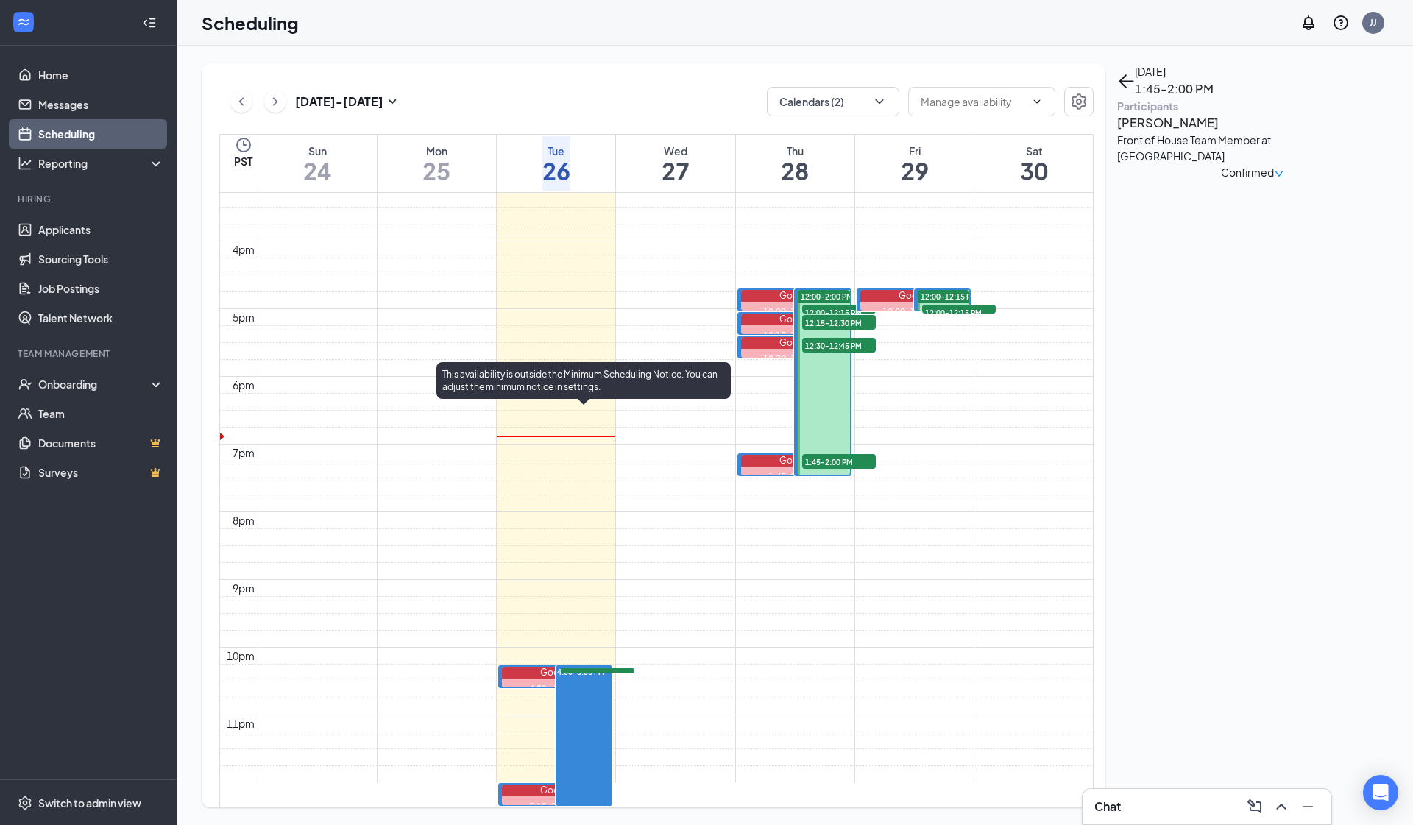
click at [604, 668] on span "4:00-4:15 PM" at bounding box center [598, 675] width 74 height 15
click at [605, 667] on div at bounding box center [605, 672] width 0 height 10
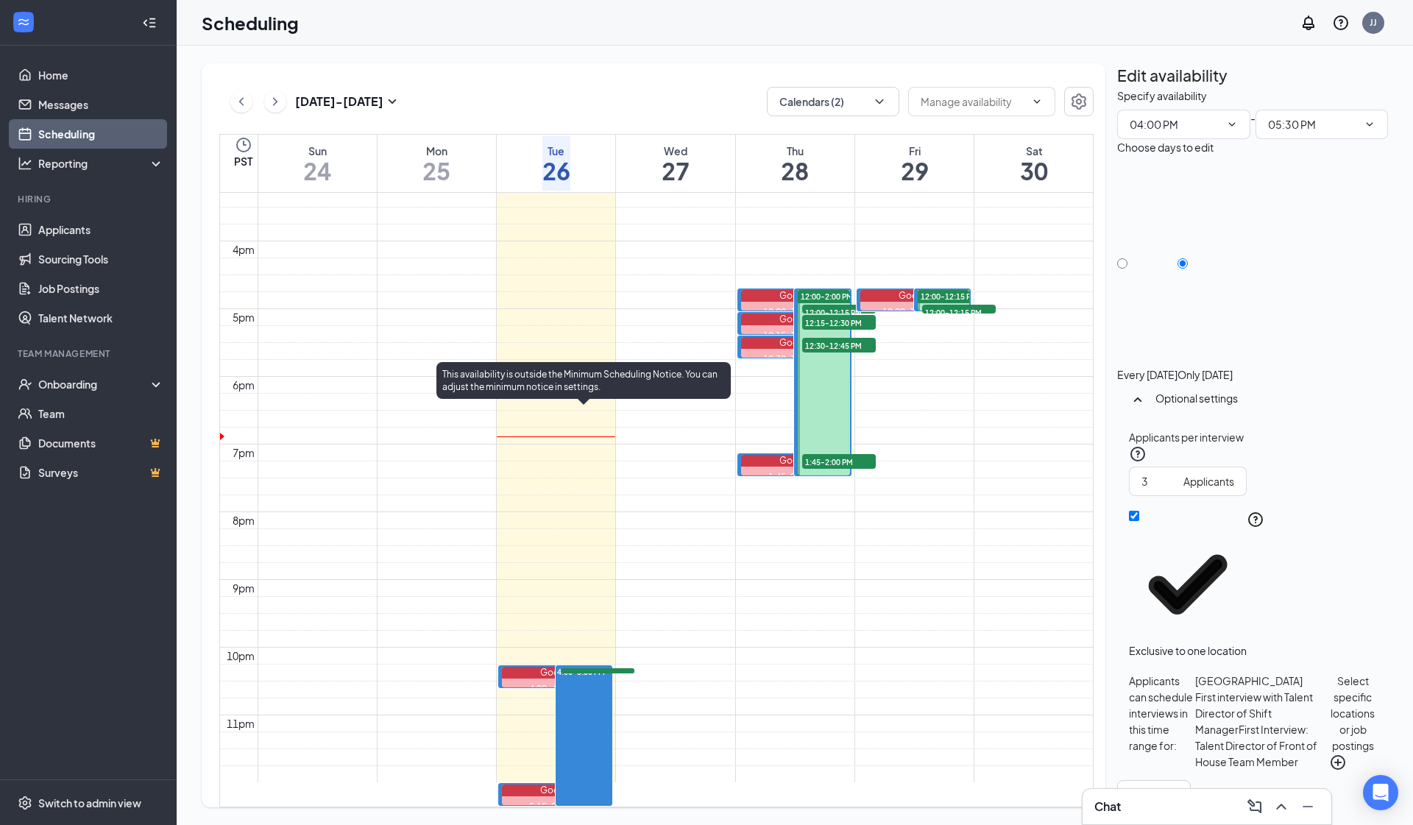
click at [605, 667] on div at bounding box center [605, 672] width 0 height 10
click at [600, 668] on span "5:15-5:30 PM" at bounding box center [598, 675] width 74 height 15
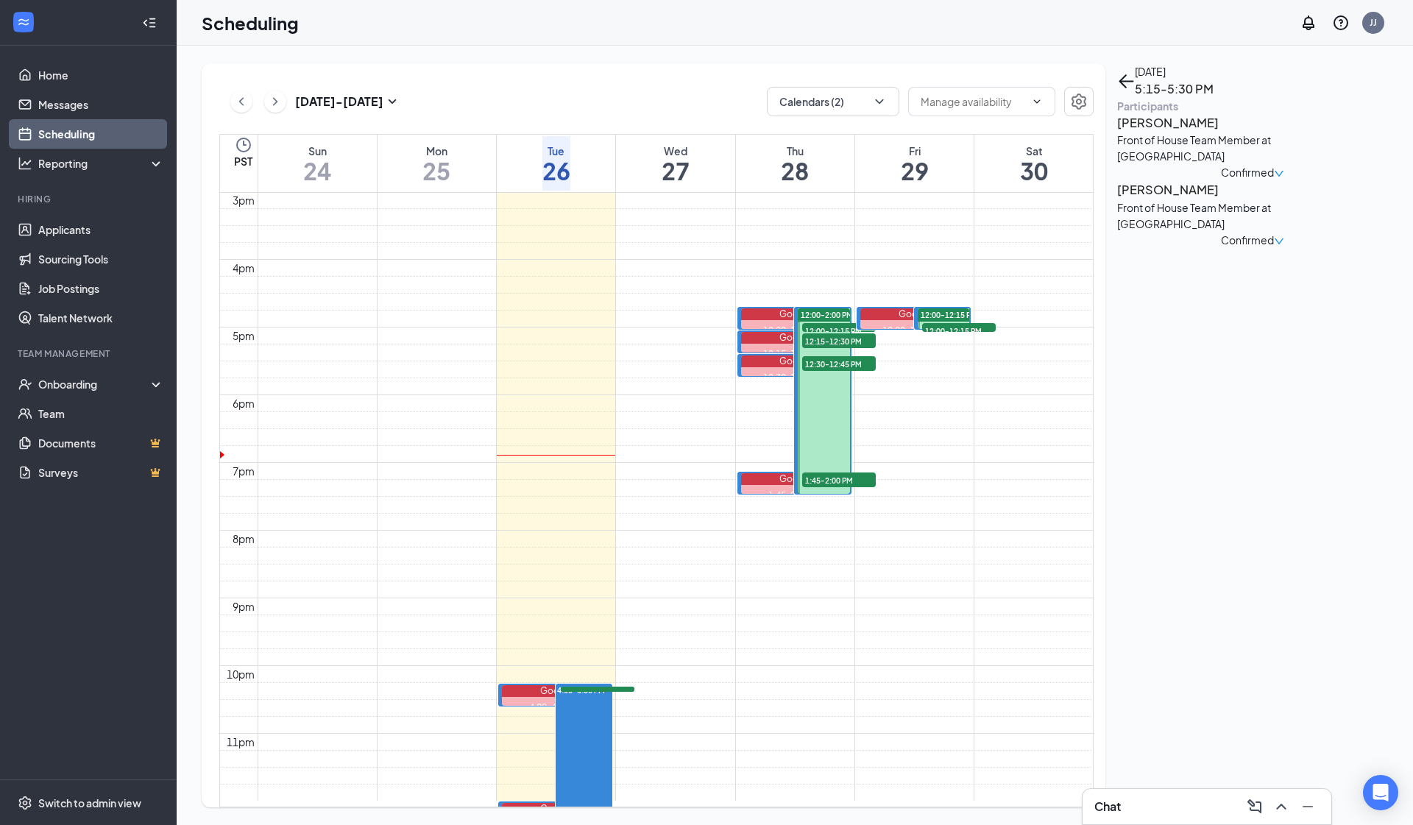
scroll to position [997, 0]
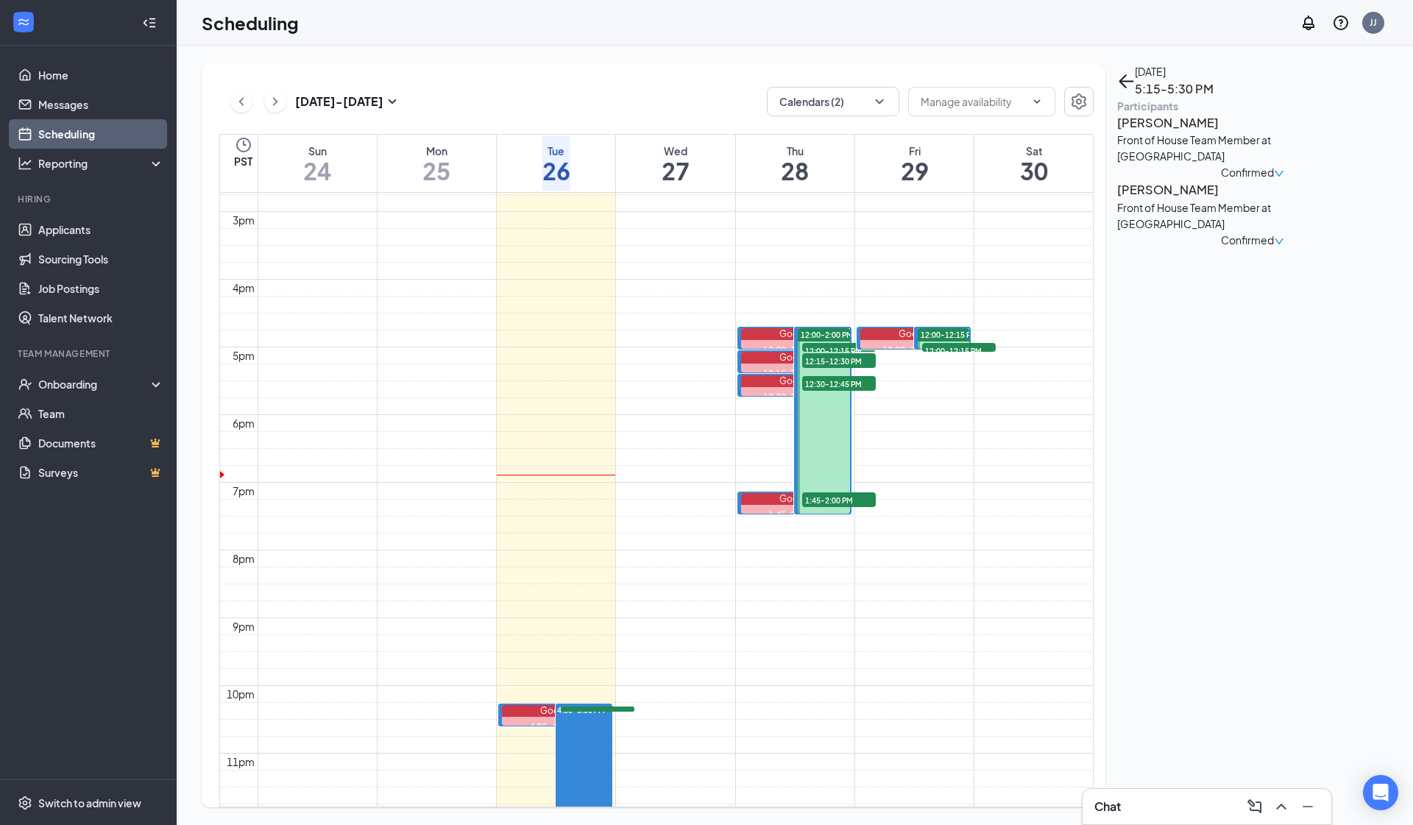
click at [744, 144] on td at bounding box center [676, 135] width 836 height 17
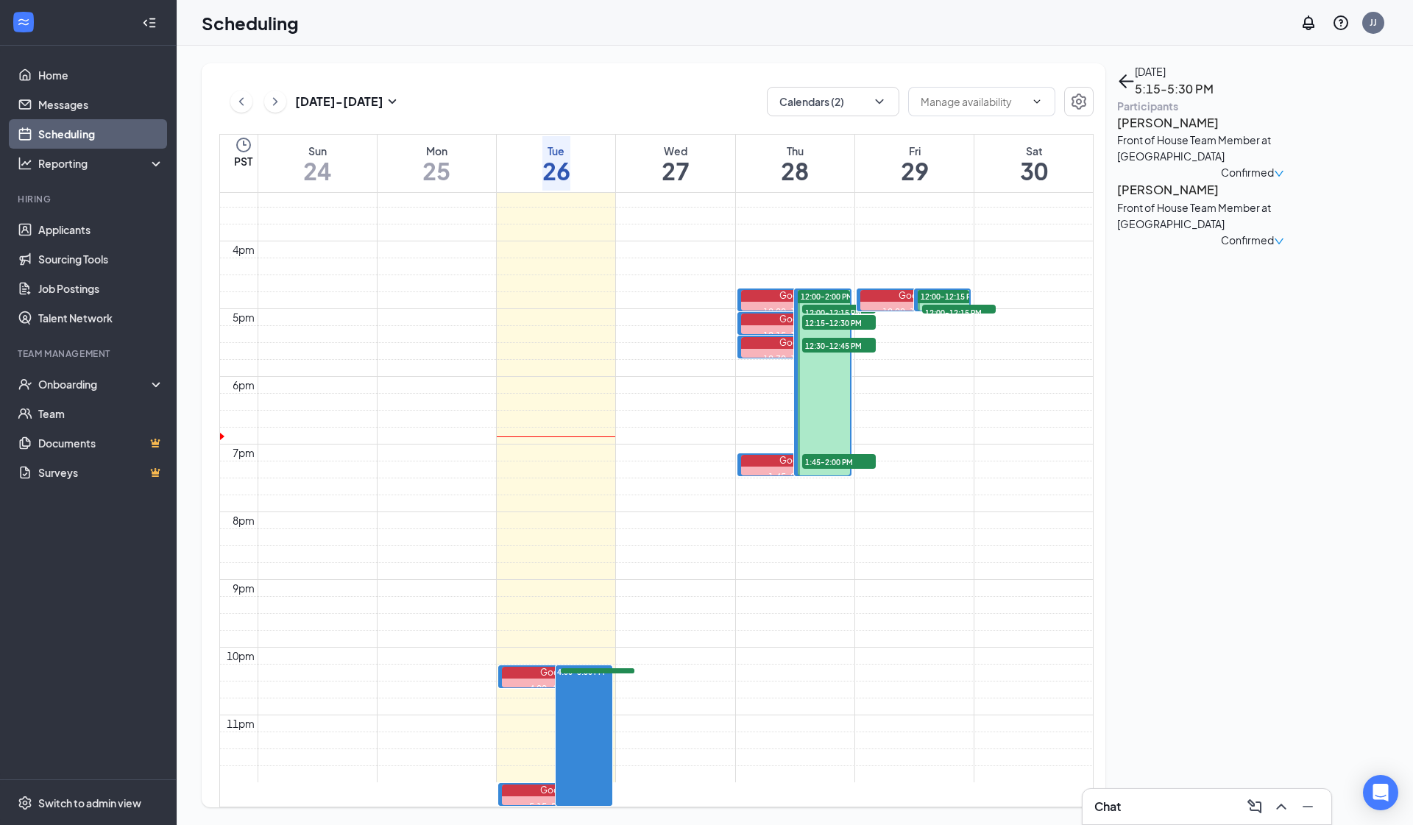
scroll to position [1046, 0]
click at [744, 305] on span "12:00-12:15 PM" at bounding box center [959, 312] width 74 height 15
click at [63, 233] on link "Applicants" at bounding box center [101, 229] width 126 height 29
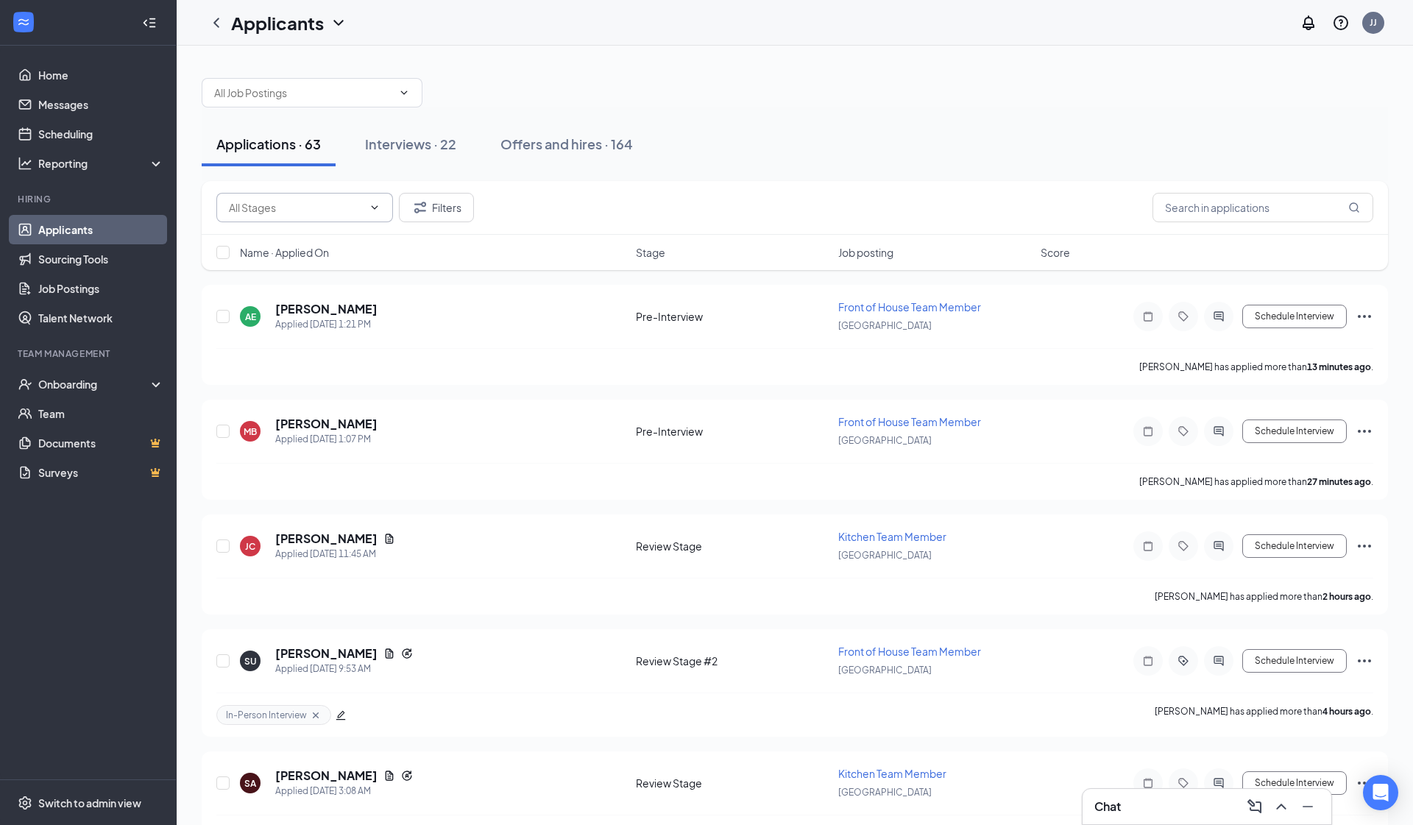
click at [325, 200] on input "text" at bounding box center [296, 208] width 134 height 16
click at [311, 303] on div "Review Stage (18)" at bounding box center [270, 310] width 85 height 16
type input "Review Stage (18)"
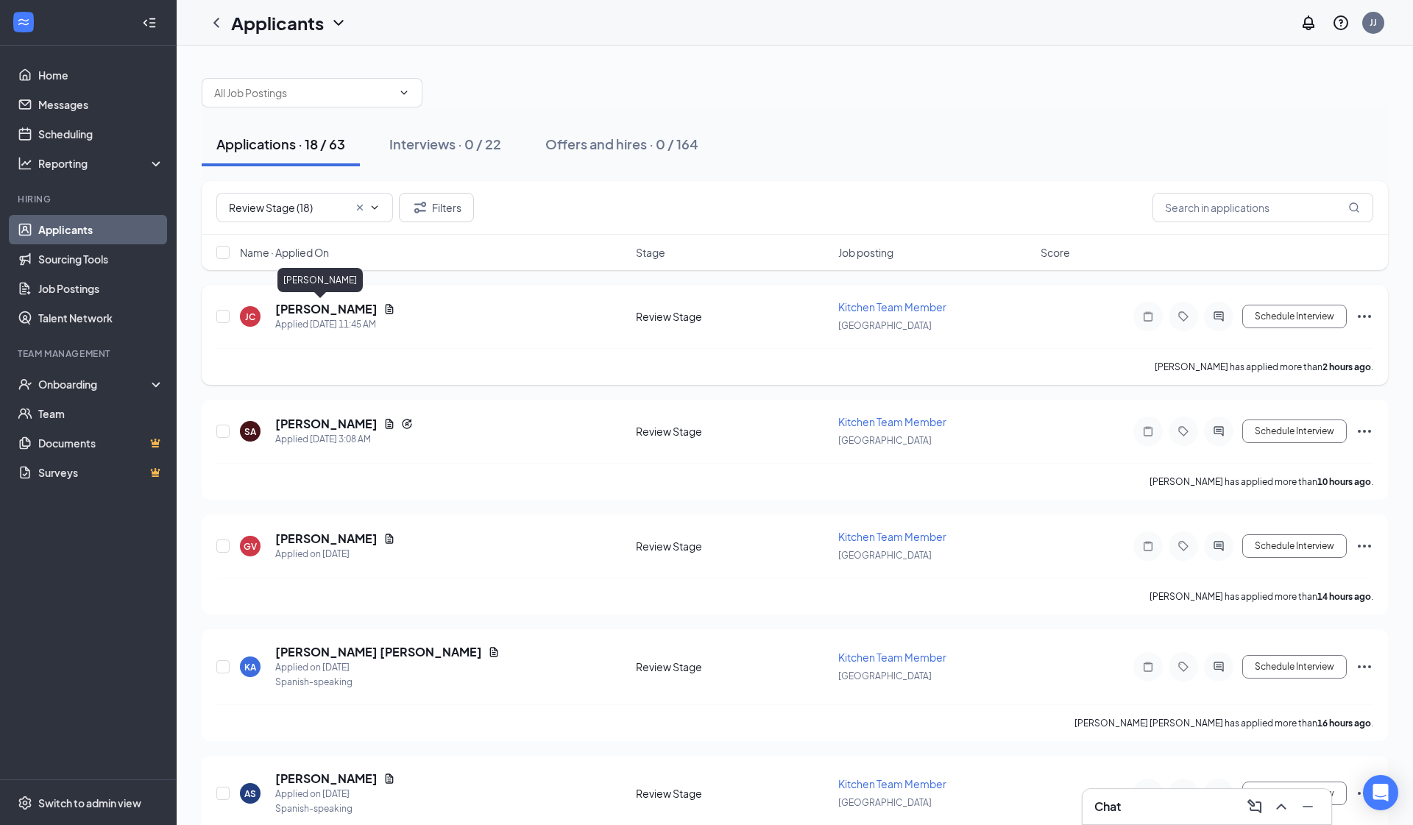
click at [319, 306] on h5 "[PERSON_NAME]" at bounding box center [326, 309] width 102 height 16
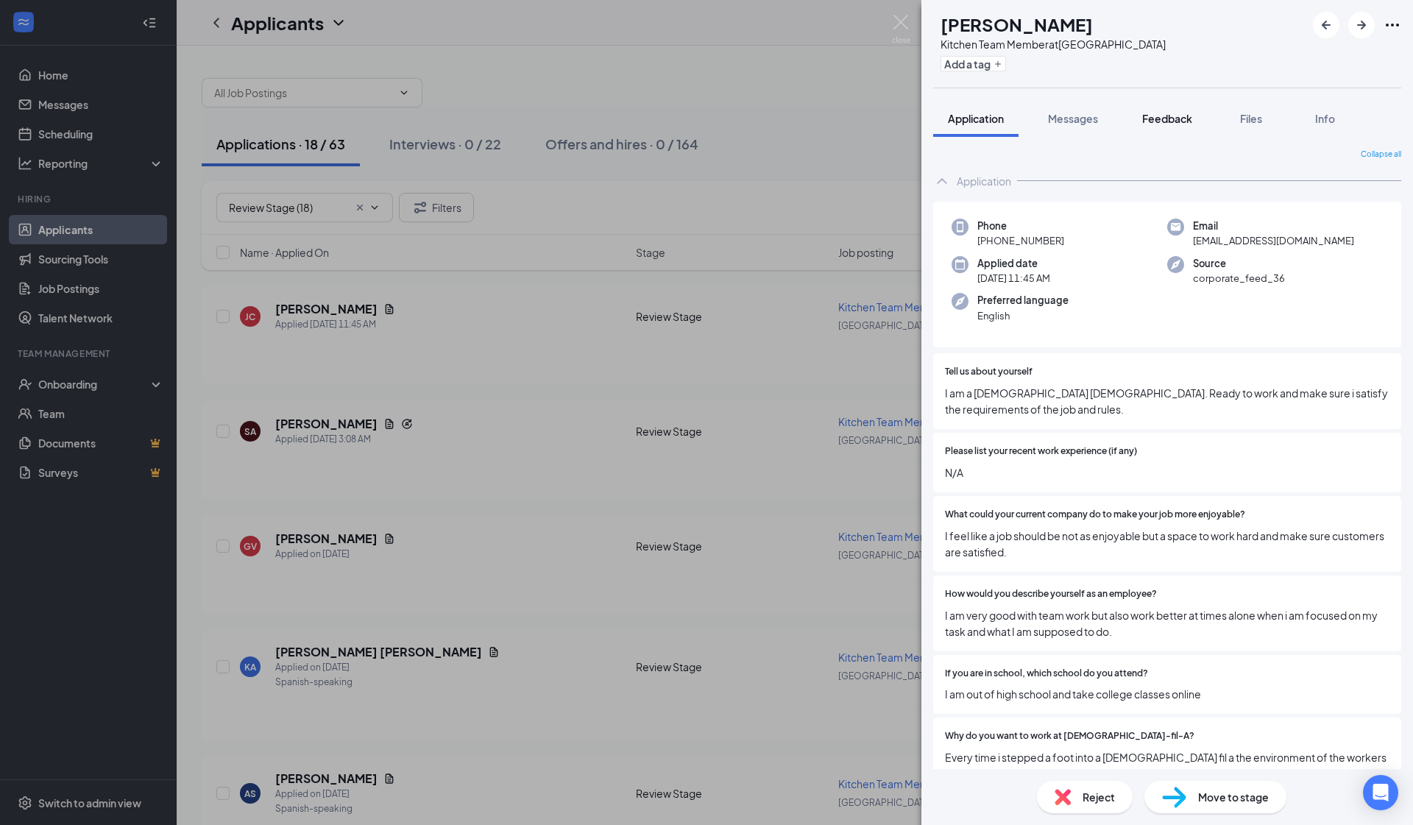
click at [744, 128] on button "Feedback" at bounding box center [1168, 118] width 80 height 37
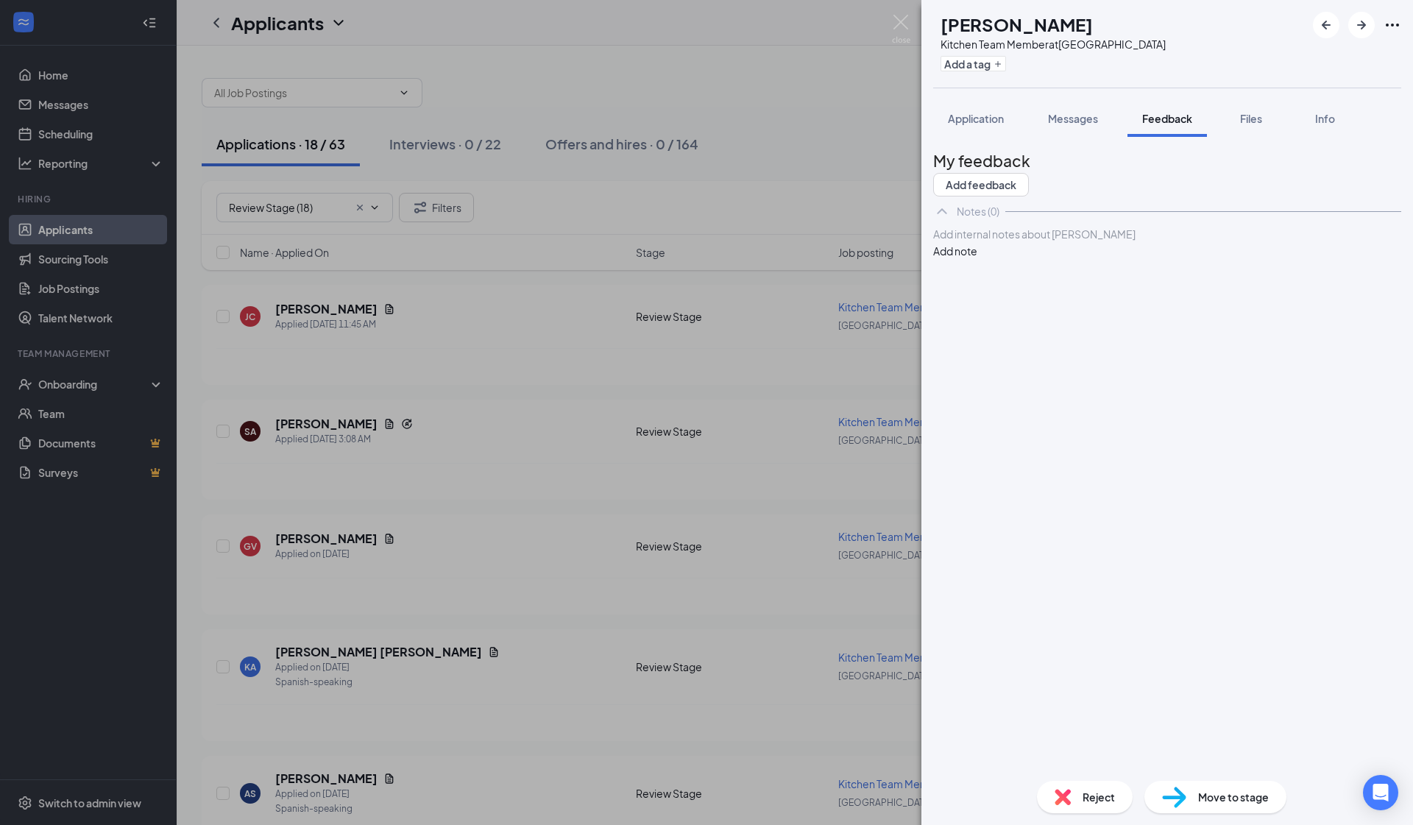
click at [744, 242] on div at bounding box center [1167, 234] width 467 height 15
click at [744, 259] on button "Add note" at bounding box center [955, 251] width 44 height 16
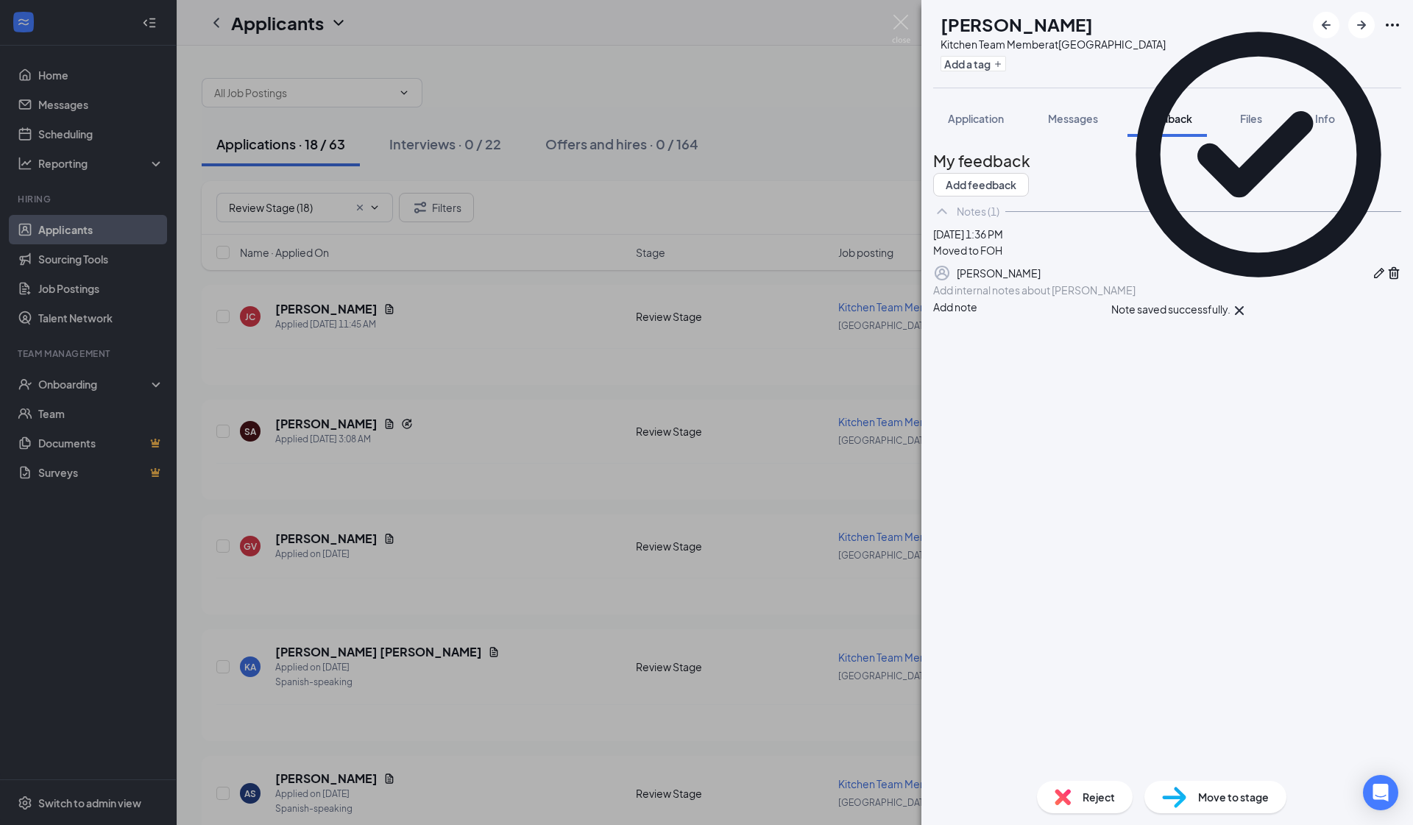
click at [744, 302] on icon "Cross" at bounding box center [1240, 311] width 18 height 18
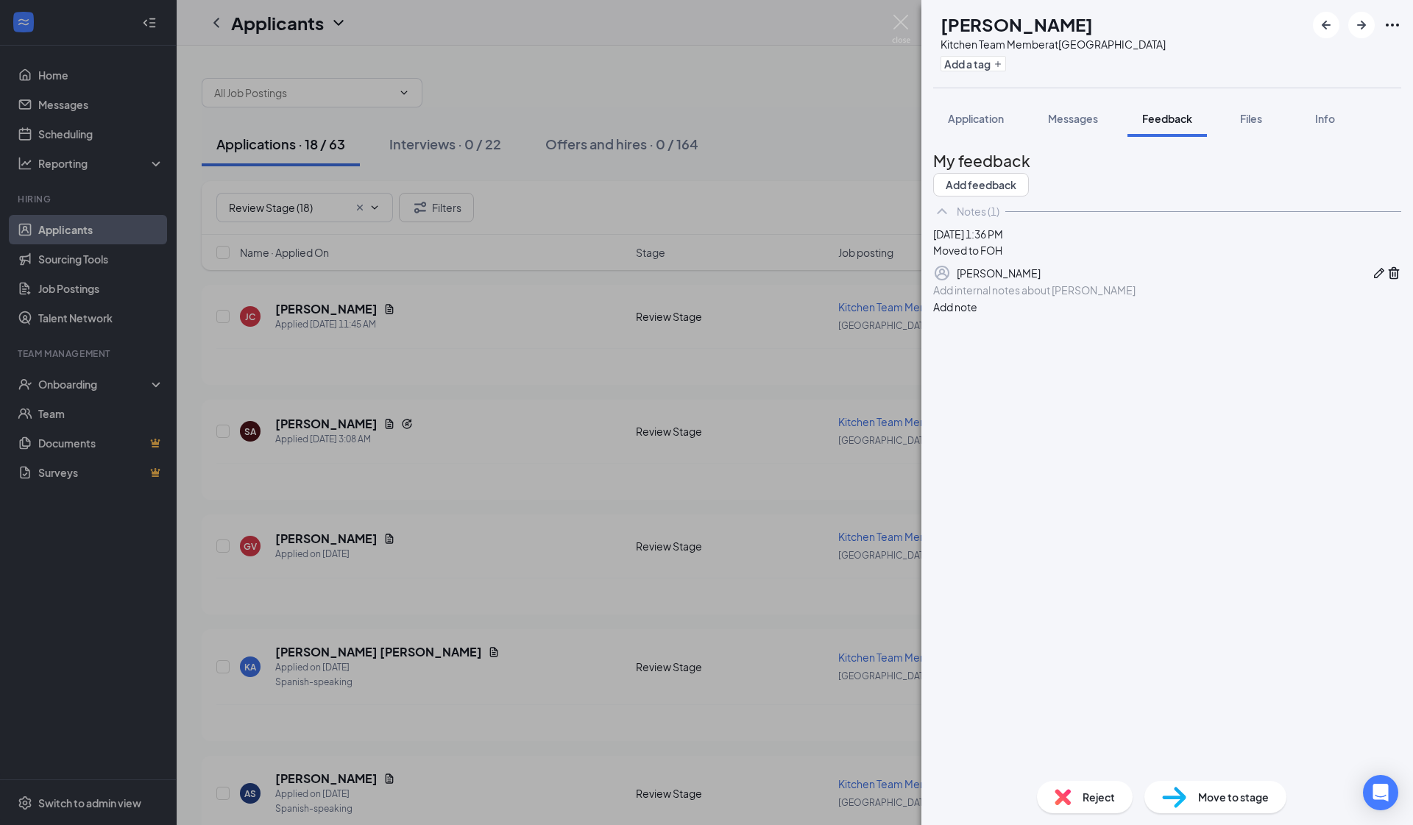
click at [744, 24] on icon "Ellipses" at bounding box center [1393, 25] width 18 height 18
click at [744, 54] on link "View full application" at bounding box center [1281, 51] width 95 height 16
click at [744, 113] on div "JC Jorge Cruz Front of House Team Member at South Gate Add a tag Application Me…" at bounding box center [706, 412] width 1413 height 825
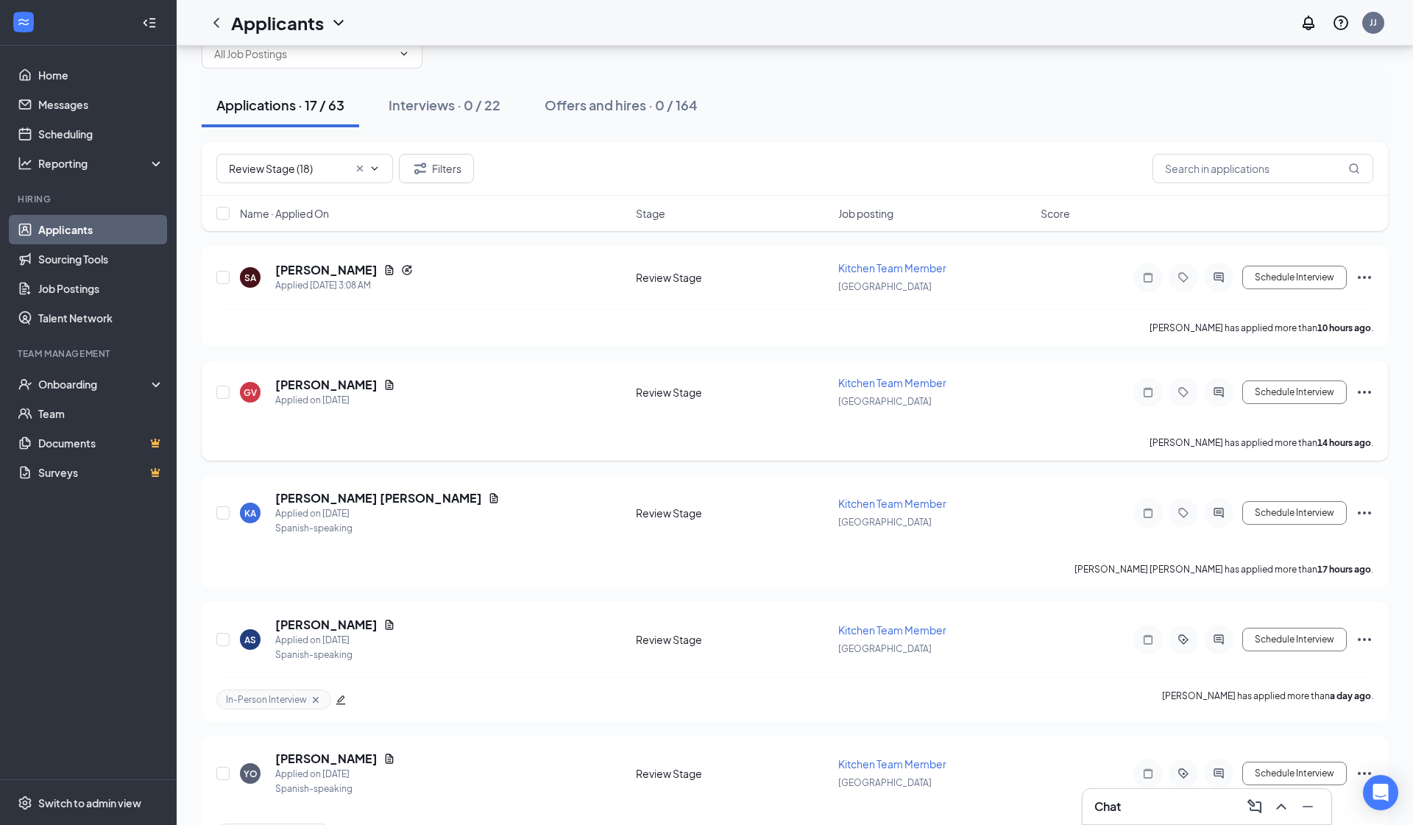
scroll to position [43, 0]
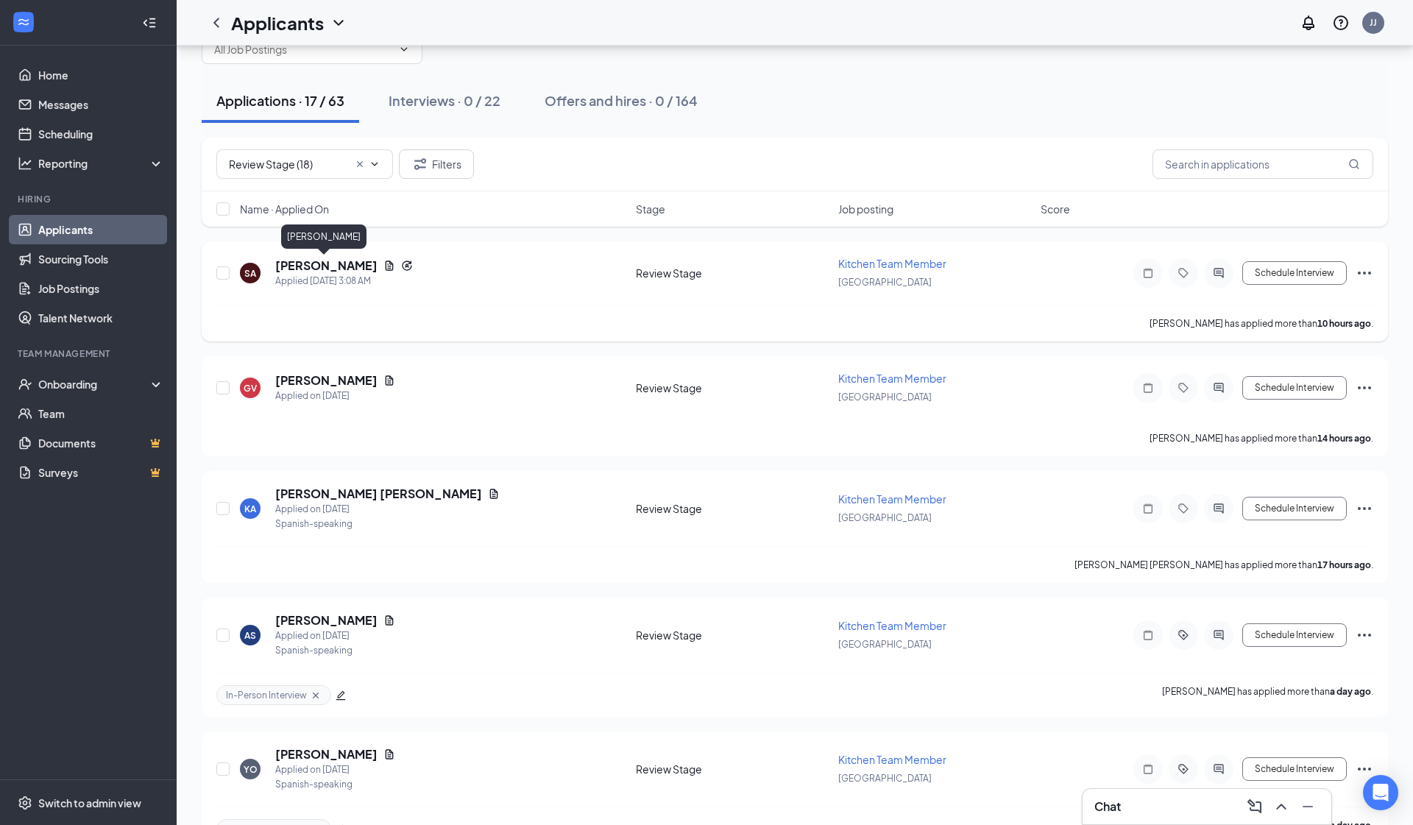
click at [342, 261] on h5 "Sergio Alcaraz" at bounding box center [326, 266] width 102 height 16
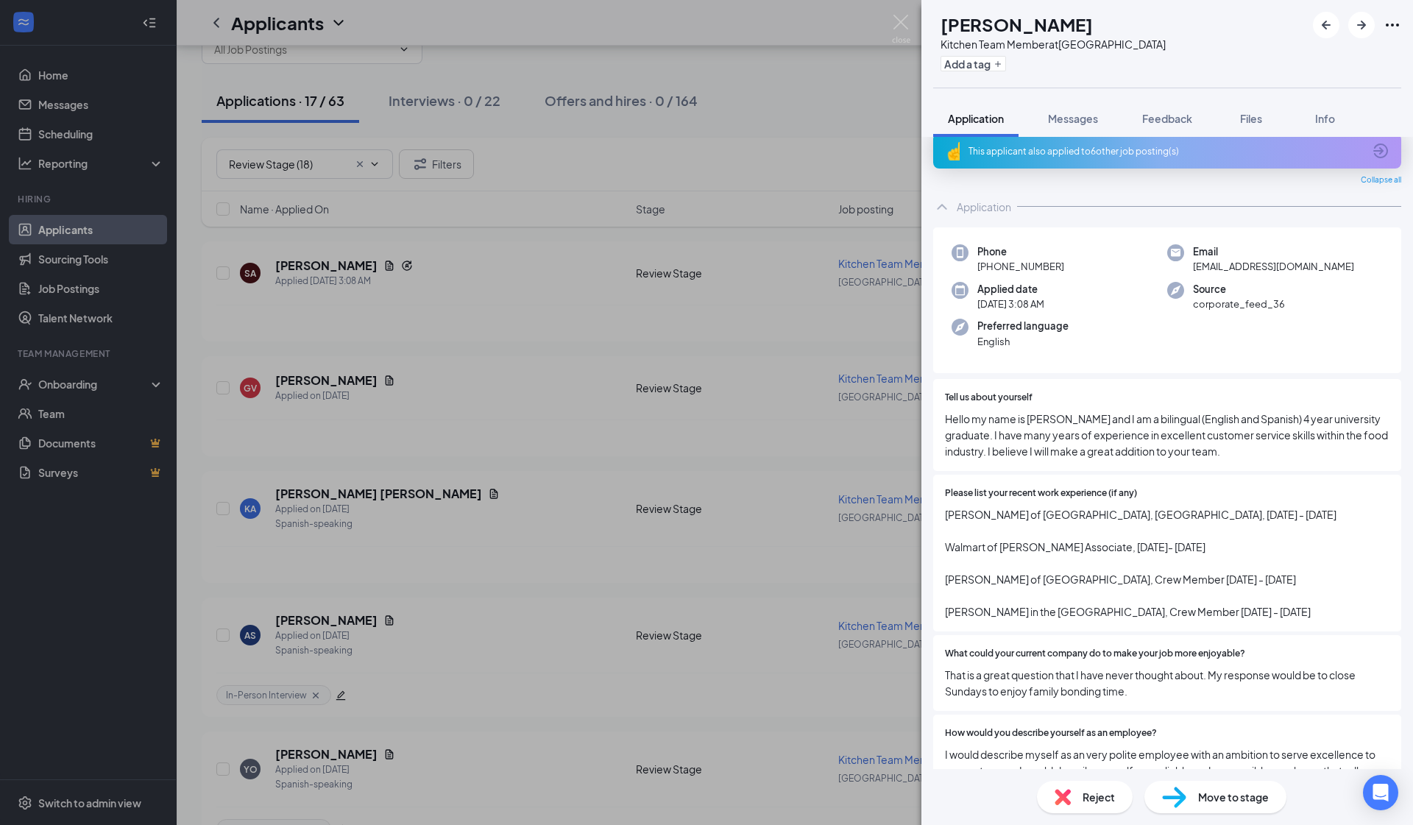
scroll to position [18, 0]
click at [744, 144] on div "This applicant also applied to 6 other job posting(s)" at bounding box center [1166, 149] width 395 height 13
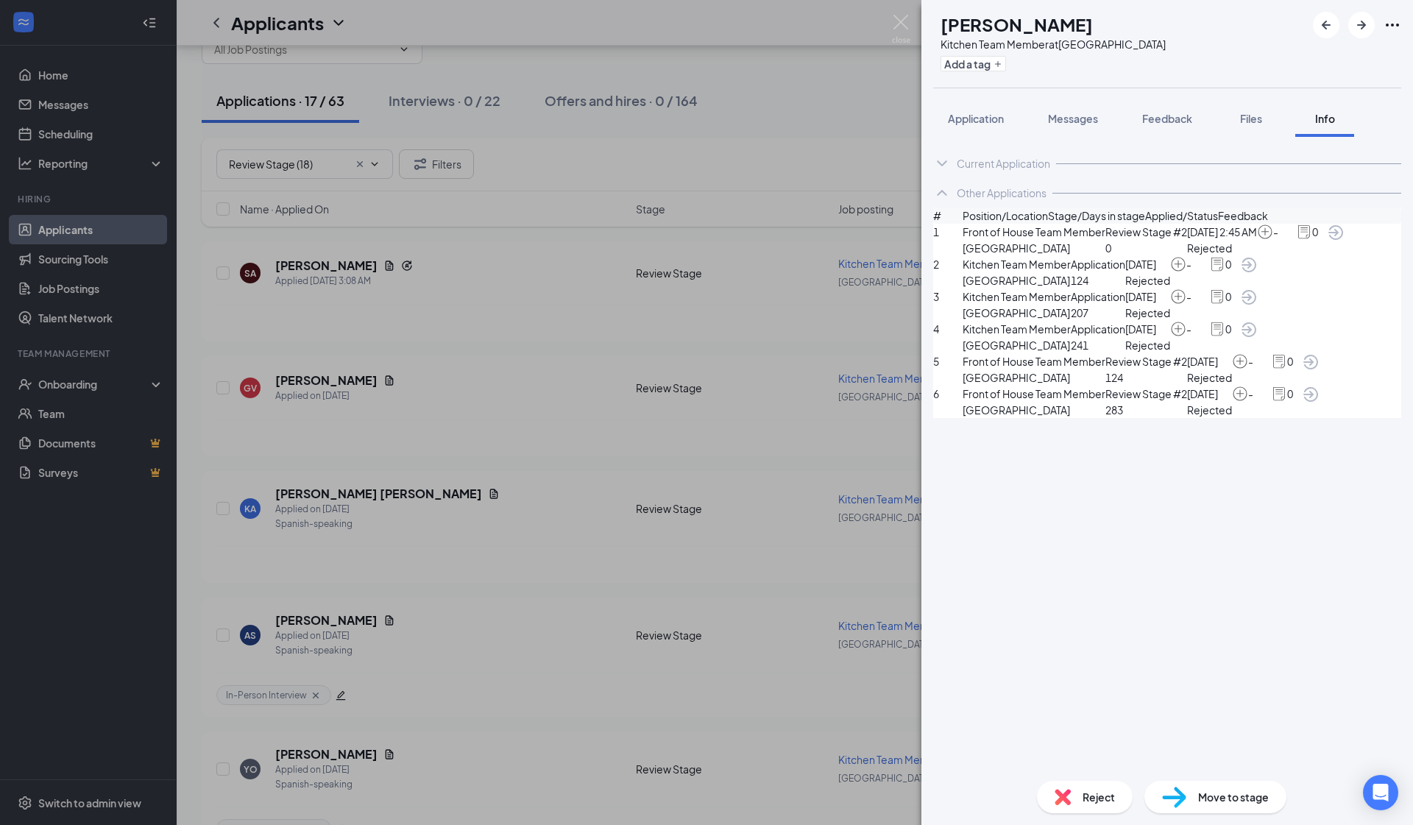
click at [744, 44] on div "Kitchen Team Member at South Gate" at bounding box center [1053, 44] width 225 height 15
click at [744, 62] on button "Add a tag" at bounding box center [974, 63] width 66 height 15
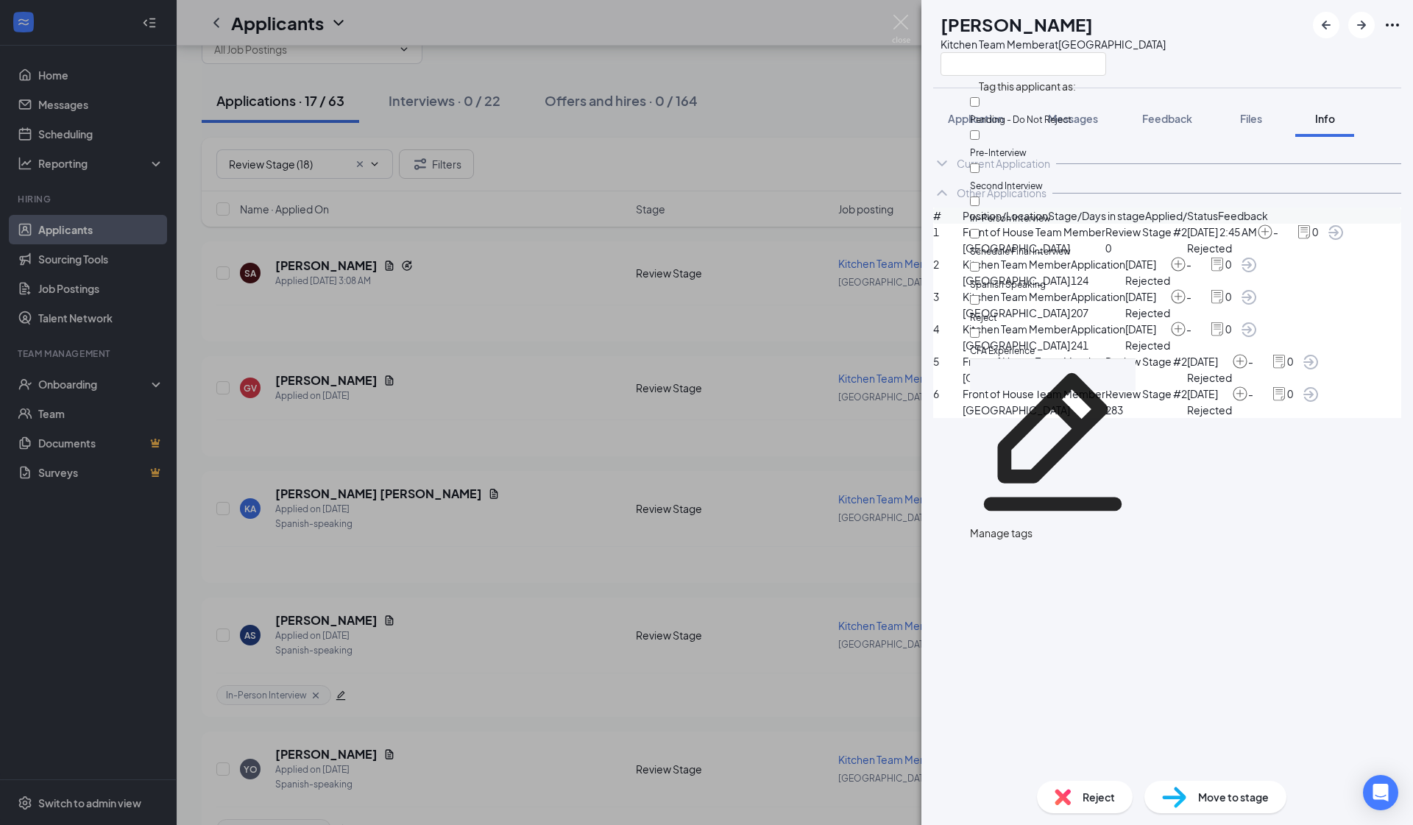
click at [744, 295] on input "Reject" at bounding box center [975, 300] width 10 height 10
checkbox input "true"
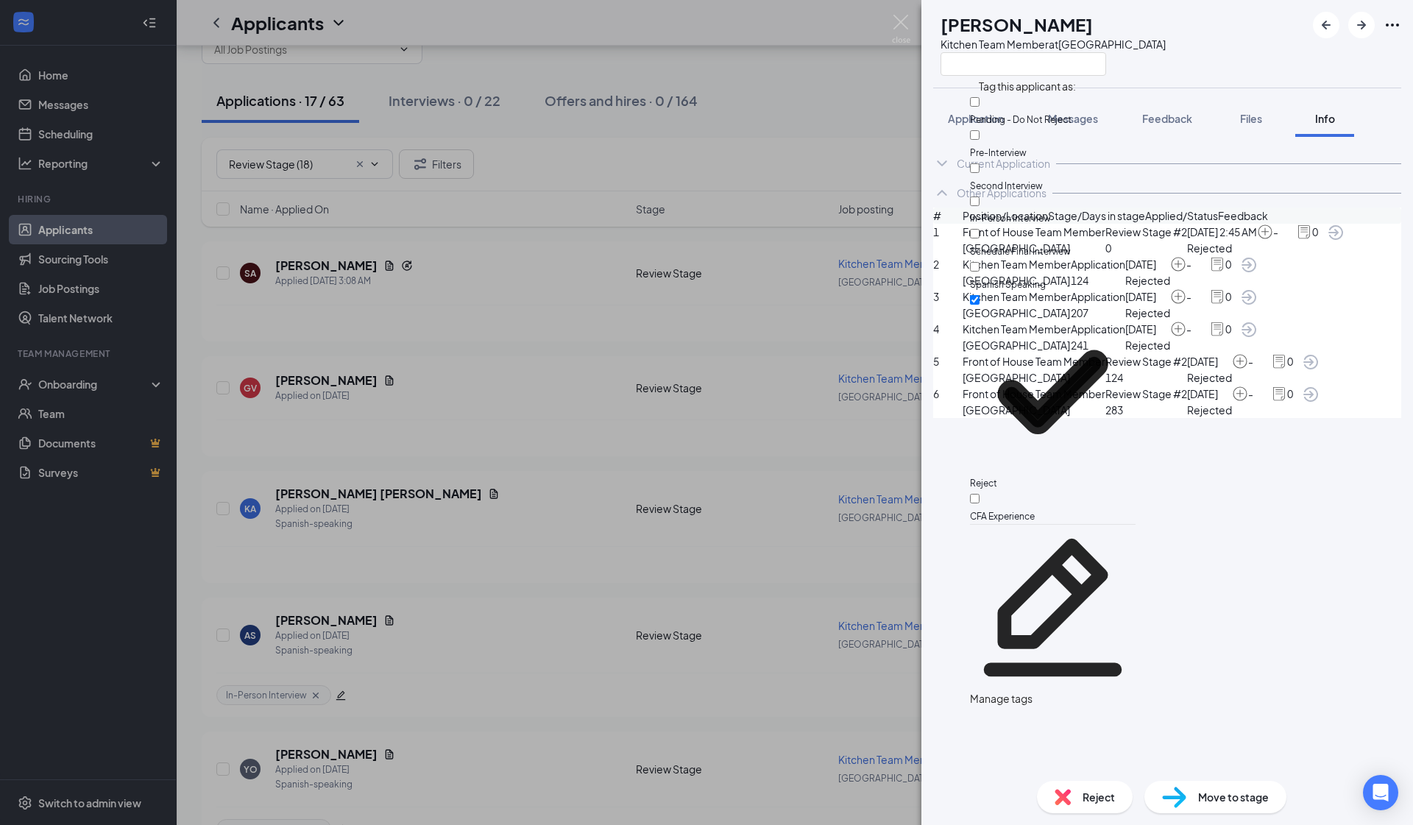
click at [547, 470] on div "SA Sergio Alcaraz Kitchen Team Member at South Gate Application Messages Feedba…" at bounding box center [706, 412] width 1413 height 825
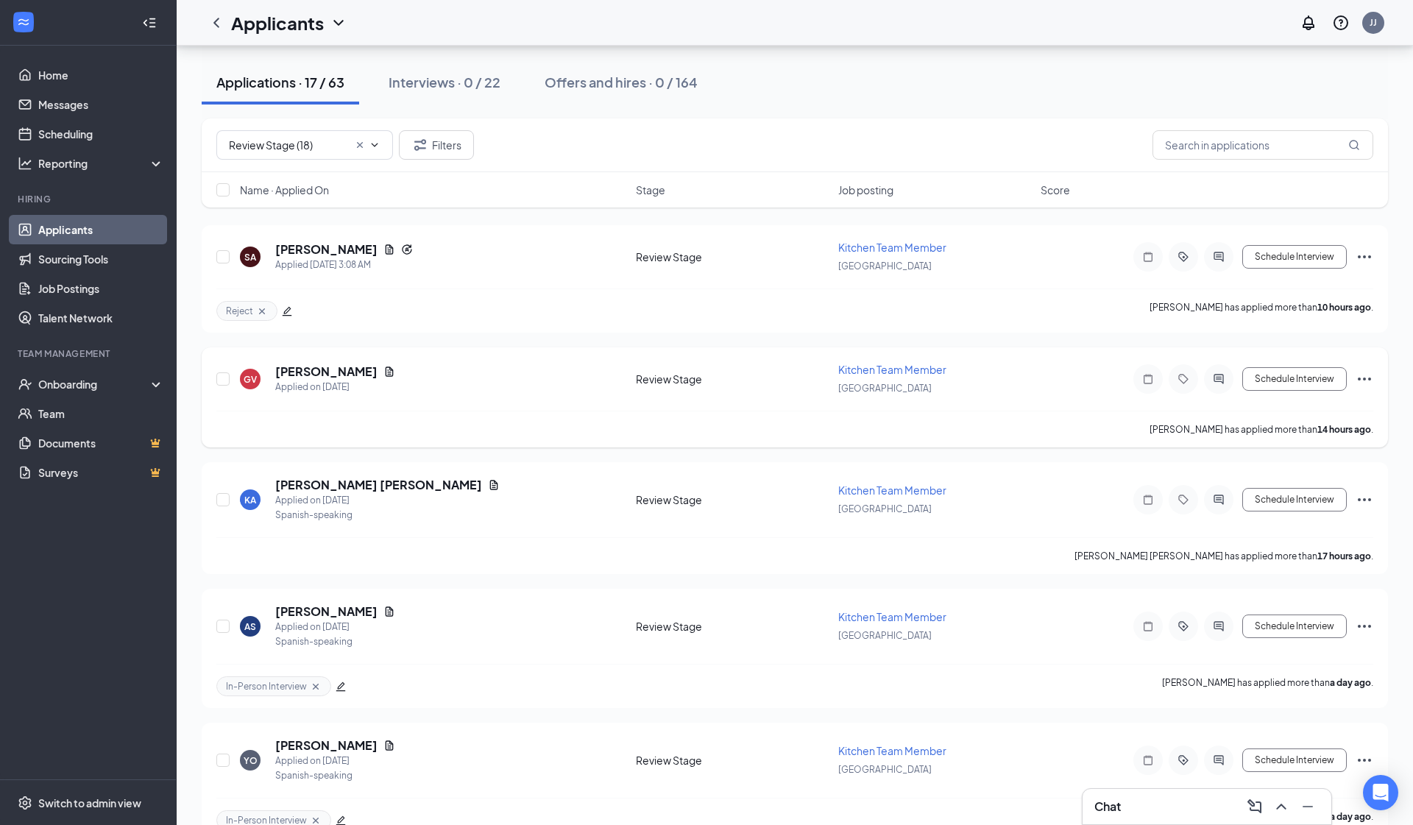
scroll to position [82, 0]
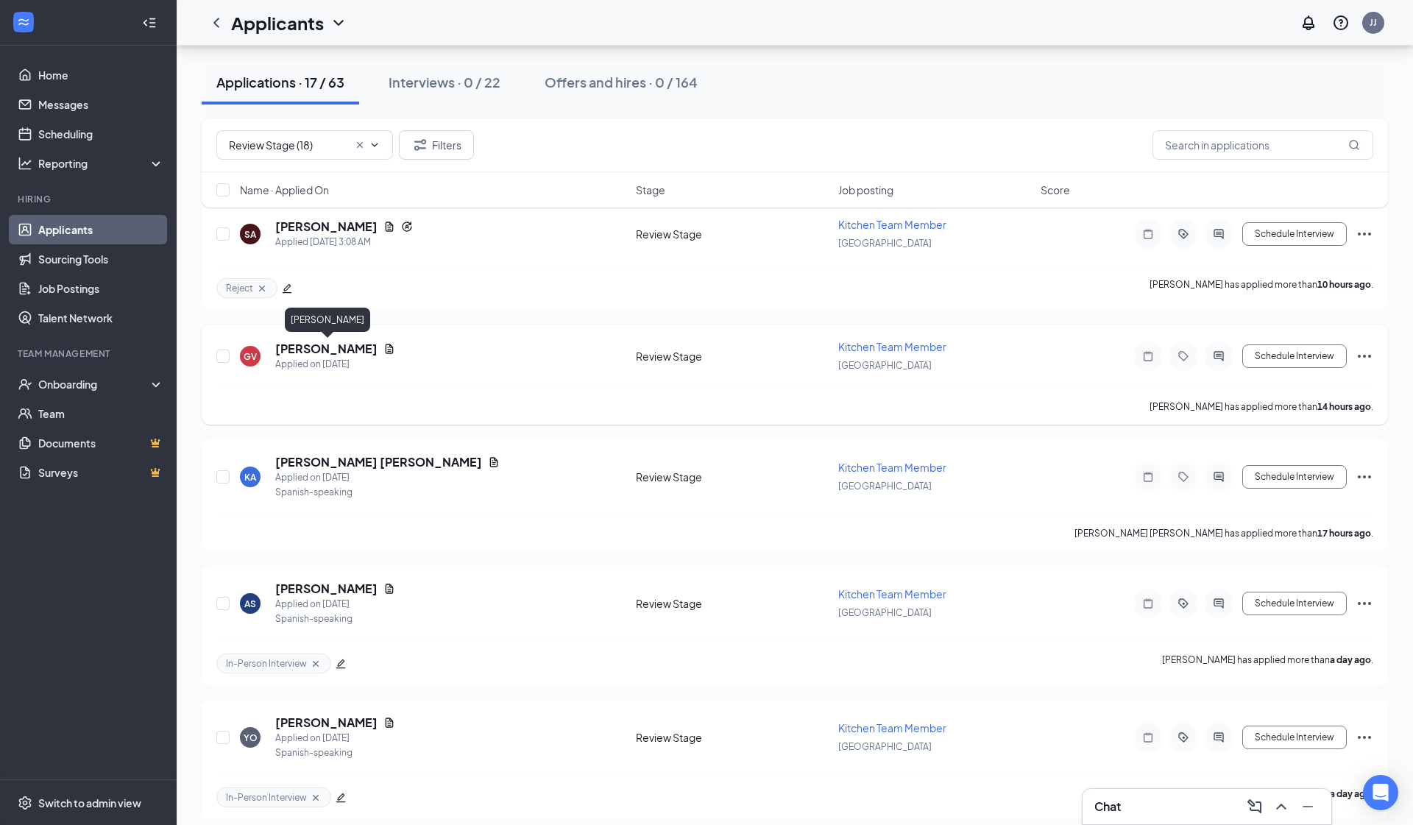
click at [346, 345] on h5 "Giovanni Valenzuela" at bounding box center [326, 349] width 102 height 16
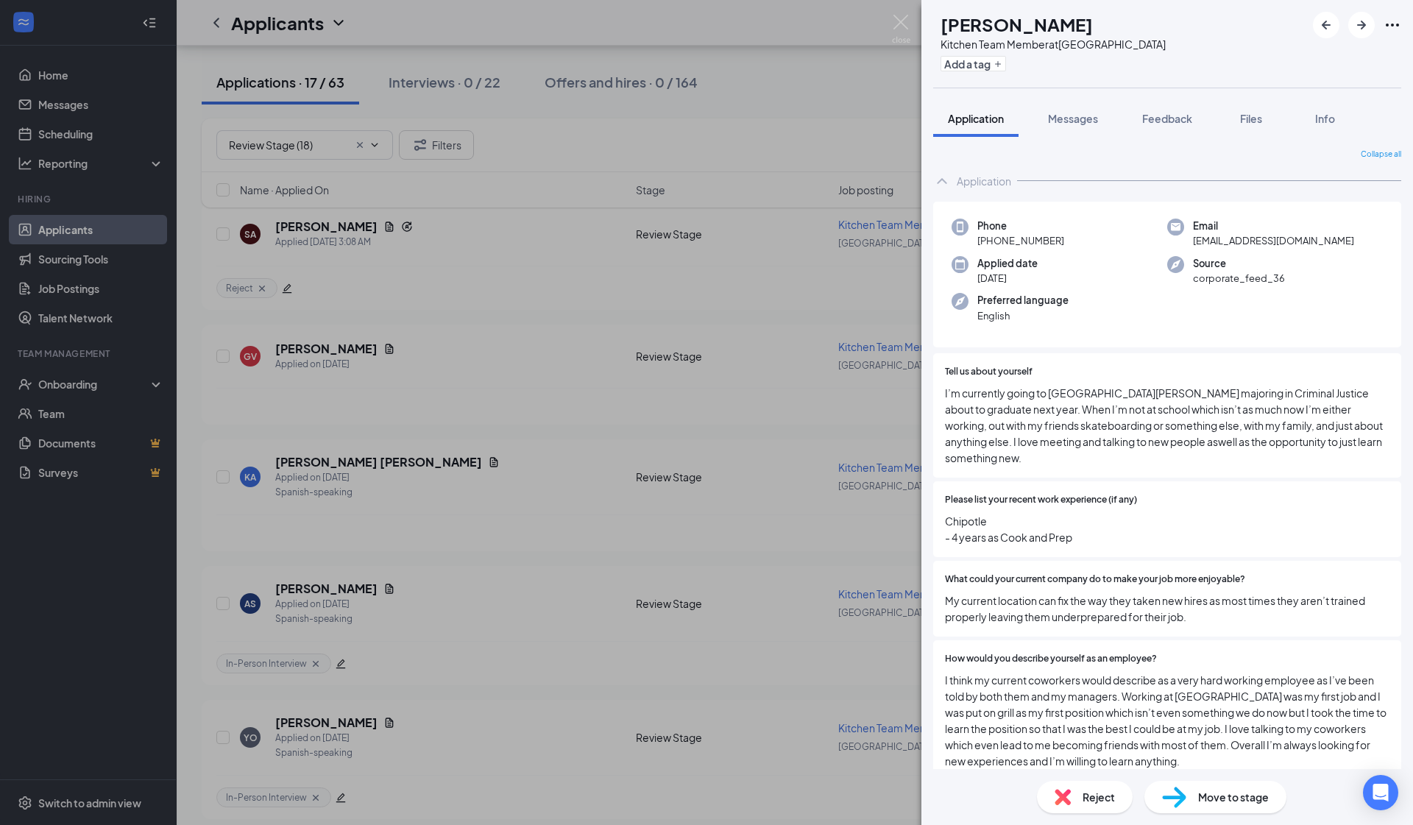
click at [744, 66] on div "GV Giovanni Valenzuela Kitchen Team Member at South Gate Add a tag" at bounding box center [1049, 44] width 233 height 64
click at [744, 63] on button "Add a tag" at bounding box center [974, 63] width 66 height 15
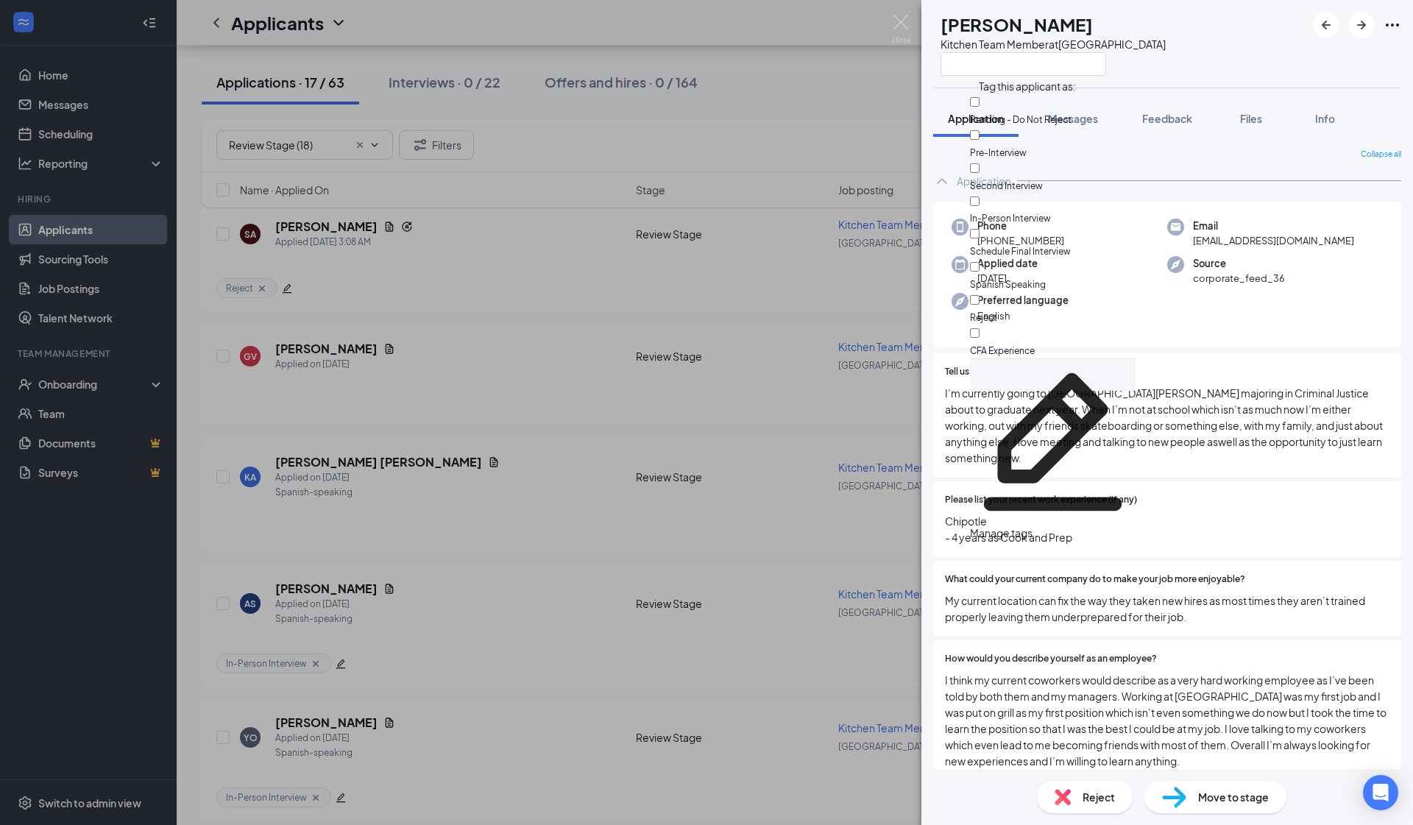
click at [744, 295] on input "Reject" at bounding box center [975, 300] width 10 height 10
checkbox input "true"
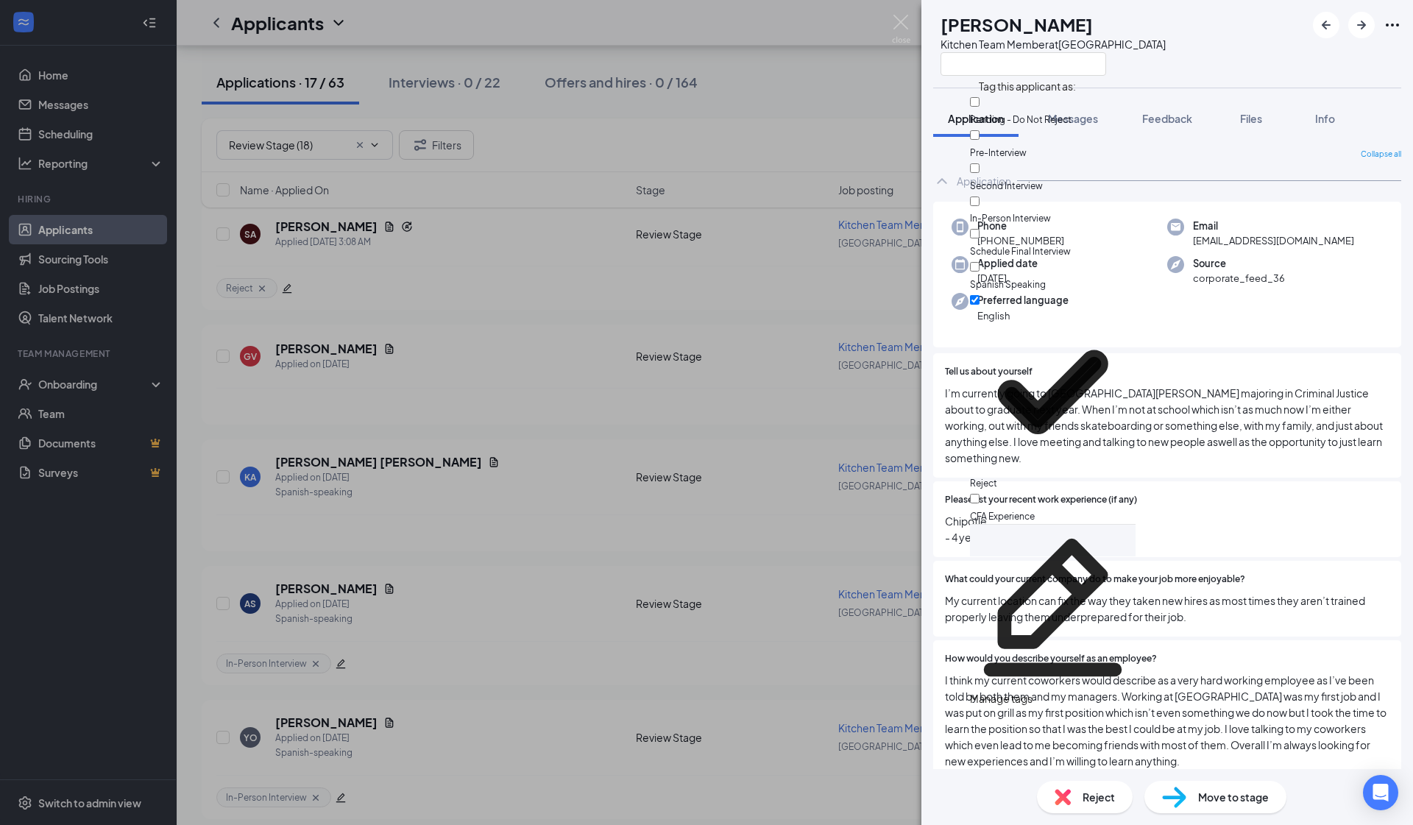
click at [571, 404] on div "GV Giovanni Valenzuela Kitchen Team Member at South Gate Application Messages F…" at bounding box center [706, 412] width 1413 height 825
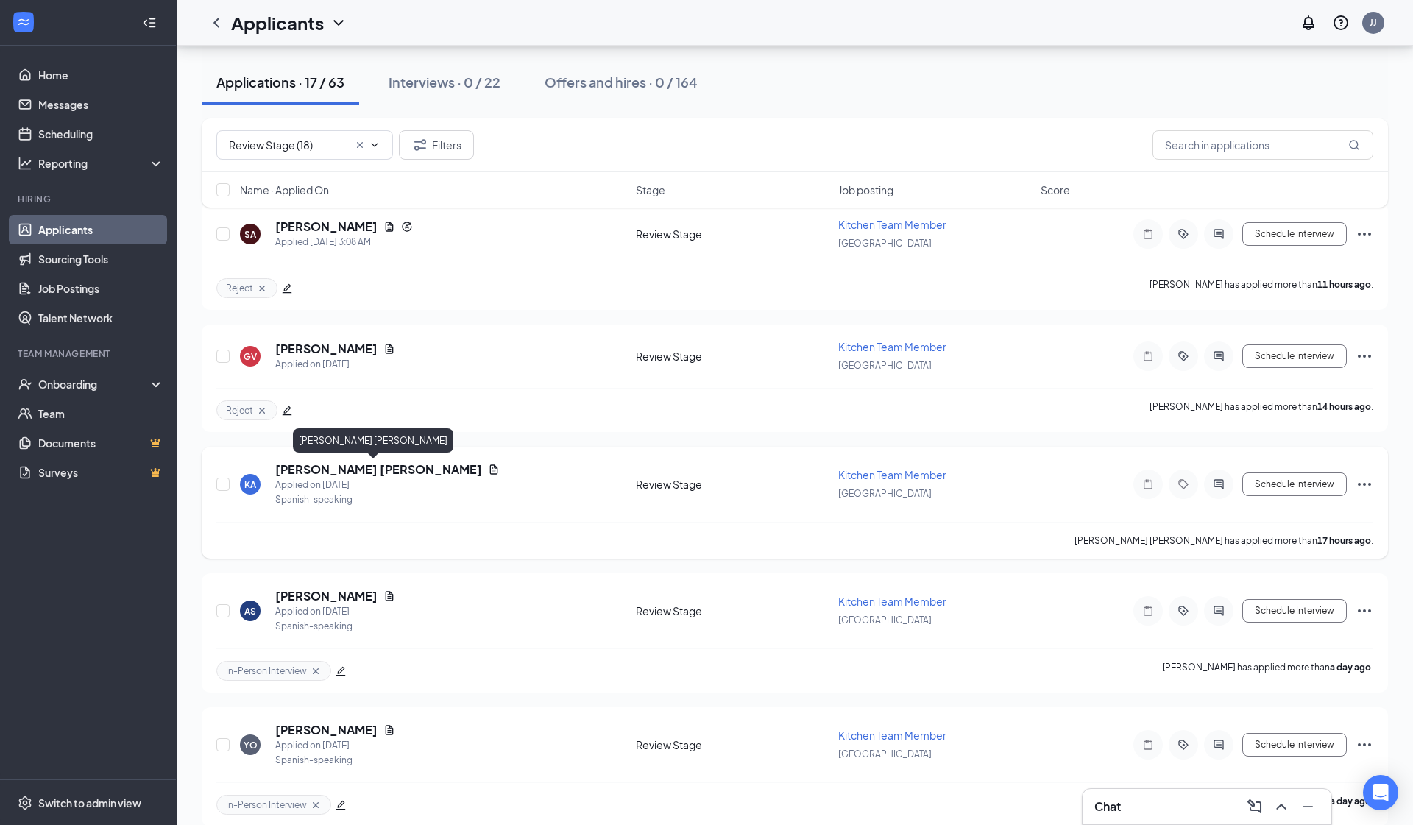
click at [369, 471] on h5 "Kevin A Altamirano Velasquez" at bounding box center [378, 470] width 207 height 16
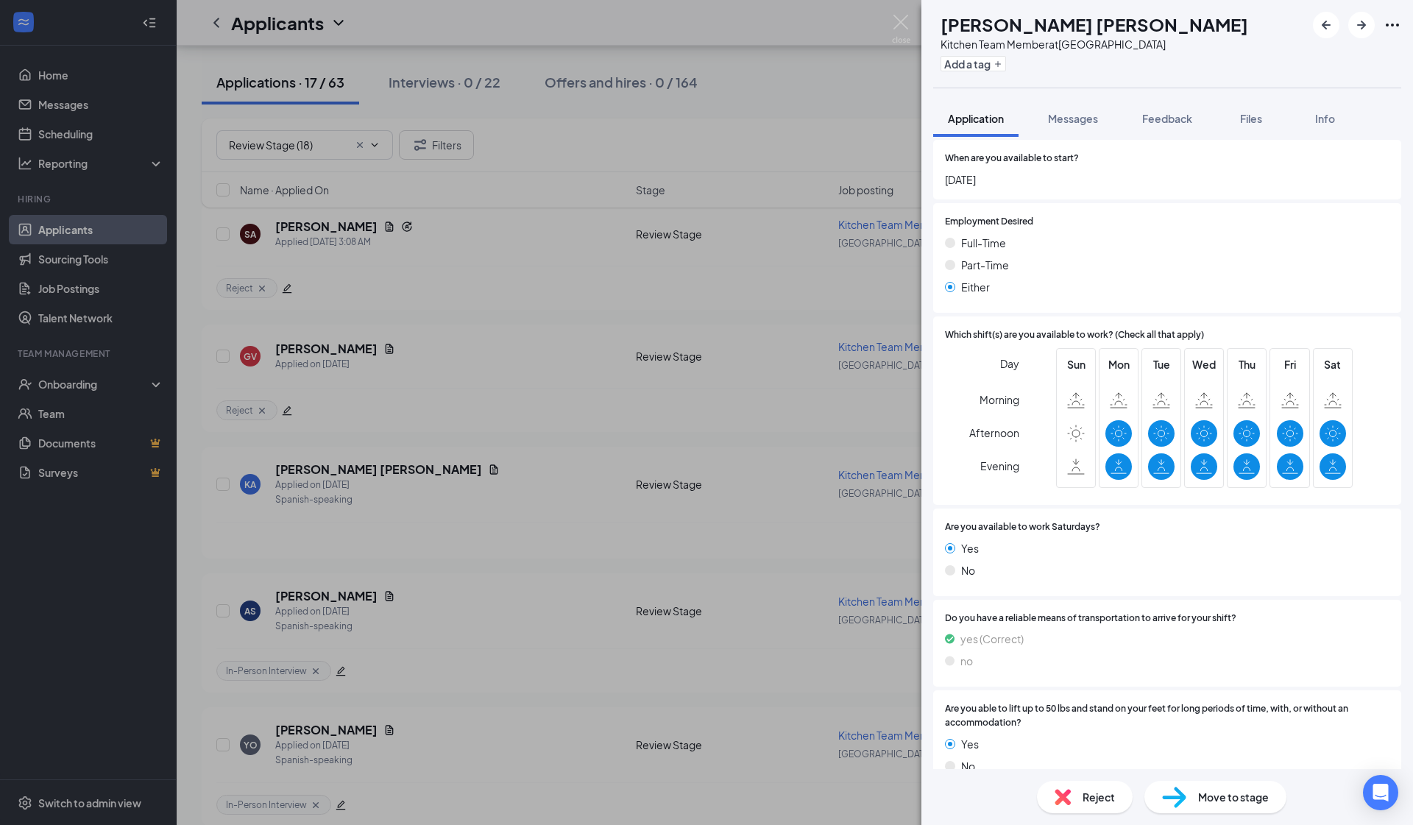
scroll to position [1565, 0]
click at [744, 57] on button "Add a tag" at bounding box center [974, 63] width 66 height 15
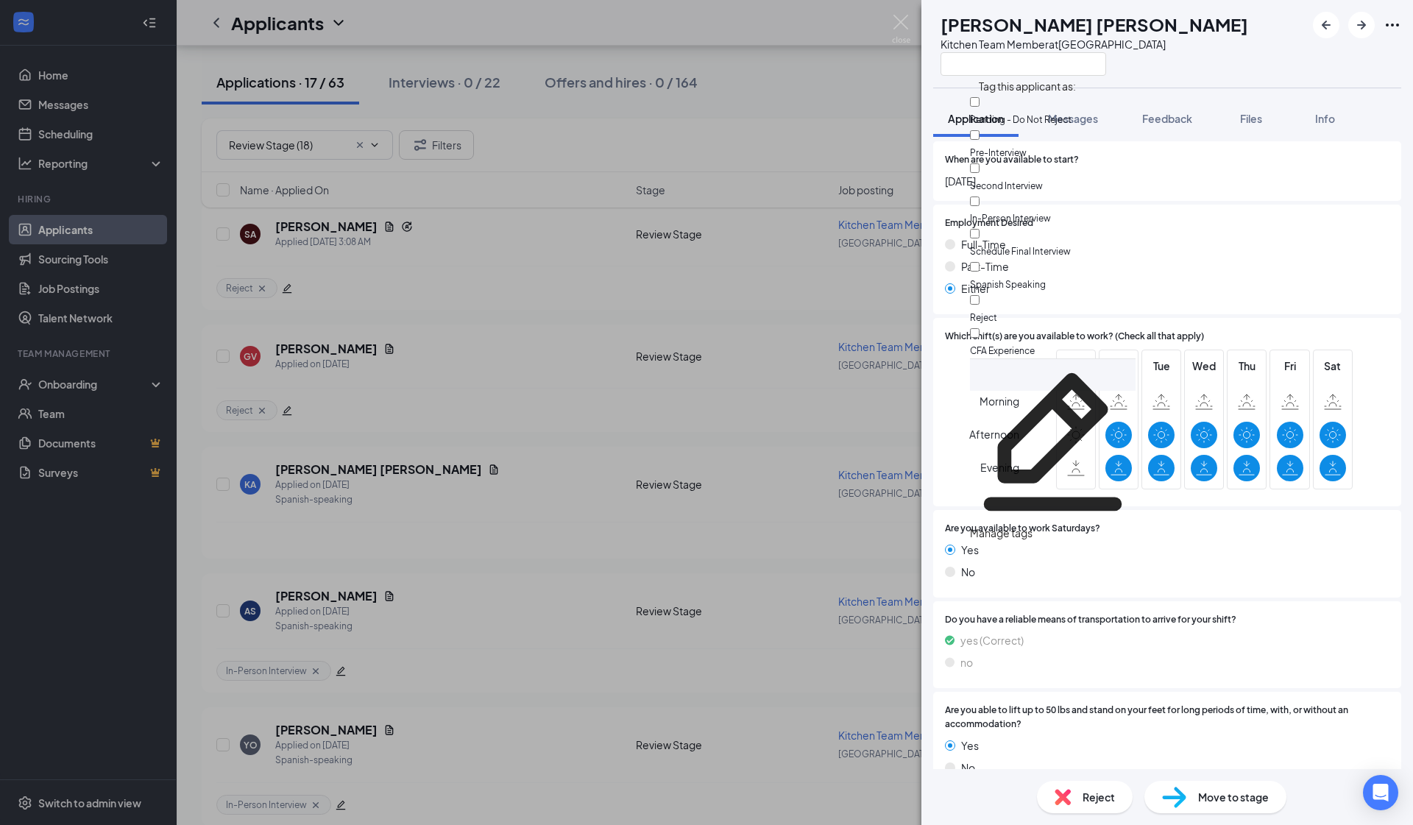
click at [744, 194] on div "In-Person Interview" at bounding box center [1053, 210] width 166 height 33
checkbox input "true"
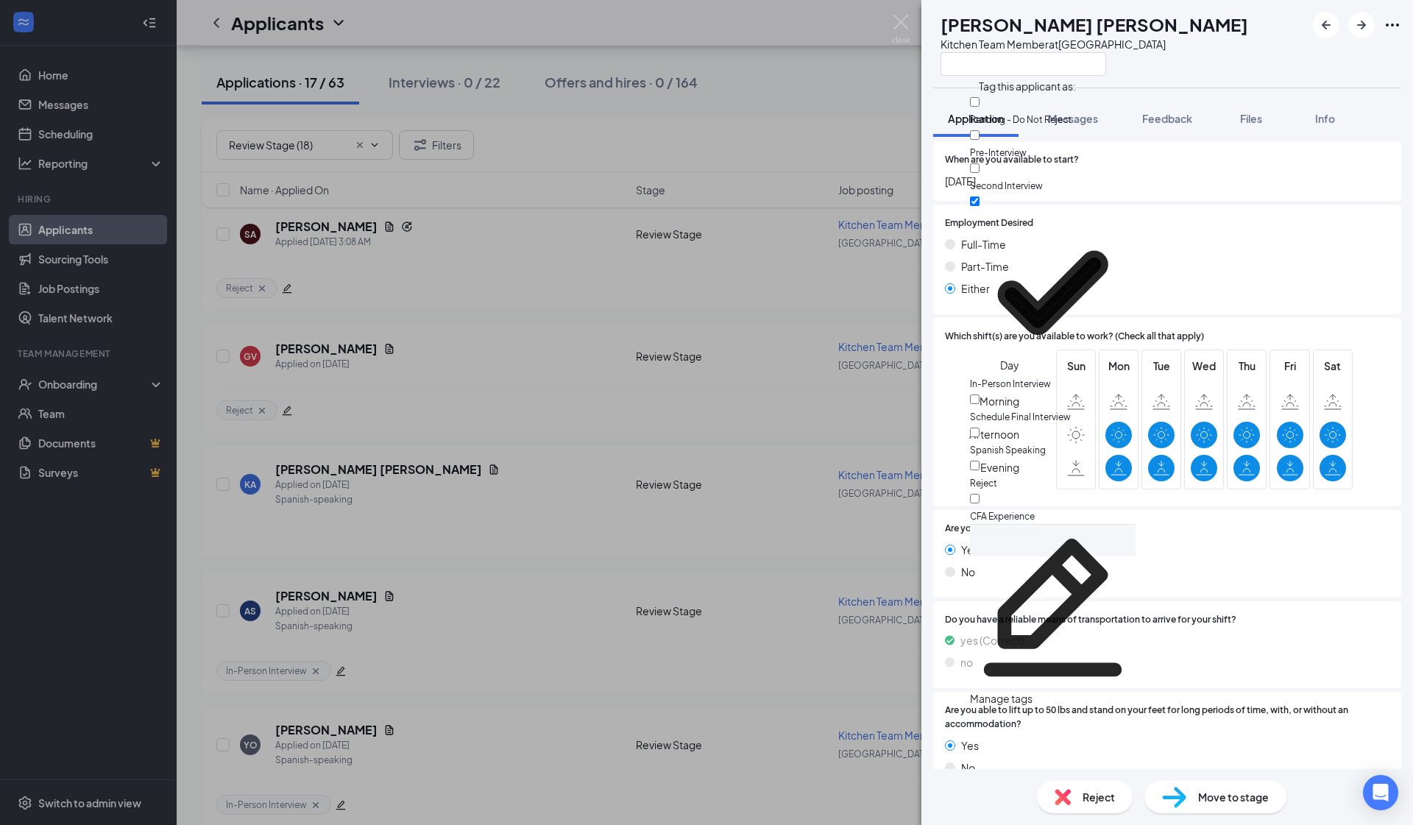
click at [492, 395] on div "KA Kevin A Altamirano Velasquez Kitchen Team Member at South Gate Application M…" at bounding box center [706, 412] width 1413 height 825
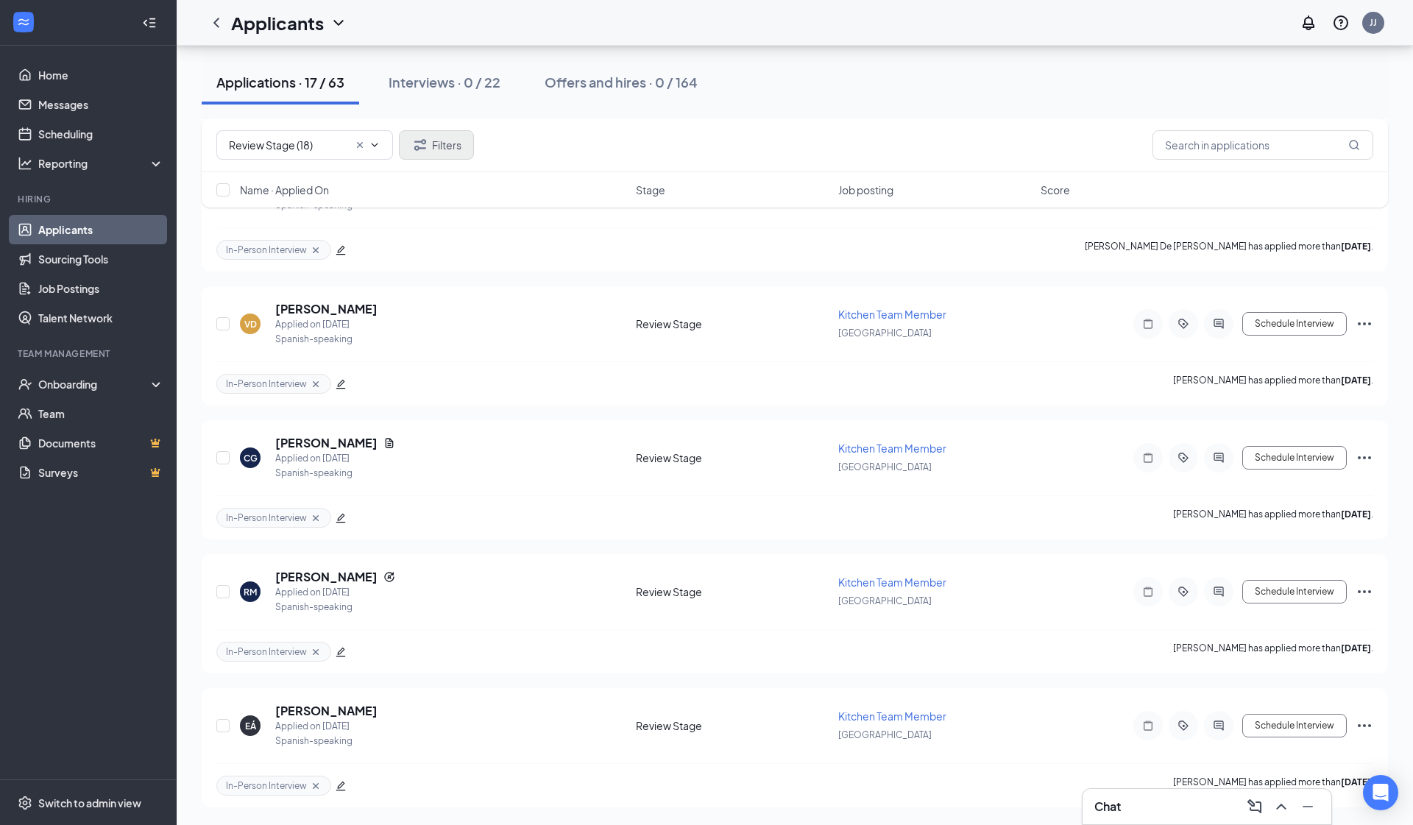
scroll to position [1717, 0]
click at [451, 142] on button "Filters" at bounding box center [436, 144] width 75 height 29
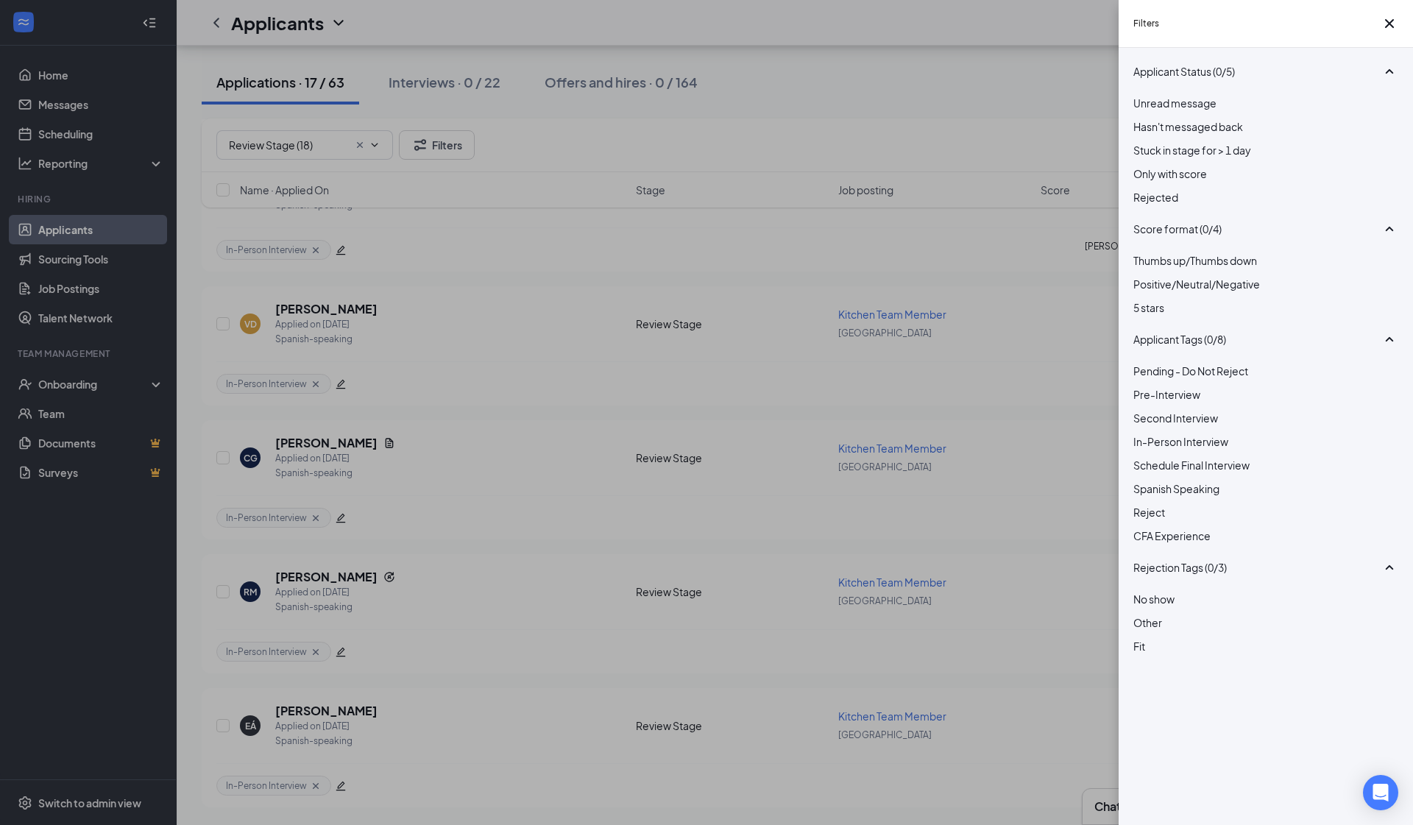
click at [744, 504] on div at bounding box center [1266, 504] width 265 height 0
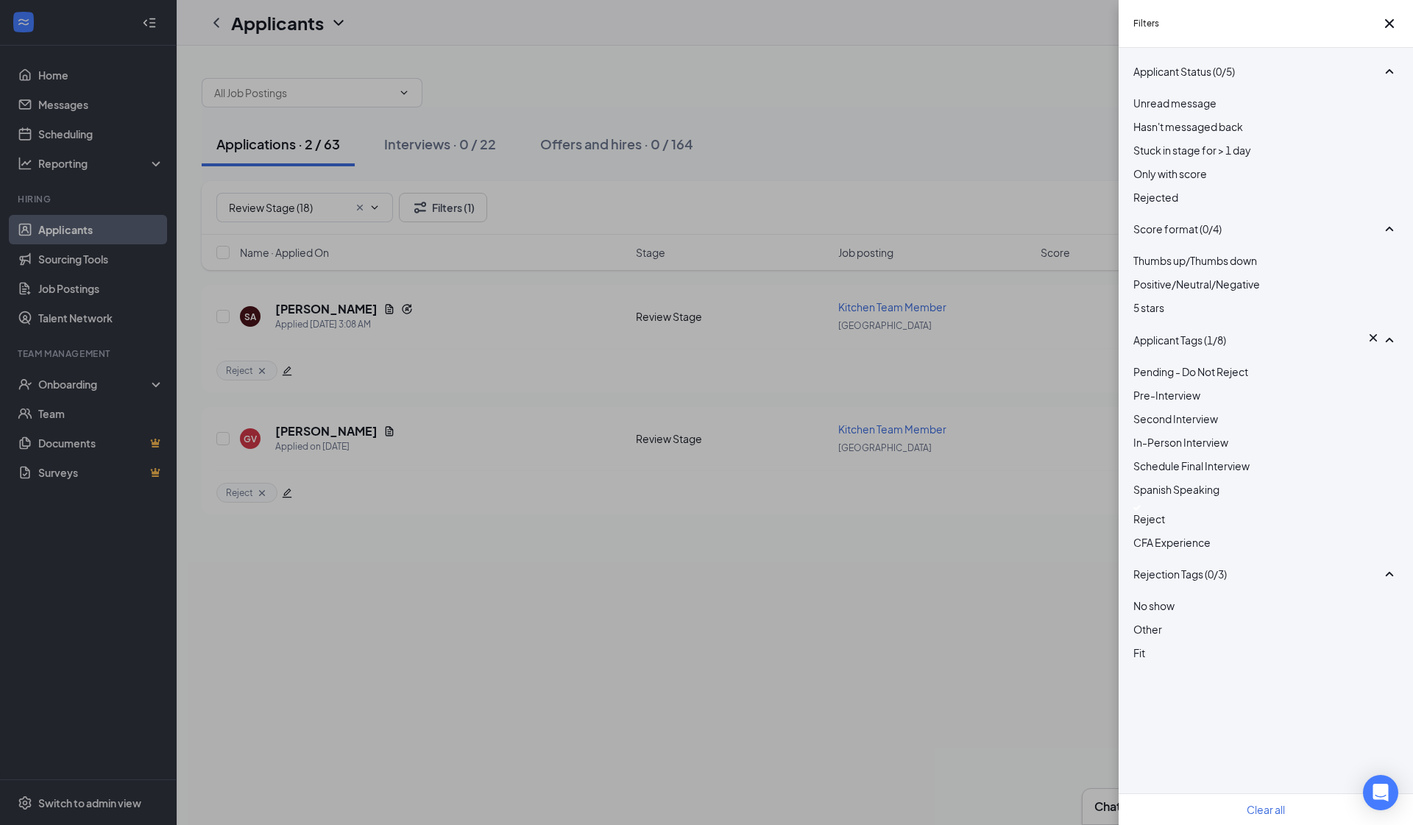
click at [536, 437] on div "Filters Applicant Status (0/5) Unread message Hasn't messaged back Stuck in sta…" at bounding box center [706, 412] width 1413 height 825
click at [233, 302] on div "Filters Applicant Status (0/5) Unread message Hasn't messaged back Stuck in sta…" at bounding box center [706, 412] width 1413 height 825
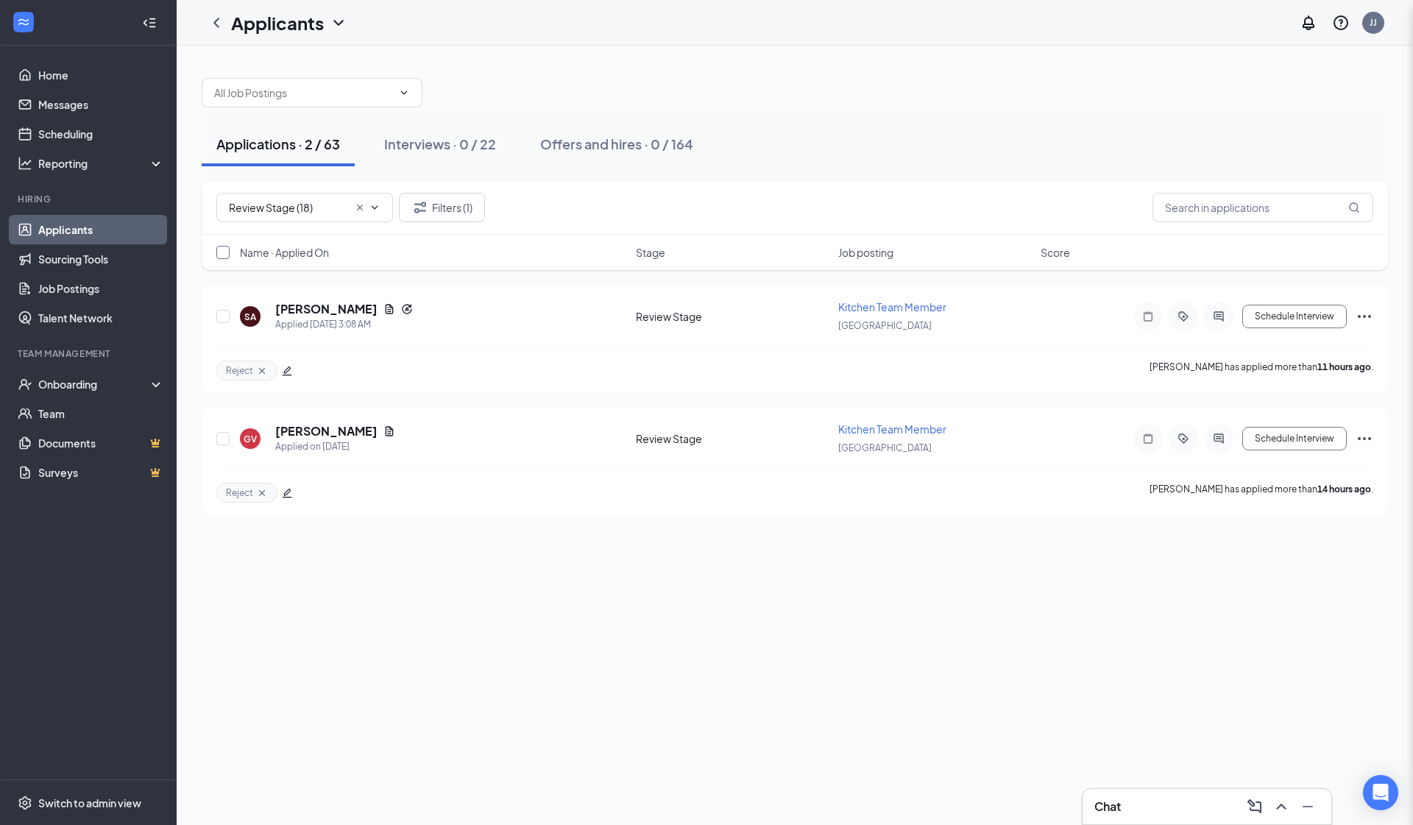
click at [222, 250] on input "checkbox" at bounding box center [222, 252] width 13 height 13
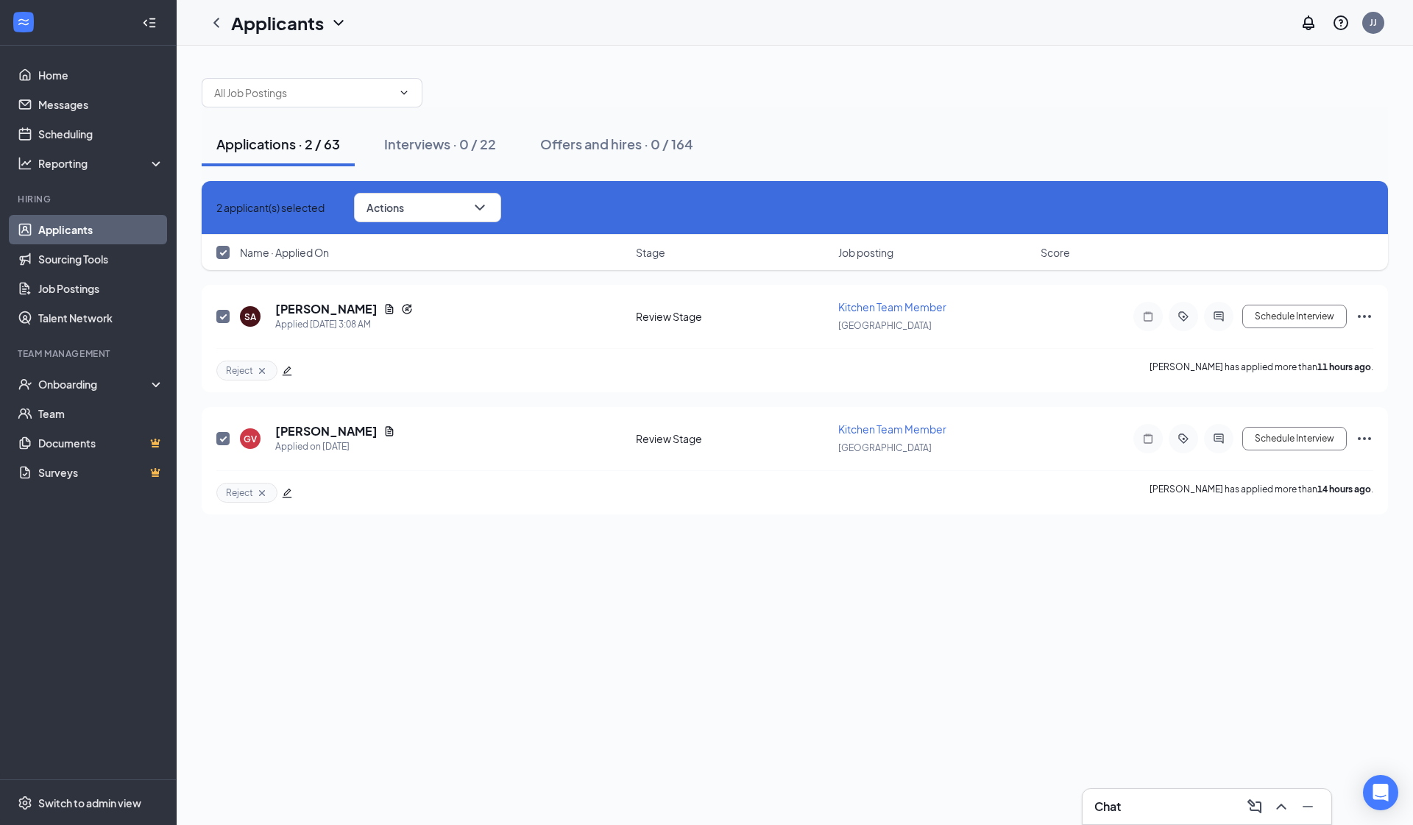
checkbox input "true"
click at [404, 210] on span "Actions" at bounding box center [386, 207] width 38 height 10
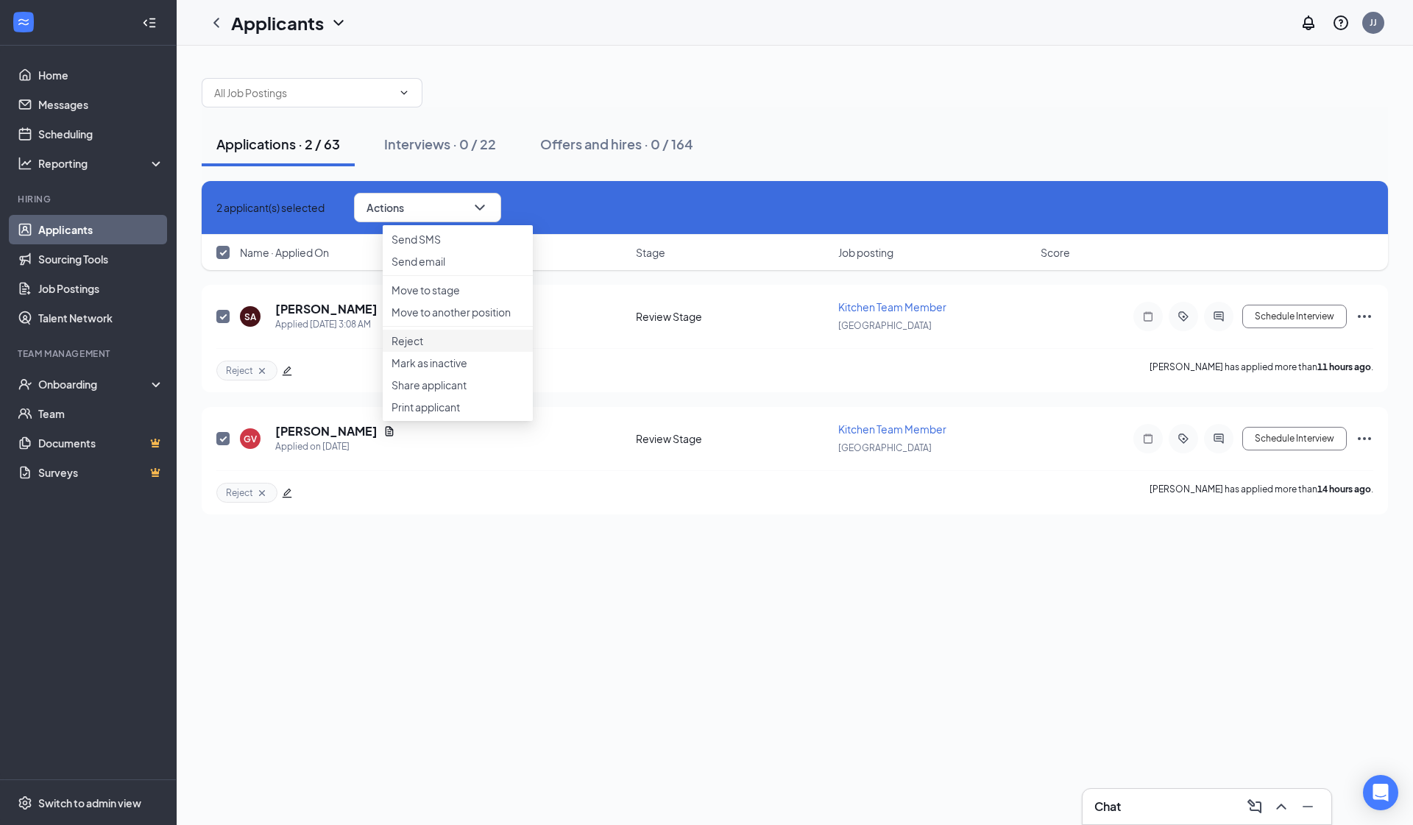
click at [483, 348] on p "Reject" at bounding box center [458, 340] width 133 height 15
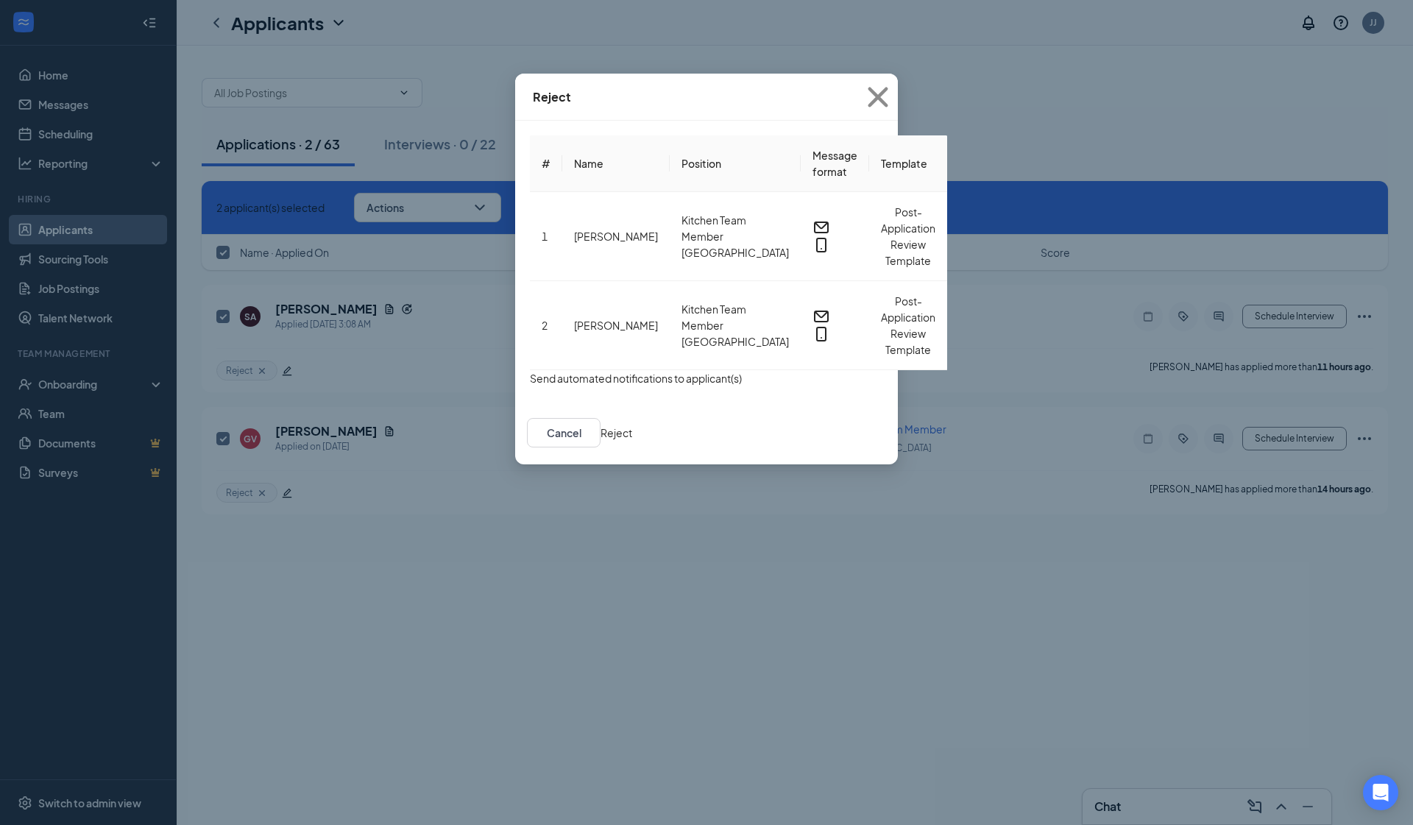
click at [530, 370] on button "button" at bounding box center [530, 378] width 0 height 16
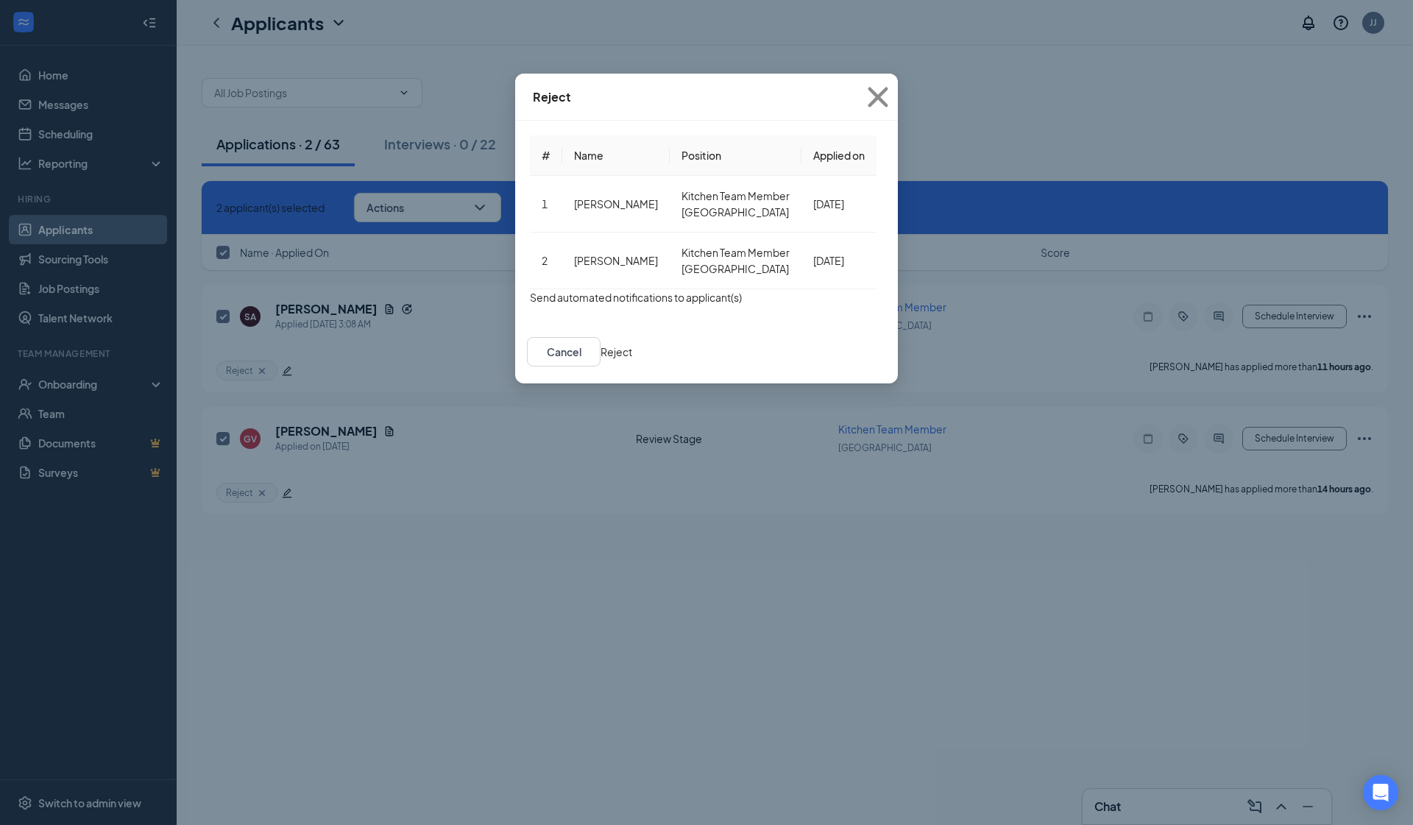
click at [632, 359] on button "Reject" at bounding box center [617, 352] width 32 height 16
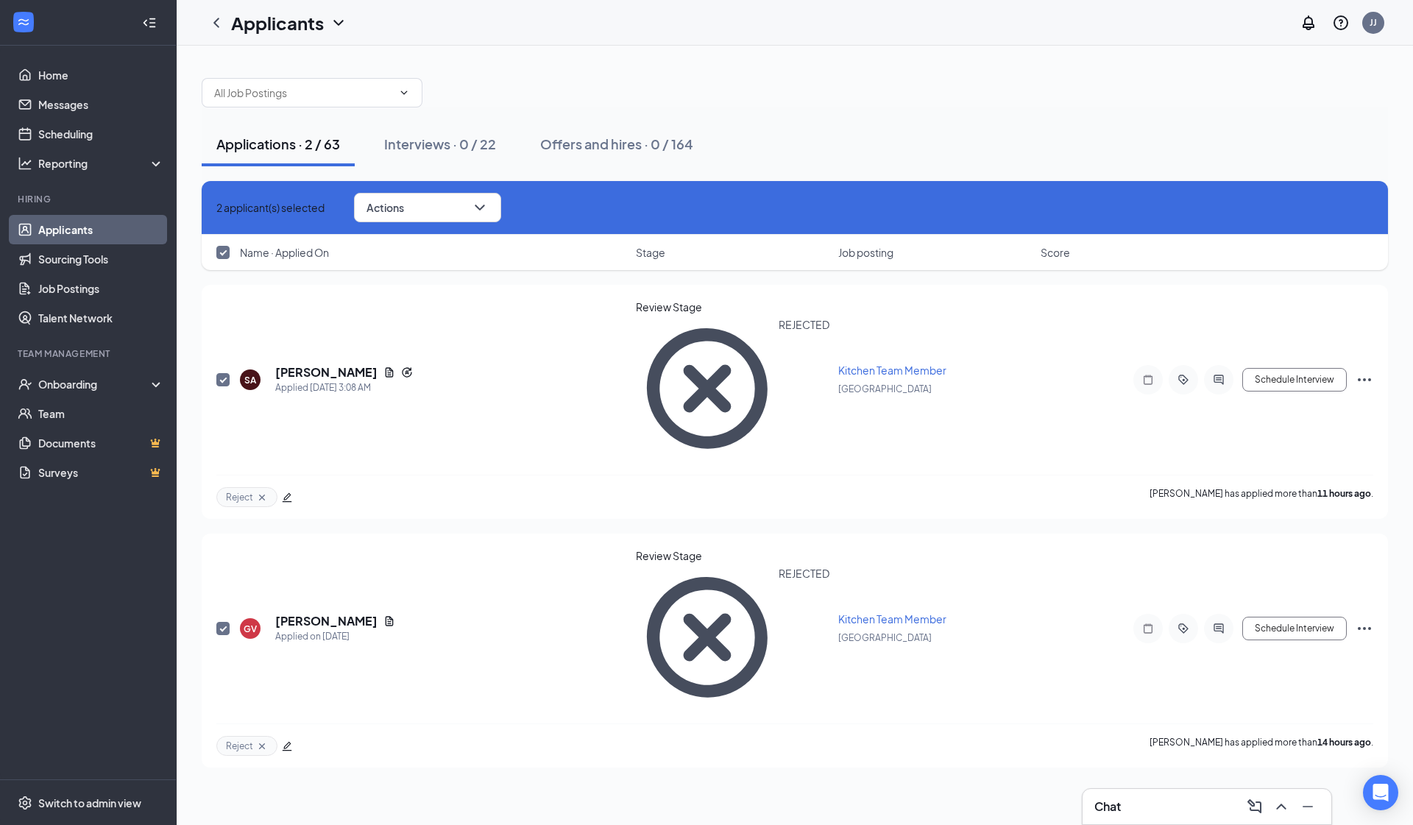
click at [247, 148] on div "Applications · 2 / 63" at bounding box center [278, 144] width 124 height 18
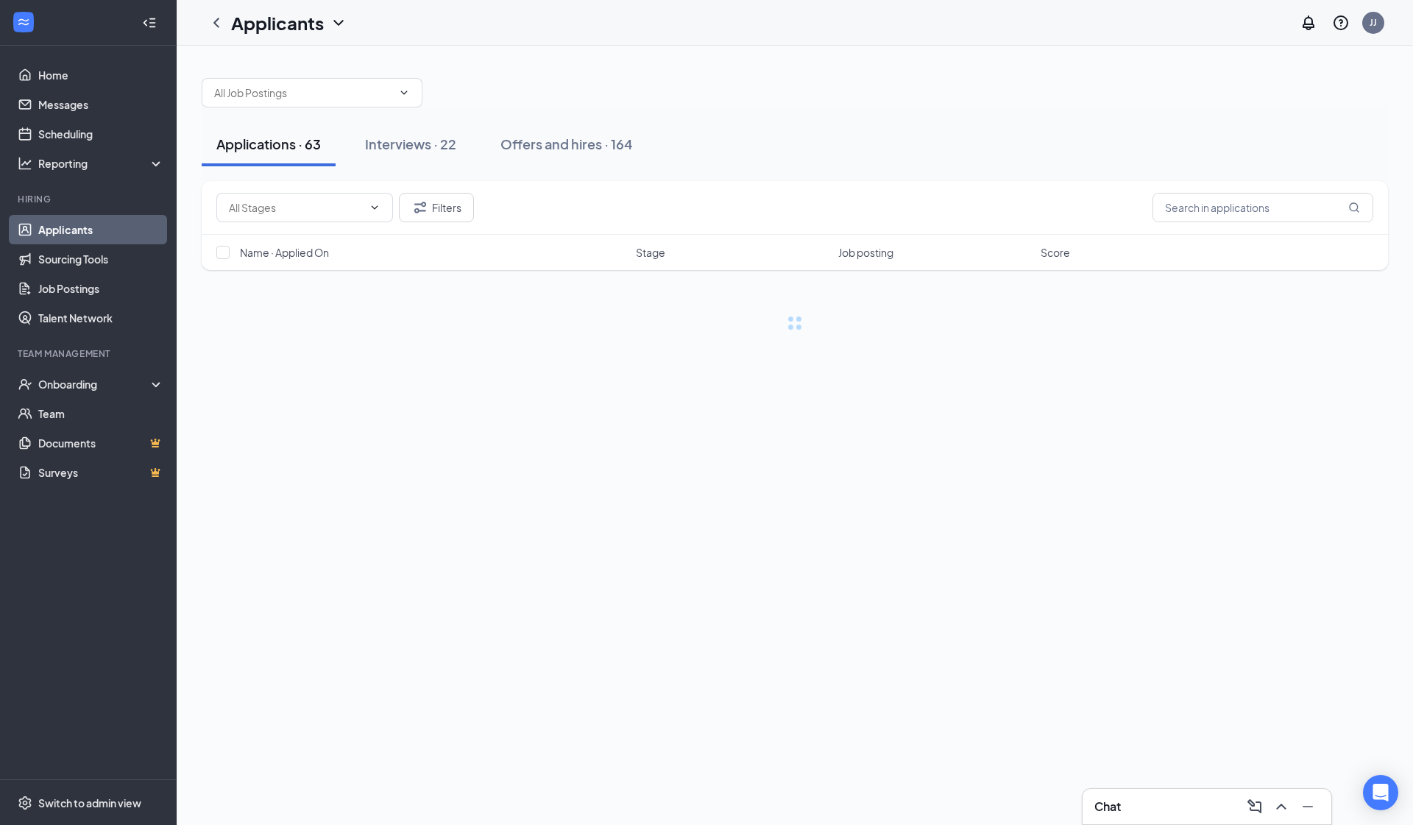
checkbox input "false"
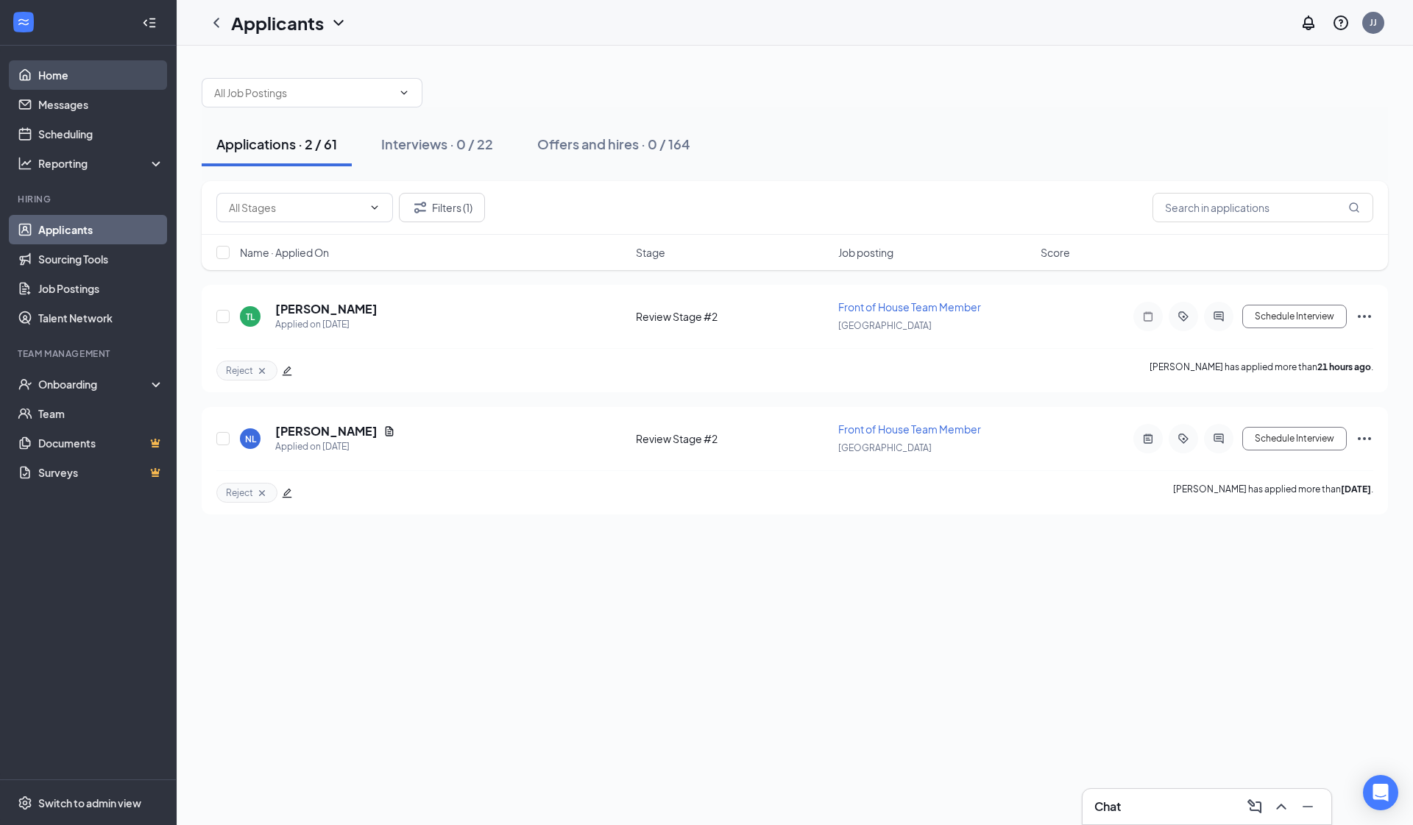
click at [72, 83] on link "Home" at bounding box center [101, 74] width 126 height 29
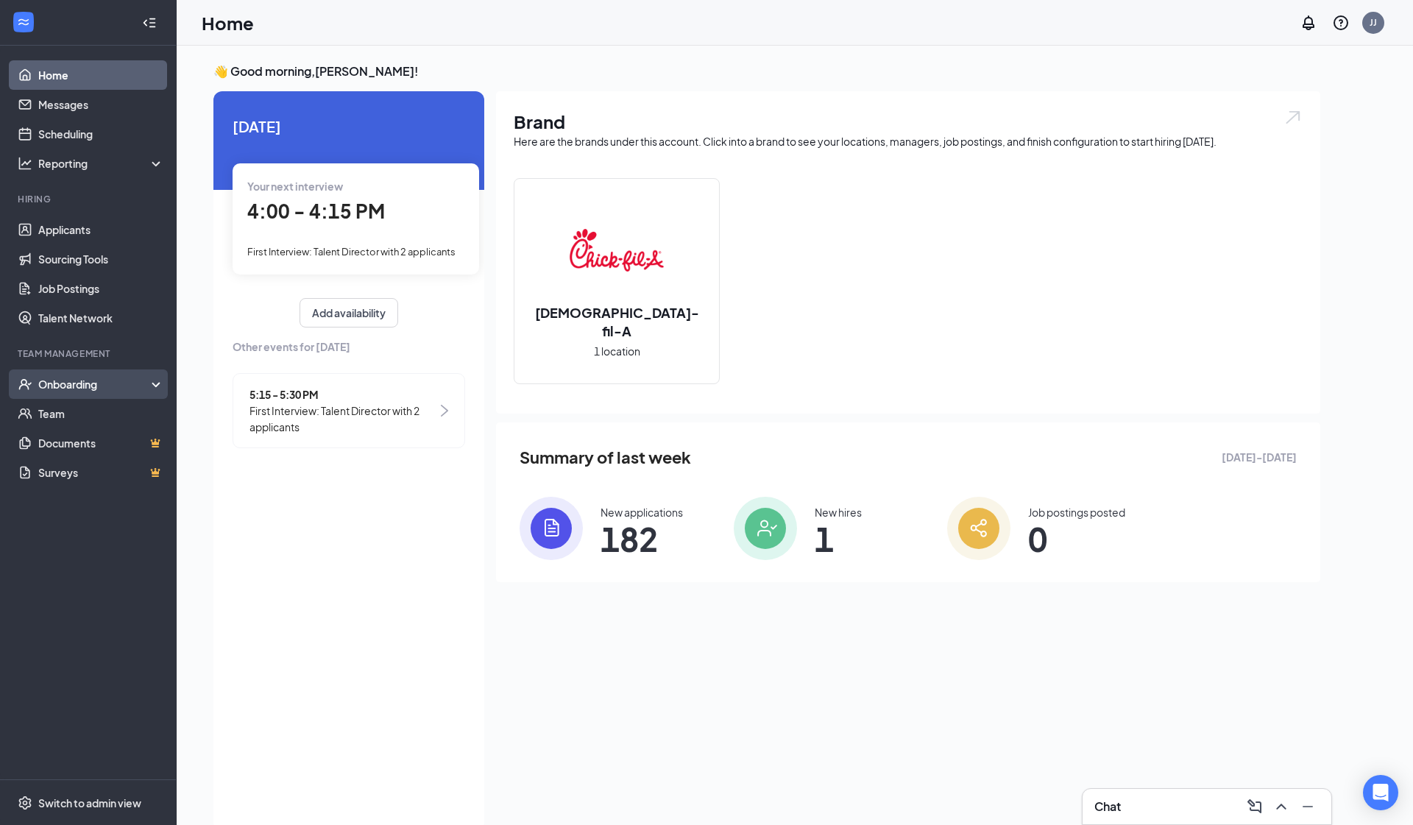
click at [79, 384] on div "Onboarding" at bounding box center [94, 384] width 113 height 15
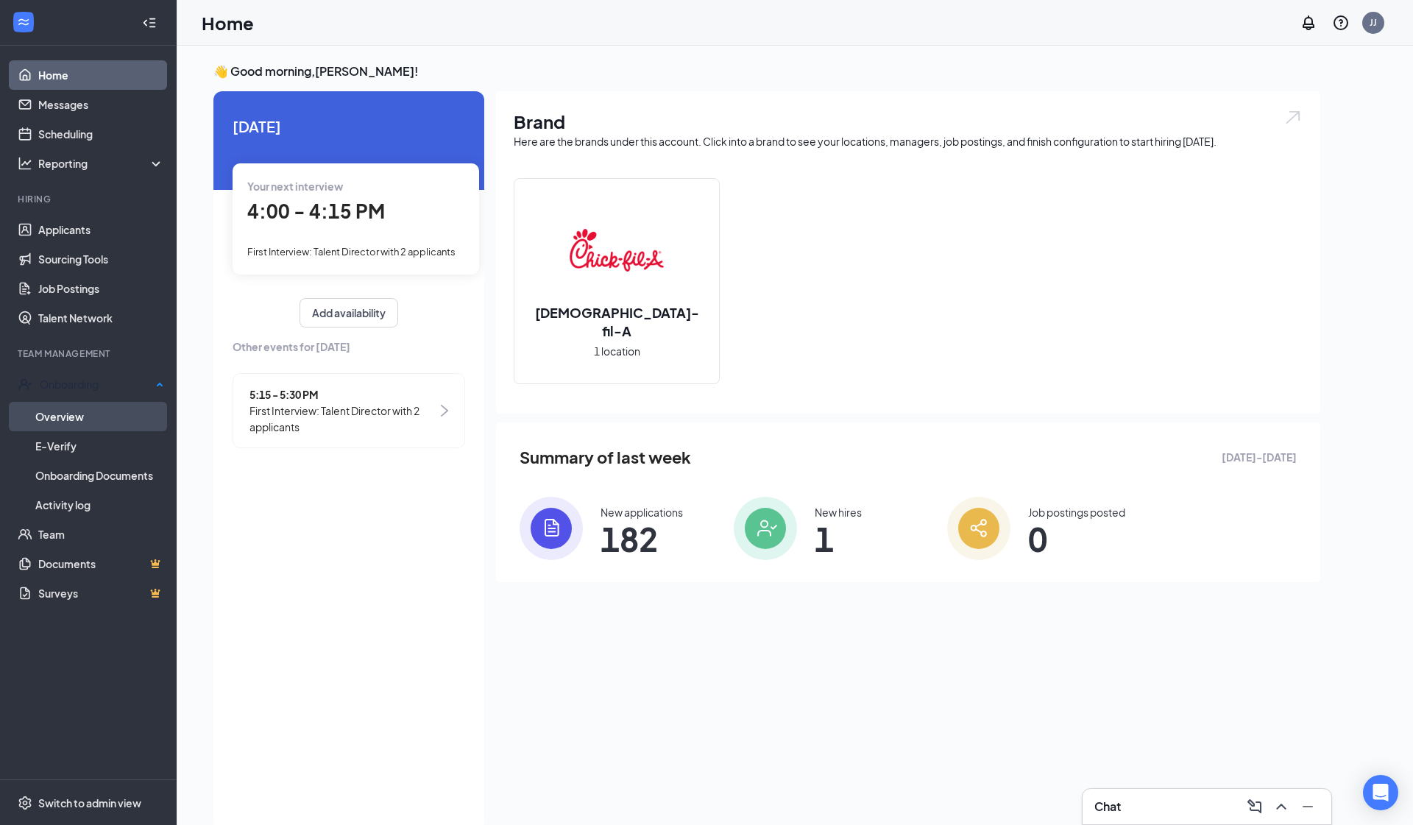
click at [82, 426] on link "Overview" at bounding box center [99, 416] width 129 height 29
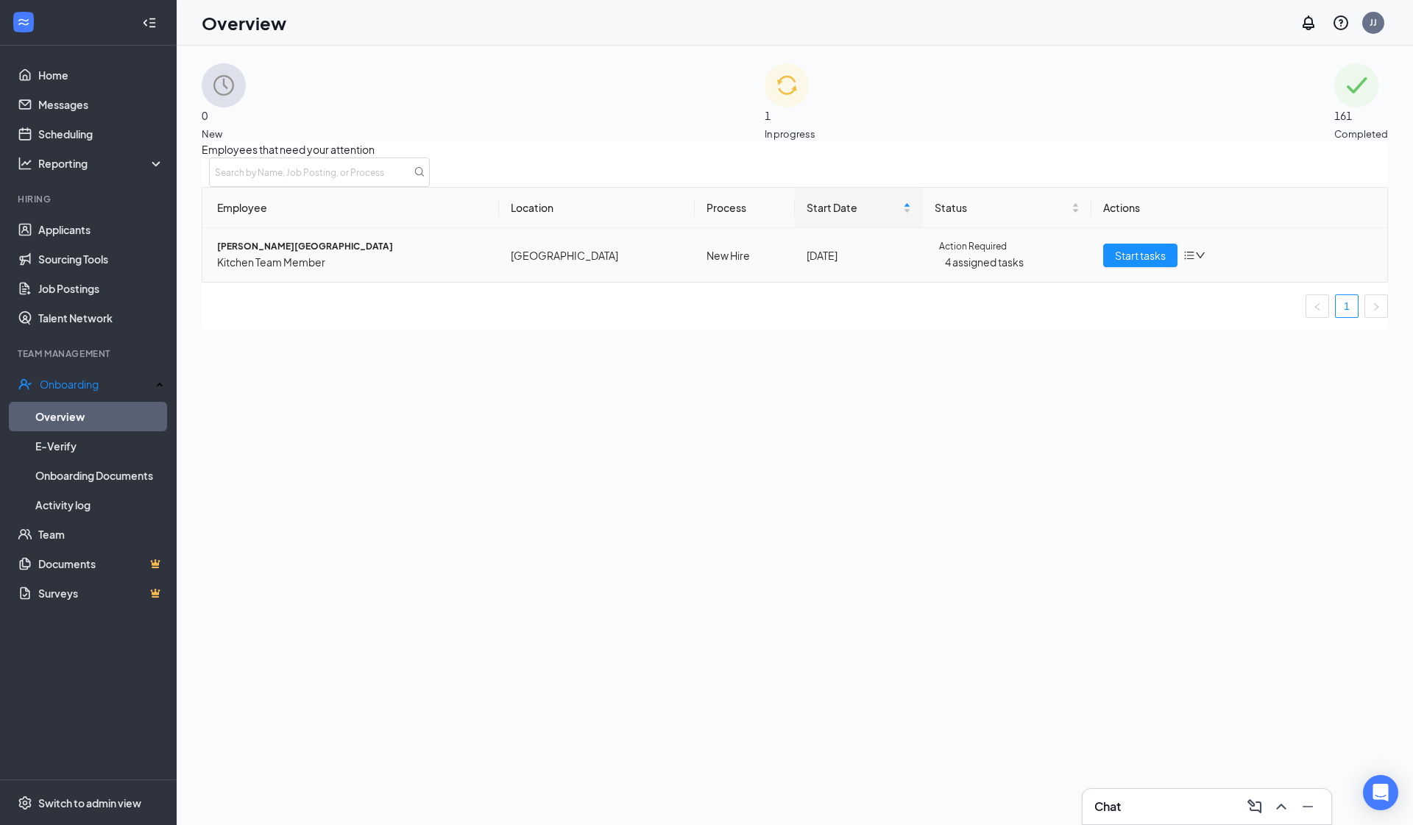
click at [305, 254] on span "Jonathan Ceja-Trujillo" at bounding box center [352, 247] width 270 height 14
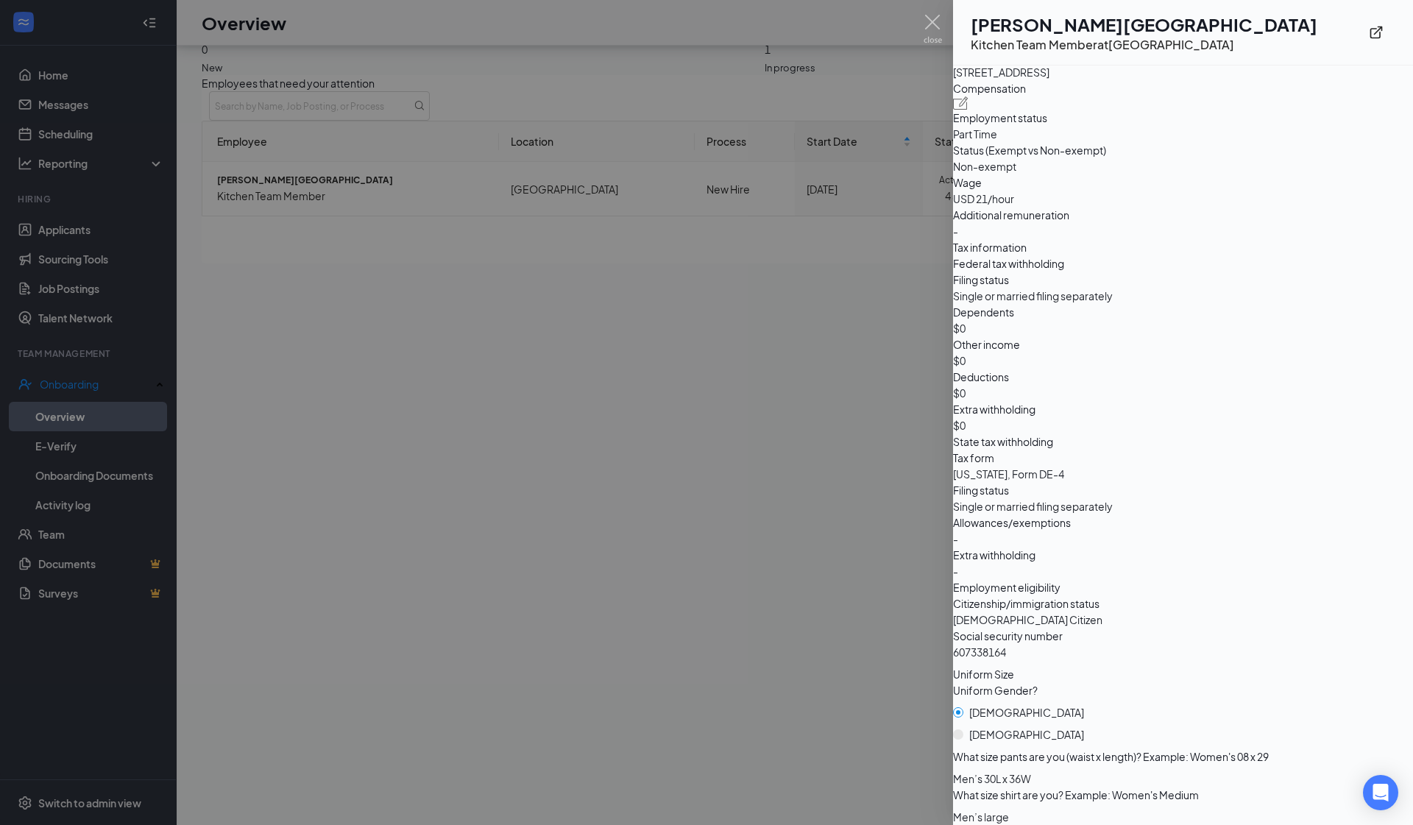
scroll to position [1268, 0]
click at [744, 409] on div at bounding box center [706, 412] width 1413 height 825
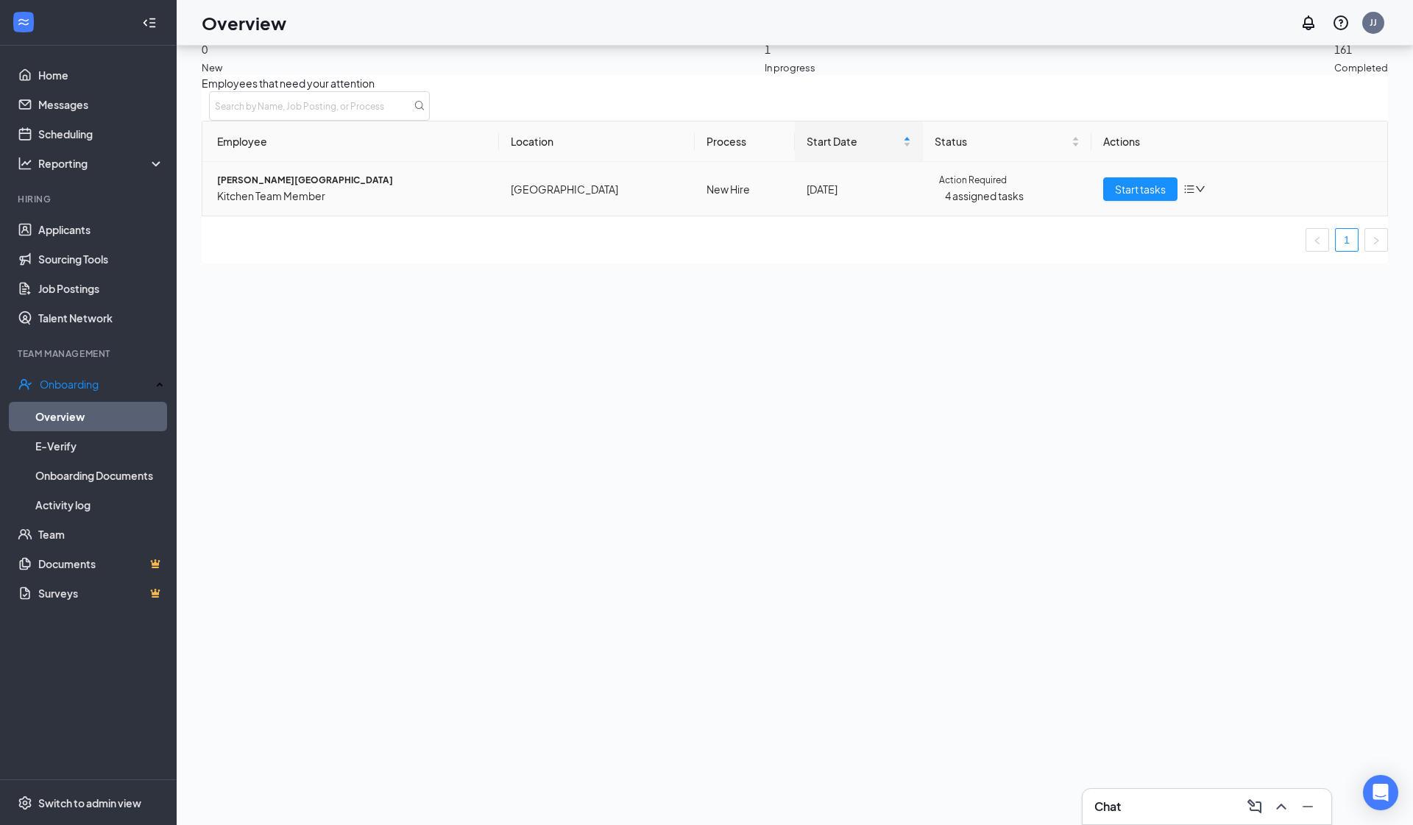
click at [281, 188] on span "Jonathan Ceja-Trujillo" at bounding box center [352, 181] width 270 height 14
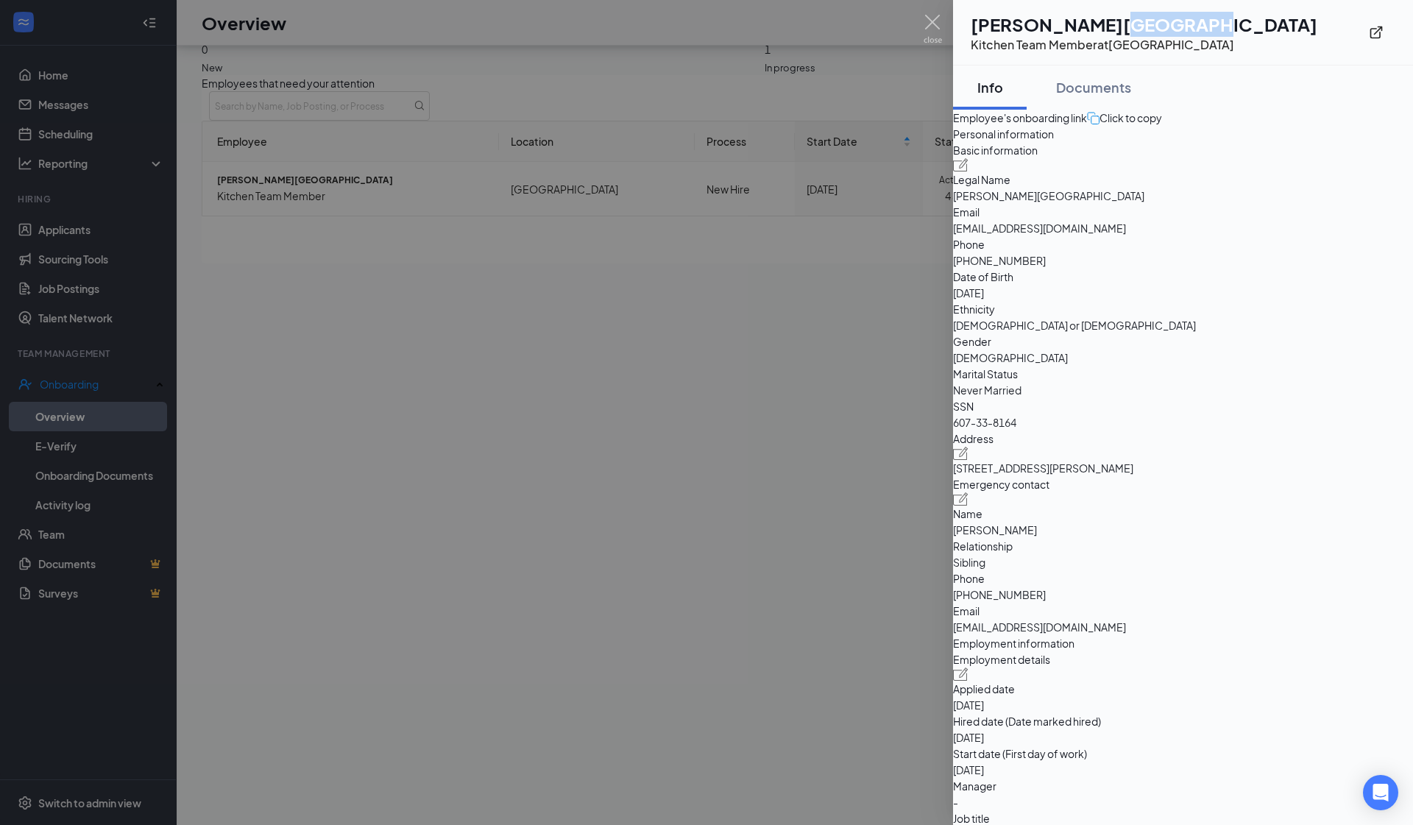
drag, startPoint x: 1140, startPoint y: 20, endPoint x: 1193, endPoint y: 18, distance: 53.1
click at [744, 18] on h1 "Jonathan Ceja-Trujillo" at bounding box center [1144, 24] width 347 height 25
copy h1 "Trujillo"
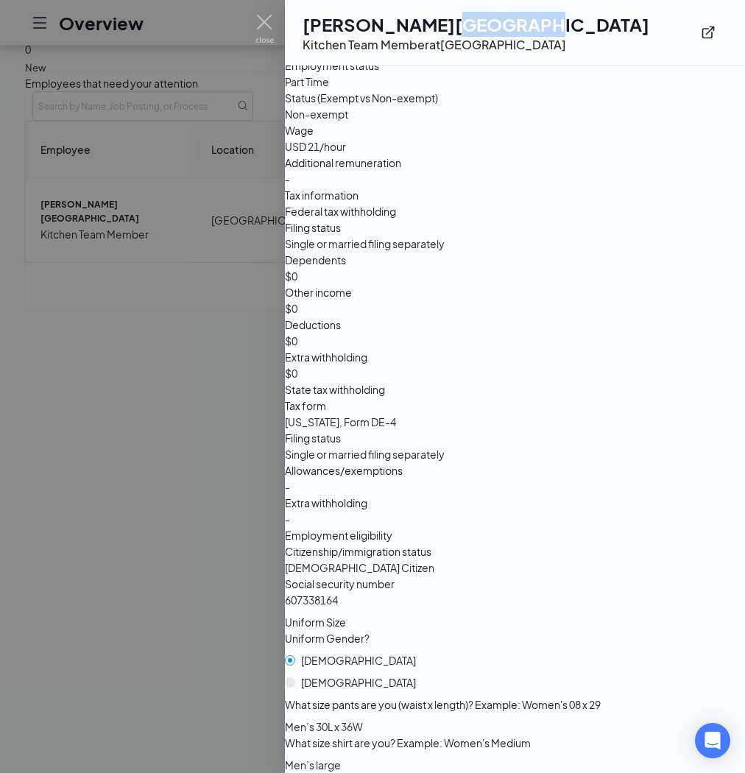
scroll to position [66, 0]
click at [596, 303] on div "Federal tax withholding Filing status Single or married filing separately Depen…" at bounding box center [515, 365] width 460 height 324
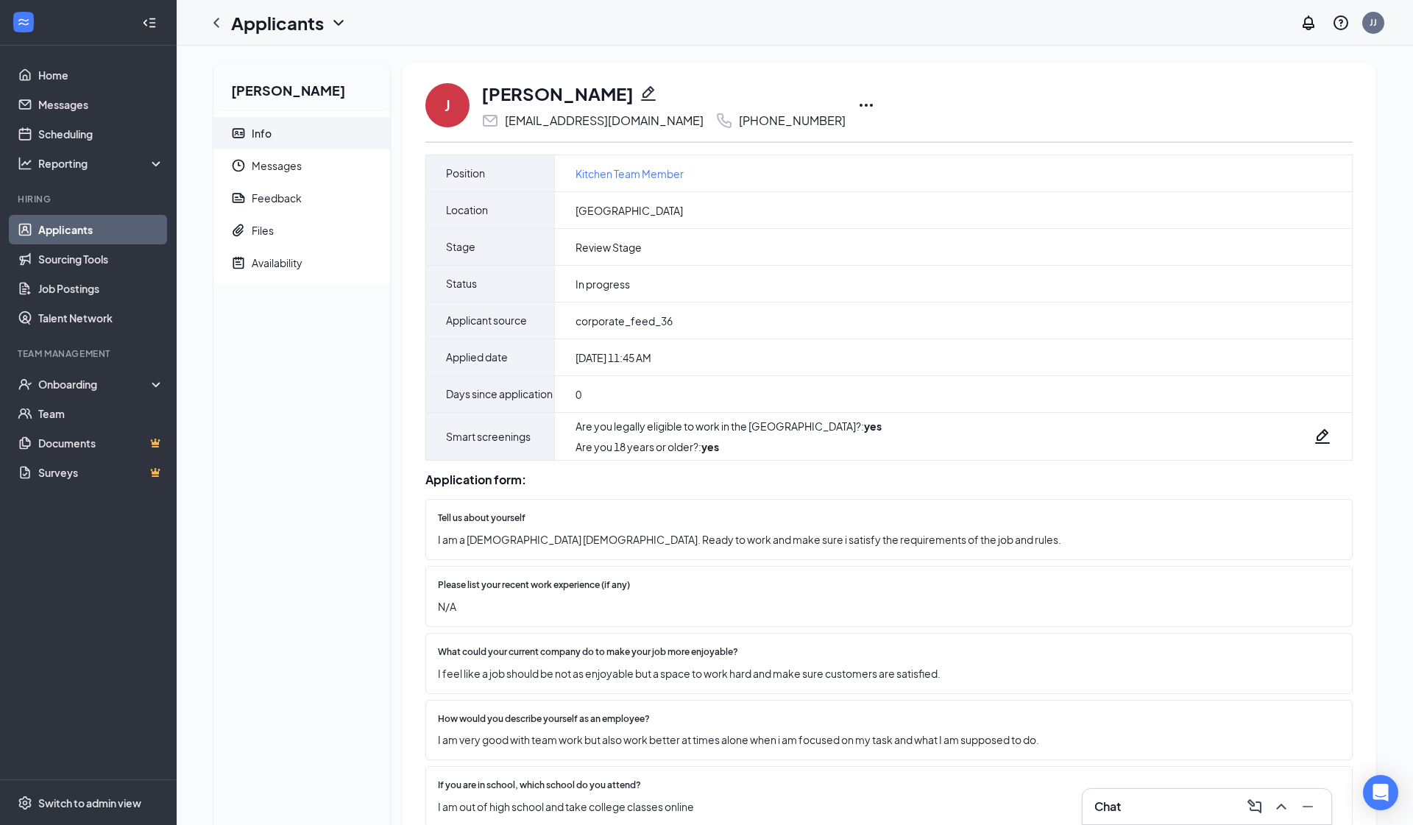
click at [858, 102] on icon "Ellipses" at bounding box center [867, 105] width 18 height 18
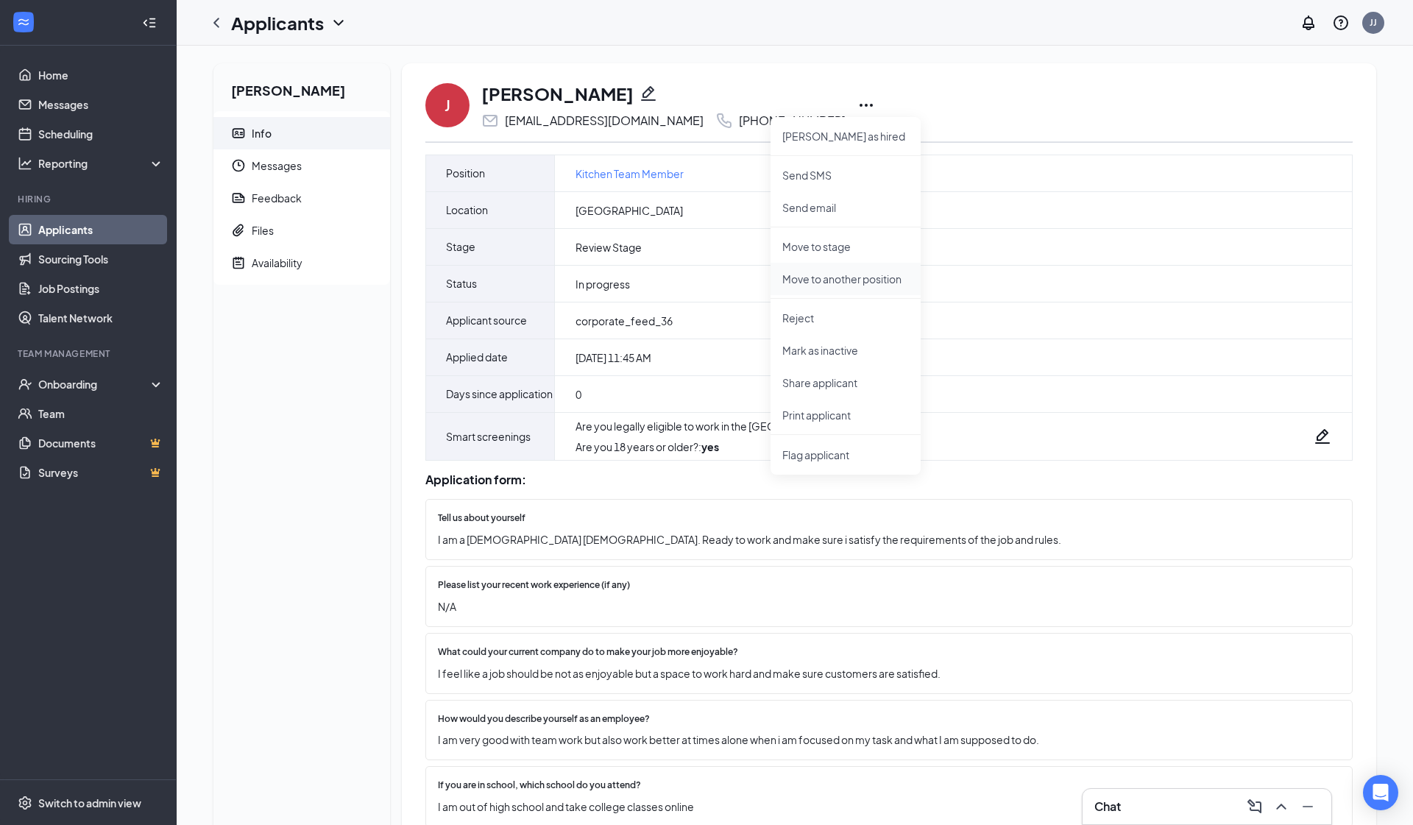
click at [838, 280] on p "Move to another position" at bounding box center [846, 279] width 127 height 15
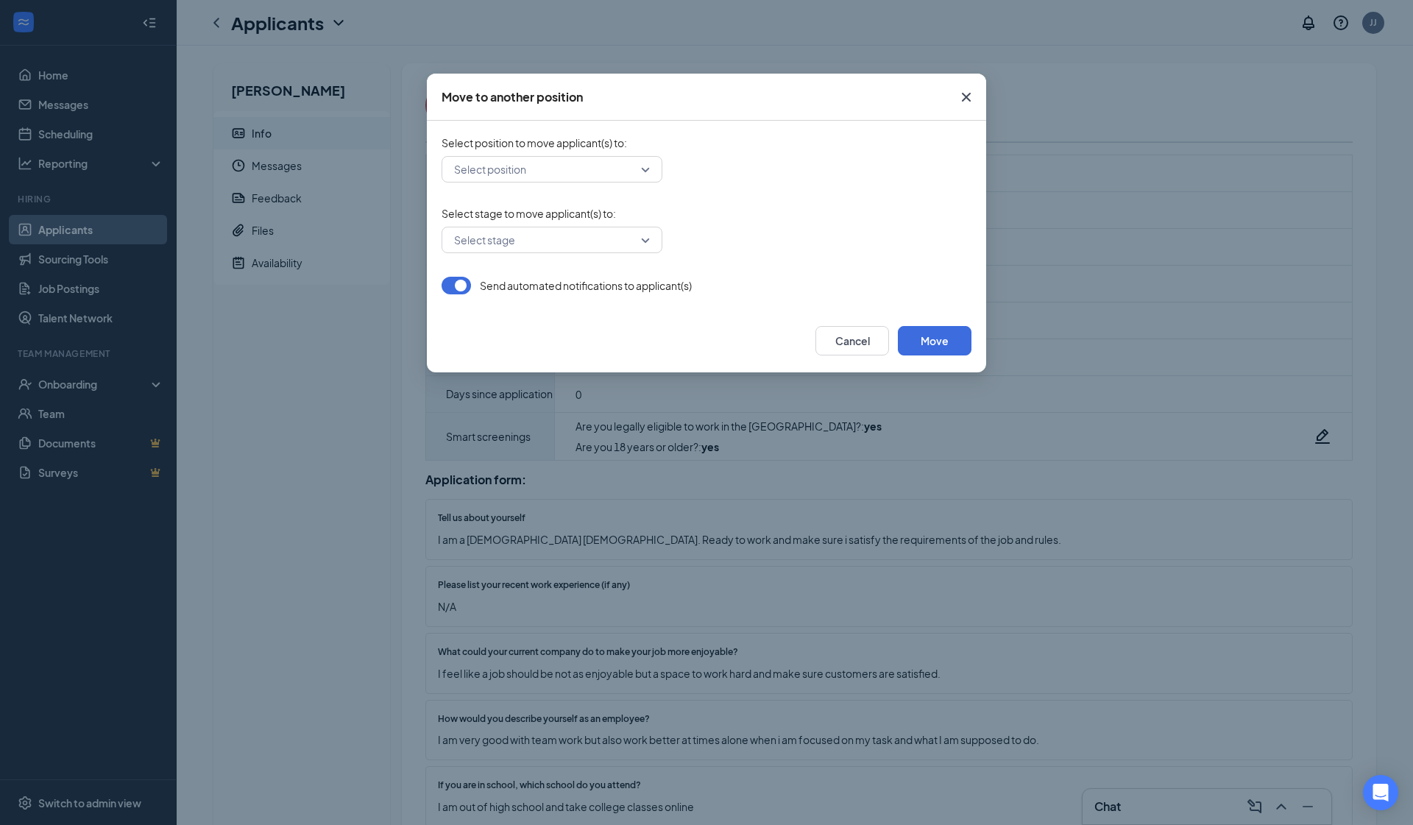
click at [566, 154] on div "Select position to move applicant(s) to : Select position" at bounding box center [707, 158] width 530 height 47
click at [562, 171] on input "search" at bounding box center [547, 169] width 193 height 25
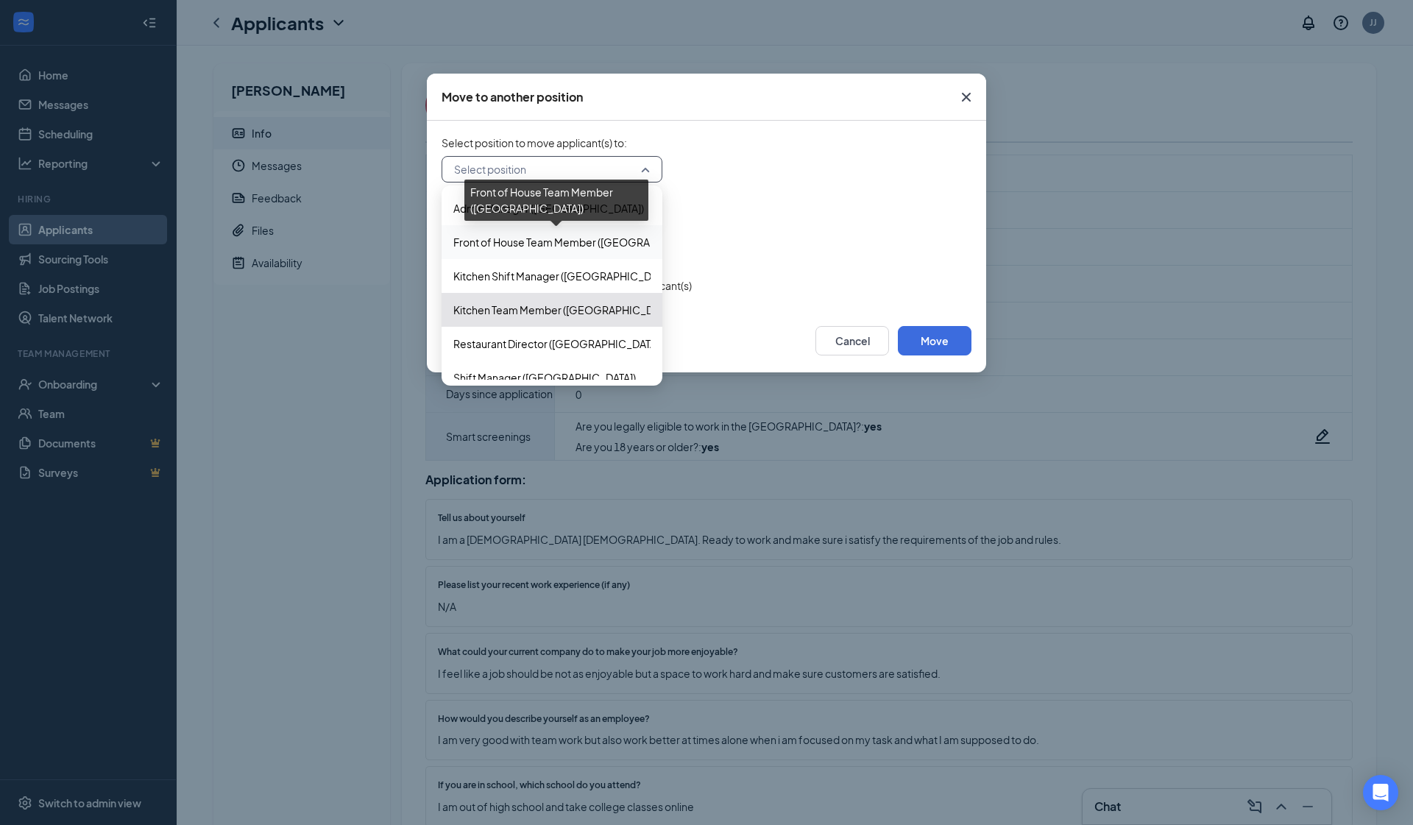
click at [560, 247] on span "Front of House Team Member ([GEOGRAPHIC_DATA])" at bounding box center [582, 242] width 258 height 16
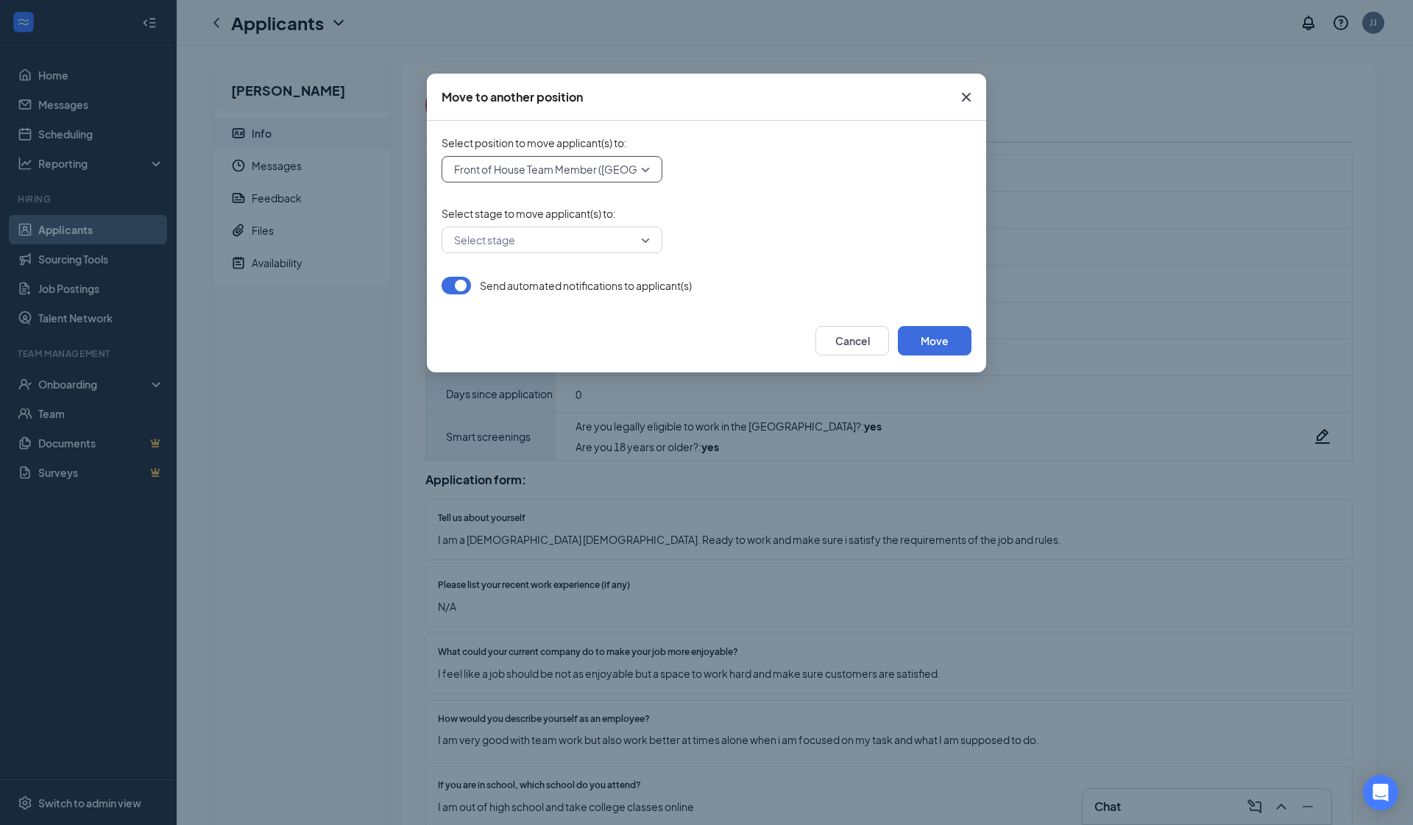
click at [542, 243] on input "search" at bounding box center [547, 239] width 193 height 25
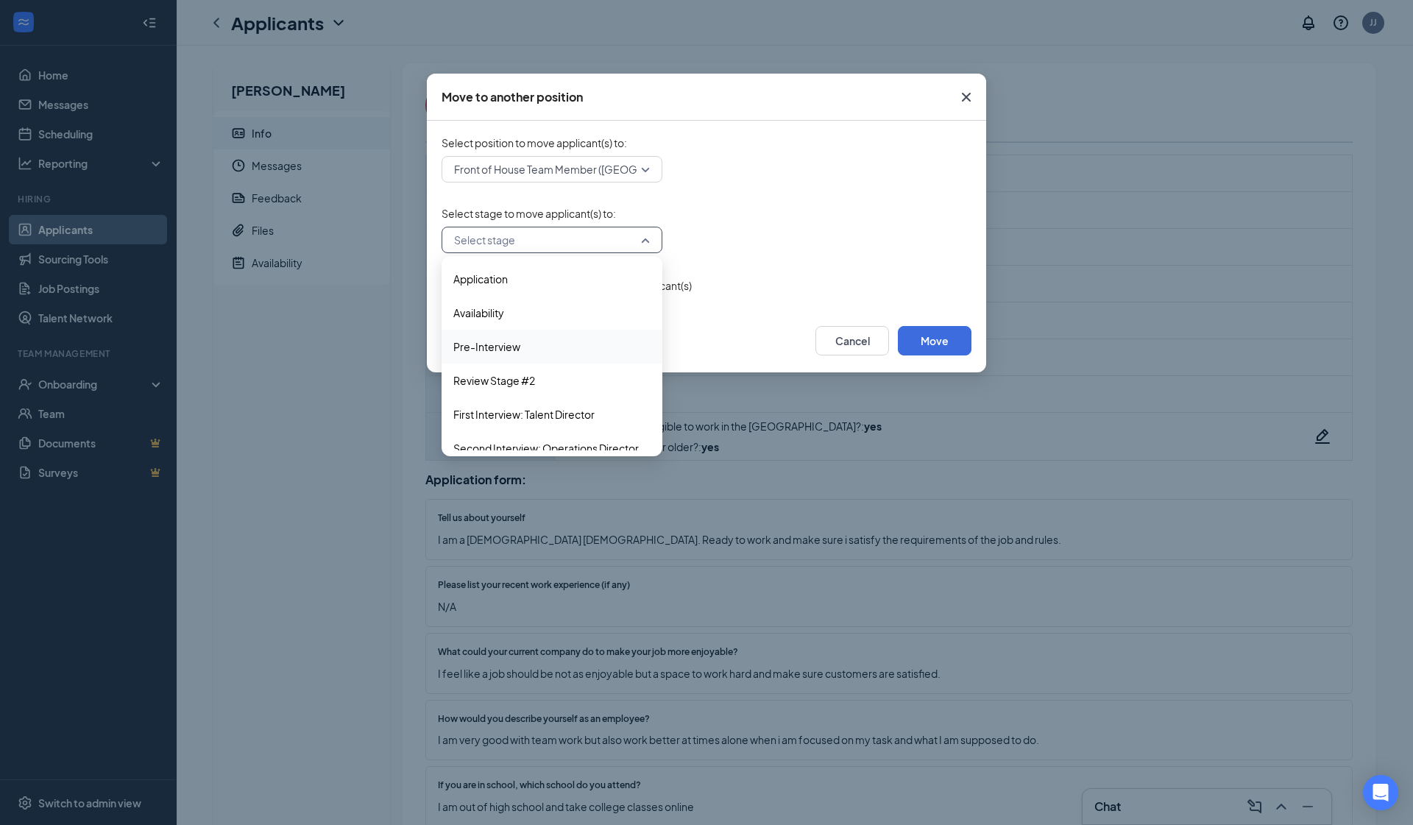
click at [537, 356] on div "Pre-Interview" at bounding box center [552, 347] width 221 height 34
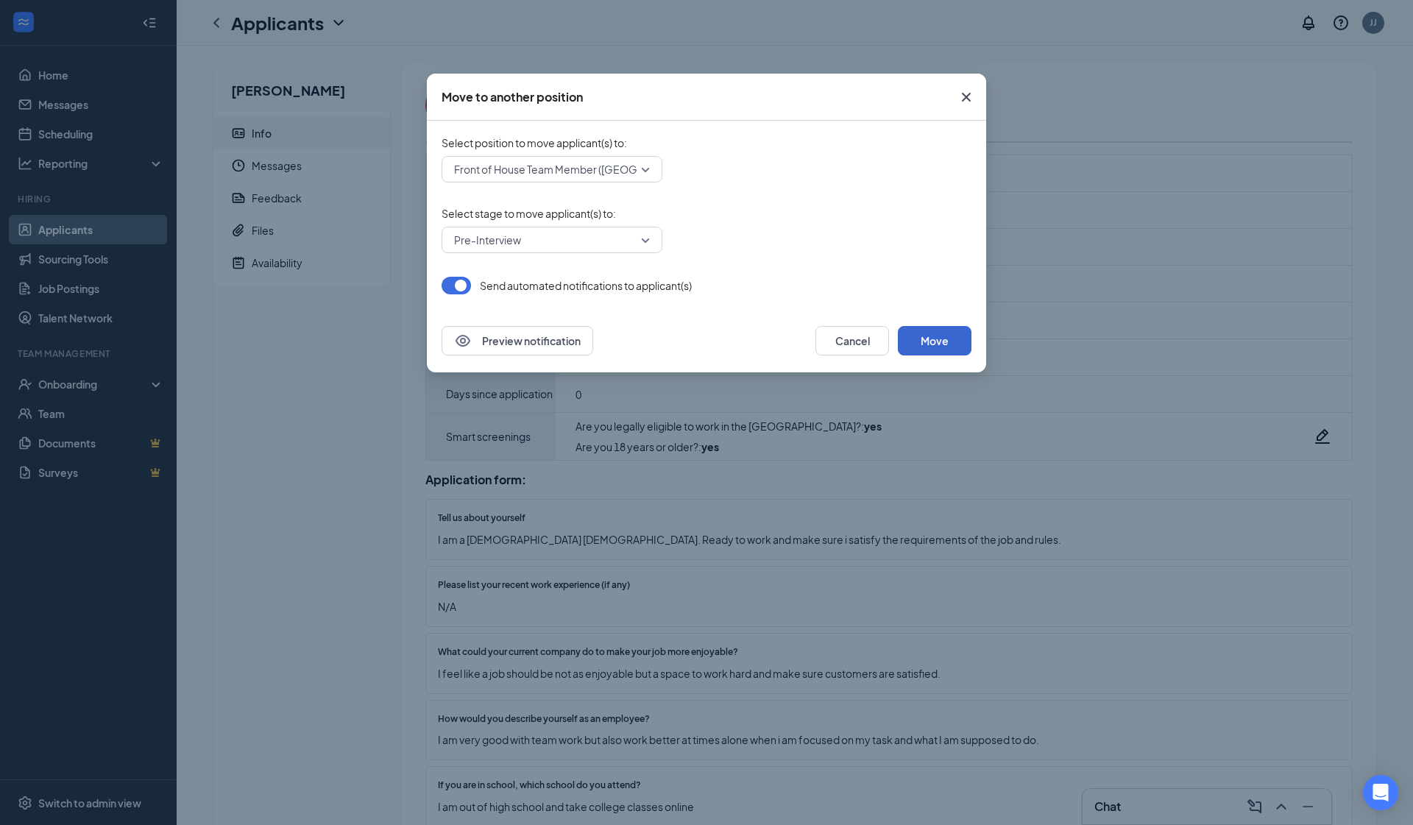
click at [947, 352] on button "Move" at bounding box center [935, 340] width 74 height 29
